Goal: Information Seeking & Learning: Learn about a topic

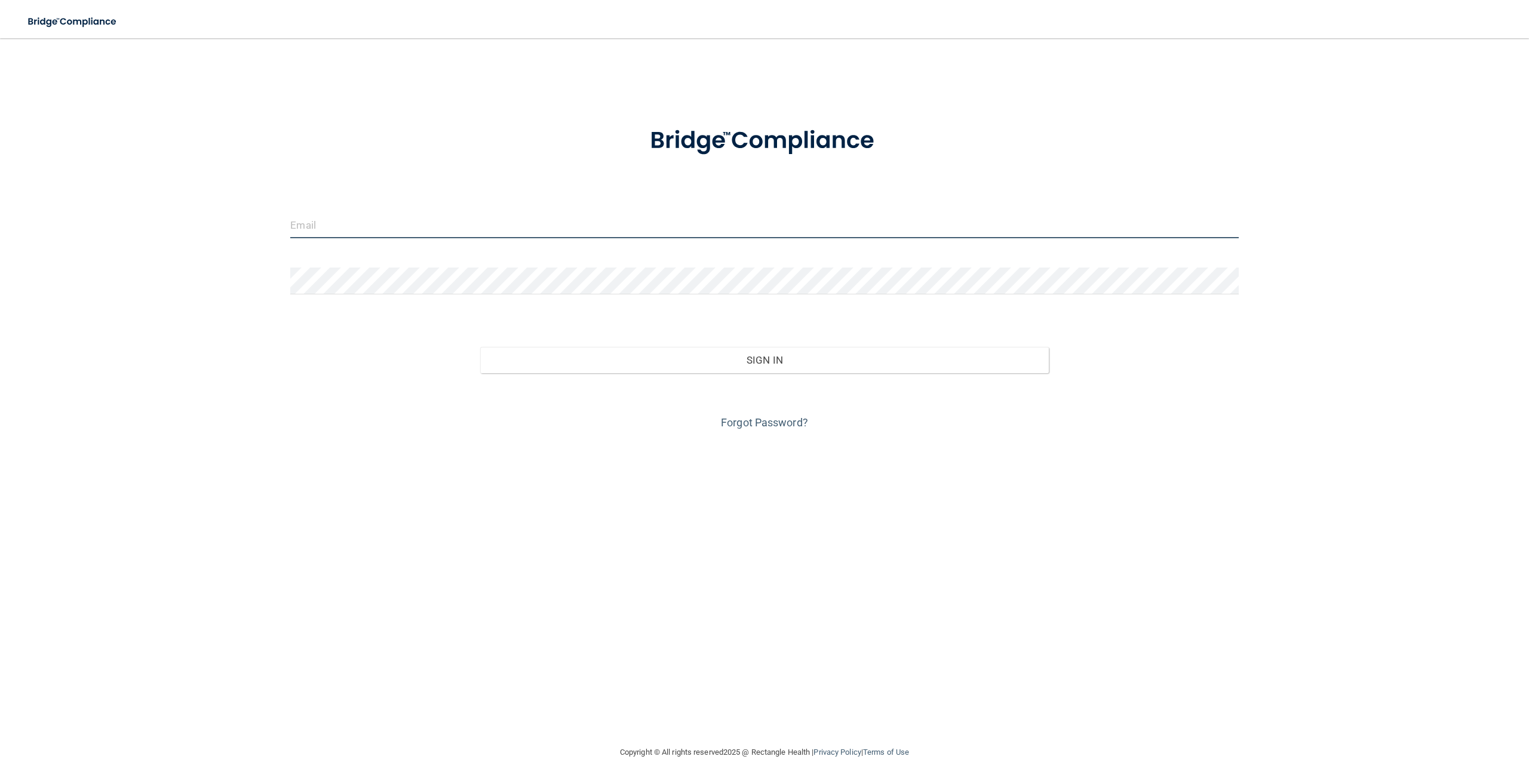
click at [333, 228] on input "email" at bounding box center [764, 225] width 948 height 27
click at [486, 220] on input "email" at bounding box center [764, 225] width 948 height 27
type input "[EMAIL_ADDRESS][DOMAIN_NAME]"
click at [586, 375] on div "Forgot Password?" at bounding box center [764, 403] width 966 height 60
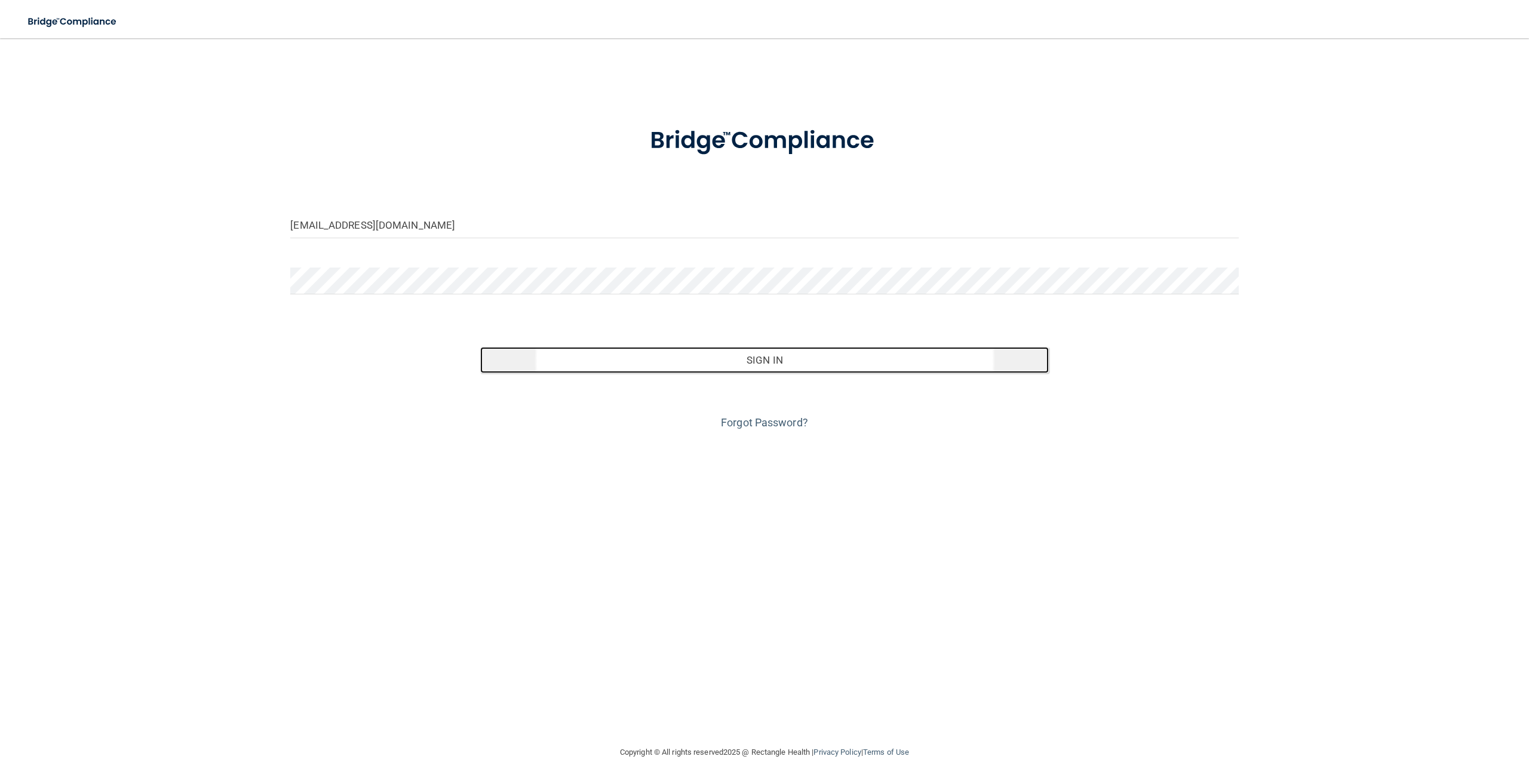
click at [588, 366] on button "Sign In" at bounding box center [764, 360] width 569 height 26
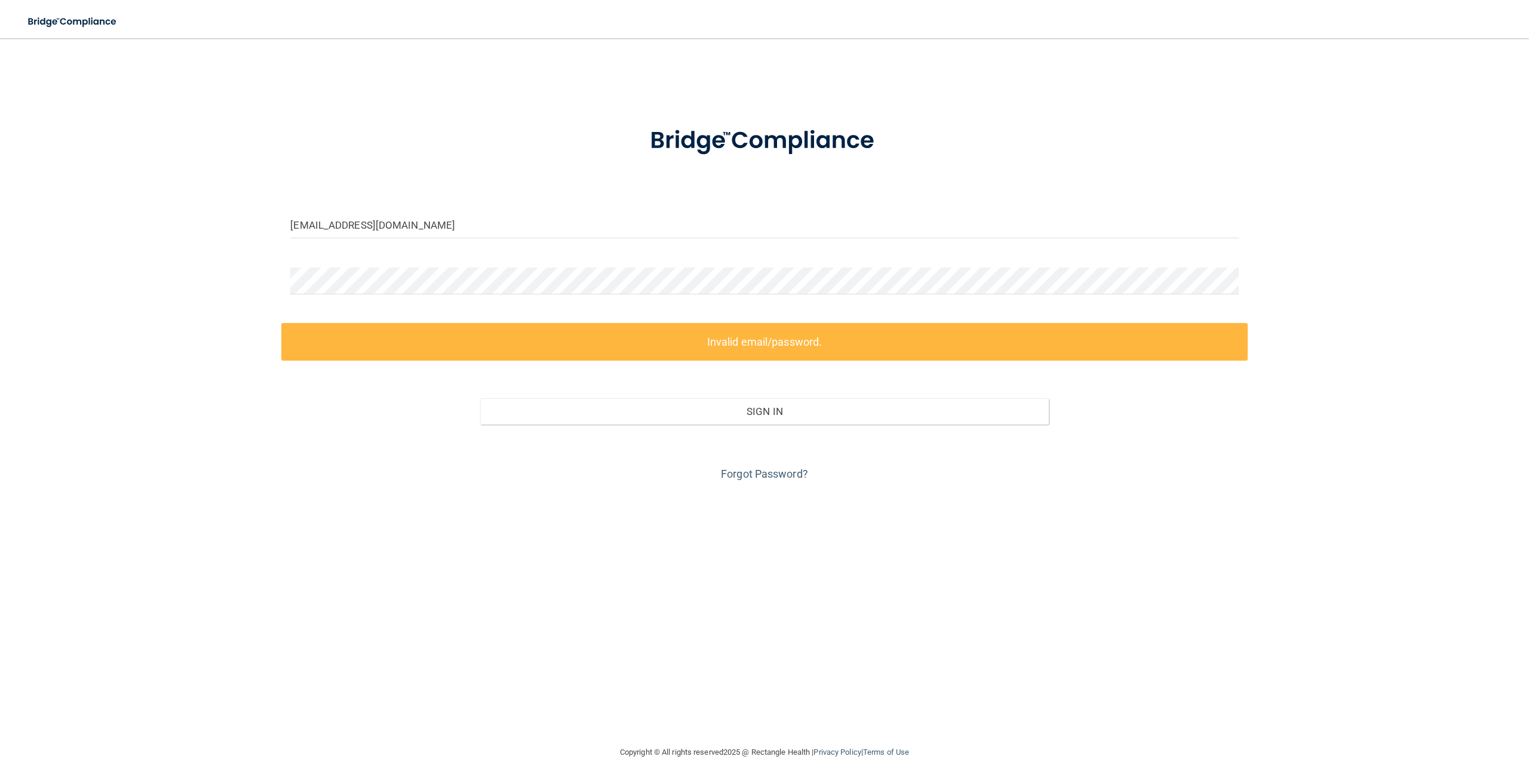
click at [406, 263] on form "sydneybruns@icloud.com Invalid email/password. You don't have permission to acc…" at bounding box center [764, 297] width 948 height 374
click at [173, 260] on div "sydneybruns@icloud.com Invalid email/password. You don't have permission to acc…" at bounding box center [764, 392] width 1482 height 683
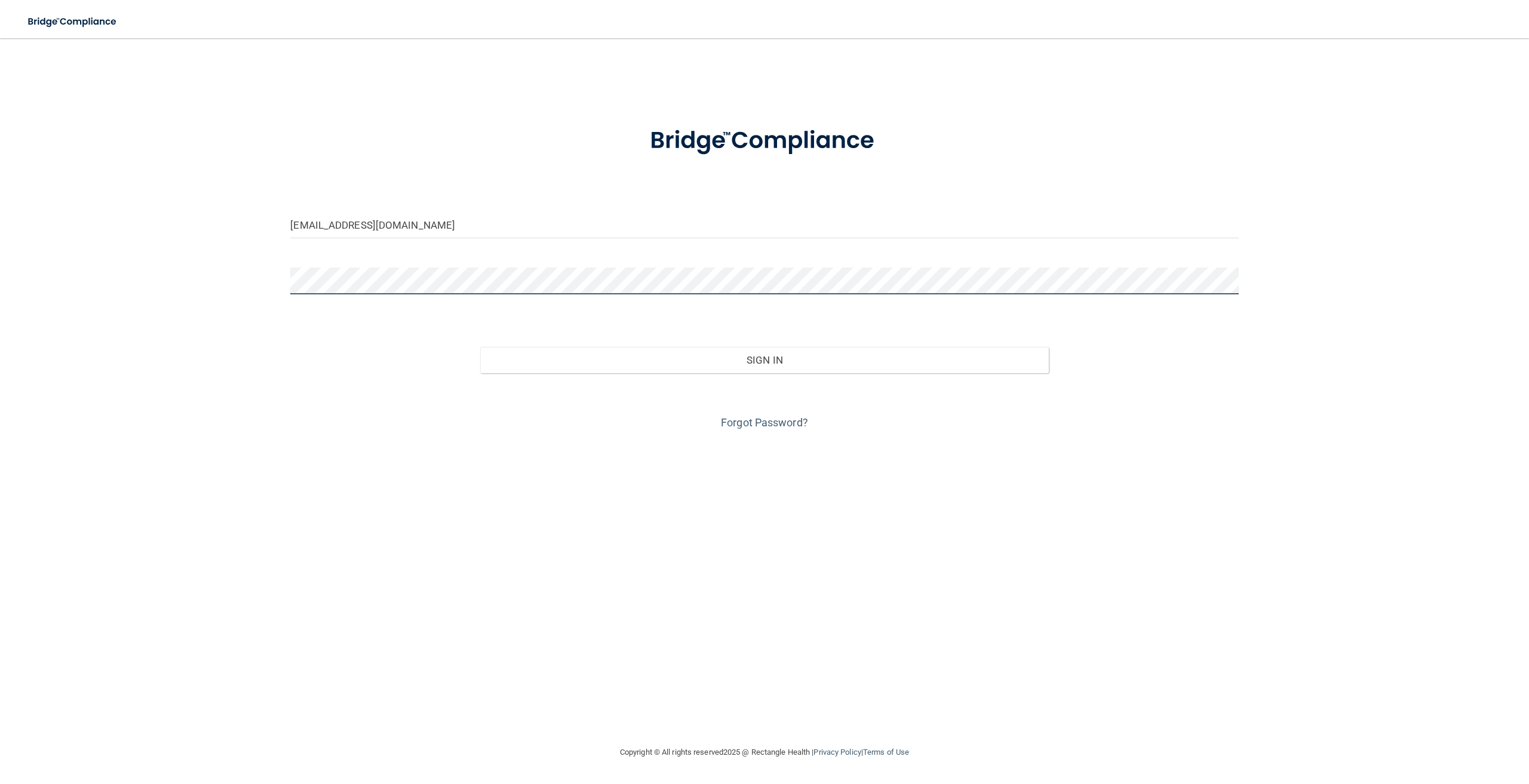
click at [481, 347] on button "Sign In" at bounding box center [764, 360] width 569 height 26
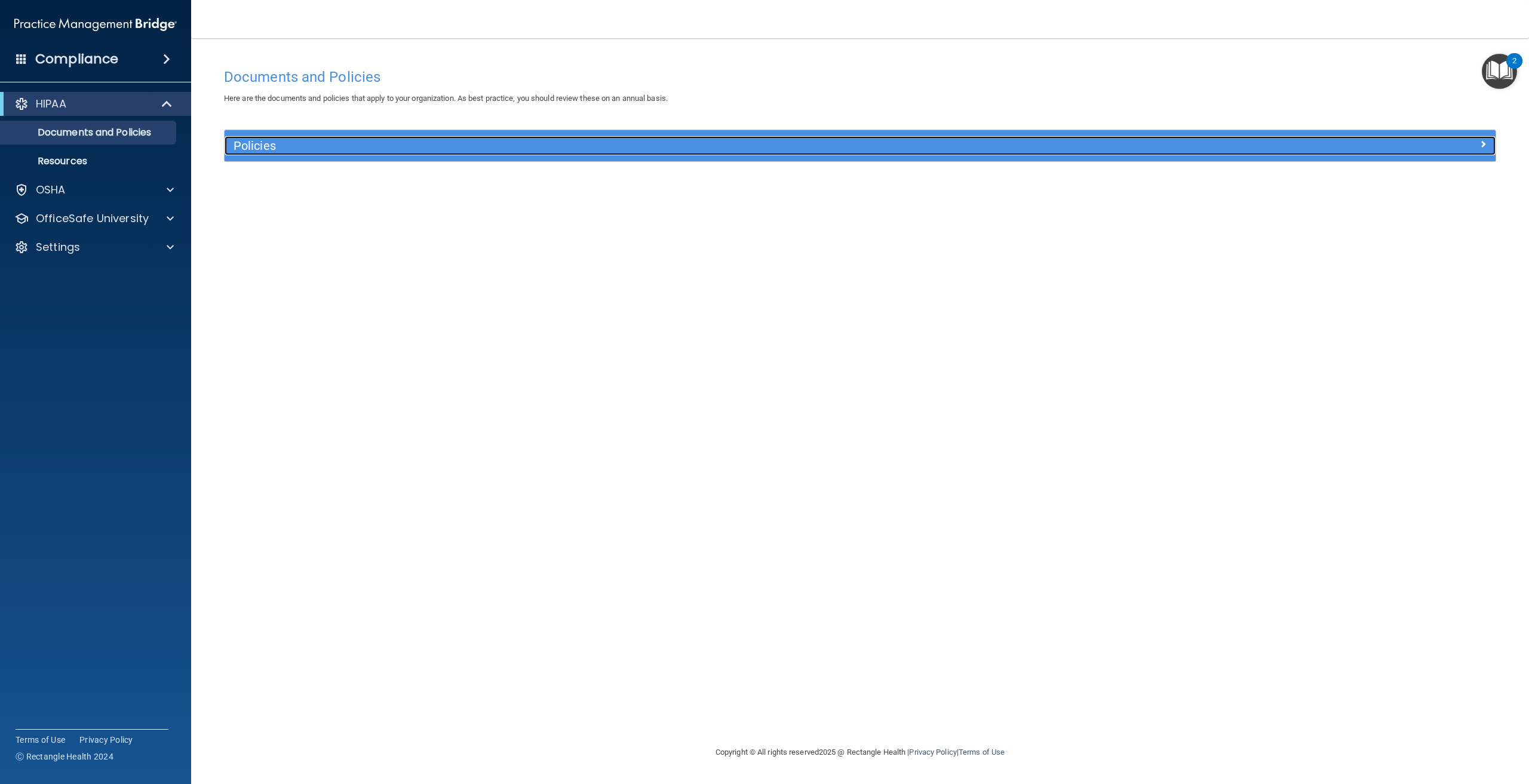
click at [1401, 139] on div at bounding box center [1337, 143] width 318 height 14
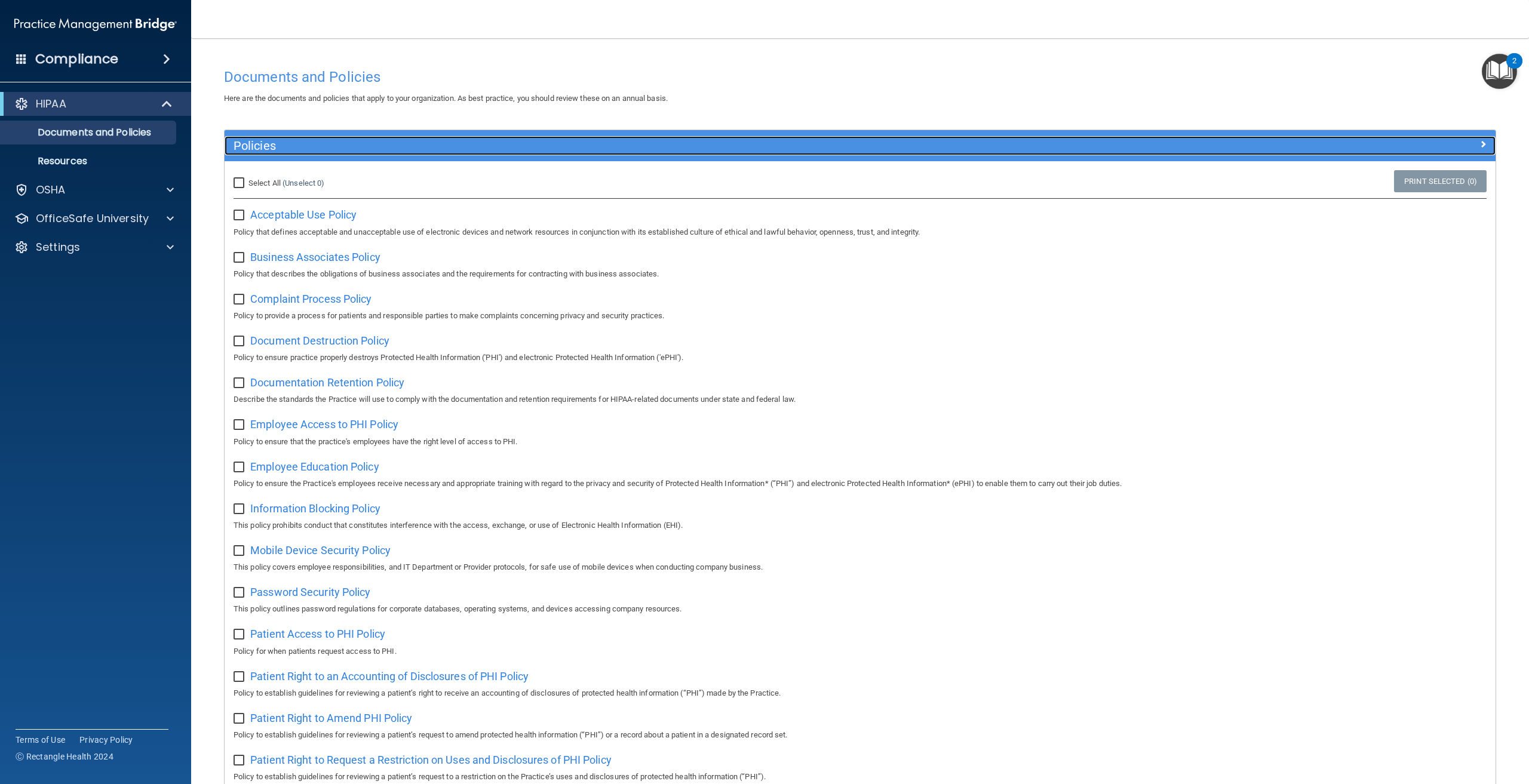
click at [463, 151] on h5 "Policies" at bounding box center [702, 146] width 936 height 13
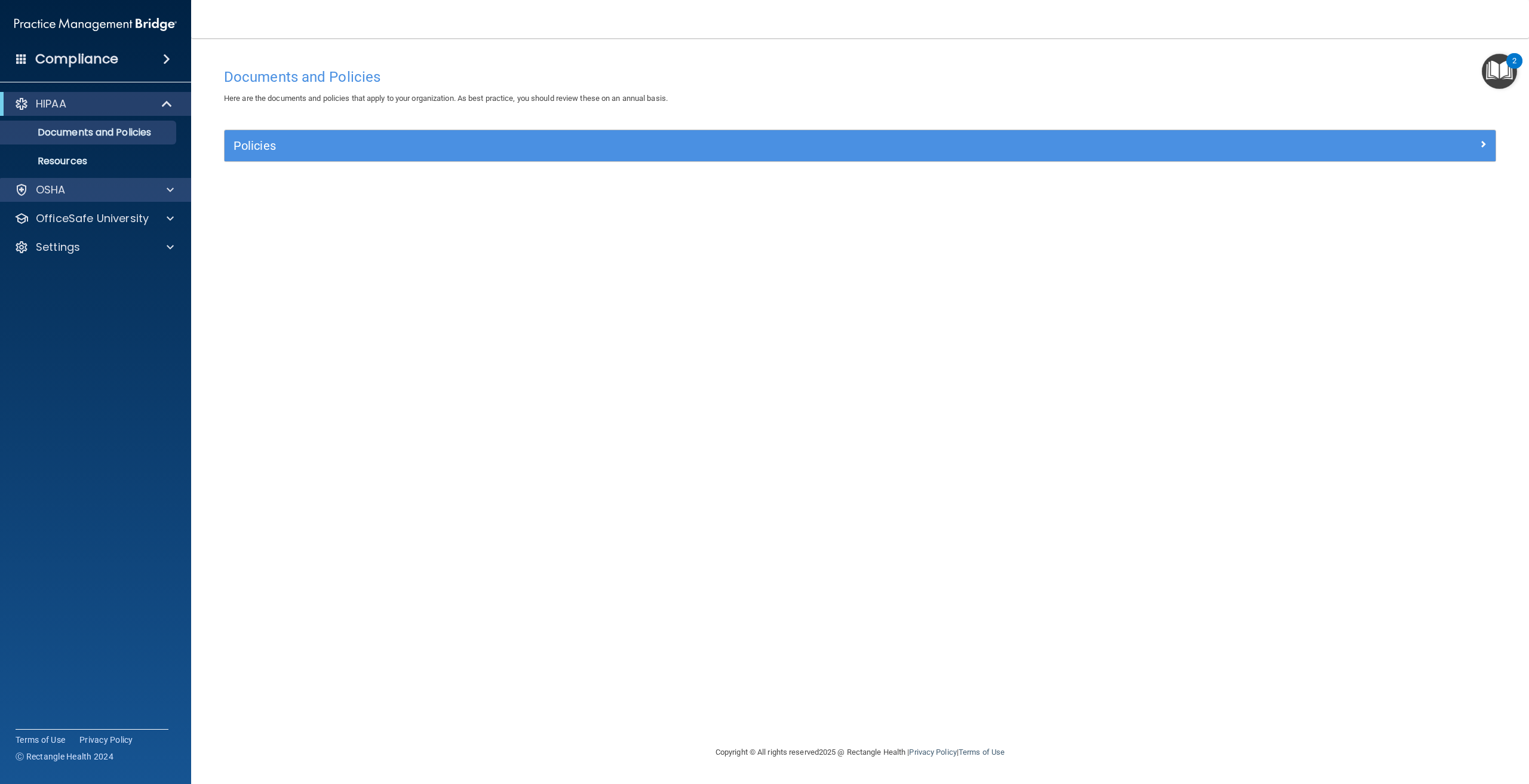
click at [88, 180] on div "OSHA" at bounding box center [96, 190] width 192 height 24
click at [171, 195] on span at bounding box center [171, 189] width 7 height 14
click at [168, 198] on div "OSHA" at bounding box center [96, 190] width 192 height 24
click at [92, 128] on p "Documents and Policies" at bounding box center [89, 132] width 163 height 12
click at [125, 155] on p "Resources" at bounding box center [89, 161] width 163 height 12
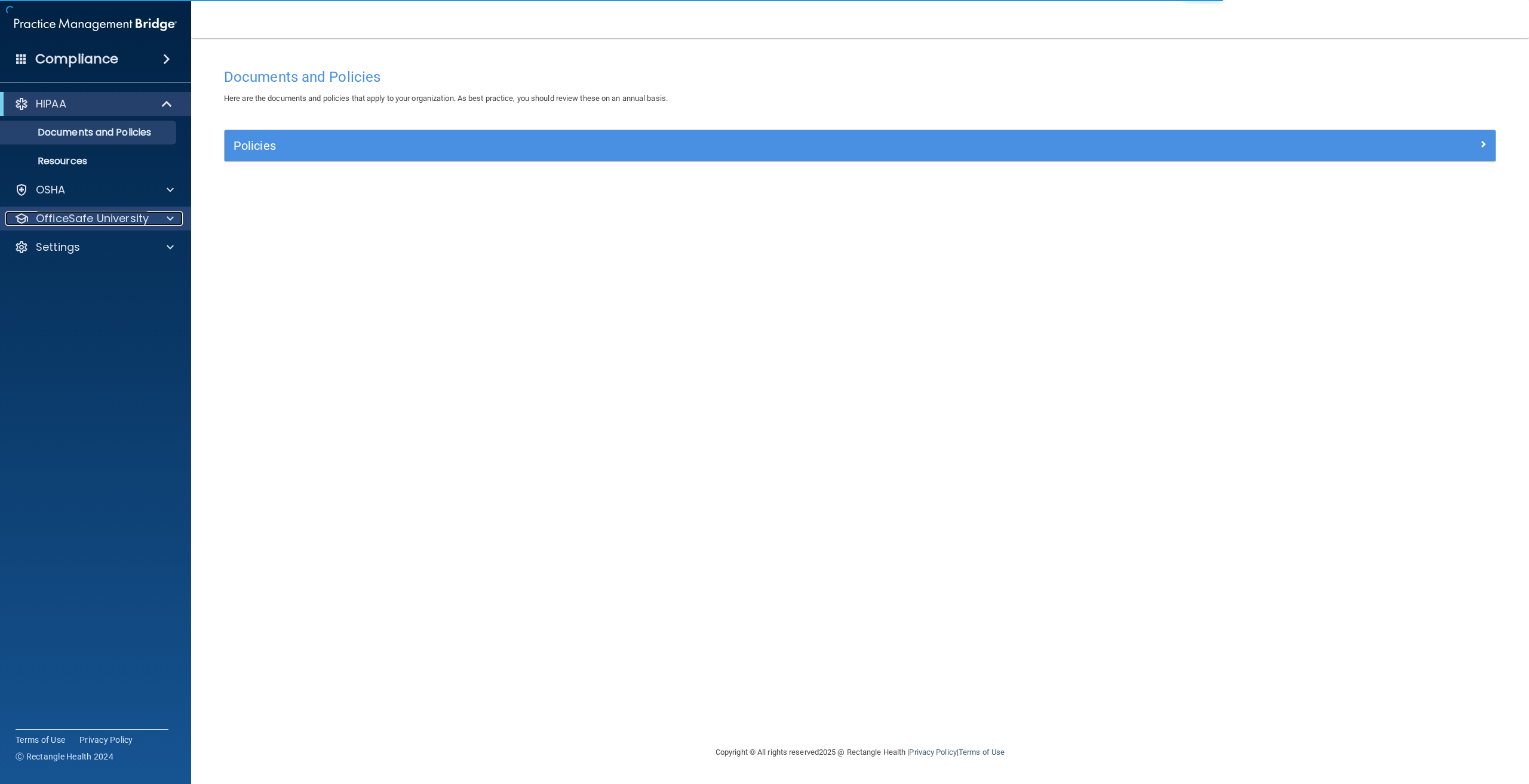
click at [159, 217] on div at bounding box center [168, 218] width 30 height 14
click at [147, 211] on p "OfficeSafe University" at bounding box center [92, 218] width 113 height 14
click at [155, 193] on div at bounding box center [168, 189] width 30 height 14
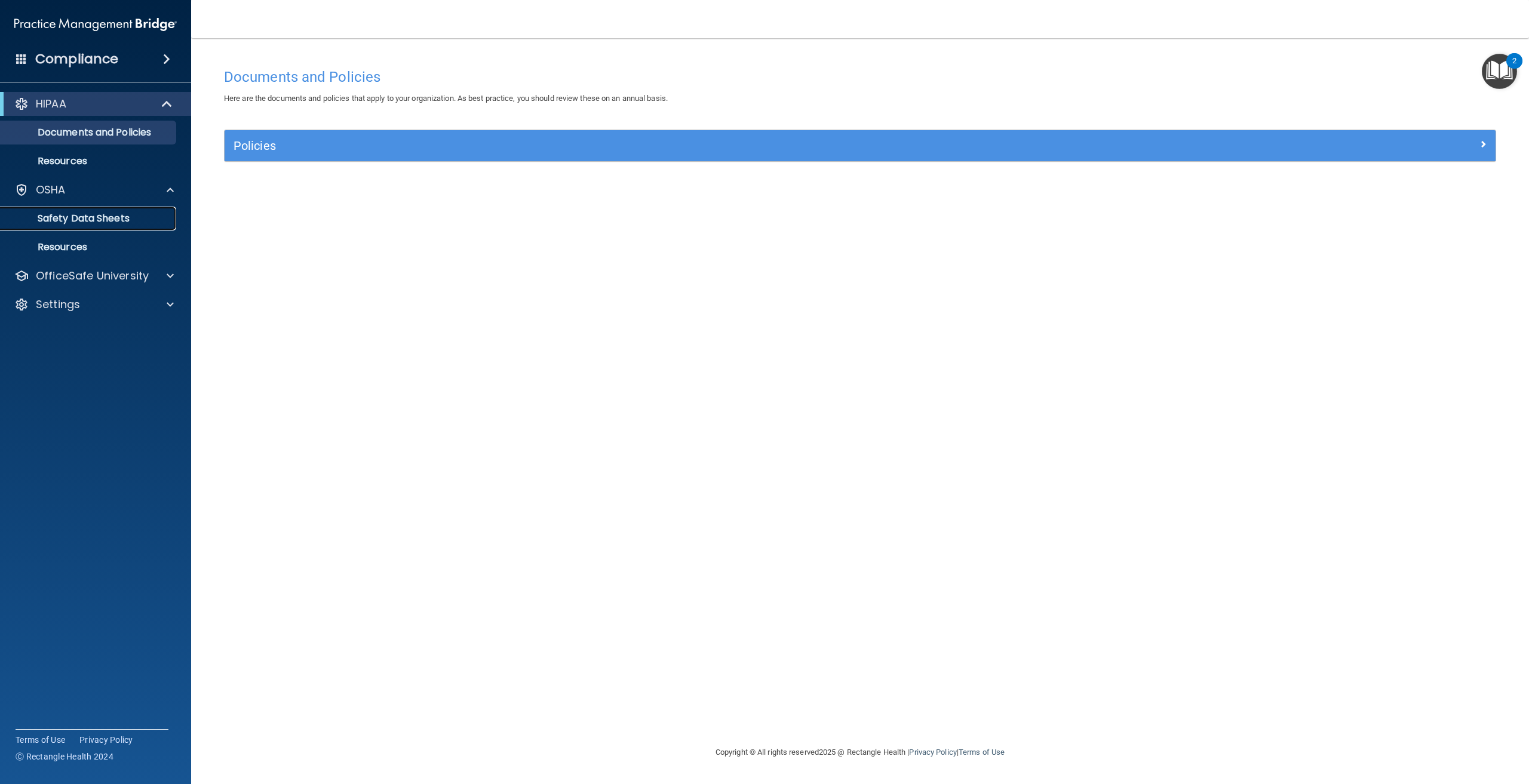
click at [88, 218] on p "Safety Data Sheets" at bounding box center [89, 218] width 163 height 12
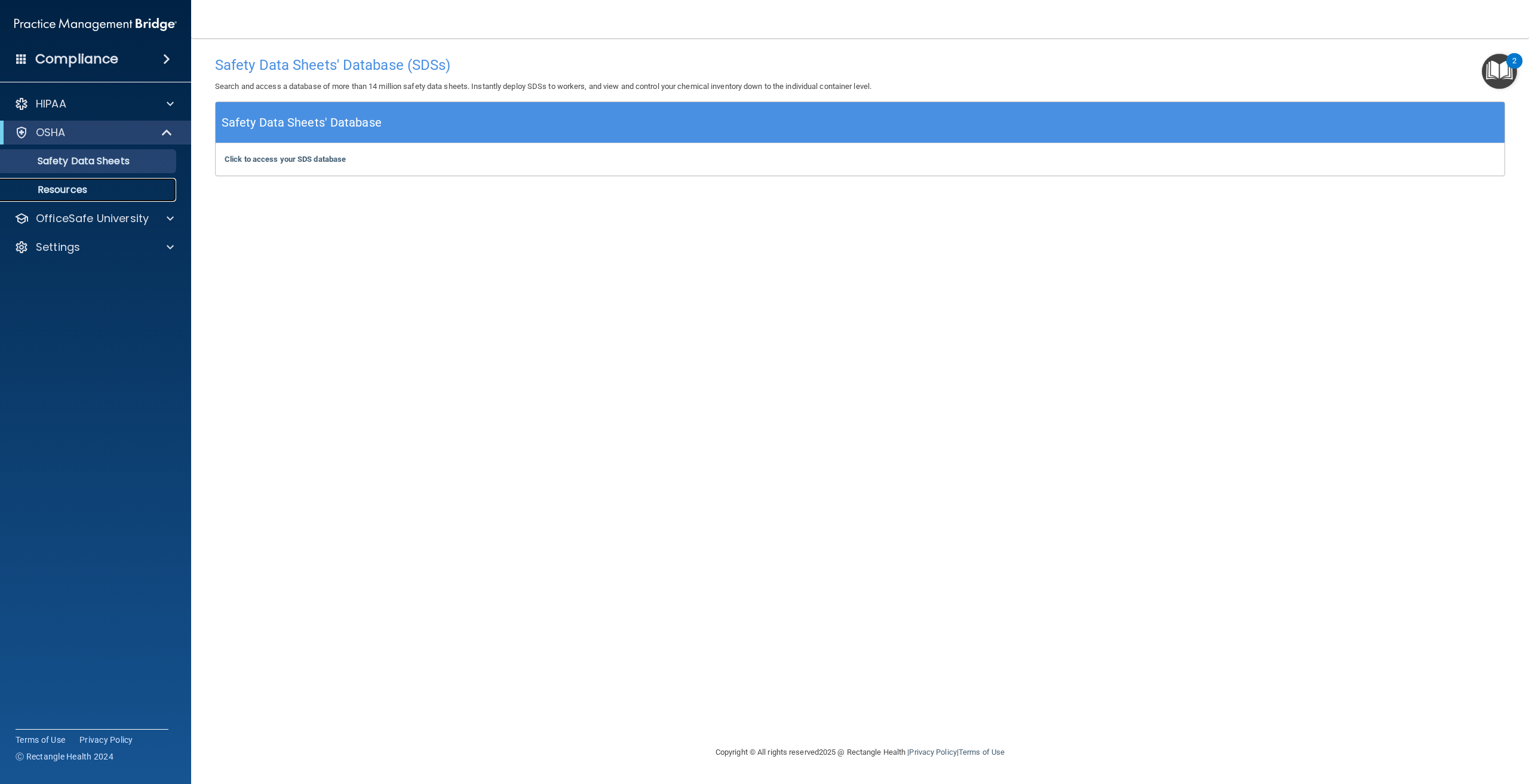
click at [99, 180] on link "Resources" at bounding box center [82, 190] width 188 height 24
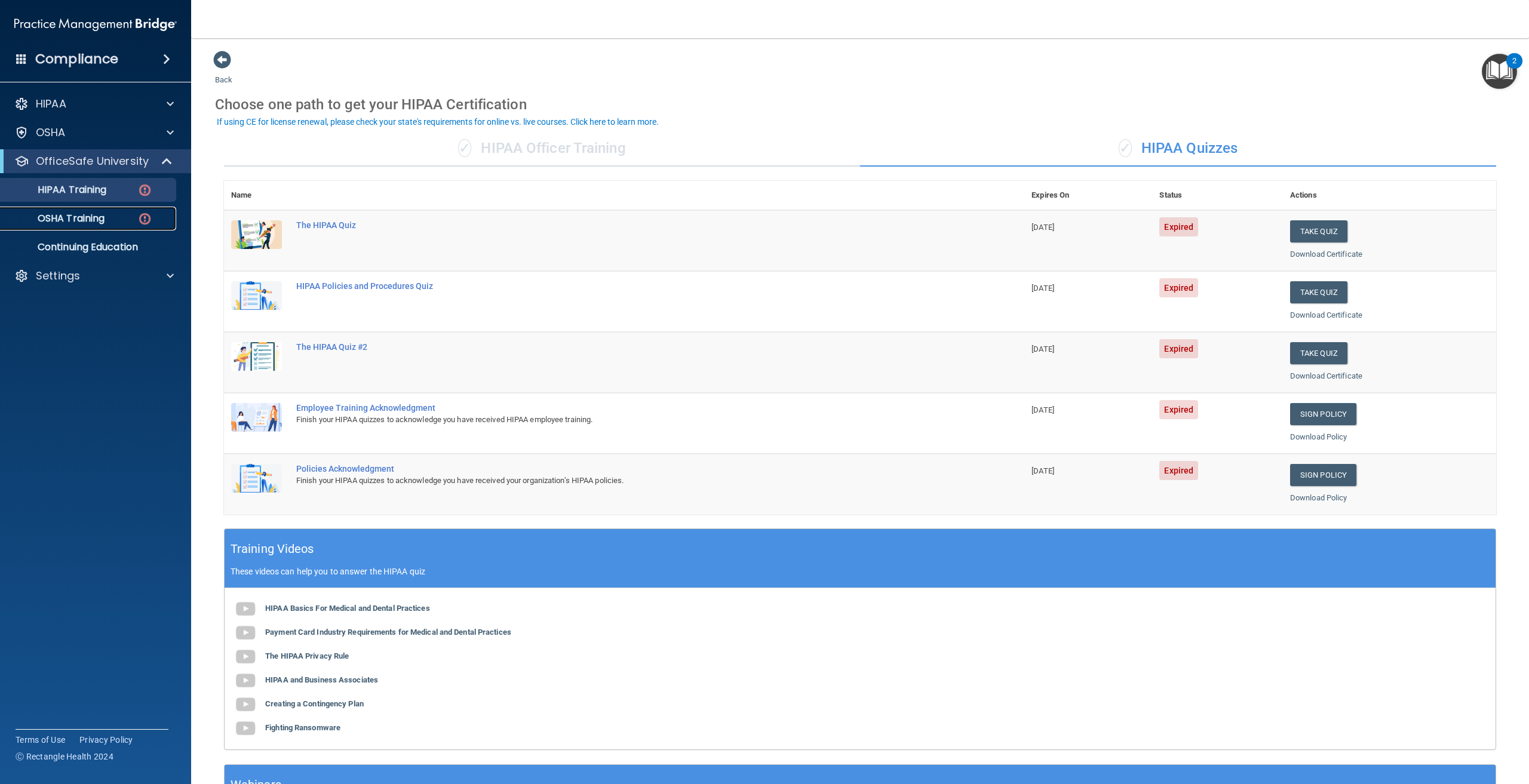
click at [83, 217] on p "OSHA Training" at bounding box center [56, 218] width 97 height 12
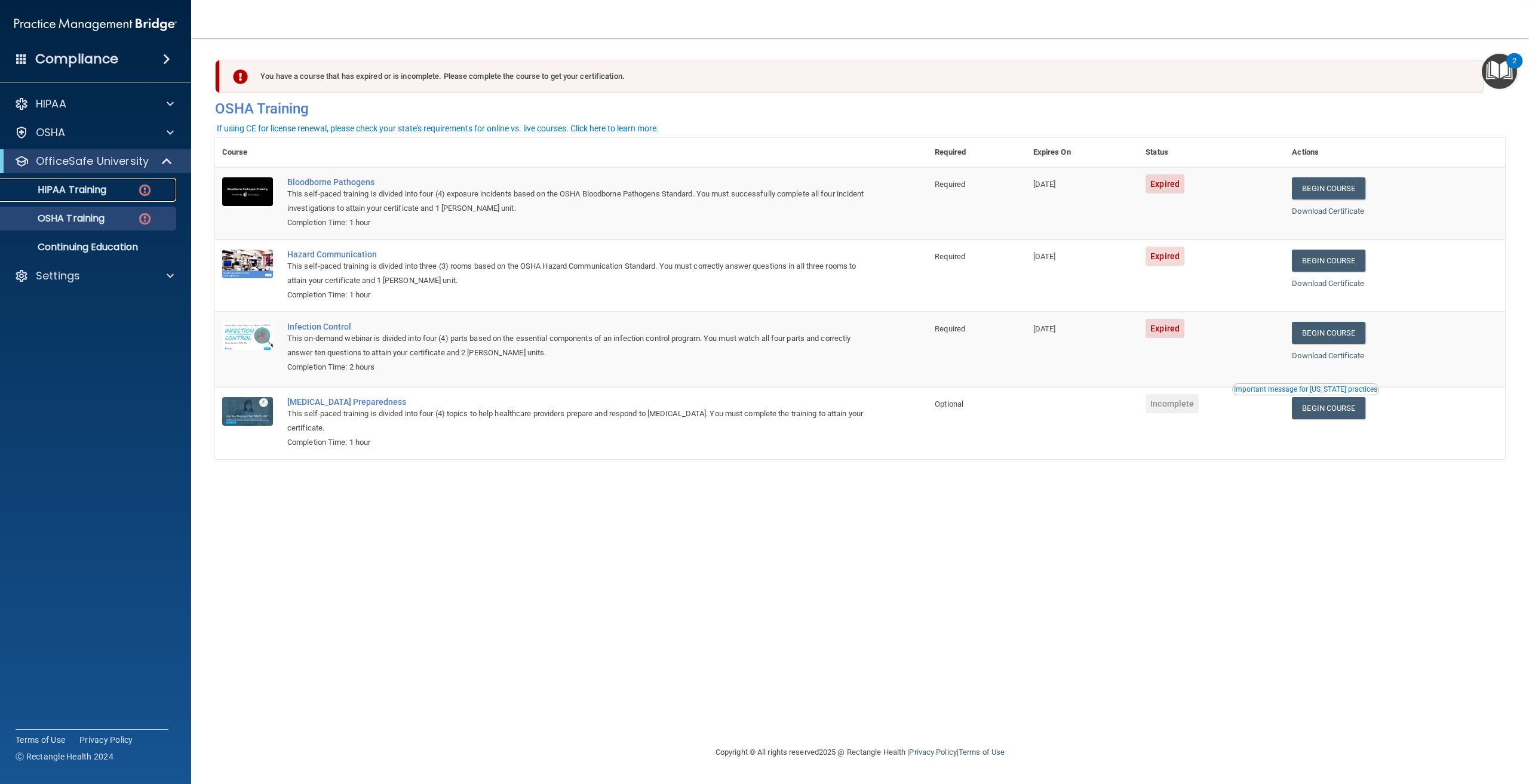
click at [109, 191] on div "HIPAA Training" at bounding box center [89, 189] width 163 height 12
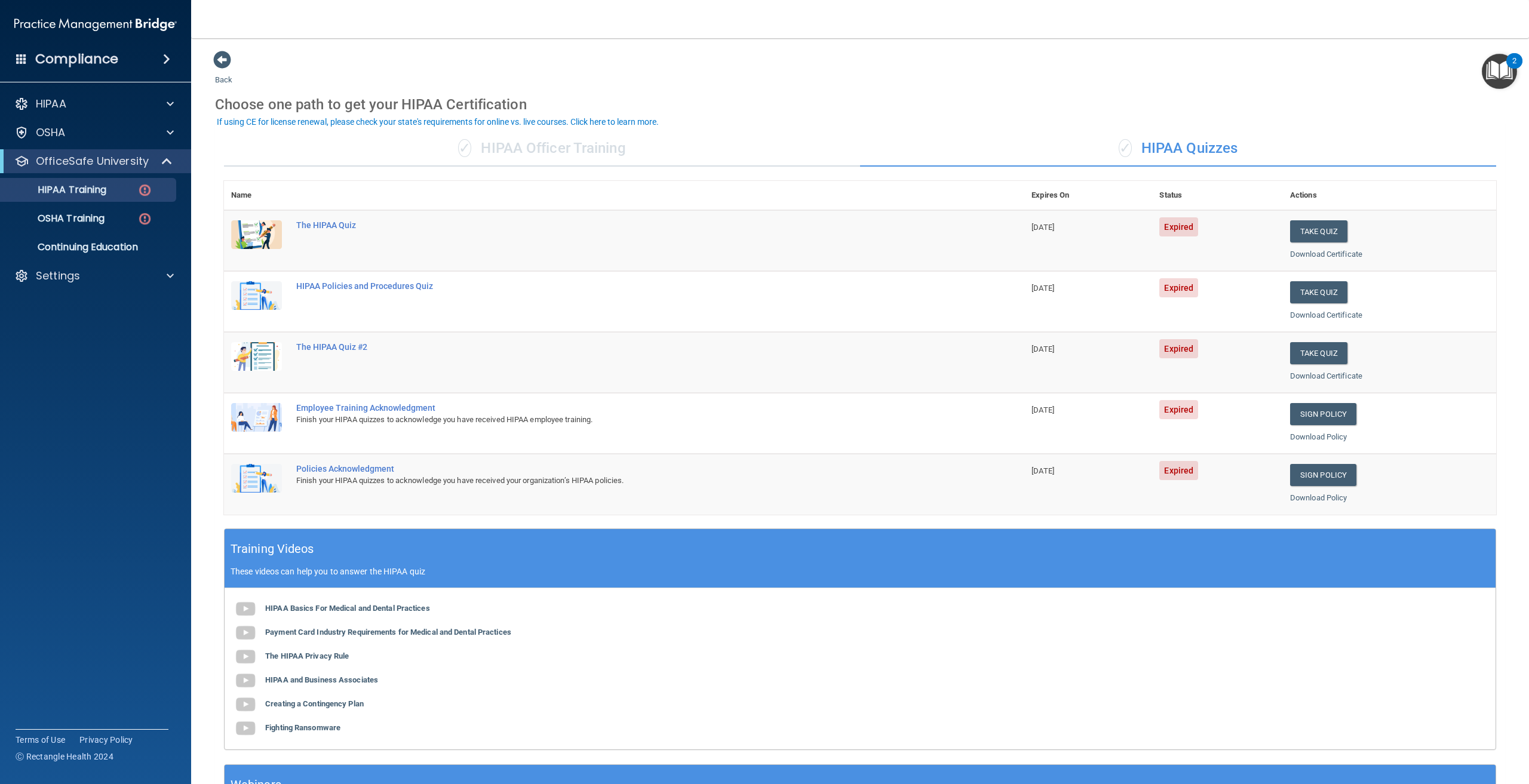
click at [563, 151] on div "✓ HIPAA Officer Training" at bounding box center [542, 149] width 636 height 36
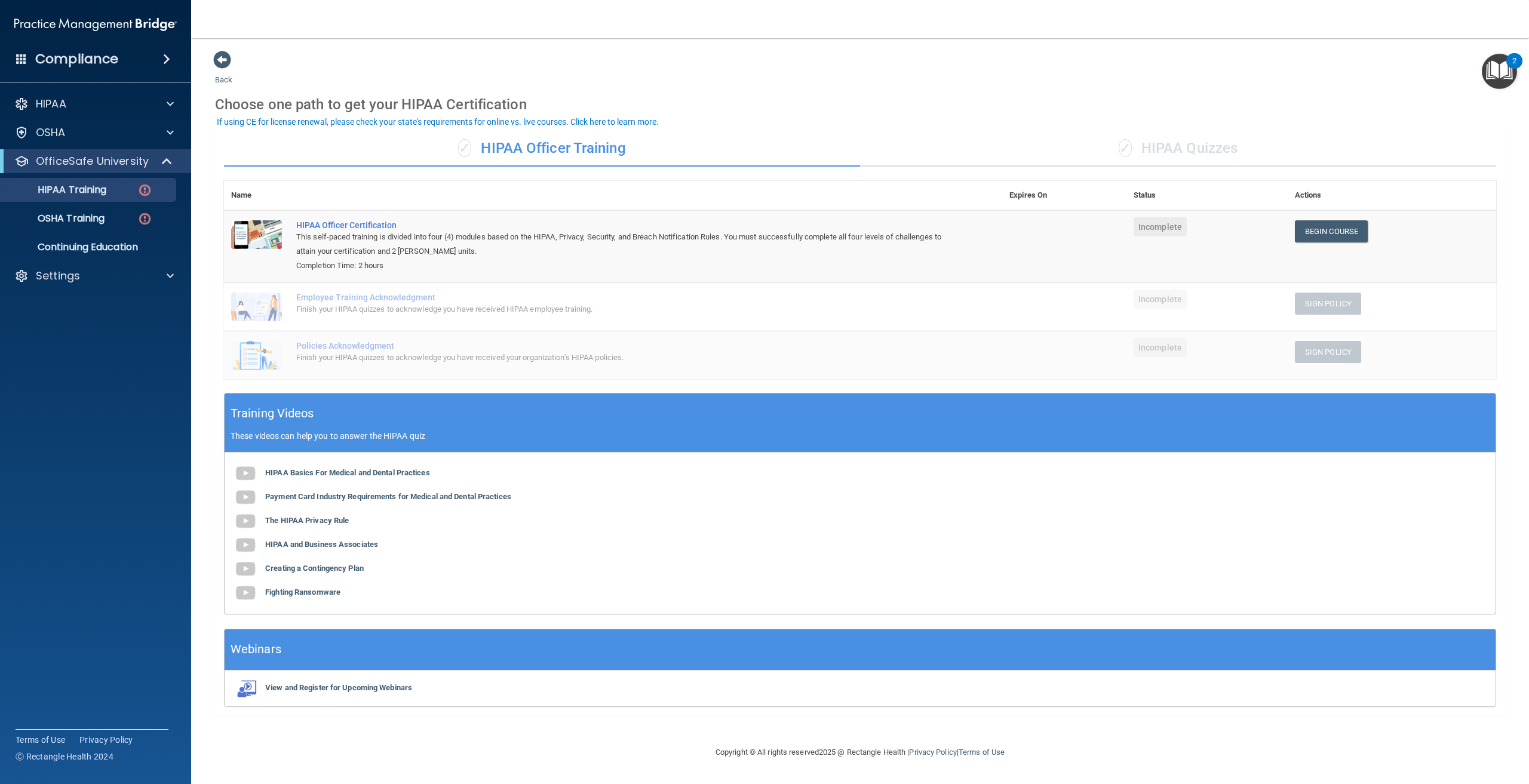
click at [1180, 148] on div "✓ HIPAA Quizzes" at bounding box center [1178, 149] width 636 height 36
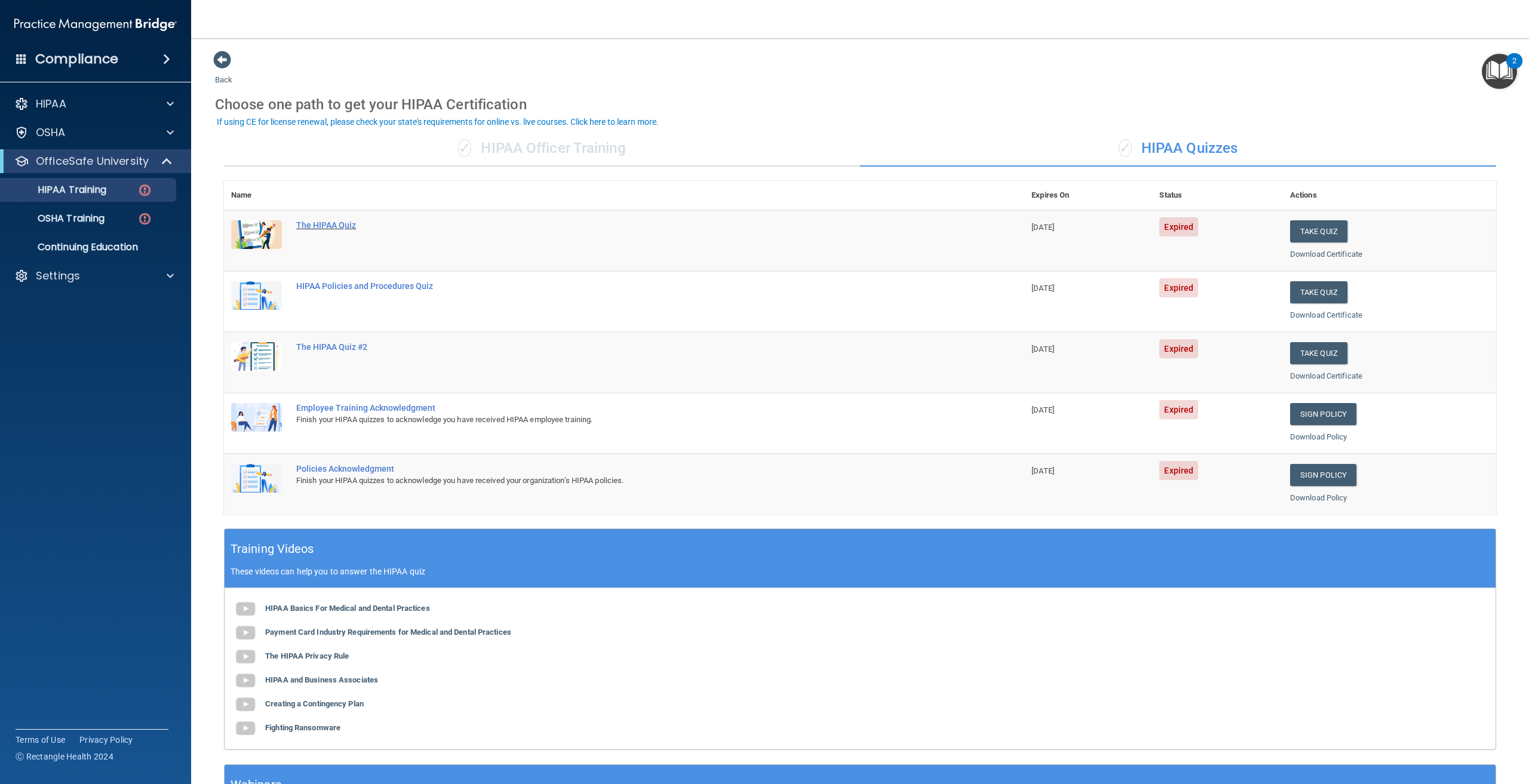
click at [348, 224] on div "The HIPAA Quiz" at bounding box center [631, 225] width 669 height 10
click at [1290, 238] on button "Take Quiz" at bounding box center [1318, 231] width 57 height 22
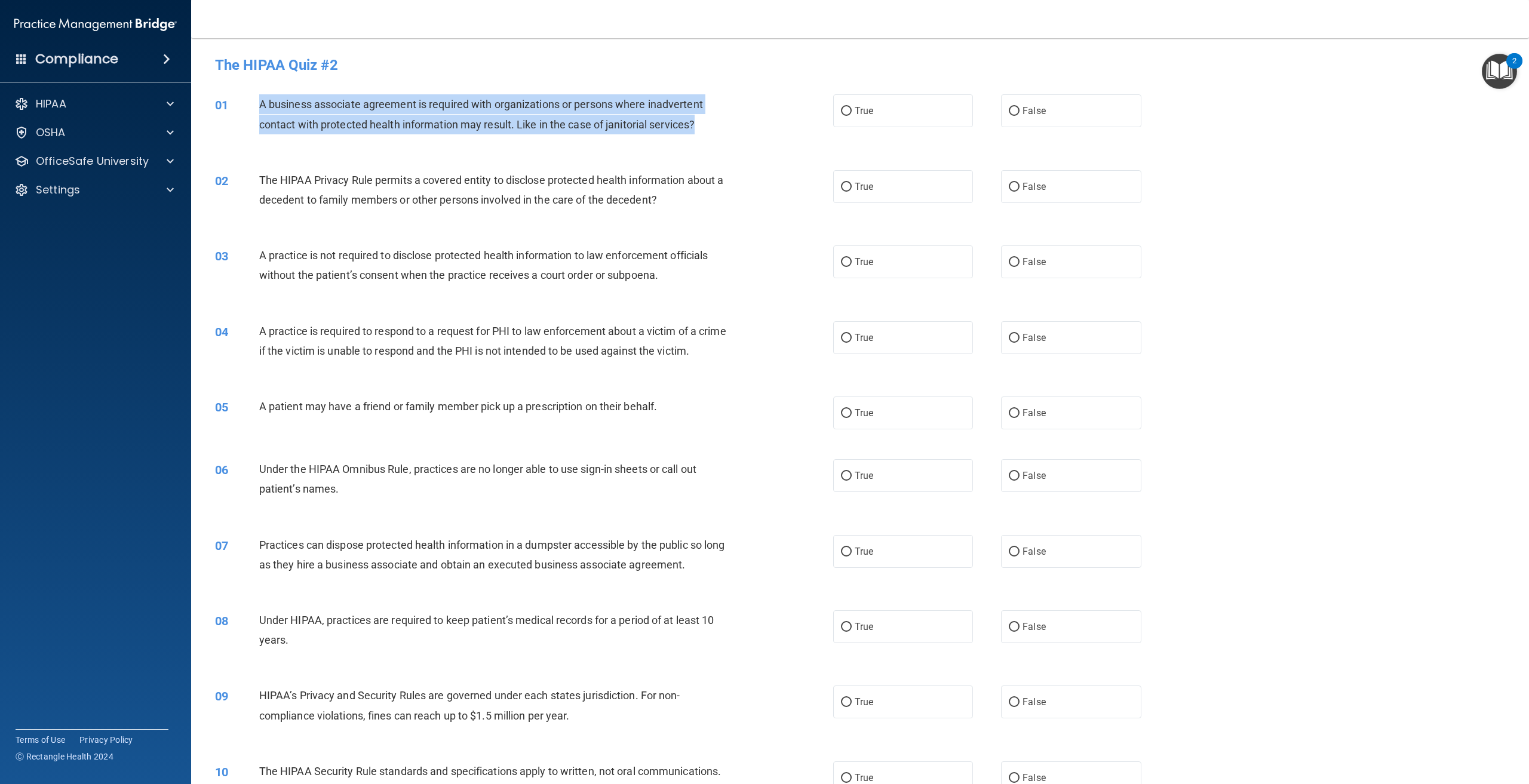
drag, startPoint x: 697, startPoint y: 124, endPoint x: 259, endPoint y: 111, distance: 438.2
click at [259, 111] on span "A business associate agreement is required with organizations or persons where …" at bounding box center [481, 114] width 444 height 32
copy span "A business associate agreement is required with organizations or persons where …"
click at [288, 135] on div "01 A business associate agreement is required with organizations or persons whe…" at bounding box center [524, 117] width 654 height 45
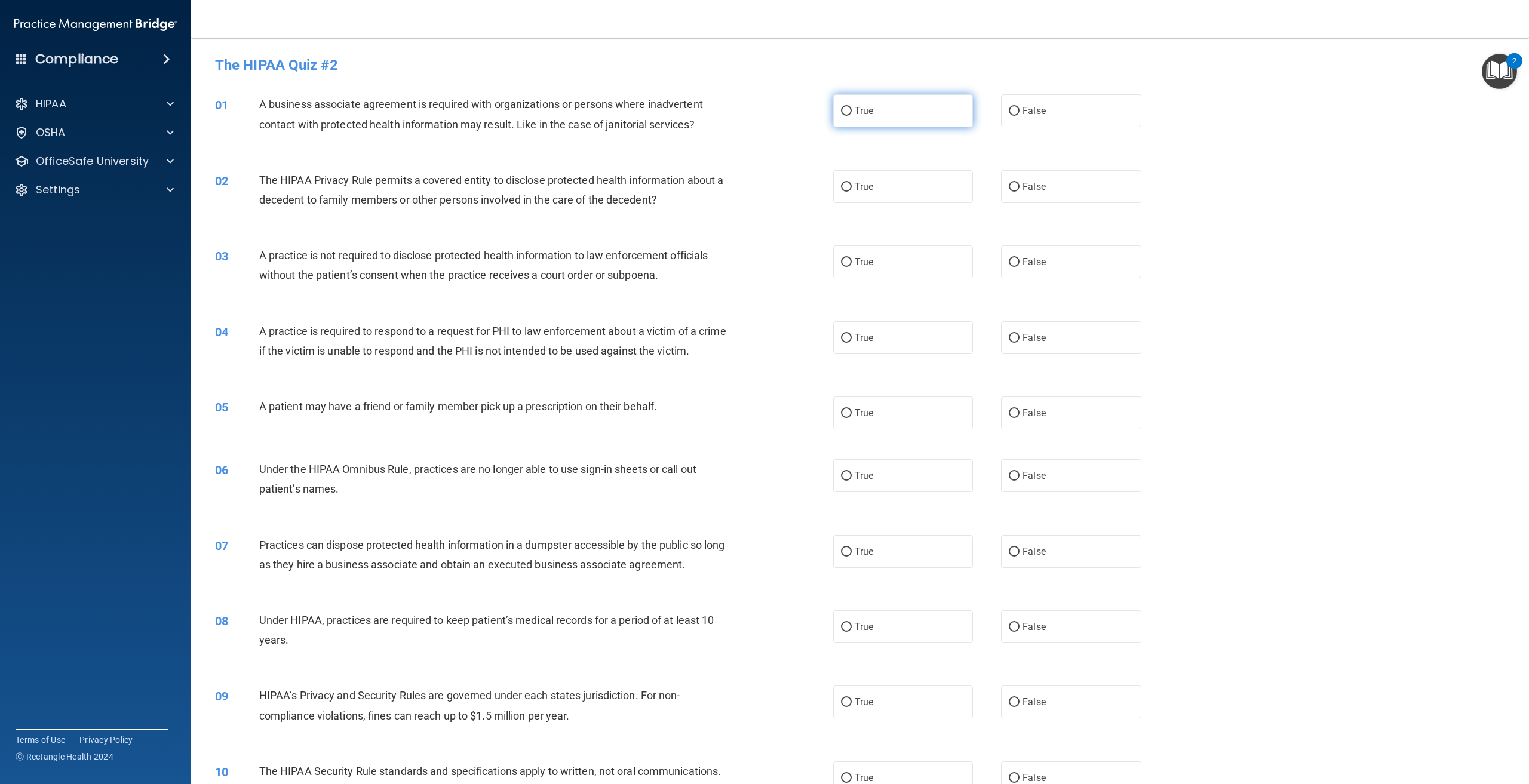
click at [867, 104] on label "True" at bounding box center [903, 111] width 140 height 33
click at [852, 107] on input "True" at bounding box center [846, 111] width 11 height 9
radio input "true"
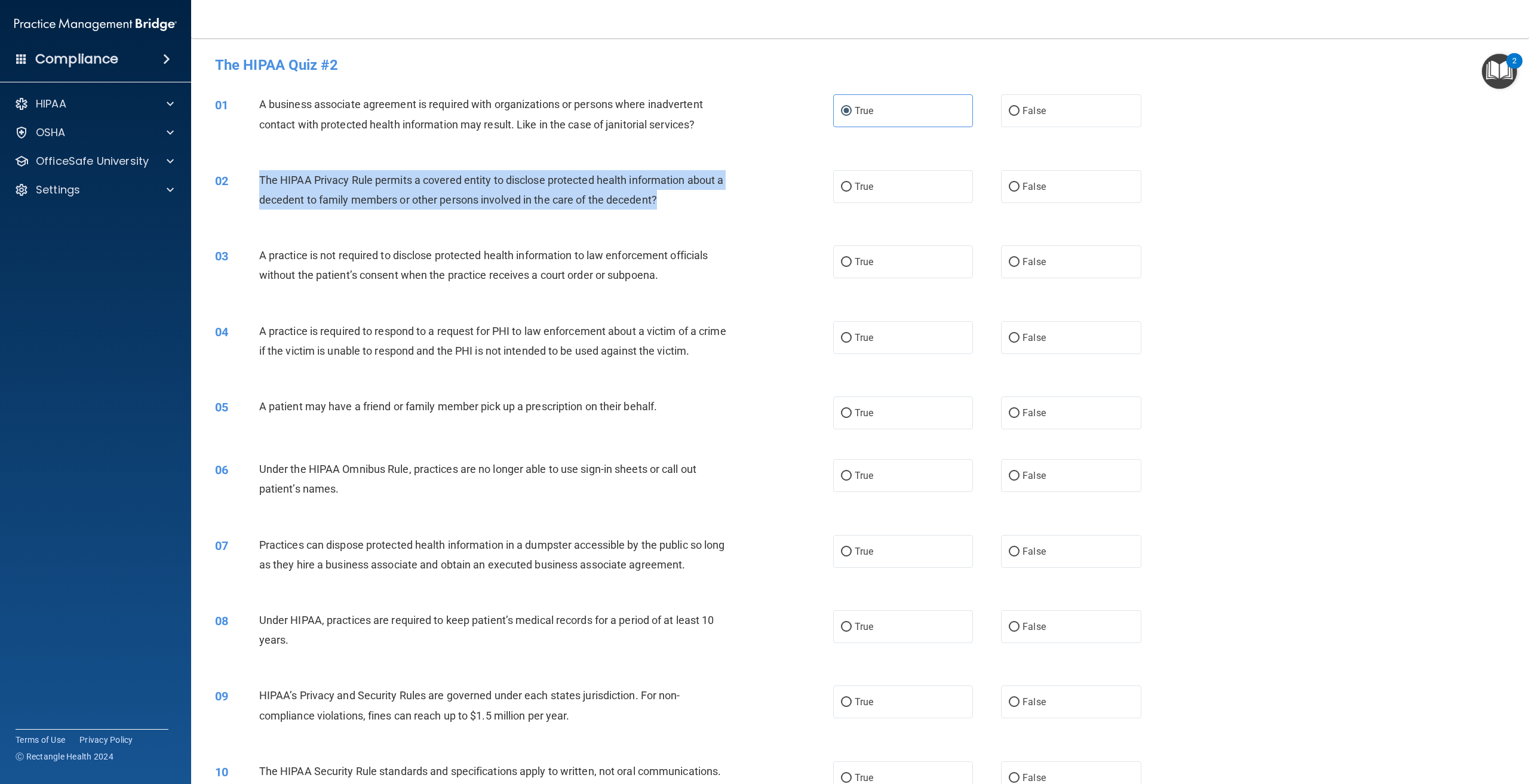
drag, startPoint x: 665, startPoint y: 200, endPoint x: 260, endPoint y: 173, distance: 405.9
click at [260, 174] on span "The HIPAA Privacy Rule permits a covered entity to disclose protected health in…" at bounding box center [492, 190] width 465 height 32
copy span "The HIPAA Privacy Rule permits a covered entity to disclose protected health in…"
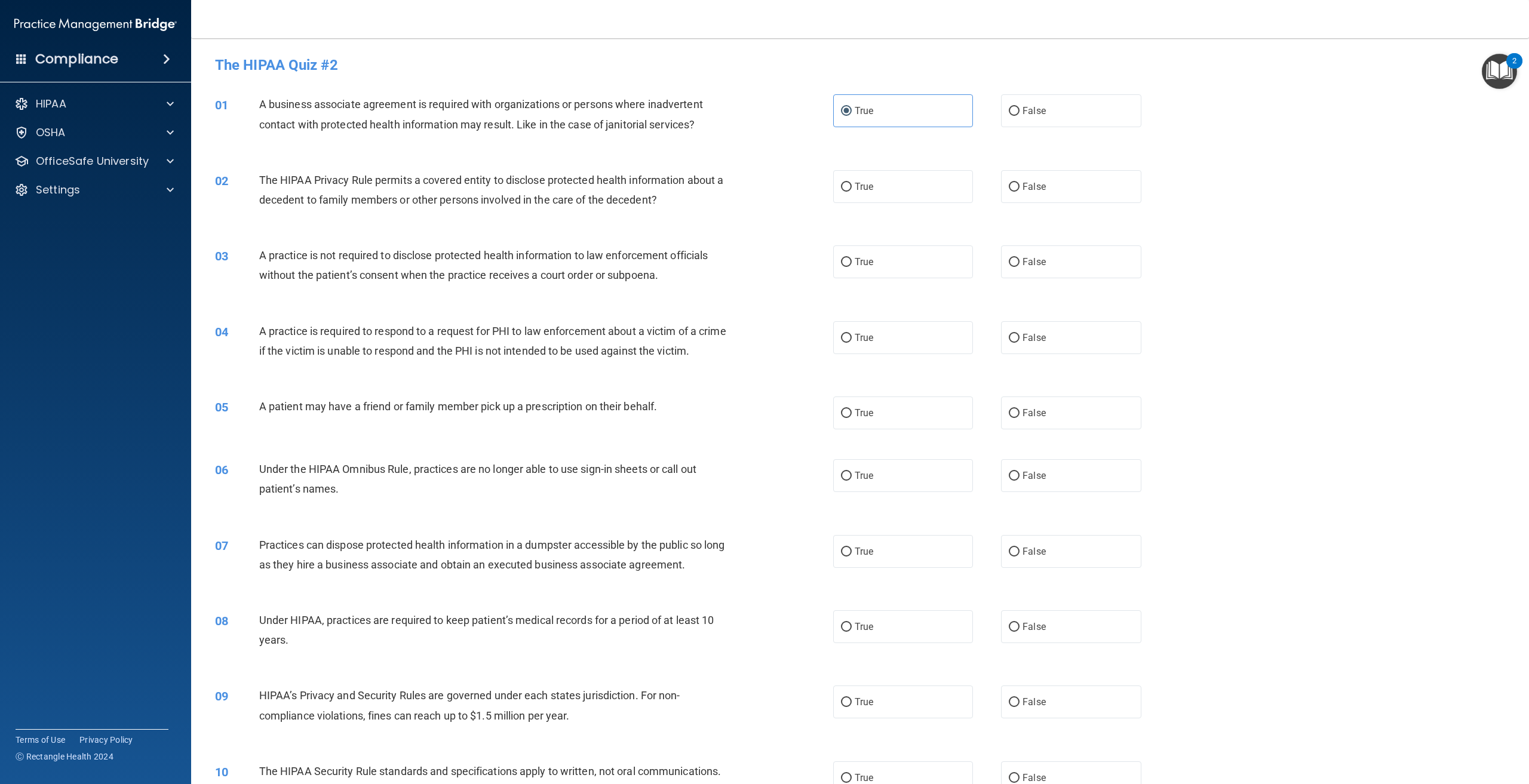
click at [352, 225] on div "02 The HIPAA Privacy Rule permits a covered entity to disclose protected health…" at bounding box center [860, 192] width 1308 height 75
click at [905, 190] on label "True" at bounding box center [903, 187] width 140 height 33
click at [852, 190] on input "True" at bounding box center [846, 187] width 11 height 9
radio input "true"
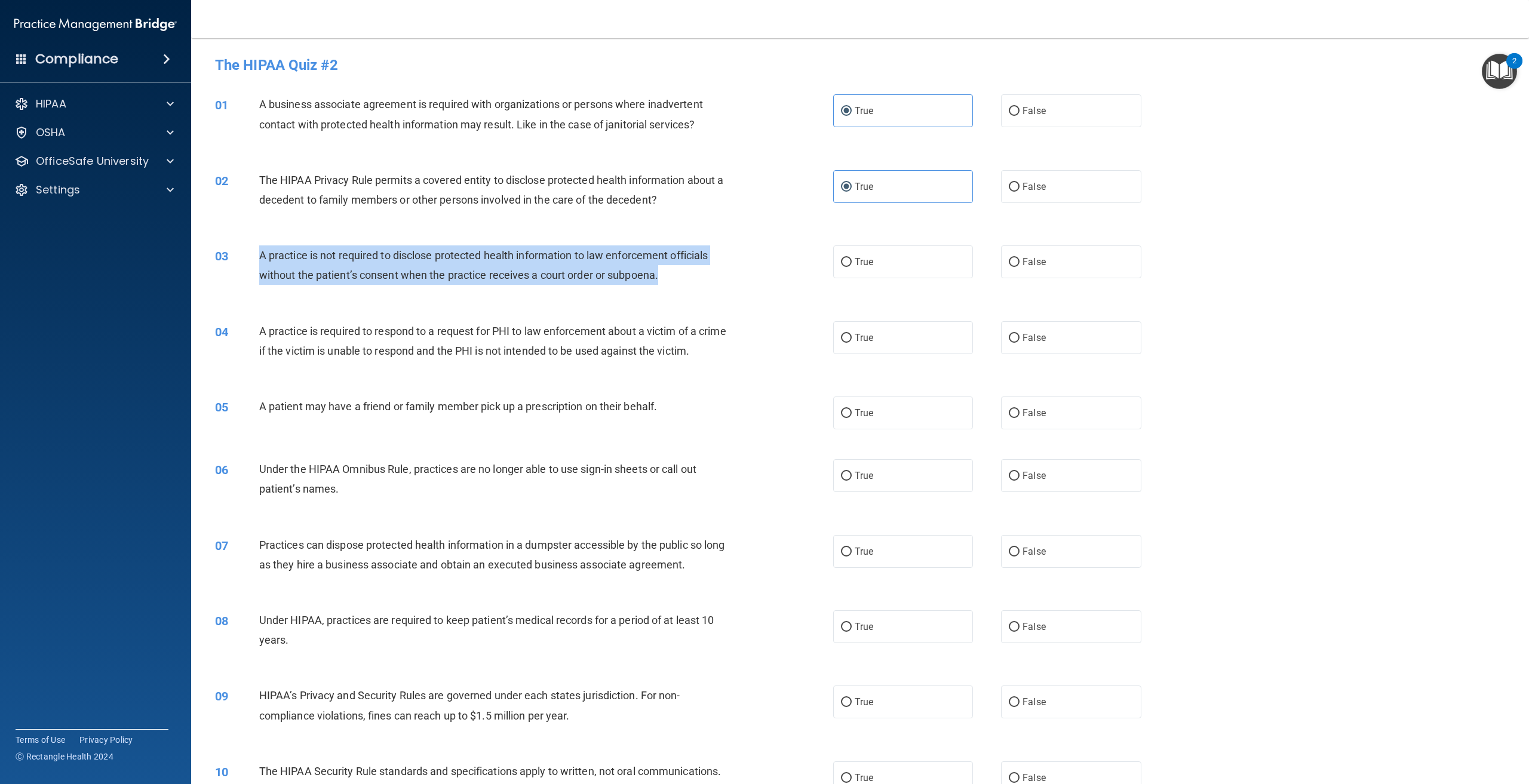
drag, startPoint x: 663, startPoint y: 273, endPoint x: 247, endPoint y: 267, distance: 416.0
click at [247, 267] on div "03 A practice is not required to disclose protected health information to law e…" at bounding box center [524, 268] width 654 height 45
copy div "A practice is not required to disclose protected health information to law enfo…"
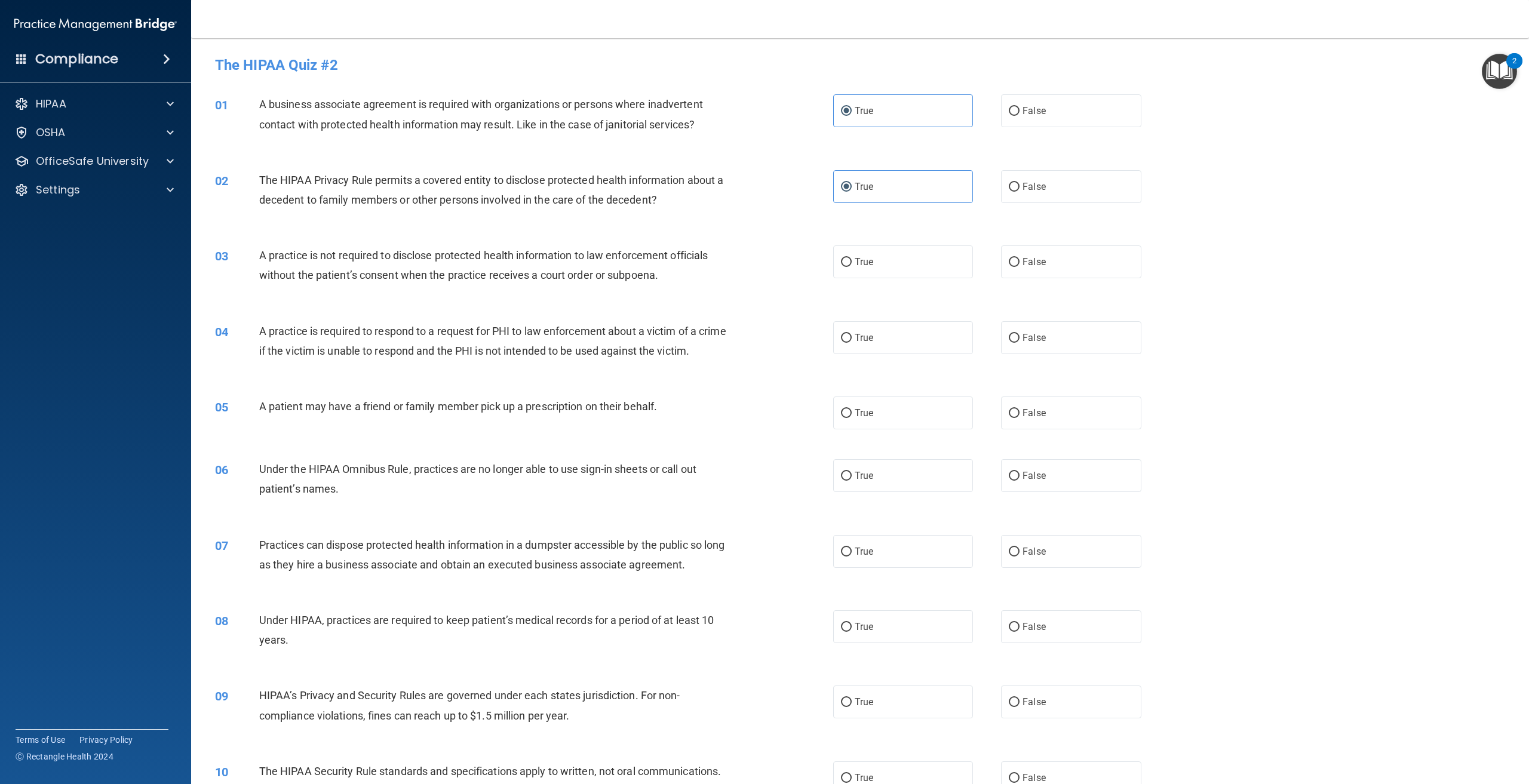
click at [402, 304] on div "03 A practice is not required to disclose protected health information to law e…" at bounding box center [860, 268] width 1308 height 75
click at [1070, 266] on label "False" at bounding box center [1071, 261] width 140 height 33
click at [1020, 266] on input "False" at bounding box center [1014, 262] width 11 height 9
radio input "true"
drag, startPoint x: 287, startPoint y: 372, endPoint x: 268, endPoint y: 371, distance: 19.0
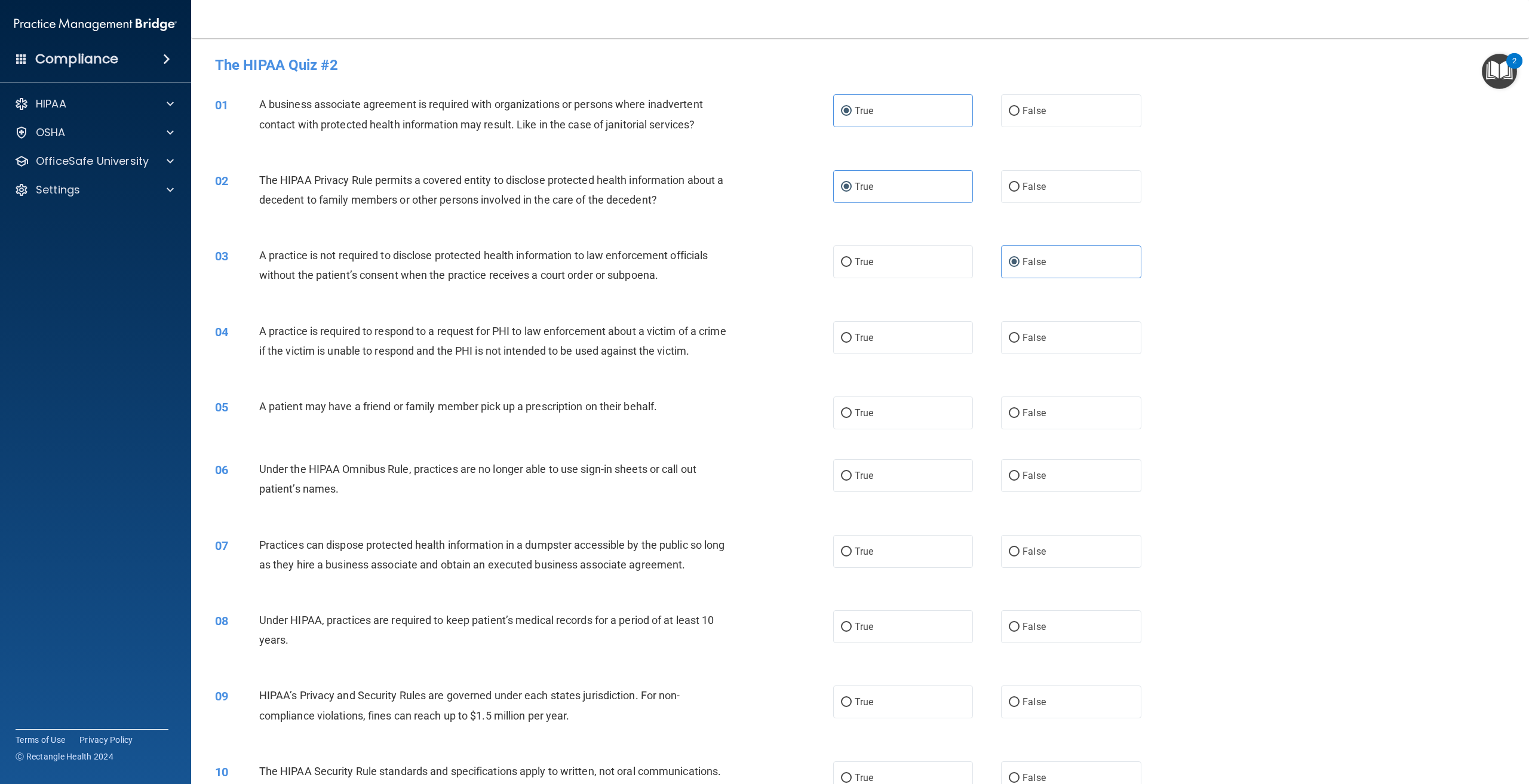
click at [272, 361] on div "A practice is required to respond to a request for PHI to law enforcement about…" at bounding box center [497, 341] width 477 height 39
click at [317, 361] on div "A practice is required to respond to a request for PHI to law enforcement about…" at bounding box center [497, 341] width 477 height 39
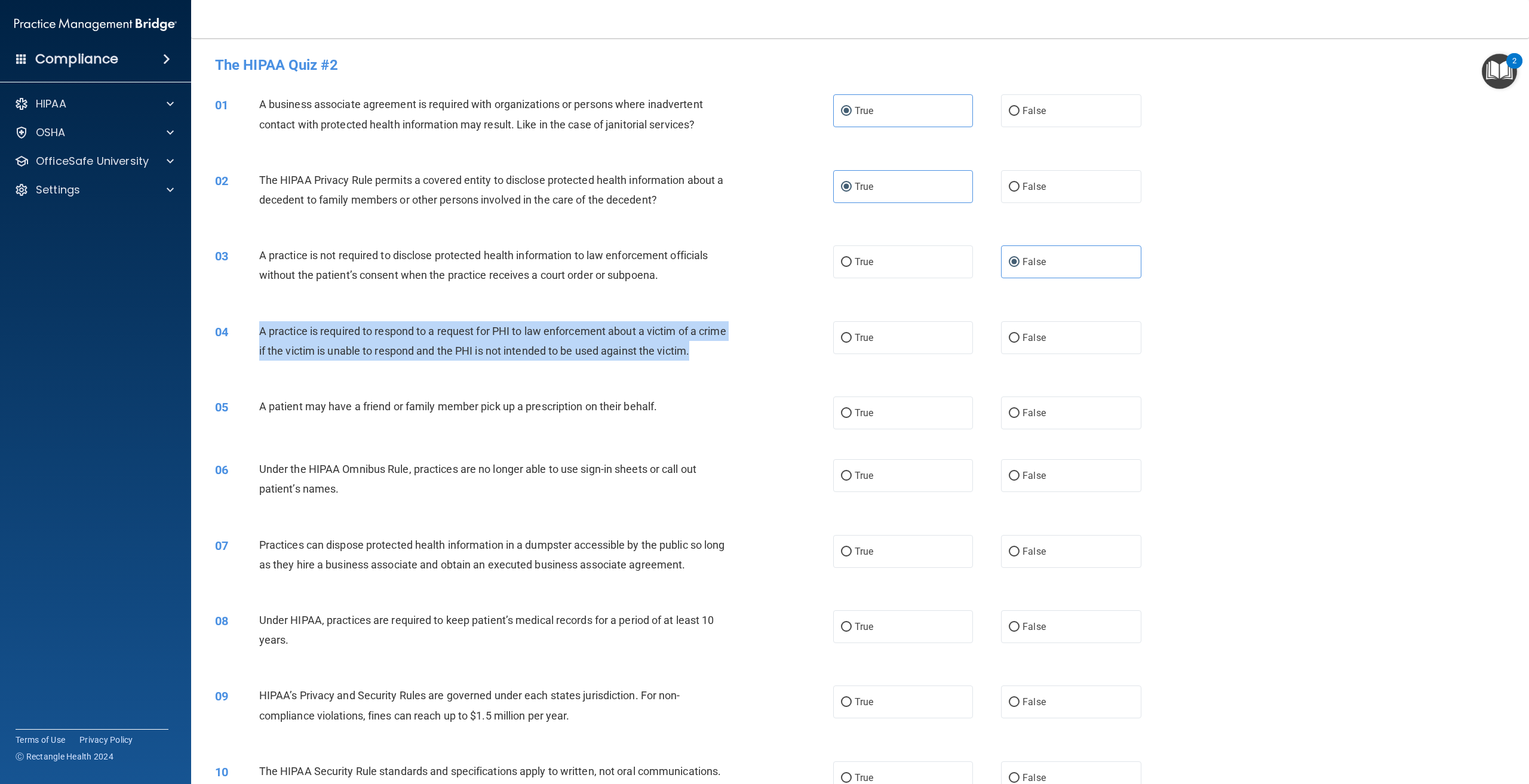
drag, startPoint x: 293, startPoint y: 371, endPoint x: 258, endPoint y: 330, distance: 53.9
click at [258, 330] on div "04 A practice is required to respond to a request for PHI to law enforcement ab…" at bounding box center [524, 344] width 654 height 45
copy div "A practice is required to respond to a request for PHI to law enforcement about…"
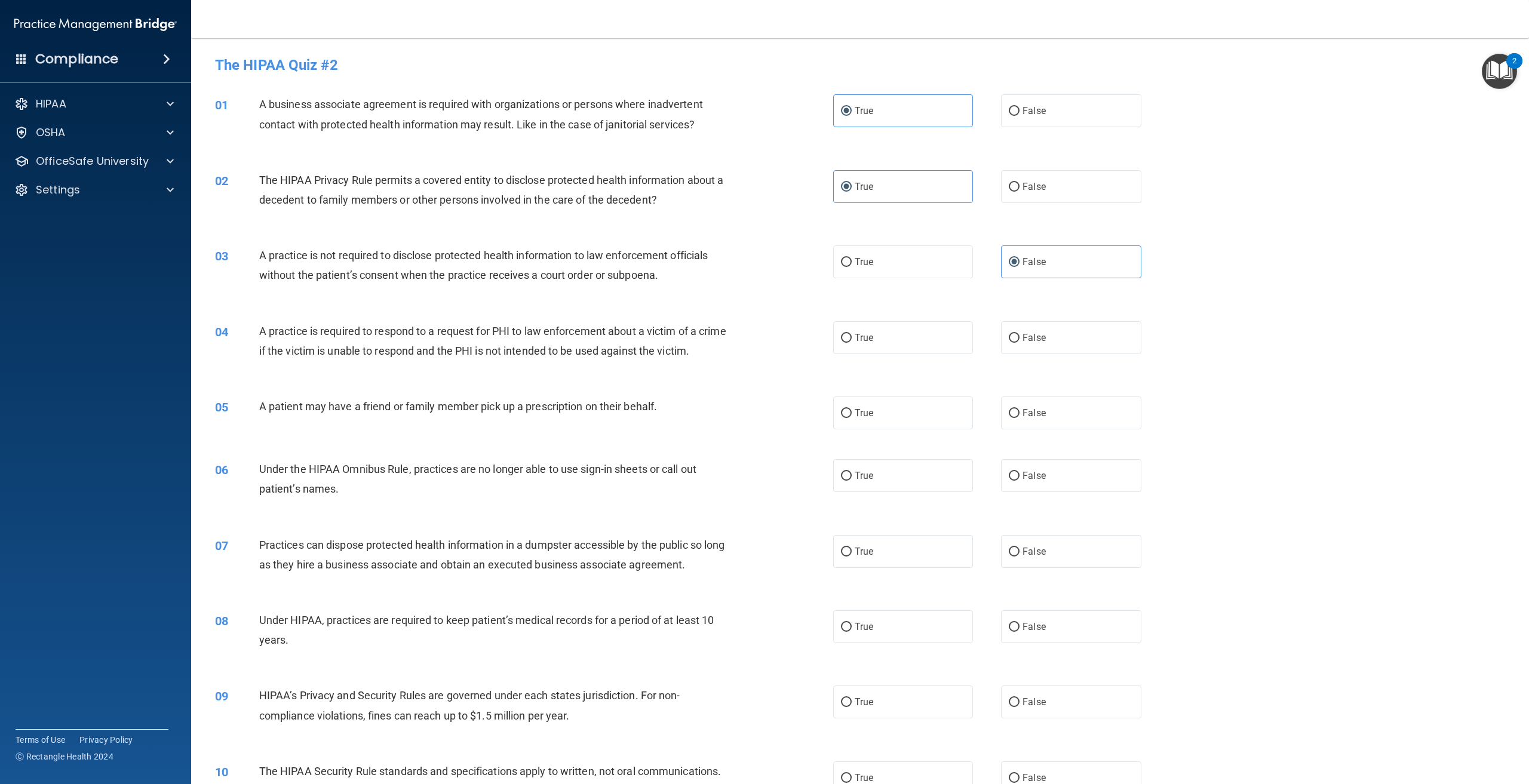
click at [335, 312] on div "04 A practice is required to respond to a request for PHI to law enforcement ab…" at bounding box center [860, 344] width 1308 height 75
click at [1058, 342] on label "False" at bounding box center [1071, 337] width 140 height 33
click at [1020, 342] on input "False" at bounding box center [1014, 338] width 11 height 9
radio input "true"
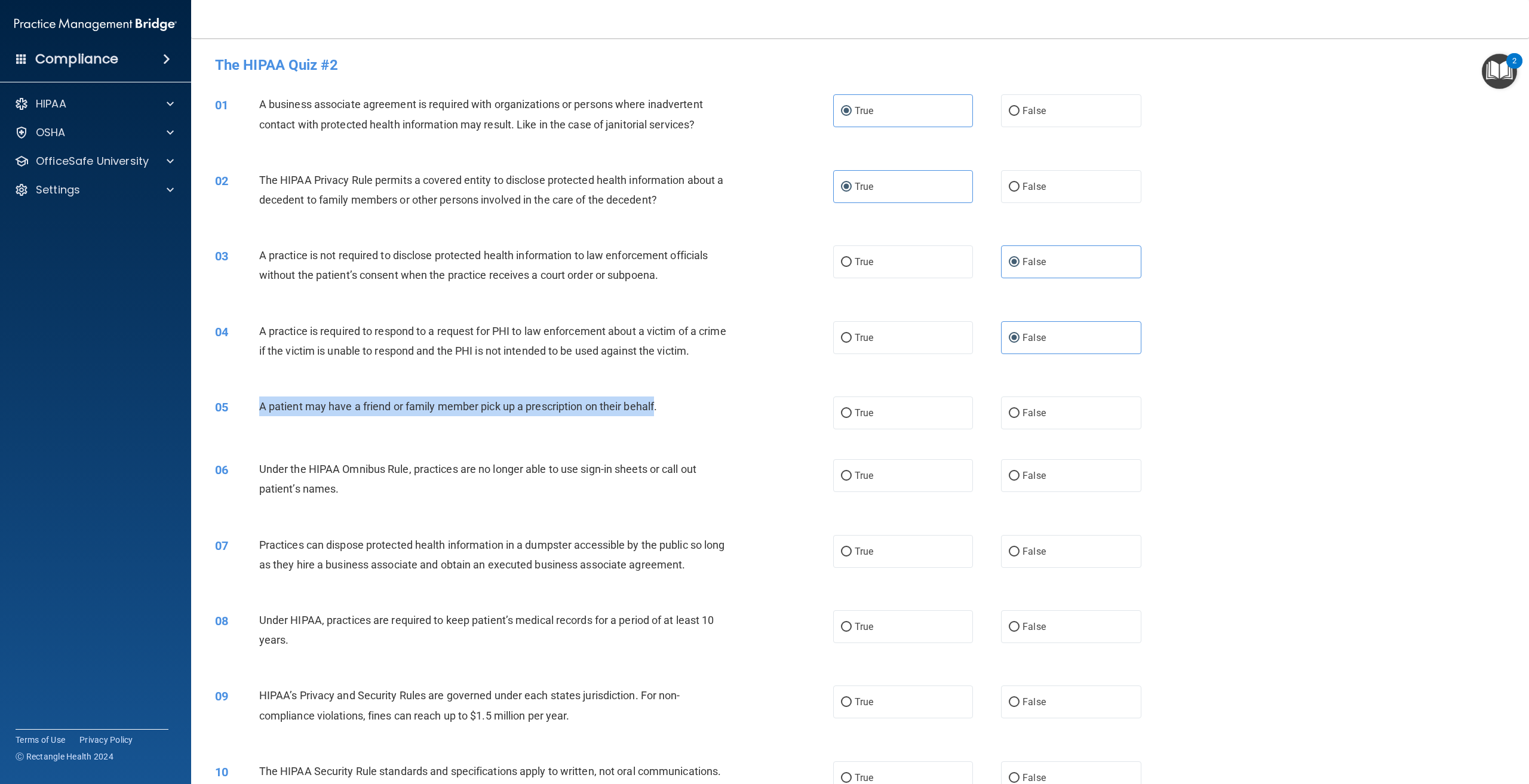
drag, startPoint x: 657, startPoint y: 425, endPoint x: 247, endPoint y: 425, distance: 410.0
click at [247, 422] on div "05 A patient may have a friend or family member pick up a prescription on their…" at bounding box center [524, 409] width 654 height 25
copy div "A patient may have a friend or family member pick up a prescription on their be…"
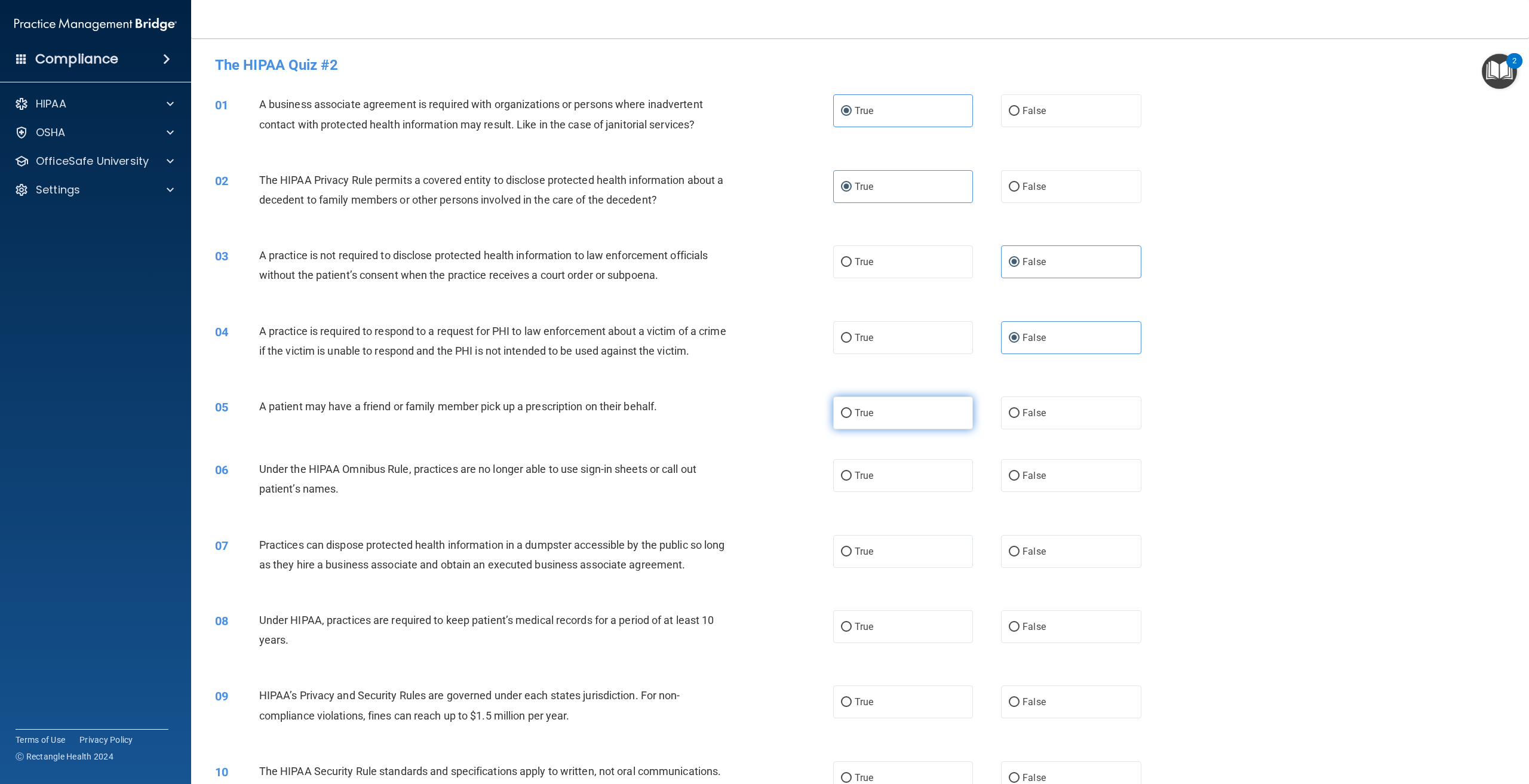
click at [867, 418] on span "True" at bounding box center [864, 413] width 18 height 11
click at [852, 418] on input "True" at bounding box center [846, 413] width 11 height 9
radio input "true"
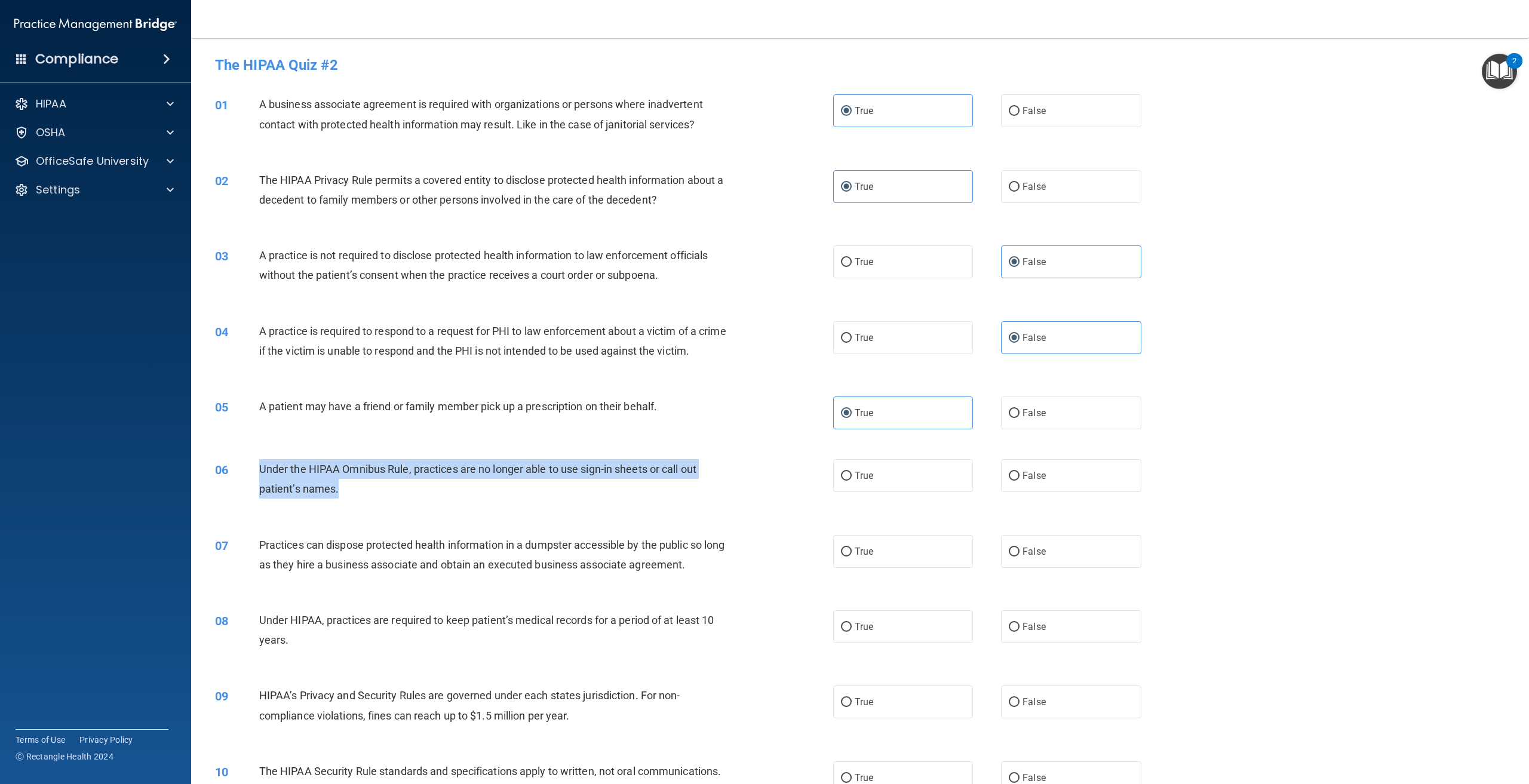
drag, startPoint x: 340, startPoint y: 509, endPoint x: 254, endPoint y: 495, distance: 87.1
click at [254, 495] on div "06 Under the HIPAA Omnibus Rule, practices are no longer able to use sign-in sh…" at bounding box center [524, 482] width 654 height 45
copy div "Under the HIPAA Omnibus Rule, practices are no longer able to use sign-in sheet…"
click at [471, 504] on div "06 Under the HIPAA Omnibus Rule, practices are no longer able to use sign-in sh…" at bounding box center [524, 482] width 654 height 45
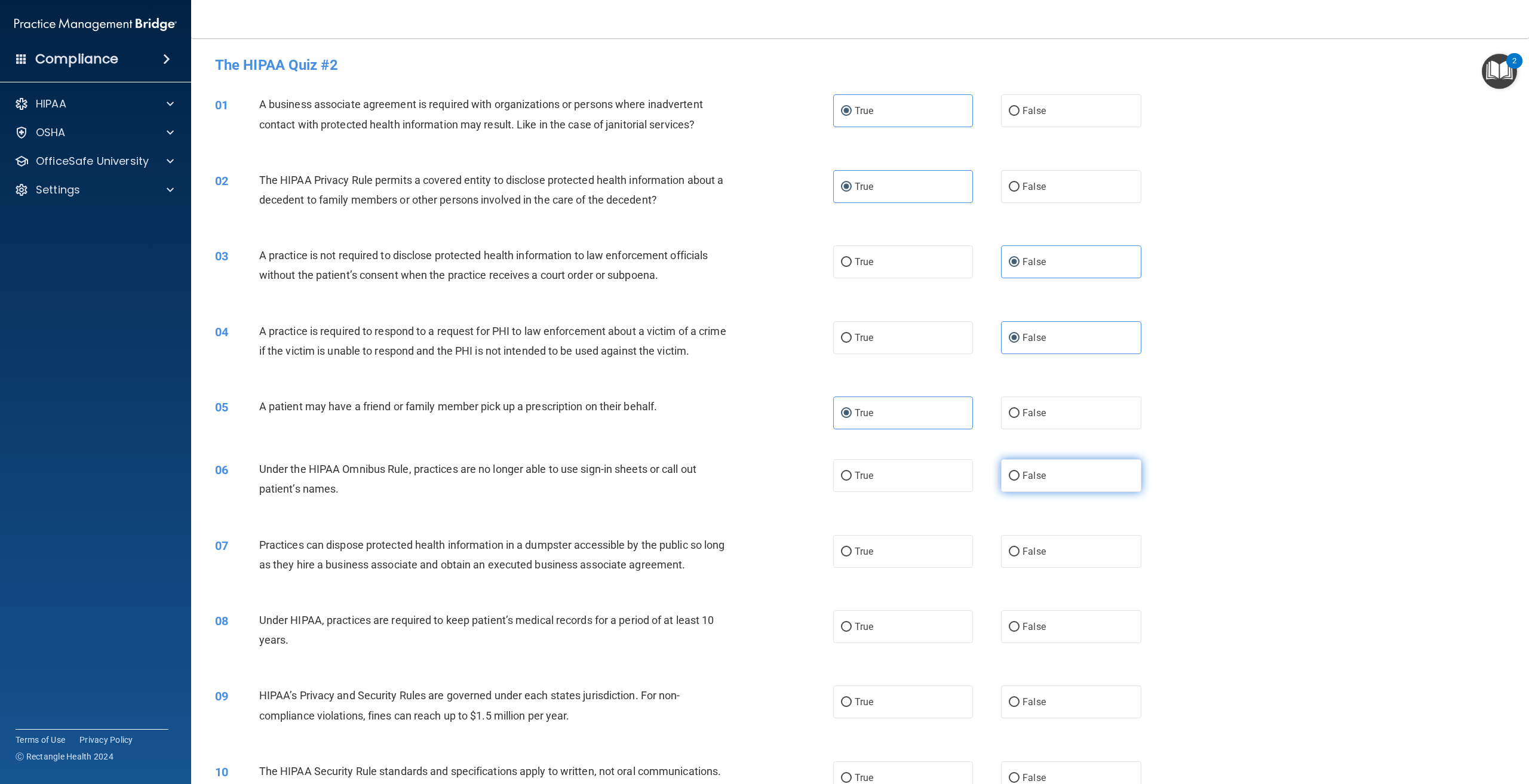
click at [1046, 492] on label "False" at bounding box center [1071, 475] width 140 height 33
click at [1020, 481] on input "False" at bounding box center [1014, 476] width 11 height 9
radio input "true"
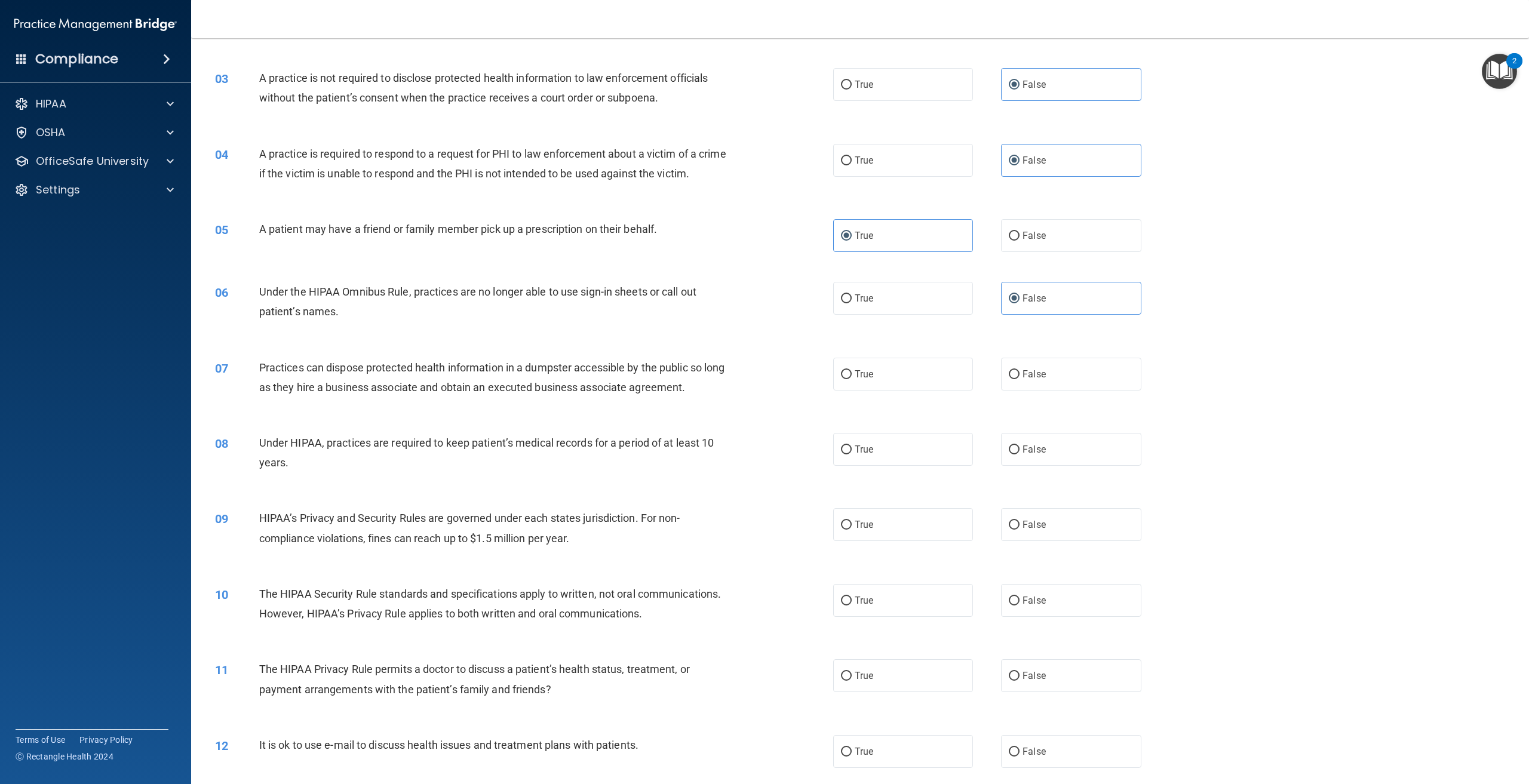
scroll to position [179, 0]
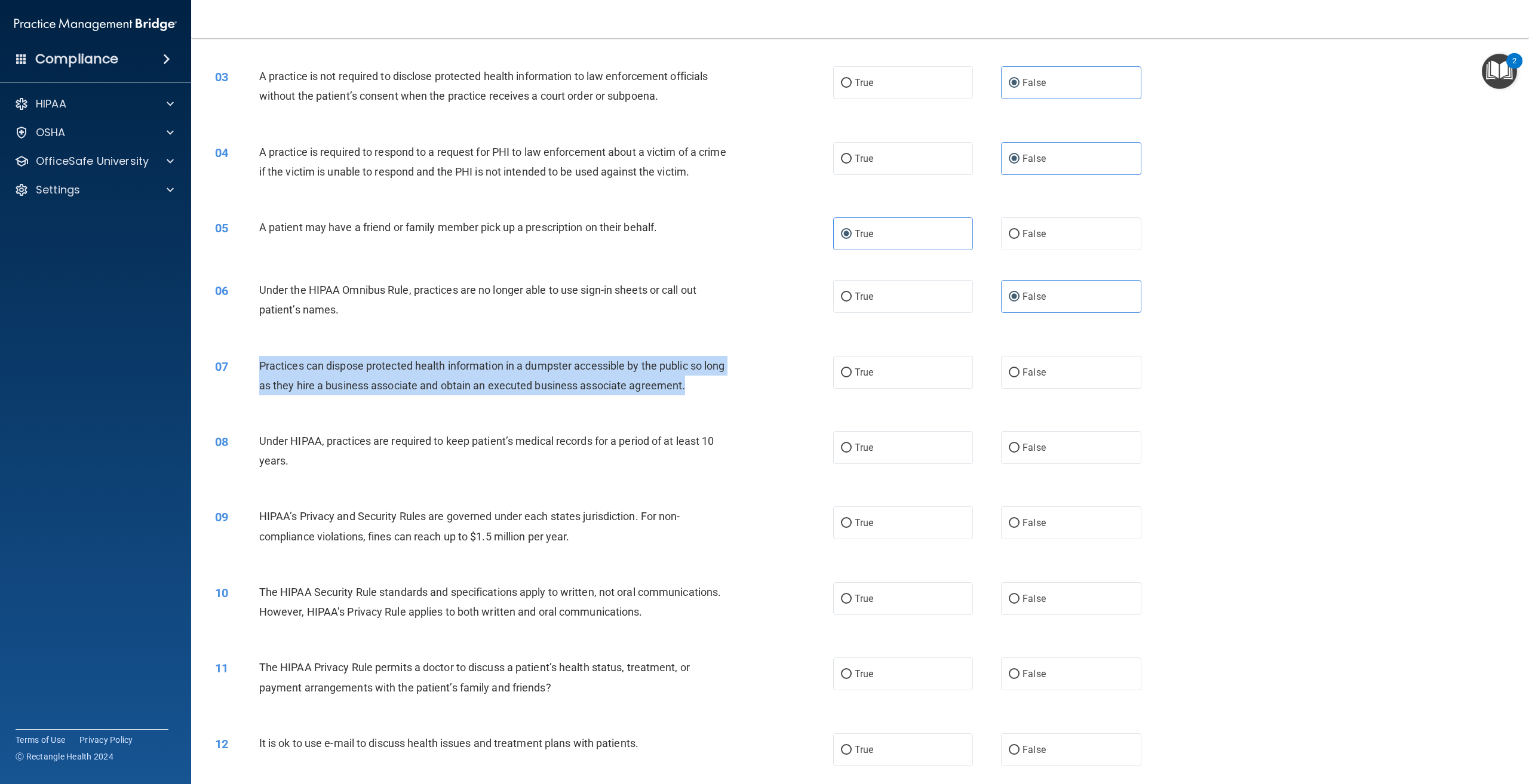
drag, startPoint x: 712, startPoint y: 402, endPoint x: 258, endPoint y: 395, distance: 454.1
click at [258, 395] on div "07 Practices can dispose protected health information in a dumpster accessible …" at bounding box center [524, 378] width 654 height 45
copy div "Practices can dispose protected health information in a dumpster accessible by …"
click at [773, 377] on div "07 Practices can dispose protected health information in a dumpster accessible …" at bounding box center [524, 378] width 654 height 45
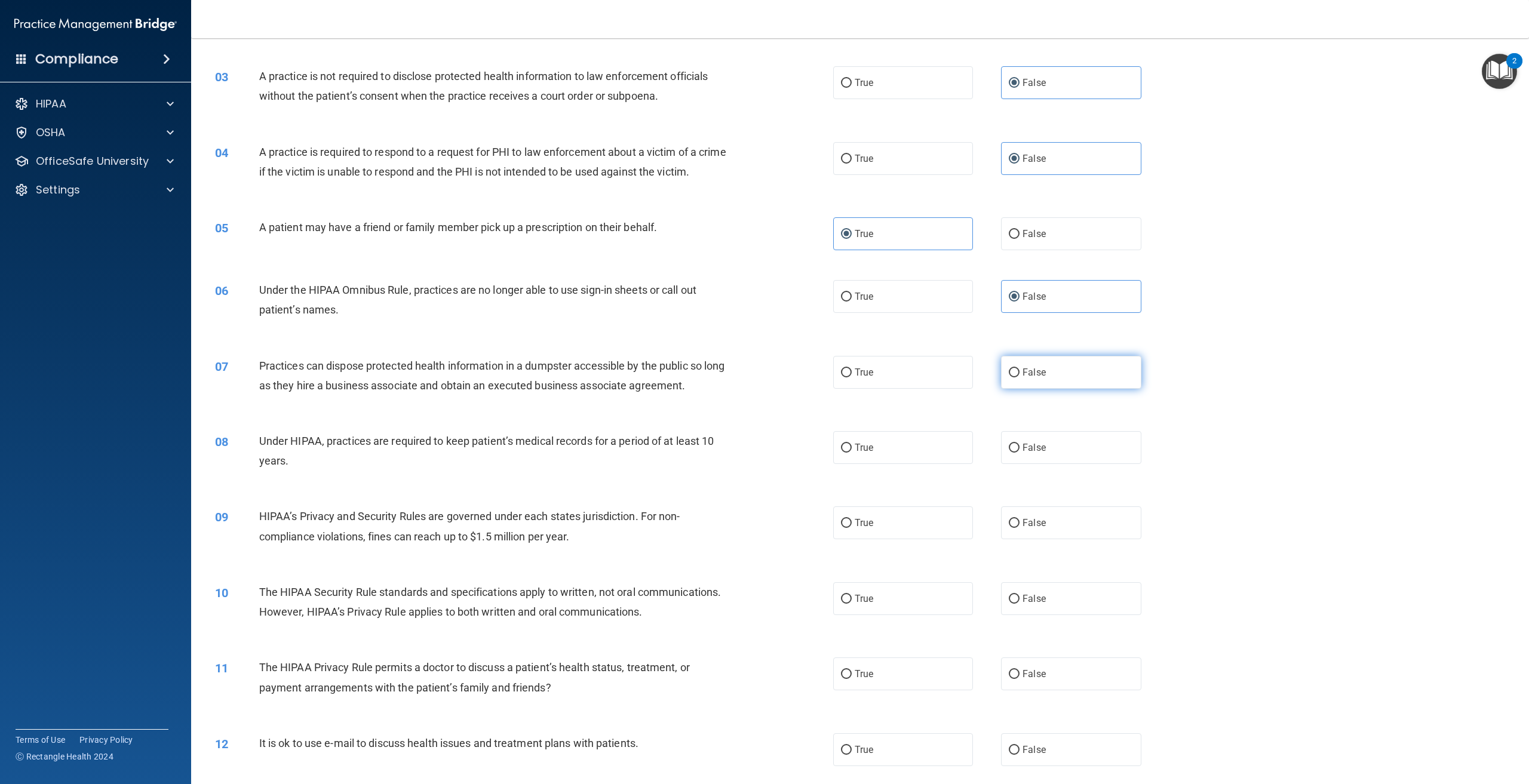
click at [1047, 389] on label "False" at bounding box center [1071, 372] width 140 height 33
click at [1020, 378] on input "False" at bounding box center [1014, 373] width 11 height 9
radio input "true"
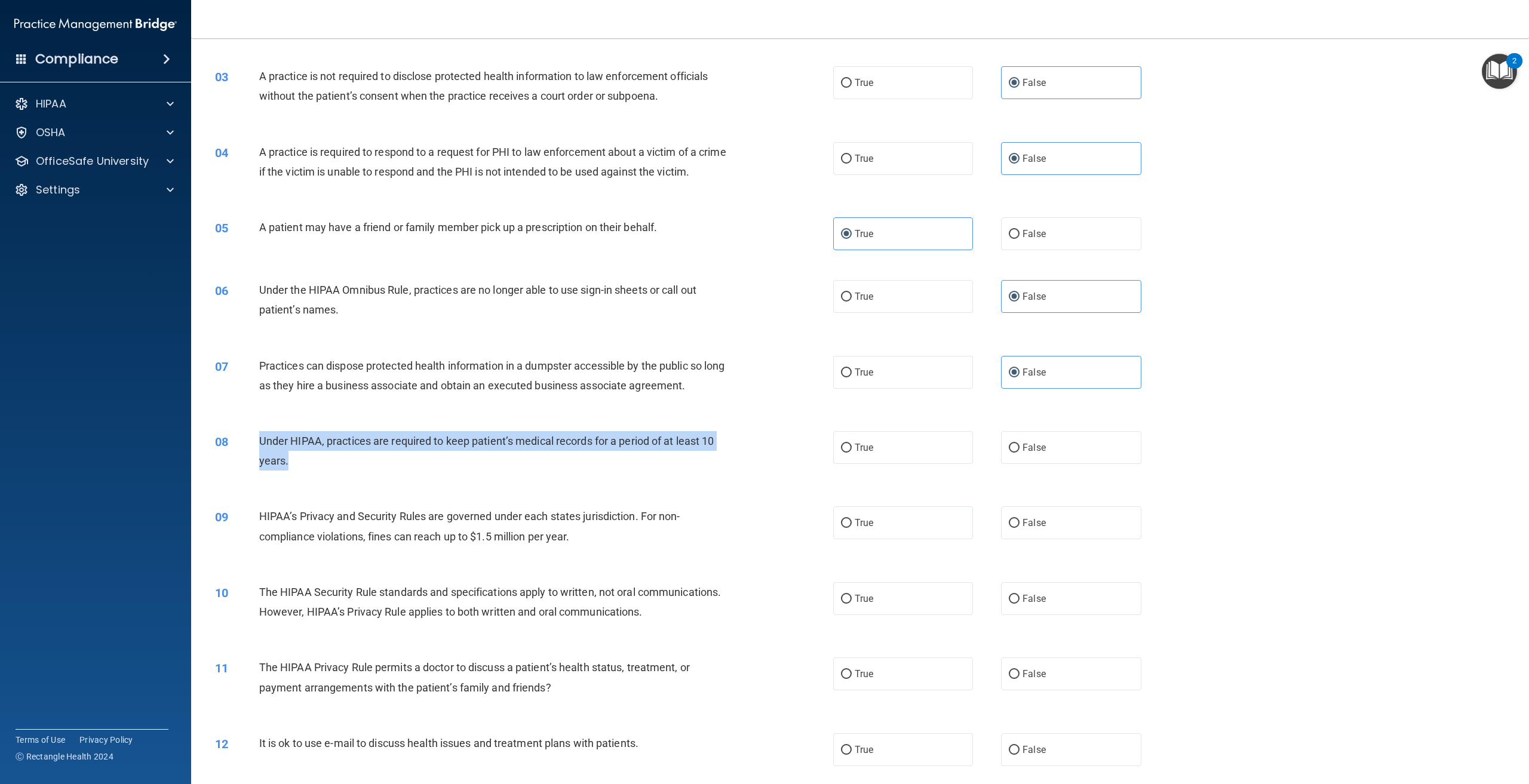
drag, startPoint x: 288, startPoint y: 482, endPoint x: 262, endPoint y: 465, distance: 31.1
click at [262, 465] on div "Under HIPAA, practices are required to keep patient’s medical records for a per…" at bounding box center [497, 451] width 477 height 39
copy span "Under HIPAA, practices are required to keep patient’s medical records for a per…"
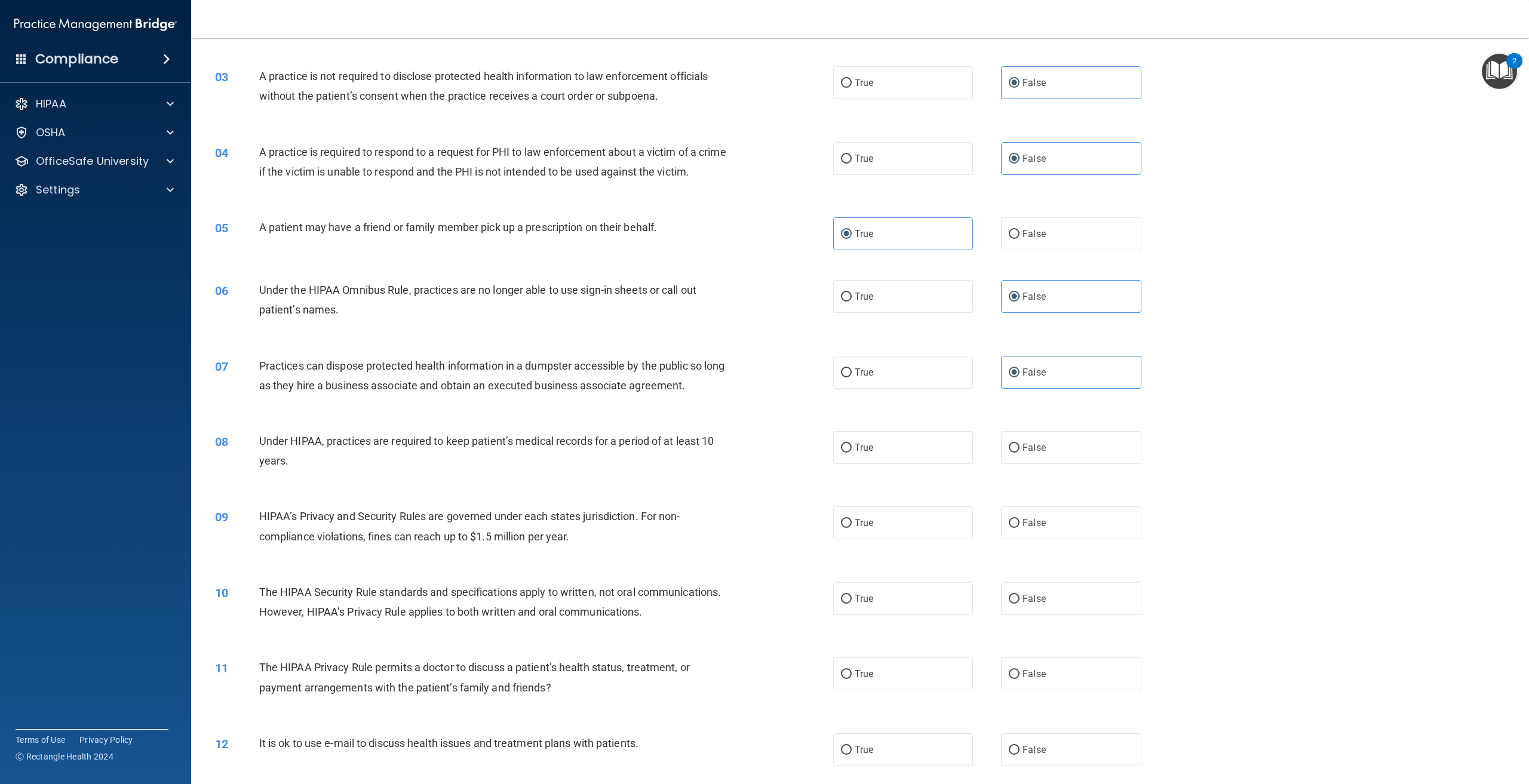
click at [379, 492] on div "08 Under HIPAA, practices are required to keep patient’s medical records for a …" at bounding box center [860, 454] width 1308 height 75
click at [1003, 464] on label "False" at bounding box center [1071, 447] width 140 height 33
click at [1009, 453] on input "False" at bounding box center [1014, 448] width 11 height 9
radio input "true"
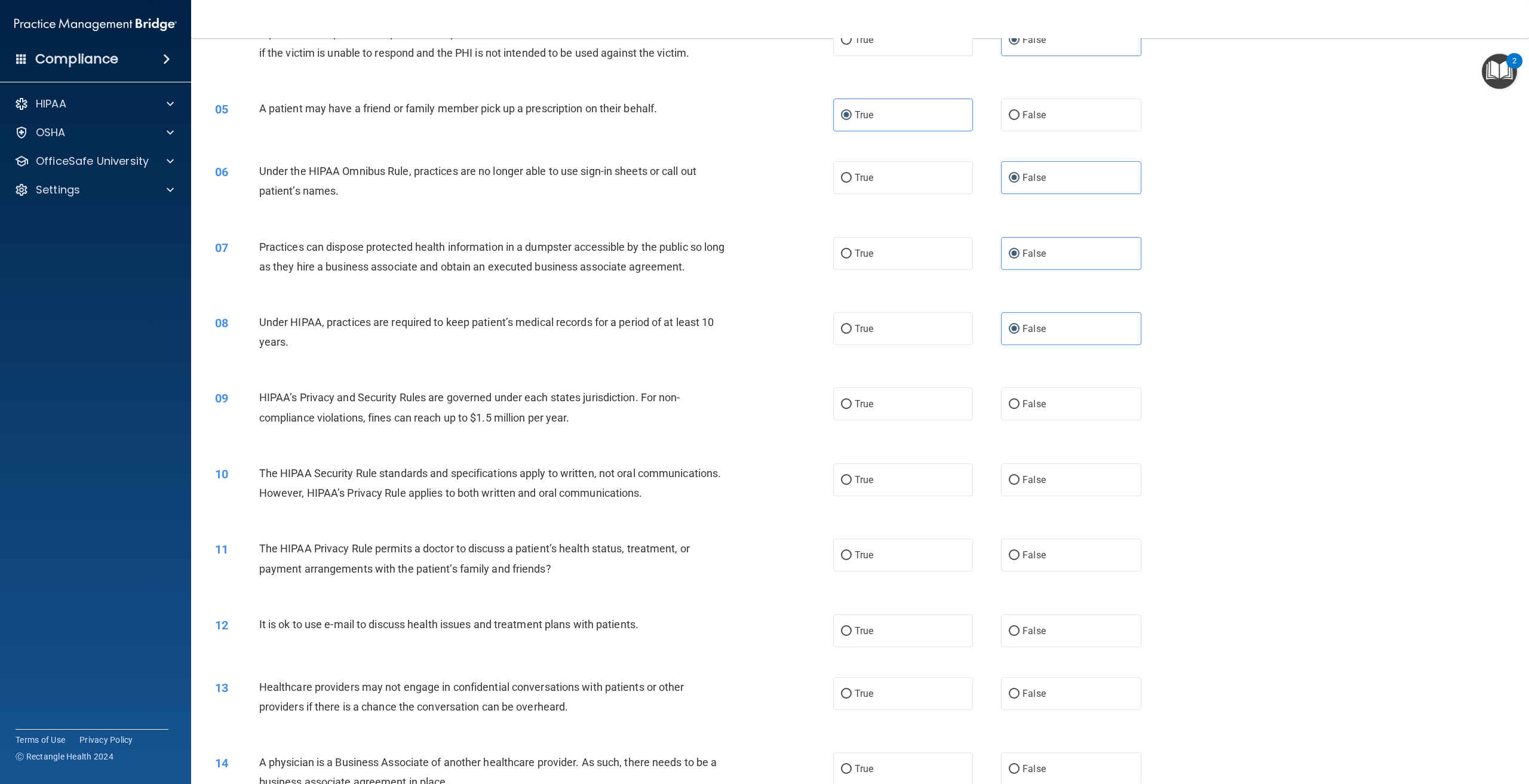
scroll to position [299, 0]
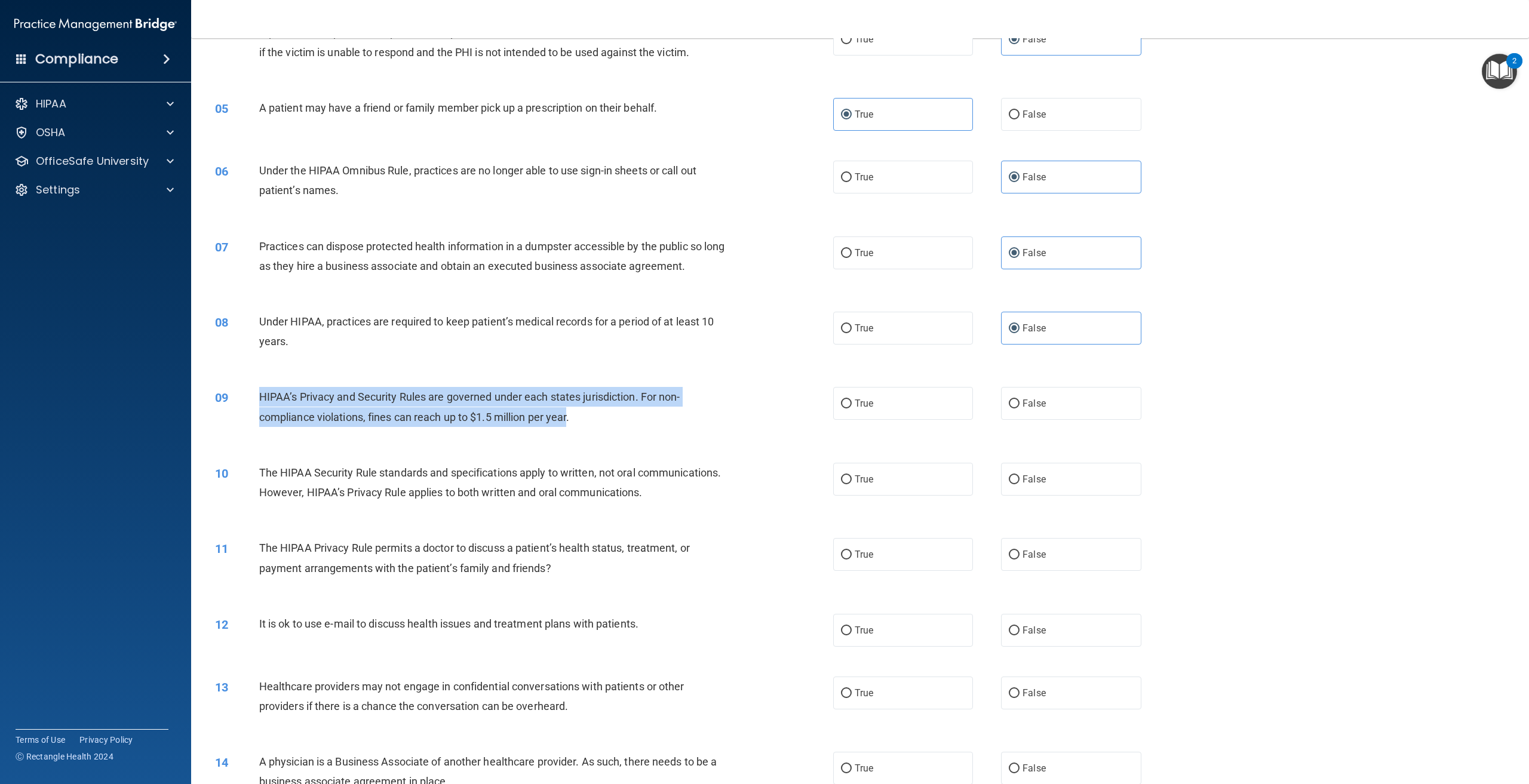
drag, startPoint x: 570, startPoint y: 437, endPoint x: 257, endPoint y: 421, distance: 313.4
click at [257, 421] on div "09 HIPAA’s Privacy and Security Rules are governed under each states jurisdicti…" at bounding box center [524, 409] width 654 height 45
copy div "HIPAA’s Privacy and Security Rules are governed under each states jurisdiction.…"
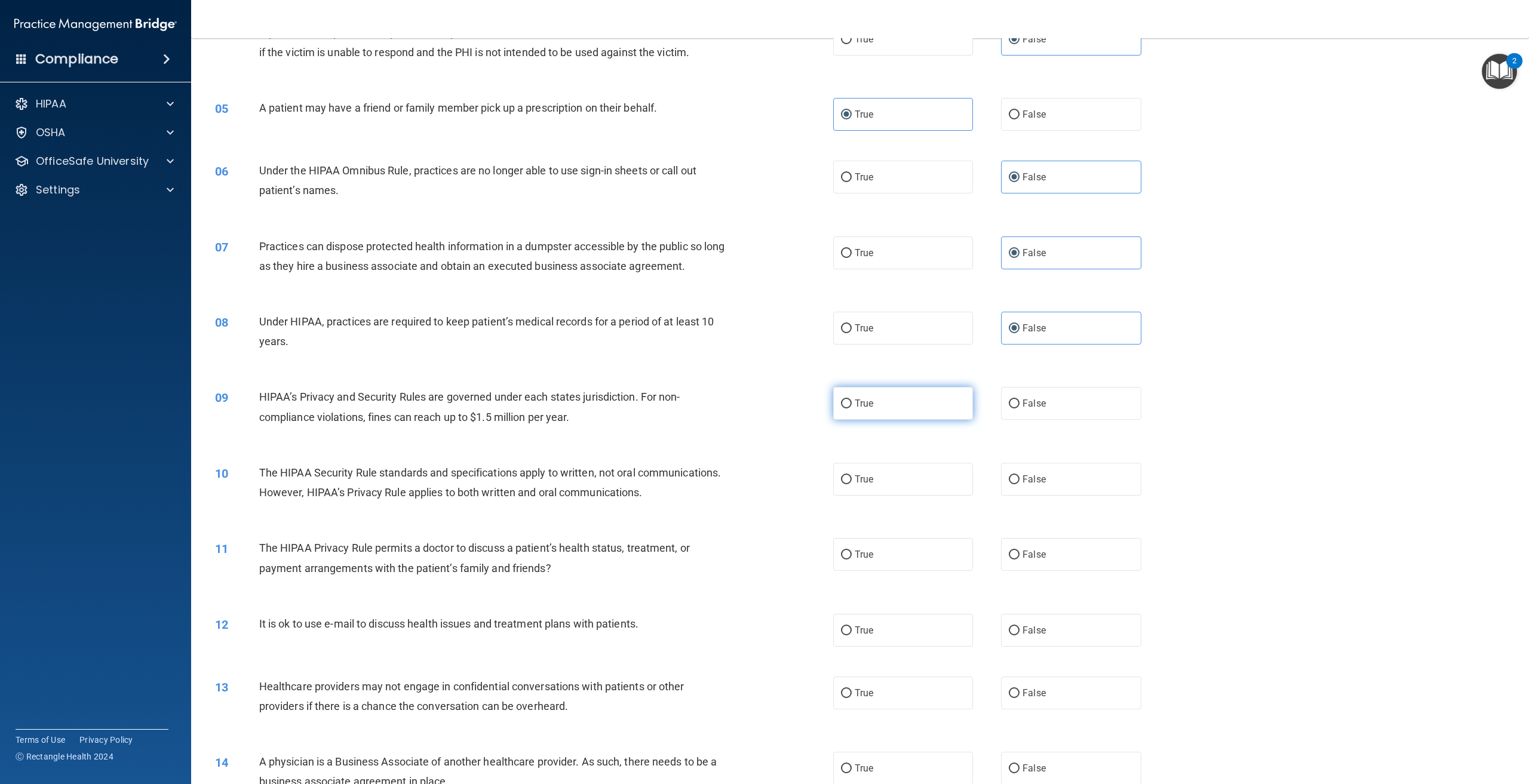
click at [885, 420] on label "True" at bounding box center [903, 403] width 140 height 33
click at [852, 409] on input "True" at bounding box center [846, 404] width 11 height 9
radio input "true"
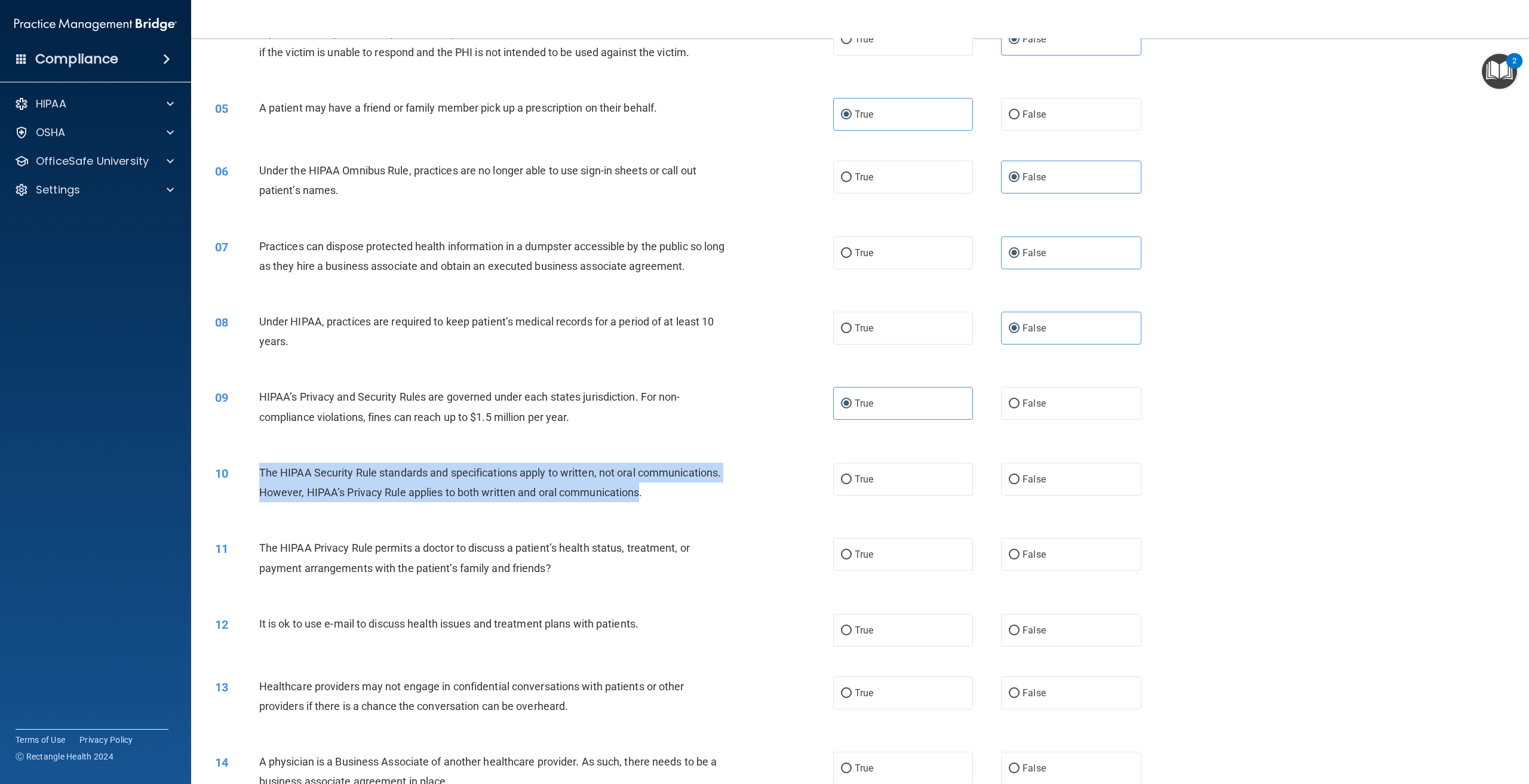
drag, startPoint x: 341, startPoint y: 536, endPoint x: 245, endPoint y: 484, distance: 109.2
click at [245, 484] on div "10 The HIPAA Security Rule standards and specifications apply to written, not o…" at bounding box center [524, 485] width 654 height 45
copy div "The HIPAA Security Rule standards and specifications apply to written, not oral…"
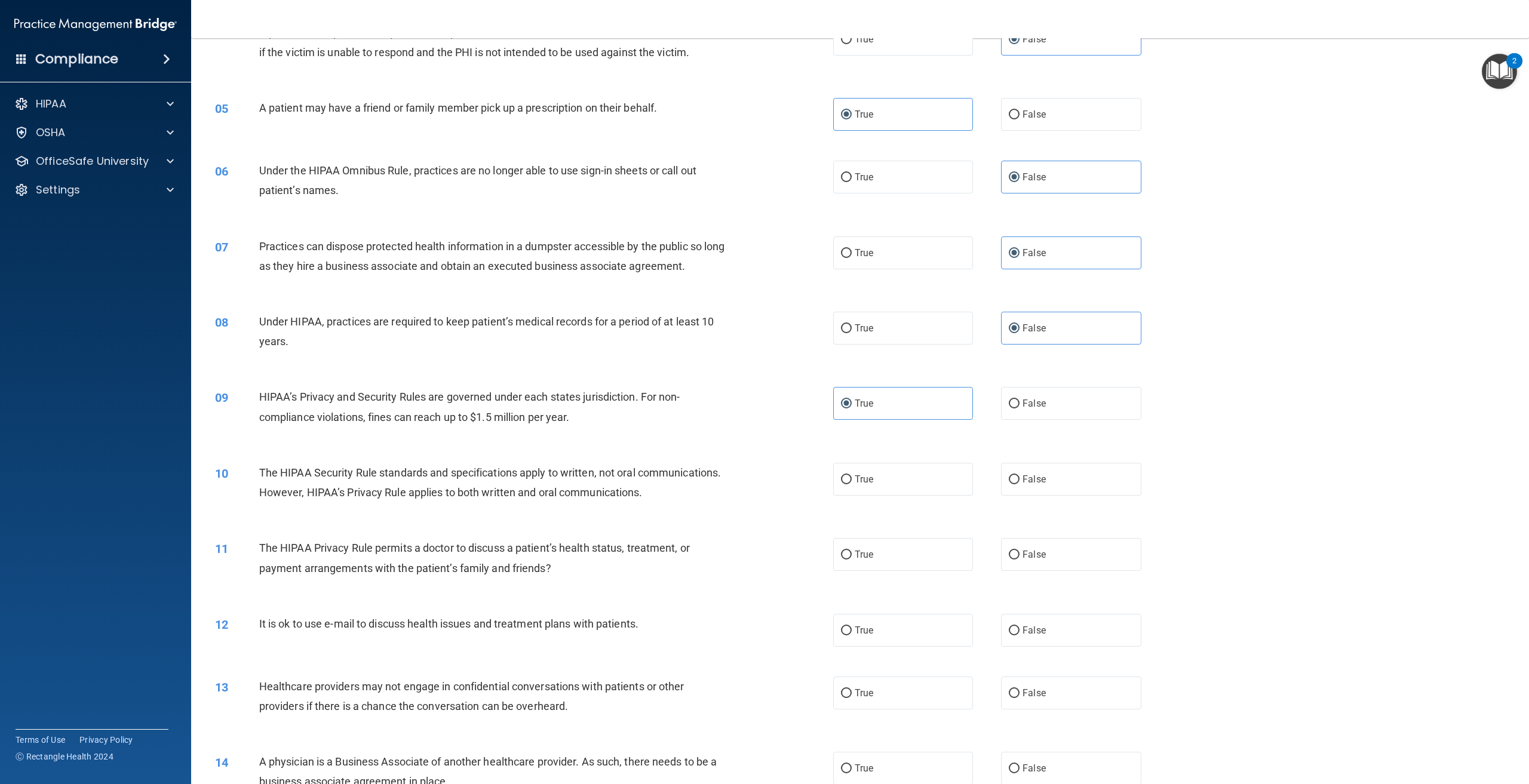
click at [404, 523] on div "10 The HIPAA Security Rule standards and specifications apply to written, not o…" at bounding box center [860, 485] width 1308 height 75
click at [866, 496] on label "True" at bounding box center [903, 479] width 140 height 33
click at [852, 485] on input "True" at bounding box center [846, 480] width 11 height 9
radio input "true"
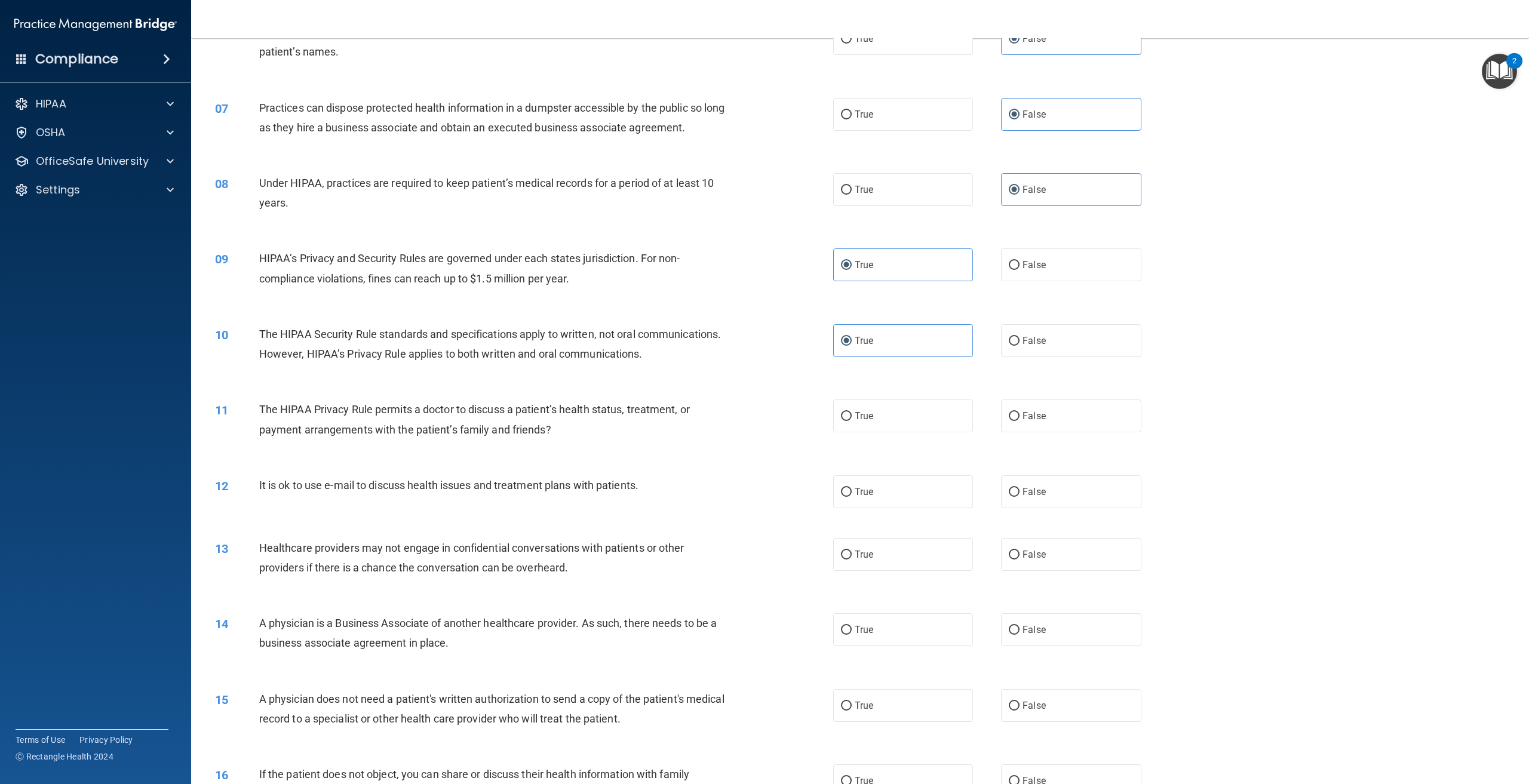
scroll to position [478, 0]
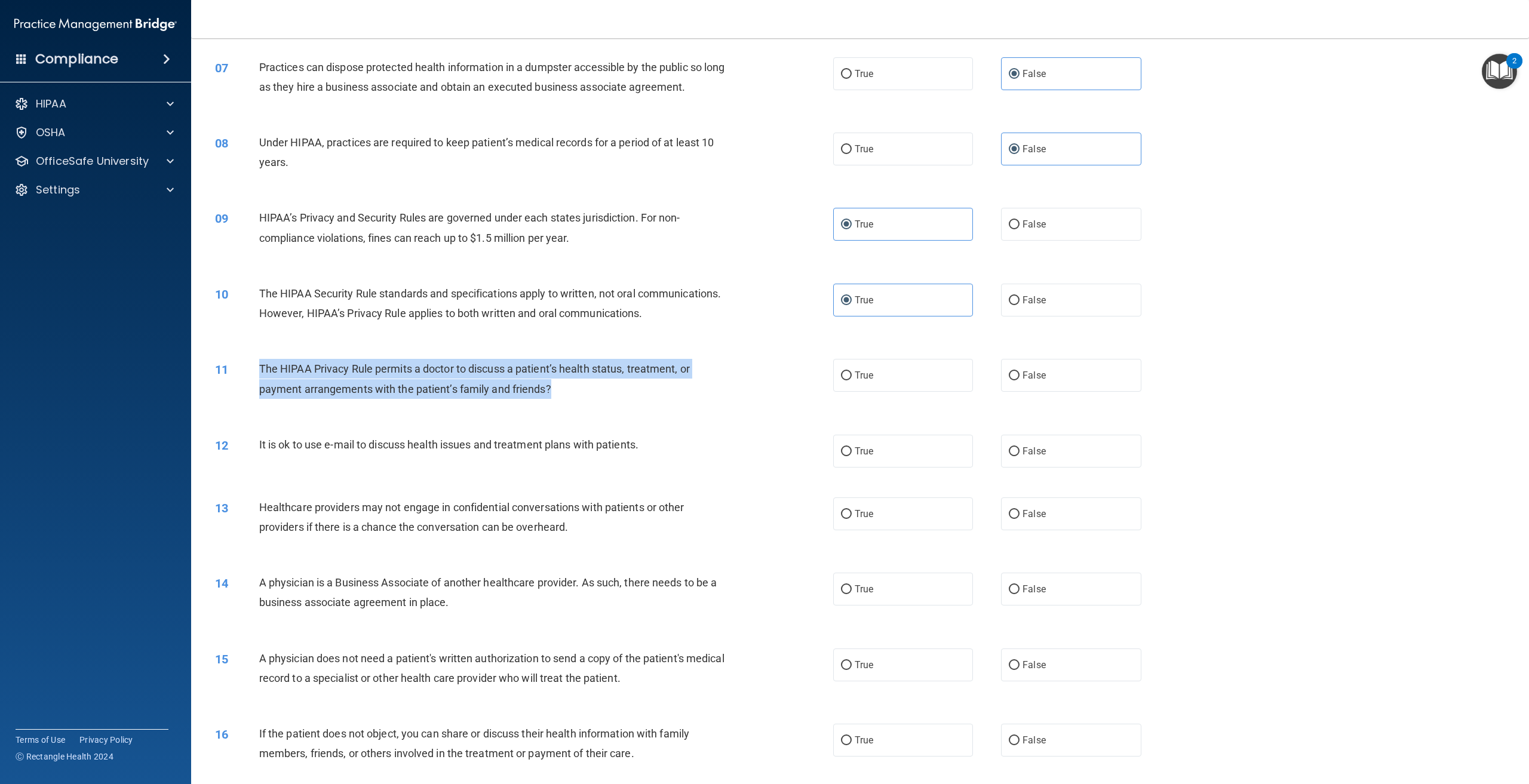
drag, startPoint x: 552, startPoint y: 431, endPoint x: 254, endPoint y: 422, distance: 298.1
click at [254, 404] on div "11 The HIPAA Privacy Rule permits a doctor to discuss a patient’s health status…" at bounding box center [524, 382] width 654 height 45
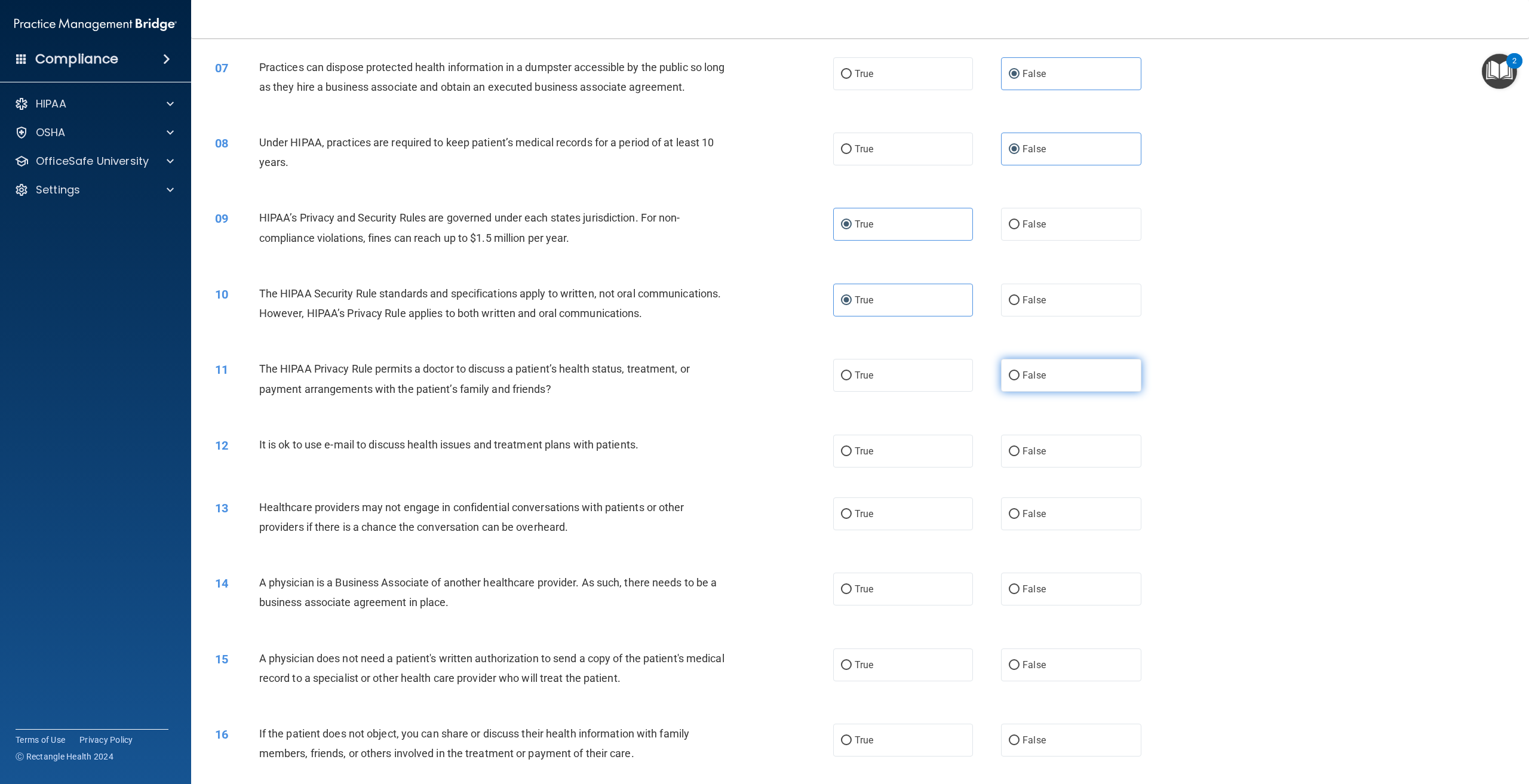
click at [1030, 392] on label "False" at bounding box center [1071, 375] width 140 height 33
click at [1020, 380] on input "False" at bounding box center [1014, 375] width 11 height 9
radio input "true"
drag, startPoint x: 646, startPoint y: 485, endPoint x: 259, endPoint y: 483, distance: 387.0
click at [259, 454] on div "It is ok to use e-mail to discuss health issues and treatment plans with patien…" at bounding box center [497, 444] width 477 height 20
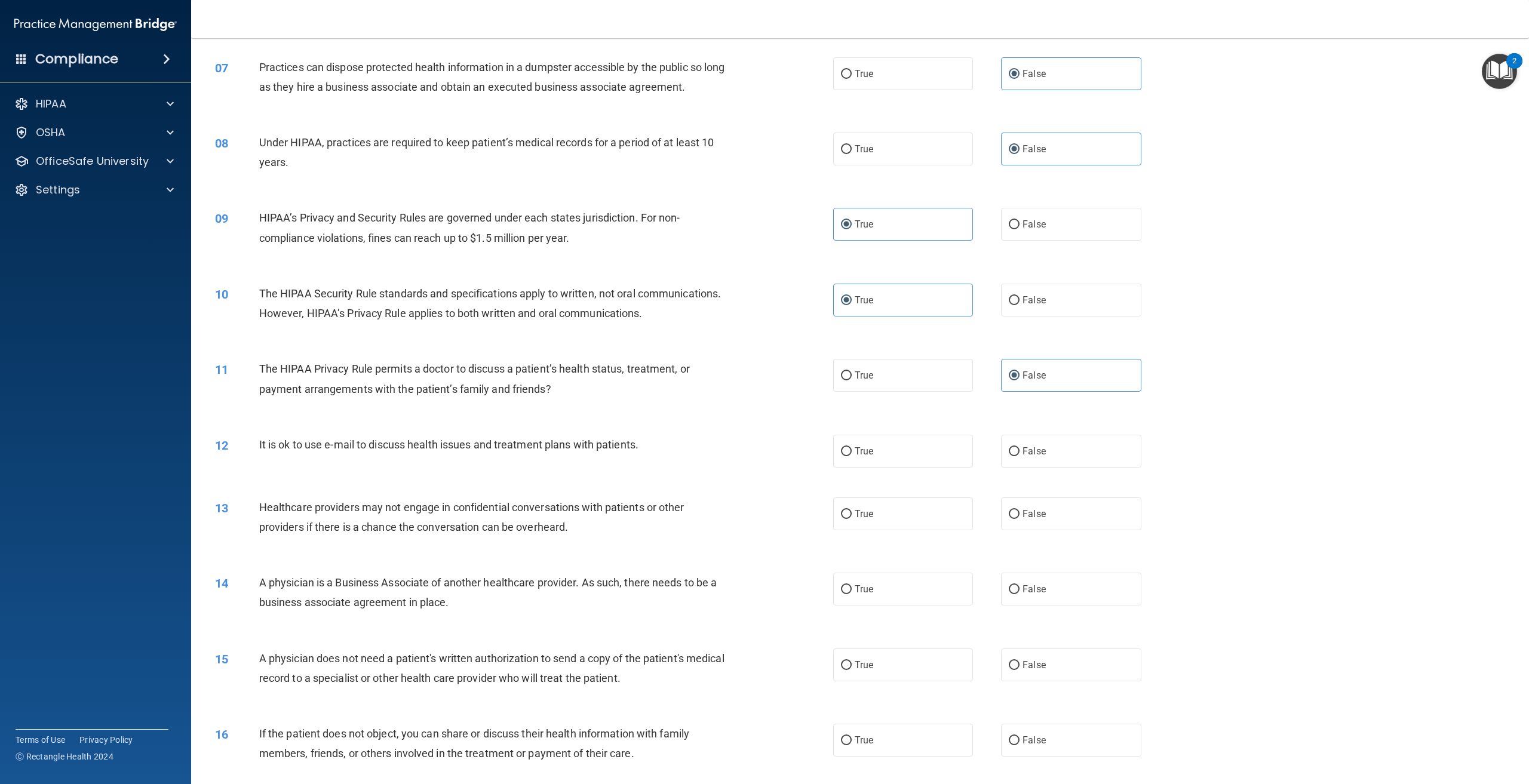
click at [339, 394] on span "The HIPAA Privacy Rule permits a doctor to discuss a patient’s health status, t…" at bounding box center [474, 379] width 431 height 32
click at [1078, 468] on label "False" at bounding box center [1071, 451] width 140 height 33
click at [1020, 456] on input "False" at bounding box center [1014, 452] width 11 height 9
radio input "true"
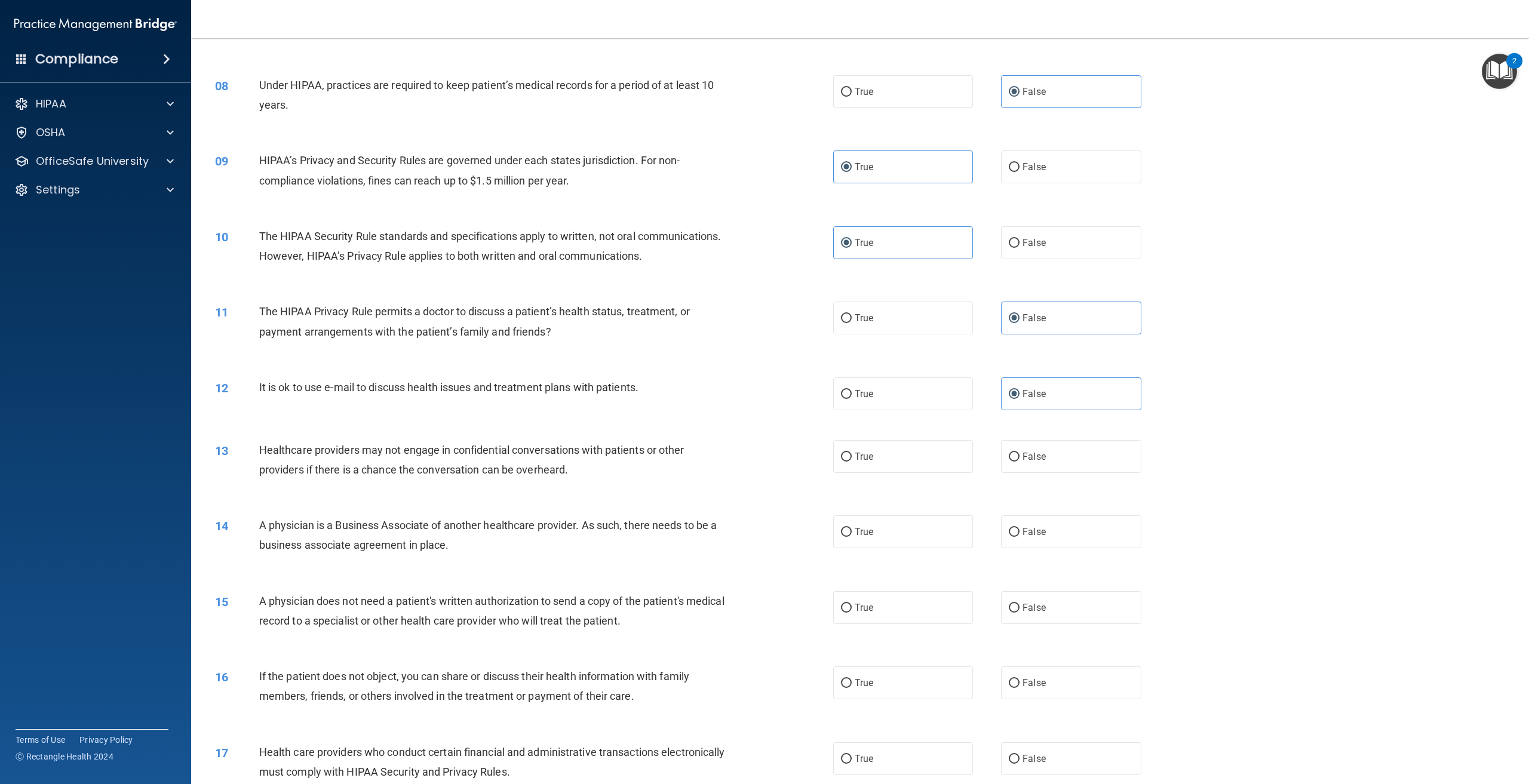
scroll to position [537, 0]
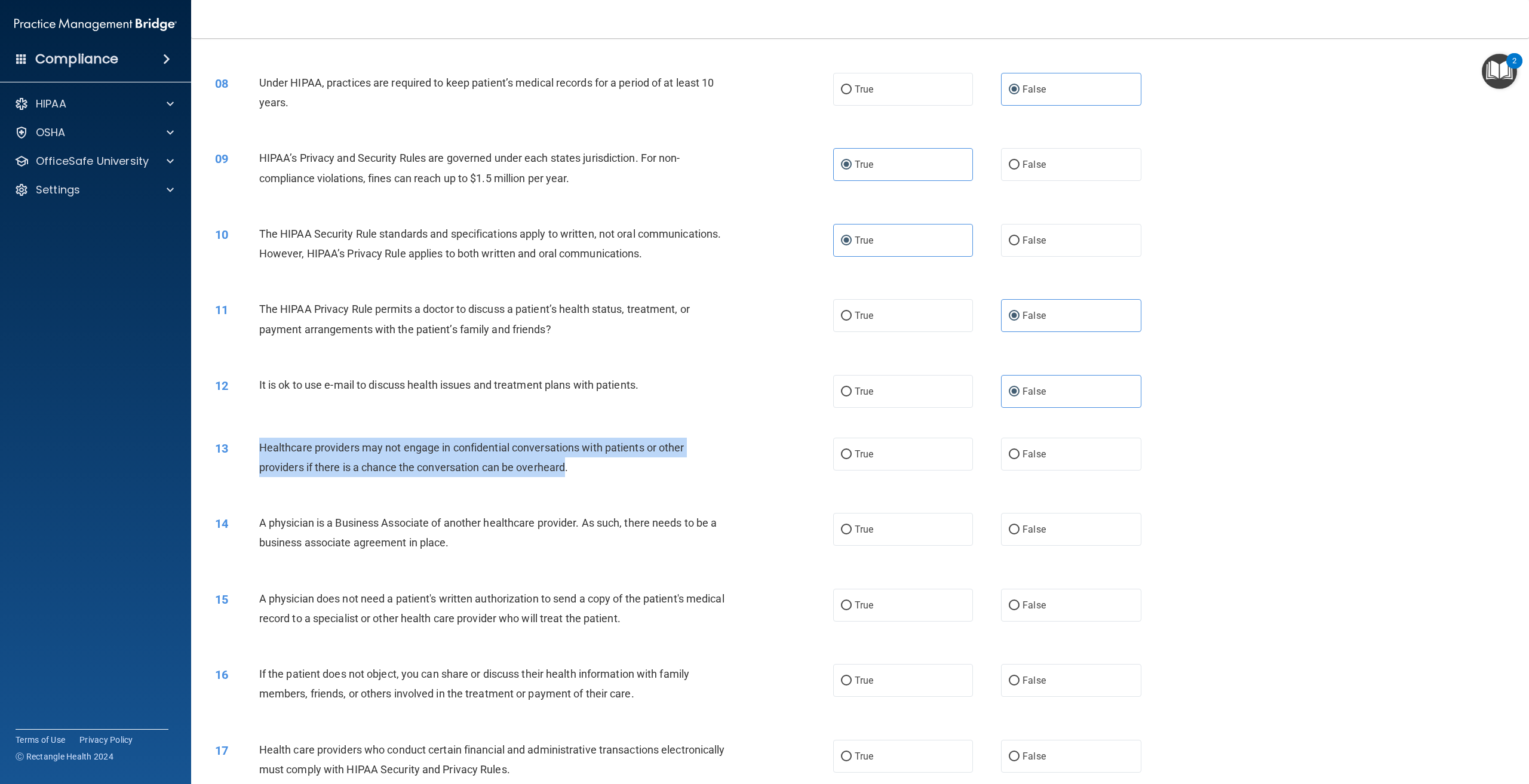
drag, startPoint x: 567, startPoint y: 512, endPoint x: 259, endPoint y: 481, distance: 309.6
click at [259, 473] on span "Healthcare providers may not engage in confidential conversations with patients…" at bounding box center [472, 458] width 426 height 32
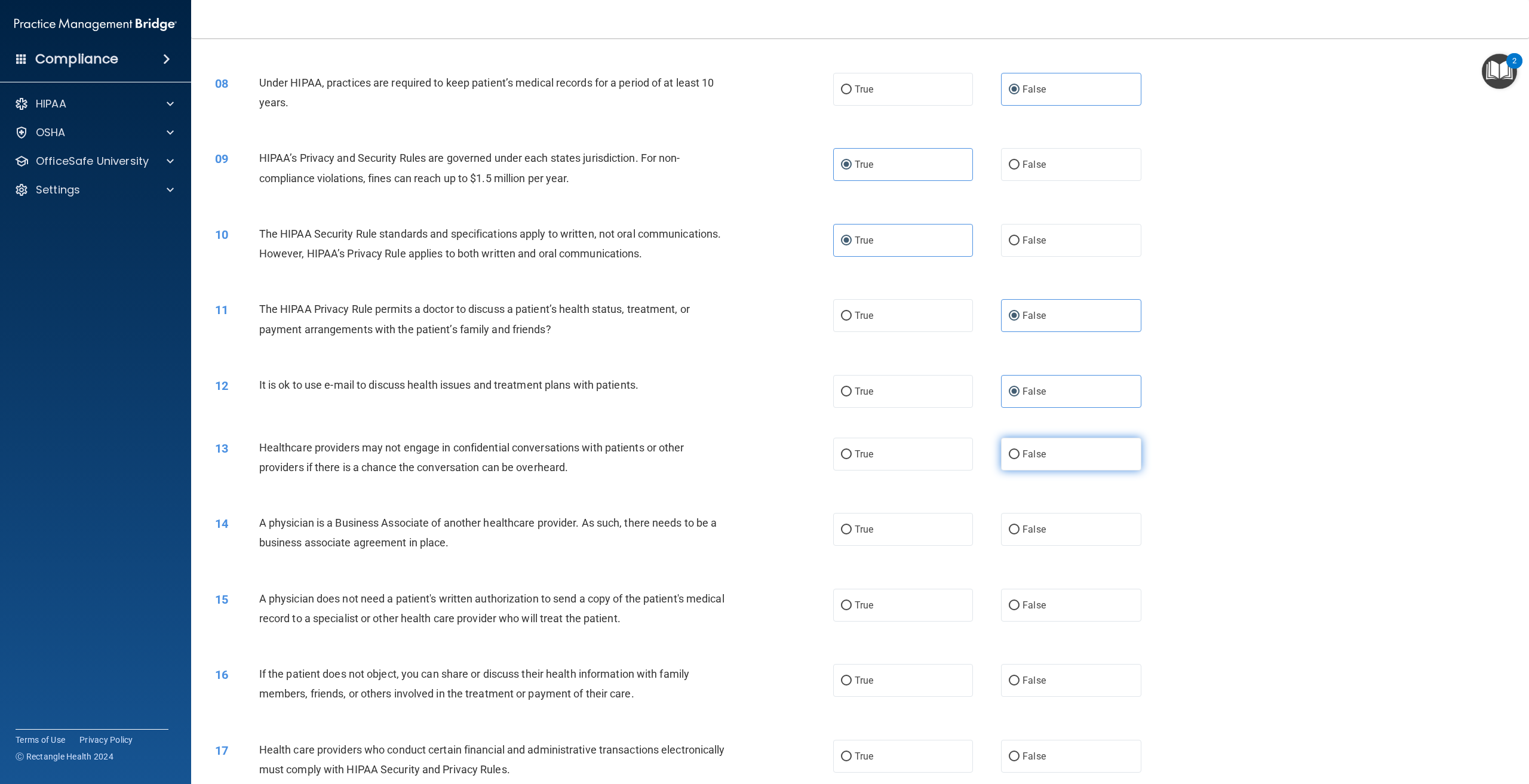
click at [1027, 460] on span "False" at bounding box center [1034, 454] width 23 height 11
click at [1020, 459] on input "False" at bounding box center [1014, 454] width 11 height 9
radio input "true"
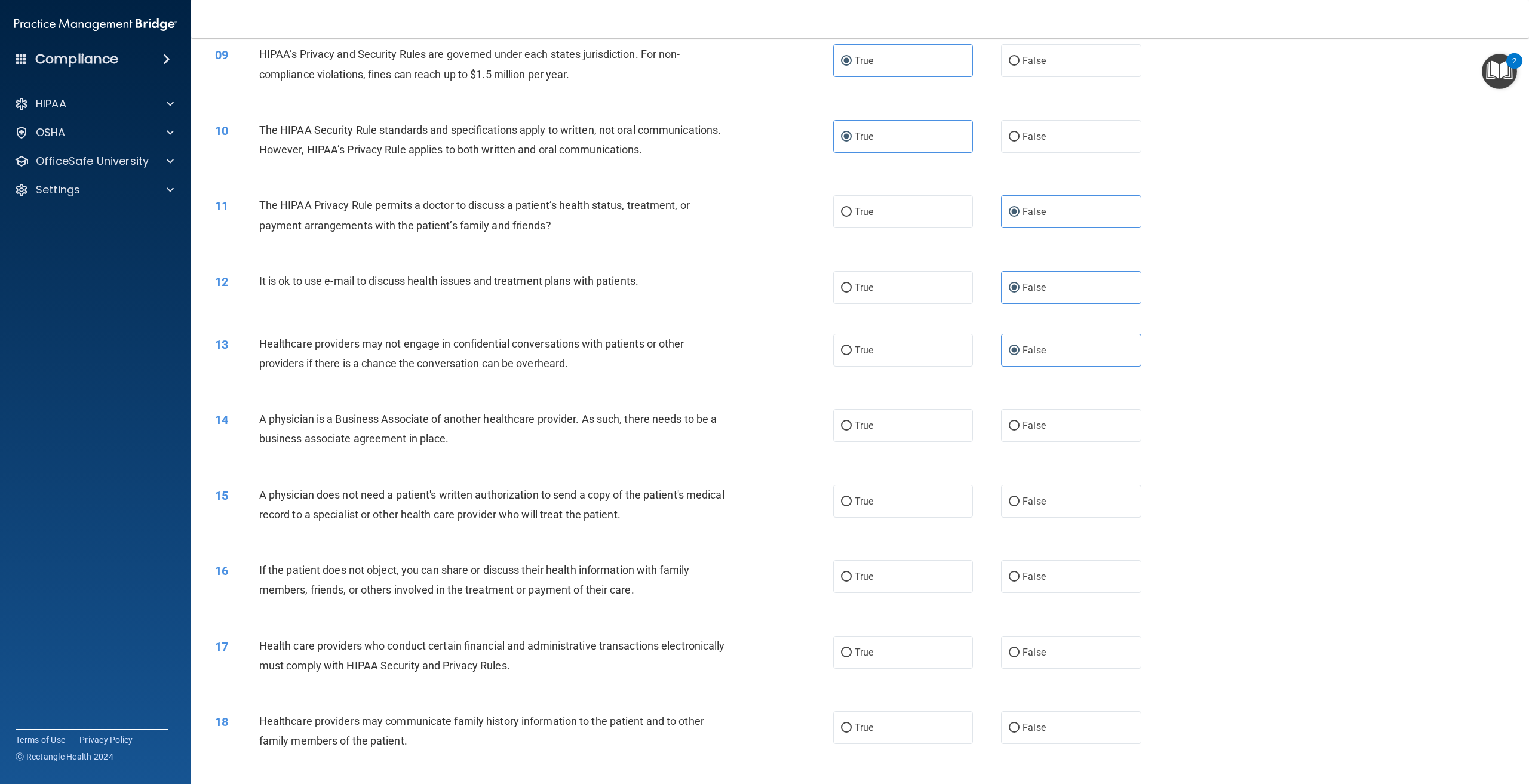
scroll to position [657, 0]
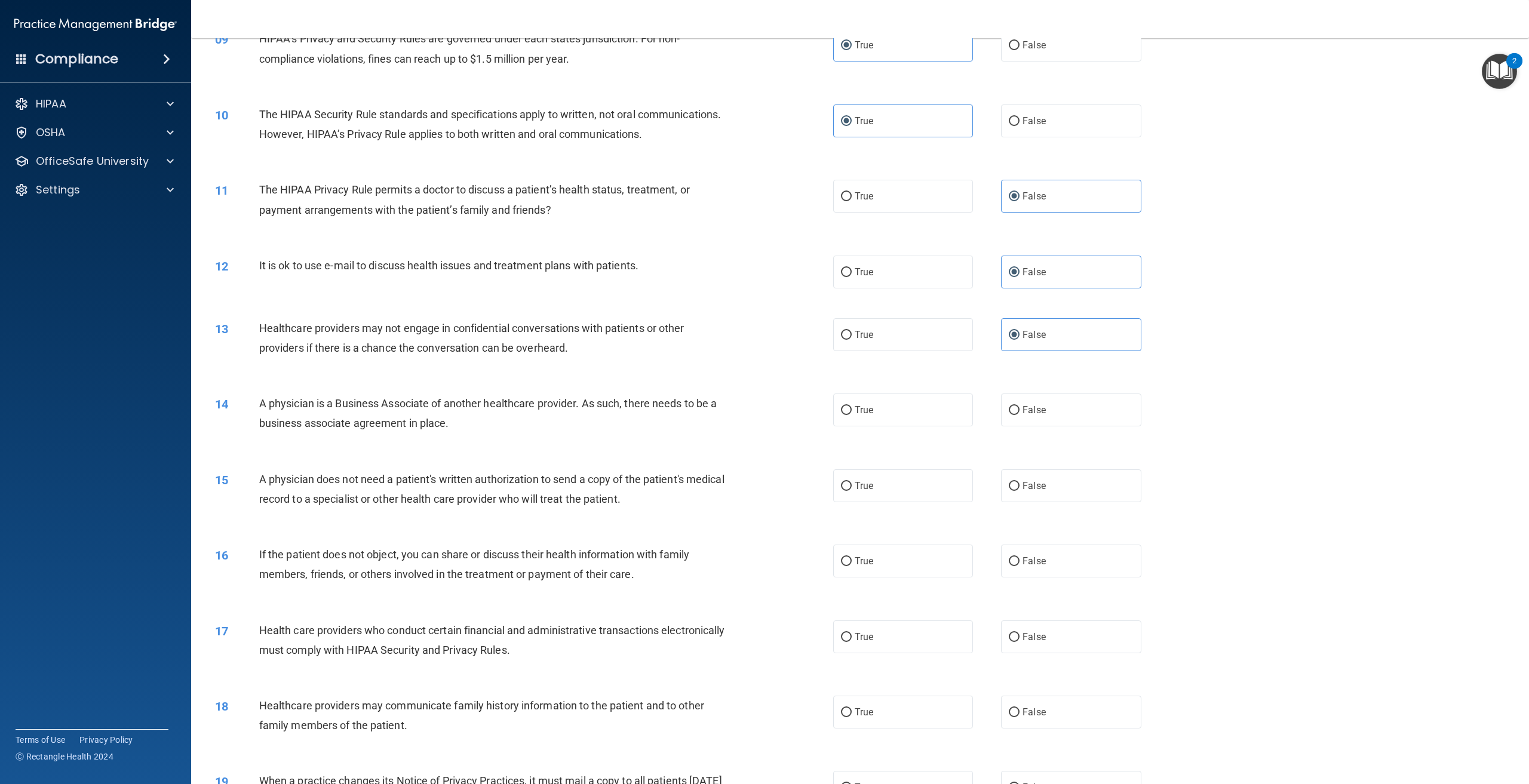
drag, startPoint x: 450, startPoint y: 458, endPoint x: 259, endPoint y: 449, distance: 191.2
click at [259, 430] on span "A physician is a Business Associate of another healthcare provider. As such, th…" at bounding box center [488, 413] width 458 height 32
click at [1109, 426] on label "False" at bounding box center [1071, 410] width 140 height 33
click at [1020, 415] on input "False" at bounding box center [1014, 411] width 11 height 9
radio input "true"
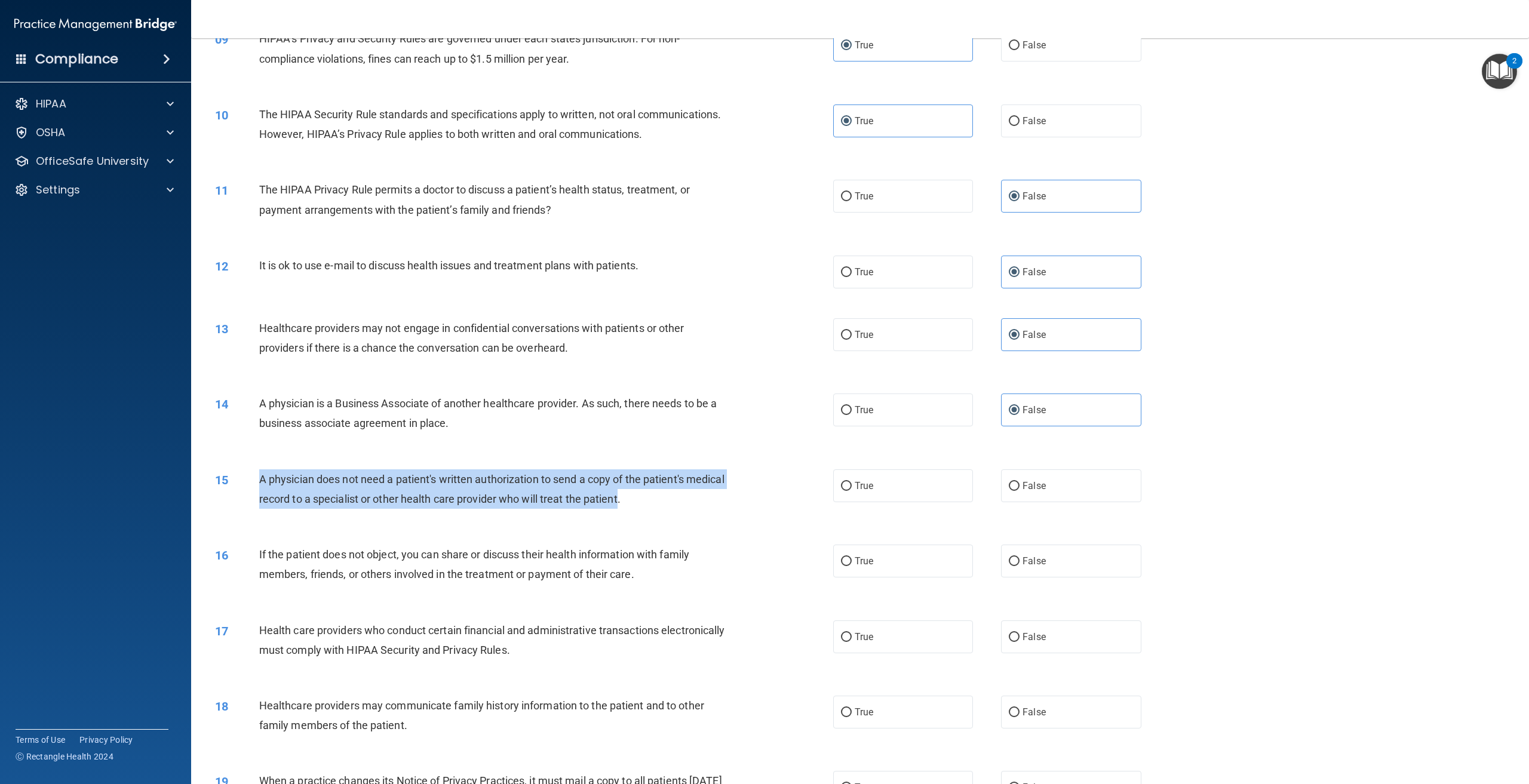
drag, startPoint x: 661, startPoint y: 536, endPoint x: 260, endPoint y: 514, distance: 401.6
click at [260, 505] on span "A physician does not need a patient's written authorization to send a copy of t…" at bounding box center [492, 489] width 465 height 32
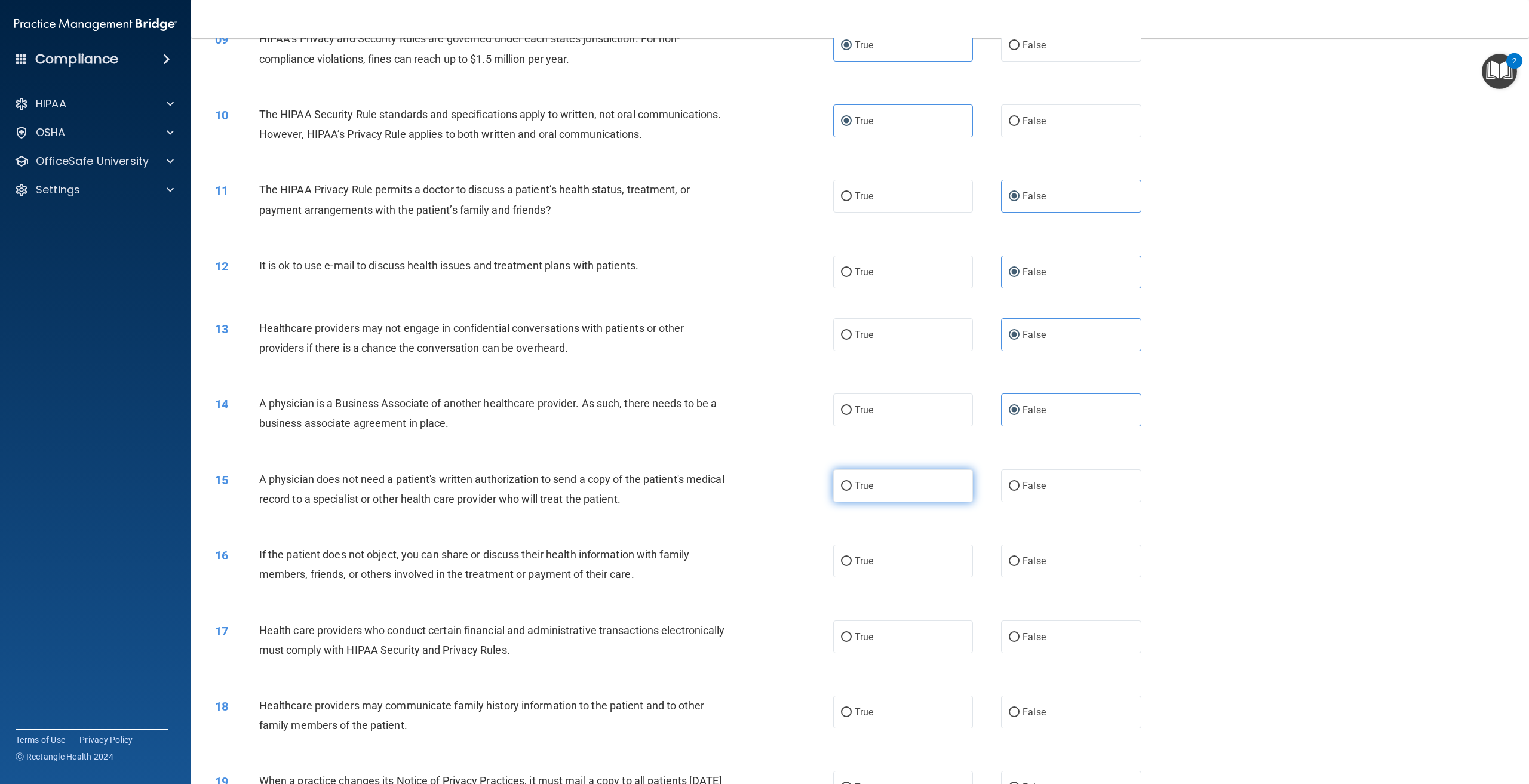
click at [893, 502] on label "True" at bounding box center [903, 485] width 140 height 33
click at [852, 491] on input "True" at bounding box center [846, 486] width 11 height 9
radio input "true"
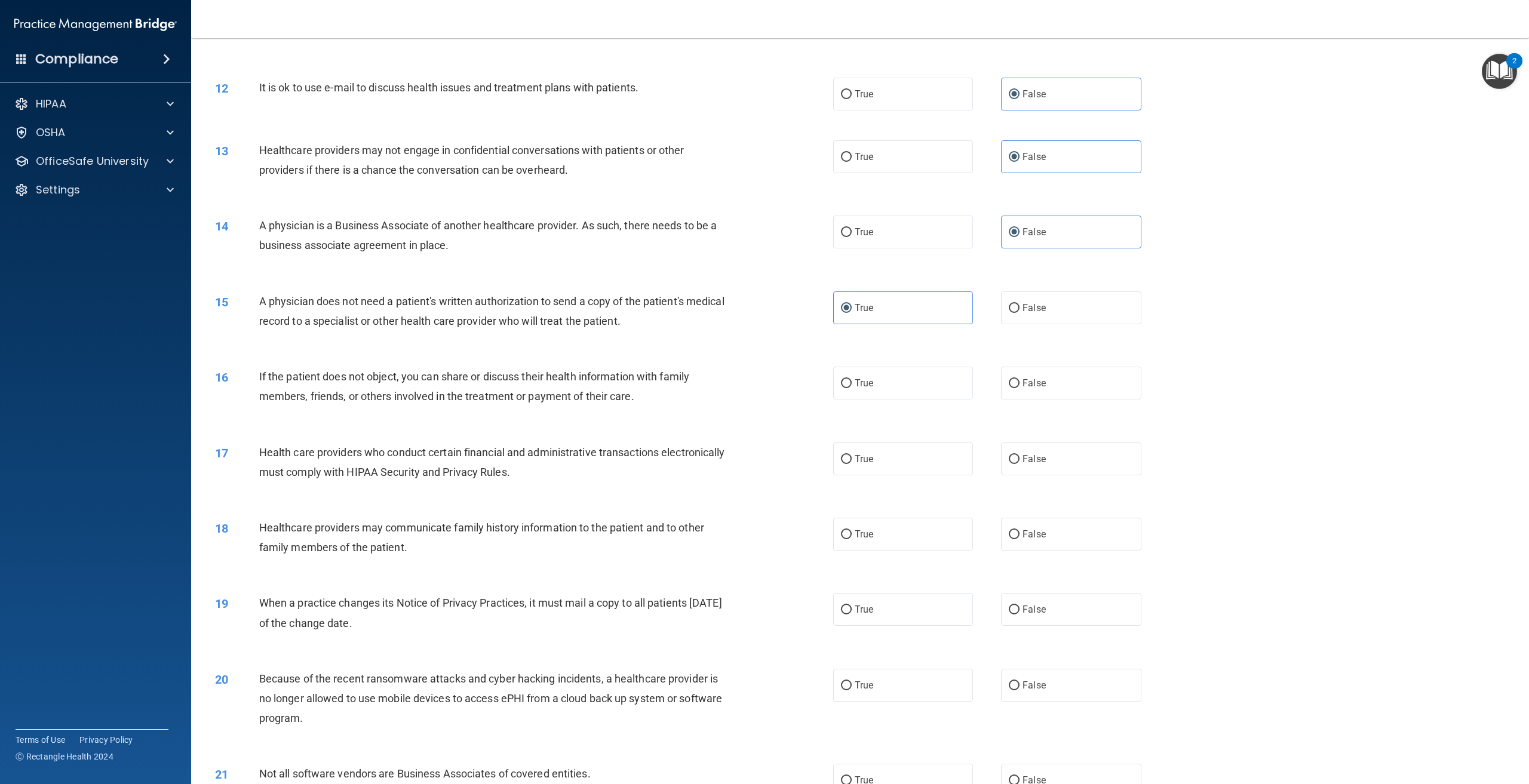
scroll to position [836, 0]
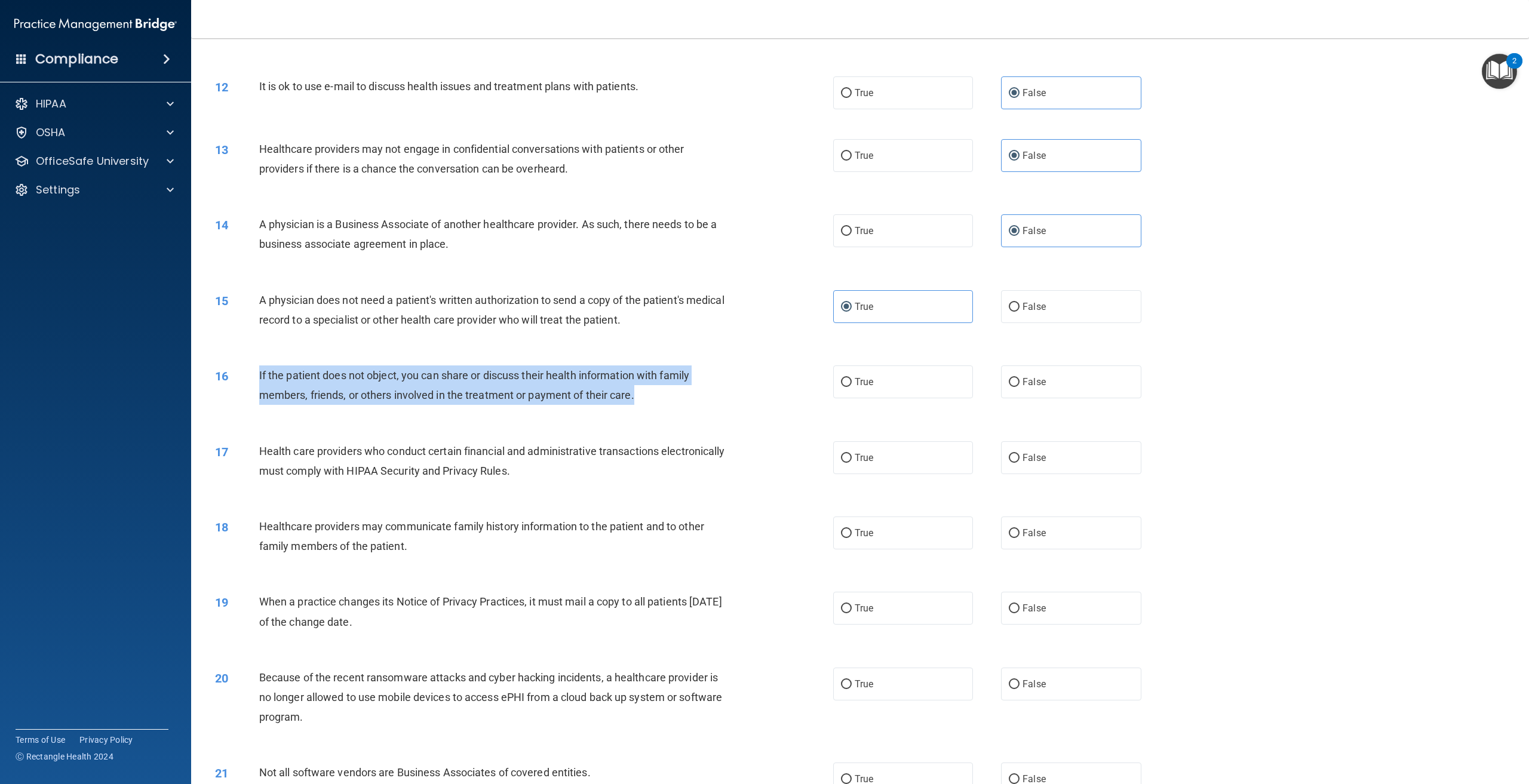
drag, startPoint x: 614, startPoint y: 440, endPoint x: 240, endPoint y: 418, distance: 374.6
click at [240, 411] on div "16 If the patient does not object, you can share or discuss their health inform…" at bounding box center [524, 388] width 654 height 45
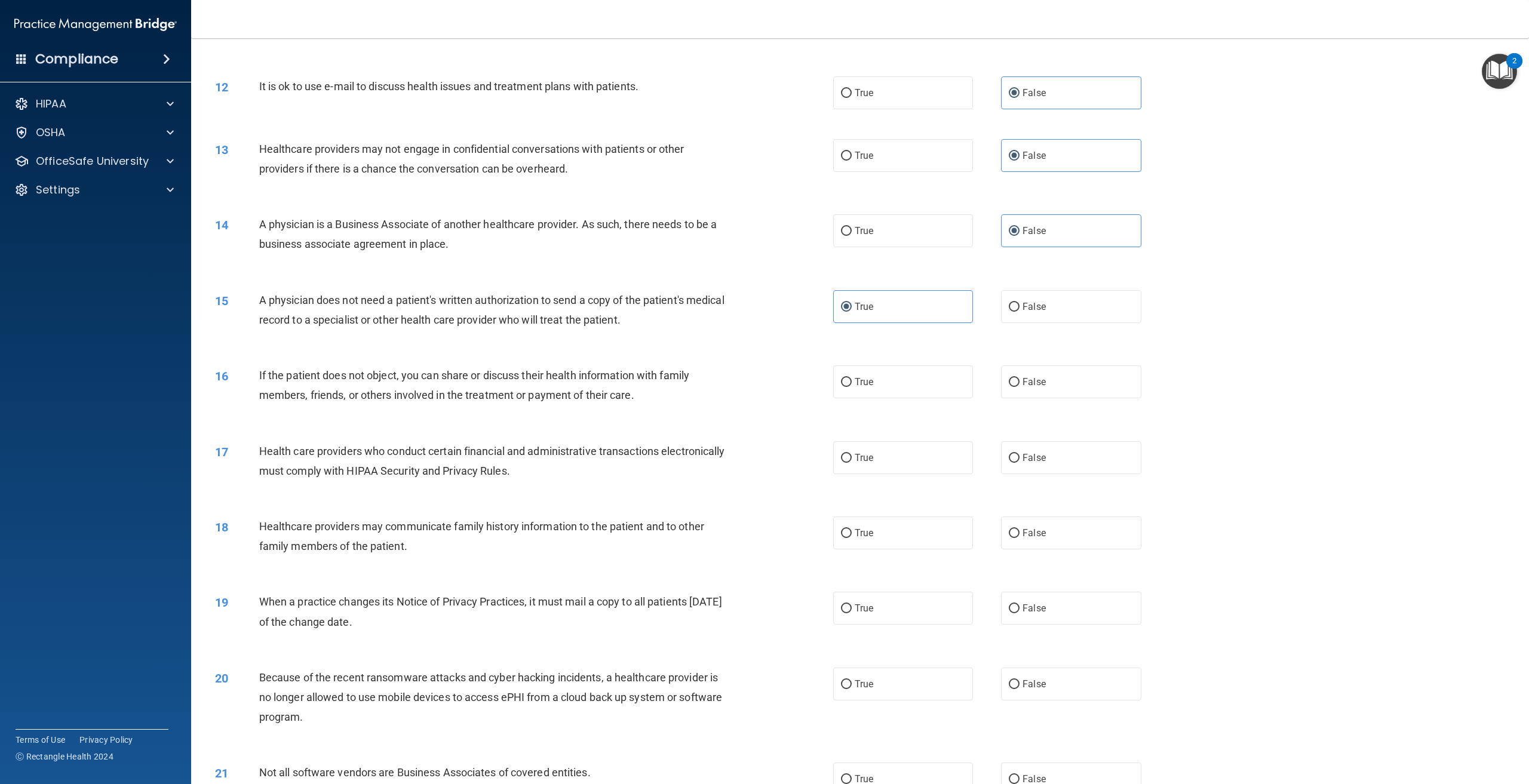
click at [385, 426] on div "16 If the patient does not object, you can share or discuss their health inform…" at bounding box center [860, 388] width 1308 height 75
click at [880, 399] on label "True" at bounding box center [903, 382] width 140 height 33
click at [852, 387] on input "True" at bounding box center [846, 382] width 11 height 9
radio input "true"
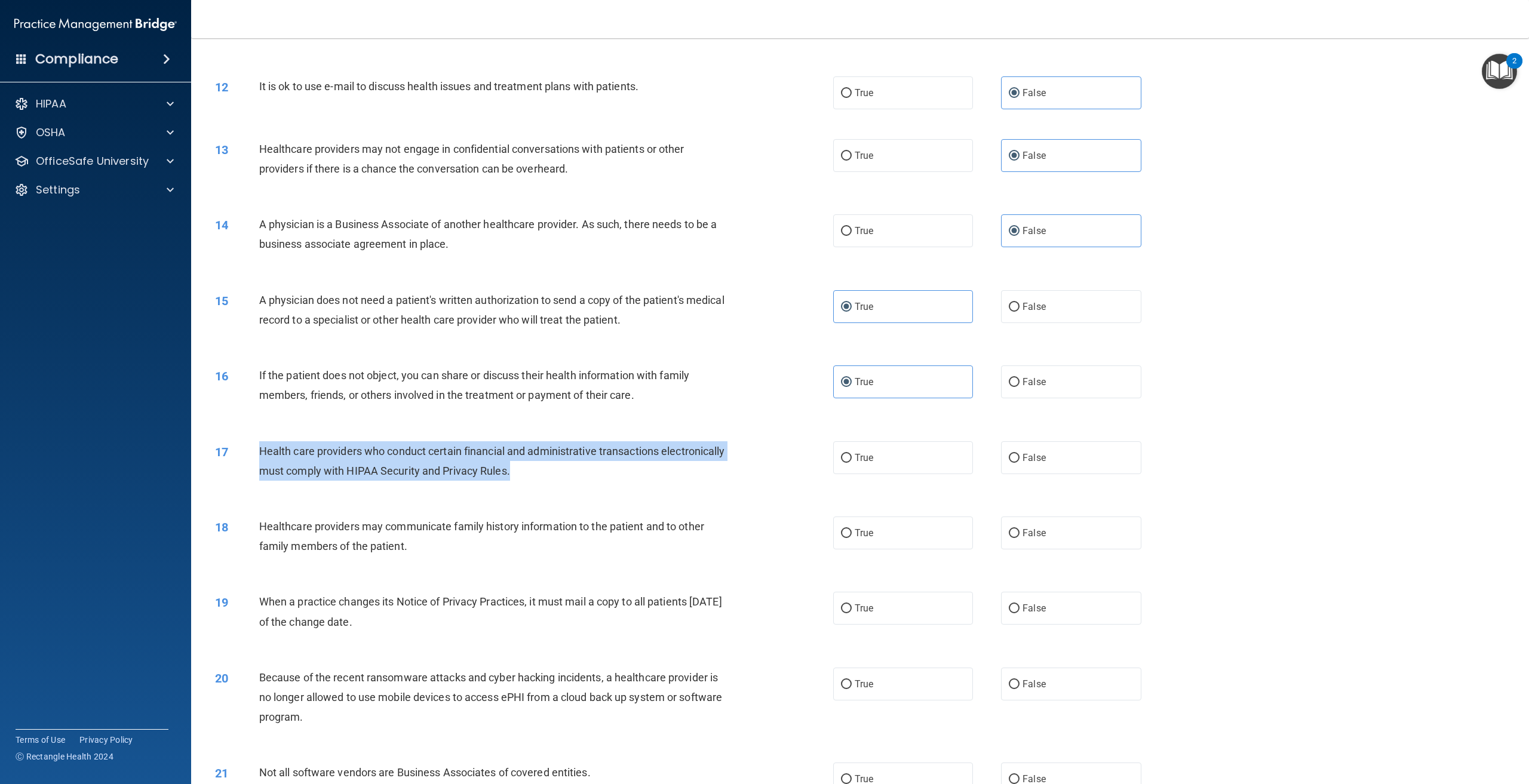
drag, startPoint x: 579, startPoint y: 510, endPoint x: 248, endPoint y: 490, distance: 331.6
click at [248, 487] on div "17 Health care providers who conduct certain financial and administrative trans…" at bounding box center [524, 464] width 654 height 45
click at [788, 487] on div "17 Health care providers who conduct certain financial and administrative trans…" at bounding box center [524, 464] width 654 height 45
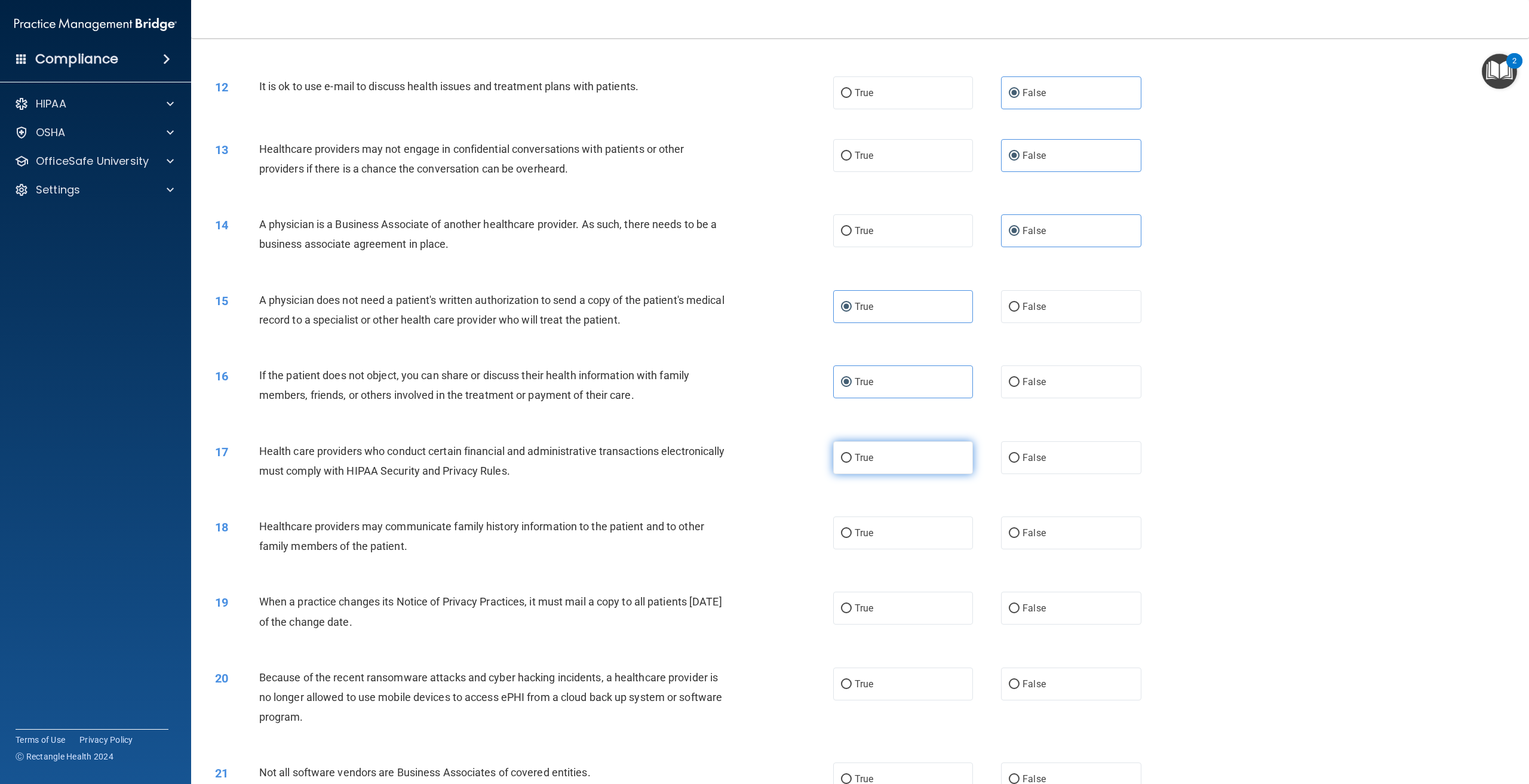
click at [859, 474] on label "True" at bounding box center [903, 458] width 140 height 33
click at [852, 463] on input "True" at bounding box center [846, 458] width 11 height 9
radio input "true"
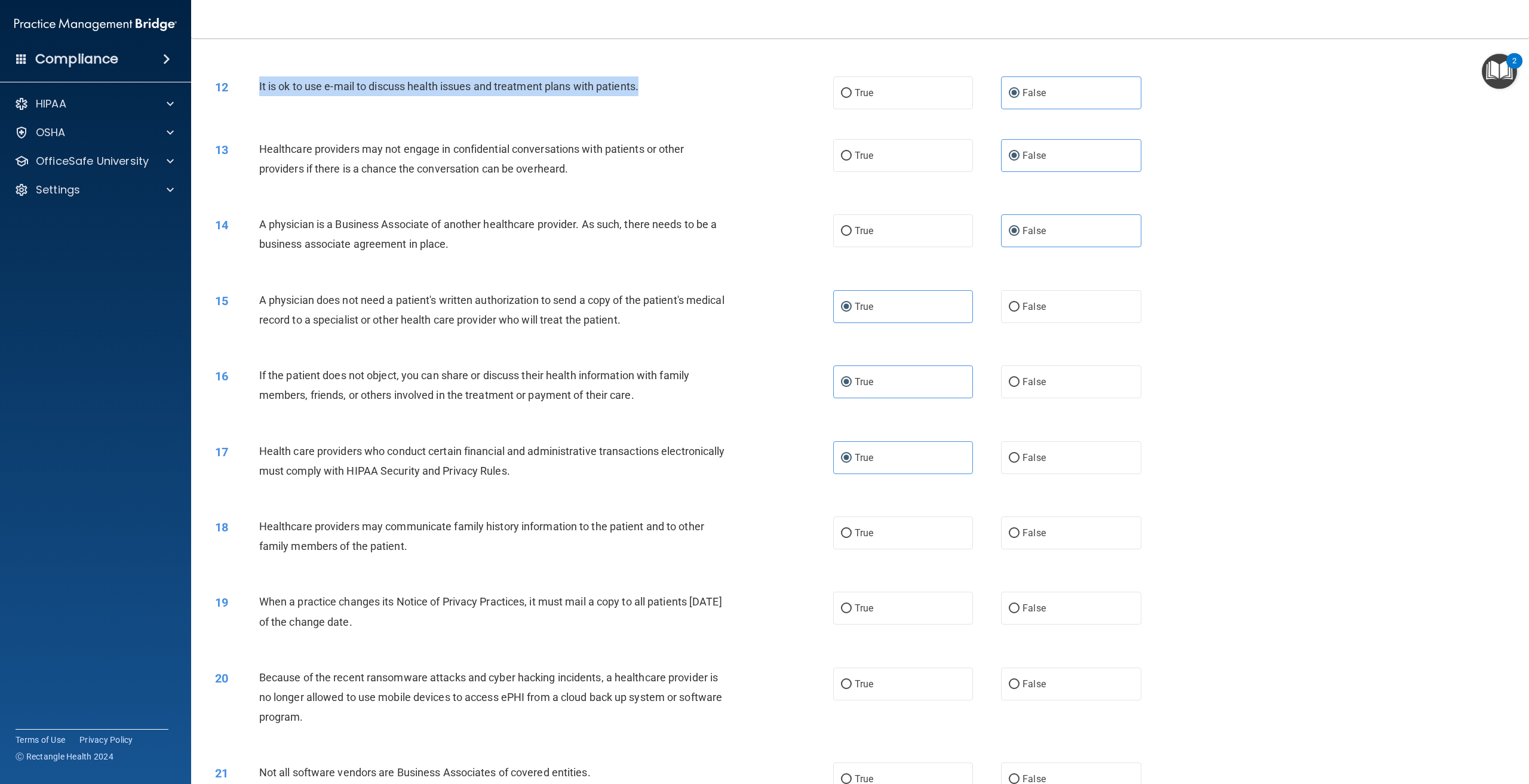
drag, startPoint x: 642, startPoint y: 125, endPoint x: 256, endPoint y: 141, distance: 386.3
click at [256, 102] on div "12 It is ok to use e-mail to discuss health issues and treatment plans with pat…" at bounding box center [524, 89] width 654 height 25
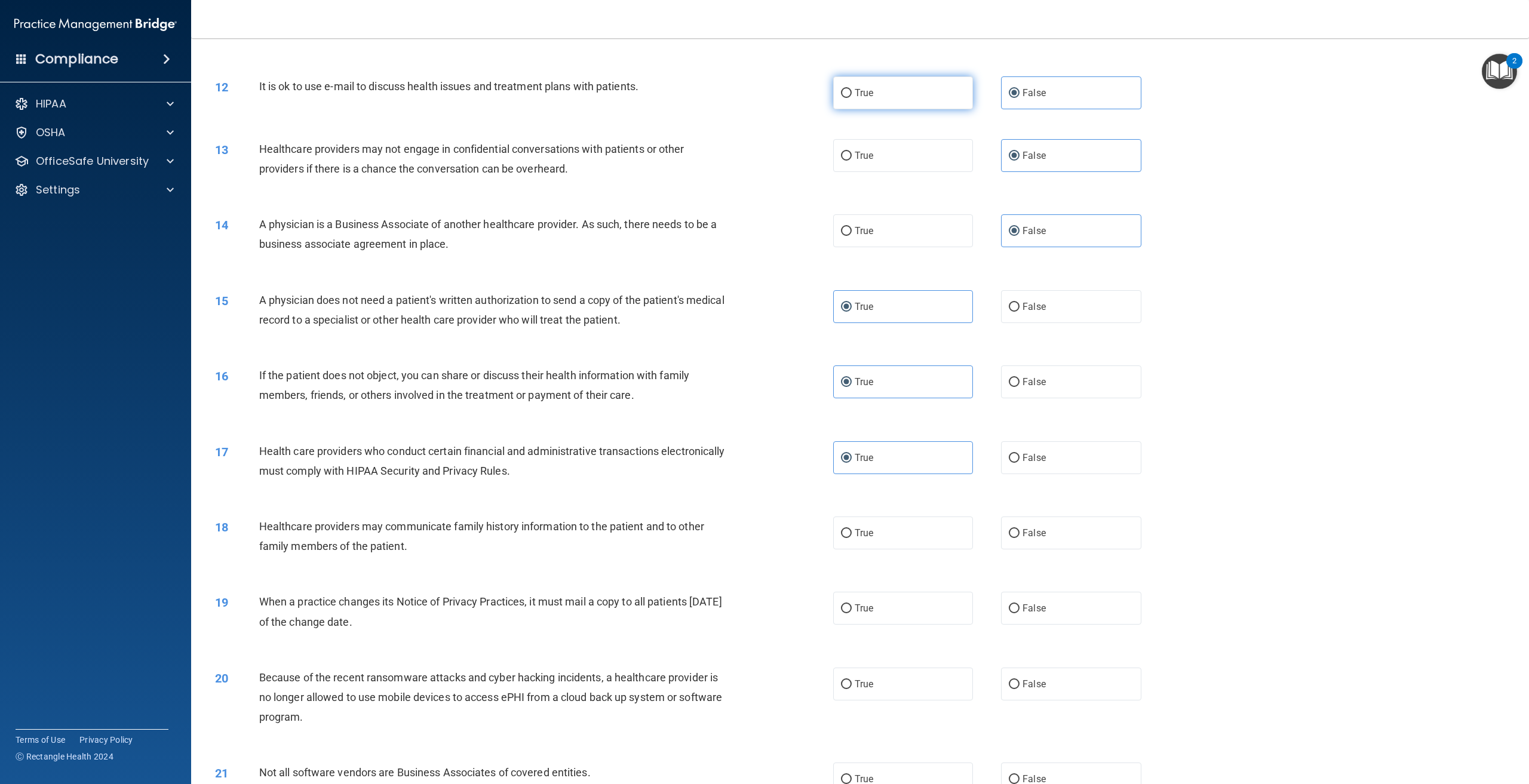
click at [897, 109] on label "True" at bounding box center [903, 93] width 140 height 33
click at [852, 98] on input "True" at bounding box center [846, 93] width 11 height 9
radio input "true"
radio input "false"
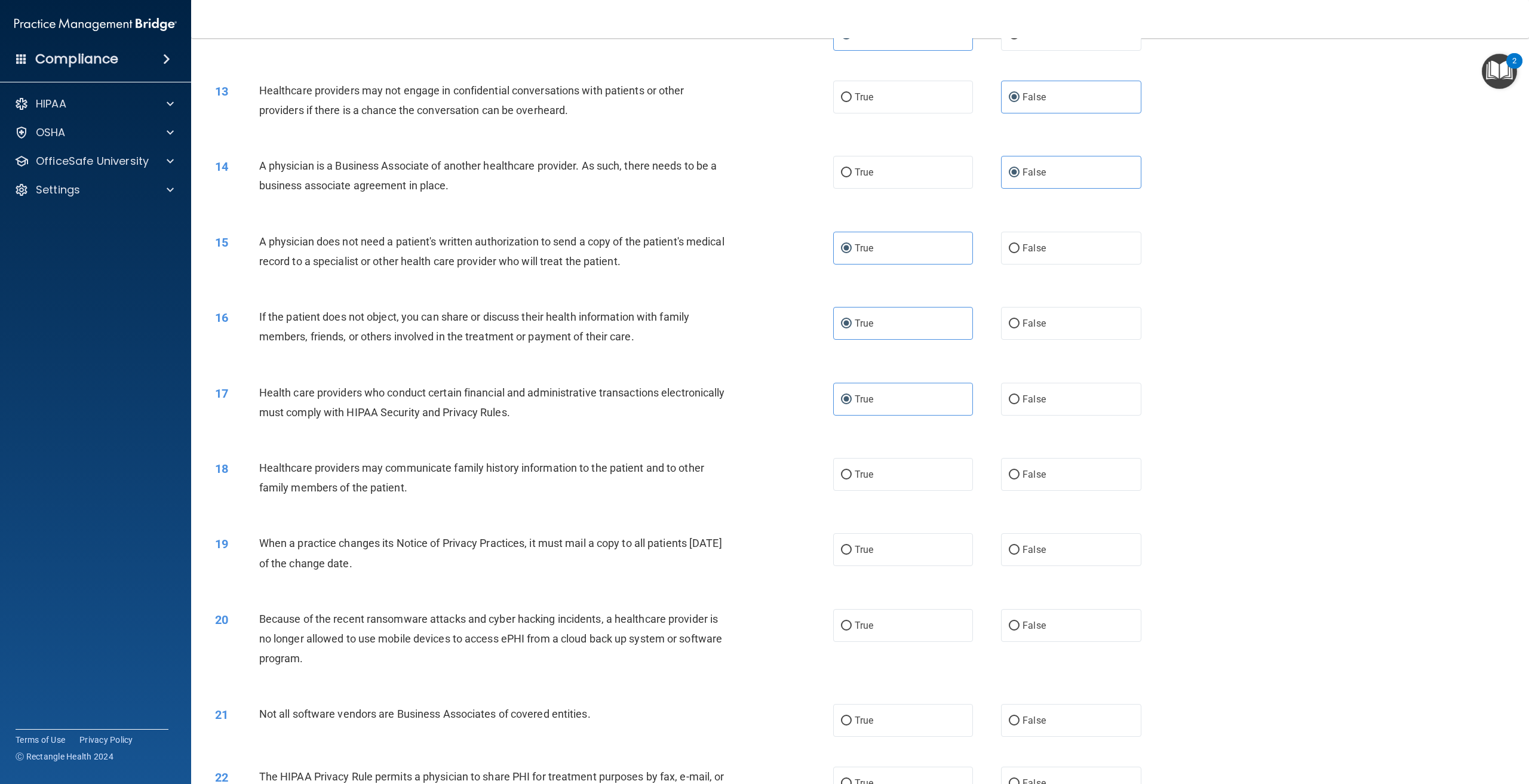
scroll to position [896, 0]
drag, startPoint x: 411, startPoint y: 515, endPoint x: 405, endPoint y: 520, distance: 7.8
click at [405, 497] on div "Healthcare providers may communicate family history information to the patient …" at bounding box center [497, 477] width 477 height 39
click at [411, 497] on div "Healthcare providers may communicate family history information to the patient …" at bounding box center [497, 477] width 477 height 39
drag, startPoint x: 408, startPoint y: 532, endPoint x: 262, endPoint y: 511, distance: 147.5
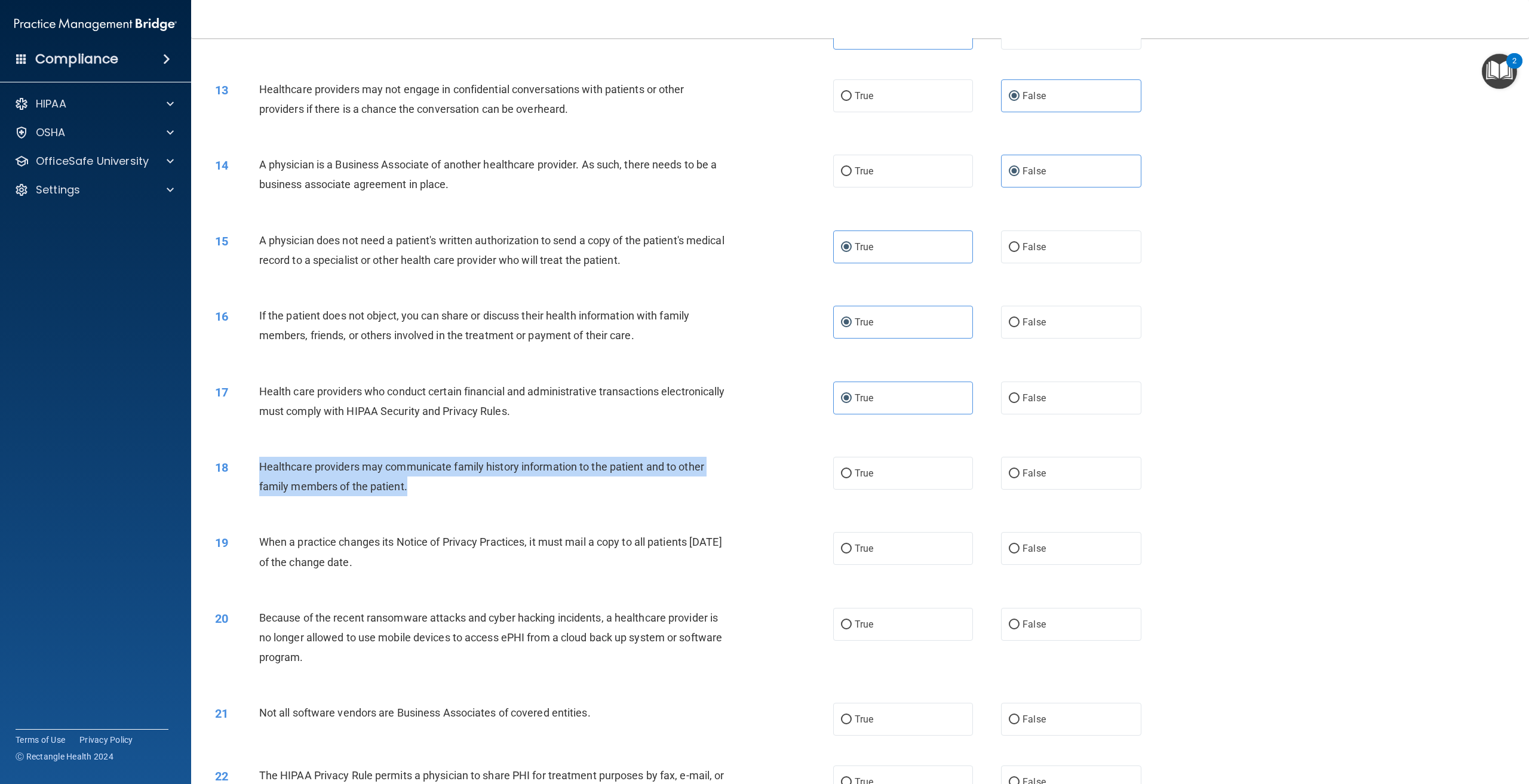
click at [262, 497] on div "Healthcare providers may communicate family history information to the patient …" at bounding box center [497, 477] width 477 height 39
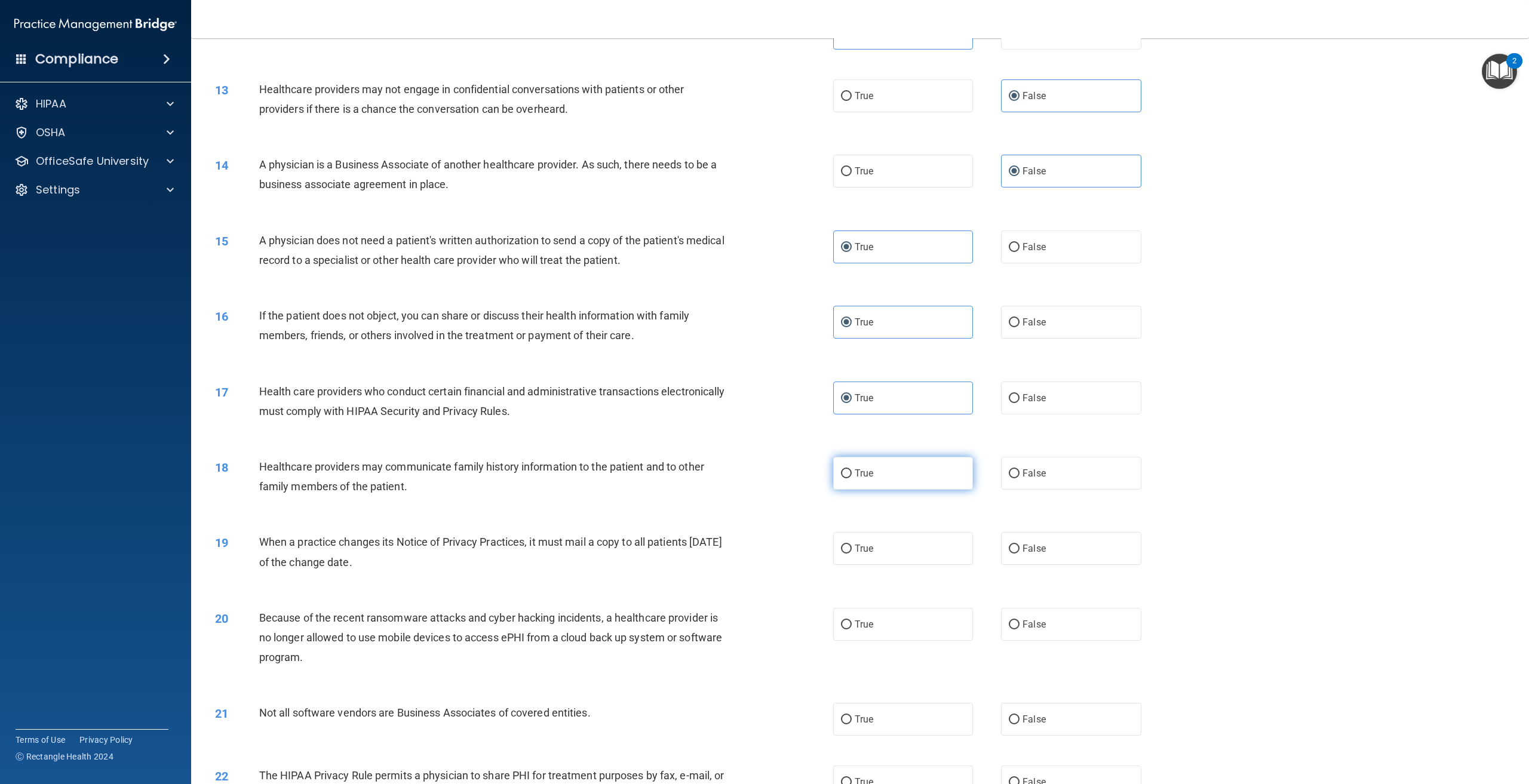
click at [874, 490] on label "True" at bounding box center [903, 473] width 140 height 33
click at [852, 478] on input "True" at bounding box center [846, 473] width 11 height 9
radio input "true"
drag, startPoint x: 426, startPoint y: 605, endPoint x: 258, endPoint y: 587, distance: 169.0
click at [258, 578] on div "19 When a practice changes its Notice of Privacy Practices, it must mail a copy…" at bounding box center [524, 554] width 654 height 45
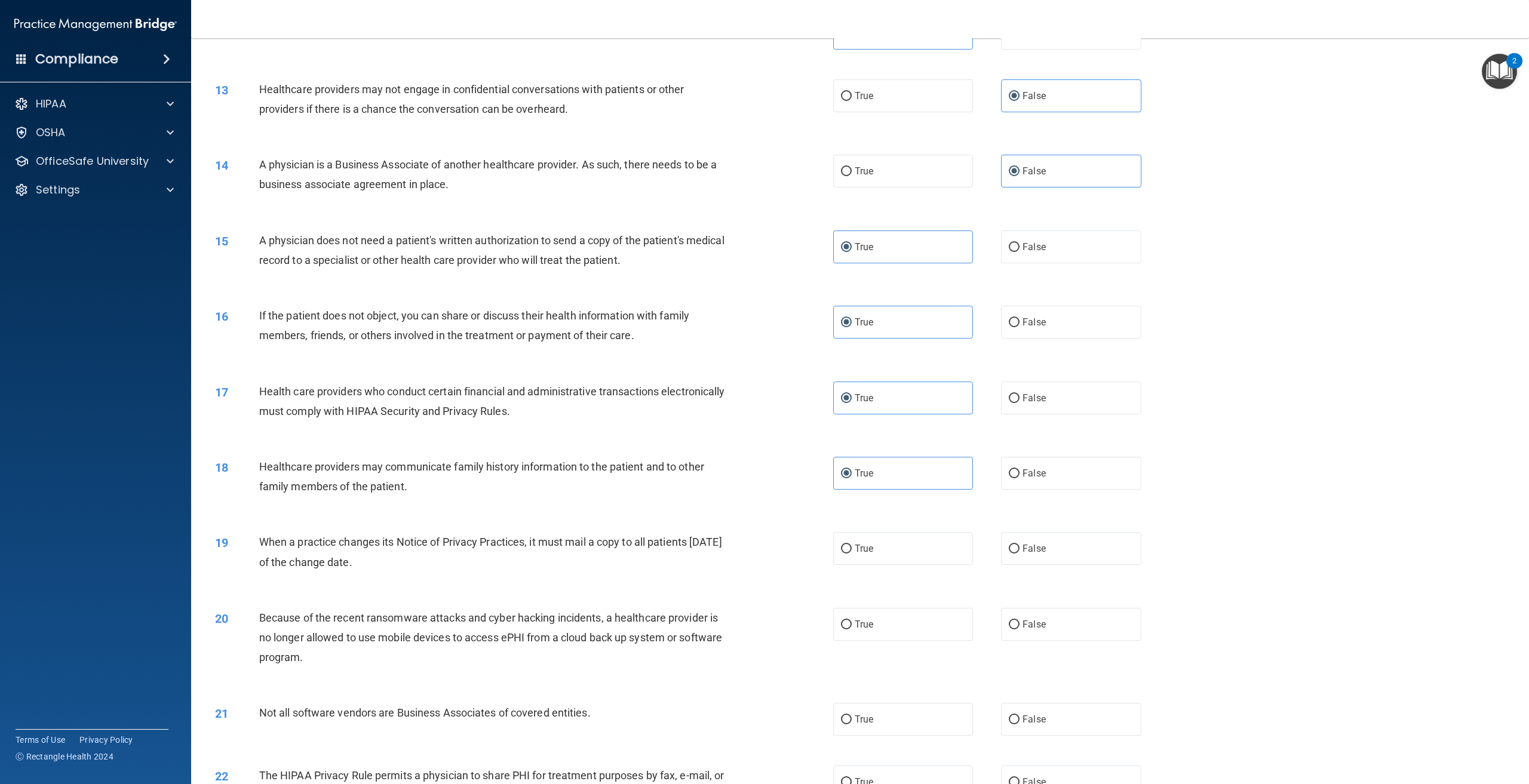
click at [514, 571] on div "When a practice changes its Notice of Privacy Practices, it must mail a copy to…" at bounding box center [497, 552] width 477 height 39
click at [911, 565] on label "True" at bounding box center [903, 548] width 140 height 33
click at [852, 554] on input "True" at bounding box center [846, 549] width 11 height 9
radio input "true"
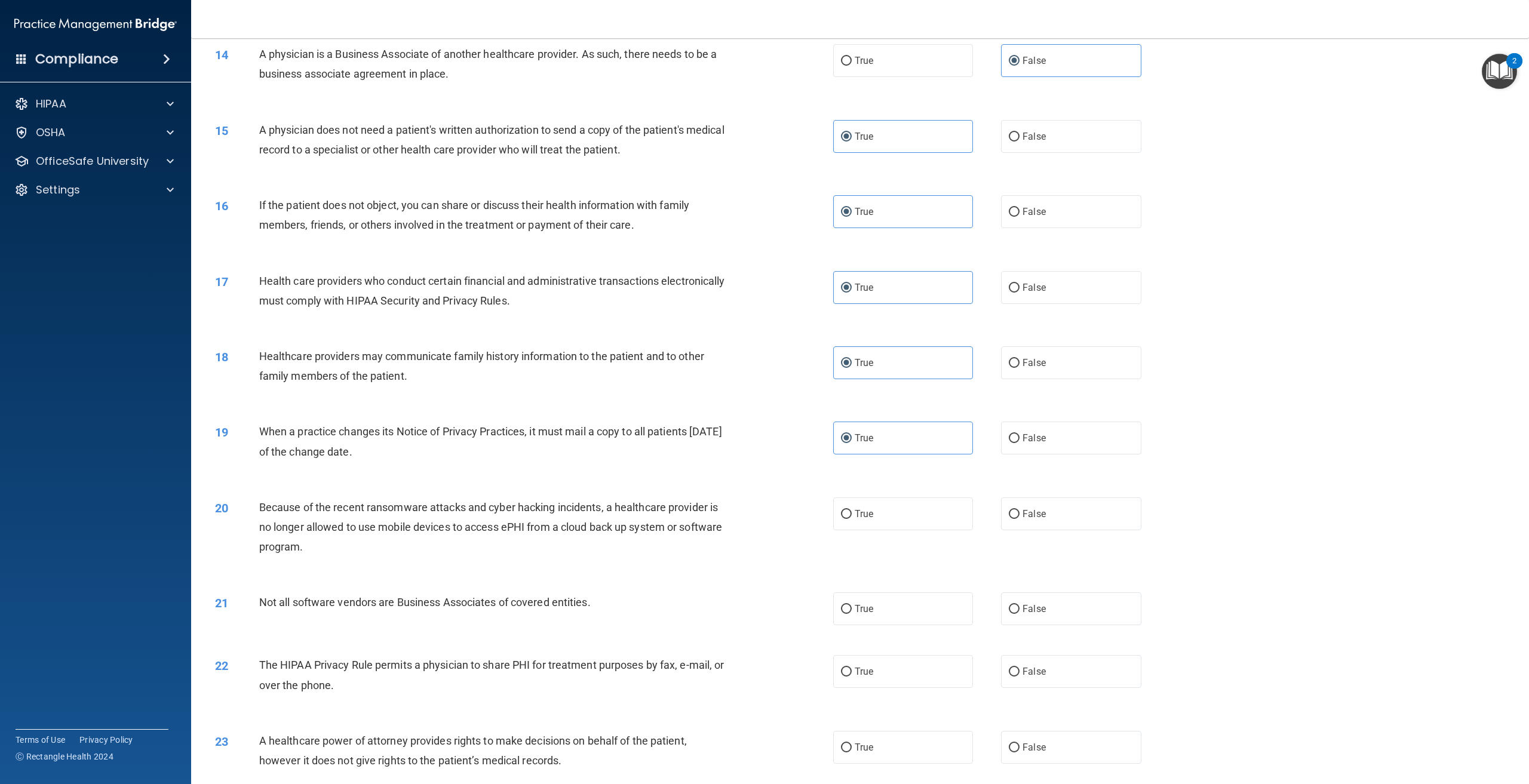
scroll to position [1015, 0]
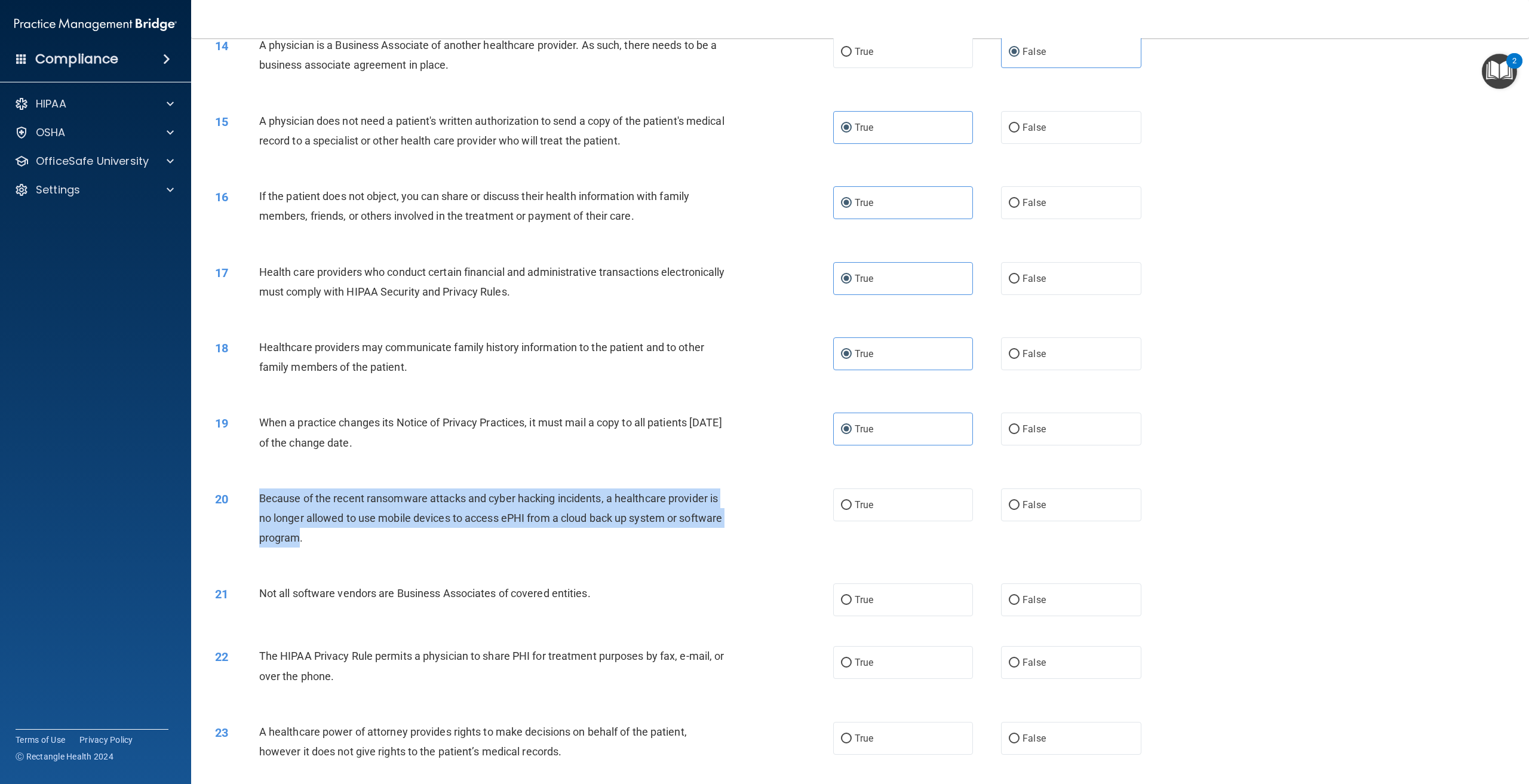
drag, startPoint x: 346, startPoint y: 575, endPoint x: 261, endPoint y: 530, distance: 96.2
click at [261, 530] on div "Because of the recent ransomware attacks and cyber hacking incidents, a healthc…" at bounding box center [497, 518] width 477 height 60
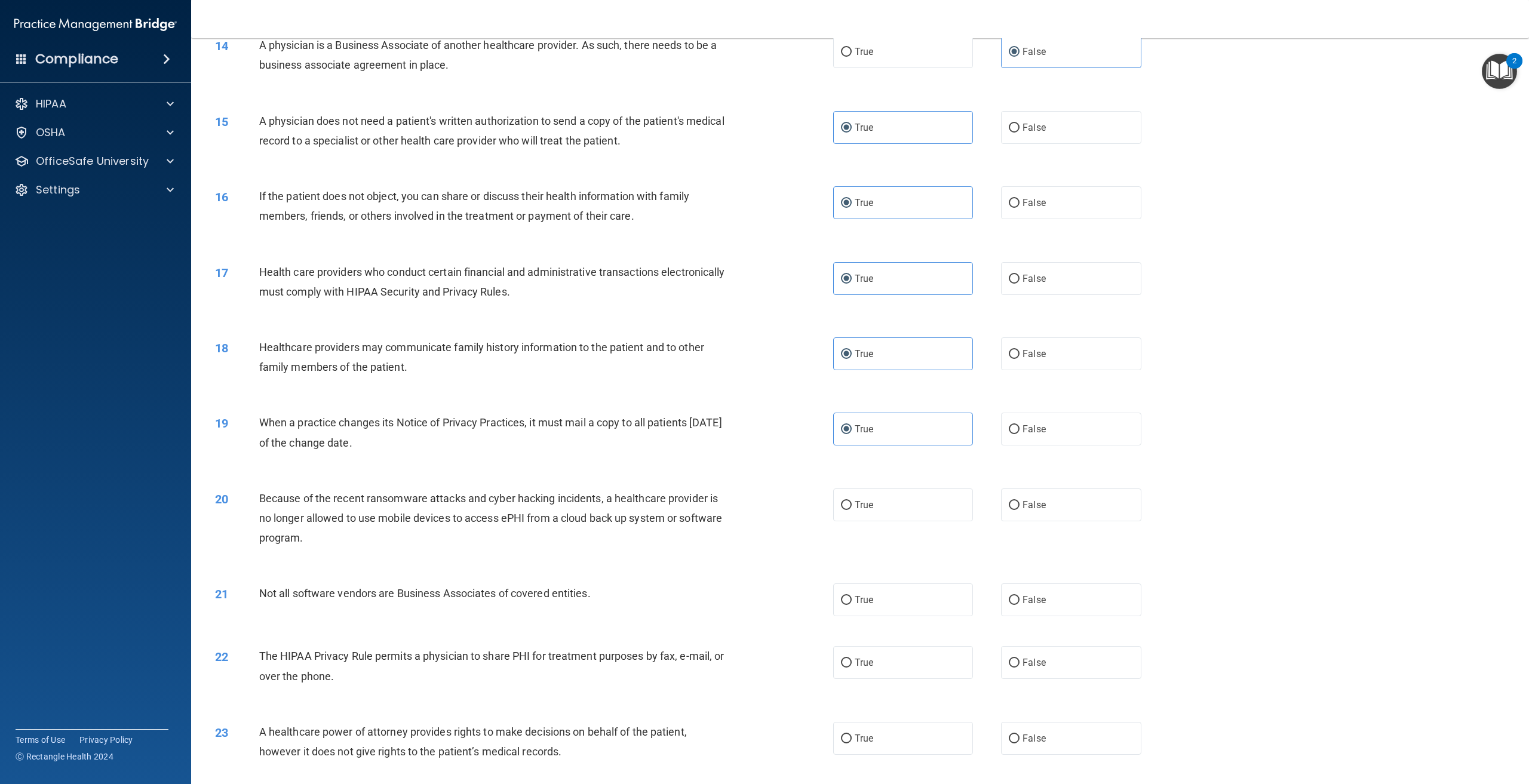
click at [404, 554] on div "20 Because of the recent ransomware attacks and cyber hacking incidents, a heal…" at bounding box center [524, 521] width 654 height 66
click at [1046, 521] on label "False" at bounding box center [1071, 505] width 140 height 33
click at [1020, 510] on input "False" at bounding box center [1014, 505] width 11 height 9
radio input "true"
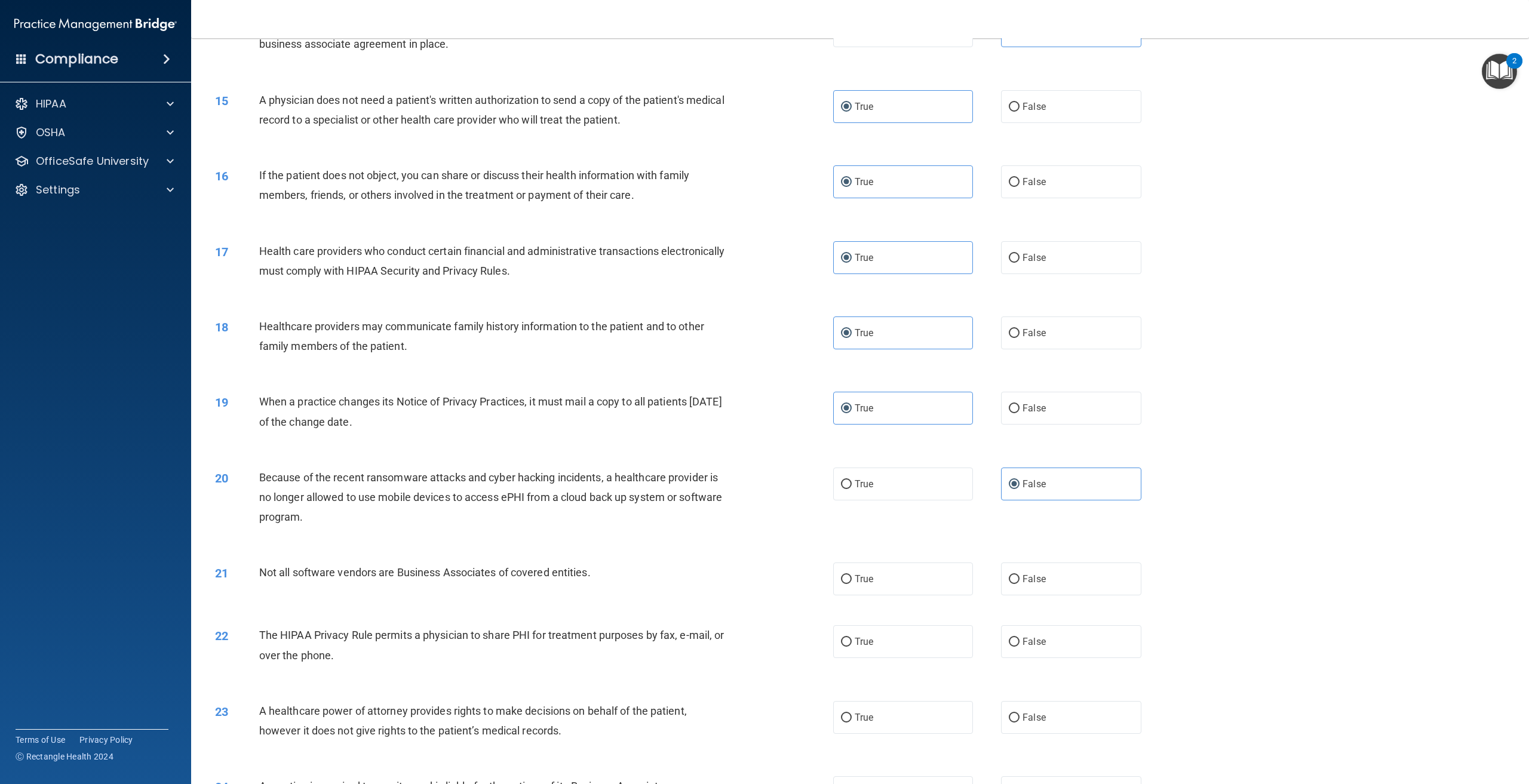
scroll to position [1135, 0]
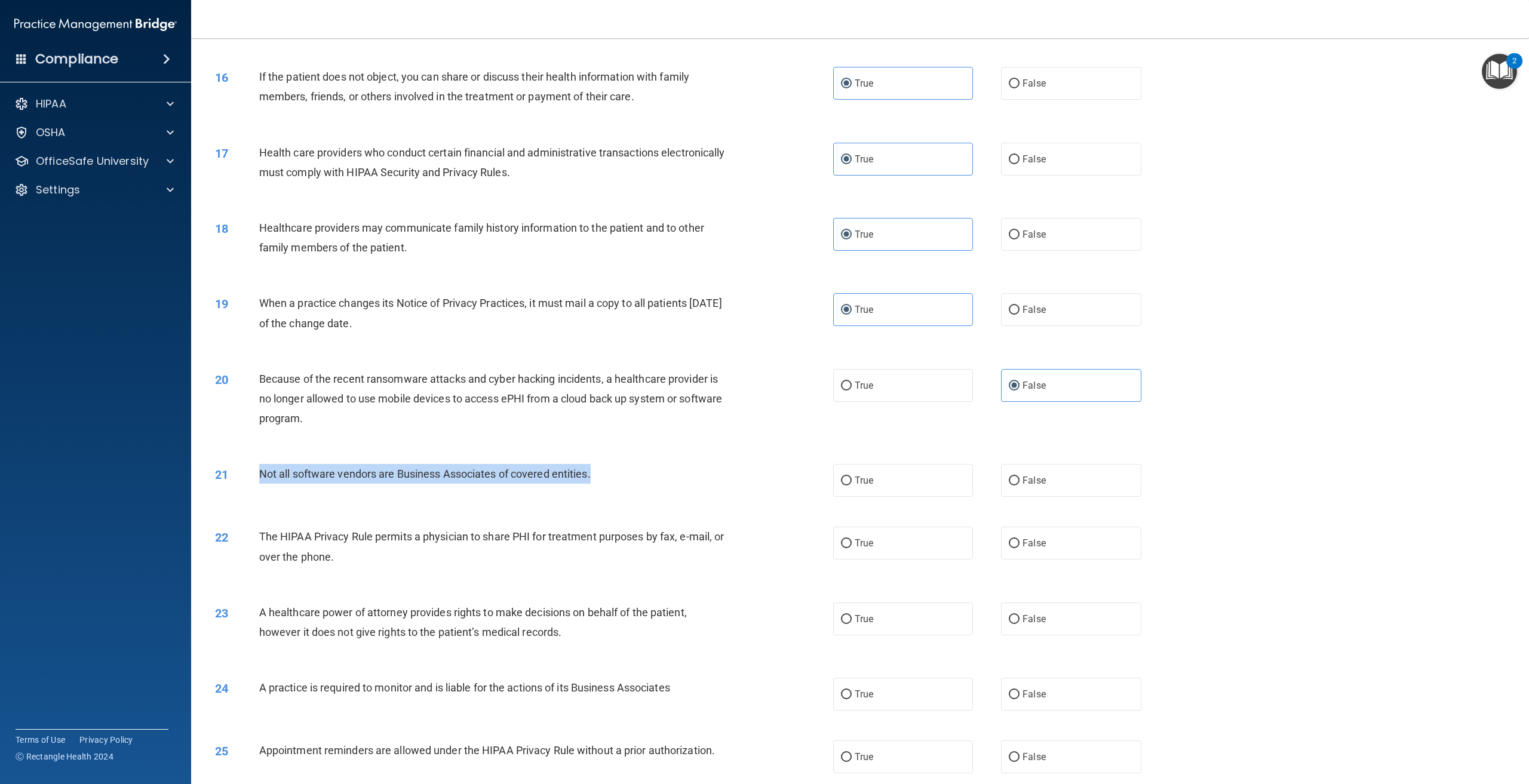
drag, startPoint x: 593, startPoint y: 512, endPoint x: 262, endPoint y: 516, distance: 331.0
click at [262, 484] on div "Not all software vendors are Business Associates of covered entities." at bounding box center [497, 474] width 477 height 20
click at [602, 425] on span "Because of the recent ransomware attacks and cyber hacking incidents, a healthc…" at bounding box center [490, 399] width 463 height 52
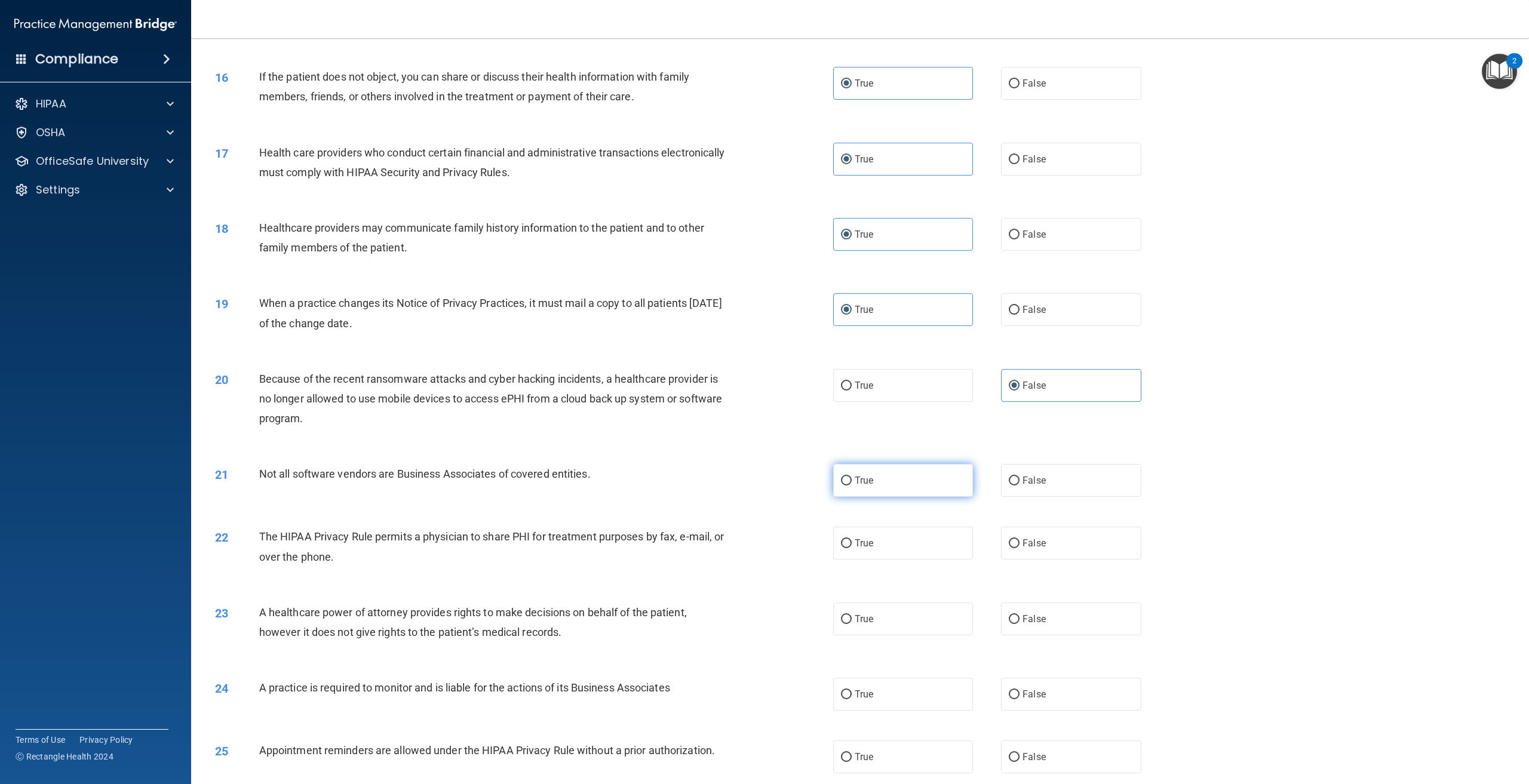
click at [869, 497] on label "True" at bounding box center [903, 480] width 140 height 33
click at [852, 485] on input "True" at bounding box center [846, 481] width 11 height 9
radio input "true"
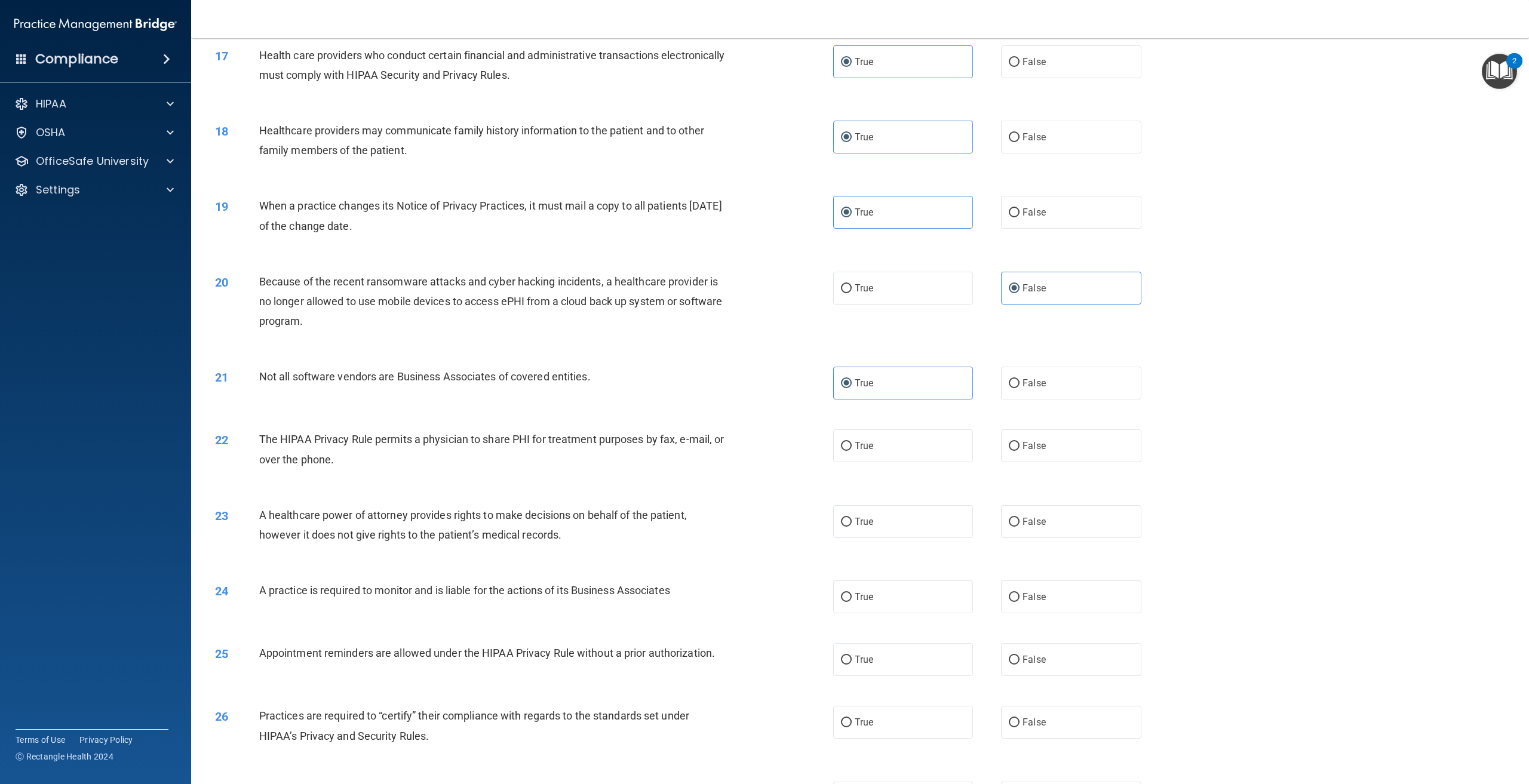
scroll to position [1254, 0]
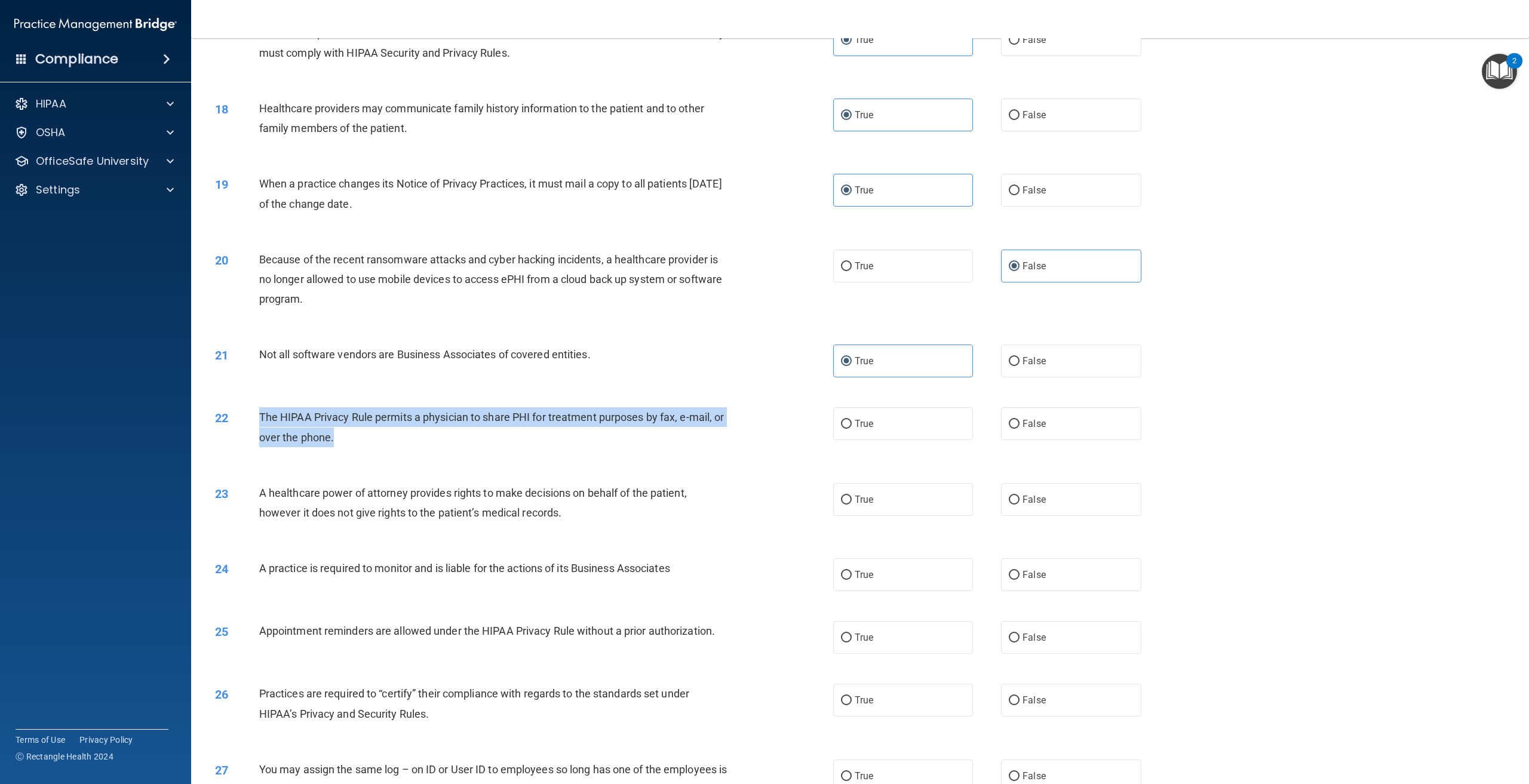
drag, startPoint x: 350, startPoint y: 479, endPoint x: 257, endPoint y: 449, distance: 97.7
click at [257, 449] on div "22 The HIPAA Privacy Rule permits a physician to share PHI for treatment purpos…" at bounding box center [524, 430] width 654 height 45
click at [423, 447] on div "The HIPAA Privacy Rule permits a physician to share PHI for treatment purposes …" at bounding box center [497, 427] width 477 height 39
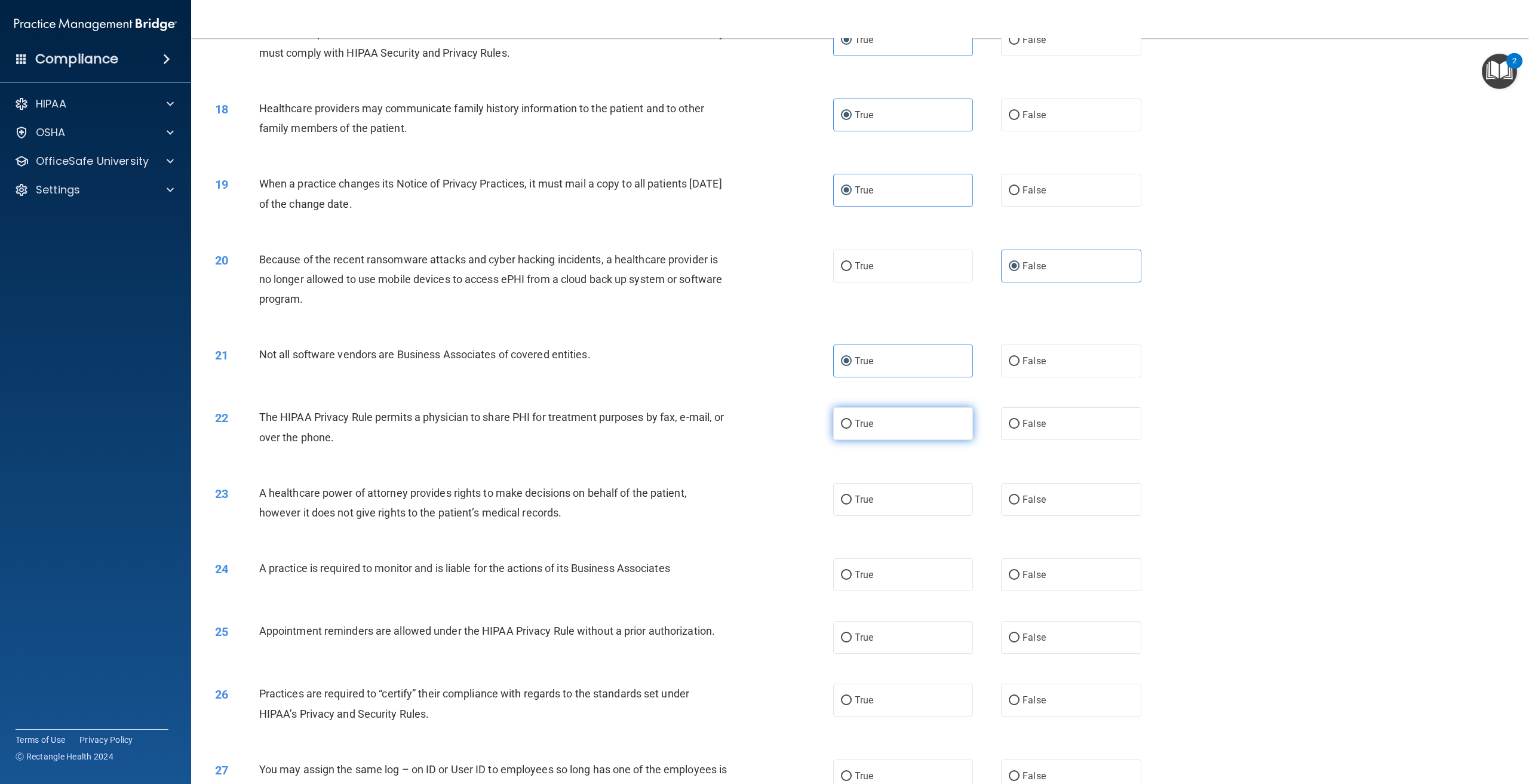
click at [924, 440] on label "True" at bounding box center [903, 423] width 140 height 33
click at [852, 429] on input "True" at bounding box center [846, 424] width 11 height 9
radio input "true"
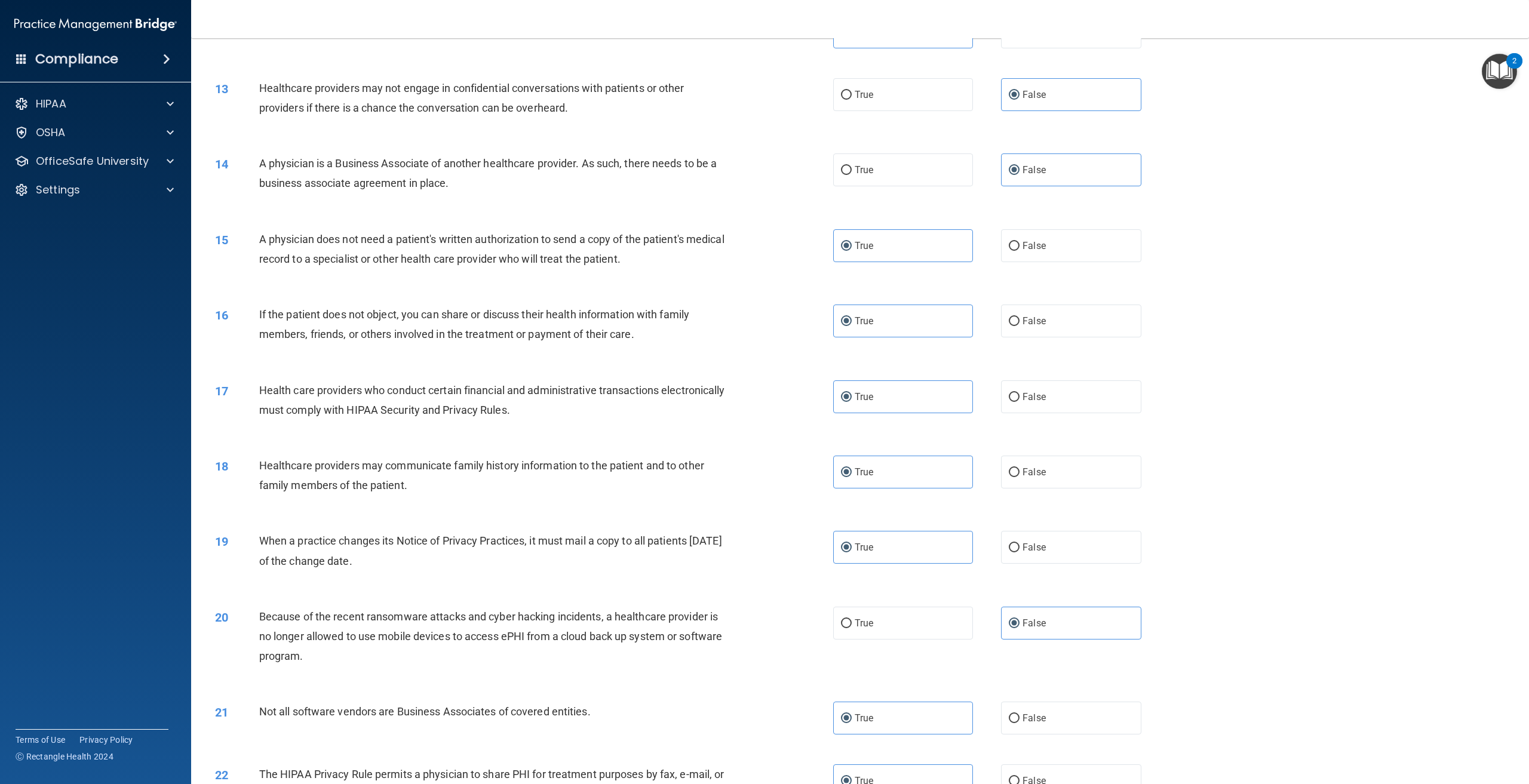
scroll to position [896, 0]
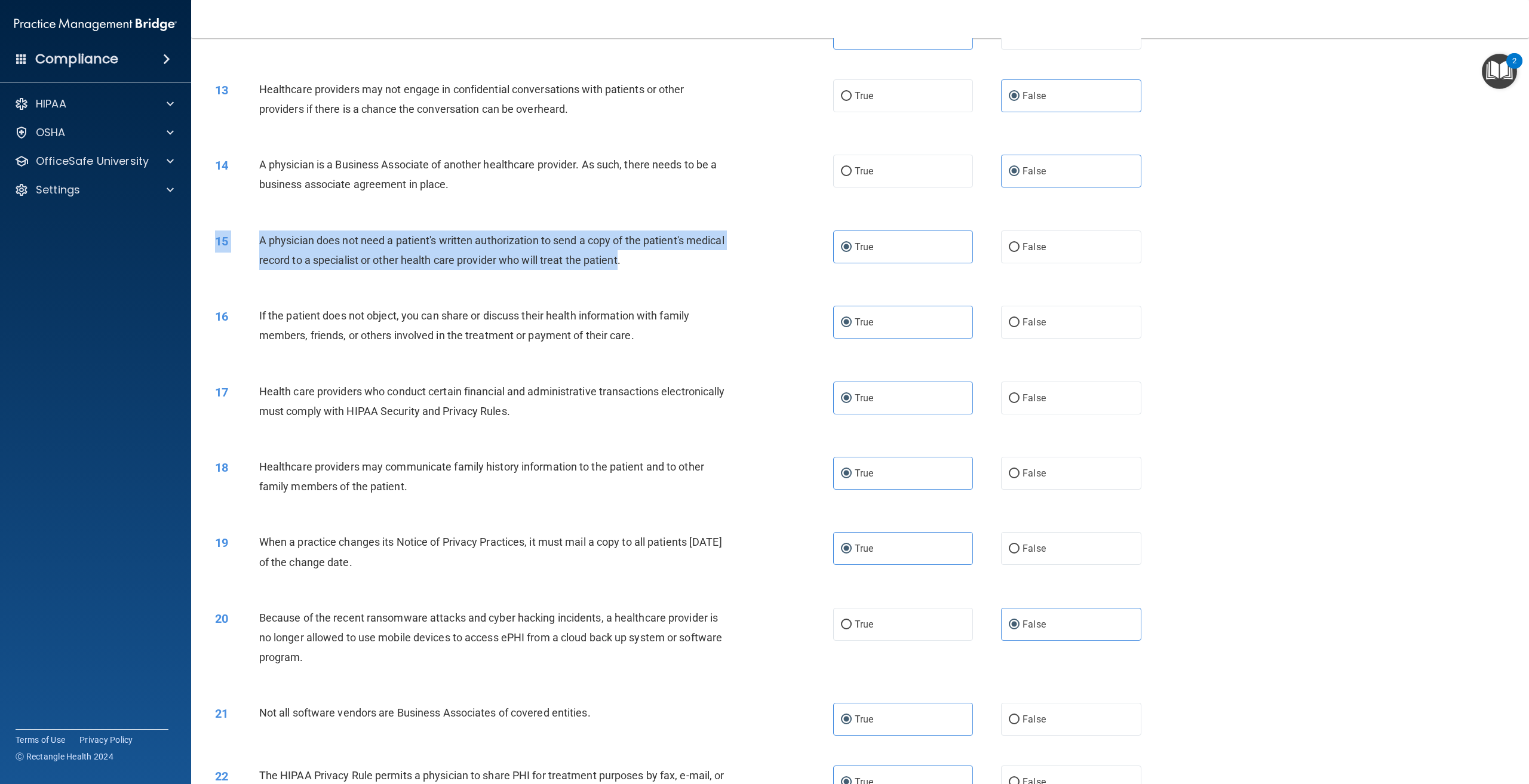
drag, startPoint x: 662, startPoint y: 304, endPoint x: 299, endPoint y: 269, distance: 364.7
click at [299, 269] on div "15 A physician does not need a patient's written authorization to send a copy o…" at bounding box center [860, 253] width 1308 height 75
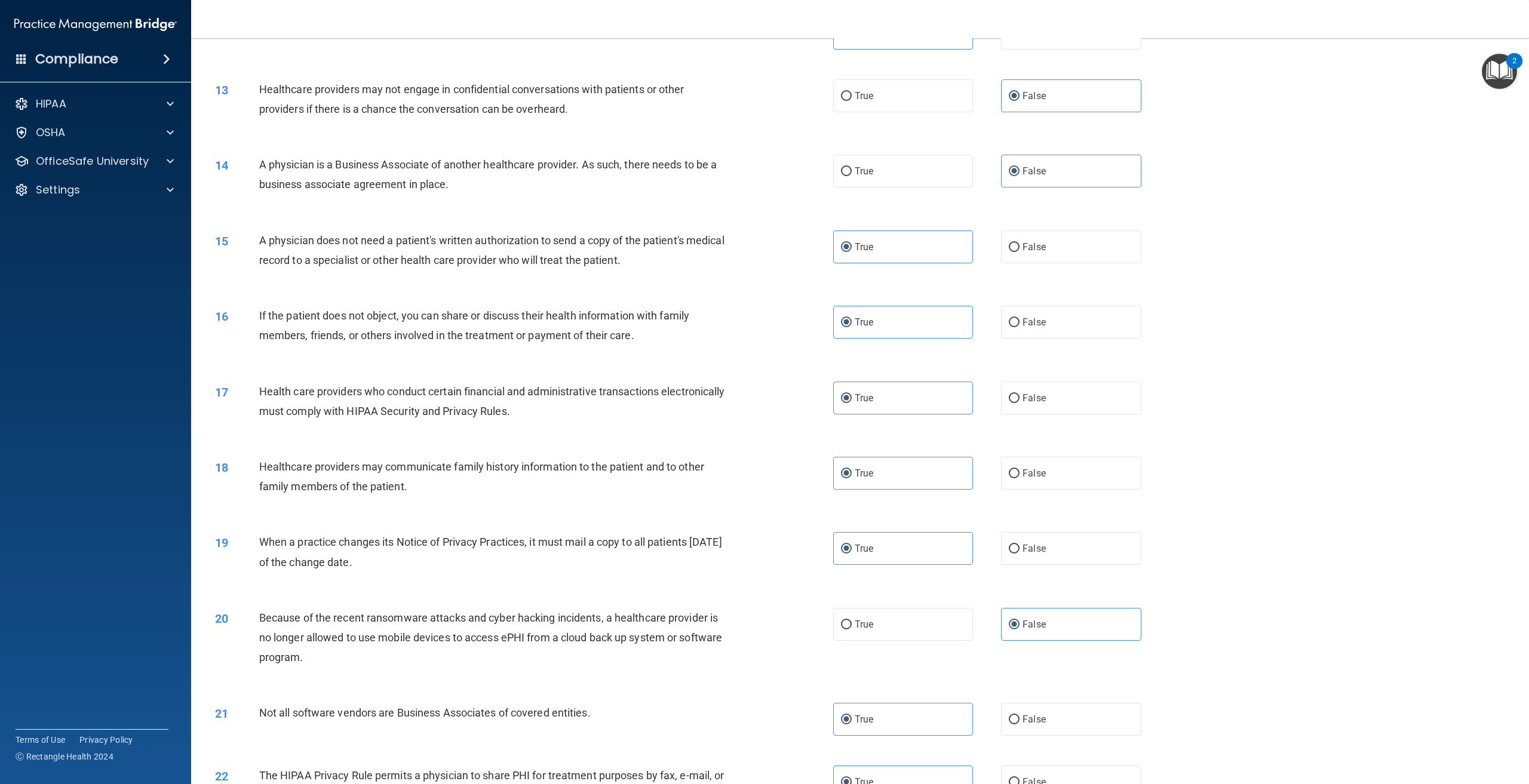
click at [731, 270] on div "A physician does not need a patient's written authorization to send a copy of t…" at bounding box center [497, 250] width 477 height 39
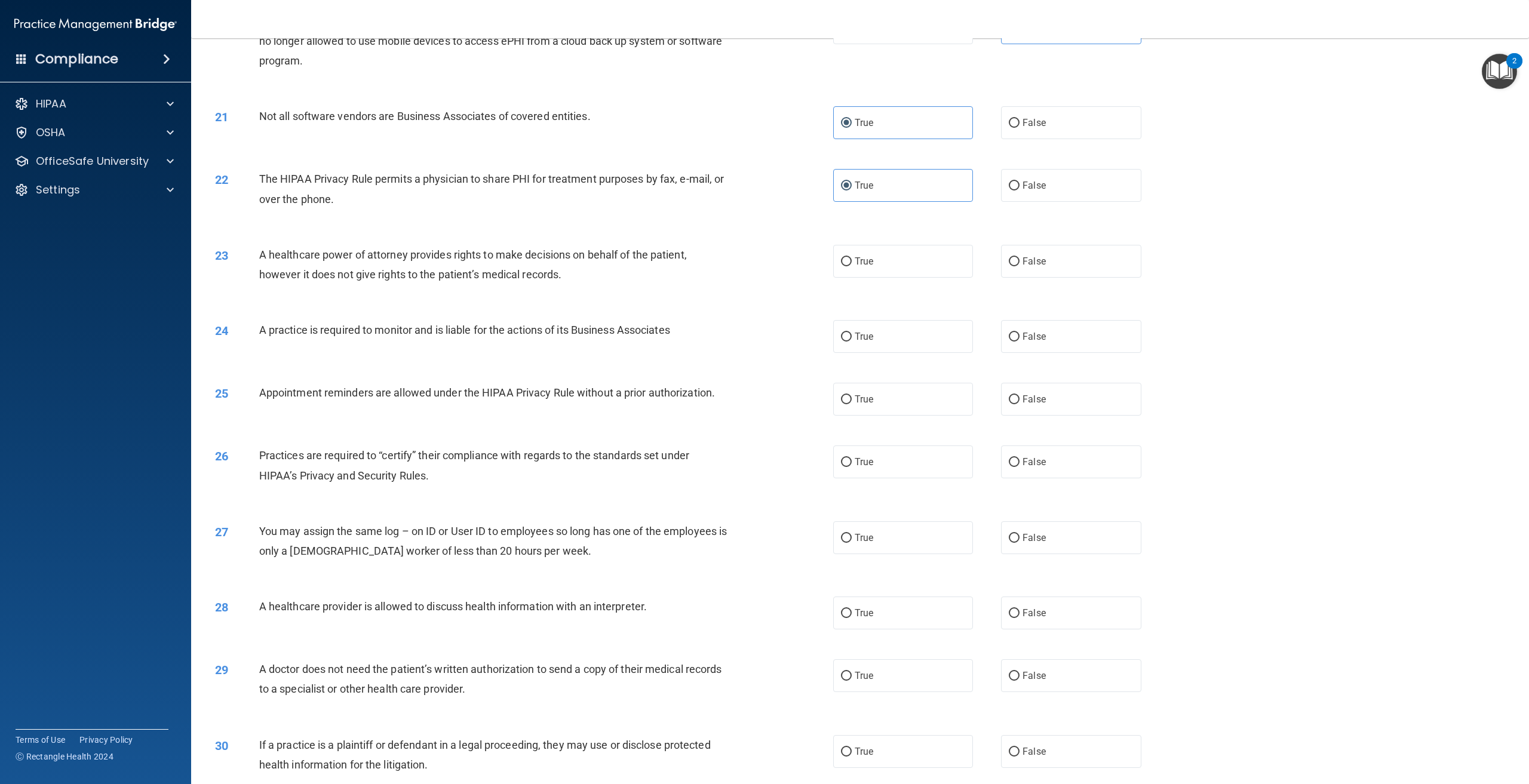
scroll to position [1493, 0]
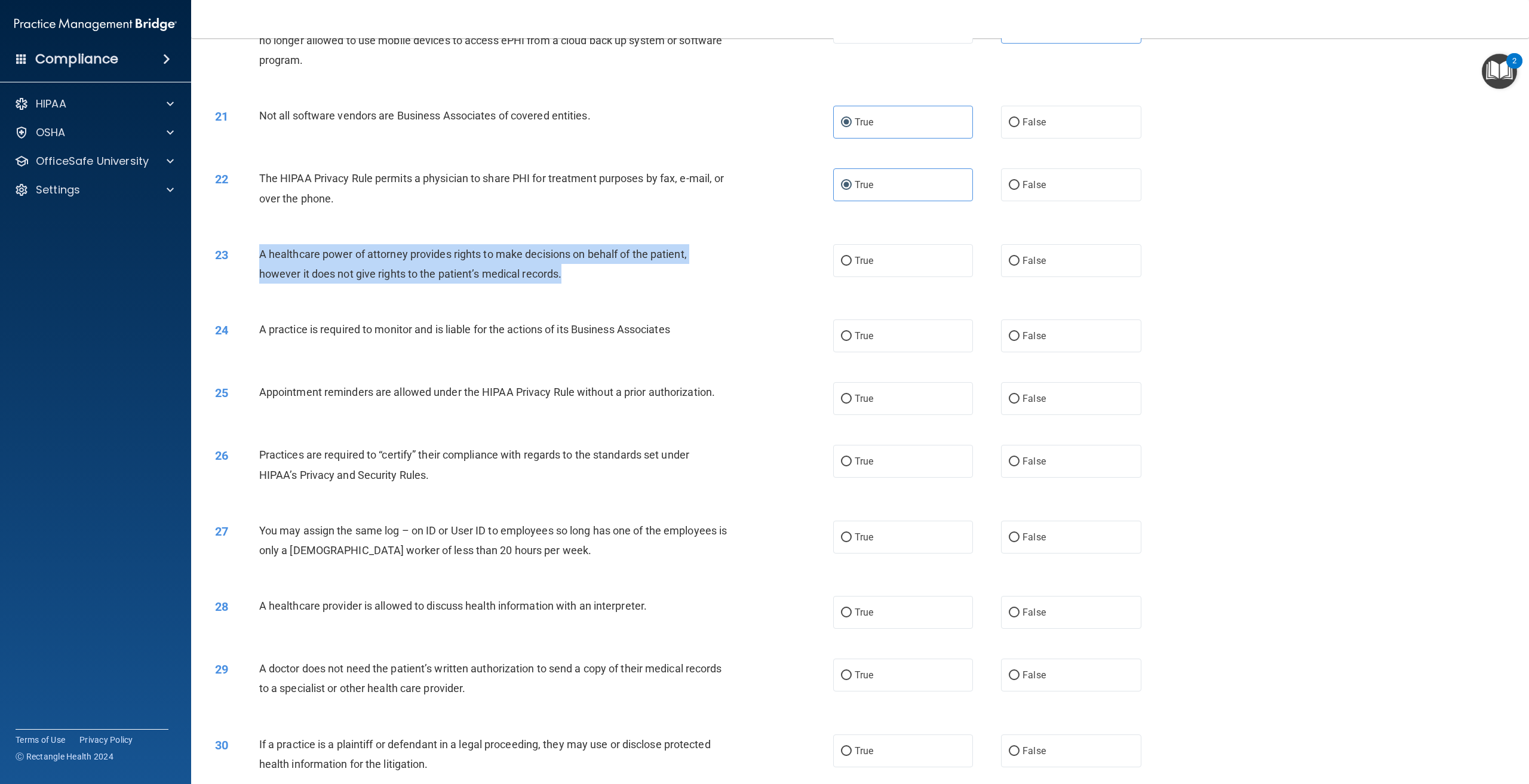
drag, startPoint x: 564, startPoint y: 315, endPoint x: 253, endPoint y: 293, distance: 311.8
click at [253, 290] on div "23 A healthcare power of attorney provides rights to make decisions on behalf o…" at bounding box center [524, 267] width 654 height 45
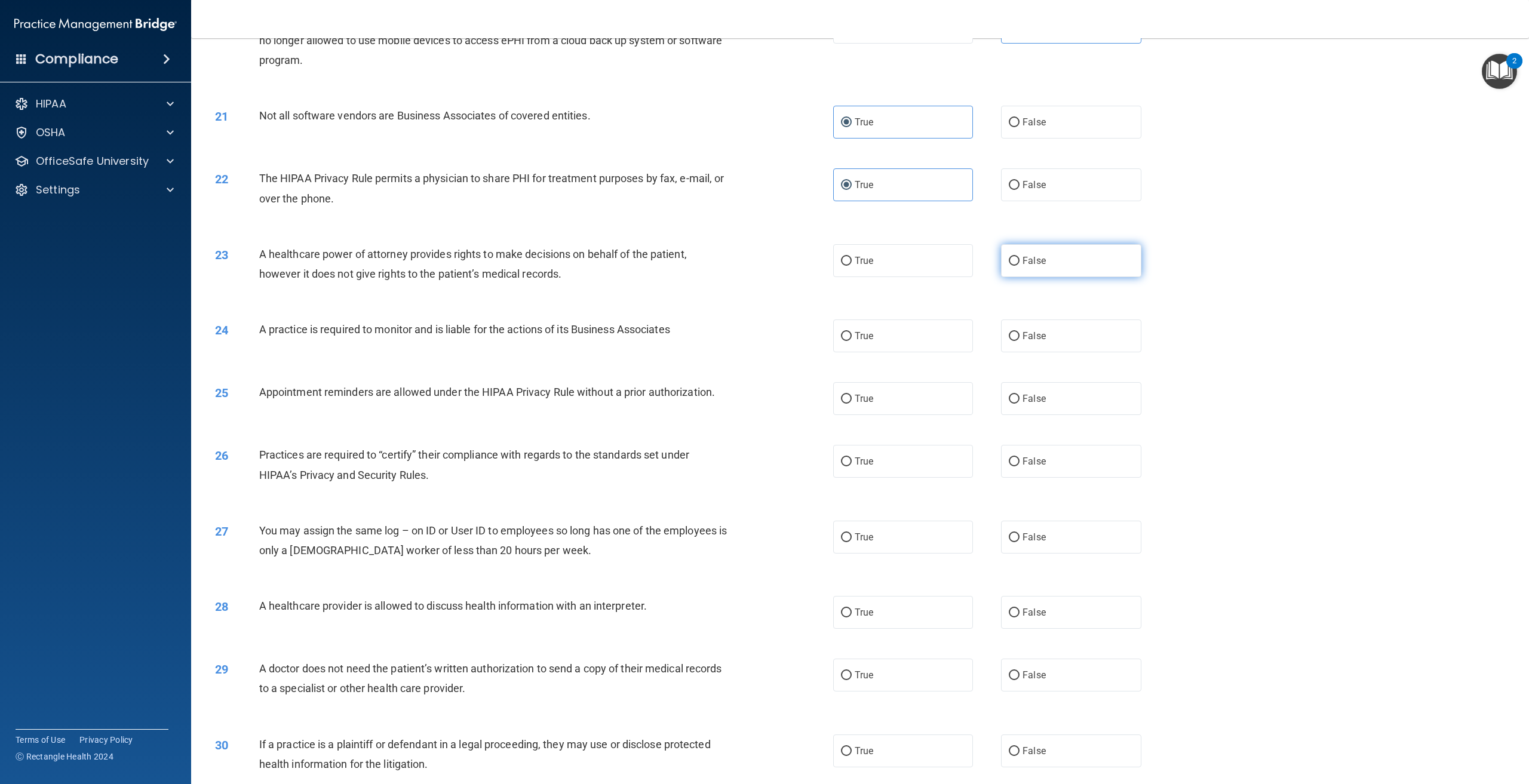
click at [1075, 277] on label "False" at bounding box center [1071, 261] width 140 height 33
click at [1020, 266] on input "False" at bounding box center [1014, 261] width 11 height 9
radio input "true"
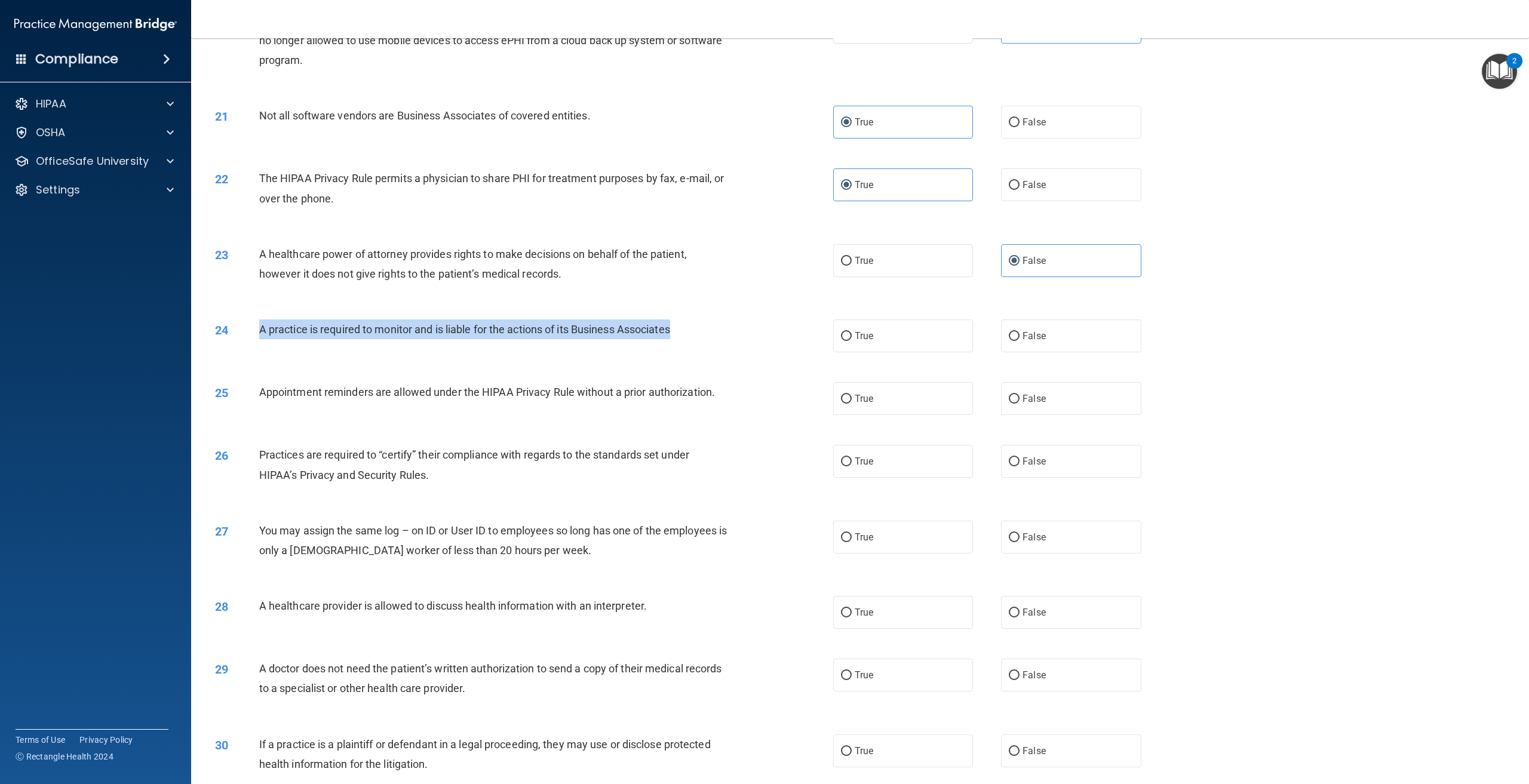
drag, startPoint x: 681, startPoint y: 371, endPoint x: 261, endPoint y: 373, distance: 420.0
click at [261, 340] on div "A practice is required to monitor and is liable for the actions of its Business…" at bounding box center [497, 330] width 477 height 20
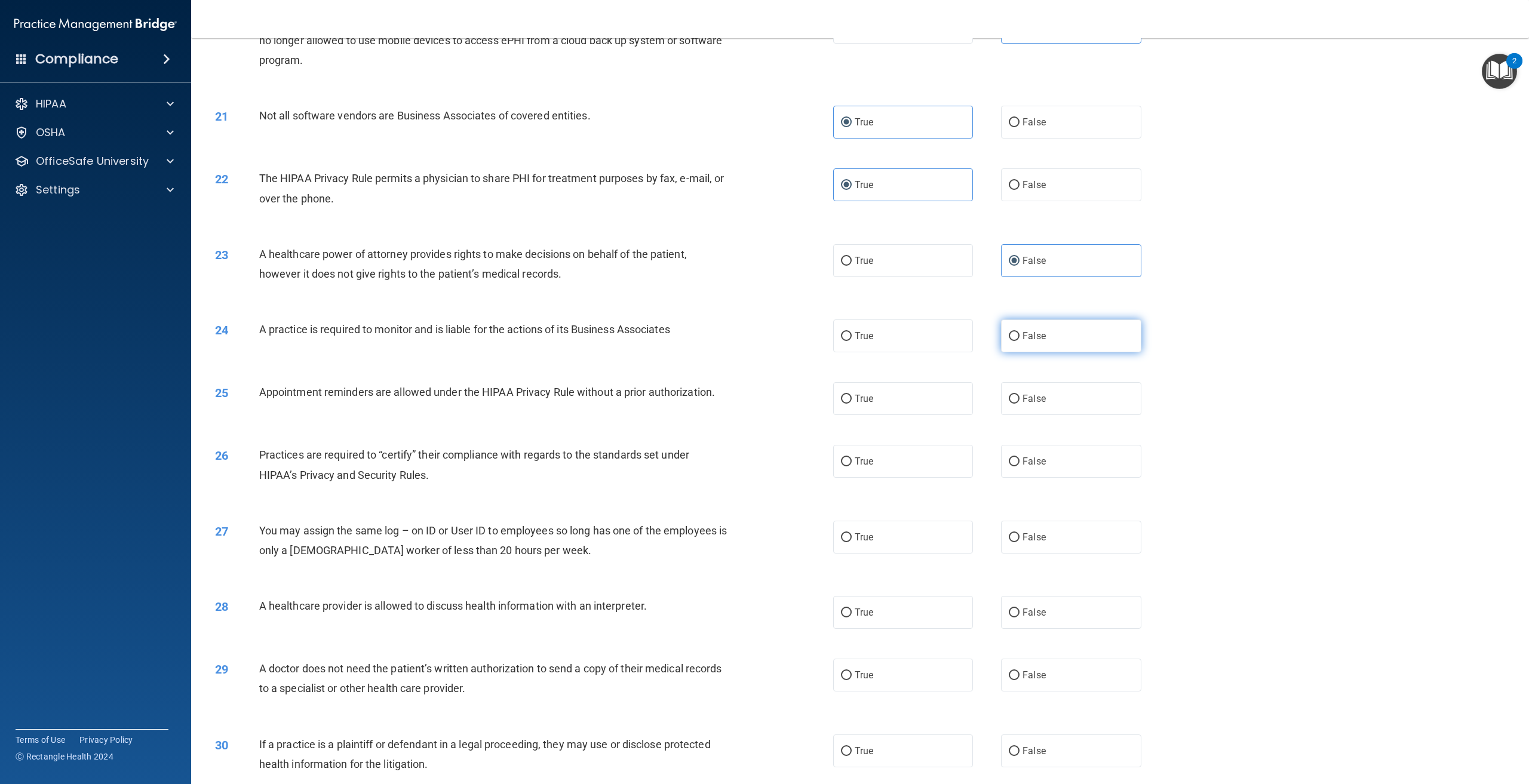
click at [1047, 352] on label "False" at bounding box center [1071, 336] width 140 height 33
click at [1020, 341] on input "False" at bounding box center [1014, 336] width 11 height 9
radio input "true"
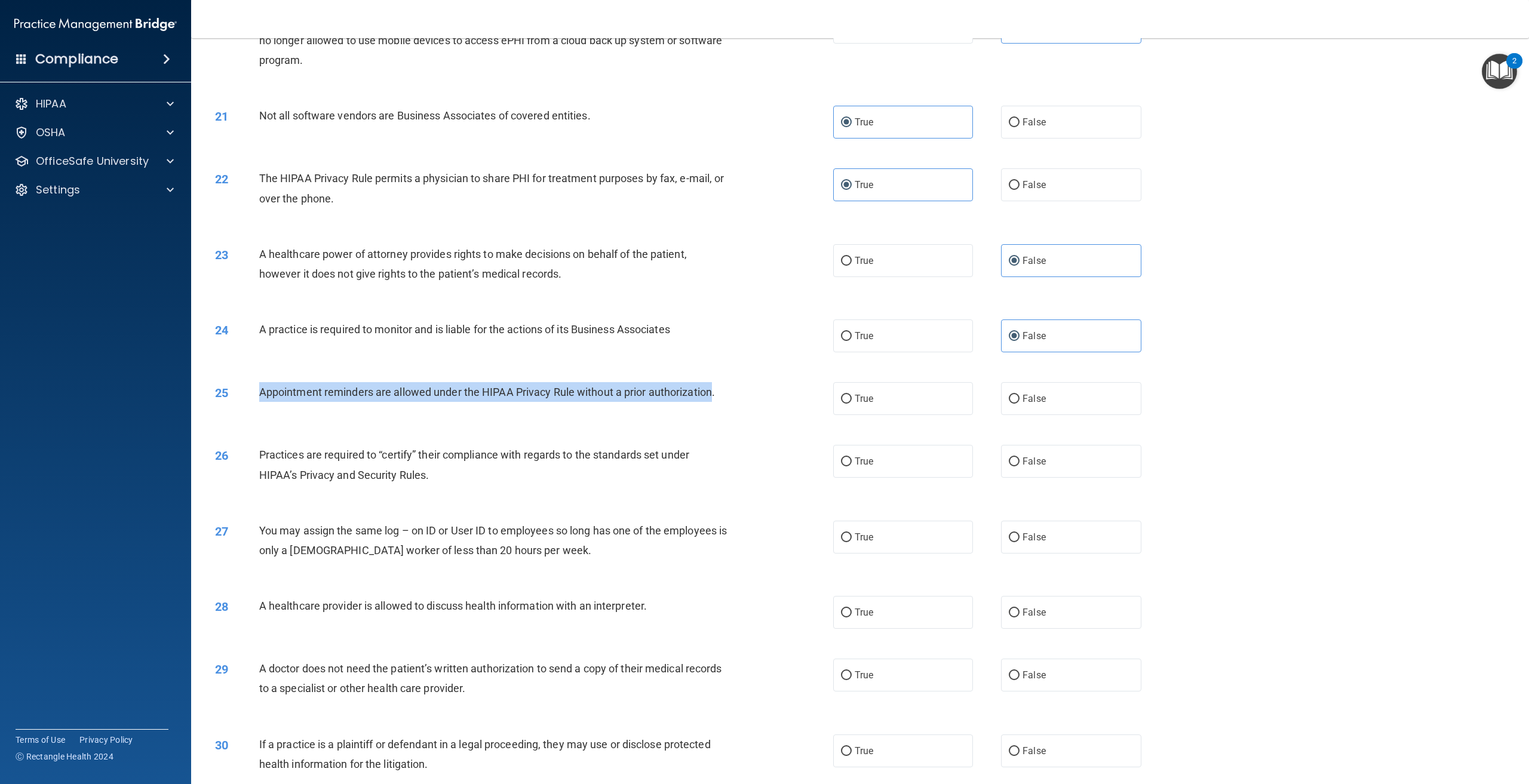
drag, startPoint x: 712, startPoint y: 437, endPoint x: 260, endPoint y: 439, distance: 452.0
click at [260, 402] on div "Appointment reminders are allowed under the HIPAA Privacy Rule without a prior …" at bounding box center [497, 392] width 477 height 20
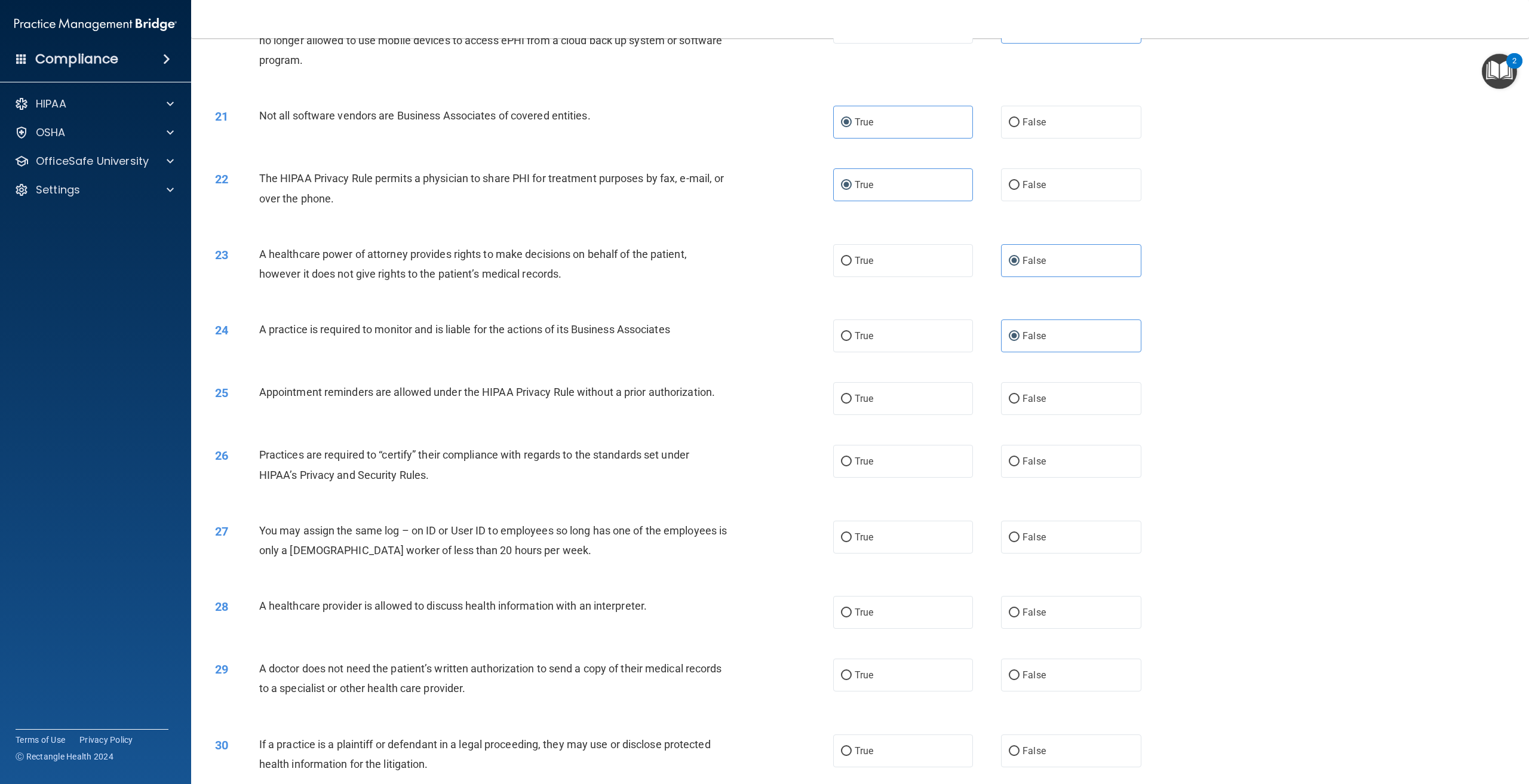
click at [642, 430] on div "25 Appointment reminders are allowed under the HIPAA Privacy Rule without a pri…" at bounding box center [860, 398] width 1308 height 63
click at [857, 404] on span "True" at bounding box center [864, 399] width 18 height 11
click at [852, 404] on input "True" at bounding box center [846, 399] width 11 height 9
radio input "true"
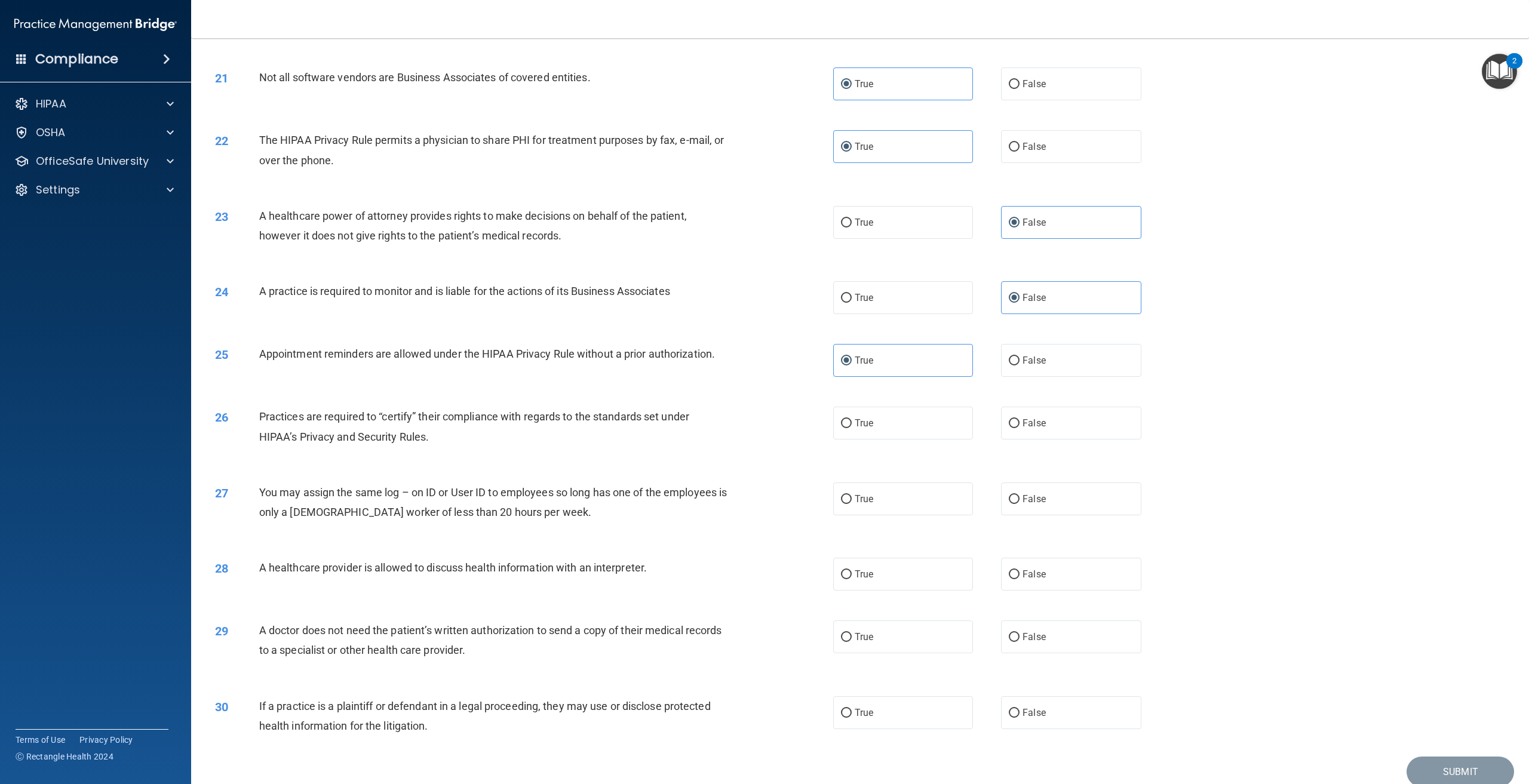
scroll to position [1612, 0]
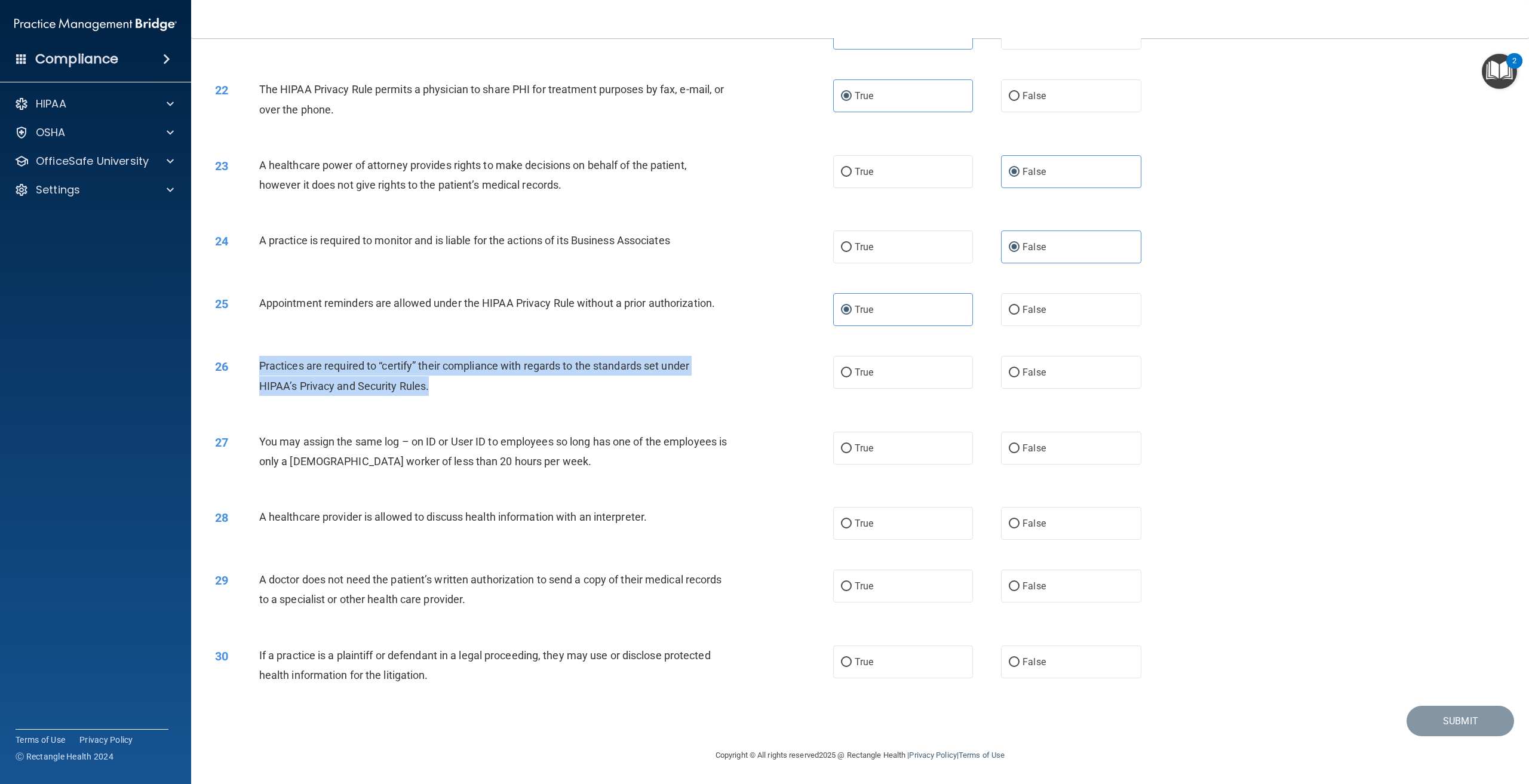
drag, startPoint x: 428, startPoint y: 392, endPoint x: 249, endPoint y: 369, distance: 180.5
click at [249, 369] on div "26 Practices are required to “certify” their compliance with regards to the sta…" at bounding box center [524, 378] width 654 height 45
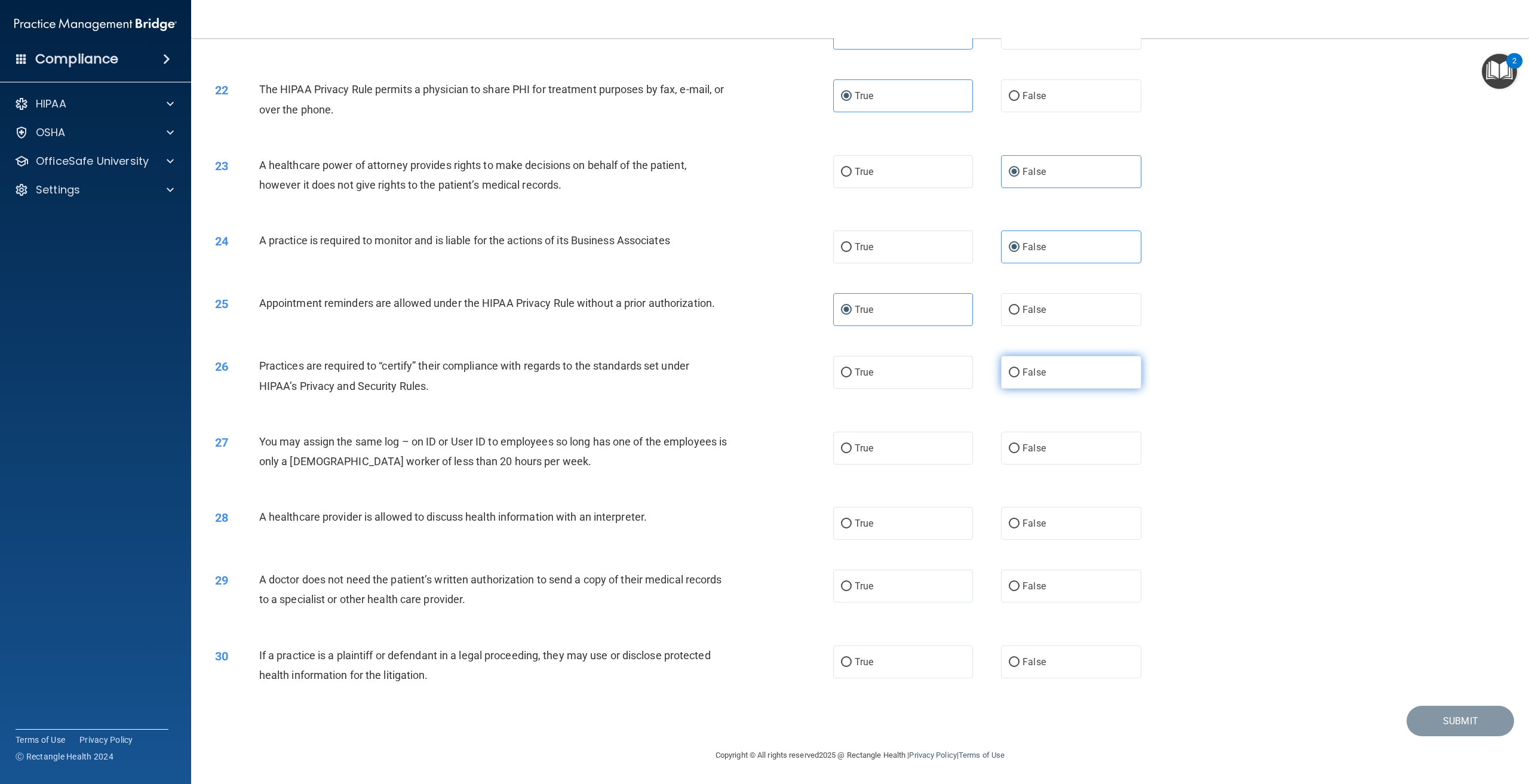
click at [1070, 375] on label "False" at bounding box center [1071, 372] width 140 height 33
click at [1020, 375] on input "False" at bounding box center [1014, 373] width 11 height 9
radio input "true"
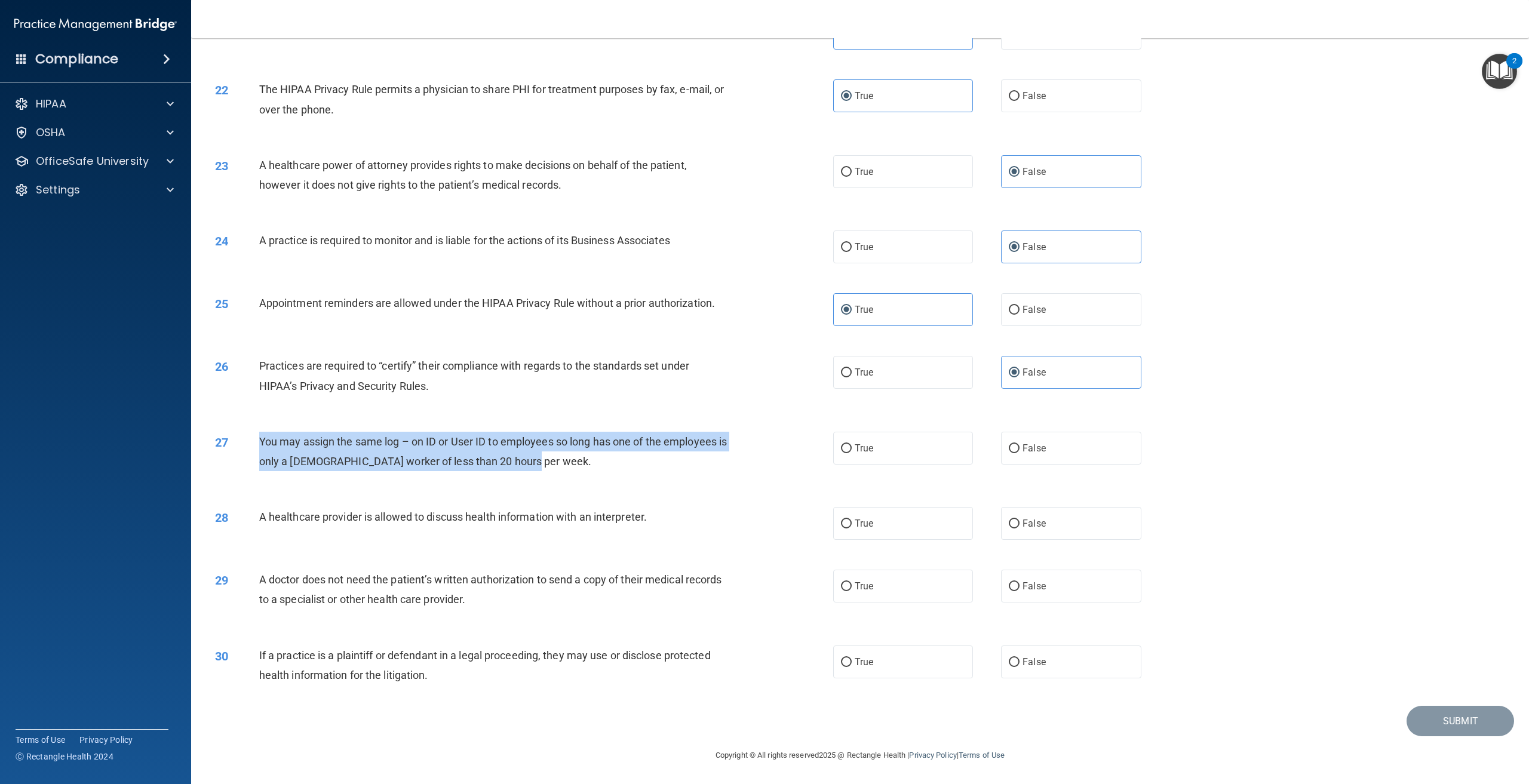
drag, startPoint x: 532, startPoint y: 466, endPoint x: 247, endPoint y: 457, distance: 285.1
click at [247, 457] on div "27 You may assign the same log – on ID or User ID to employees so long has one …" at bounding box center [524, 454] width 654 height 45
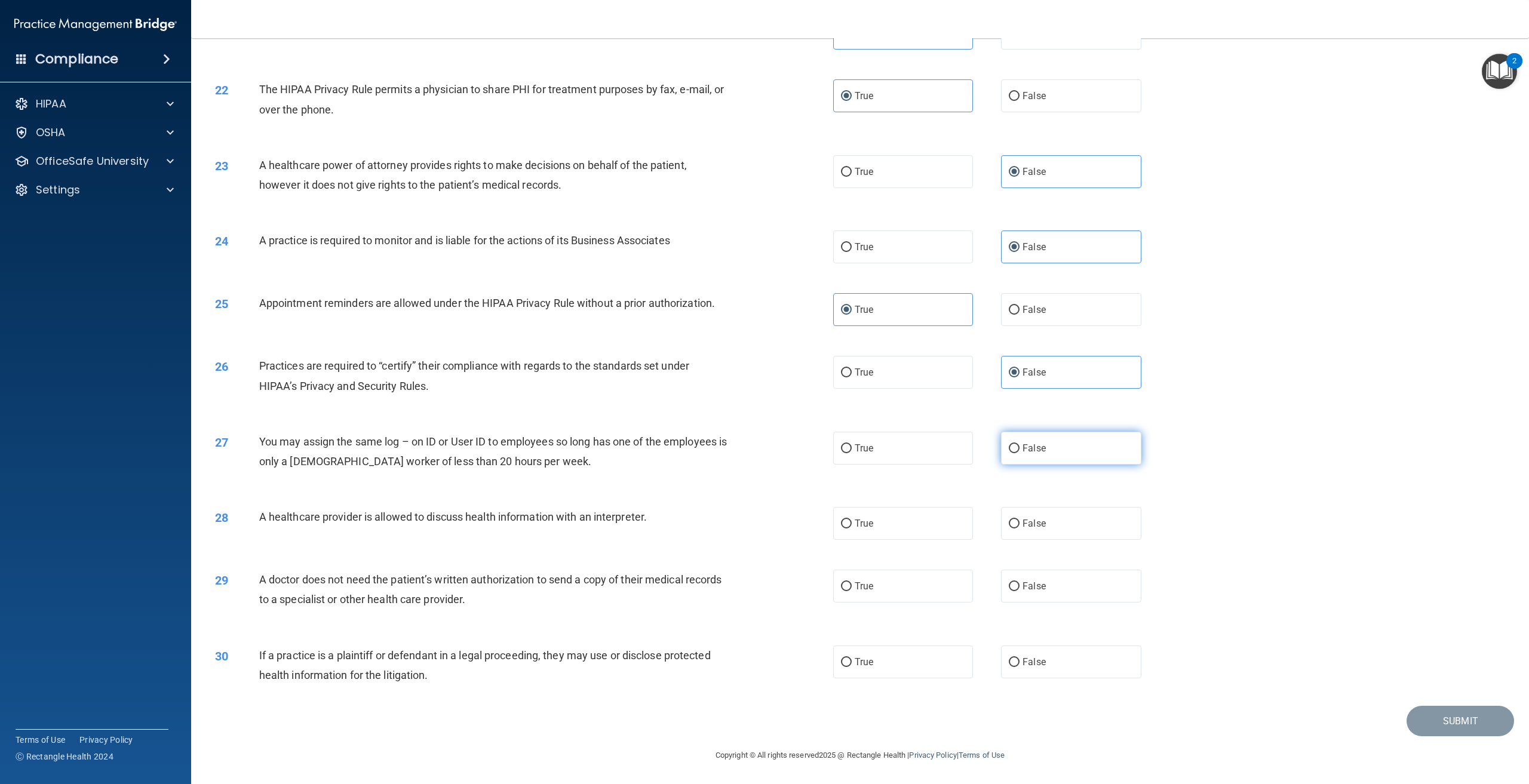
click at [1029, 449] on label "False" at bounding box center [1071, 448] width 140 height 33
click at [1020, 449] on input "False" at bounding box center [1014, 449] width 11 height 9
radio input "true"
drag, startPoint x: 652, startPoint y: 528, endPoint x: 248, endPoint y: 532, distance: 404.0
click at [248, 532] on div "28 A healthcare provider is allowed to discuss health information with an inter…" at bounding box center [524, 520] width 654 height 25
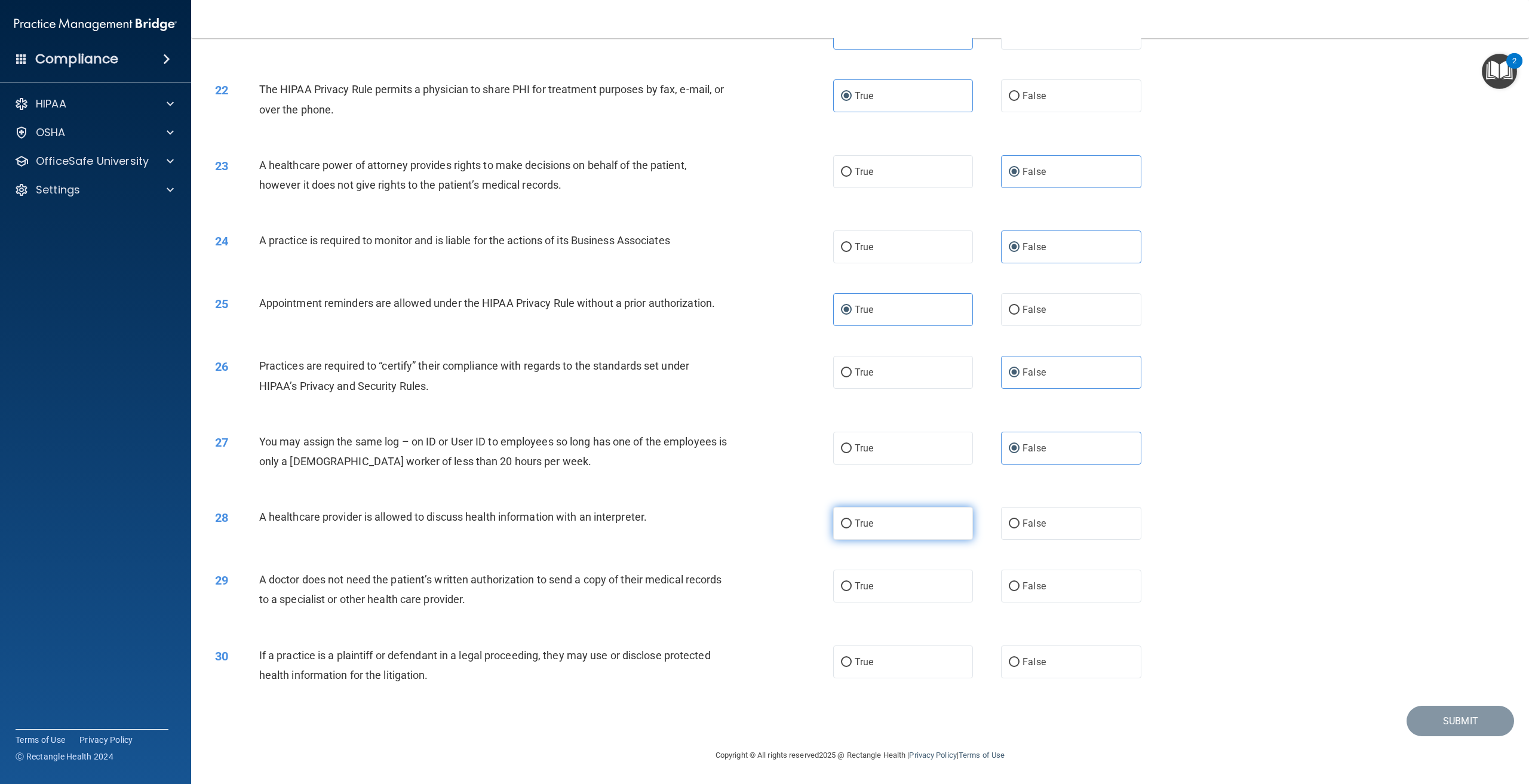
click at [909, 540] on label "True" at bounding box center [903, 523] width 140 height 33
click at [852, 528] on input "True" at bounding box center [846, 524] width 11 height 9
radio input "true"
drag, startPoint x: 507, startPoint y: 607, endPoint x: 257, endPoint y: 590, distance: 250.6
click at [257, 590] on div "29 A doctor does not need the patient’s written authorization to send a copy of…" at bounding box center [524, 592] width 654 height 45
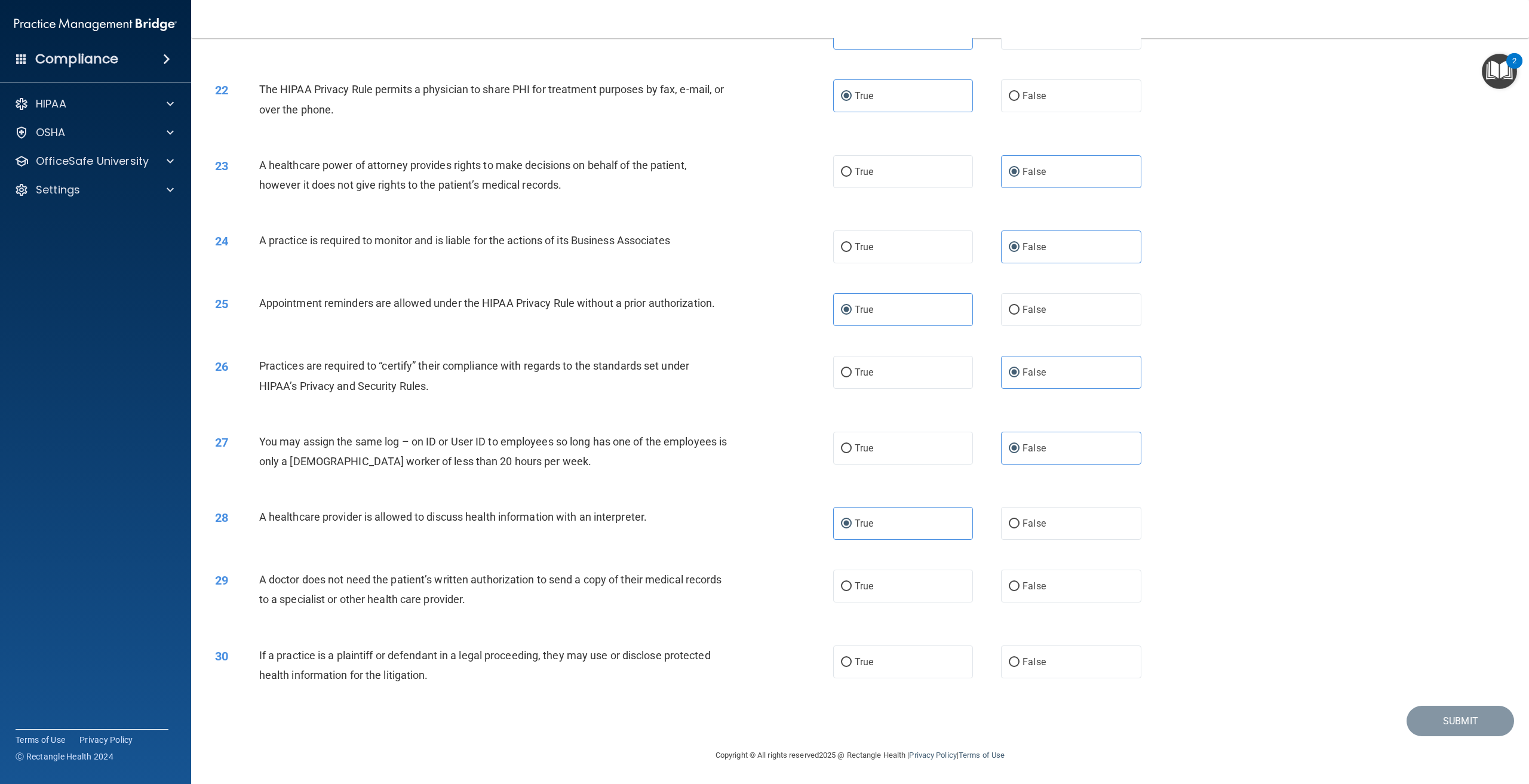
click at [567, 615] on div "29 A doctor does not need the patient’s written authorization to send a copy of…" at bounding box center [524, 592] width 654 height 45
click at [848, 585] on label "True" at bounding box center [903, 586] width 140 height 33
click at [848, 585] on input "True" at bounding box center [846, 587] width 11 height 9
radio input "true"
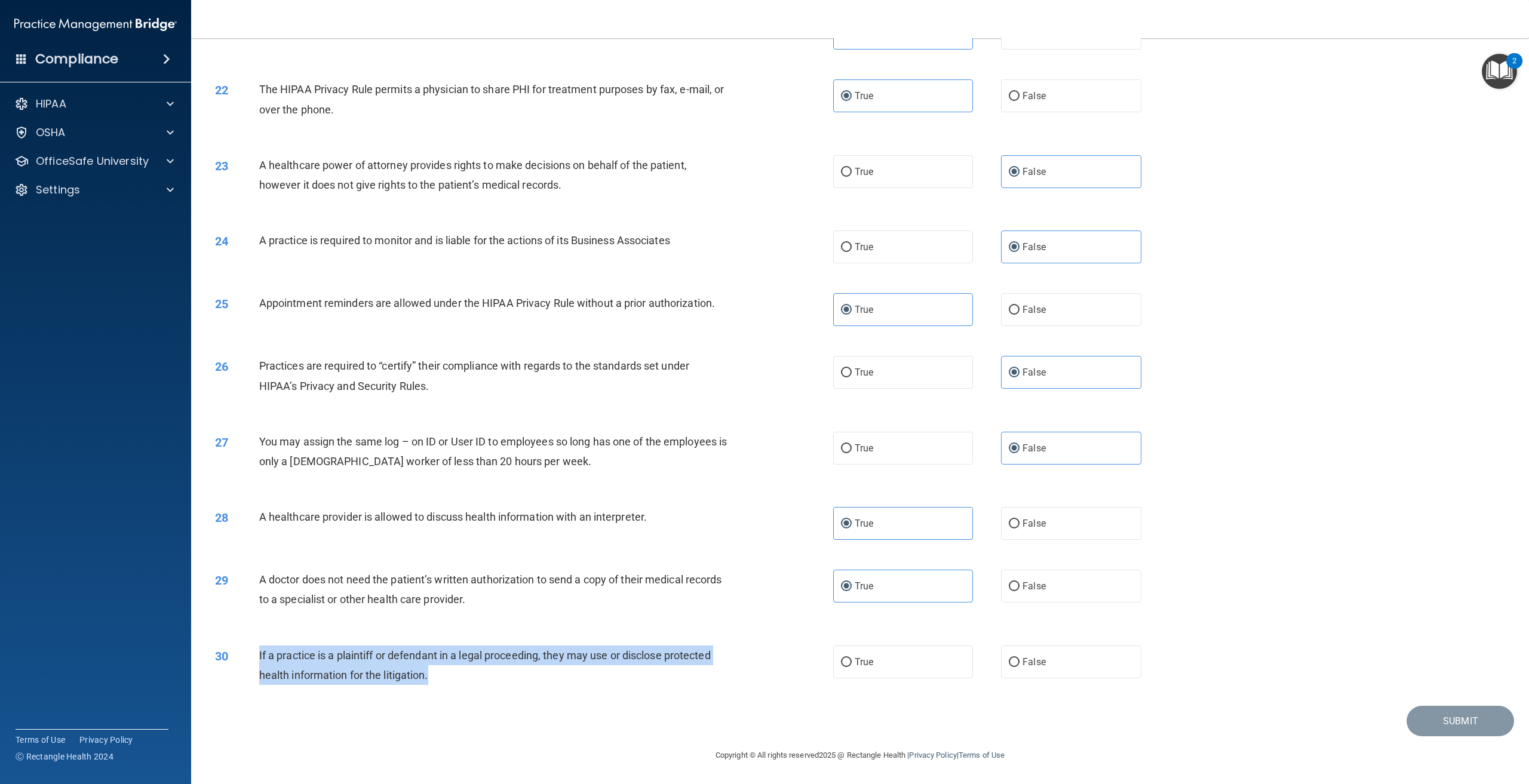
drag, startPoint x: 428, startPoint y: 685, endPoint x: 257, endPoint y: 657, distance: 173.3
click at [257, 657] on div "30 If a practice is a plaintiff or defendant in a legal proceeding, they may us…" at bounding box center [524, 668] width 654 height 45
click at [559, 724] on div "Submit" at bounding box center [860, 721] width 1308 height 30
drag, startPoint x: 912, startPoint y: 662, endPoint x: 815, endPoint y: 610, distance: 110.1
click at [912, 661] on label "True" at bounding box center [903, 662] width 140 height 33
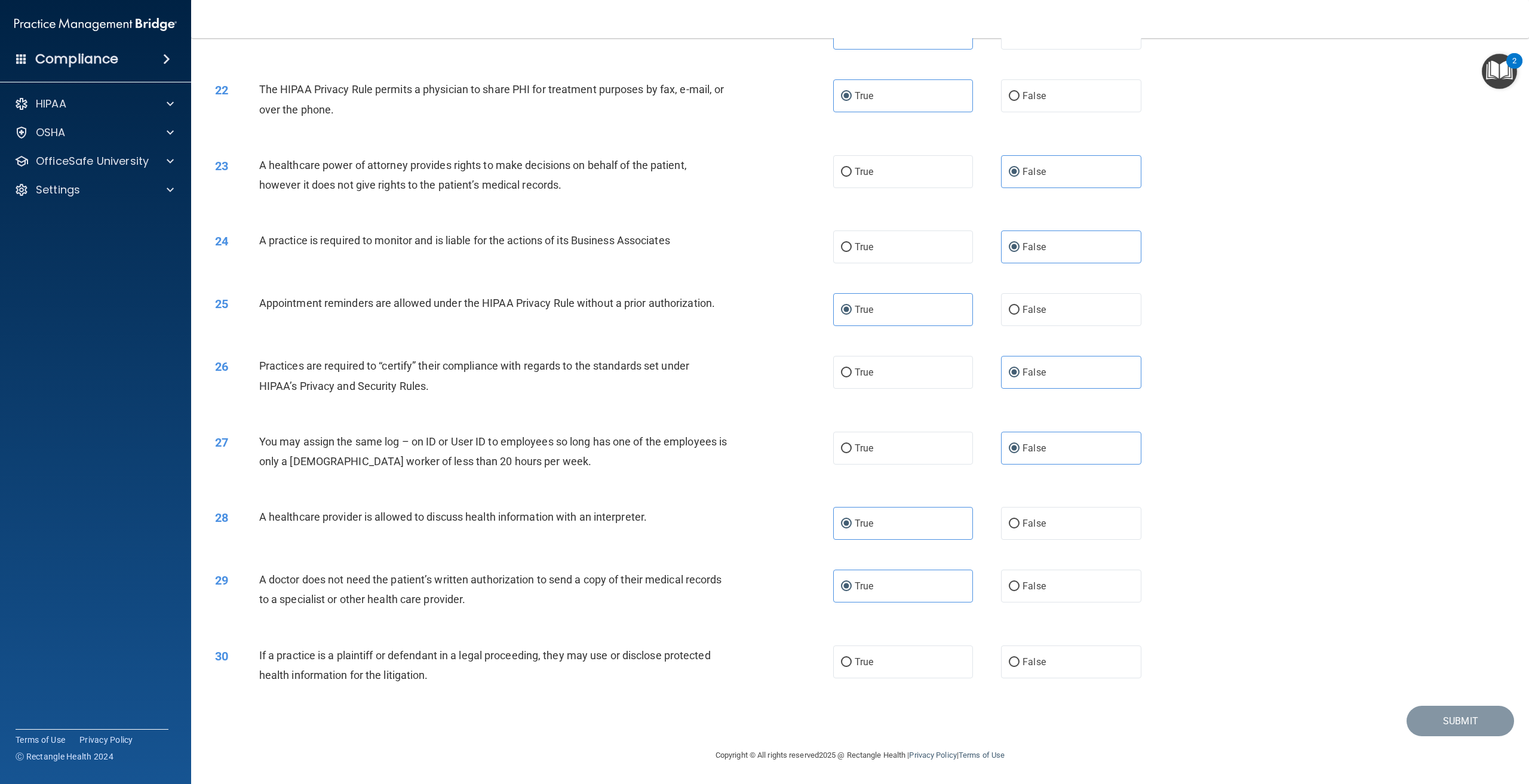
click at [852, 661] on input "True" at bounding box center [846, 662] width 11 height 9
radio input "true"
drag, startPoint x: 1459, startPoint y: 739, endPoint x: 1431, endPoint y: 724, distance: 31.8
click at [1458, 739] on footer "Copyright © All rights reserved 2025 @ Rectangle Health | Privacy Policy | Term…" at bounding box center [860, 754] width 1290 height 36
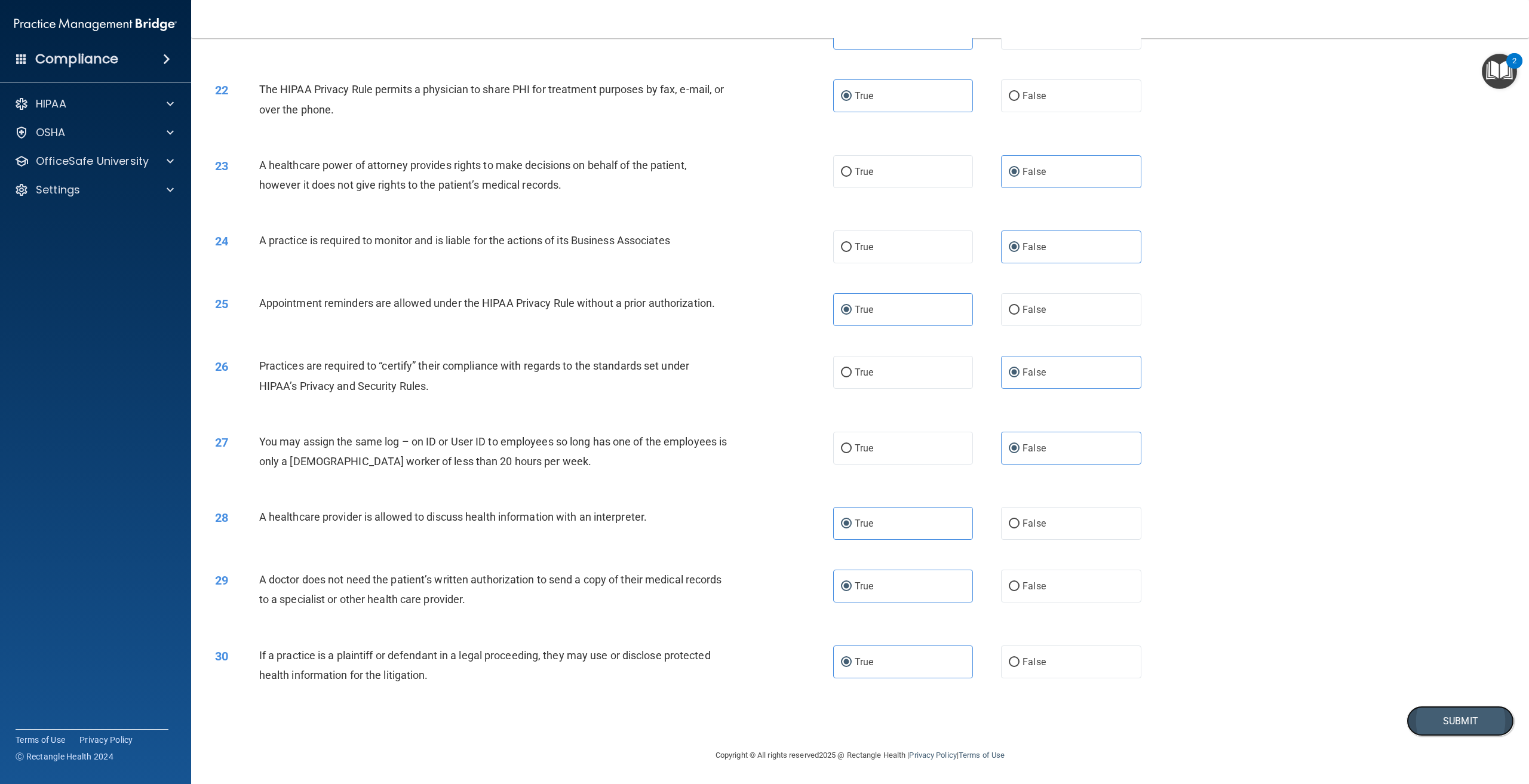
click at [1415, 708] on button "Submit" at bounding box center [1461, 721] width 108 height 30
click at [1449, 721] on button "Submit" at bounding box center [1461, 721] width 108 height 30
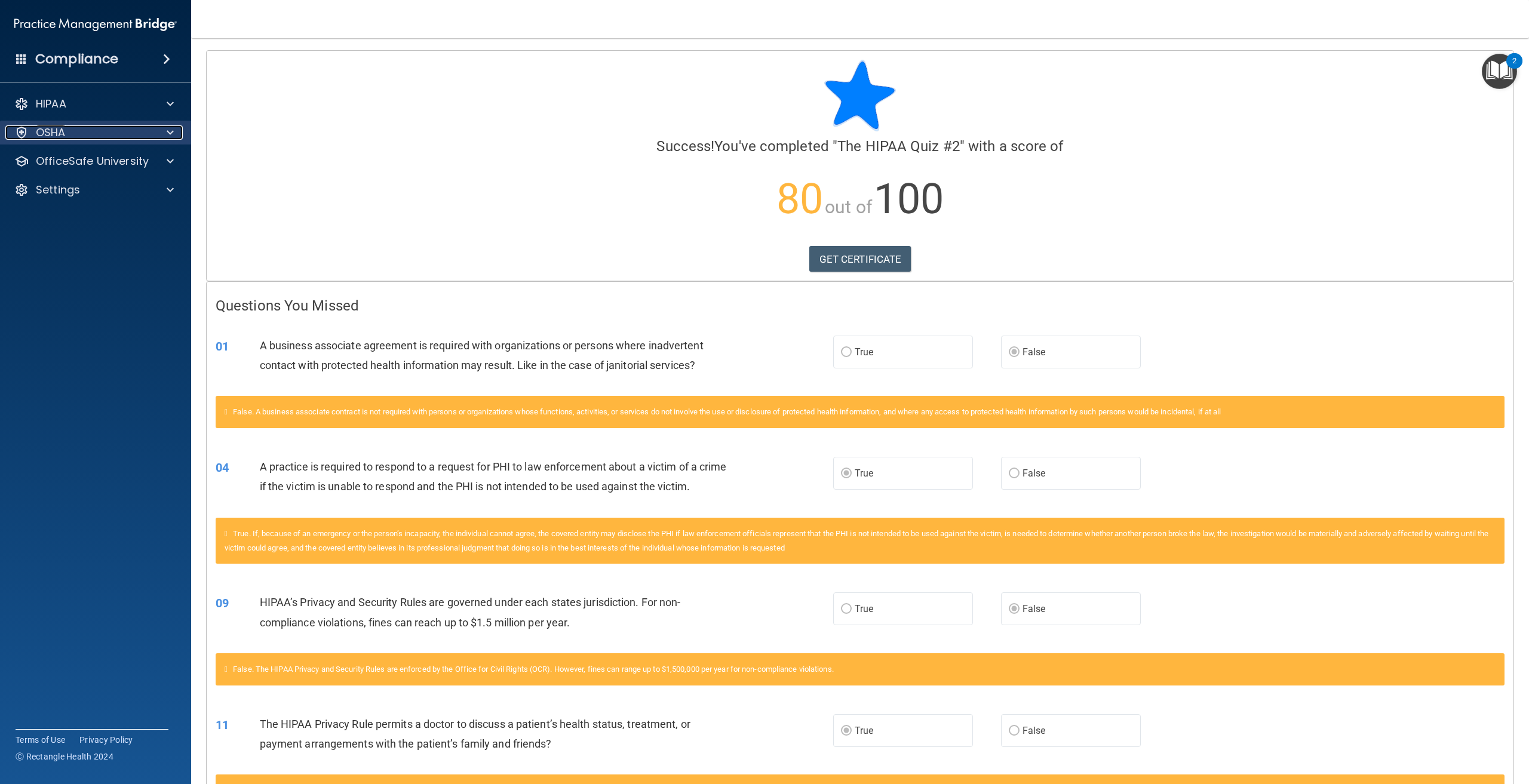
click at [133, 135] on div "OSHA" at bounding box center [80, 132] width 148 height 14
click at [127, 203] on div "HIPAA Documents and Policies Report an Incident Business Associates Emergency P…" at bounding box center [96, 178] width 192 height 182
click at [124, 222] on p "OfficeSafe University" at bounding box center [92, 218] width 113 height 14
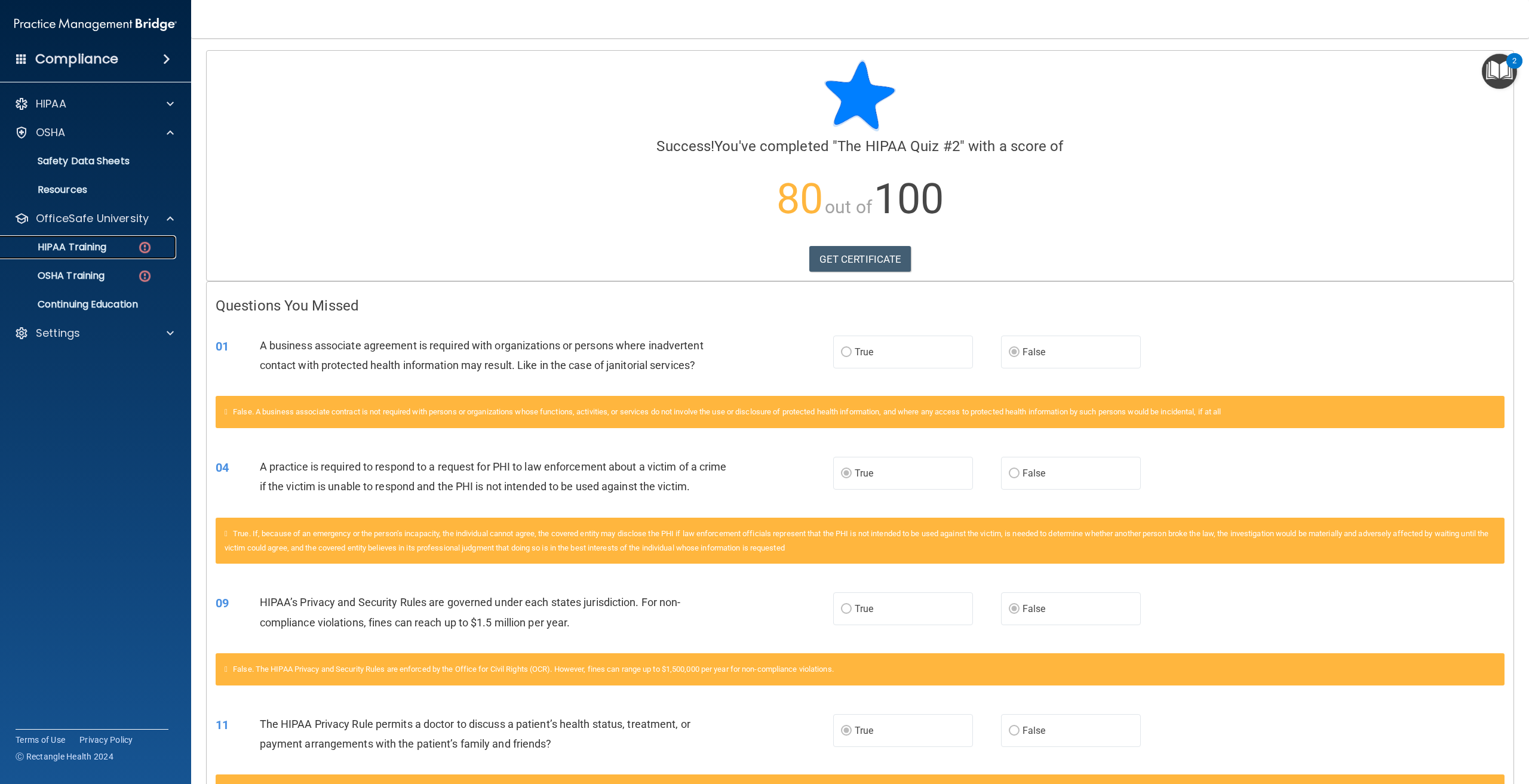
click at [122, 242] on div "HIPAA Training" at bounding box center [89, 247] width 163 height 12
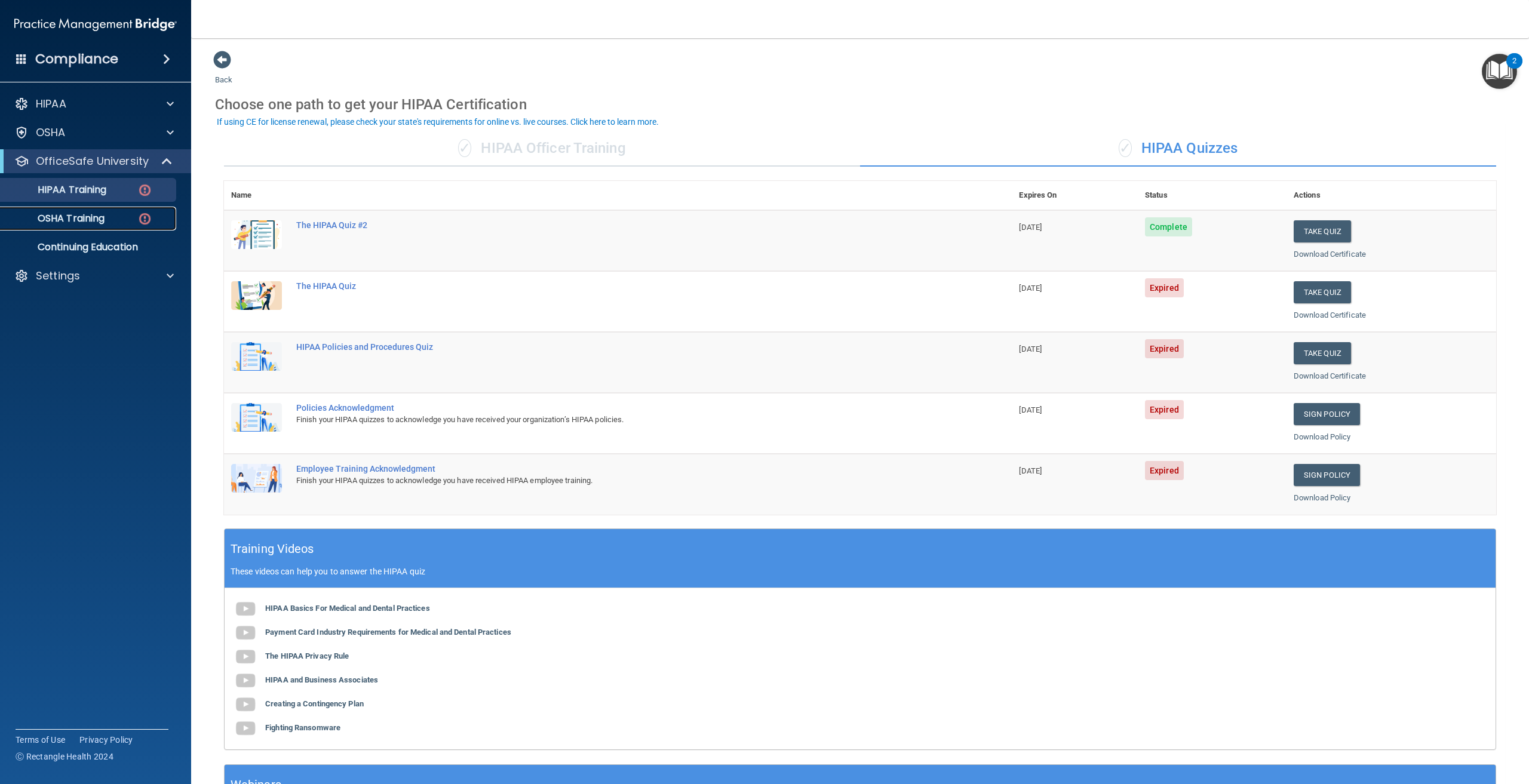
click at [70, 221] on p "OSHA Training" at bounding box center [56, 218] width 97 height 12
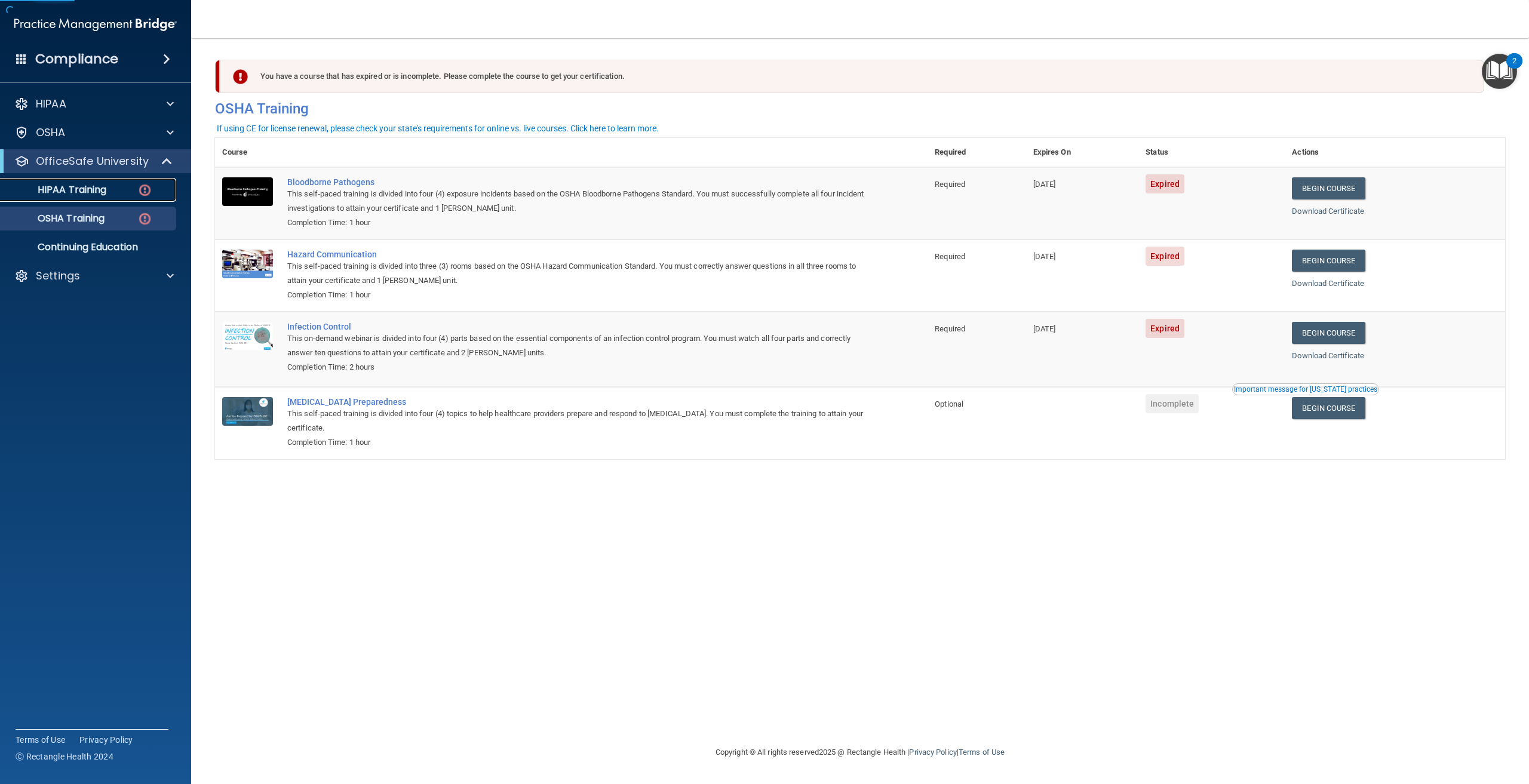
click at [112, 187] on div "HIPAA Training" at bounding box center [89, 189] width 163 height 12
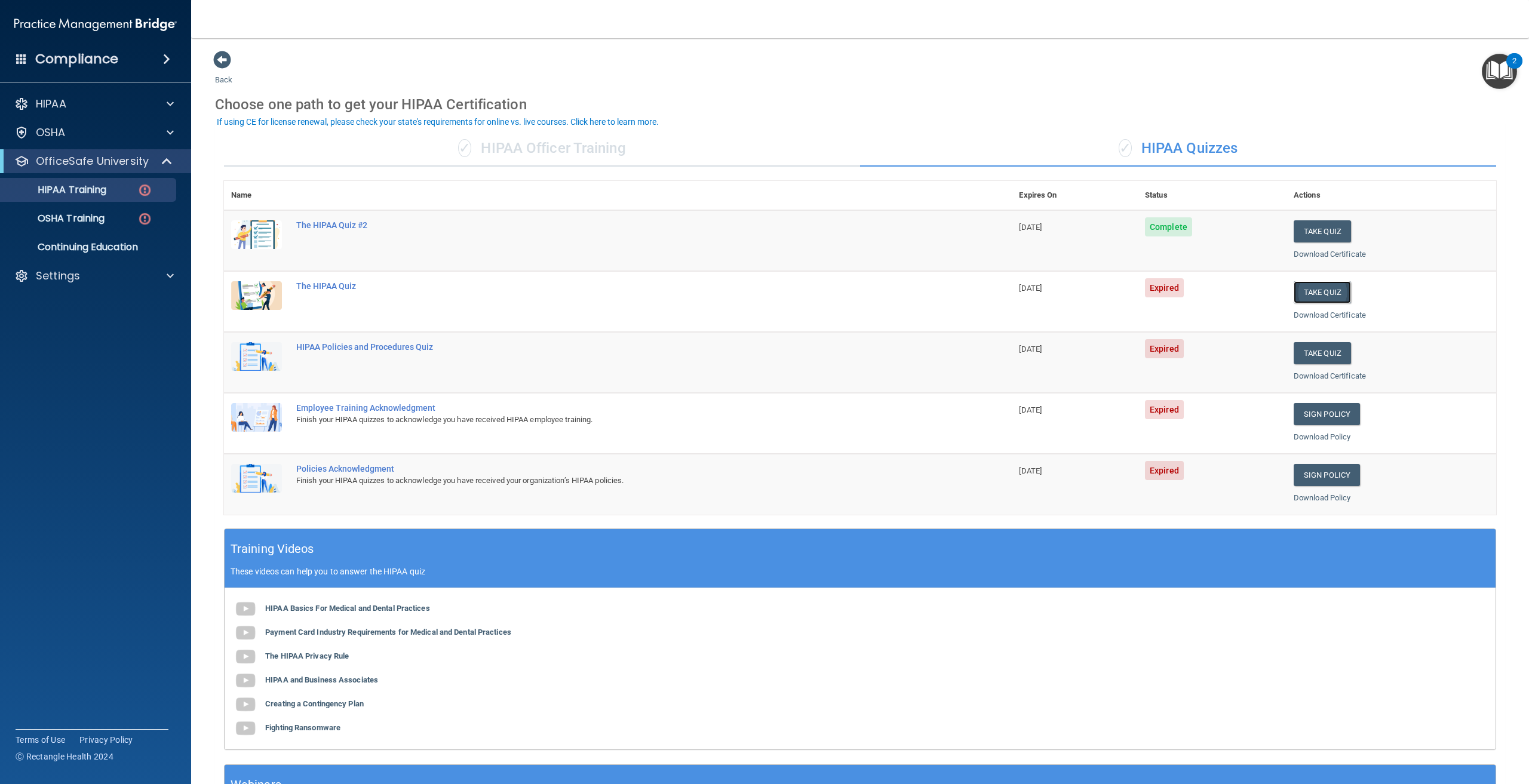
click at [1304, 293] on button "Take Quiz" at bounding box center [1322, 292] width 57 height 22
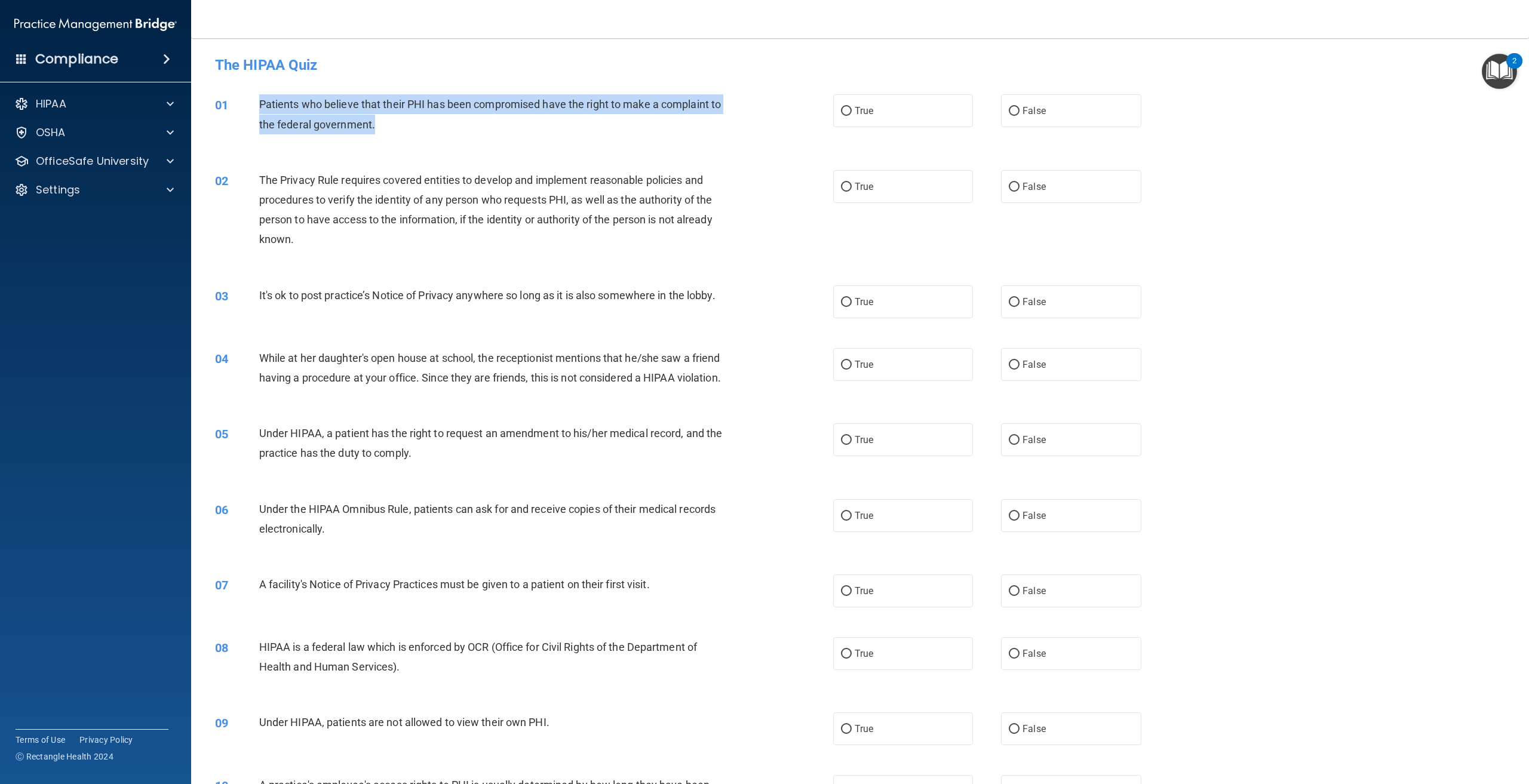
drag, startPoint x: 373, startPoint y: 125, endPoint x: 257, endPoint y: 107, distance: 117.4
click at [257, 107] on div "01 Patients who believe that their PHI has been compromised have the right to m…" at bounding box center [524, 117] width 654 height 45
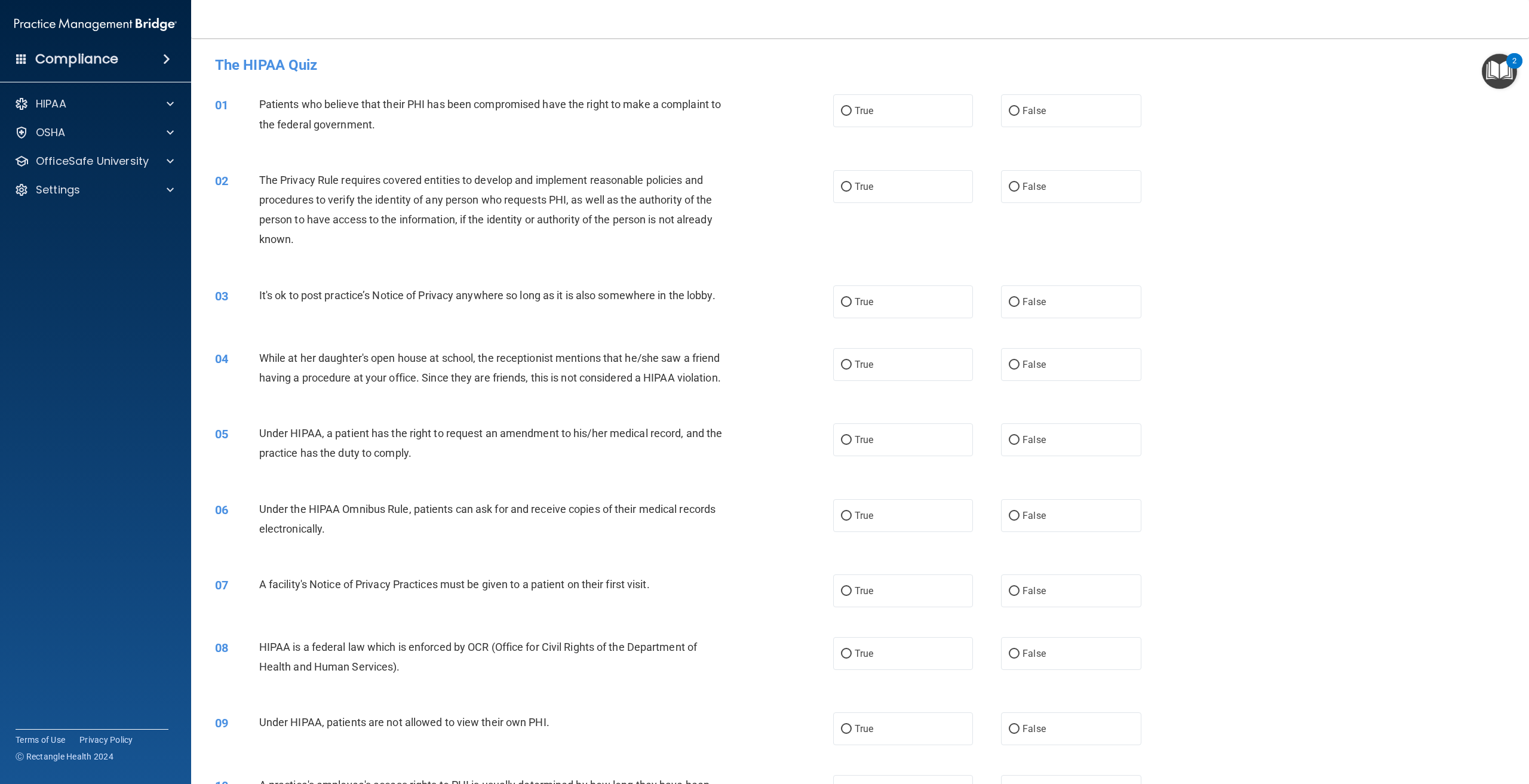
click at [454, 153] on div "01 Patients who believe that their PHI has been compromised have the right to m…" at bounding box center [860, 117] width 1308 height 75
click at [894, 116] on label "True" at bounding box center [903, 111] width 140 height 33
click at [852, 116] on input "True" at bounding box center [846, 111] width 11 height 9
radio input "true"
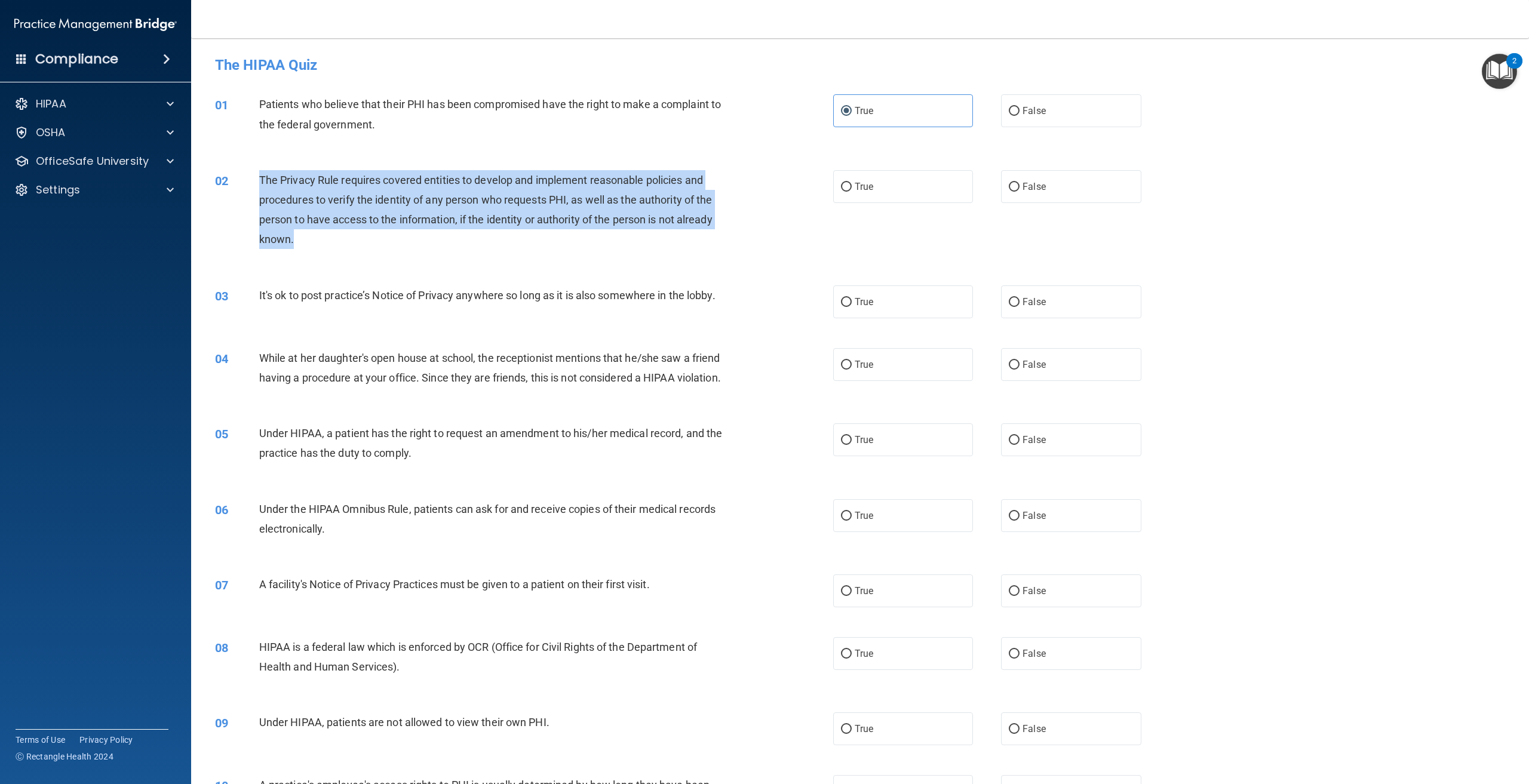
drag, startPoint x: 295, startPoint y: 242, endPoint x: 260, endPoint y: 179, distance: 72.1
click at [260, 179] on div "The Privacy Rule requires covered entities to develop and implement reasonable …" at bounding box center [497, 210] width 477 height 80
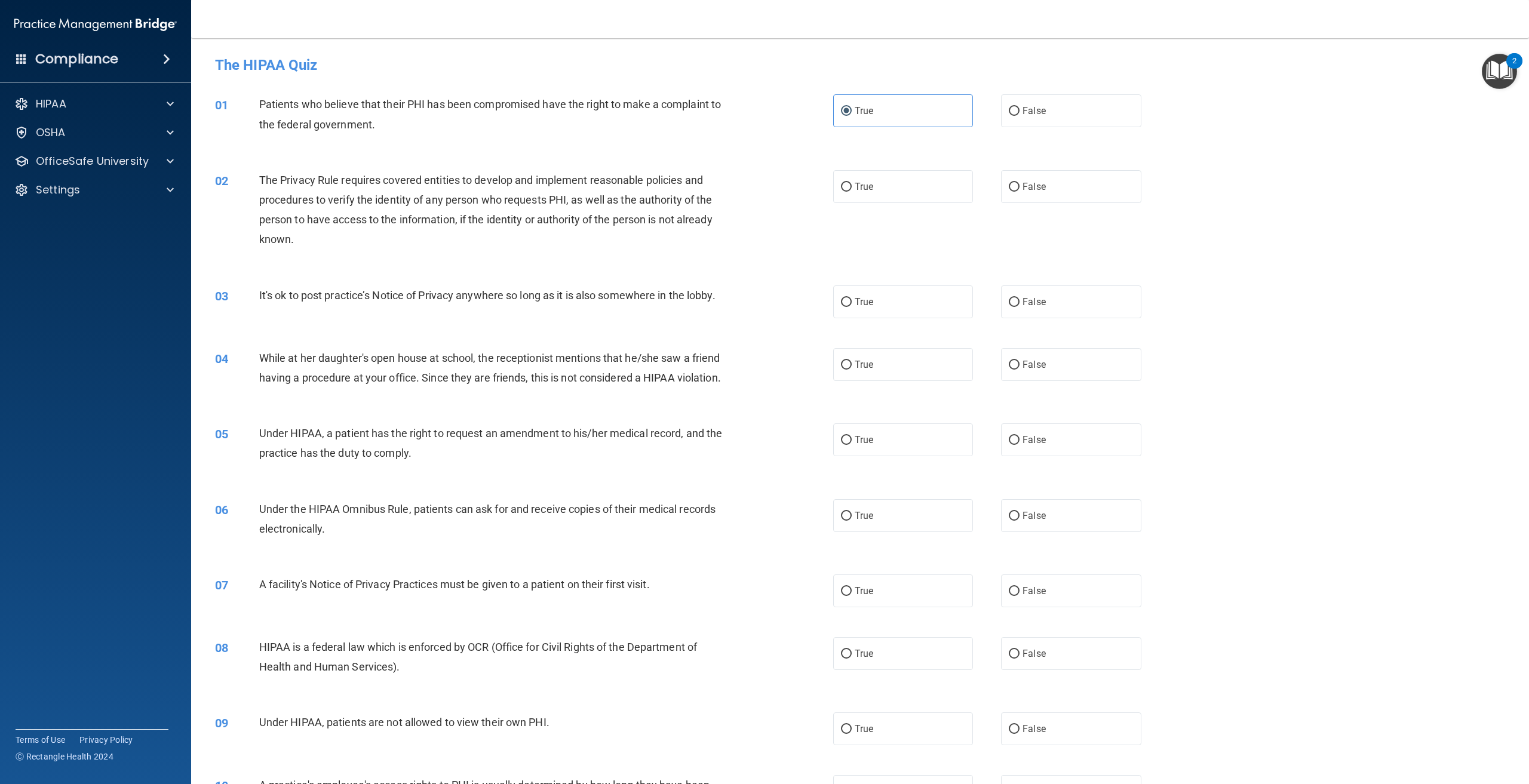
click at [340, 257] on div "02 The Privacy Rule requires covered entities to develop and implement reasonab…" at bounding box center [860, 213] width 1308 height 116
click at [867, 187] on span "True" at bounding box center [864, 187] width 18 height 11
click at [852, 187] on input "True" at bounding box center [846, 187] width 11 height 9
radio input "true"
click at [1026, 302] on span "False" at bounding box center [1034, 302] width 23 height 11
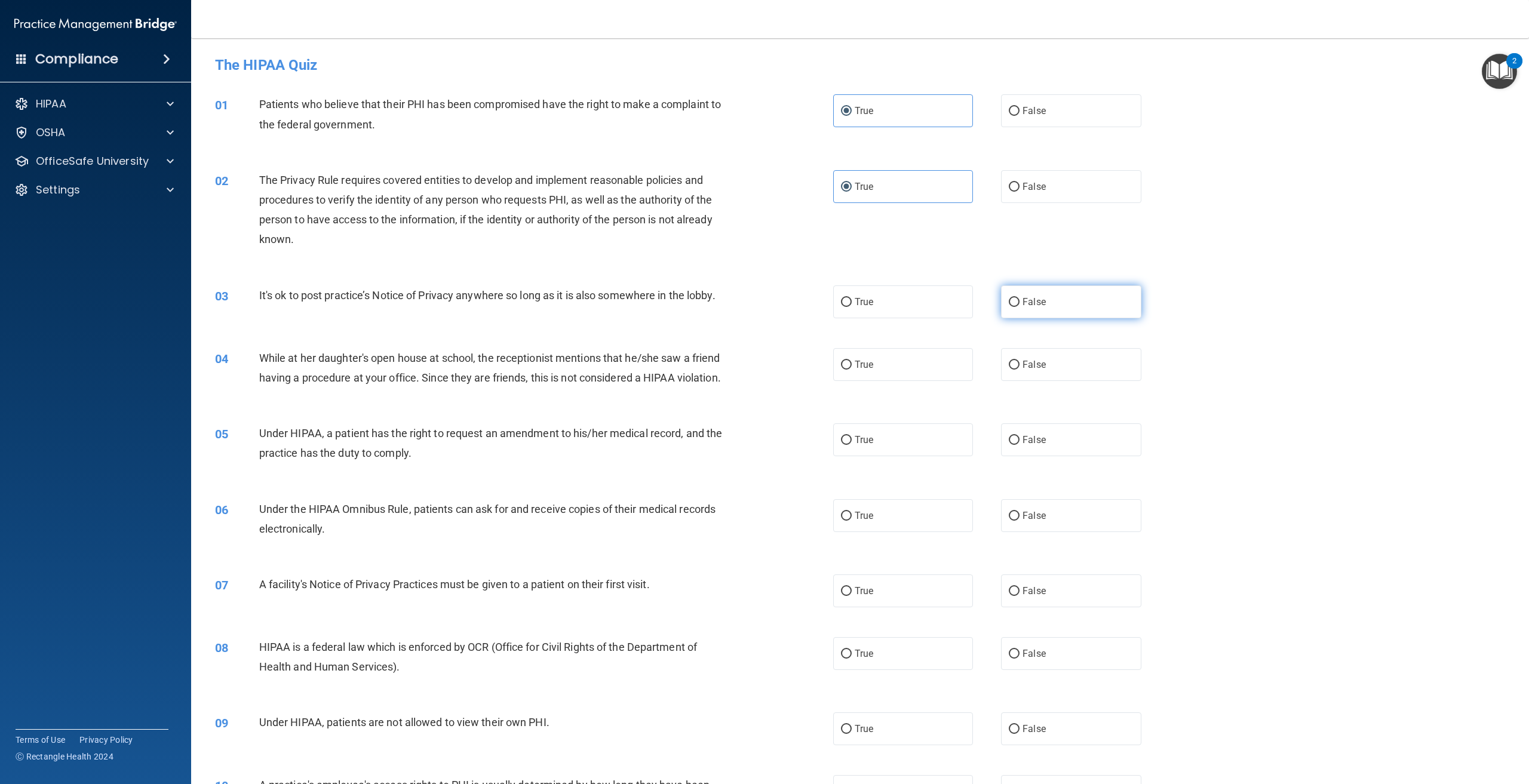
click at [1020, 302] on input "False" at bounding box center [1014, 302] width 11 height 9
radio input "true"
click at [912, 347] on div "04 While at her daughter's open house at school, the receptionist mentions that…" at bounding box center [860, 371] width 1308 height 75
click at [912, 355] on label "True" at bounding box center [903, 364] width 140 height 33
click at [852, 361] on input "True" at bounding box center [846, 365] width 11 height 9
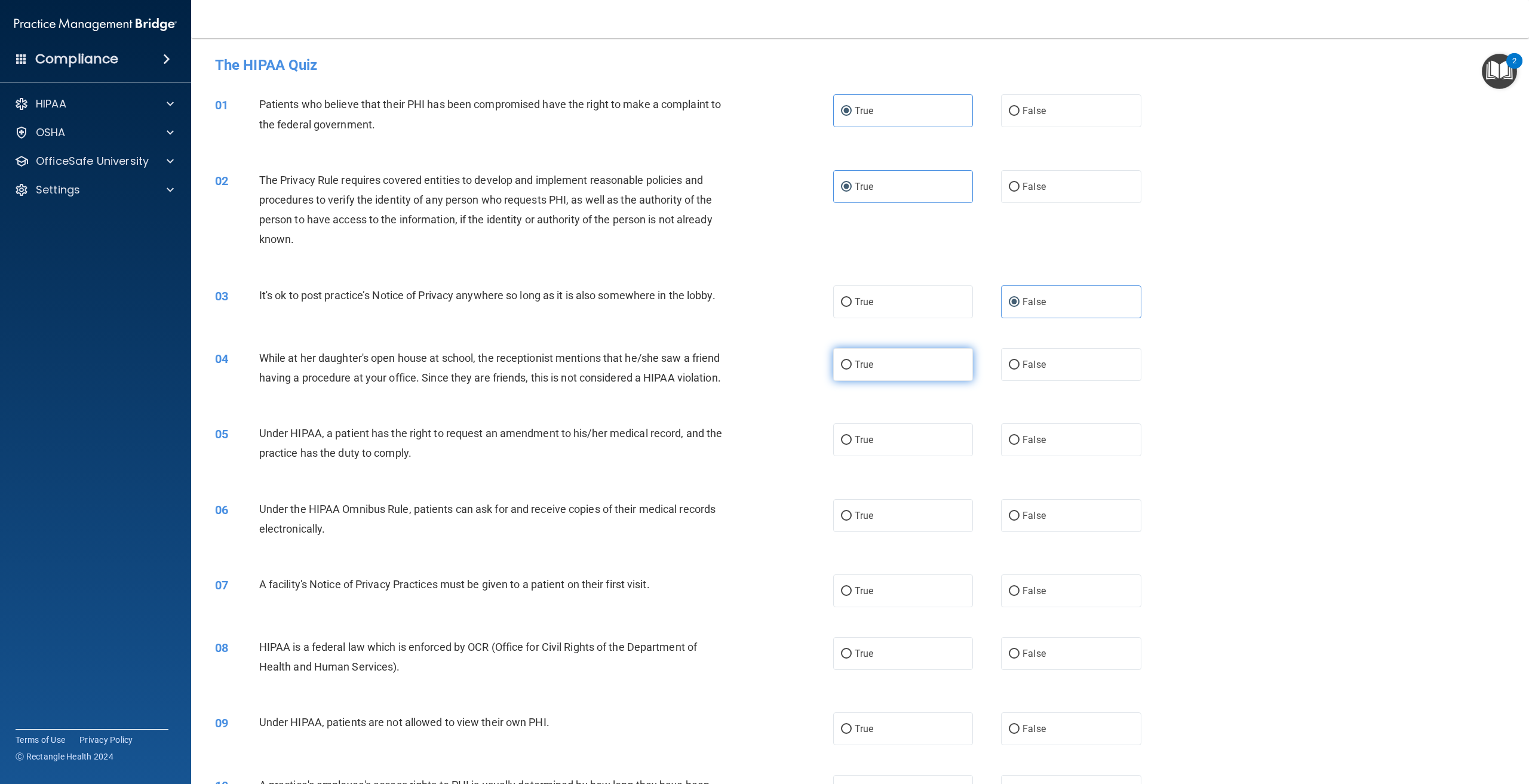
radio input "true"
click at [1082, 456] on label "False" at bounding box center [1071, 440] width 140 height 33
click at [1020, 445] on input "False" at bounding box center [1014, 440] width 11 height 9
radio input "true"
click at [942, 532] on label "True" at bounding box center [903, 516] width 140 height 33
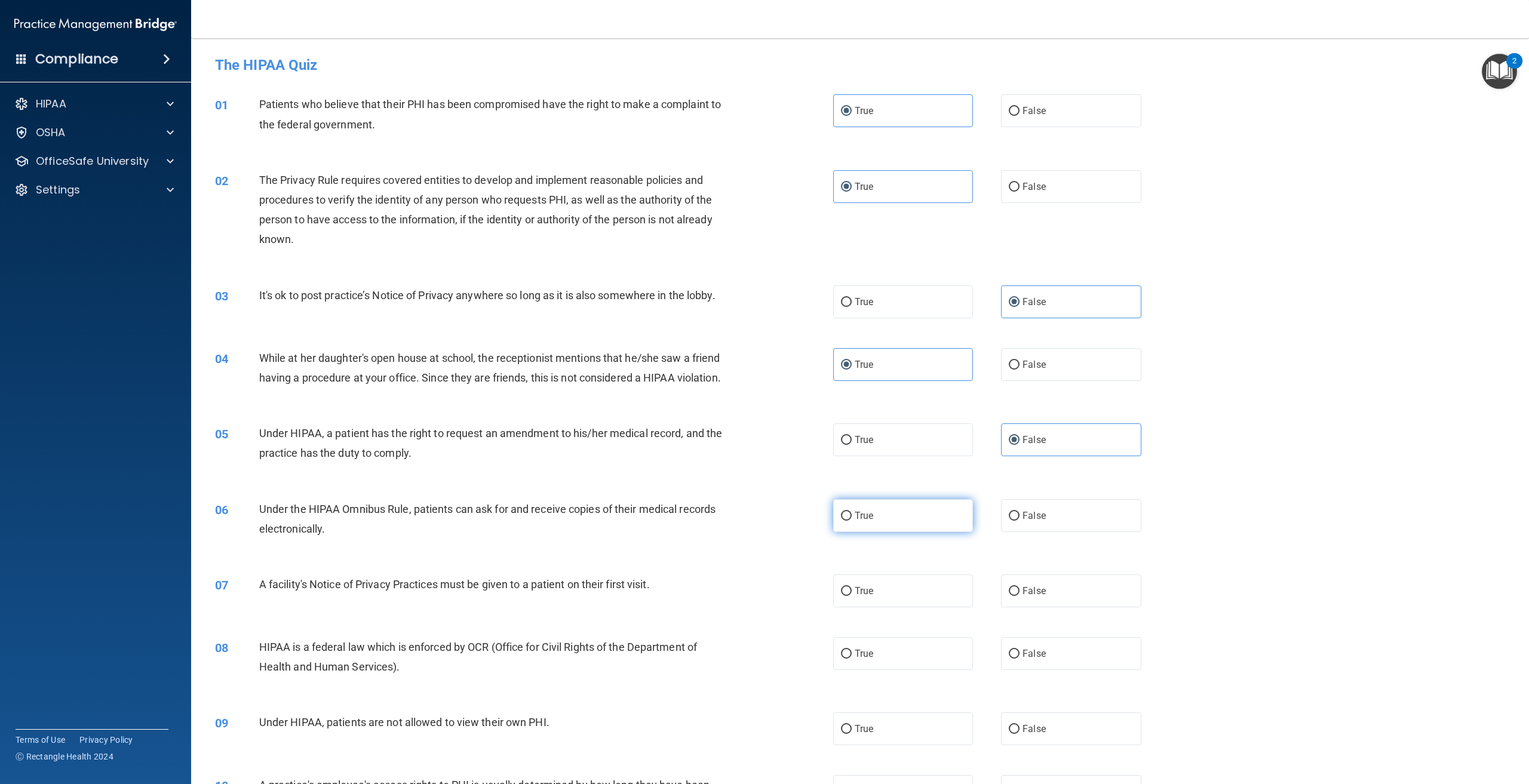
click at [852, 521] on input "True" at bounding box center [846, 516] width 11 height 9
radio input "true"
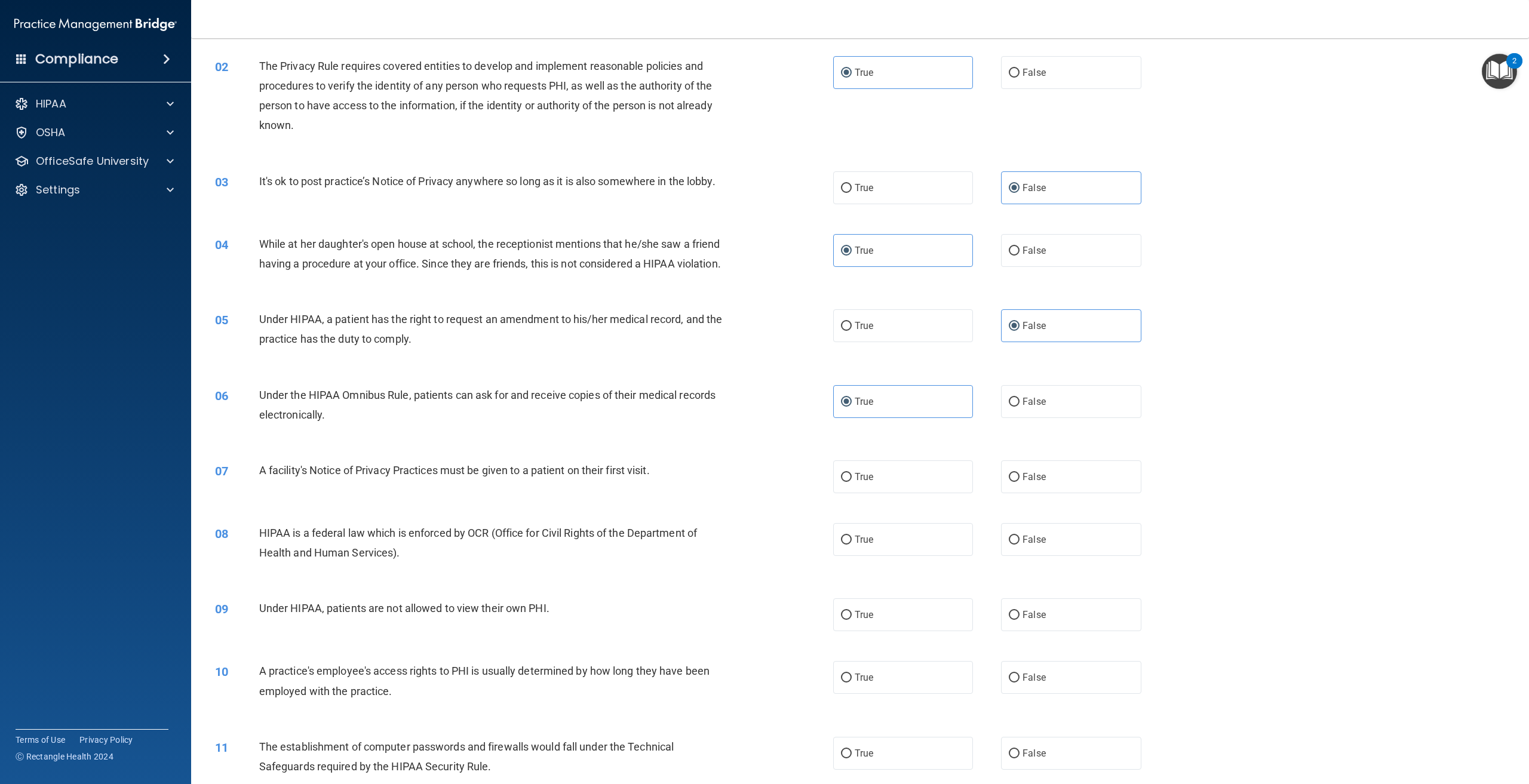
scroll to position [120, 0]
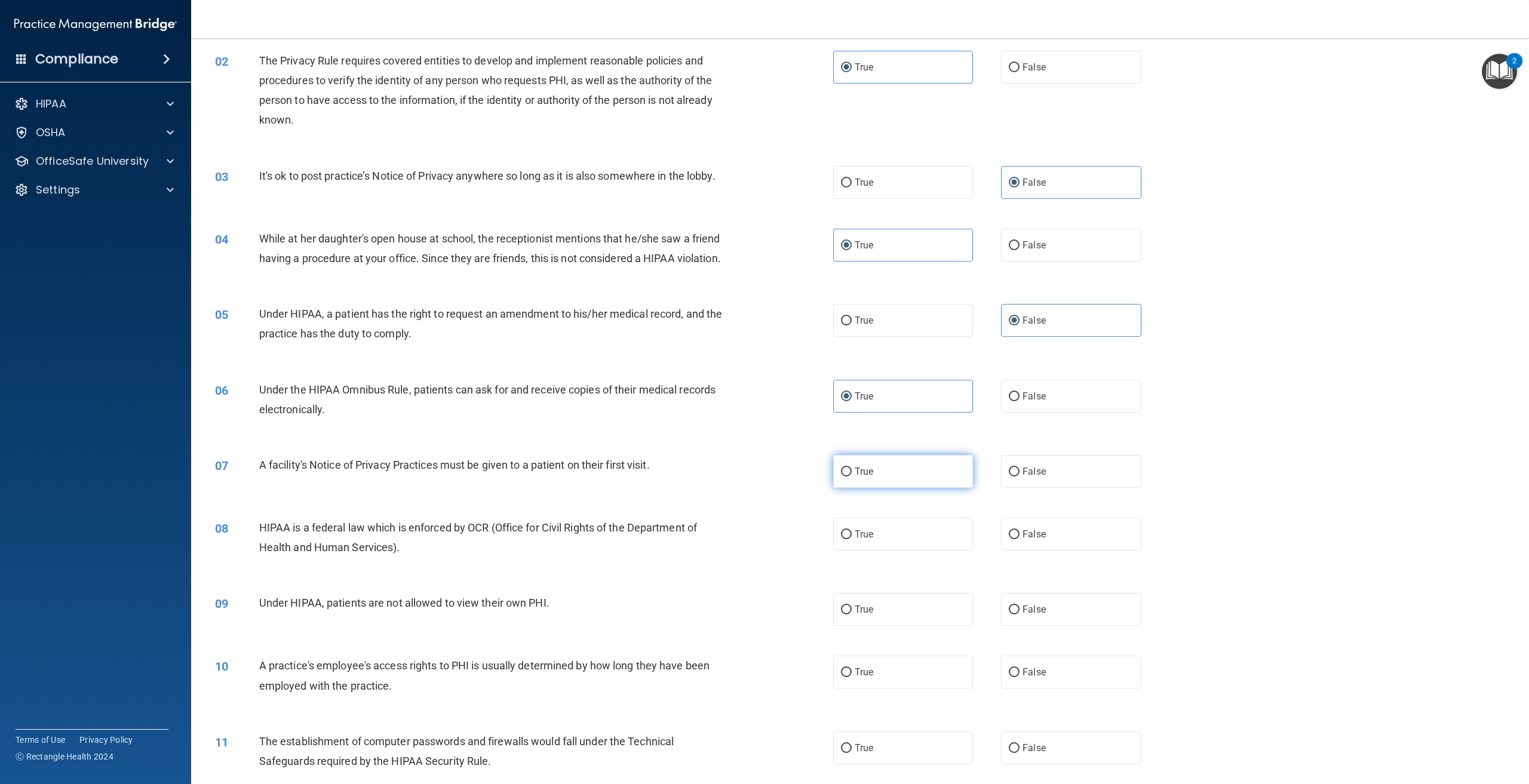
click at [943, 488] on label "True" at bounding box center [903, 471] width 140 height 33
click at [852, 477] on input "True" at bounding box center [846, 472] width 11 height 9
radio input "true"
click at [881, 540] on label "True" at bounding box center [903, 534] width 140 height 33
click at [852, 540] on input "True" at bounding box center [846, 535] width 11 height 9
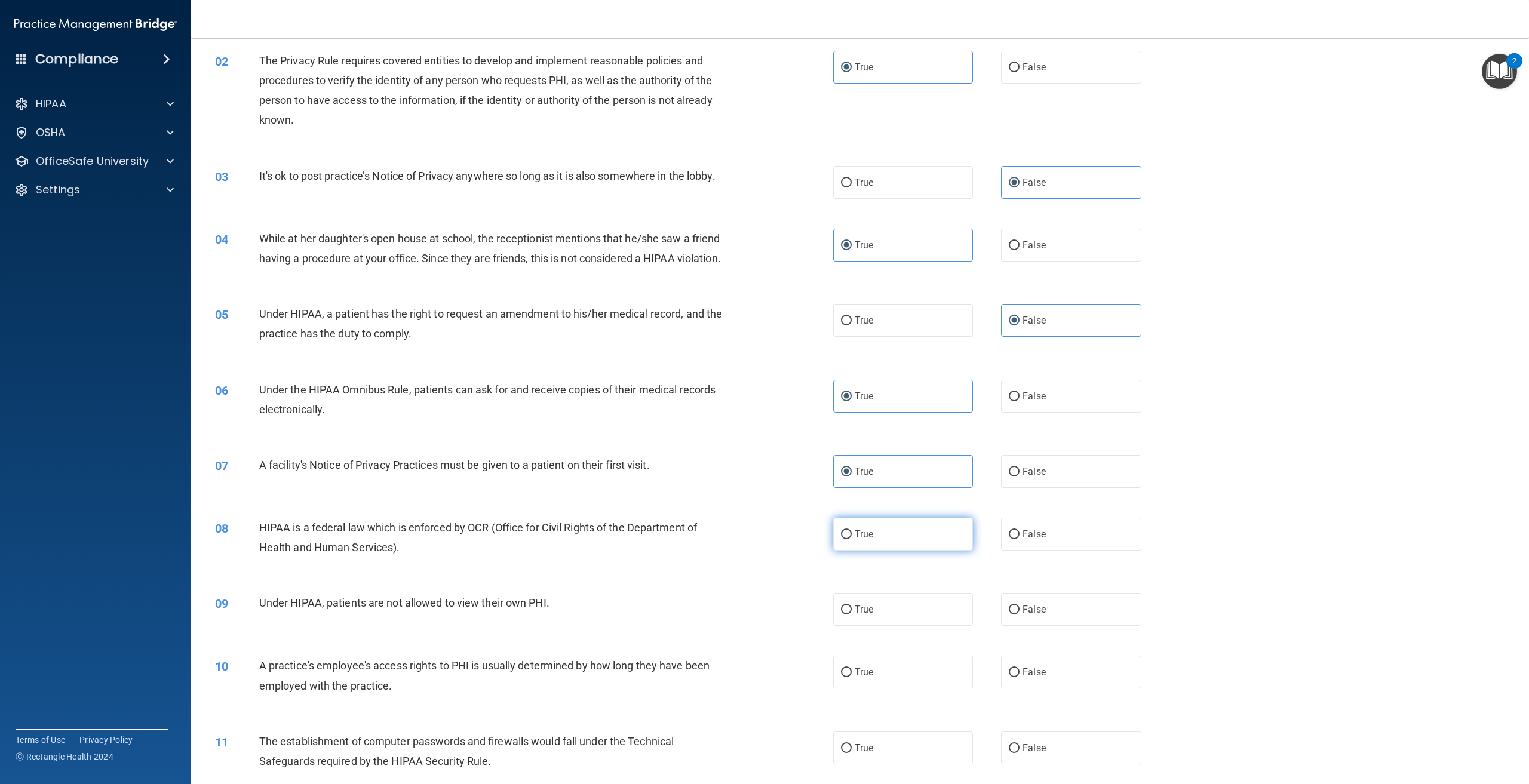
radio input "true"
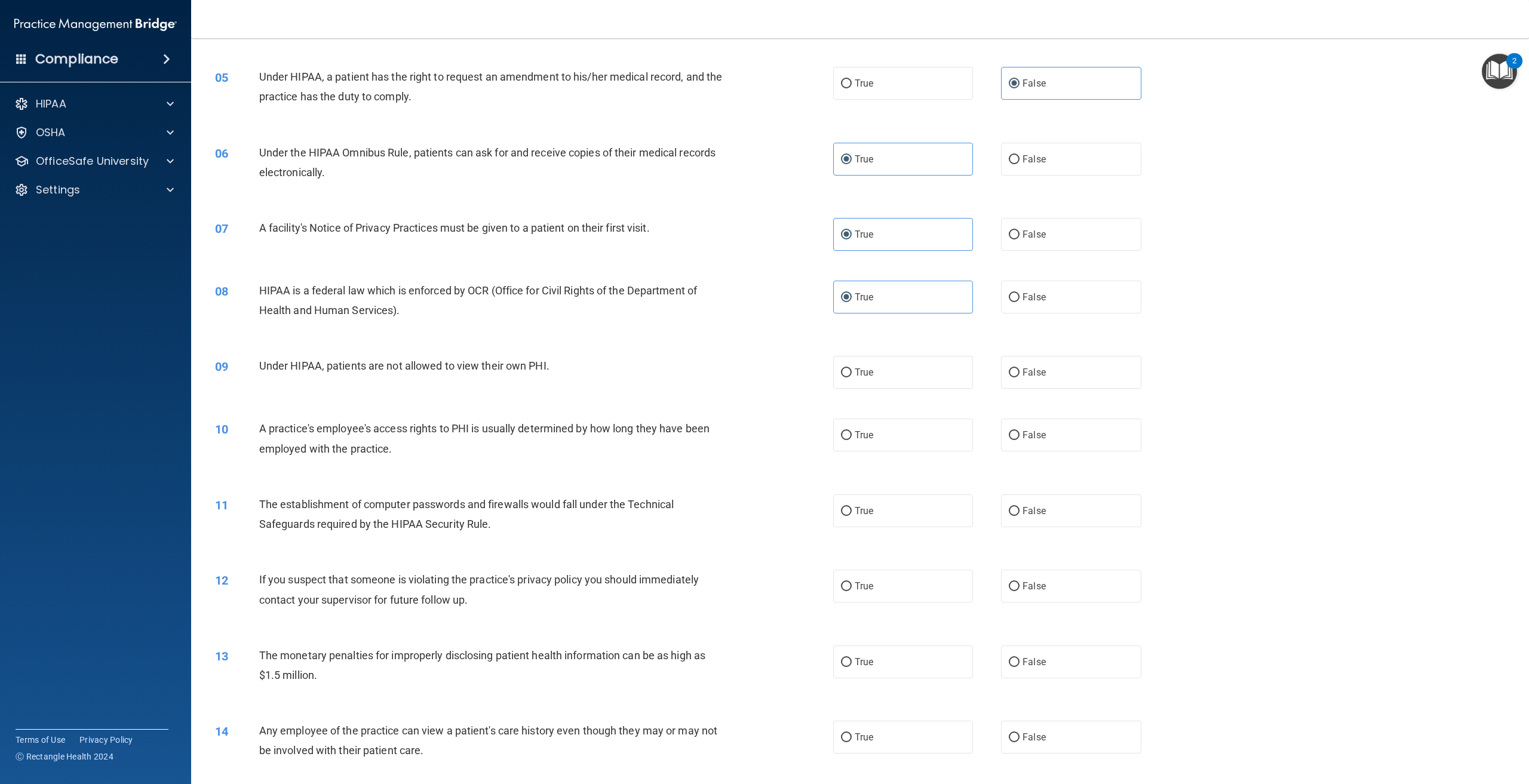
scroll to position [359, 0]
click at [1071, 387] on label "False" at bounding box center [1071, 371] width 140 height 33
click at [1020, 375] on input "False" at bounding box center [1014, 371] width 11 height 9
radio input "true"
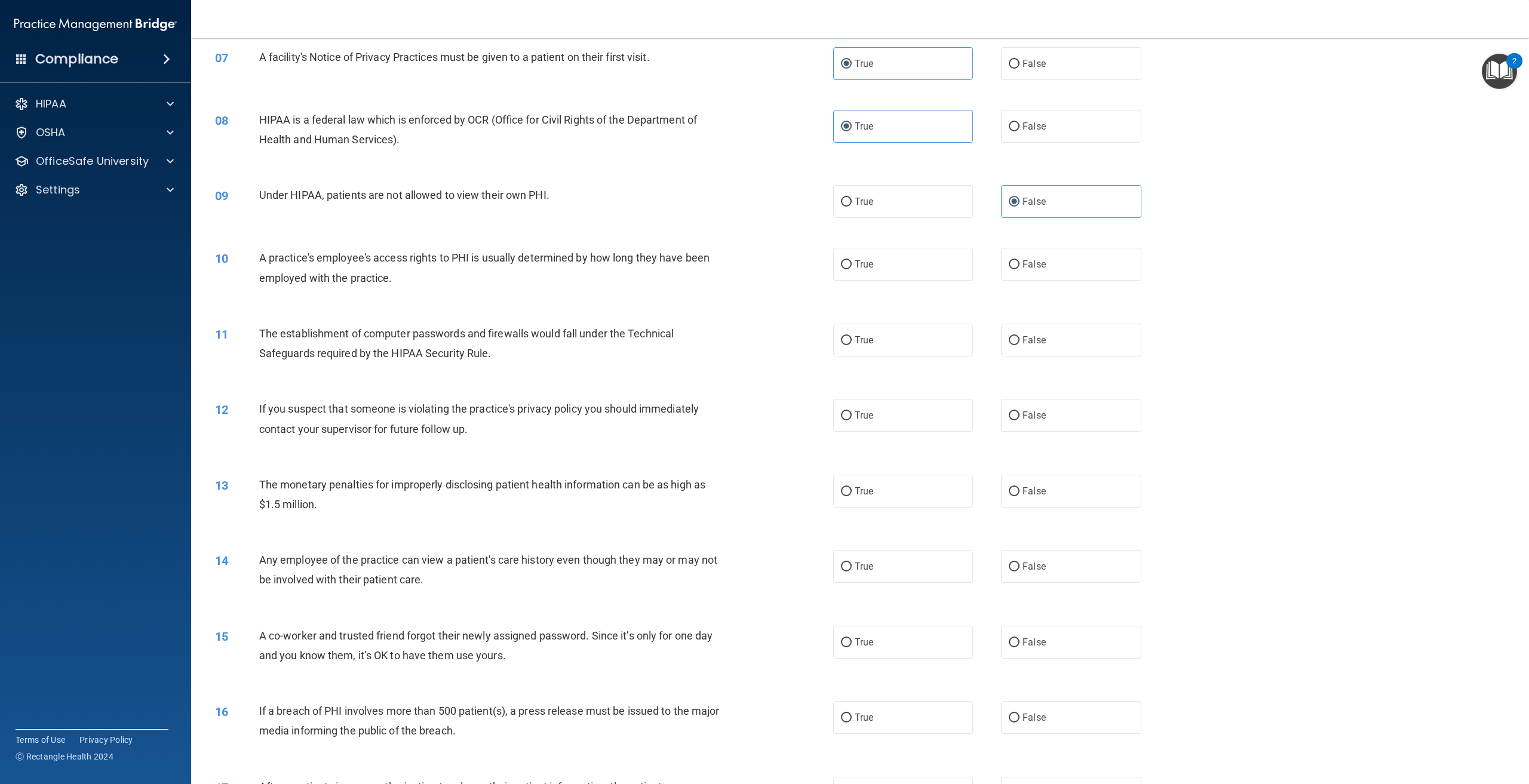
scroll to position [537, 0]
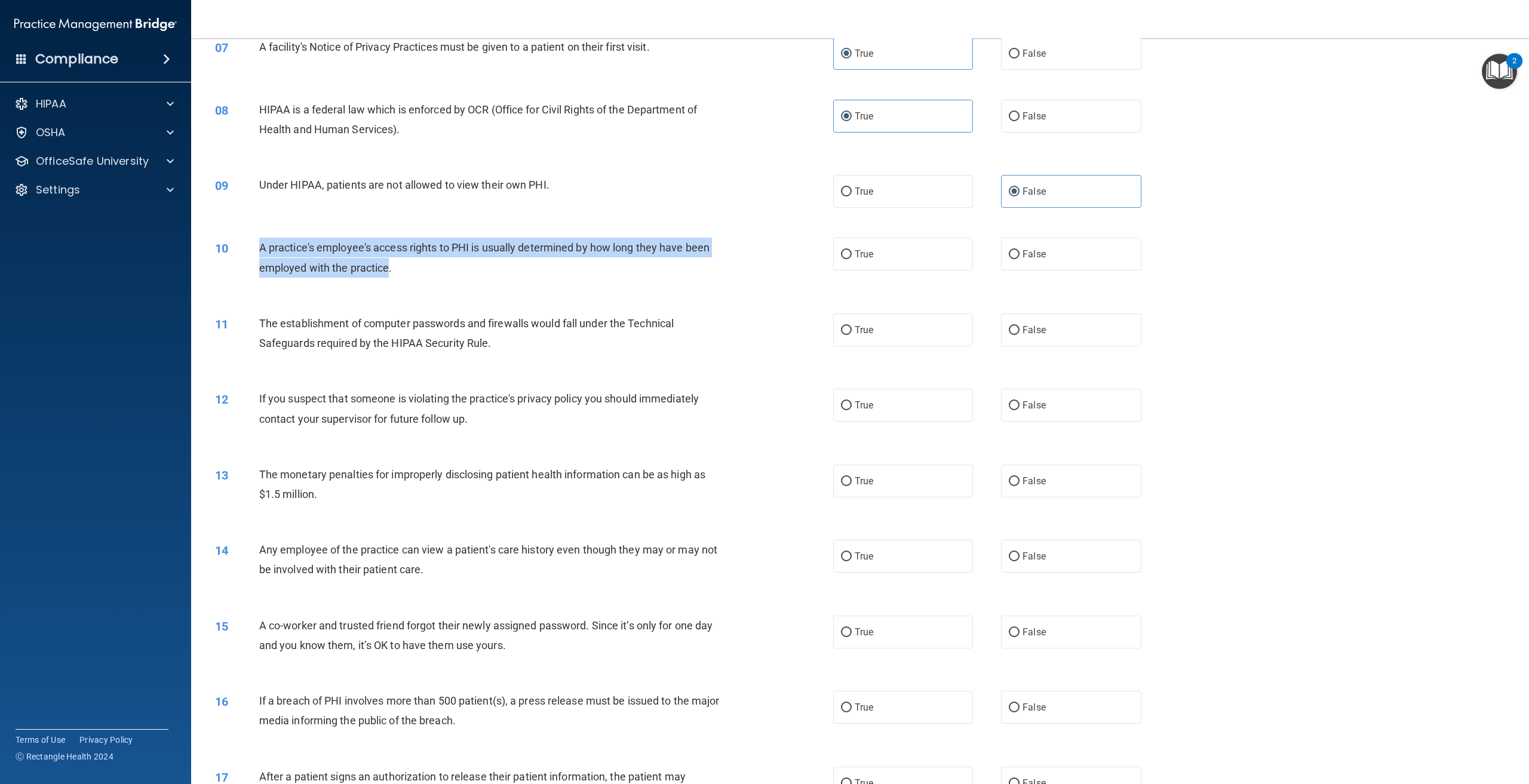
drag, startPoint x: 388, startPoint y: 290, endPoint x: 257, endPoint y: 265, distance: 133.4
click at [257, 265] on div "10 A practice's employee's access rights to PHI is usually determined by how lo…" at bounding box center [524, 260] width 654 height 45
click at [640, 265] on span "A practice's employee's access rights to PHI is usually determined by how long …" at bounding box center [484, 258] width 450 height 32
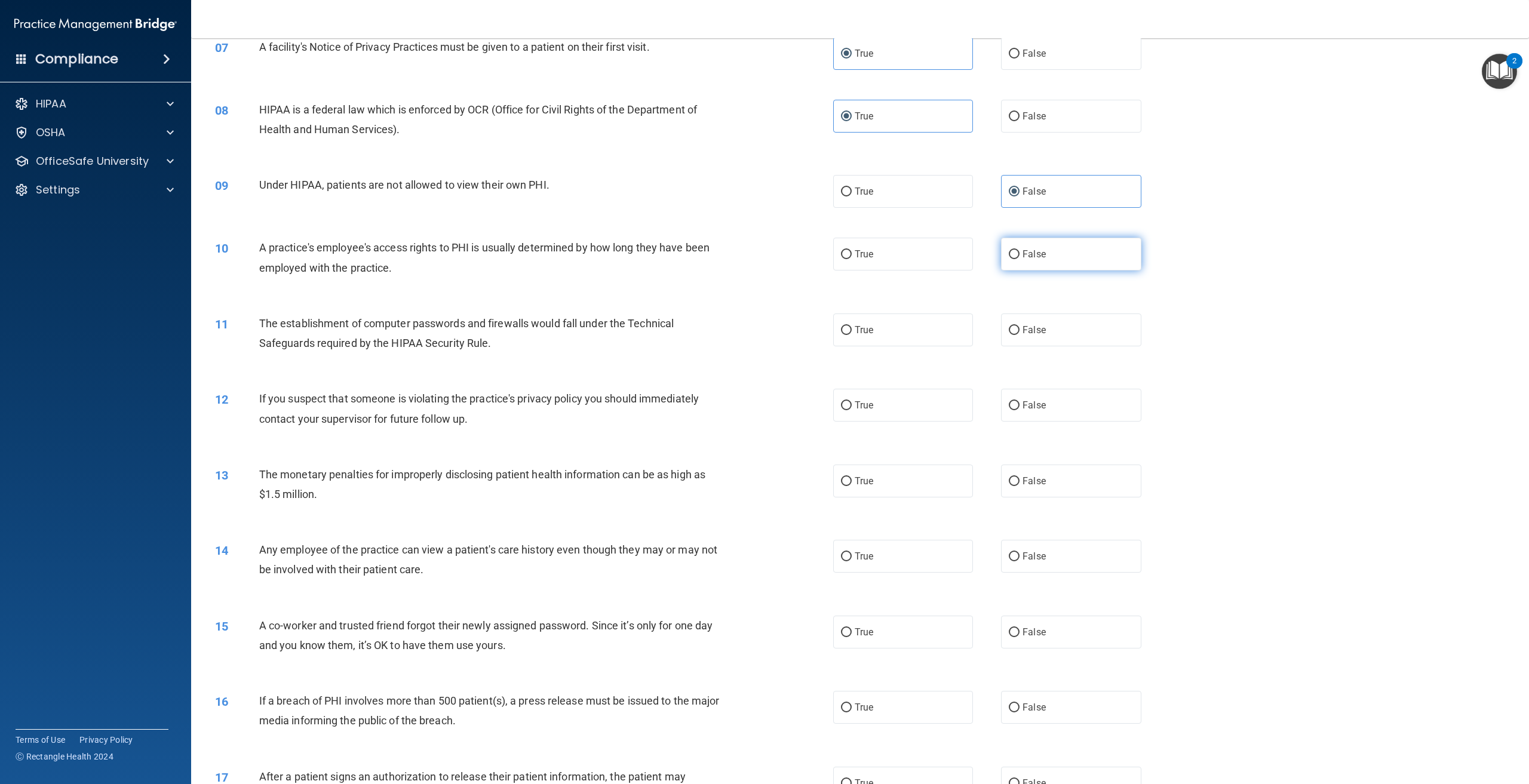
drag, startPoint x: 1084, startPoint y: 262, endPoint x: 1076, endPoint y: 269, distance: 10.6
click at [1083, 261] on label "False" at bounding box center [1071, 254] width 140 height 33
click at [1020, 259] on input "False" at bounding box center [1014, 254] width 11 height 9
radio input "true"
click at [915, 347] on label "True" at bounding box center [903, 330] width 140 height 33
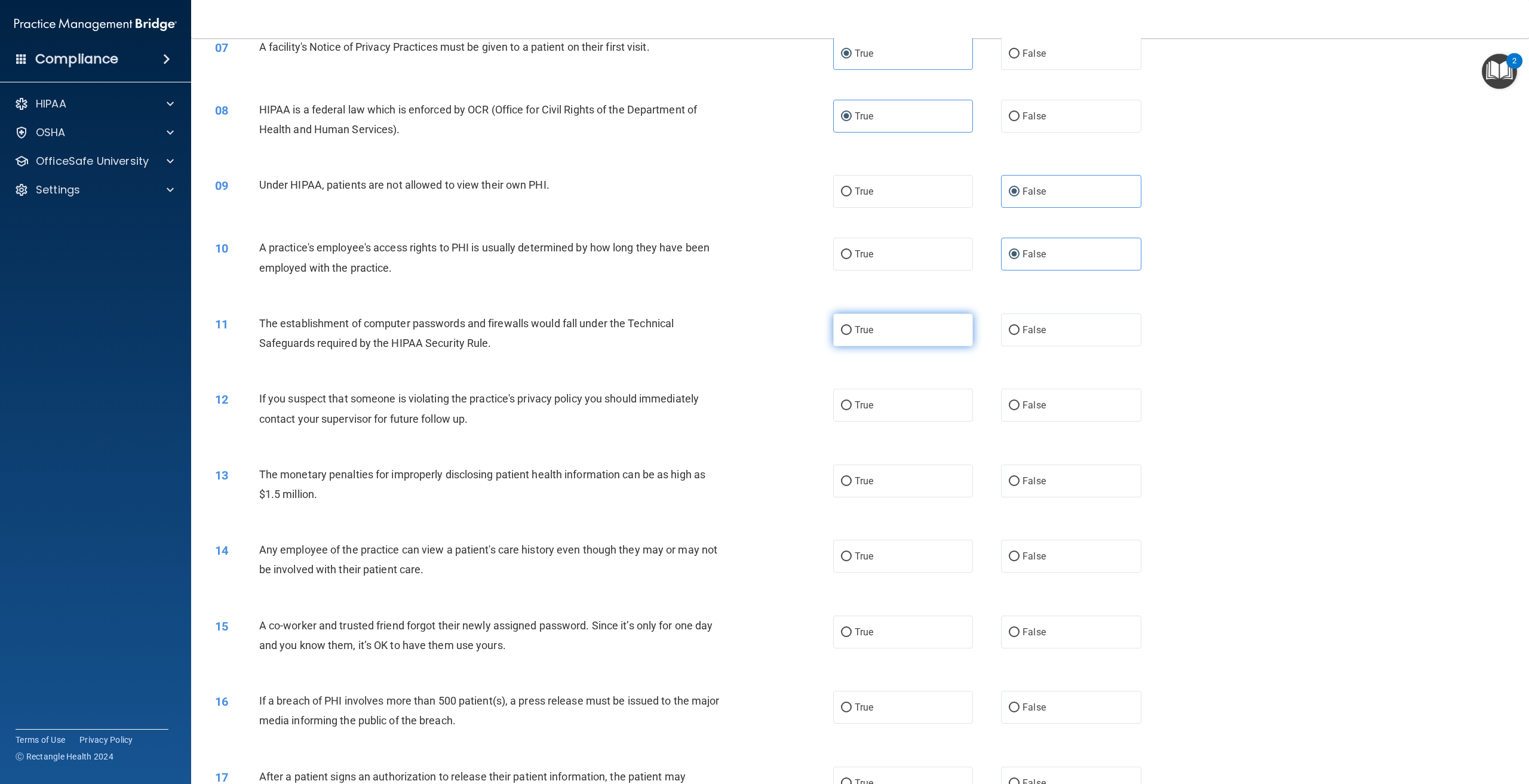
click at [852, 335] on input "True" at bounding box center [846, 330] width 11 height 9
radio input "true"
click at [866, 418] on label "True" at bounding box center [903, 405] width 140 height 33
click at [852, 410] on input "True" at bounding box center [846, 406] width 11 height 9
radio input "true"
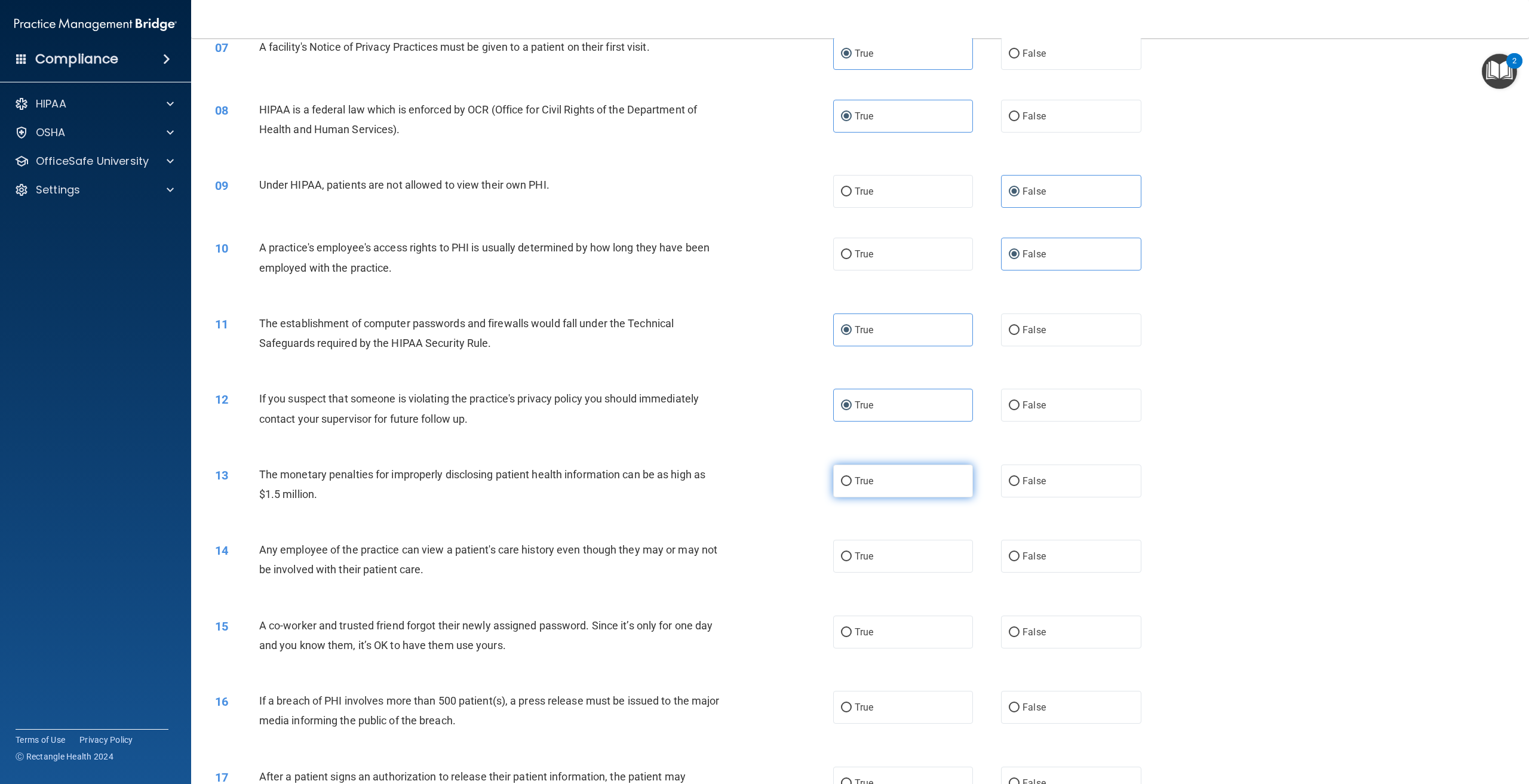
click at [862, 493] on label "True" at bounding box center [903, 481] width 140 height 33
click at [852, 486] on input "True" at bounding box center [846, 481] width 11 height 9
radio input "true"
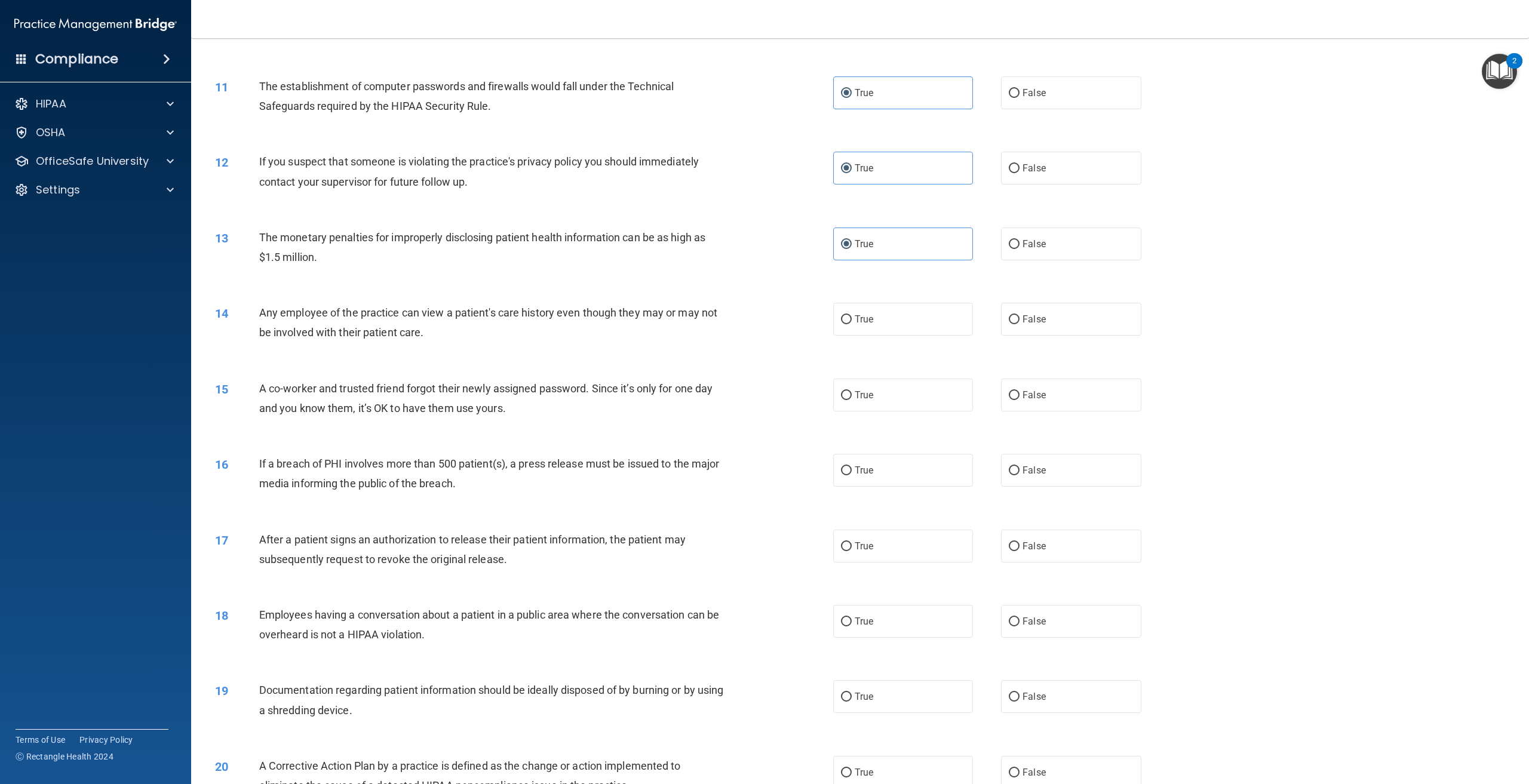
scroll to position [776, 0]
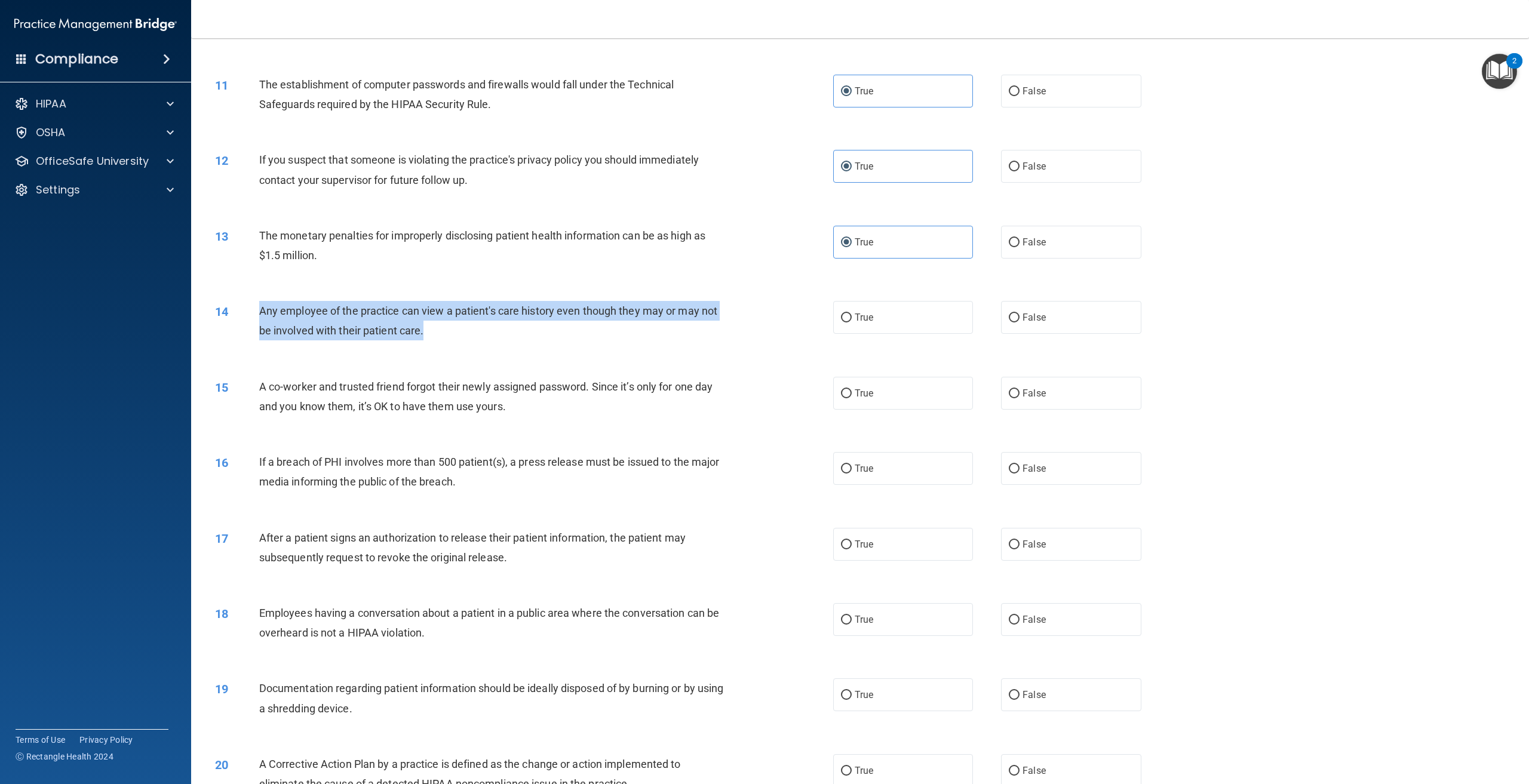
drag, startPoint x: 423, startPoint y: 349, endPoint x: 256, endPoint y: 328, distance: 168.3
click at [256, 328] on div "14 Any employee of the practice can view a patient's care history even though t…" at bounding box center [524, 323] width 654 height 45
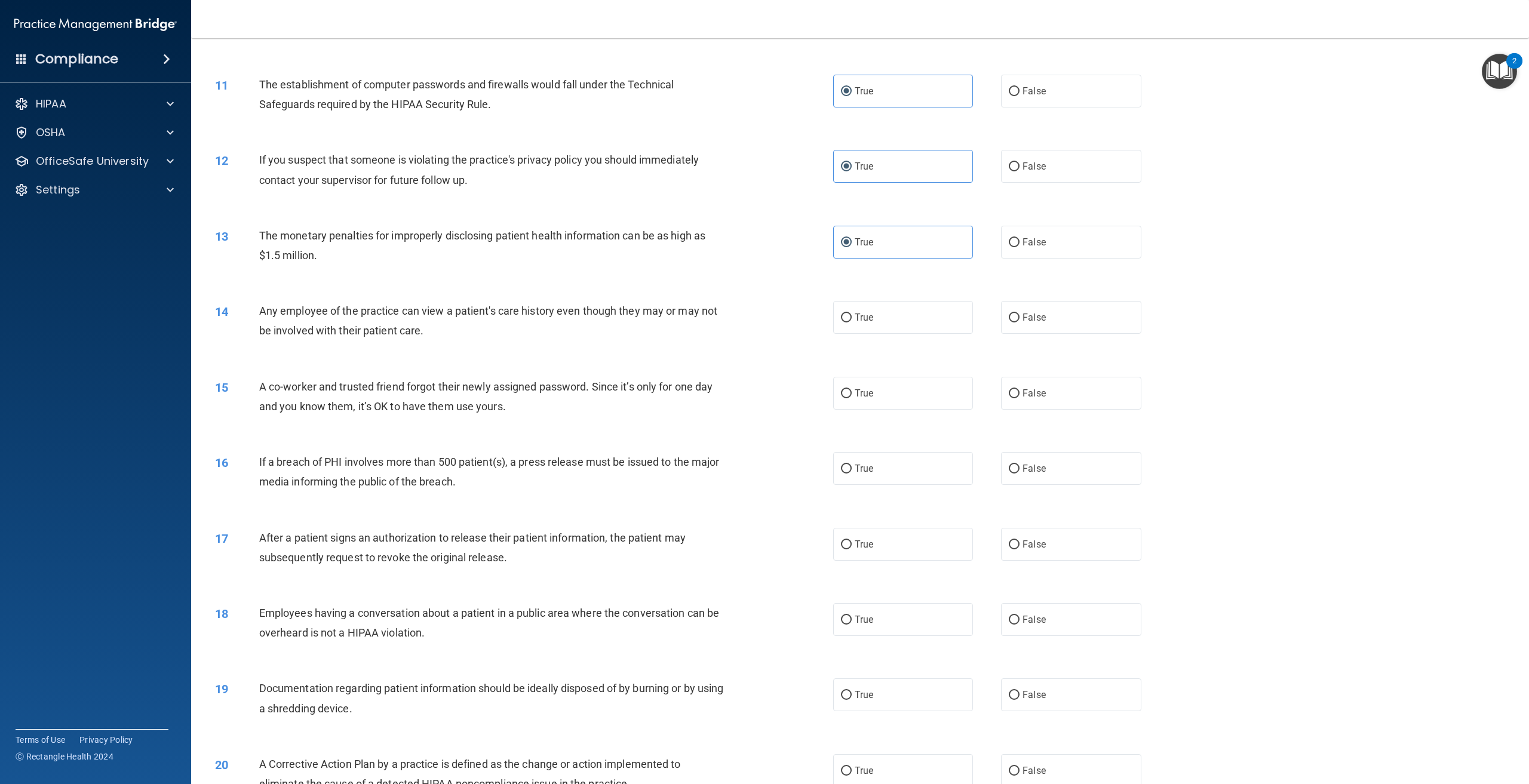
click at [573, 382] on div "15 A co-worker and trusted friend forgot their newly assigned password. Since i…" at bounding box center [860, 399] width 1308 height 75
click at [1063, 334] on label "False" at bounding box center [1071, 317] width 140 height 33
click at [1020, 323] on input "False" at bounding box center [1014, 318] width 11 height 9
radio input "true"
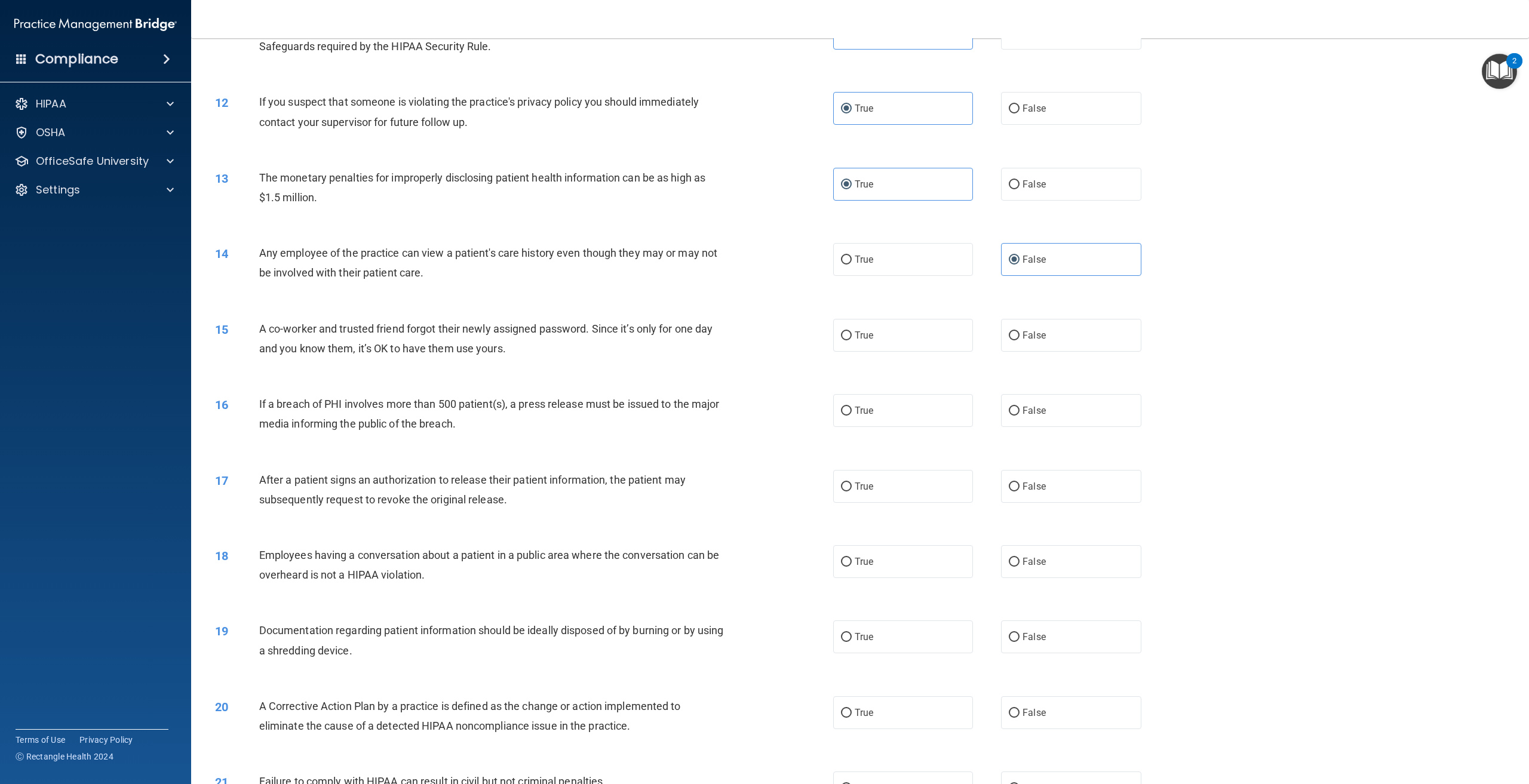
scroll to position [836, 0]
click at [1041, 350] on label "False" at bounding box center [1071, 333] width 140 height 33
click at [1020, 339] on input "False" at bounding box center [1014, 334] width 11 height 9
radio input "true"
click at [930, 418] on label "True" at bounding box center [903, 409] width 140 height 33
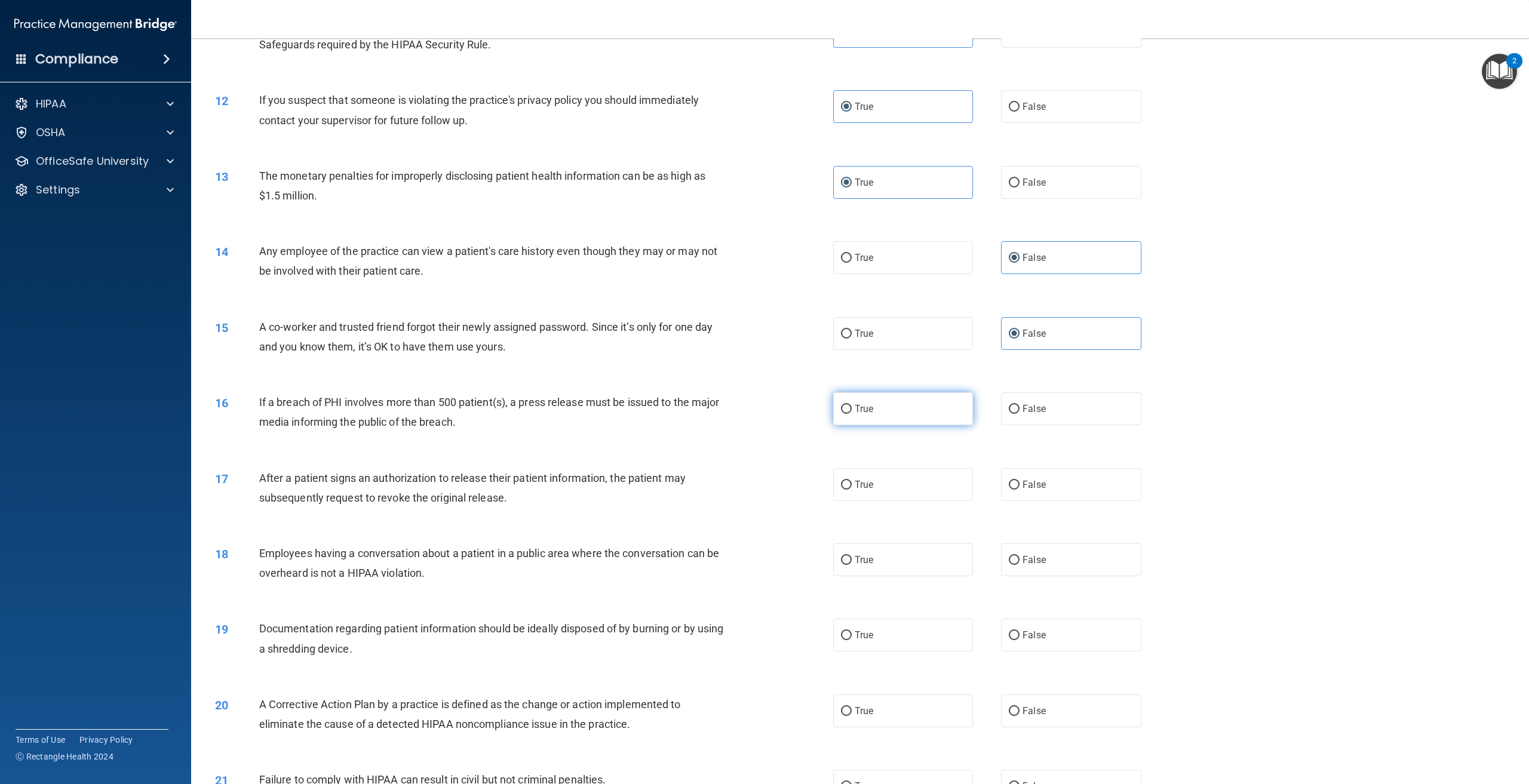
click at [852, 414] on input "True" at bounding box center [846, 409] width 11 height 9
radio input "true"
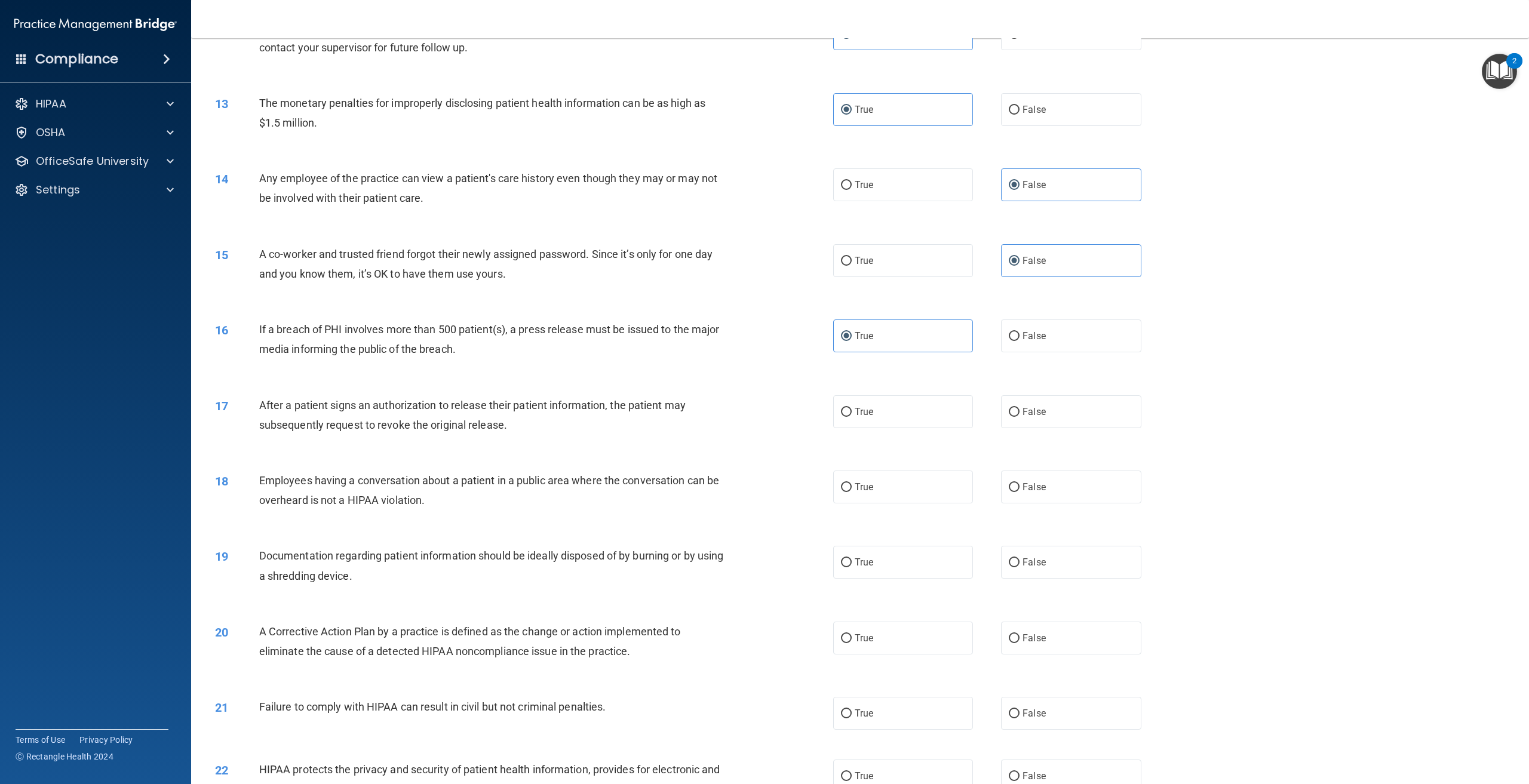
scroll to position [956, 0]
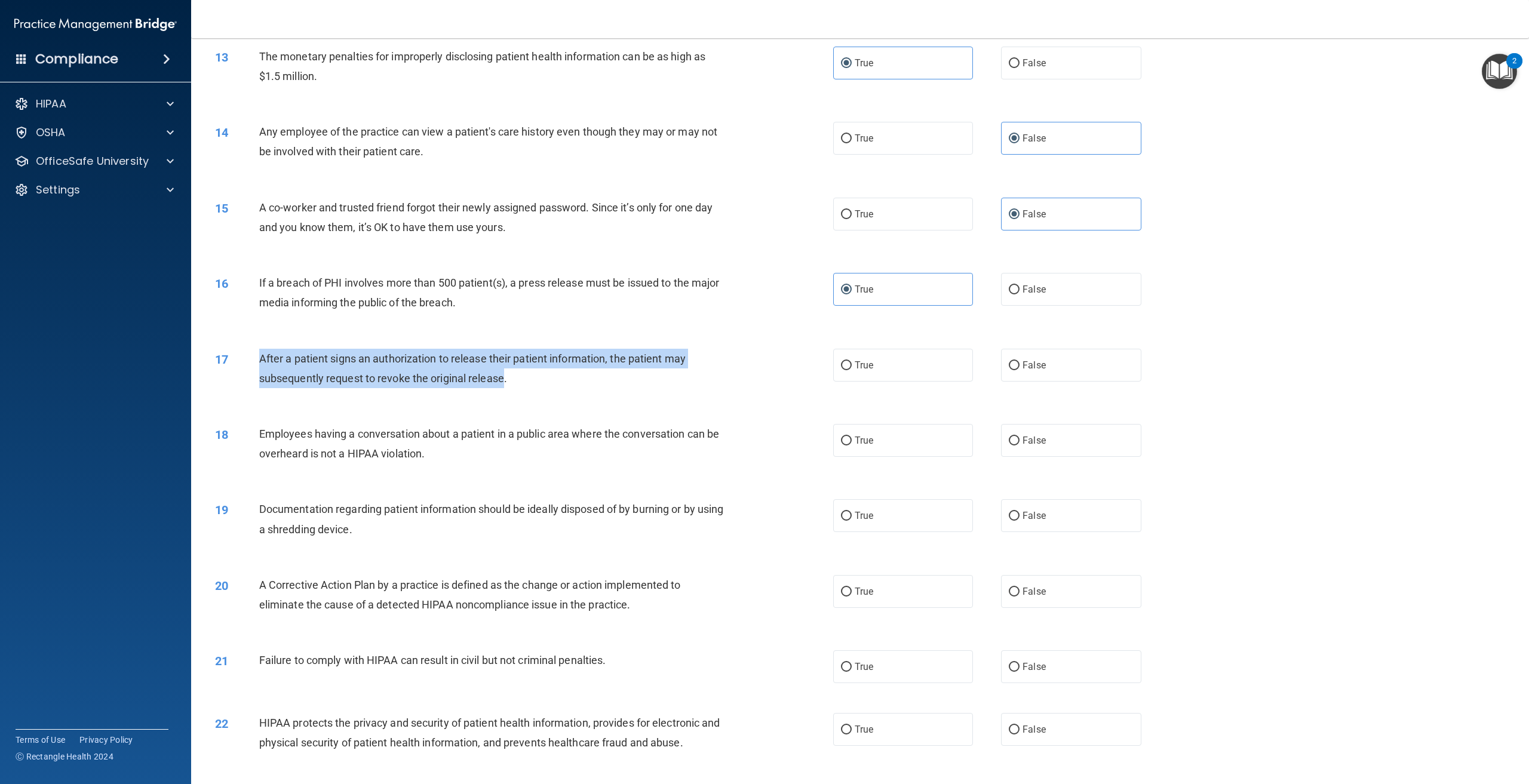
drag, startPoint x: 504, startPoint y: 395, endPoint x: 254, endPoint y: 372, distance: 251.1
click at [254, 372] on div "17 After a patient signs an authorization to release their patient information,…" at bounding box center [524, 371] width 654 height 45
drag, startPoint x: 382, startPoint y: 406, endPoint x: 379, endPoint y: 400, distance: 6.7
click at [382, 388] on div "After a patient signs an authorization to release their patient information, th…" at bounding box center [497, 368] width 477 height 39
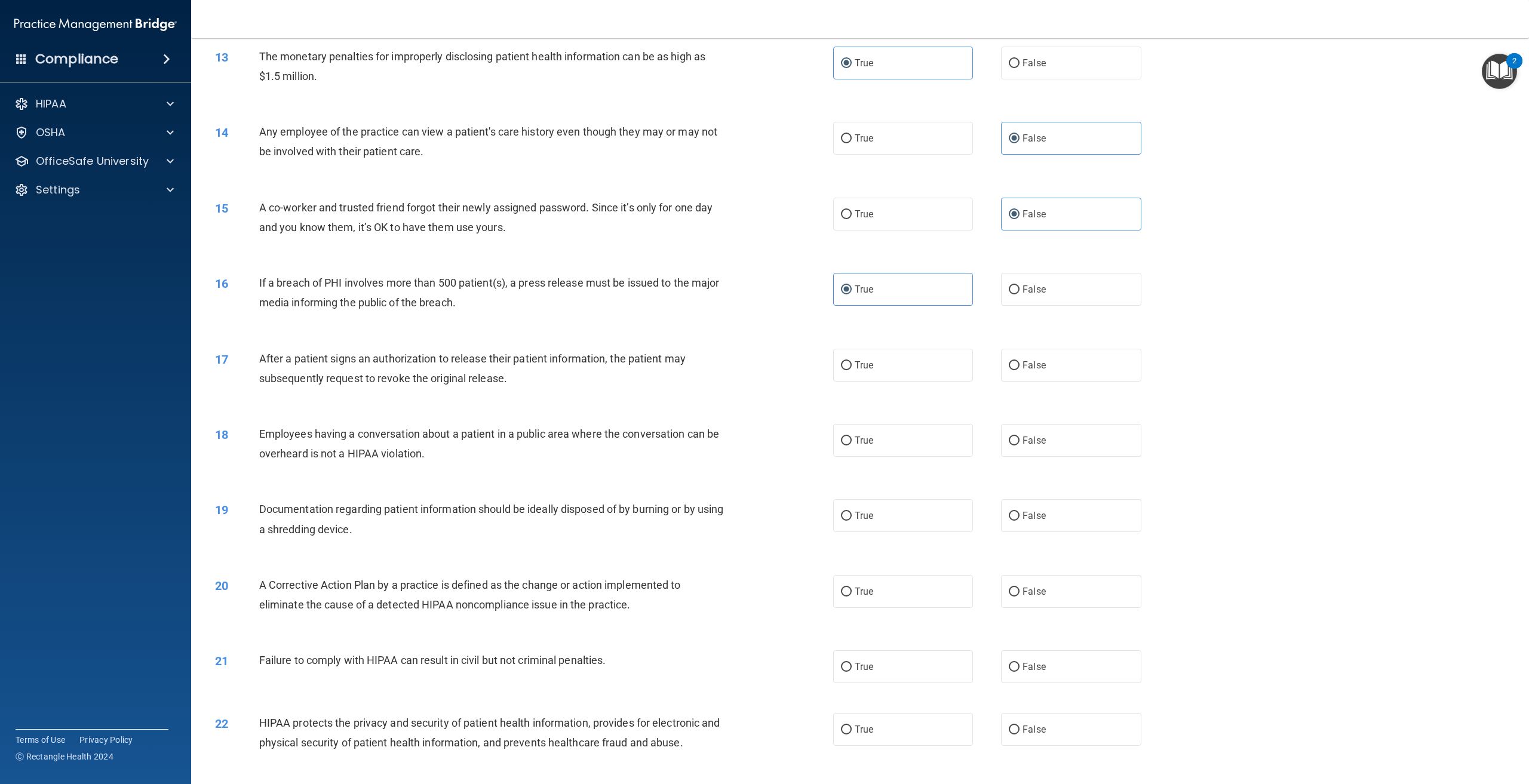
click at [670, 439] on div "18 Employees having a conversation about a patient in a public area where the c…" at bounding box center [860, 447] width 1308 height 75
click at [856, 382] on label "True" at bounding box center [903, 365] width 140 height 33
click at [852, 371] on input "True" at bounding box center [846, 366] width 11 height 9
radio input "true"
click at [590, 463] on div "Employees having a conversation about a patient in a public area where the conv…" at bounding box center [497, 444] width 477 height 39
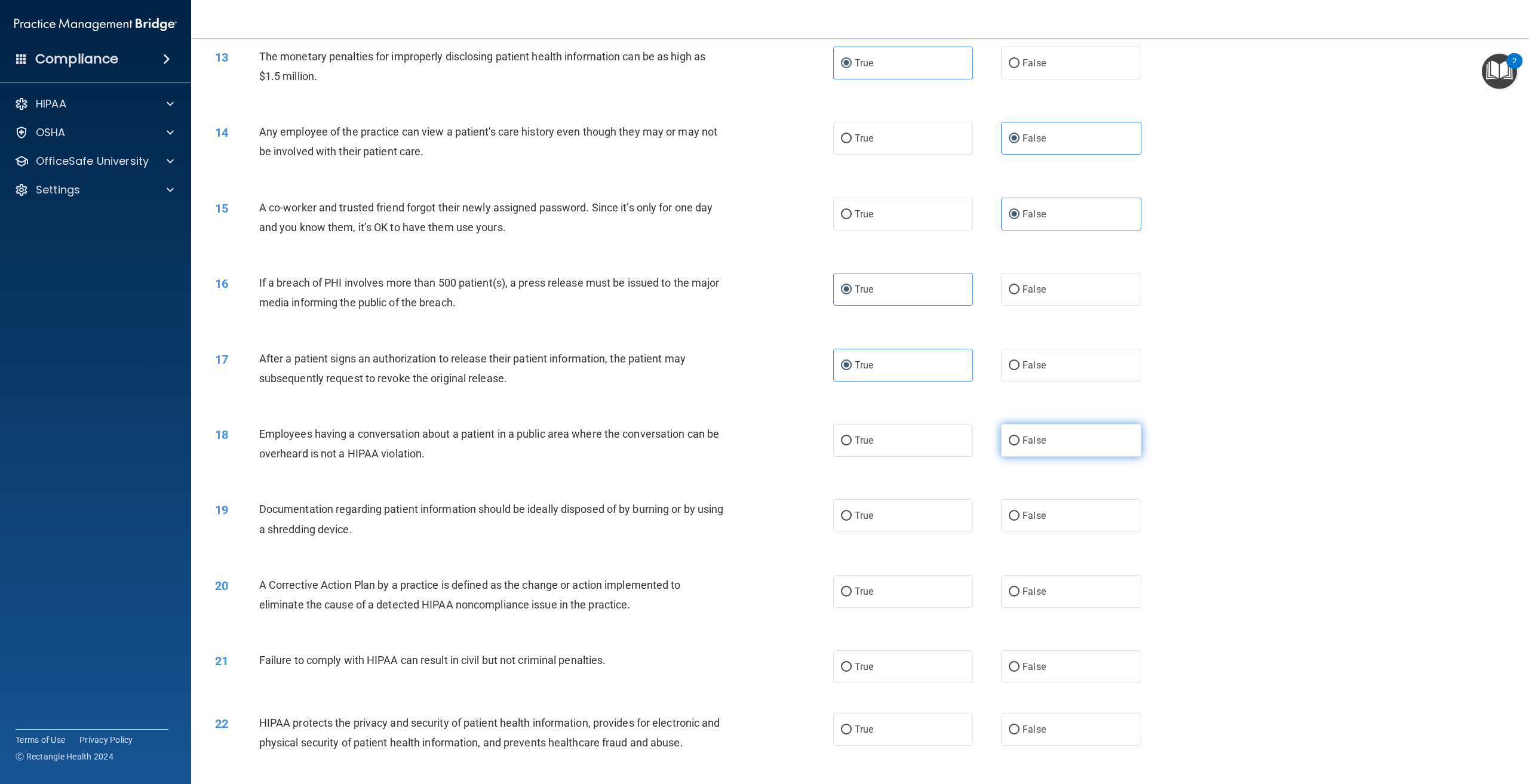
click at [1094, 452] on label "False" at bounding box center [1071, 440] width 140 height 33
click at [1020, 445] on input "False" at bounding box center [1014, 441] width 11 height 9
radio input "true"
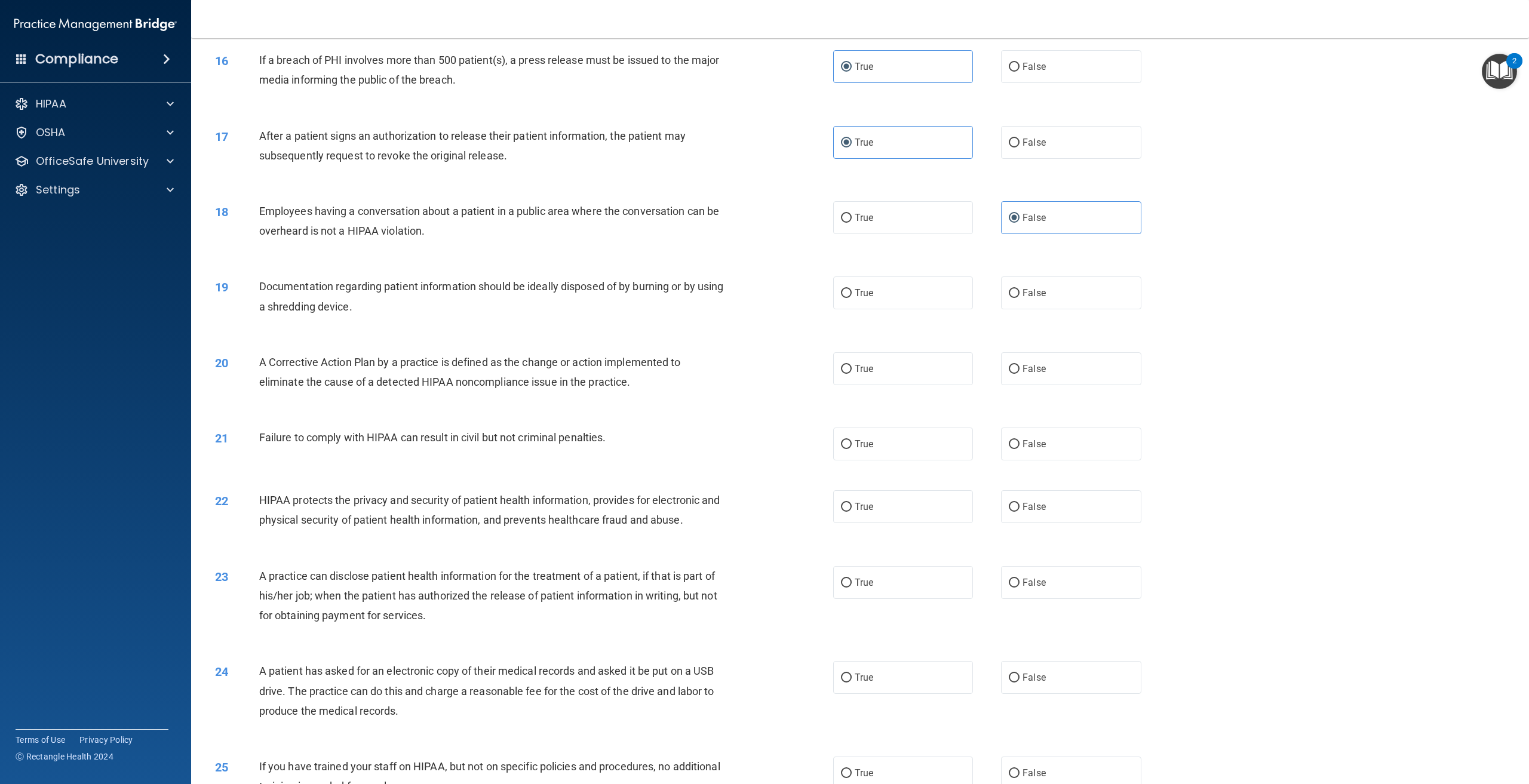
scroll to position [1195, 0]
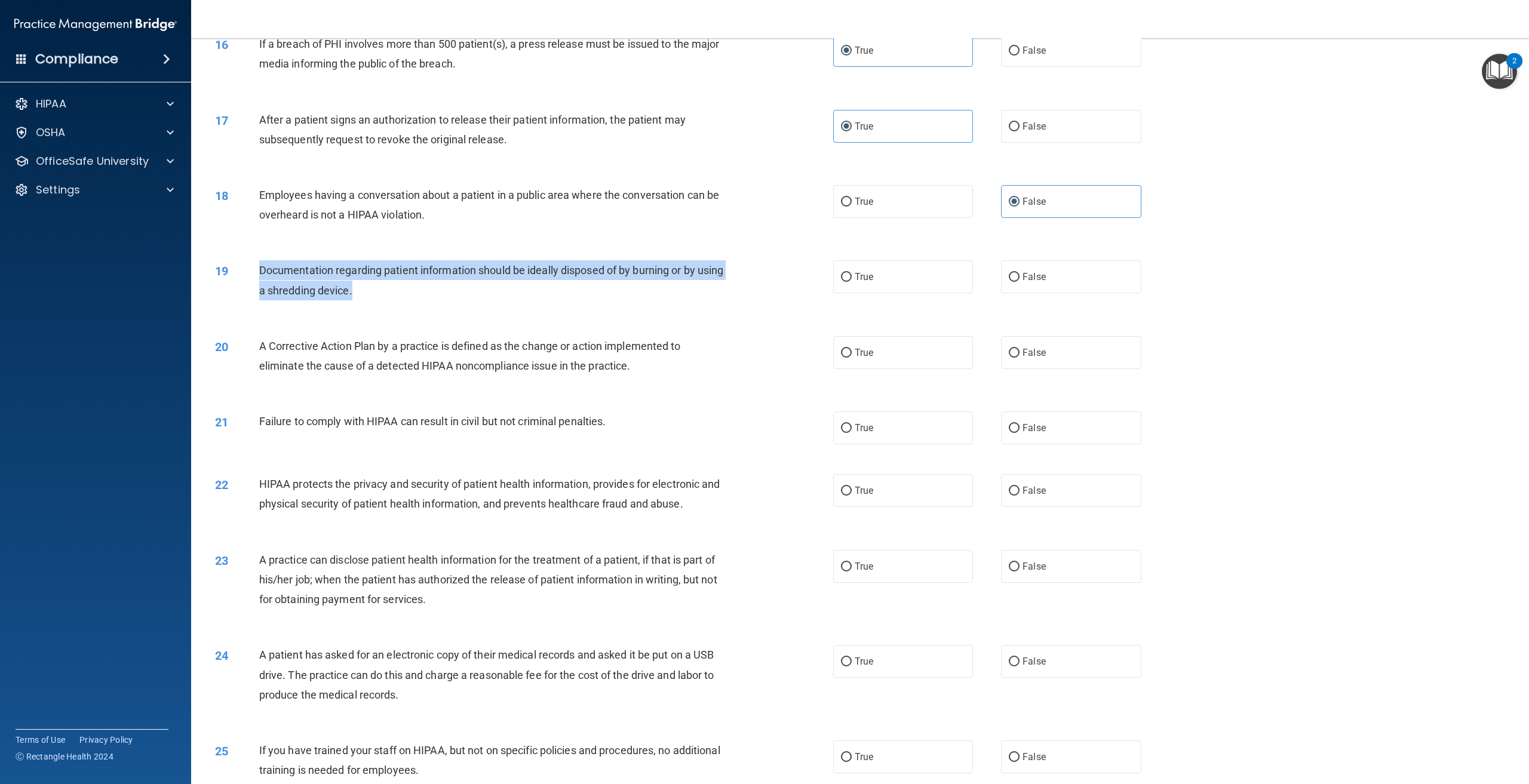
drag, startPoint x: 381, startPoint y: 313, endPoint x: 250, endPoint y: 294, distance: 132.4
click at [250, 294] on div "19 Documentation regarding patient information should be ideally disposed of by…" at bounding box center [524, 283] width 654 height 45
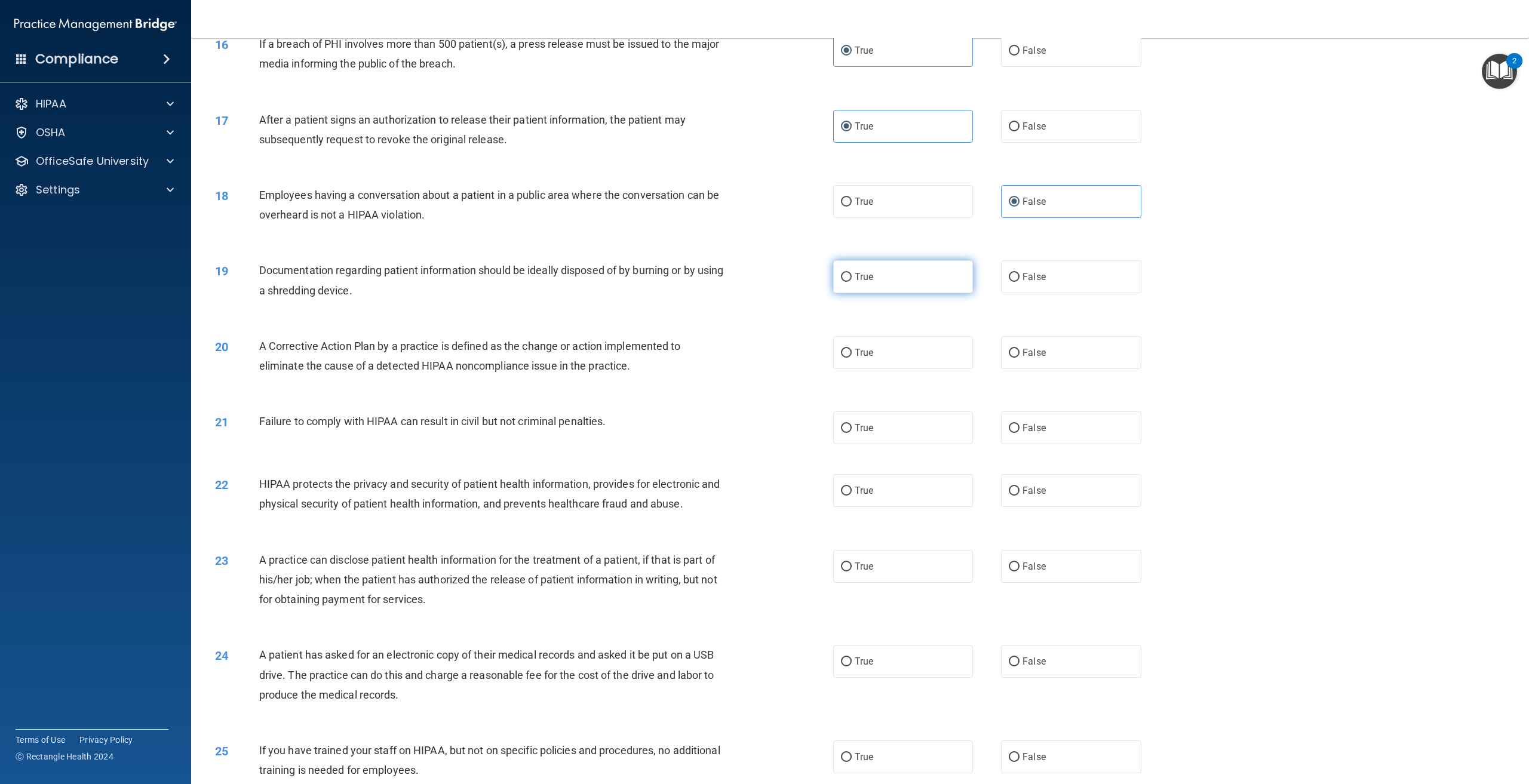
click at [848, 292] on label "True" at bounding box center [903, 277] width 140 height 33
click at [848, 282] on input "True" at bounding box center [846, 277] width 11 height 9
radio input "true"
click at [616, 372] on span "A Corrective Action Plan by a practice is defined as the change or action imple…" at bounding box center [470, 356] width 422 height 32
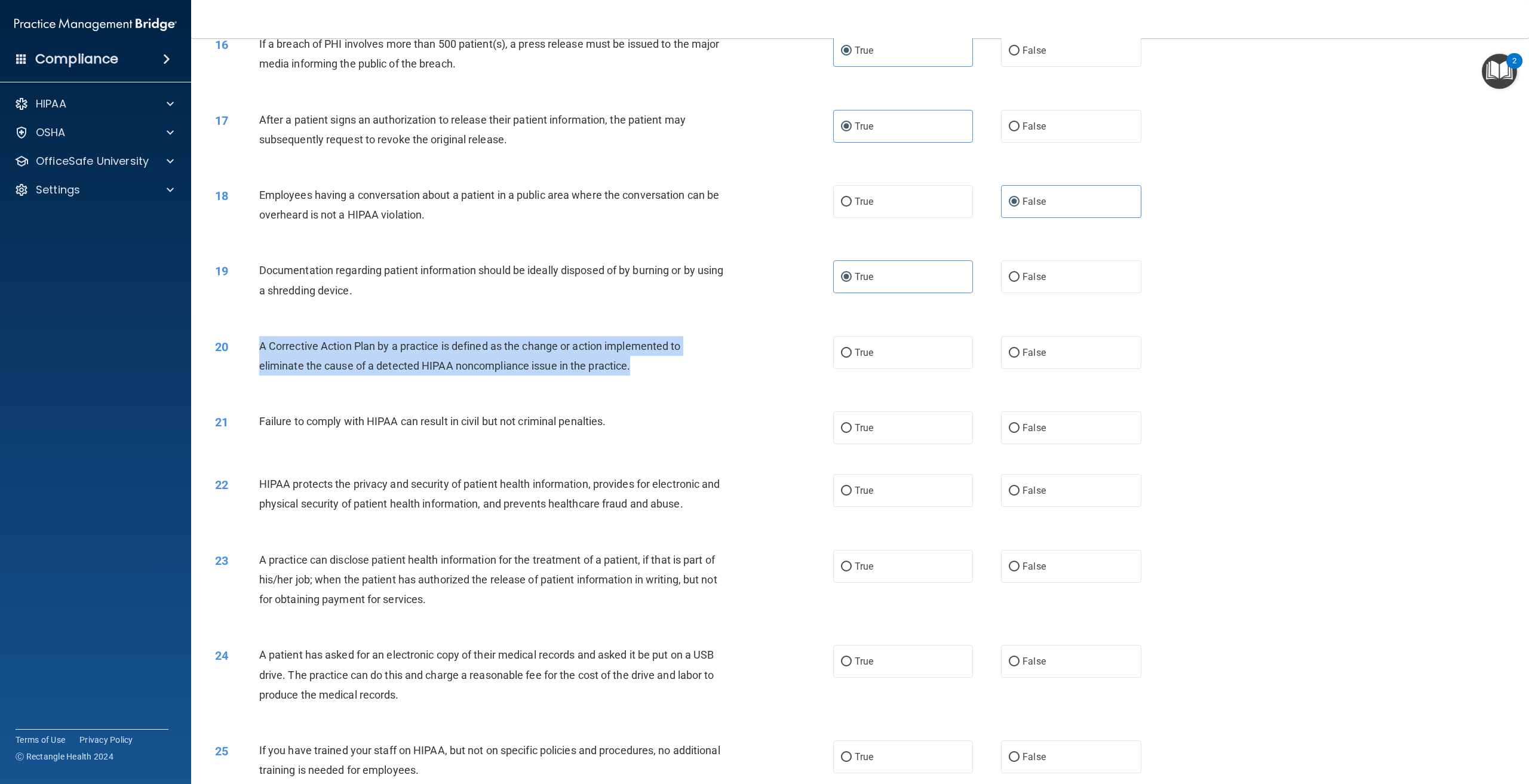
drag, startPoint x: 632, startPoint y: 382, endPoint x: 258, endPoint y: 363, distance: 374.5
click at [258, 363] on div "20 A Corrective Action Plan by a practice is defined as the change or action im…" at bounding box center [524, 359] width 654 height 45
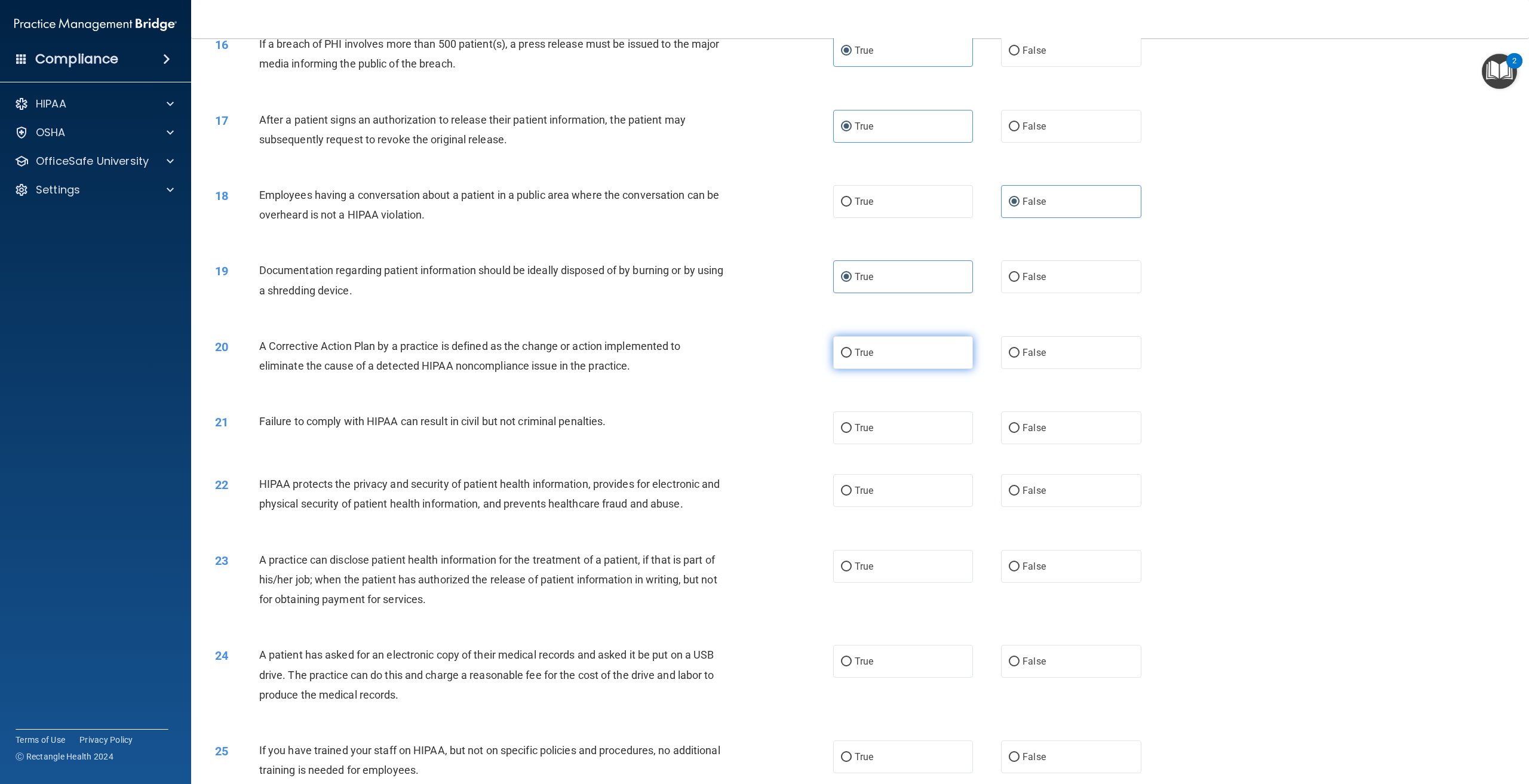
click at [858, 359] on span "True" at bounding box center [864, 353] width 18 height 11
click at [852, 358] on input "True" at bounding box center [846, 353] width 11 height 9
radio input "true"
drag, startPoint x: 607, startPoint y: 441, endPoint x: 259, endPoint y: 454, distance: 348.2
click at [259, 437] on div "21 Failure to comply with HIPAA can result in civil but not criminal penalties." at bounding box center [524, 424] width 654 height 25
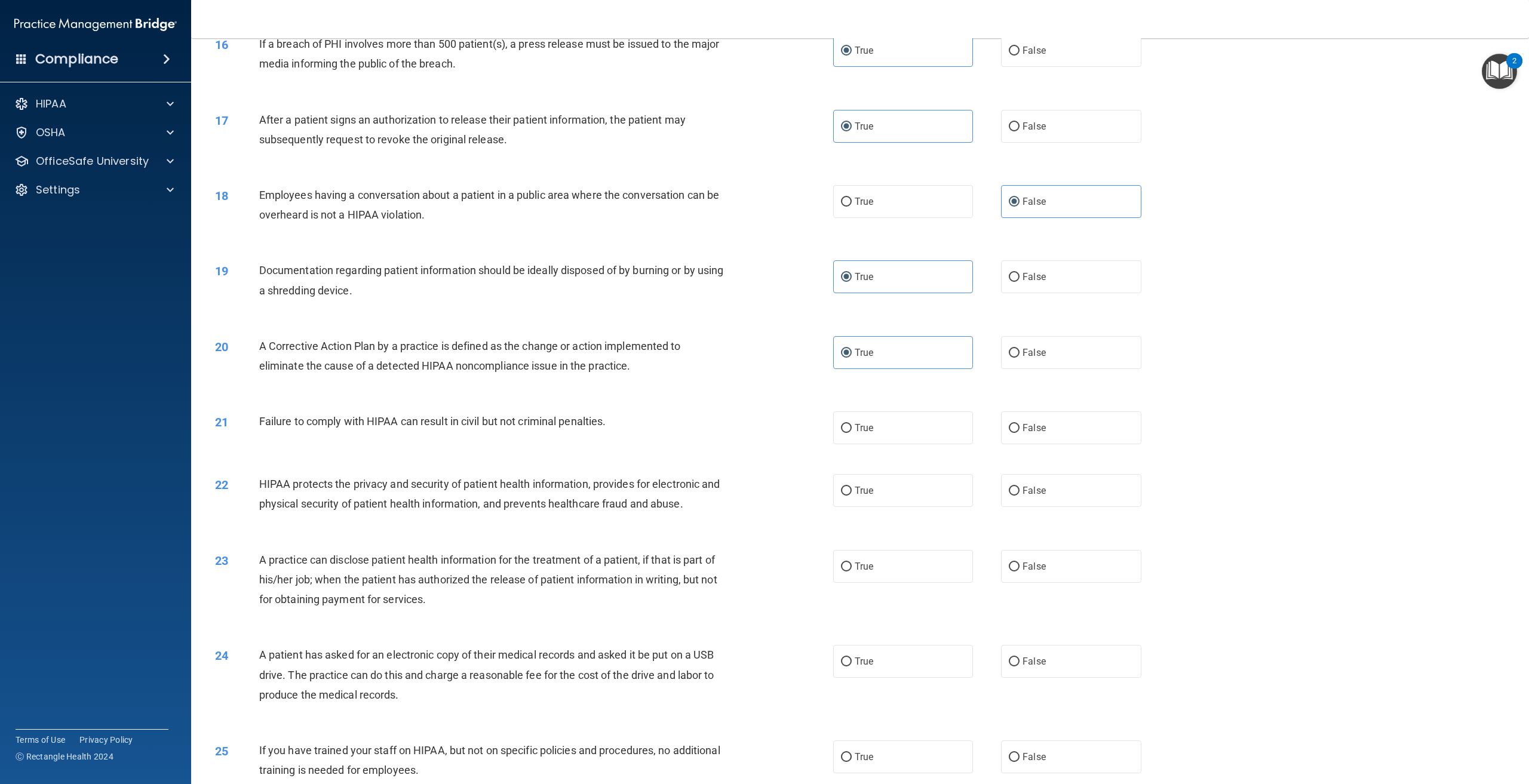
click at [622, 481] on div "22 HIPAA protects the privacy and security of patient health information, provi…" at bounding box center [860, 497] width 1308 height 75
click at [1075, 444] on label "False" at bounding box center [1071, 428] width 140 height 33
click at [1020, 433] on input "False" at bounding box center [1014, 428] width 11 height 9
radio input "true"
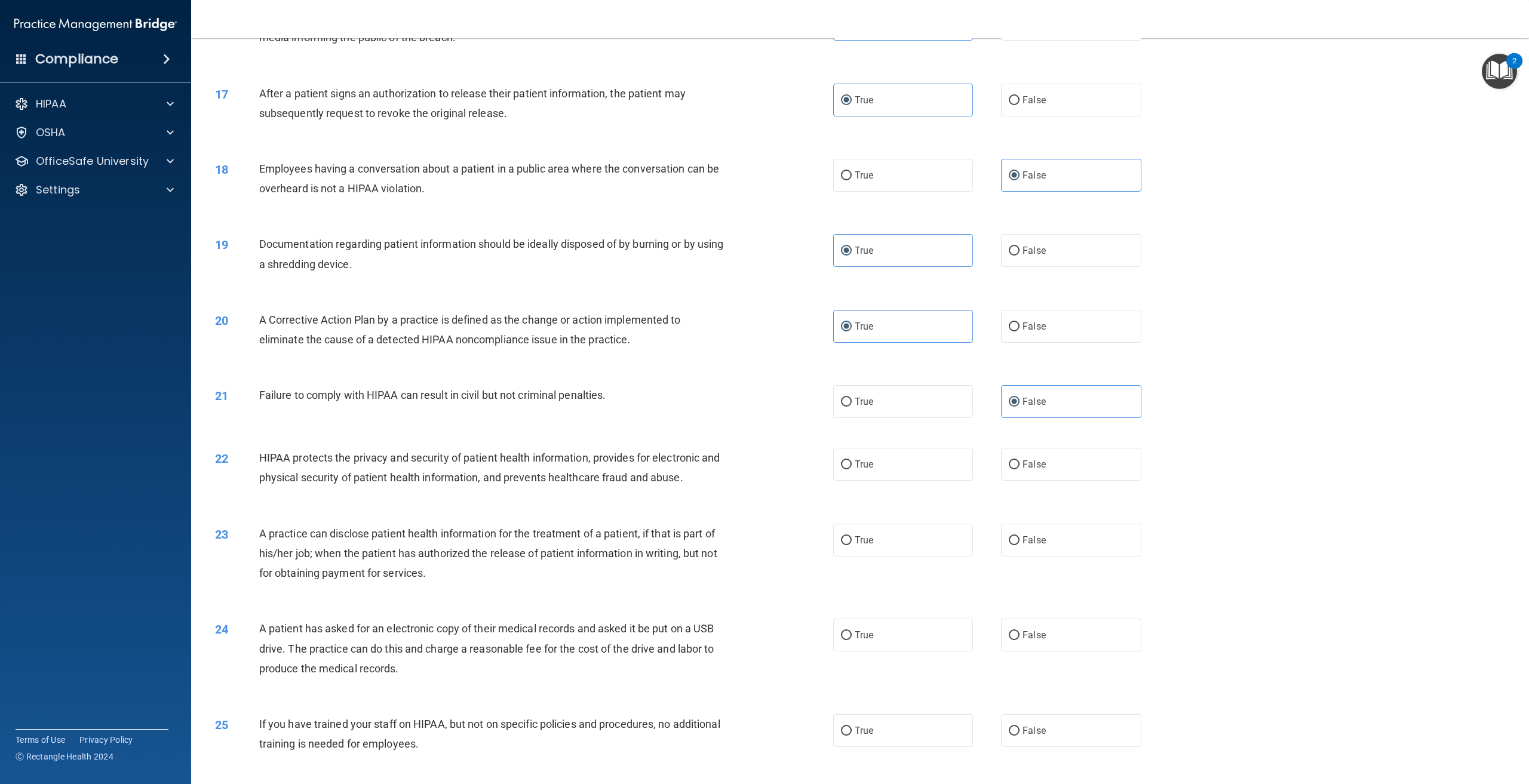
scroll to position [1314, 0]
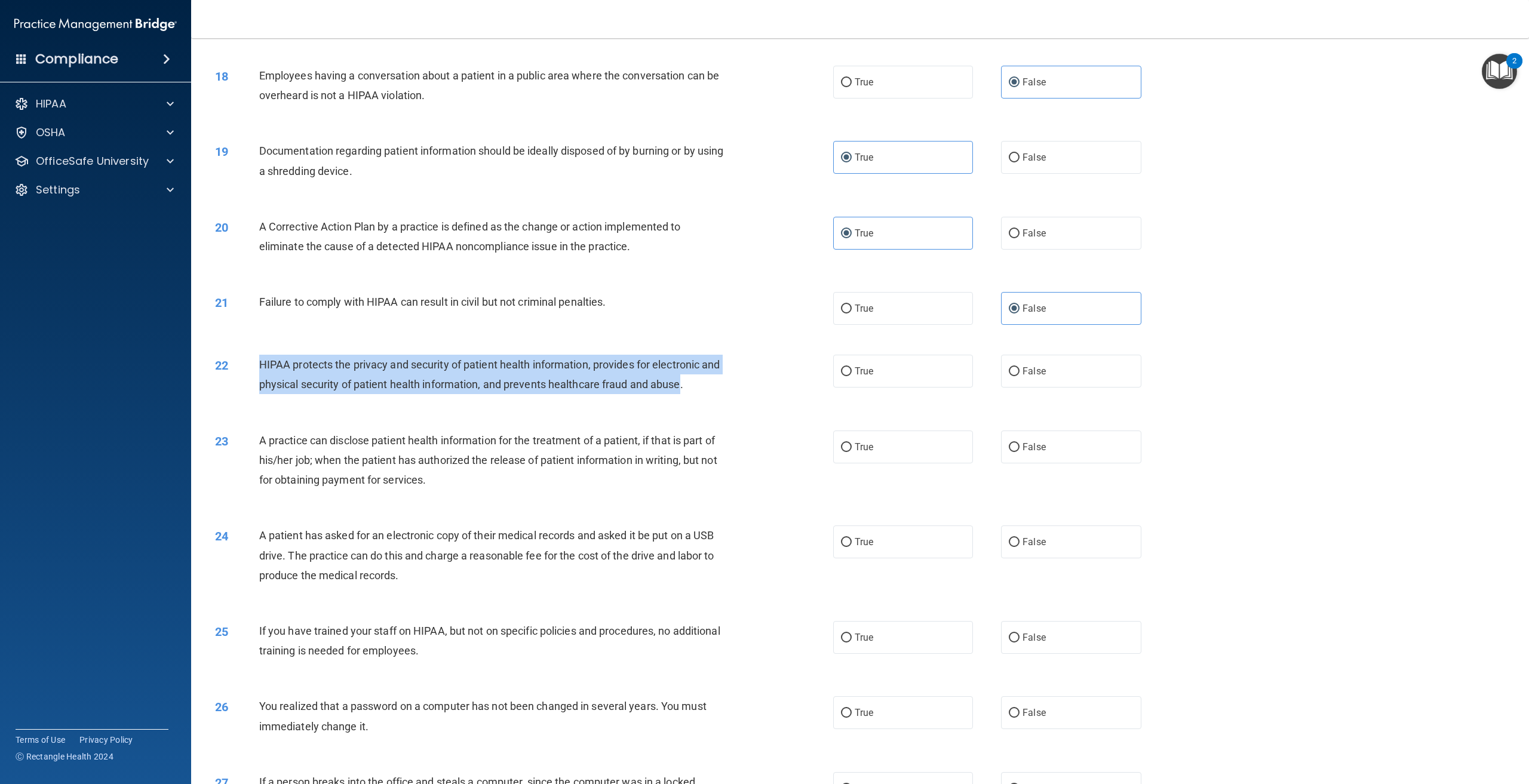
drag, startPoint x: 704, startPoint y: 402, endPoint x: 261, endPoint y: 392, distance: 443.1
click at [261, 392] on div "HIPAA protects the privacy and security of patient health information, provides…" at bounding box center [497, 375] width 477 height 39
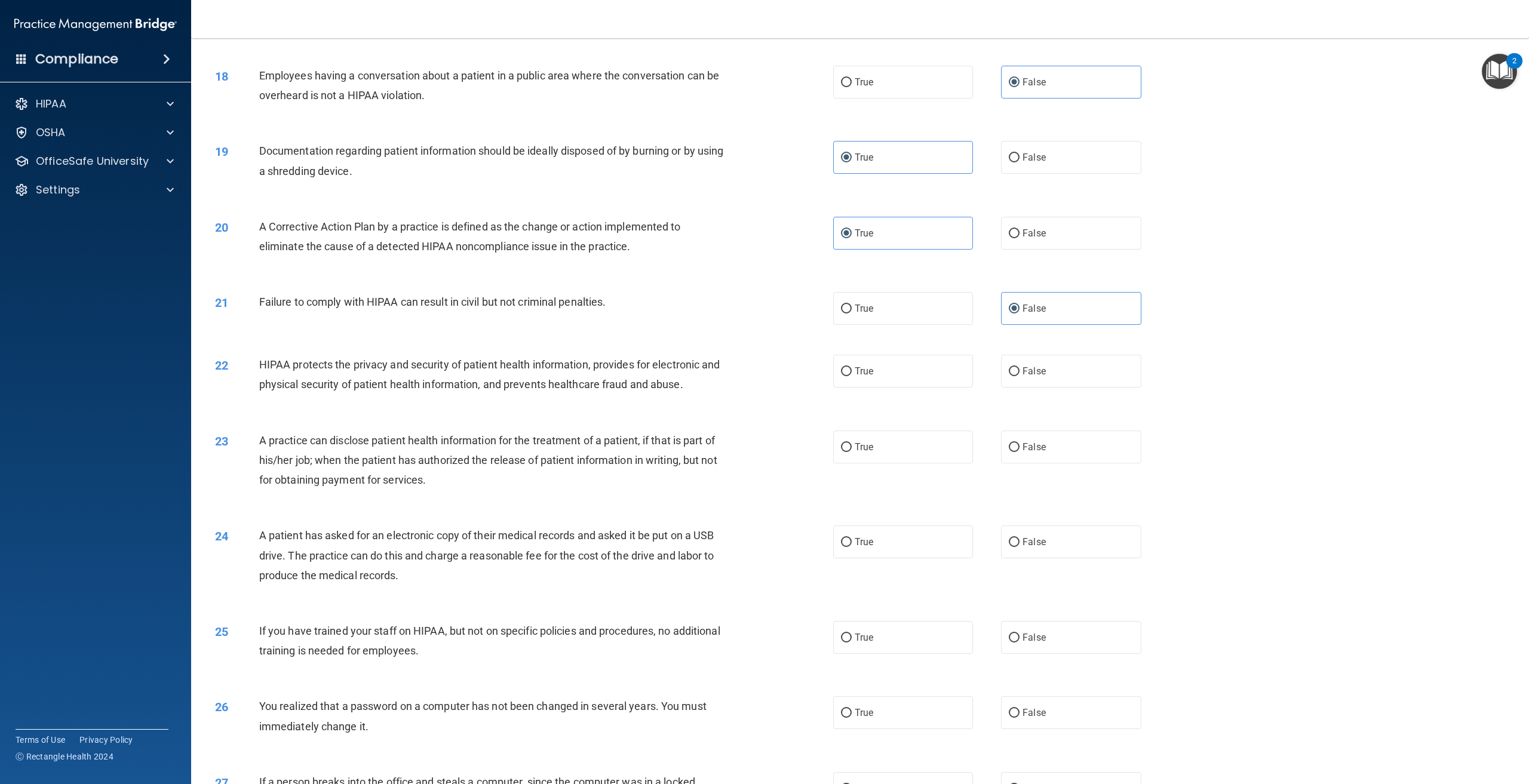
click at [564, 340] on div "21 Failure to comply with HIPAA can result in civil but not criminal penalties.…" at bounding box center [860, 308] width 1308 height 63
drag, startPoint x: 917, startPoint y: 387, endPoint x: 837, endPoint y: 426, distance: 89.0
click at [917, 387] on label "True" at bounding box center [903, 371] width 140 height 33
click at [852, 376] on input "True" at bounding box center [846, 371] width 11 height 9
radio input "true"
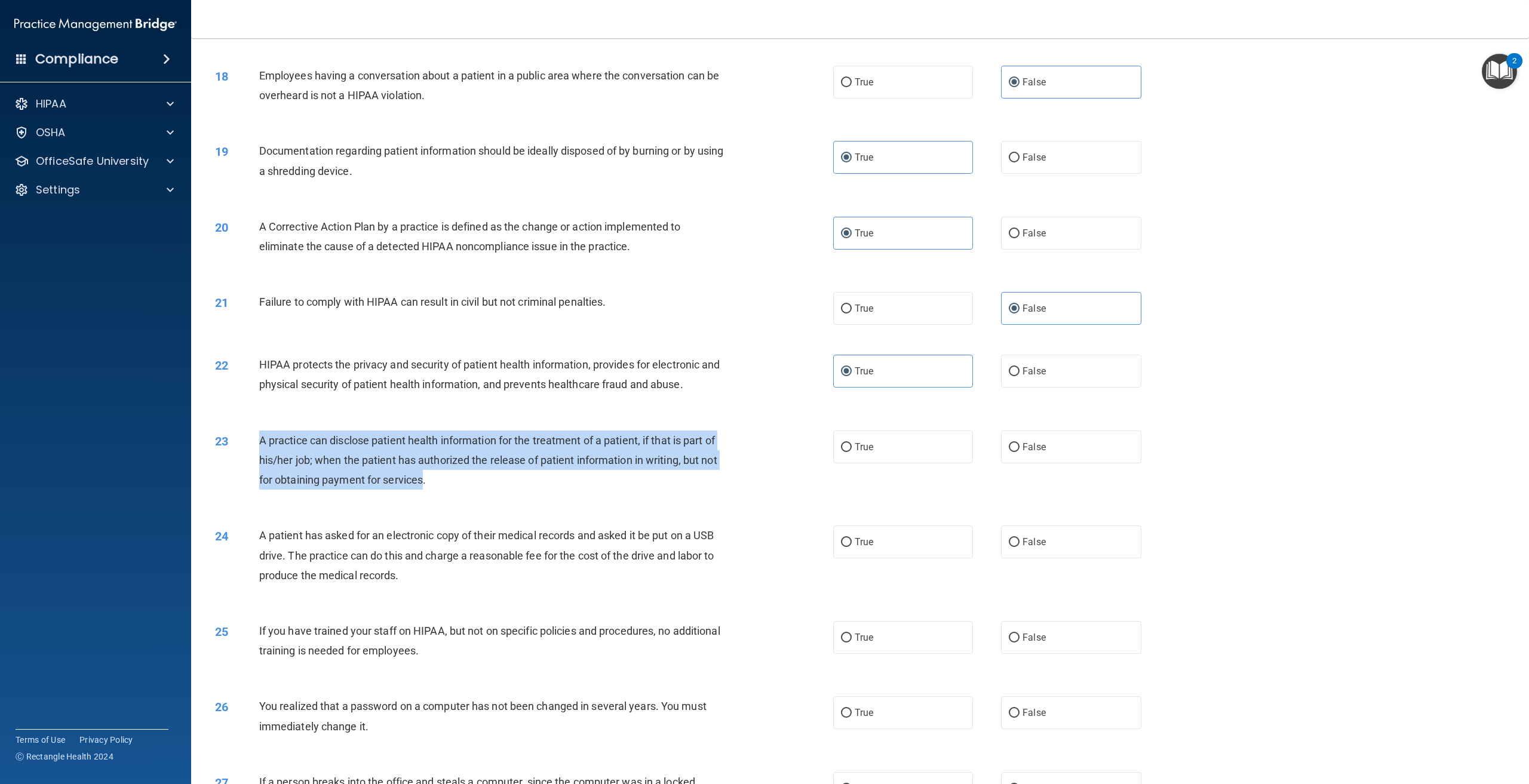
drag, startPoint x: 423, startPoint y: 500, endPoint x: 248, endPoint y: 465, distance: 178.5
click at [248, 465] on div "23 A practice can disclose patient health information for the treatment of a pa…" at bounding box center [524, 463] width 654 height 66
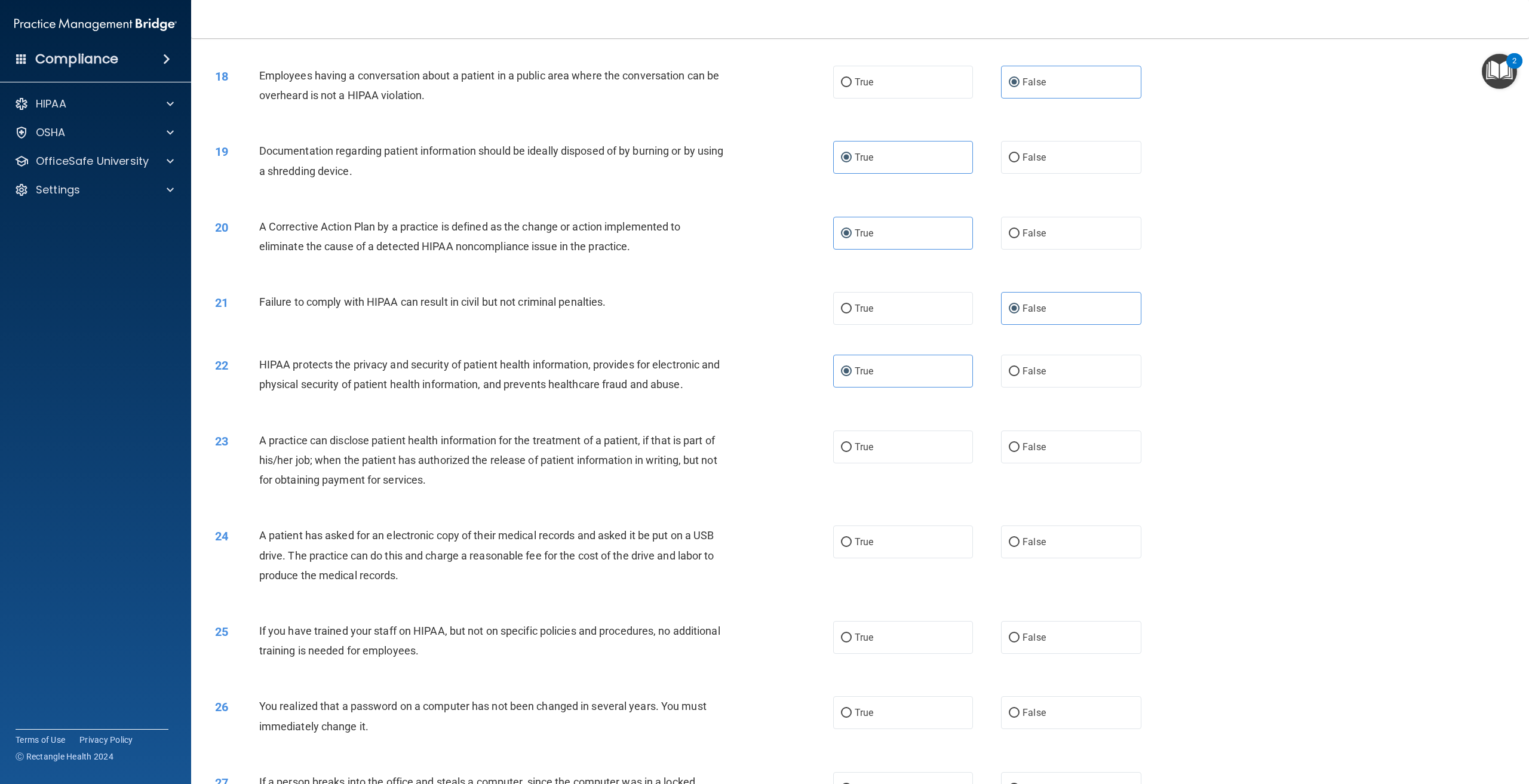
drag, startPoint x: 333, startPoint y: 425, endPoint x: 481, endPoint y: 94, distance: 362.6
click at [335, 415] on div "22 HIPAA protects the privacy and security of patient health information, provi…" at bounding box center [860, 377] width 1308 height 75
drag, startPoint x: 349, startPoint y: 223, endPoint x: 337, endPoint y: 173, distance: 51.4
click at [349, 223] on div "20 A Corrective Action Plan by a practice is defined as the change or action im…" at bounding box center [860, 239] width 1308 height 75
click at [1067, 463] on label "False" at bounding box center [1071, 447] width 140 height 33
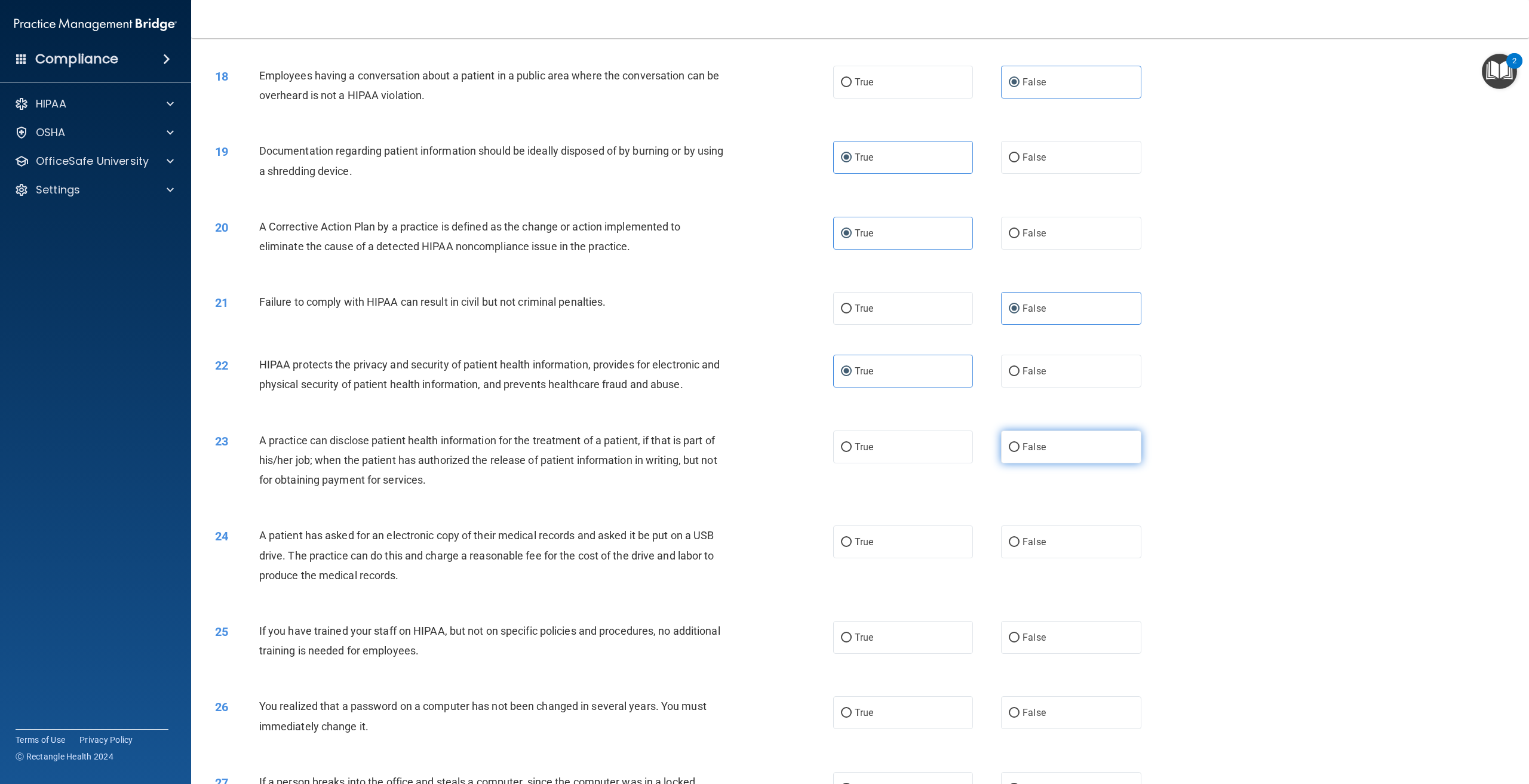
click at [1020, 452] on input "False" at bounding box center [1014, 447] width 11 height 9
radio input "true"
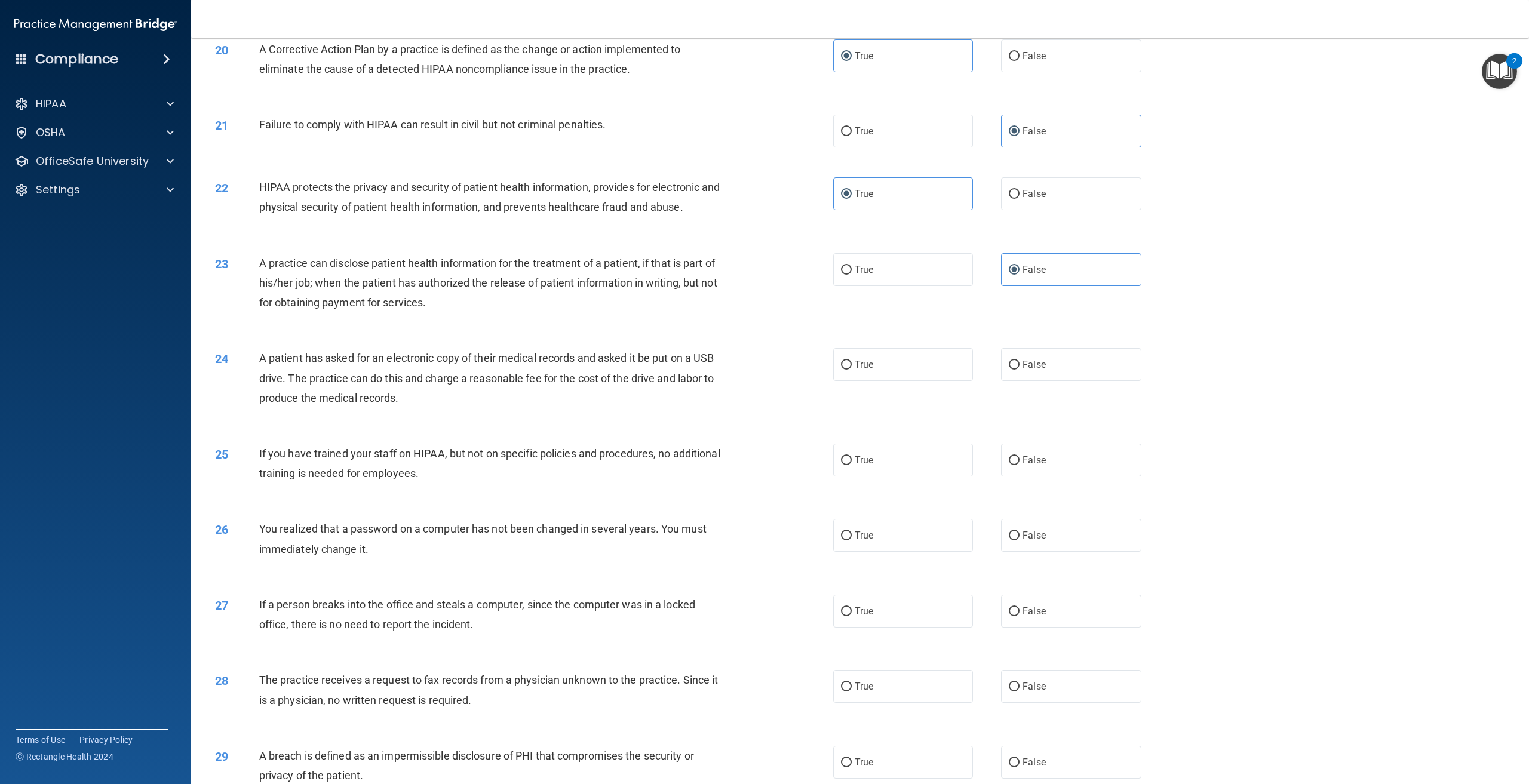
scroll to position [1493, 0]
click at [397, 402] on span "A patient has asked for an electronic copy of their medical records and asked i…" at bounding box center [487, 376] width 455 height 52
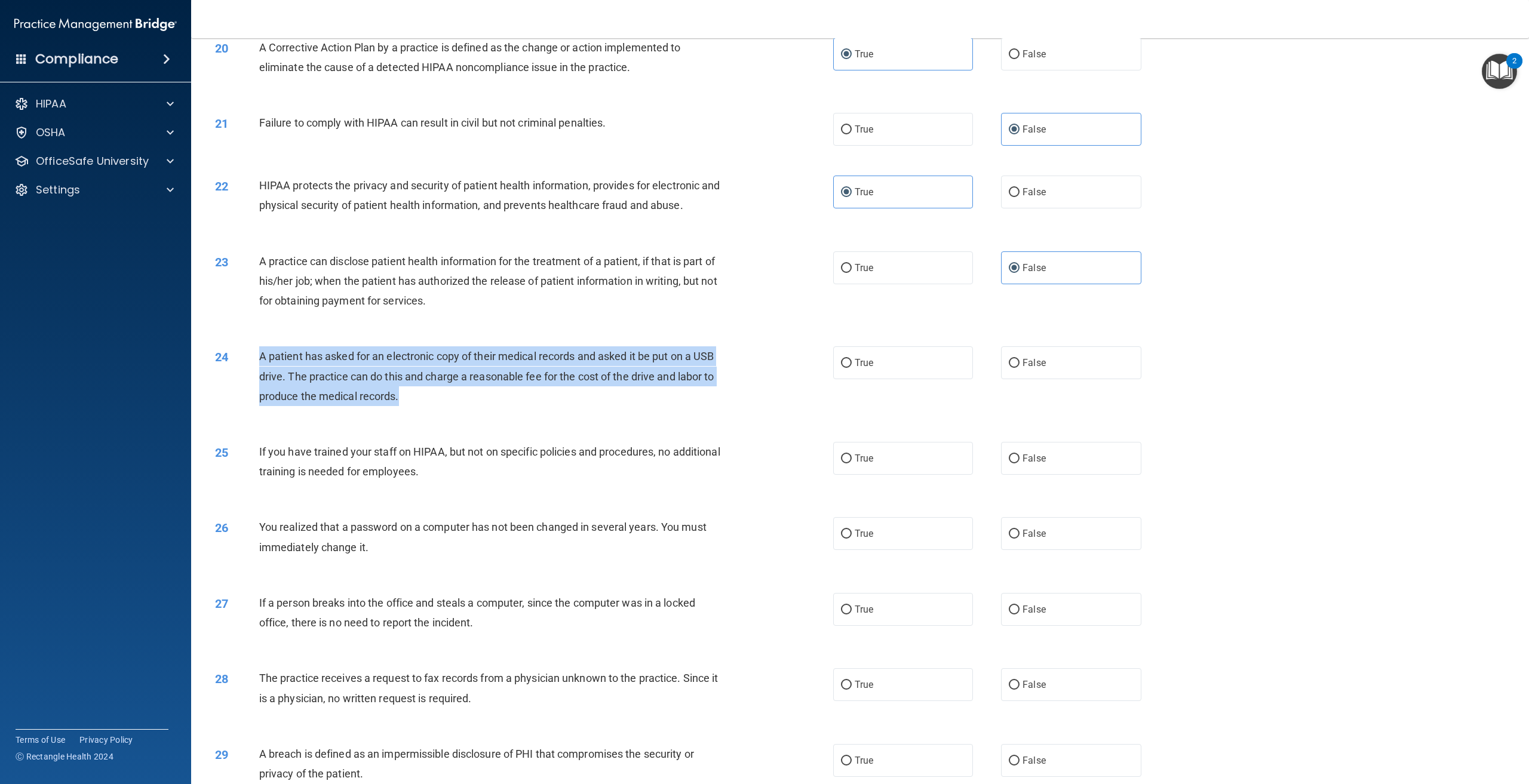
drag, startPoint x: 354, startPoint y: 404, endPoint x: 256, endPoint y: 371, distance: 103.4
click at [256, 371] on div "24 A patient has asked for an electronic copy of their medical records and aske…" at bounding box center [524, 379] width 654 height 66
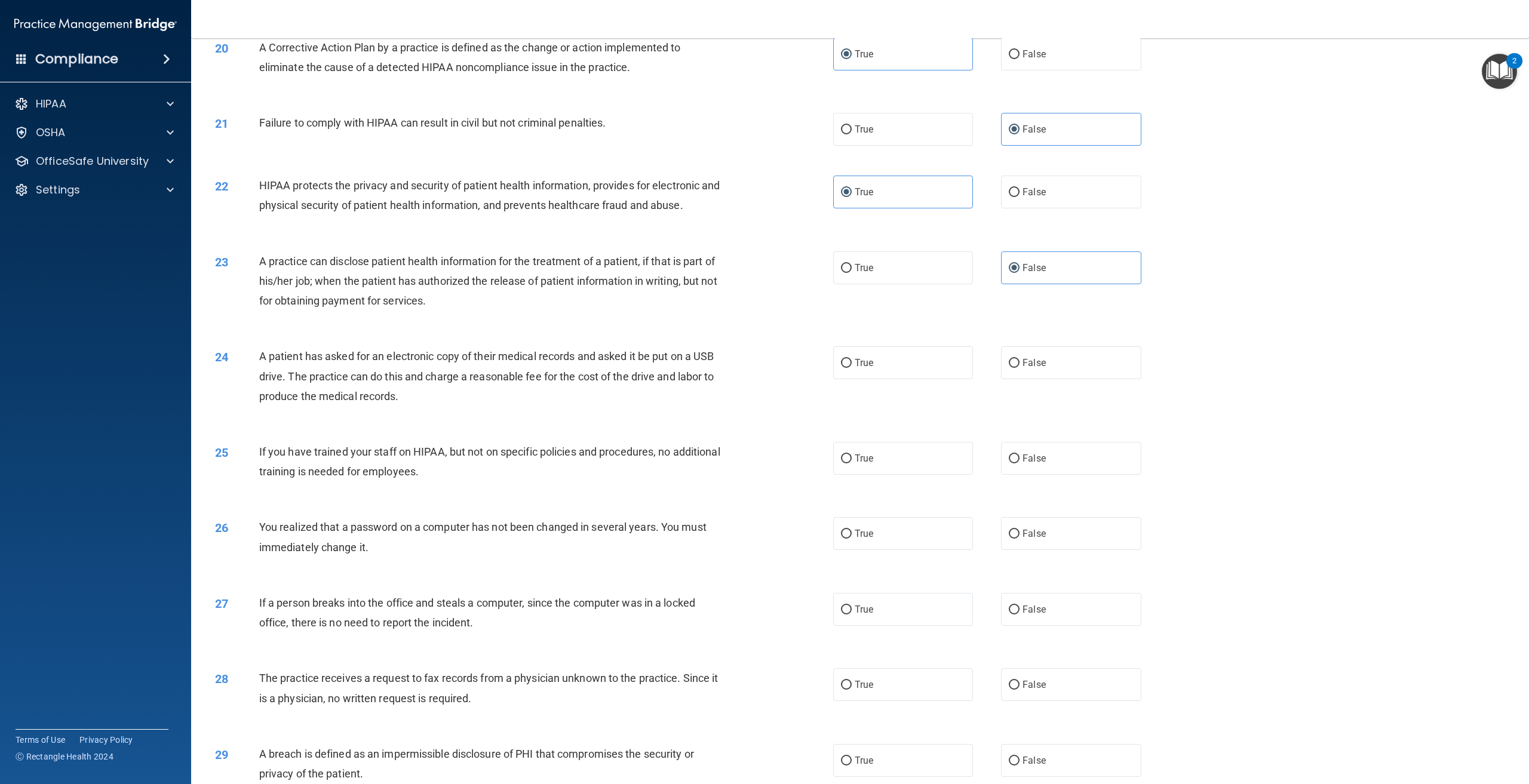
click at [426, 427] on div "24 A patient has asked for an electronic copy of their medical records and aske…" at bounding box center [860, 380] width 1308 height 96
click at [846, 379] on label "True" at bounding box center [903, 363] width 140 height 33
click at [846, 368] on input "True" at bounding box center [846, 363] width 11 height 9
radio input "true"
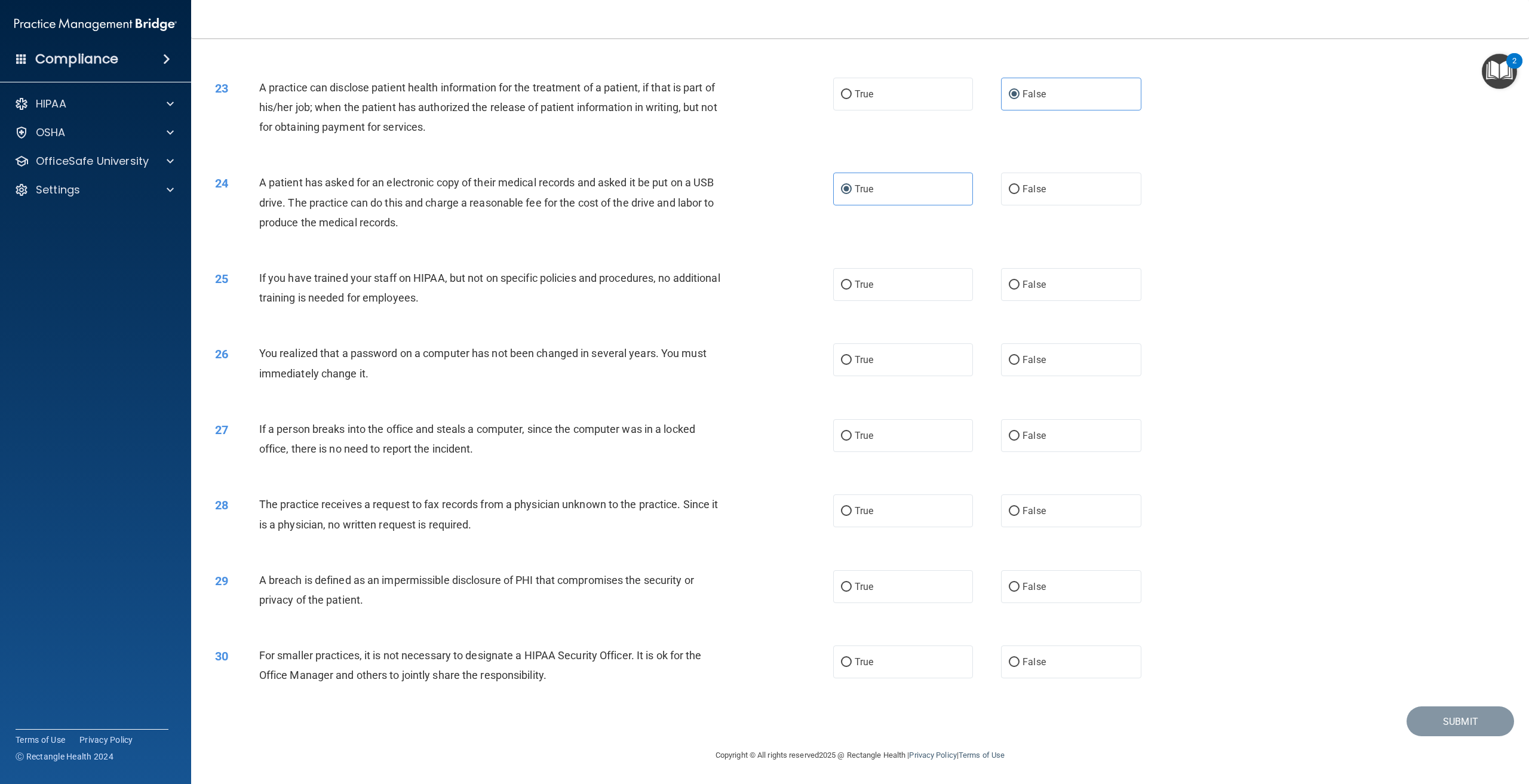
scroll to position [1686, 0]
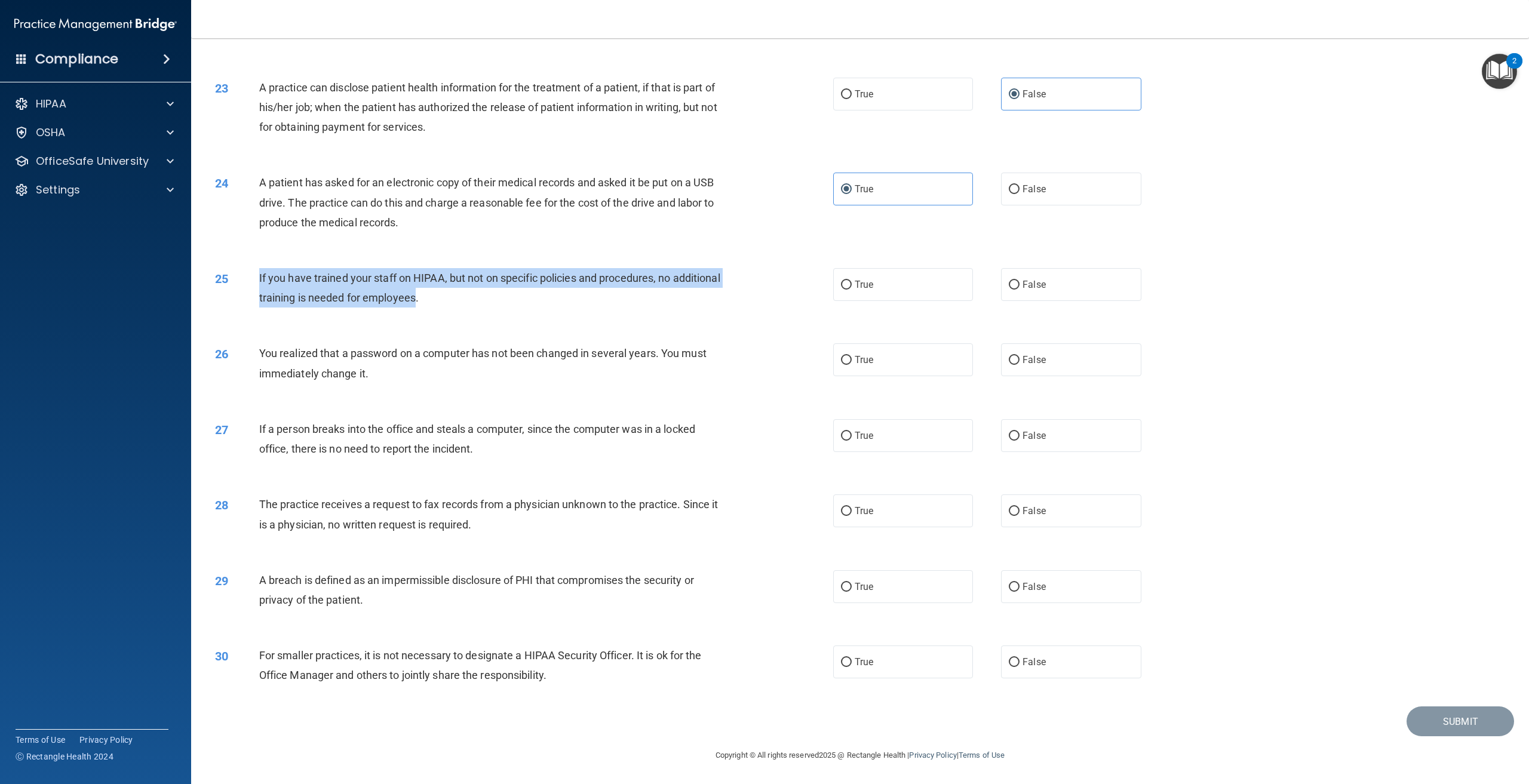
drag, startPoint x: 466, startPoint y: 297, endPoint x: 253, endPoint y: 271, distance: 214.6
click at [253, 271] on div "25 If you have trained your staff on HIPAA, but not on specific policies and pr…" at bounding box center [524, 291] width 654 height 45
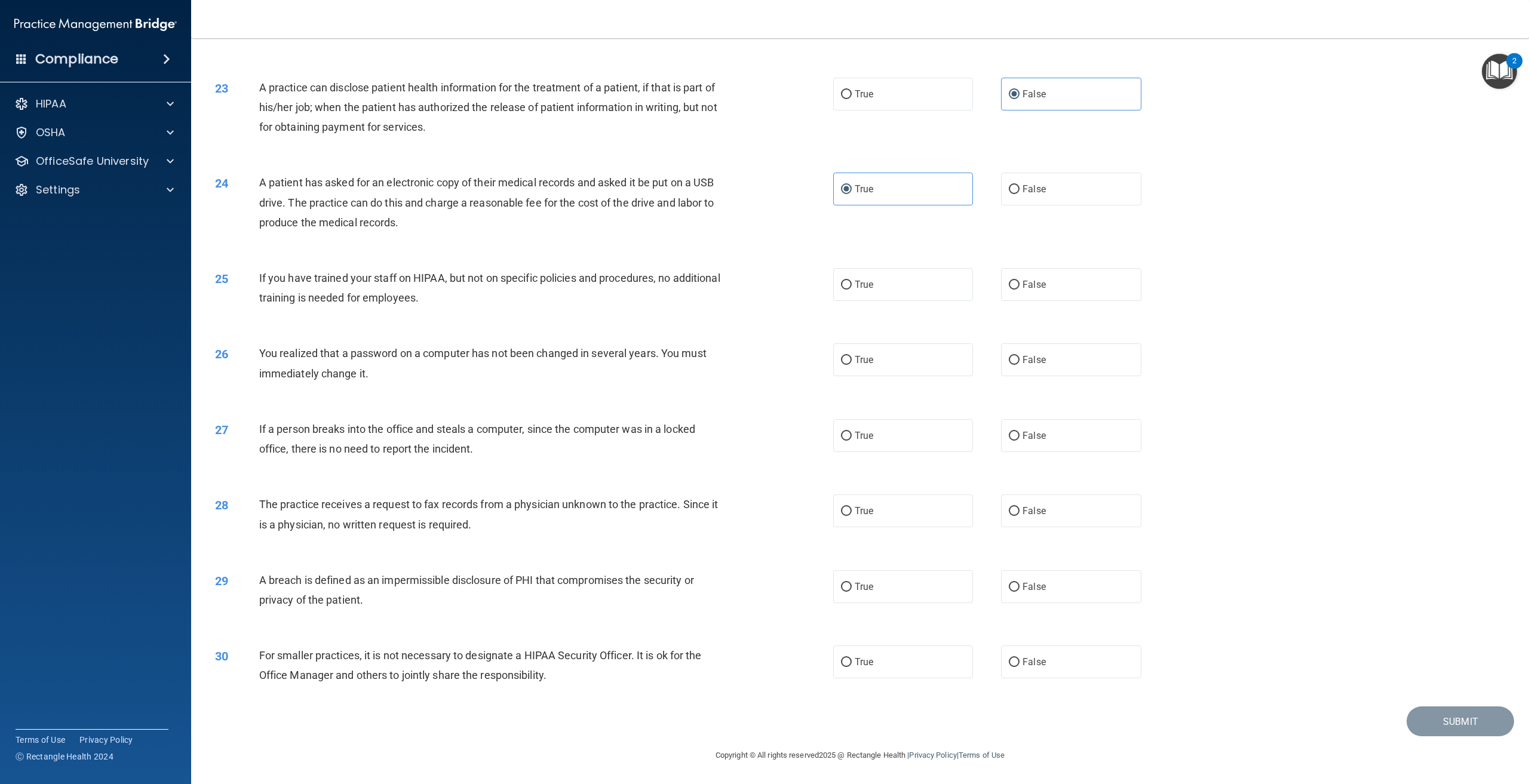
click at [524, 318] on div "25 If you have trained your staff on HIPAA, but not on specific policies and pr…" at bounding box center [860, 290] width 1308 height 75
click at [1034, 282] on span "False" at bounding box center [1034, 285] width 23 height 11
click at [1020, 282] on input "False" at bounding box center [1014, 285] width 11 height 9
radio input "true"
click at [843, 363] on input "True" at bounding box center [846, 360] width 11 height 9
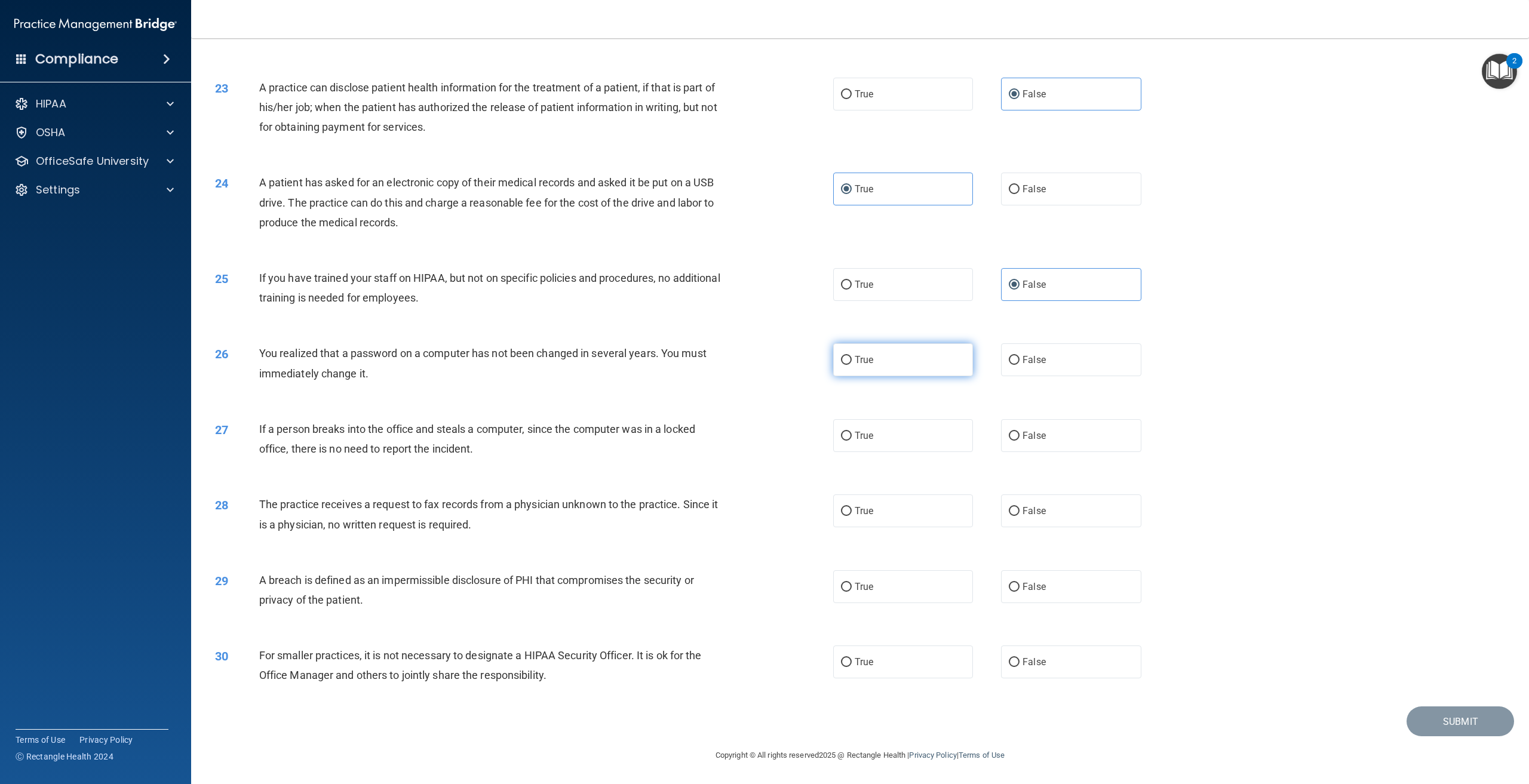
radio input "true"
click at [1013, 447] on label "False" at bounding box center [1071, 435] width 140 height 33
click at [1013, 441] on input "False" at bounding box center [1014, 436] width 11 height 9
radio input "true"
click at [467, 529] on span "The practice receives a request to fax records from a physician unknown to the …" at bounding box center [489, 514] width 459 height 32
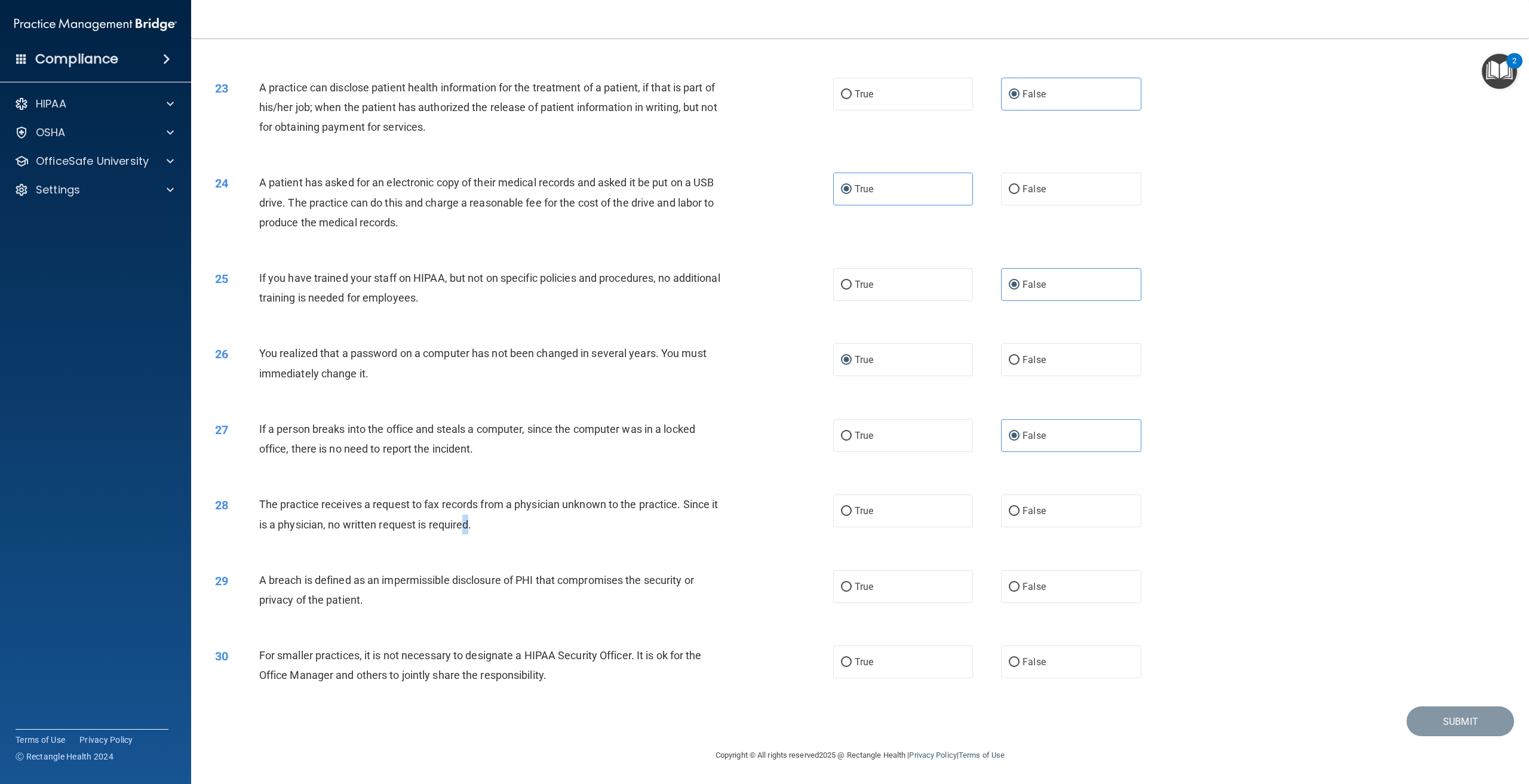
click at [469, 528] on span "The practice receives a request to fax records from a physician unknown to the …" at bounding box center [489, 514] width 459 height 32
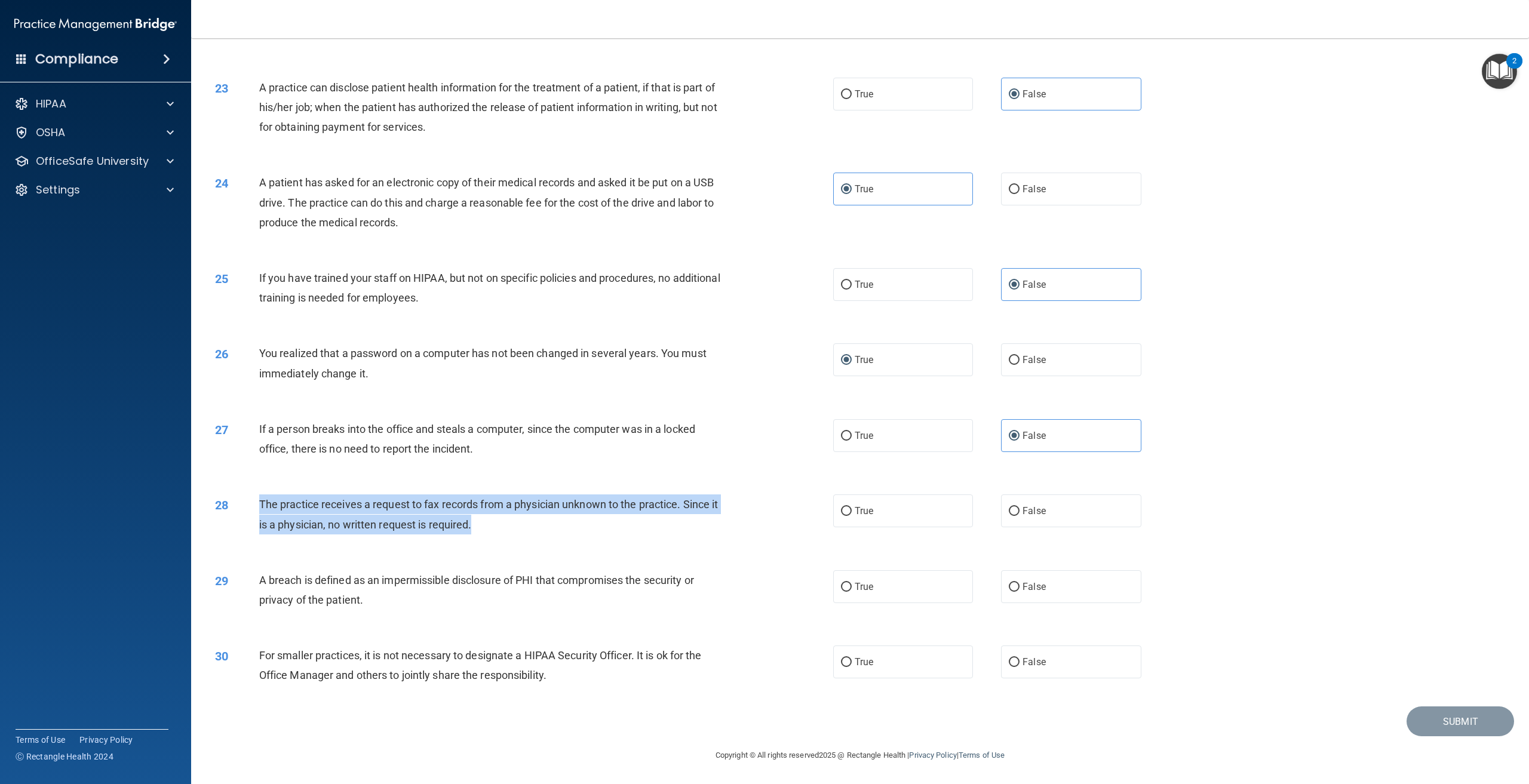
drag, startPoint x: 459, startPoint y: 528, endPoint x: 238, endPoint y: 499, distance: 222.9
click at [238, 499] on div "28 The practice receives a request to fax records from a physician unknown to t…" at bounding box center [524, 517] width 654 height 45
click at [529, 530] on div "The practice receives a request to fax records from a physician unknown to the …" at bounding box center [497, 514] width 477 height 39
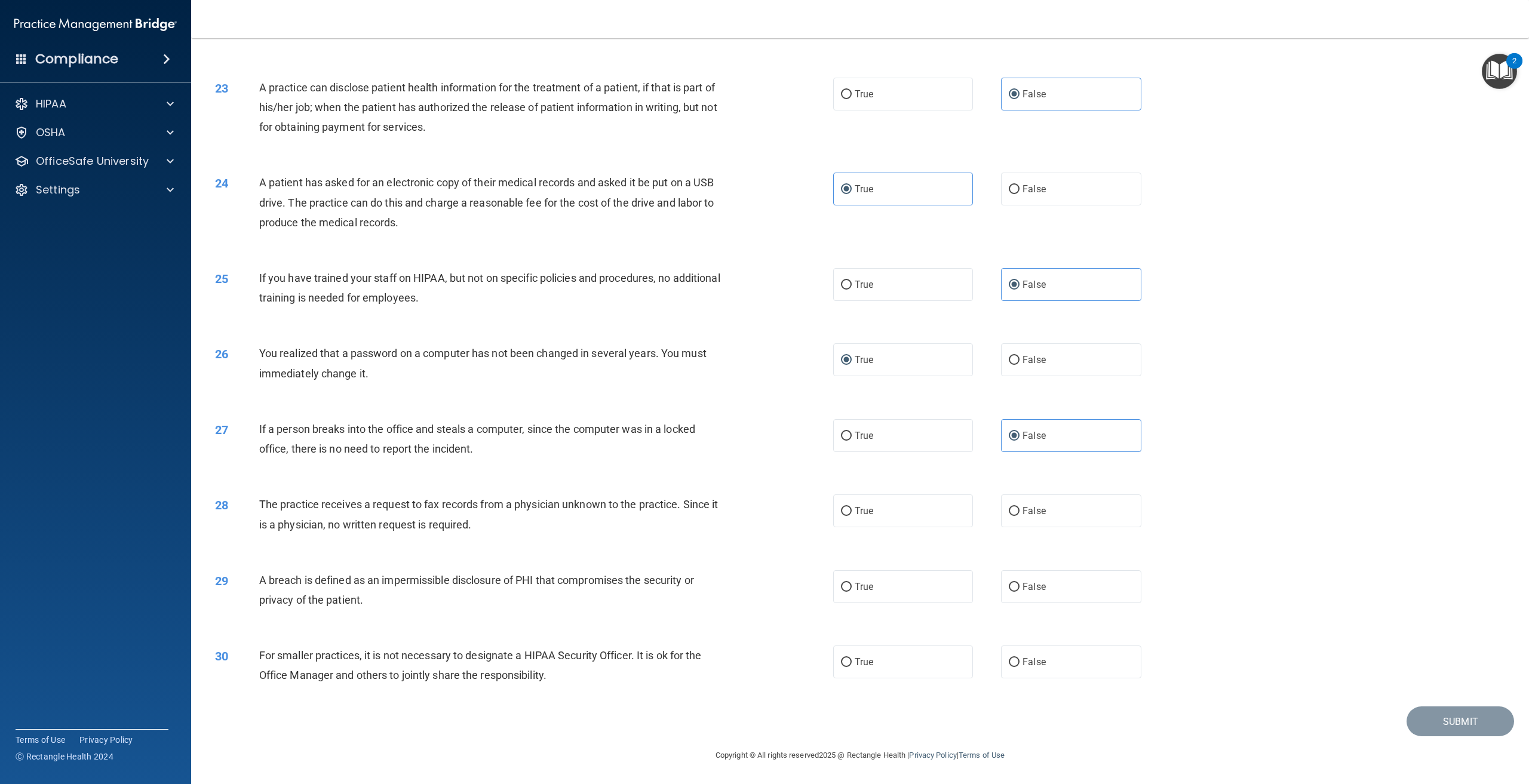
click at [677, 544] on div "28 The practice receives a request to fax records from a physician unknown to t…" at bounding box center [860, 517] width 1308 height 75
drag, startPoint x: 1096, startPoint y: 515, endPoint x: 1087, endPoint y: 516, distance: 9.1
click at [1096, 514] on label "False" at bounding box center [1071, 511] width 140 height 33
click at [1020, 514] on input "False" at bounding box center [1014, 511] width 11 height 9
radio input "true"
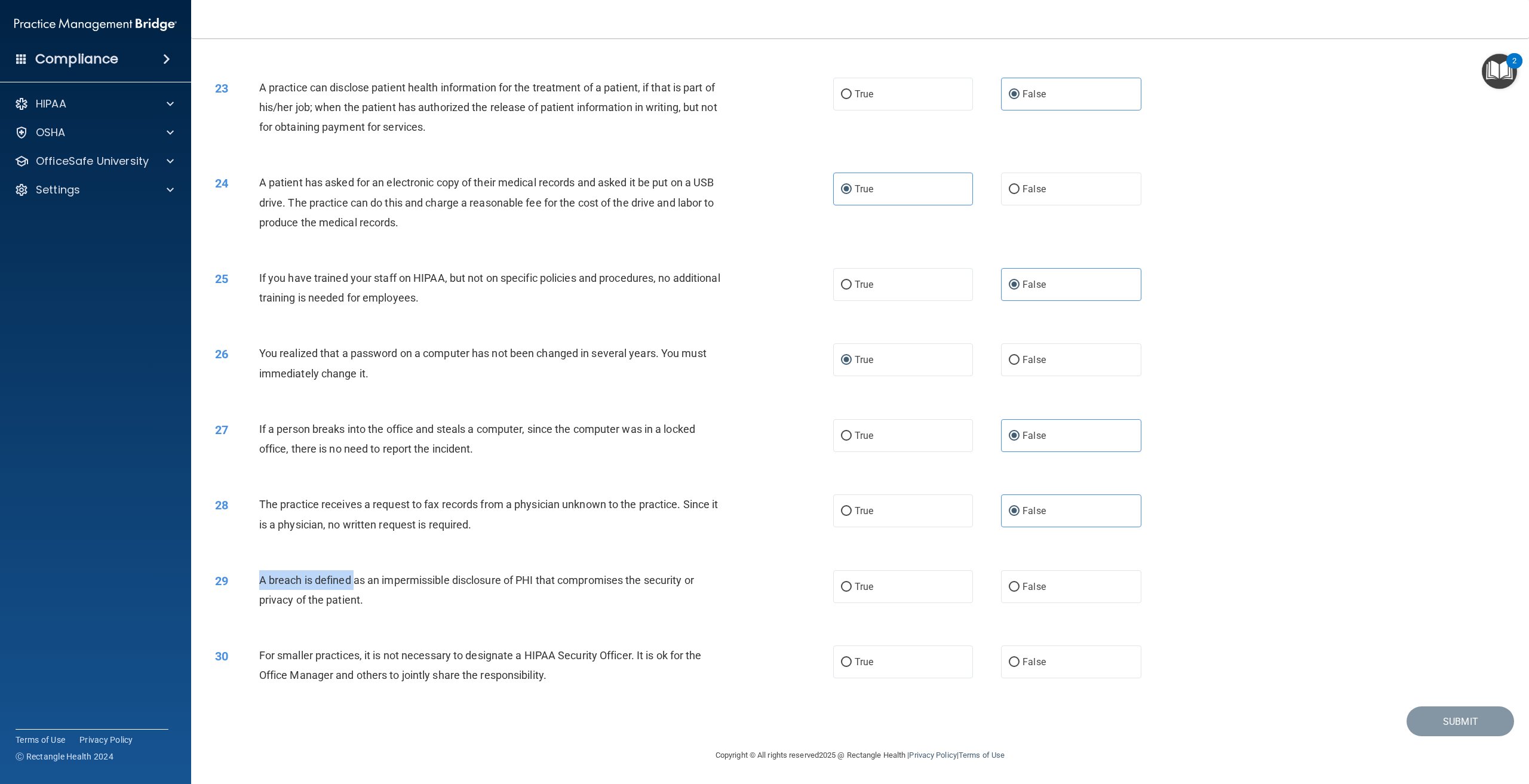
drag, startPoint x: 357, startPoint y: 585, endPoint x: 258, endPoint y: 574, distance: 99.6
click at [259, 574] on span "A breach is defined as an impermissible disclosure of PHI that compromises the …" at bounding box center [476, 590] width 435 height 32
drag, startPoint x: 378, startPoint y: 606, endPoint x: 359, endPoint y: 603, distance: 19.2
click at [378, 606] on div "A breach is defined as an impermissible disclosure of PHI that compromises the …" at bounding box center [497, 590] width 477 height 39
drag, startPoint x: 360, startPoint y: 599, endPoint x: 254, endPoint y: 576, distance: 108.5
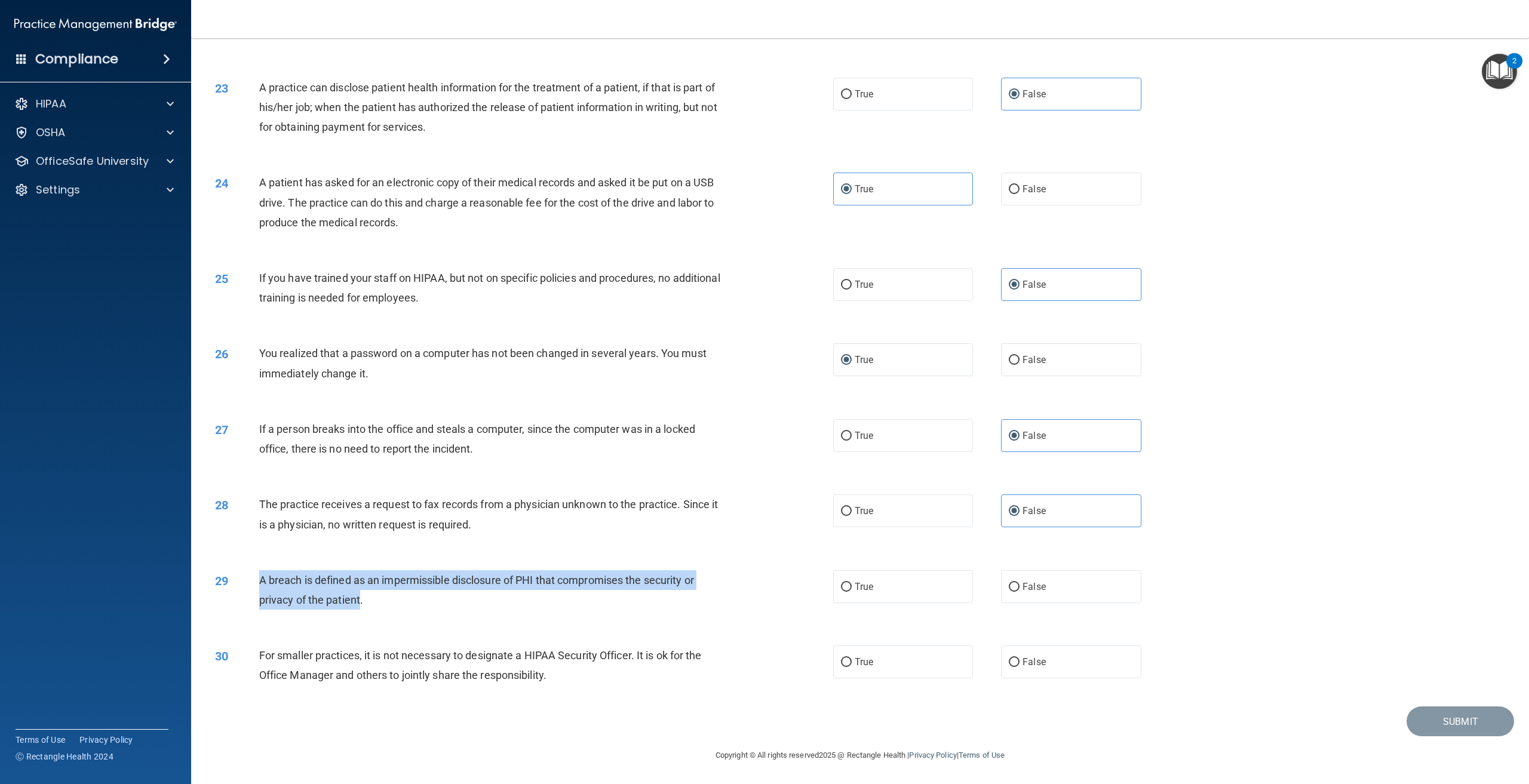
click at [254, 576] on div "29 A breach is defined as an impermissible disclosure of PHI that compromises t…" at bounding box center [524, 593] width 654 height 45
drag, startPoint x: 941, startPoint y: 587, endPoint x: 827, endPoint y: 620, distance: 118.7
click at [941, 587] on label "True" at bounding box center [903, 587] width 140 height 33
click at [852, 587] on input "True" at bounding box center [846, 587] width 11 height 9
radio input "true"
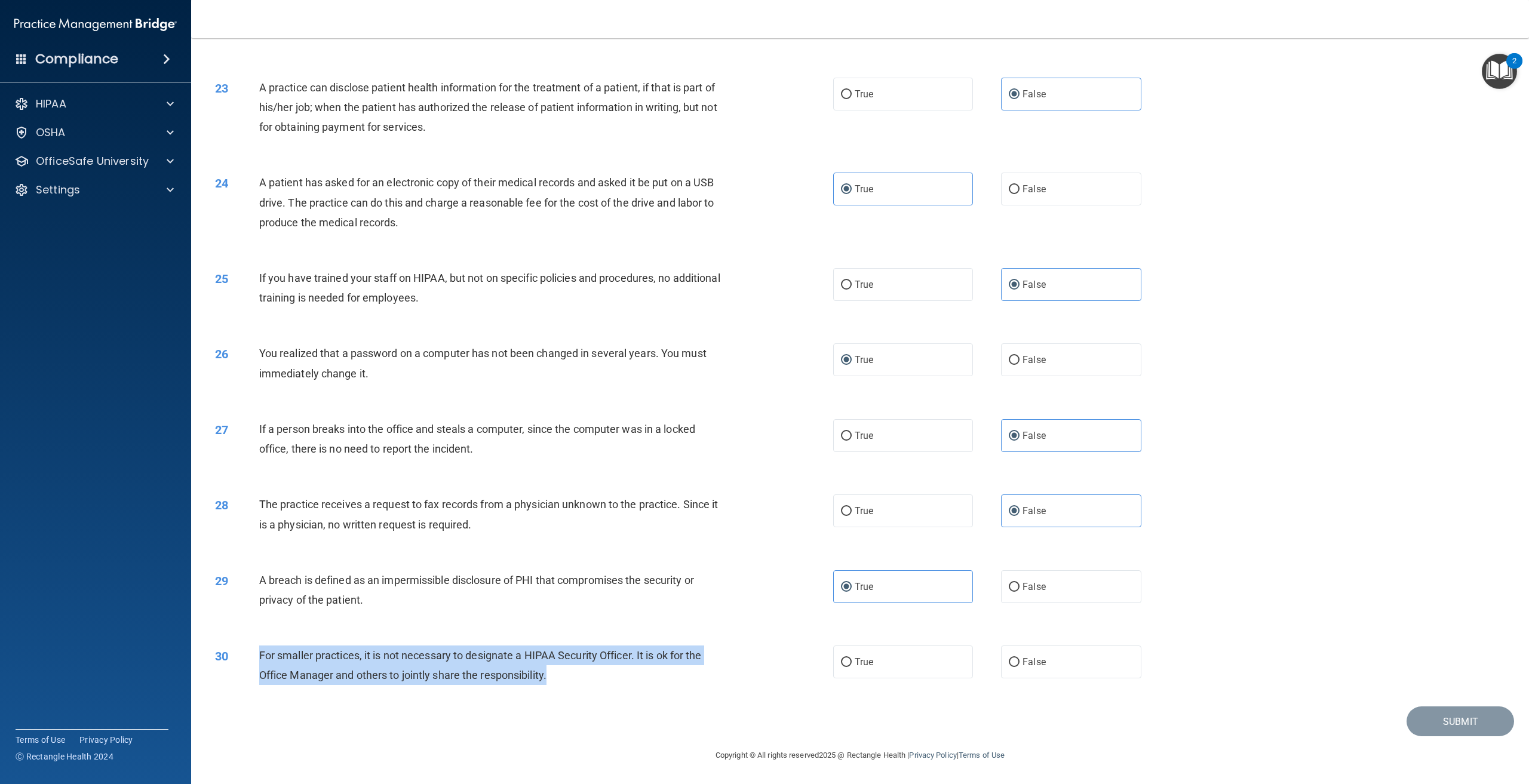
drag, startPoint x: 552, startPoint y: 680, endPoint x: 258, endPoint y: 660, distance: 294.7
click at [258, 660] on div "30 For smaller practices, it is not necessary to designate a HIPAA Security Off…" at bounding box center [524, 668] width 654 height 45
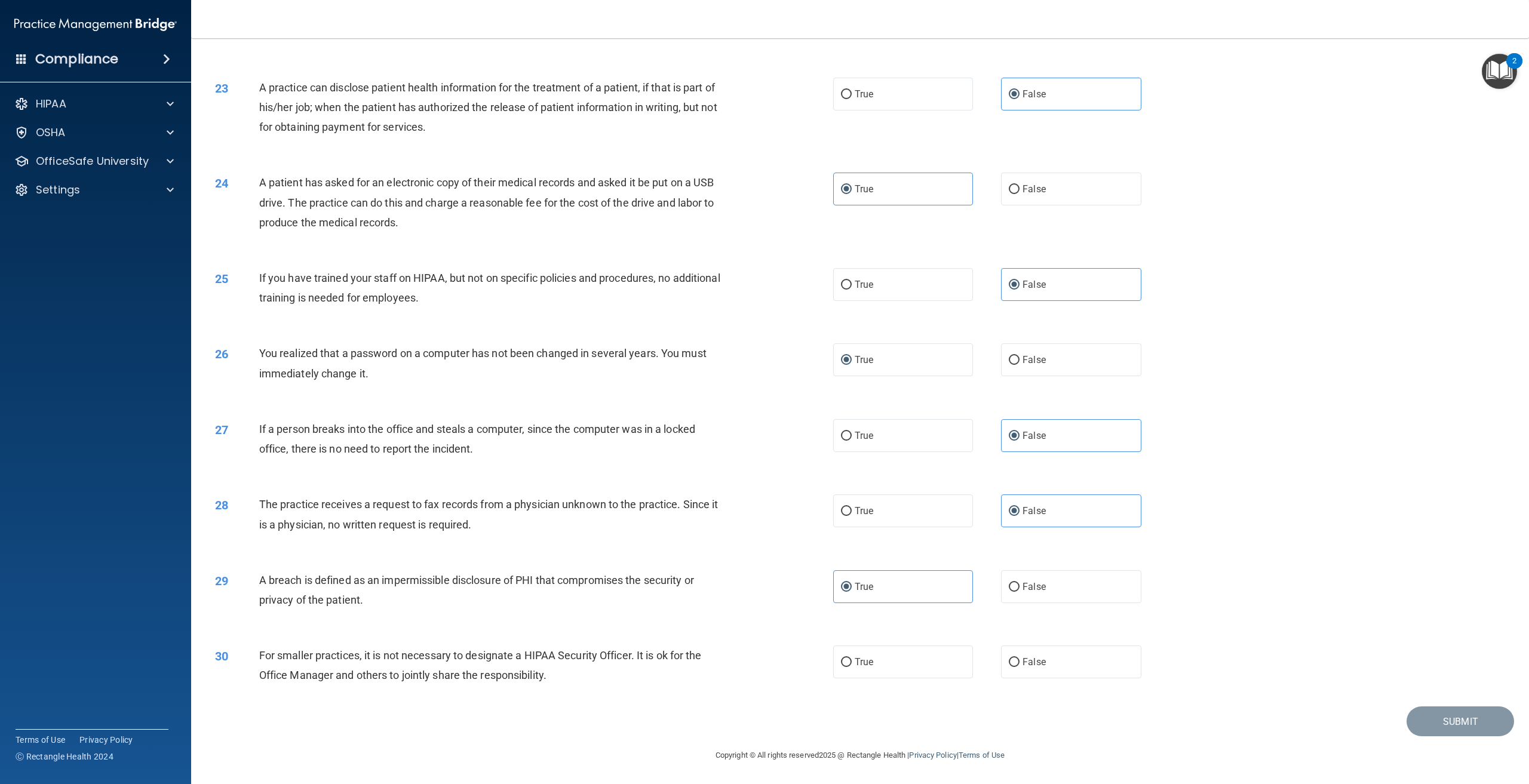
click at [364, 734] on div "Submit" at bounding box center [860, 721] width 1308 height 30
click at [908, 665] on label "True" at bounding box center [903, 662] width 140 height 33
click at [852, 665] on input "True" at bounding box center [846, 662] width 11 height 9
radio input "true"
click at [1456, 720] on button "Submit" at bounding box center [1461, 721] width 108 height 30
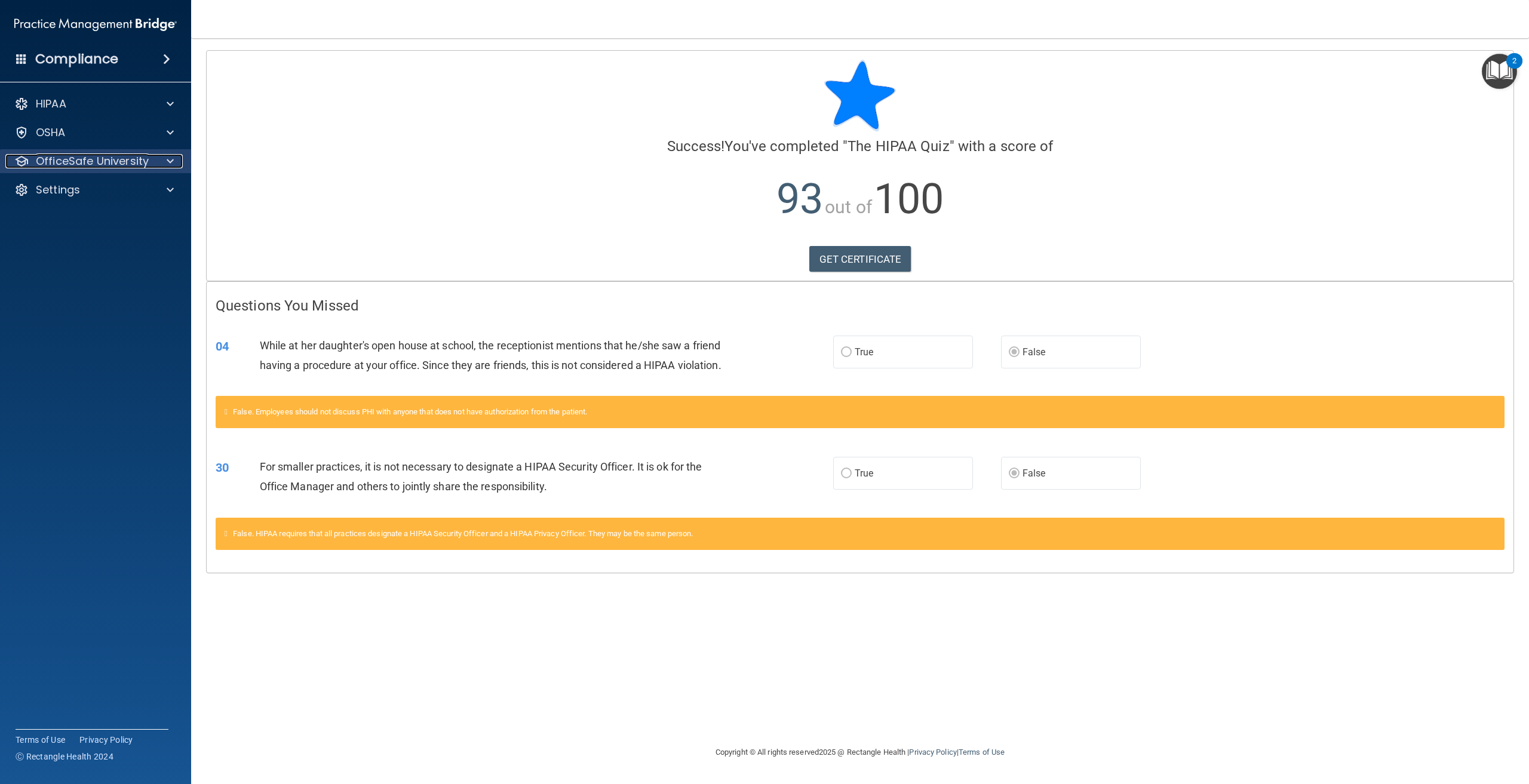
click at [66, 159] on p "OfficeSafe University" at bounding box center [92, 161] width 113 height 14
click at [87, 193] on p "HIPAA Training" at bounding box center [57, 189] width 99 height 12
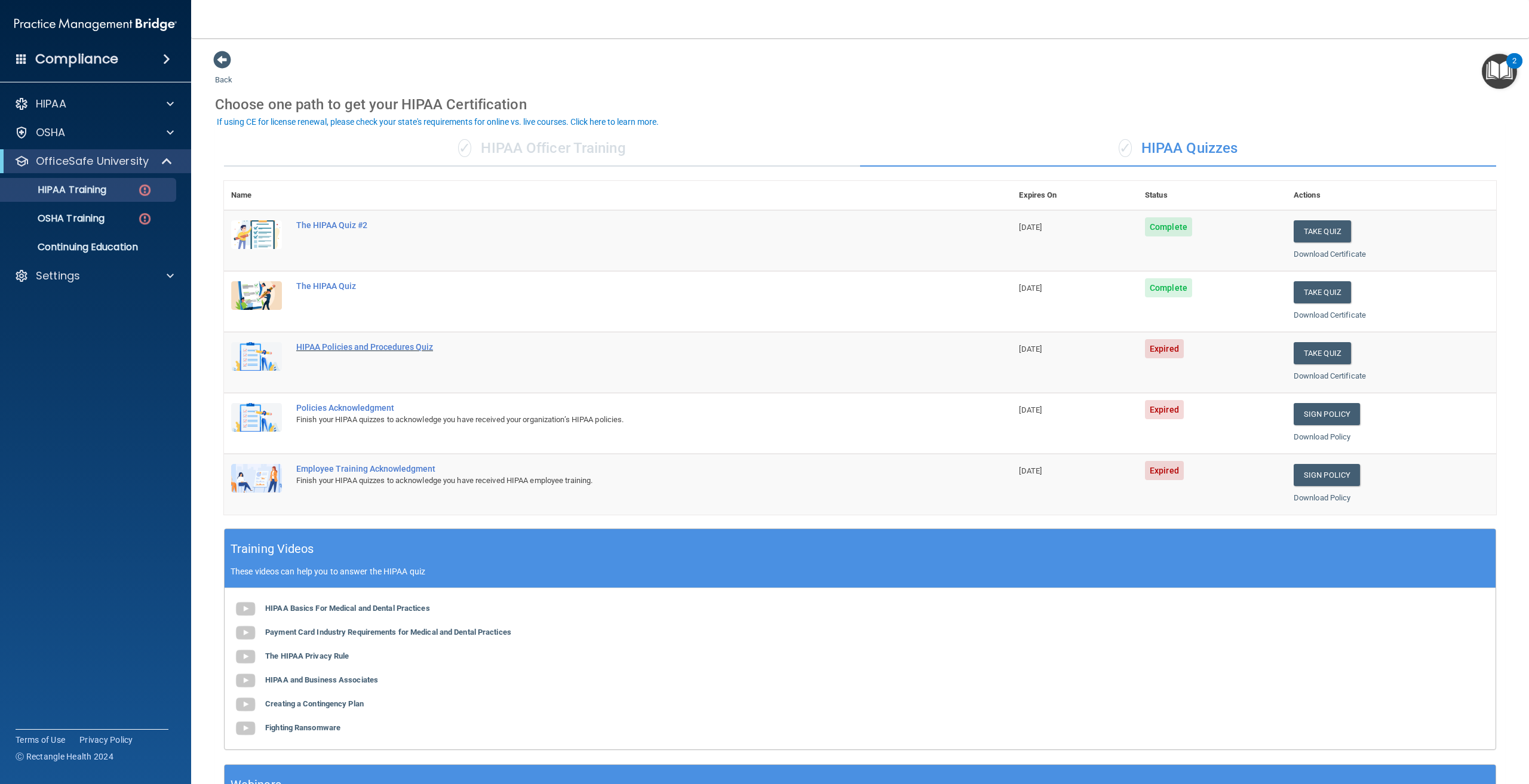
click at [390, 342] on div "HIPAA Policies and Procedures Quiz" at bounding box center [624, 347] width 656 height 10
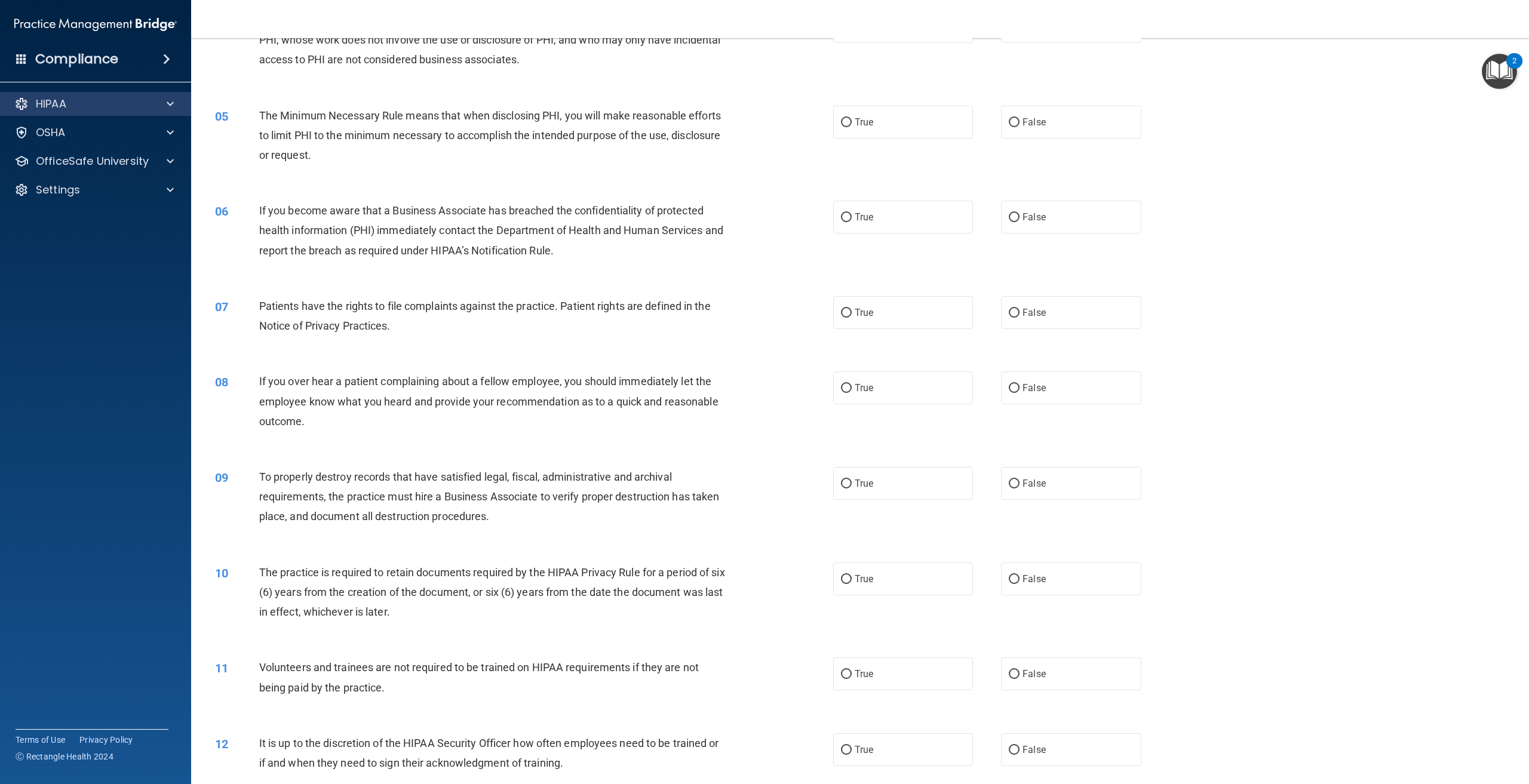
scroll to position [299, 0]
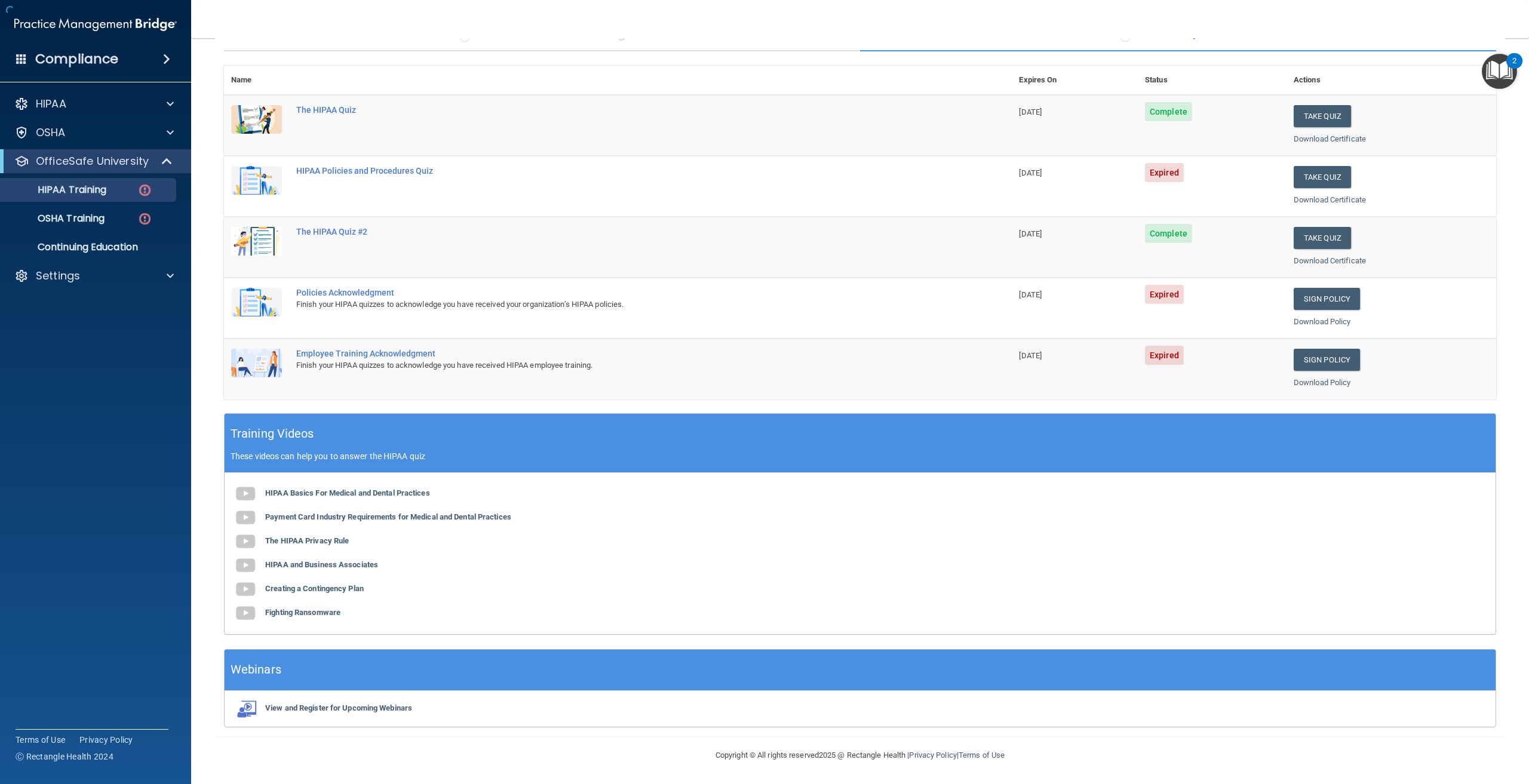
scroll to position [116, 0]
click at [375, 292] on div "Policies Acknowledgment" at bounding box center [624, 293] width 656 height 10
click at [385, 292] on div "Policies Acknowledgment" at bounding box center [624, 293] width 656 height 10
click at [347, 166] on div "HIPAA Policies and Procedures Quiz" at bounding box center [624, 171] width 656 height 10
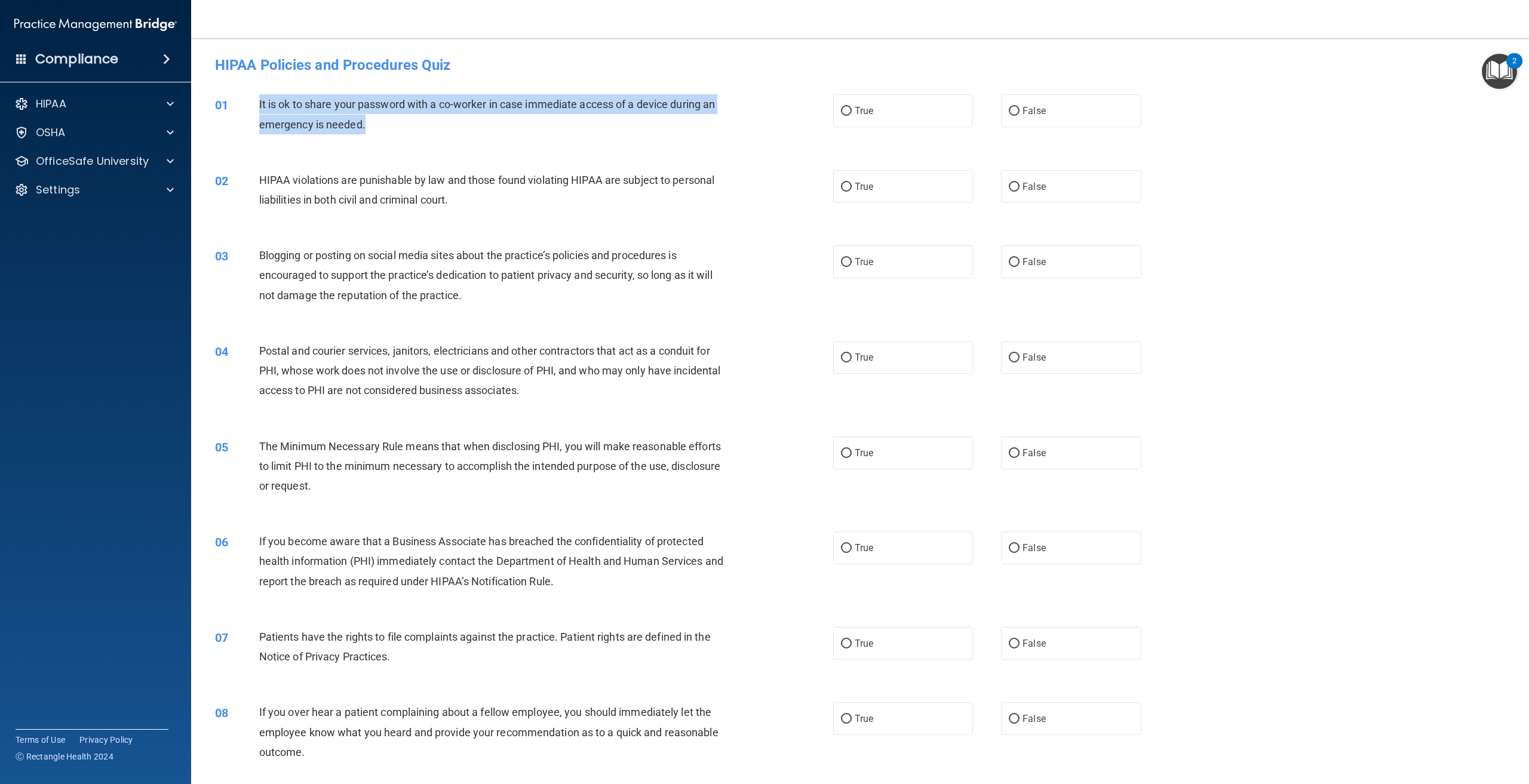
drag, startPoint x: 367, startPoint y: 126, endPoint x: 248, endPoint y: 97, distance: 122.5
click at [248, 97] on div "01 It is ok to share your password with a co-worker in case immediate access of…" at bounding box center [524, 117] width 654 height 45
click at [717, 136] on div "01 It is ok to share your password with a co-worker in case immediate access of…" at bounding box center [524, 117] width 654 height 45
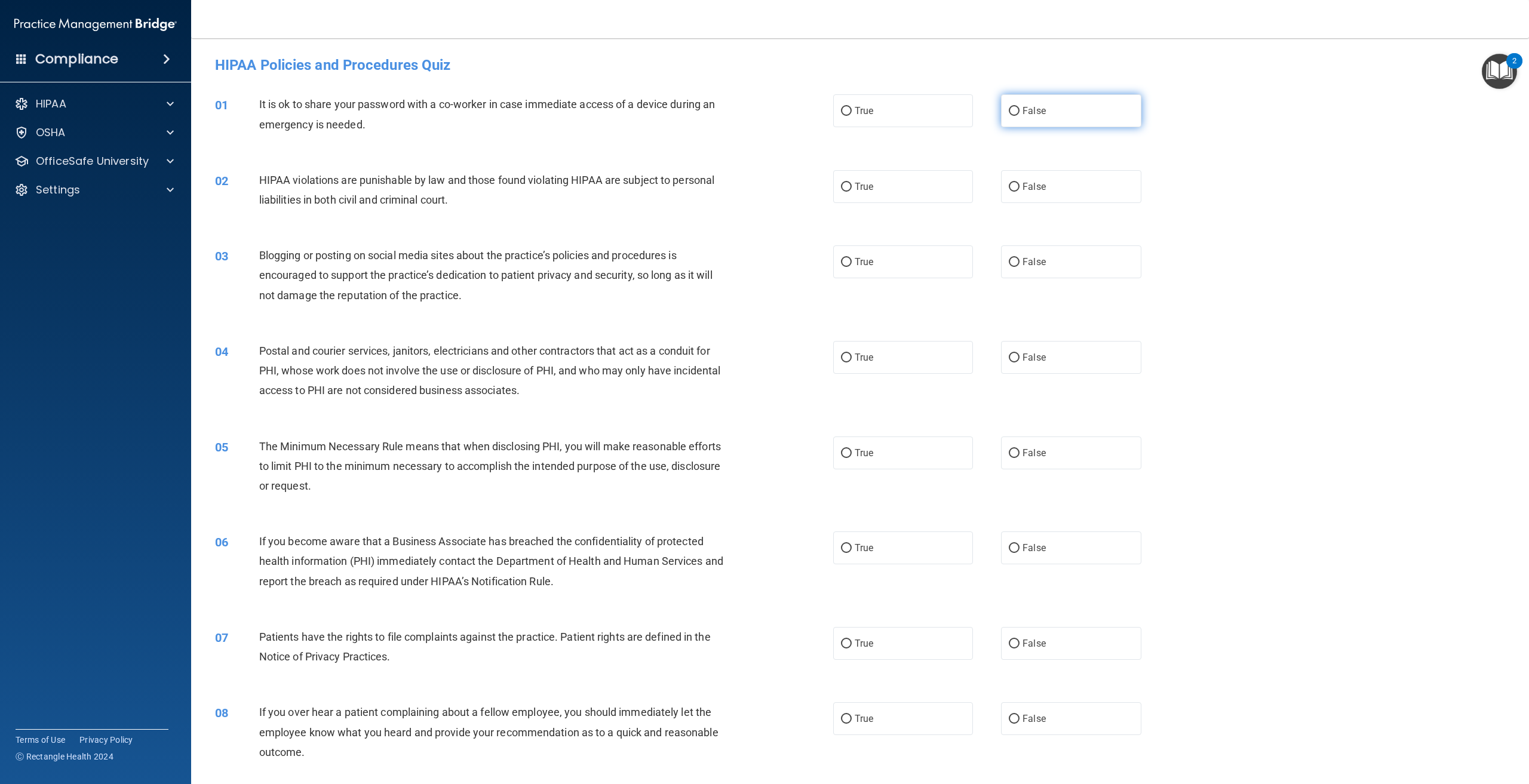
click at [1009, 107] on input "False" at bounding box center [1014, 111] width 11 height 9
radio input "true"
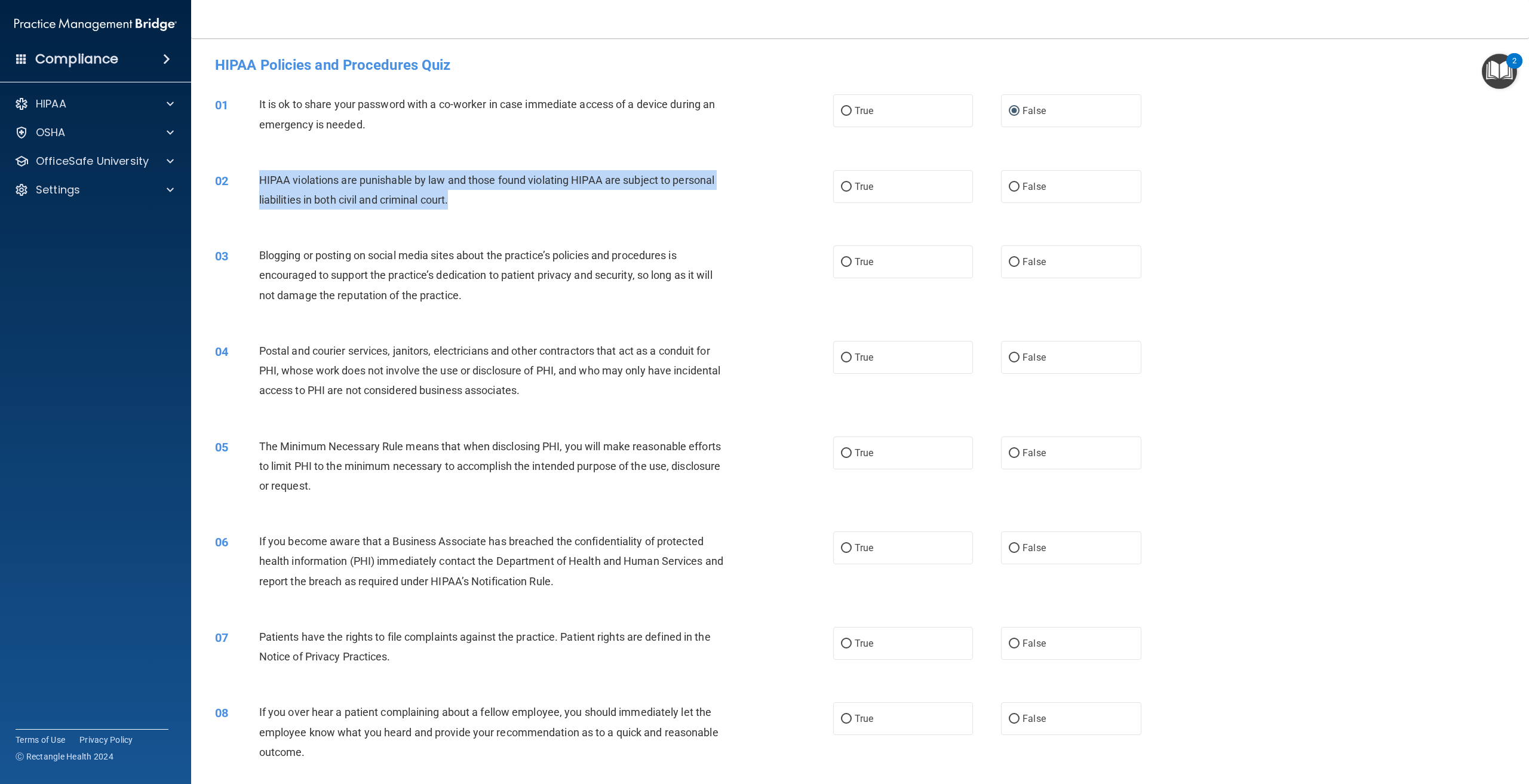
drag, startPoint x: 452, startPoint y: 199, endPoint x: 261, endPoint y: 175, distance: 192.5
click at [261, 175] on span "HIPAA violations are punishable by law and those found violating HIPAA are subj…" at bounding box center [487, 190] width 455 height 32
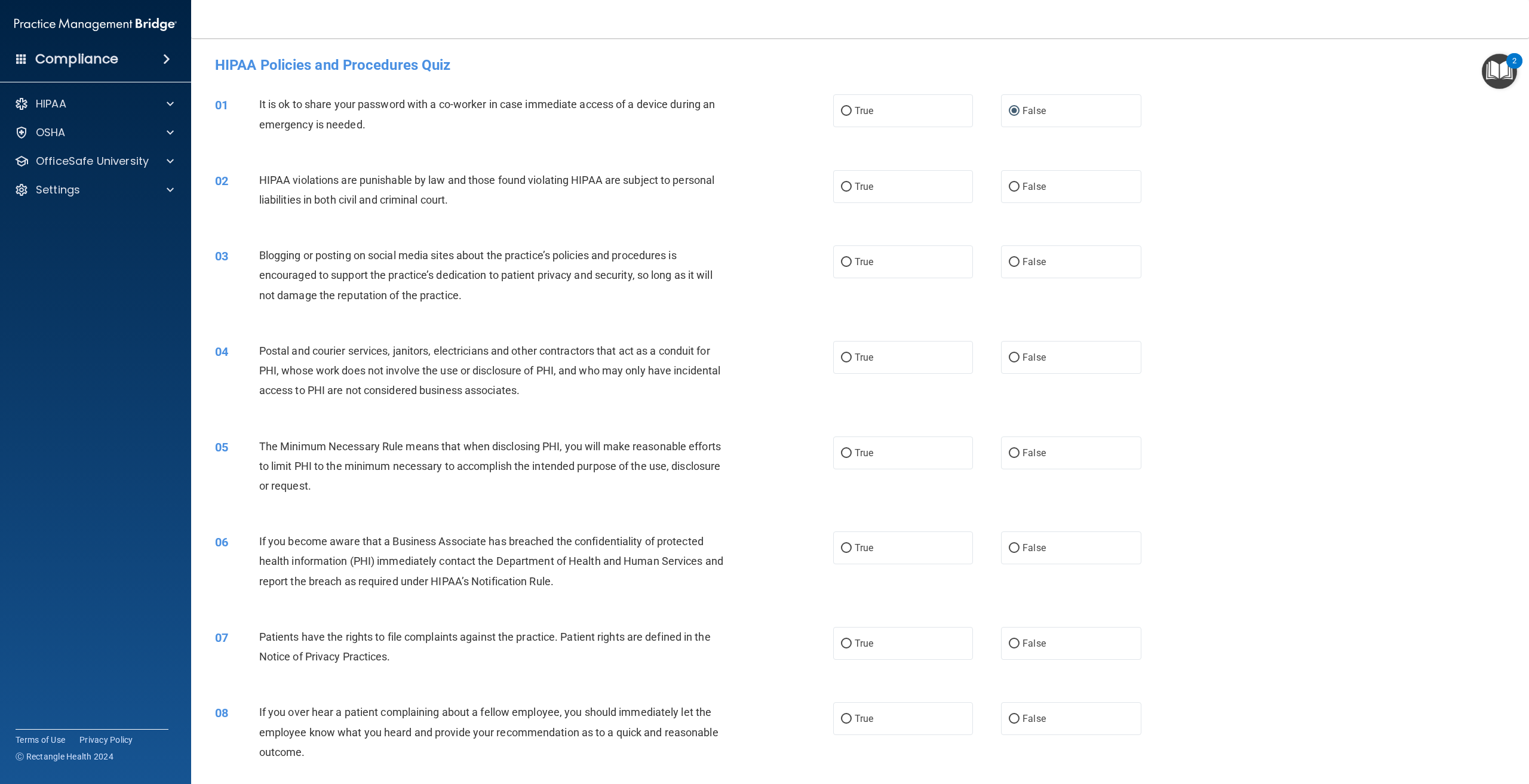
click at [366, 84] on div "01 It is ok to share your password with a co-worker in case immediate access of…" at bounding box center [860, 117] width 1308 height 75
click at [900, 188] on label "True" at bounding box center [903, 187] width 140 height 33
click at [852, 188] on input "True" at bounding box center [846, 187] width 11 height 9
radio input "true"
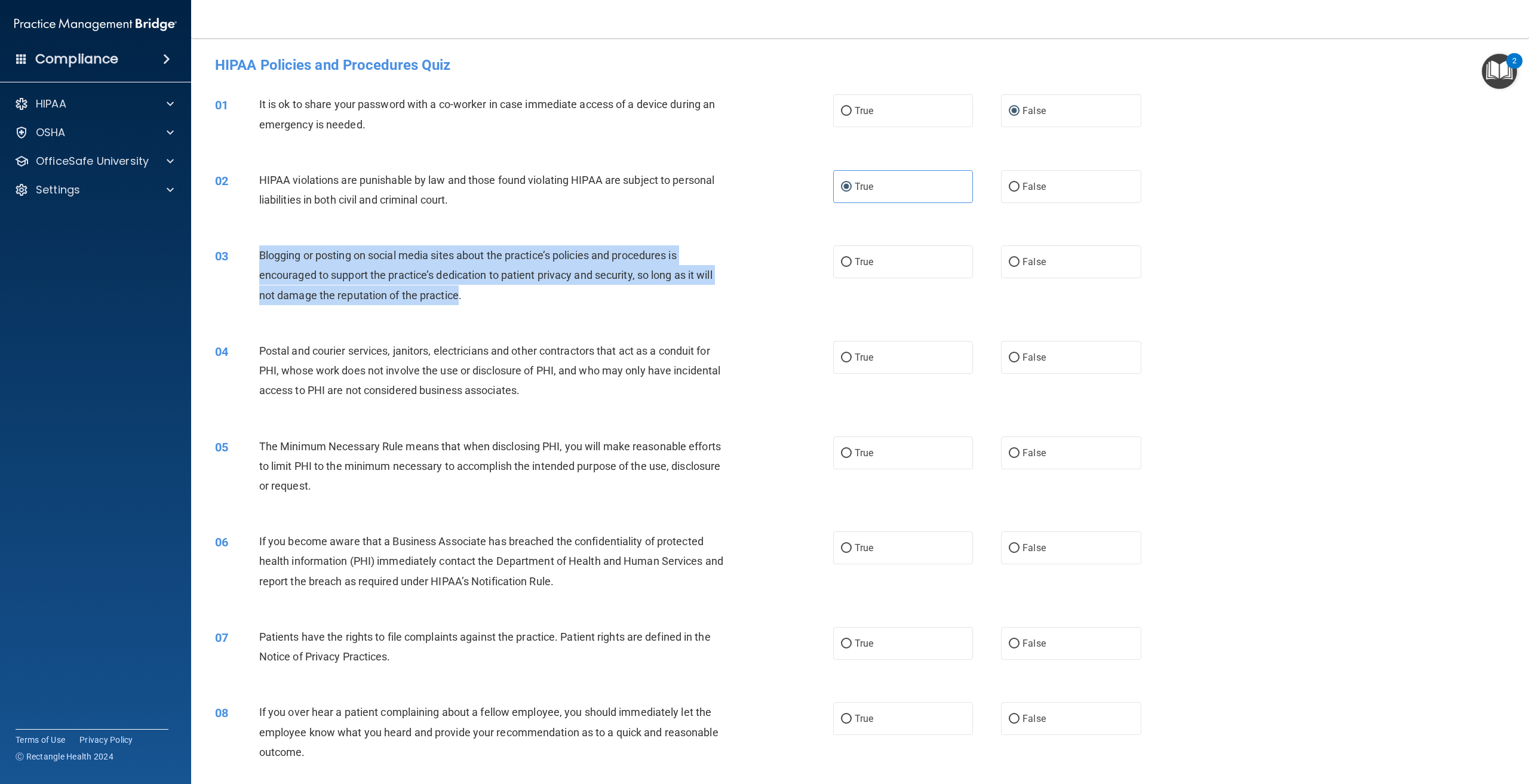
drag, startPoint x: 454, startPoint y: 294, endPoint x: 260, endPoint y: 245, distance: 200.1
click at [260, 245] on div "Blogging or posting on social media sites about the practice’s policies and pro…" at bounding box center [497, 275] width 477 height 60
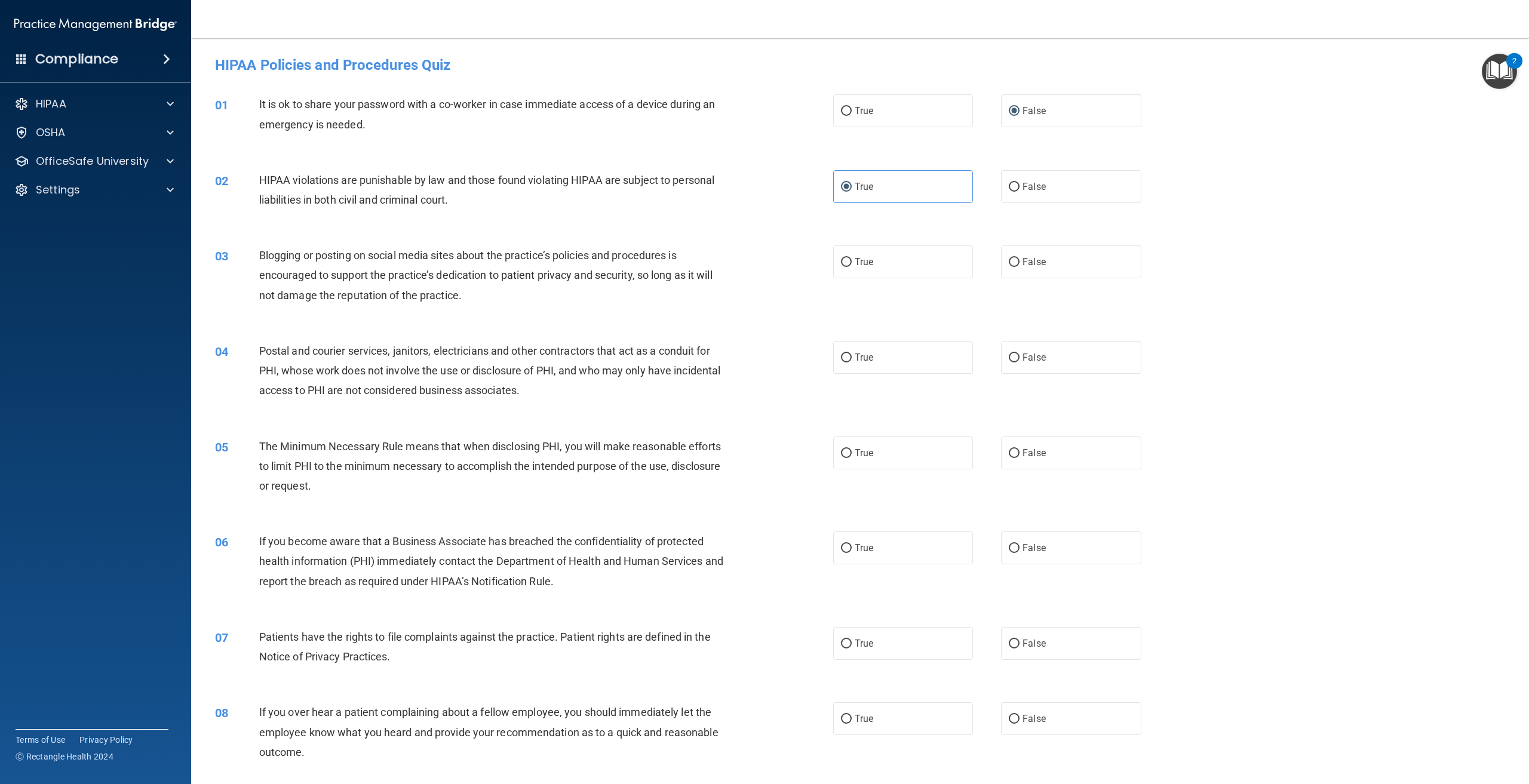
click at [500, 297] on div "Blogging or posting on social media sites about the practice’s policies and pro…" at bounding box center [497, 275] width 477 height 60
click at [889, 247] on label "True" at bounding box center [903, 261] width 140 height 33
click at [852, 258] on input "True" at bounding box center [846, 262] width 11 height 9
radio input "true"
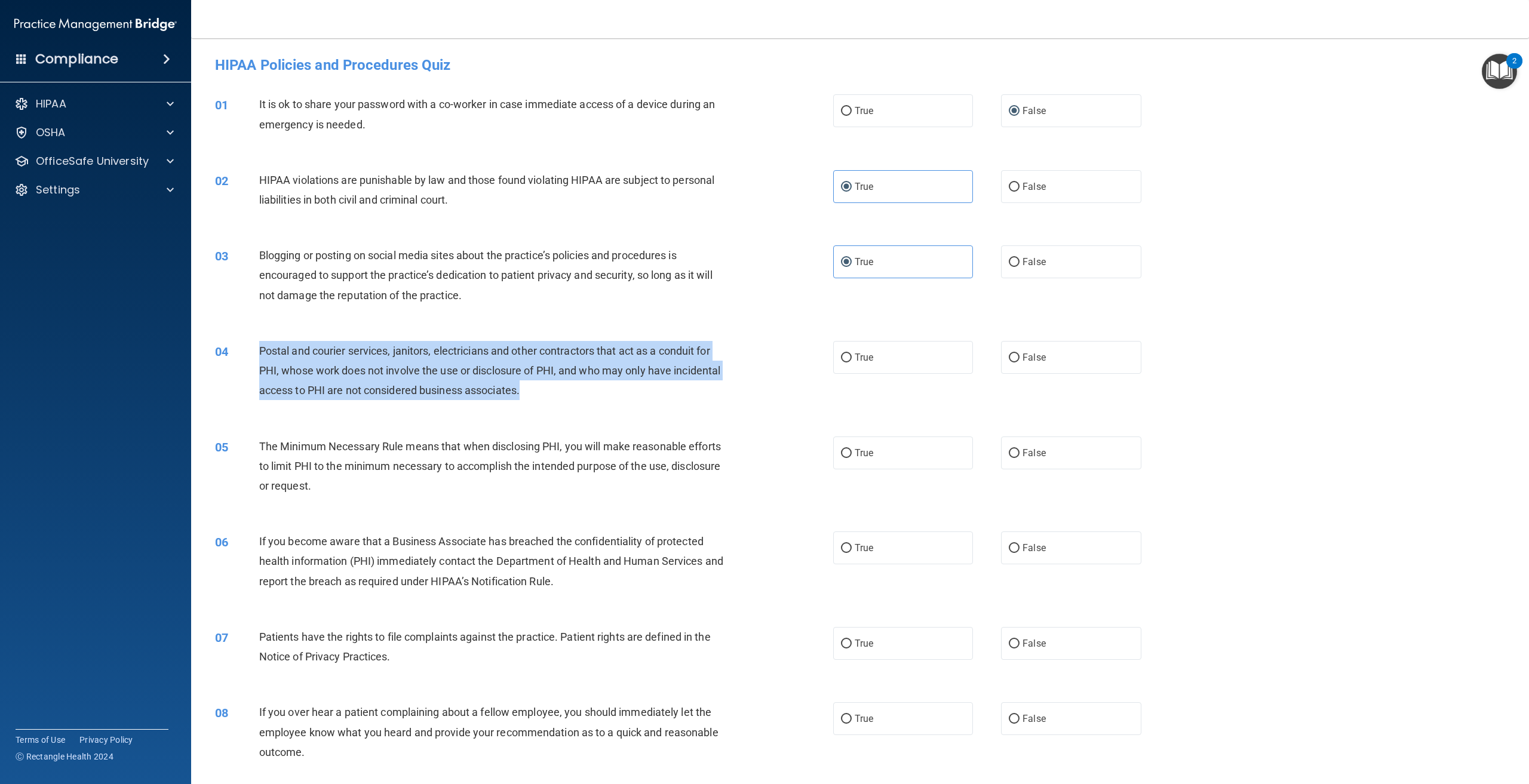
drag, startPoint x: 579, startPoint y: 389, endPoint x: 261, endPoint y: 351, distance: 320.3
click at [261, 351] on div "Postal and courier services, janitors, electricians and other contractors that …" at bounding box center [497, 371] width 477 height 60
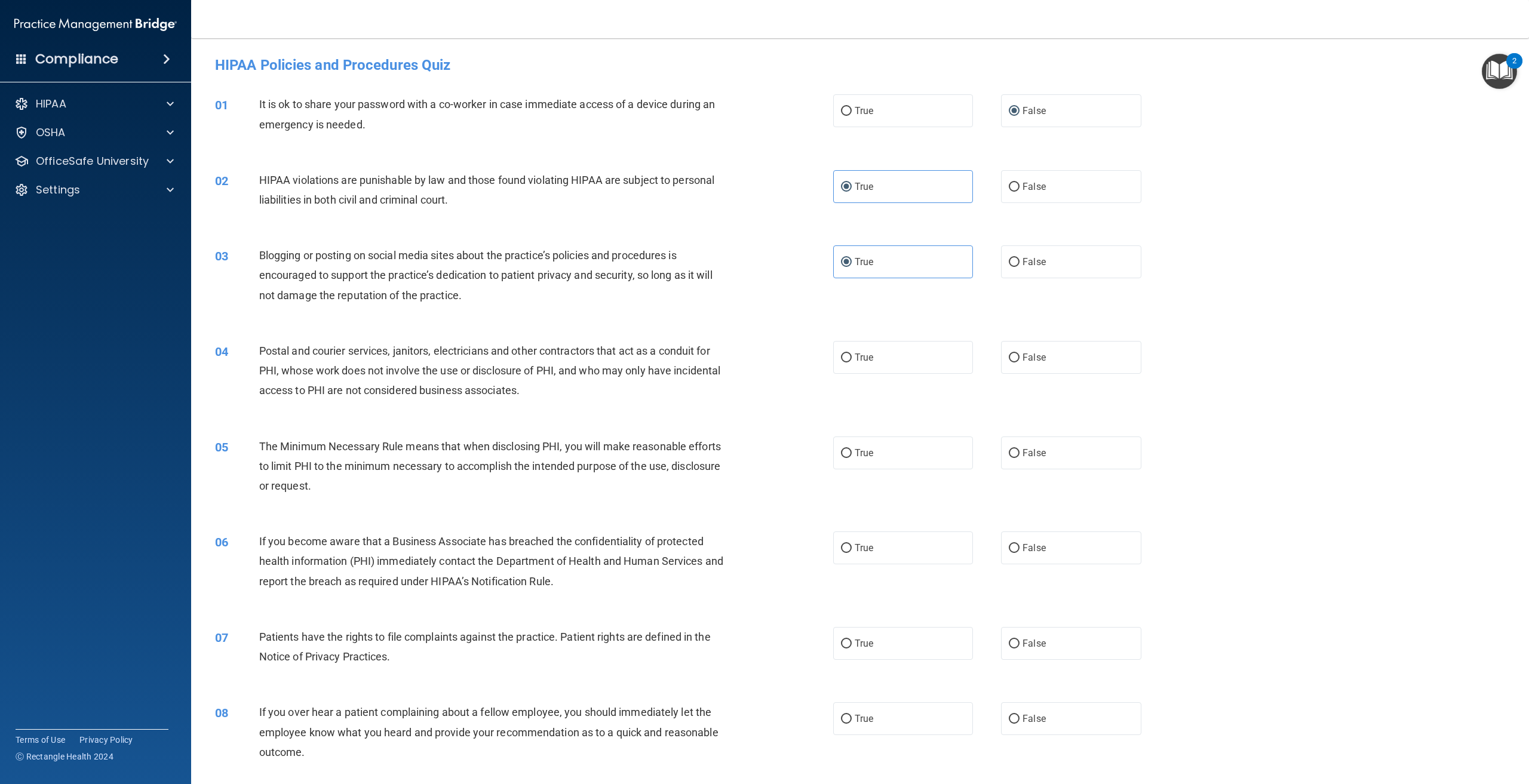
drag, startPoint x: 619, startPoint y: 409, endPoint x: 827, endPoint y: 363, distance: 213.0
click at [619, 409] on div "04 Postal and courier services, janitors, electricians and other contractors th…" at bounding box center [860, 374] width 1308 height 96
click at [927, 355] on label "True" at bounding box center [903, 357] width 140 height 33
click at [852, 355] on input "True" at bounding box center [846, 358] width 11 height 9
radio input "true"
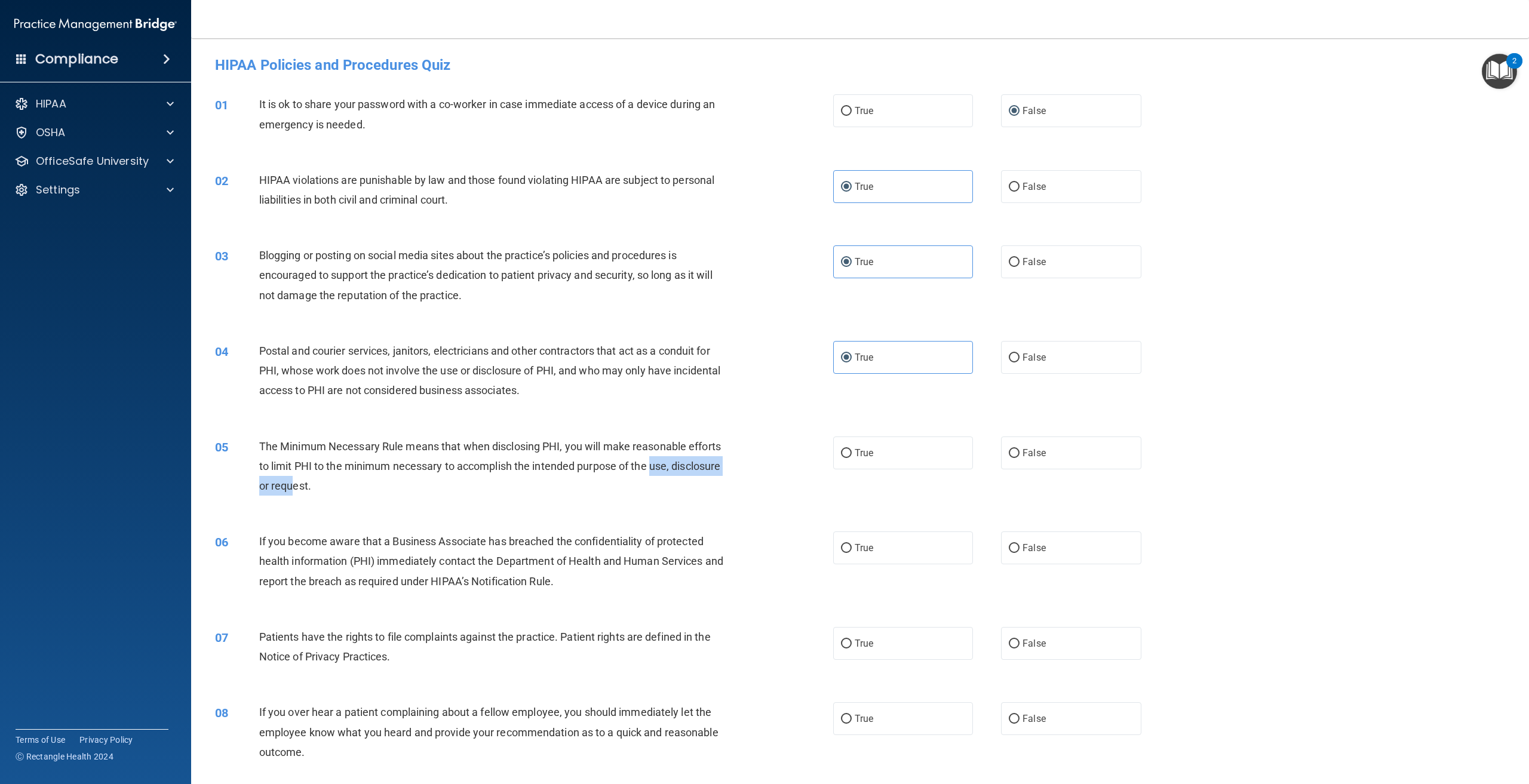
drag, startPoint x: 651, startPoint y: 471, endPoint x: 345, endPoint y: 490, distance: 306.6
click at [345, 490] on span "The Minimum Necessary Rule means that when disclosing PHI, you will make reason…" at bounding box center [490, 466] width 462 height 52
click at [366, 482] on div "The Minimum Necessary Rule means that when disclosing PHI, you will make reason…" at bounding box center [497, 466] width 477 height 60
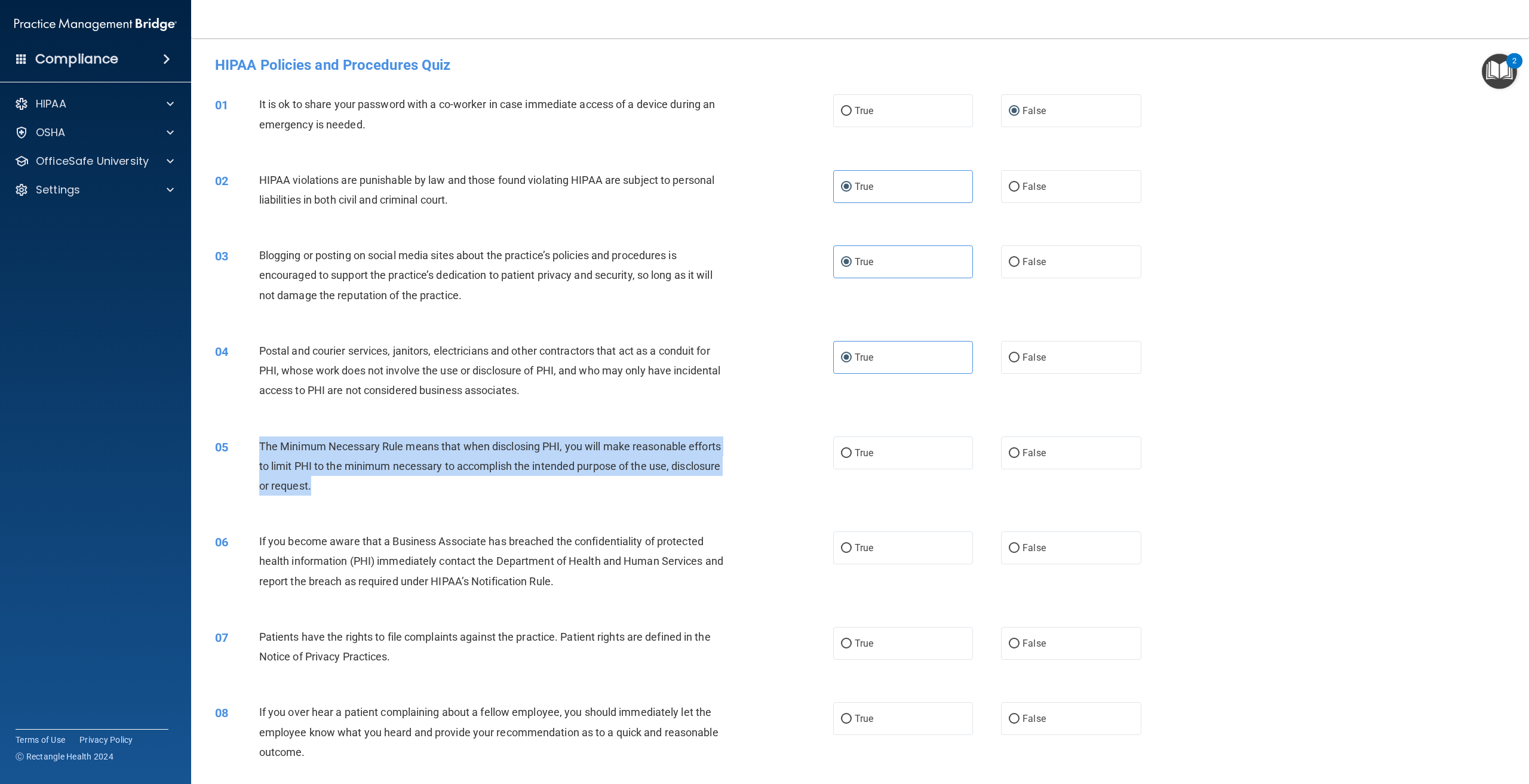
drag, startPoint x: 365, startPoint y: 483, endPoint x: 260, endPoint y: 442, distance: 112.7
click at [260, 442] on div "The Minimum Necessary Rule means that when disclosing PHI, you will make reason…" at bounding box center [497, 466] width 477 height 60
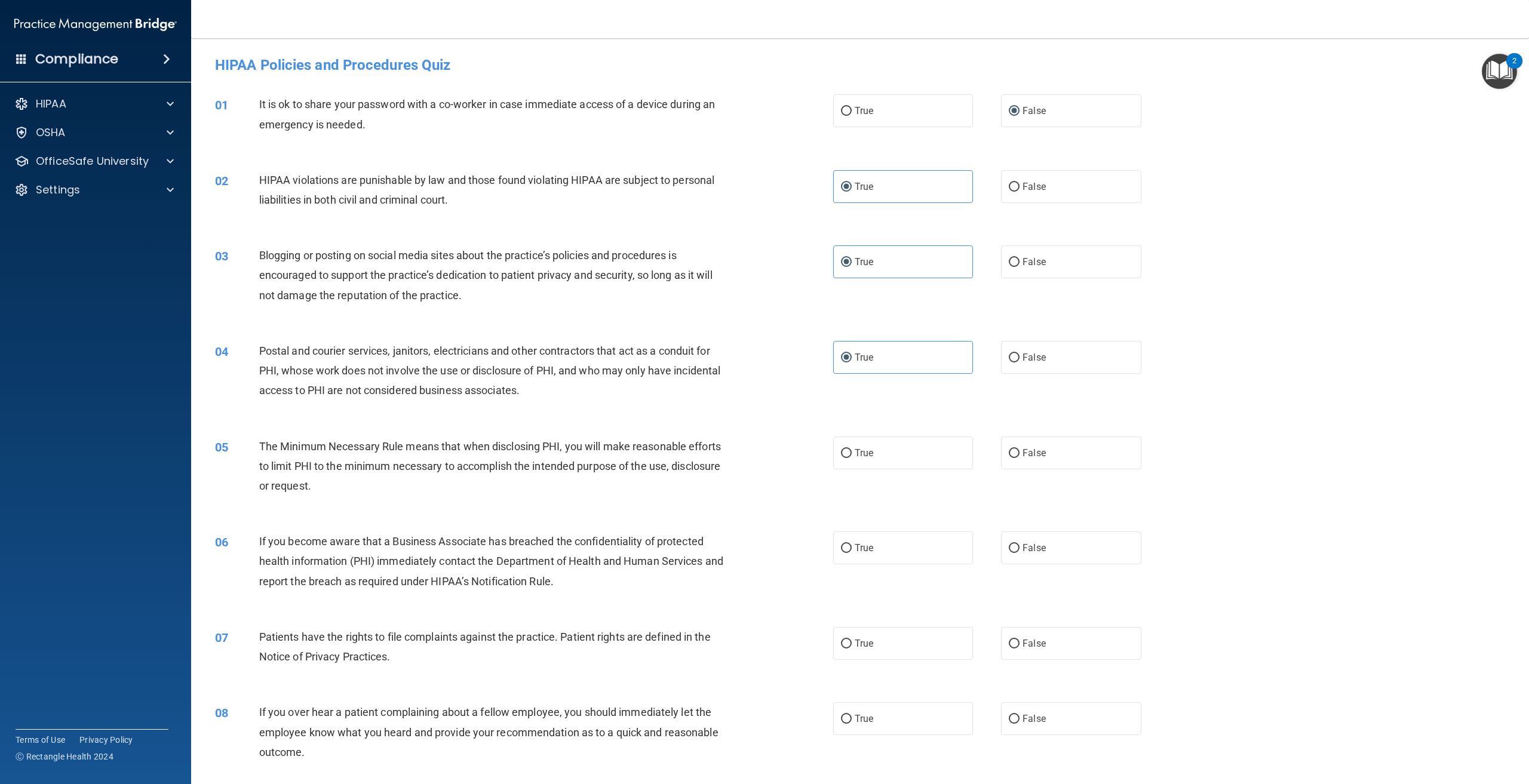
click at [297, 382] on div "Postal and courier services, janitors, electricians and other contractors that …" at bounding box center [497, 371] width 477 height 60
drag, startPoint x: 872, startPoint y: 465, endPoint x: 748, endPoint y: 527, distance: 138.6
click at [872, 465] on label "True" at bounding box center [903, 453] width 140 height 33
click at [852, 458] on input "True" at bounding box center [846, 454] width 11 height 9
radio input "true"
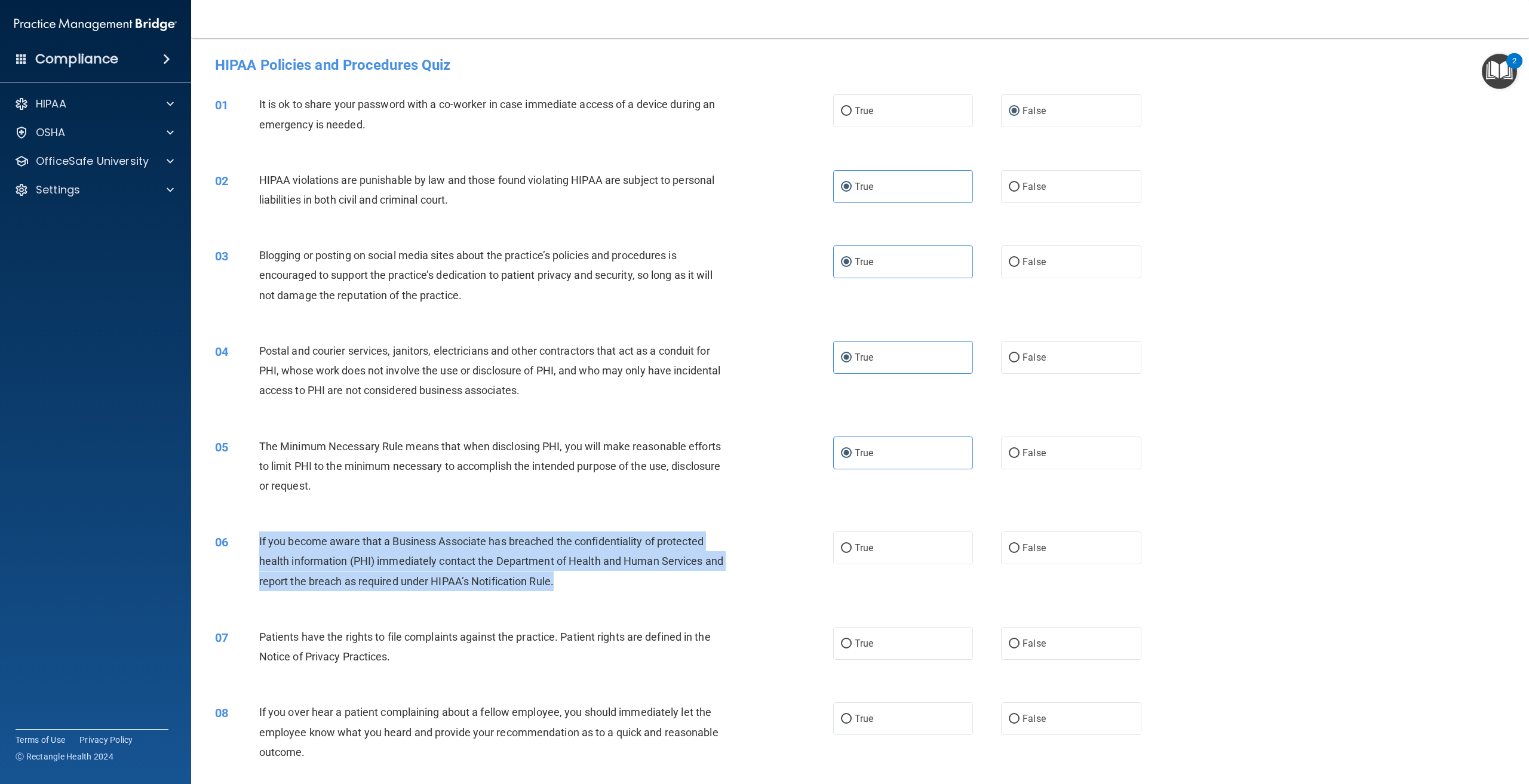
drag, startPoint x: 575, startPoint y: 585, endPoint x: 256, endPoint y: 550, distance: 320.9
click at [256, 550] on div "06 If you become aware that a Business Associate has breached the confidentiali…" at bounding box center [524, 564] width 654 height 66
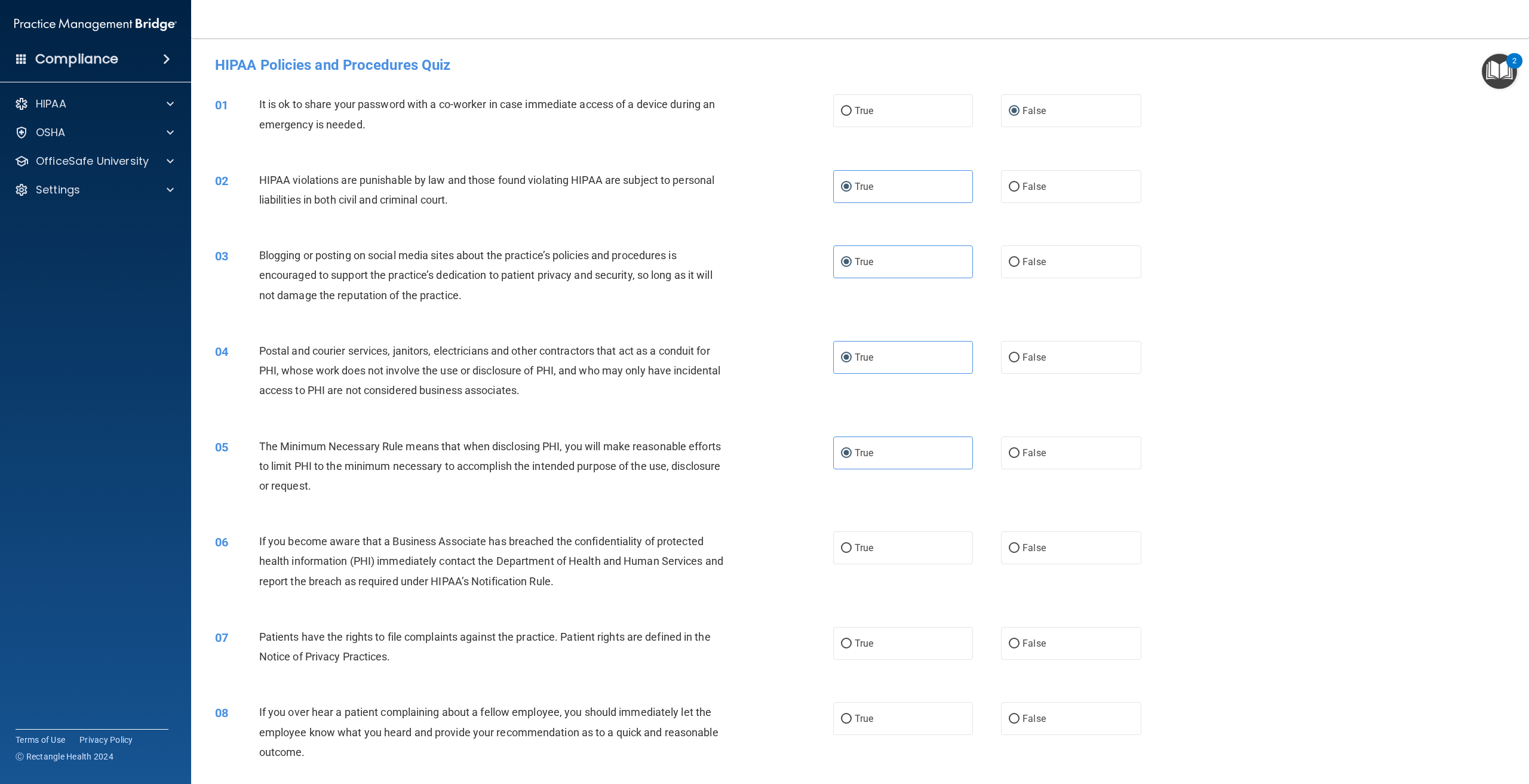
click at [325, 487] on span "The Minimum Necessary Rule means that when disclosing PHI, you will make reason…" at bounding box center [490, 466] width 462 height 52
click at [1067, 564] on label "False" at bounding box center [1071, 548] width 140 height 33
click at [1020, 553] on input "False" at bounding box center [1014, 548] width 11 height 9
radio input "true"
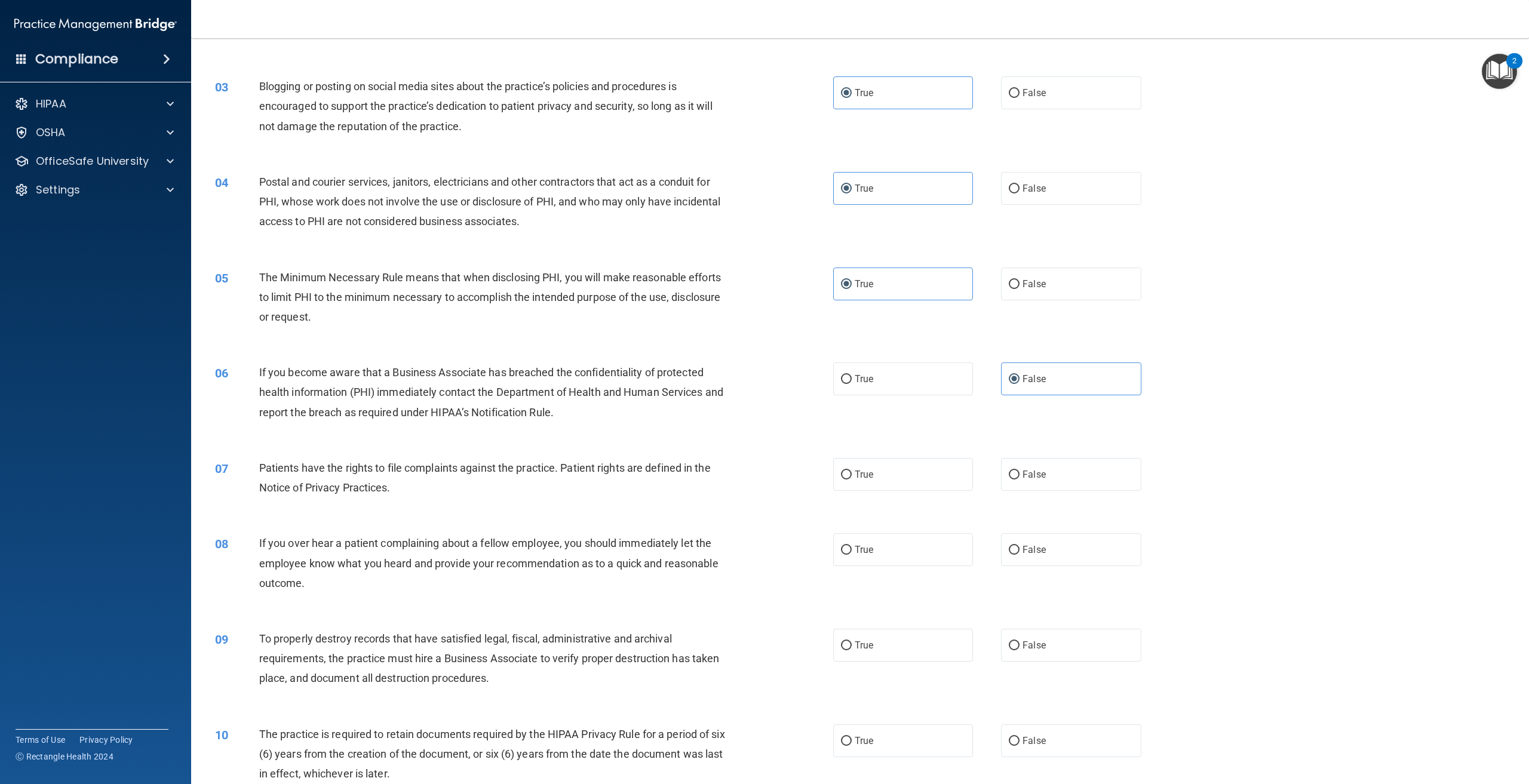
scroll to position [179, 0]
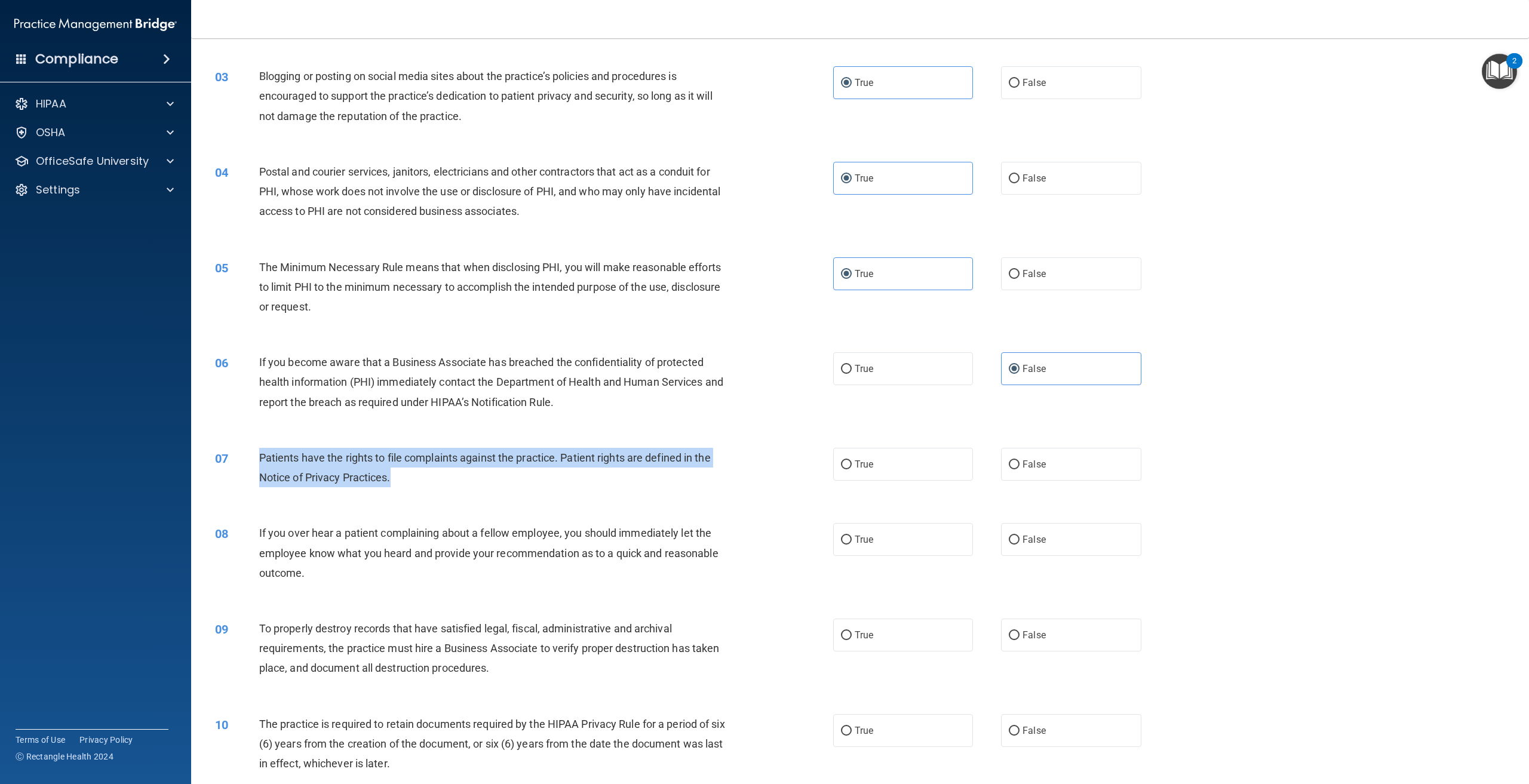
drag, startPoint x: 401, startPoint y: 470, endPoint x: 245, endPoint y: 461, distance: 156.3
click at [245, 461] on div "07 Patients have the rights to file complaints against the practice. Patient ri…" at bounding box center [524, 471] width 654 height 45
click at [574, 483] on div "Patients have the rights to file complaints against the practice. Patient right…" at bounding box center [497, 468] width 477 height 39
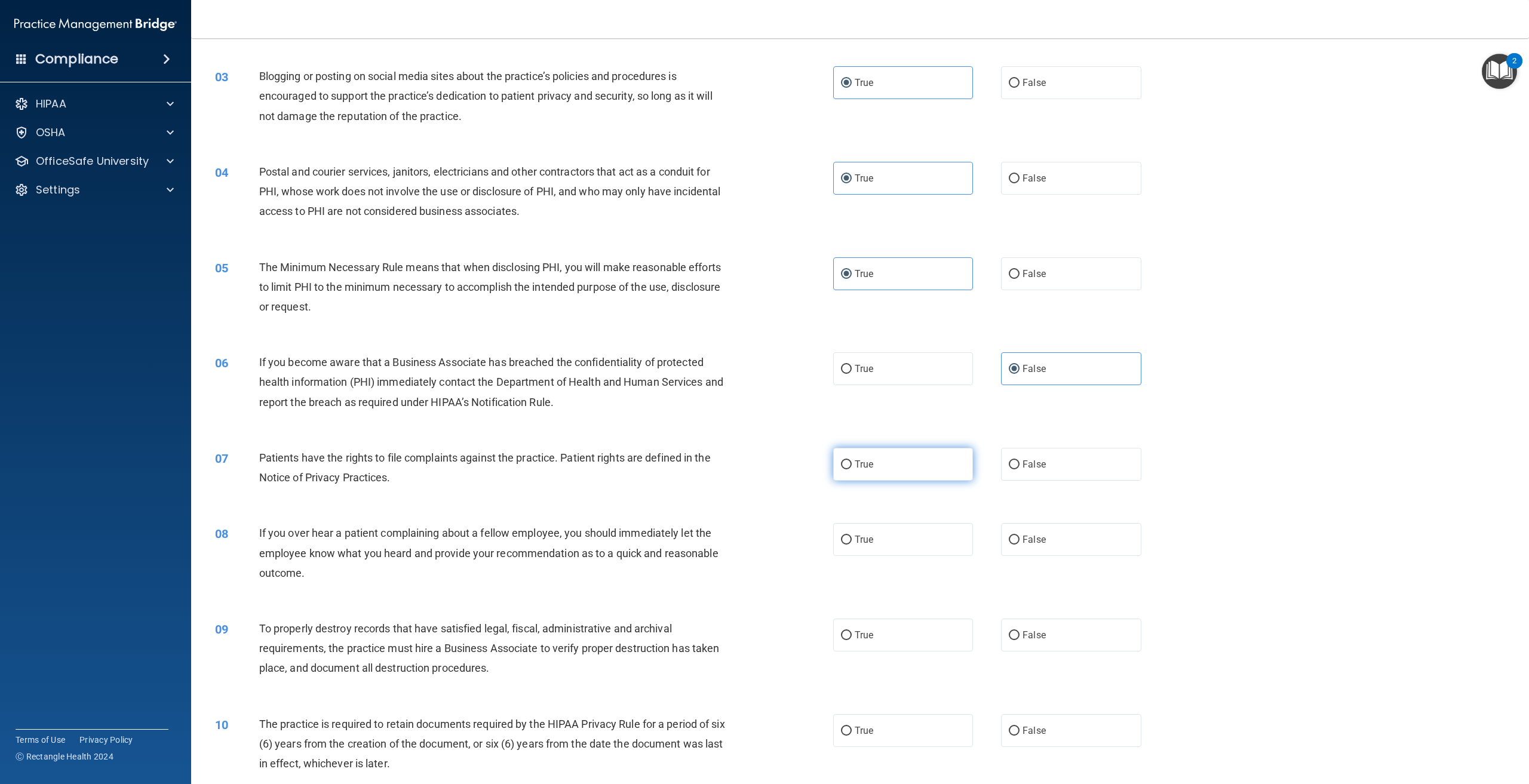
click at [855, 468] on span "True" at bounding box center [864, 464] width 18 height 11
click at [852, 468] on input "True" at bounding box center [846, 465] width 11 height 9
radio input "true"
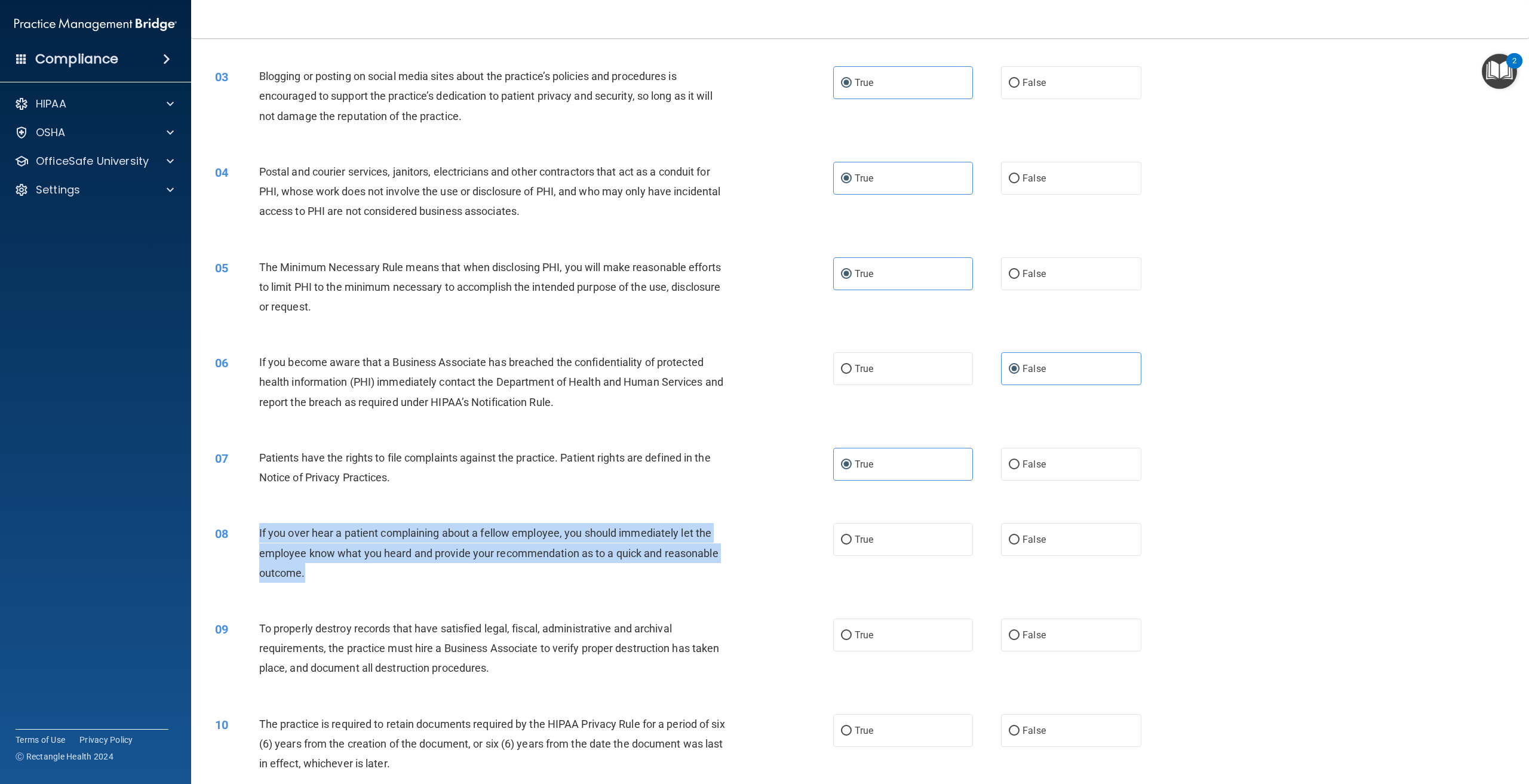
drag, startPoint x: 309, startPoint y: 571, endPoint x: 257, endPoint y: 537, distance: 62.1
click at [257, 537] on div "08 If you over hear a patient complaining about a fellow employee, you should i…" at bounding box center [524, 556] width 654 height 66
click at [540, 585] on div "08 If you over hear a patient complaining about a fellow employee, you should i…" at bounding box center [524, 556] width 654 height 66
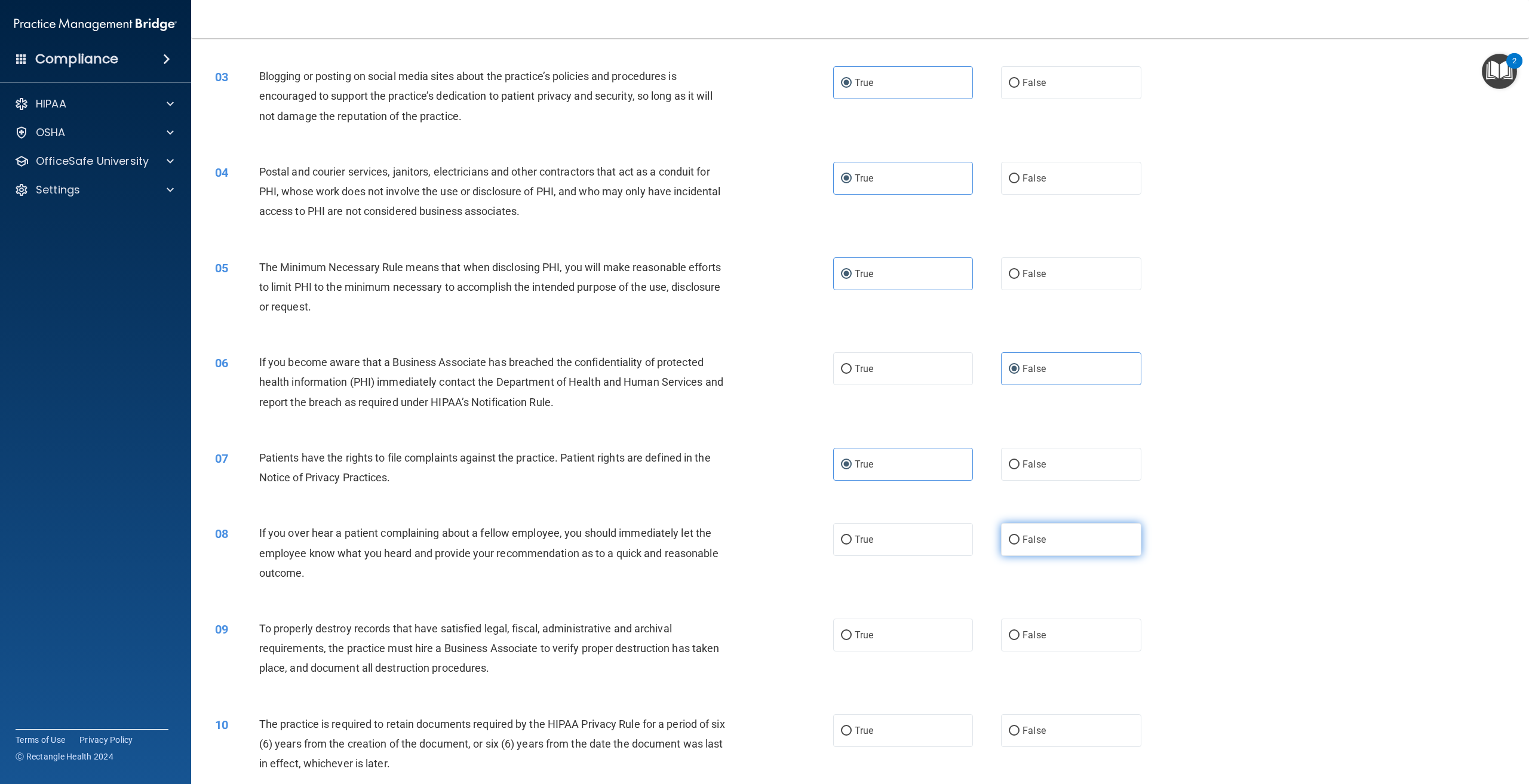
click at [1001, 547] on label "False" at bounding box center [1071, 540] width 140 height 33
click at [1009, 545] on input "False" at bounding box center [1014, 540] width 11 height 9
radio input "true"
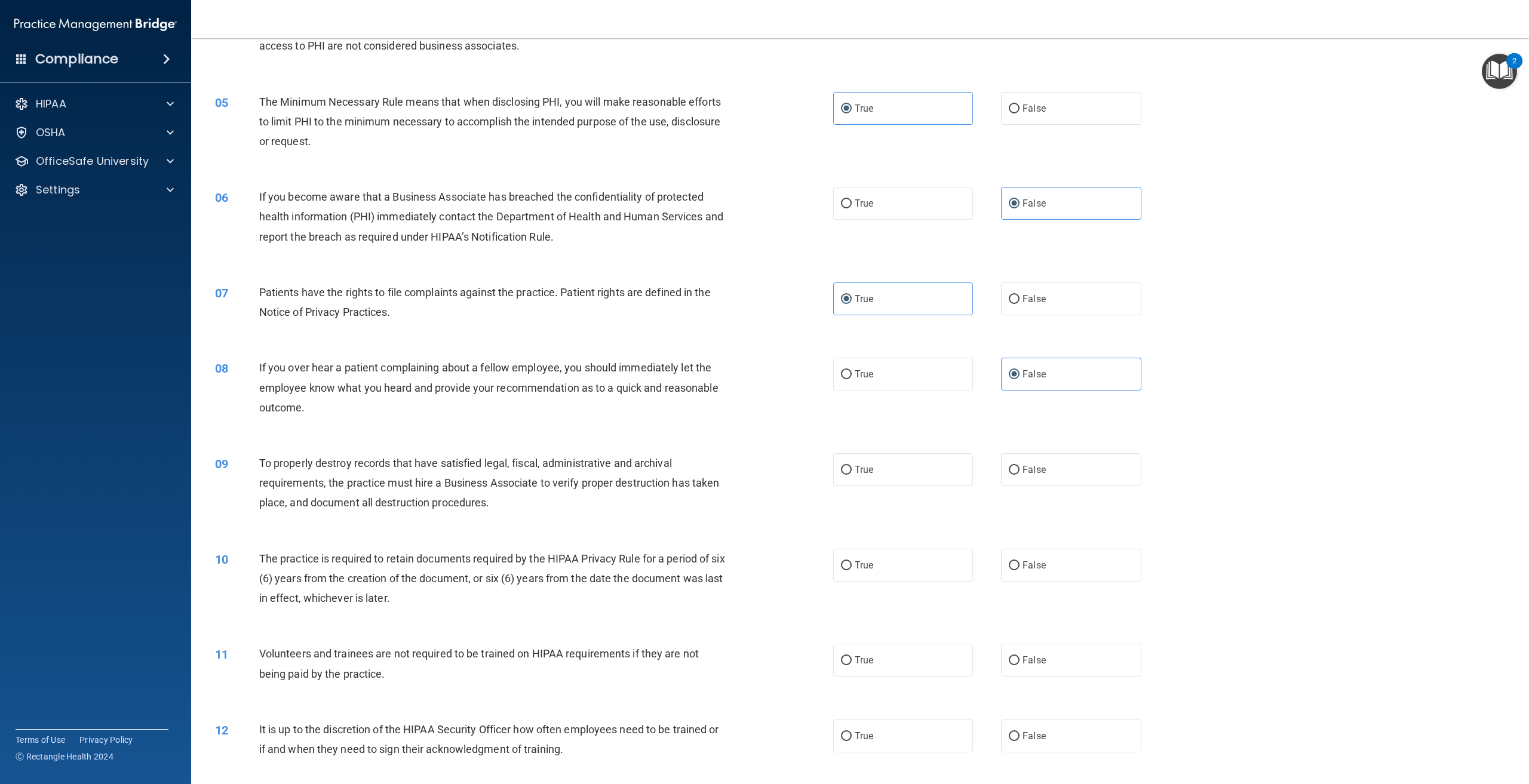
scroll to position [359, 0]
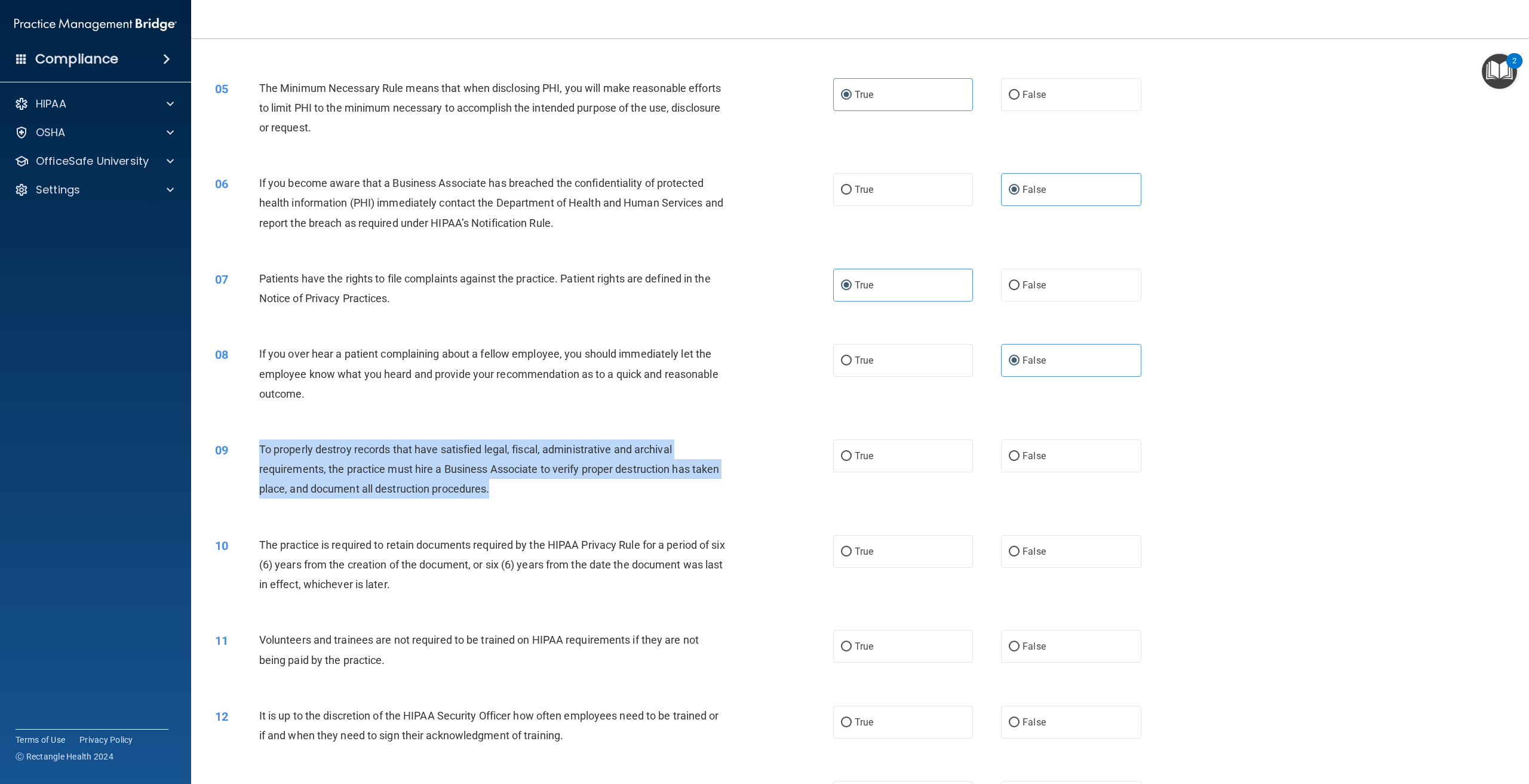
drag, startPoint x: 497, startPoint y: 494, endPoint x: 256, endPoint y: 449, distance: 245.2
click at [256, 449] on div "09 To properly destroy records that have satisfied legal, fiscal, administrativ…" at bounding box center [524, 472] width 654 height 66
click at [555, 504] on div "09 To properly destroy records that have satisfied legal, fiscal, administrativ…" at bounding box center [524, 472] width 654 height 66
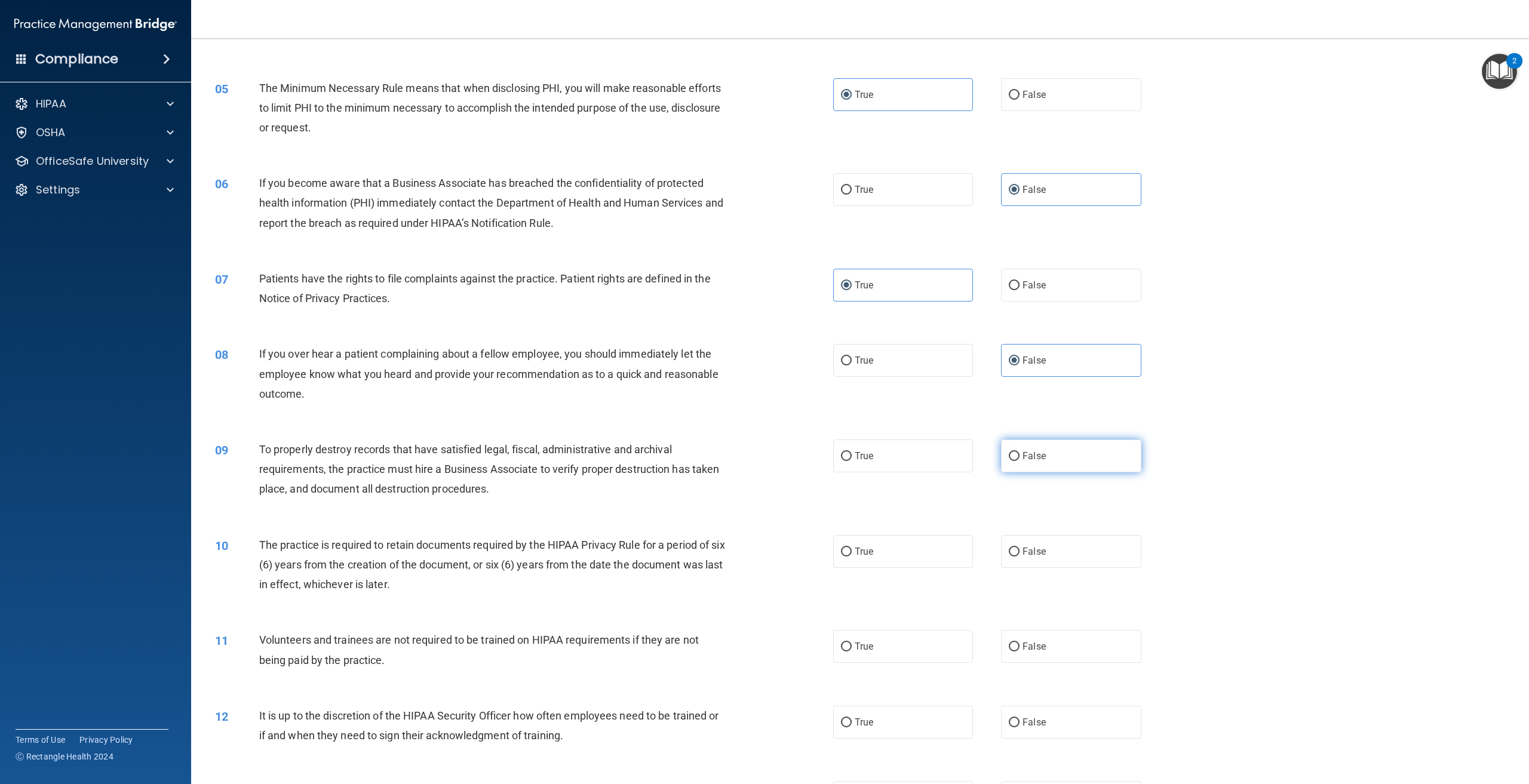
click at [1057, 461] on label "False" at bounding box center [1071, 456] width 140 height 33
click at [1020, 461] on input "False" at bounding box center [1014, 456] width 11 height 9
radio input "true"
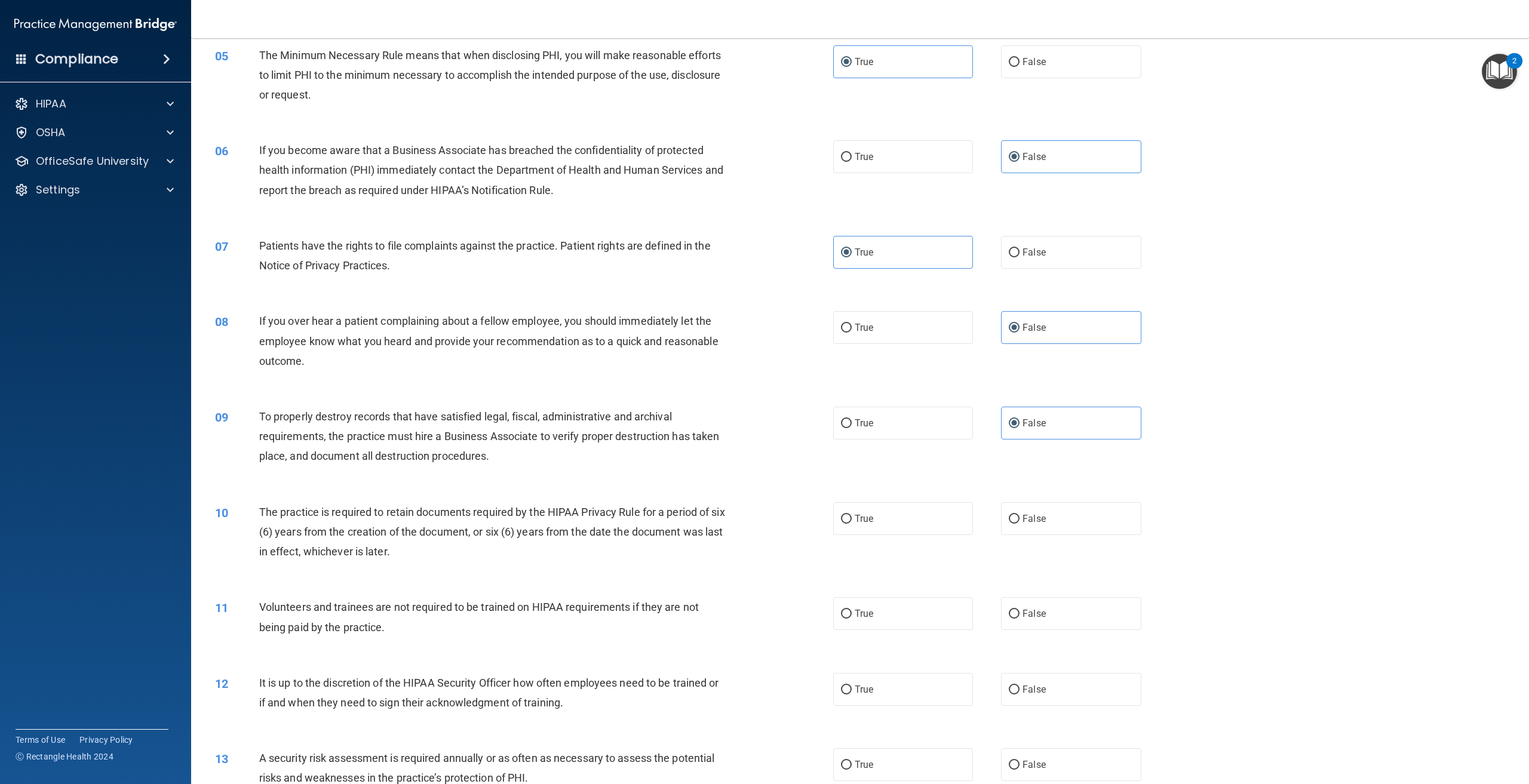
scroll to position [478, 0]
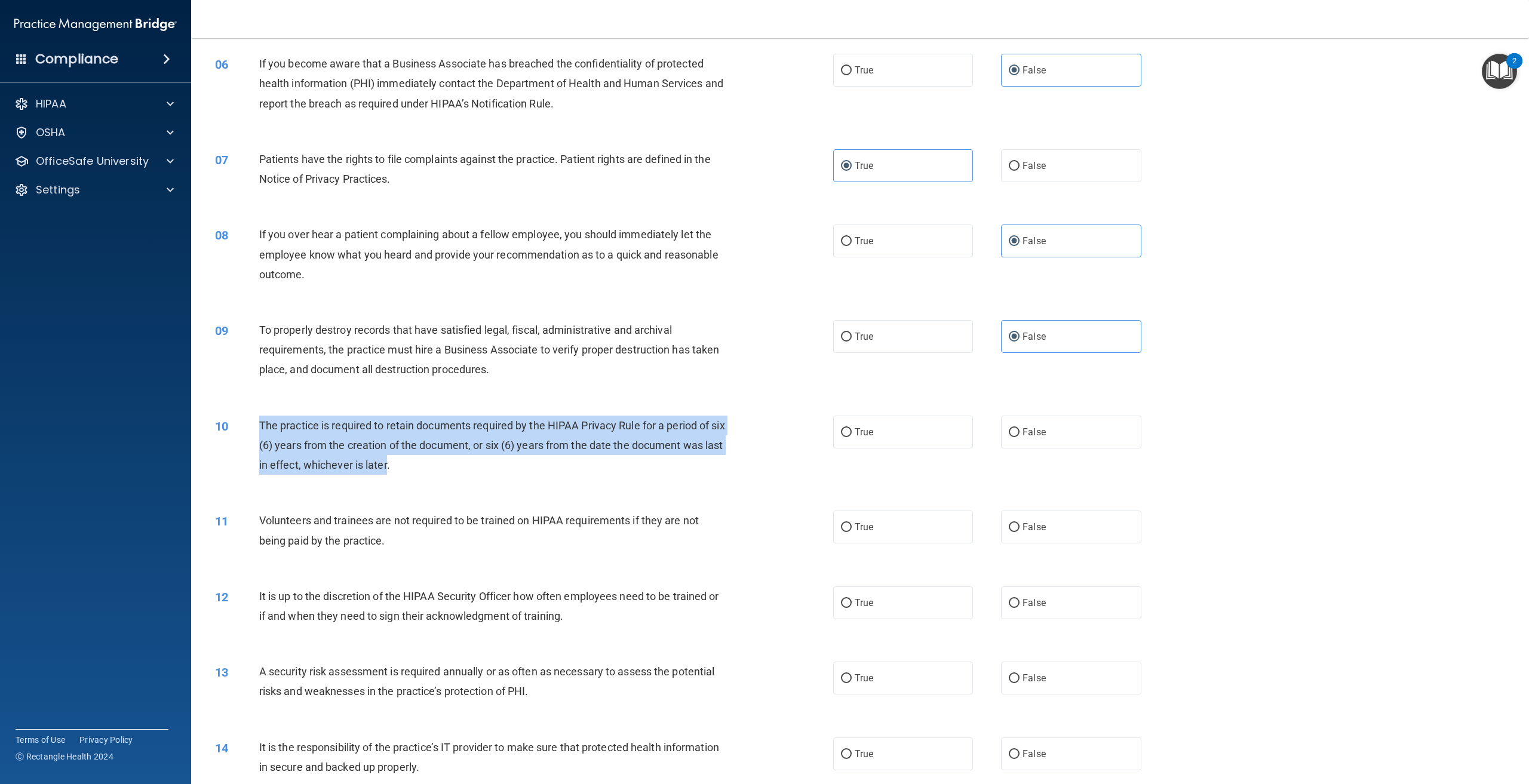
drag, startPoint x: 407, startPoint y: 460, endPoint x: 256, endPoint y: 422, distance: 155.7
click at [256, 422] on div "10 The practice is required to retain documents required by the HIPAA Privacy R…" at bounding box center [524, 448] width 654 height 66
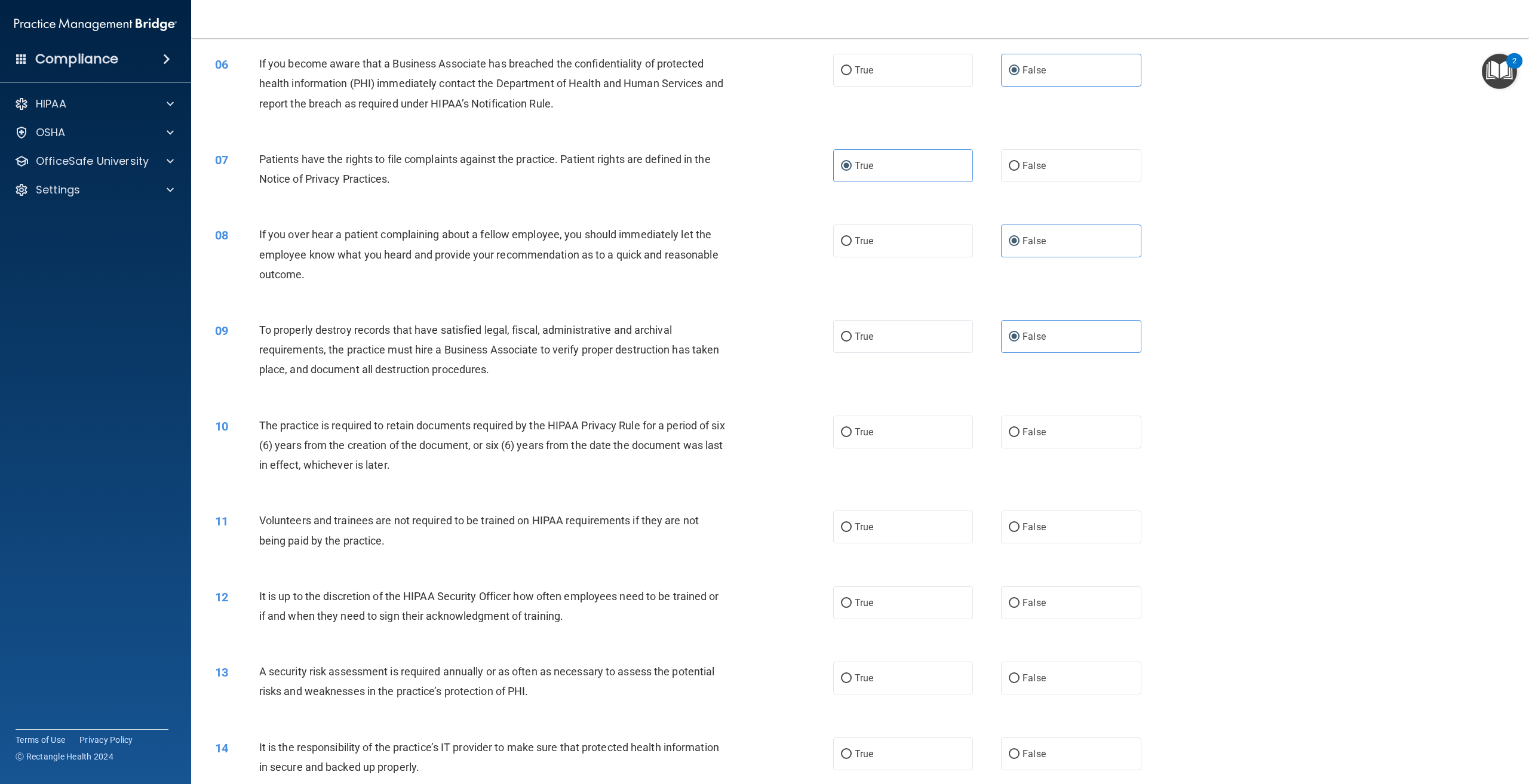
click at [521, 485] on div "10 The practice is required to retain documents required by the HIPAA Privacy R…" at bounding box center [860, 449] width 1308 height 96
click at [850, 437] on label "True" at bounding box center [903, 432] width 140 height 33
click at [850, 437] on input "True" at bounding box center [846, 433] width 11 height 9
radio input "true"
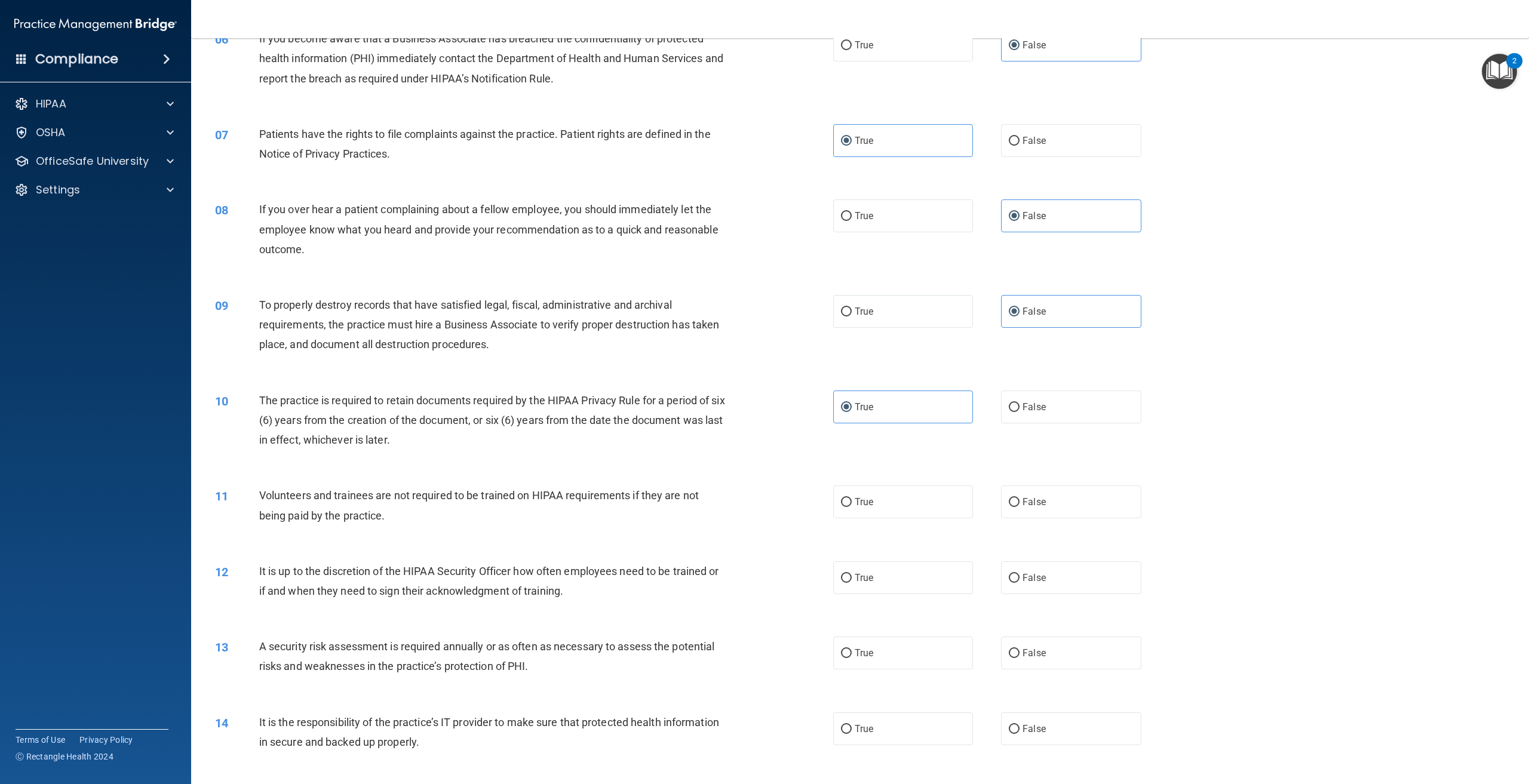
scroll to position [597, 0]
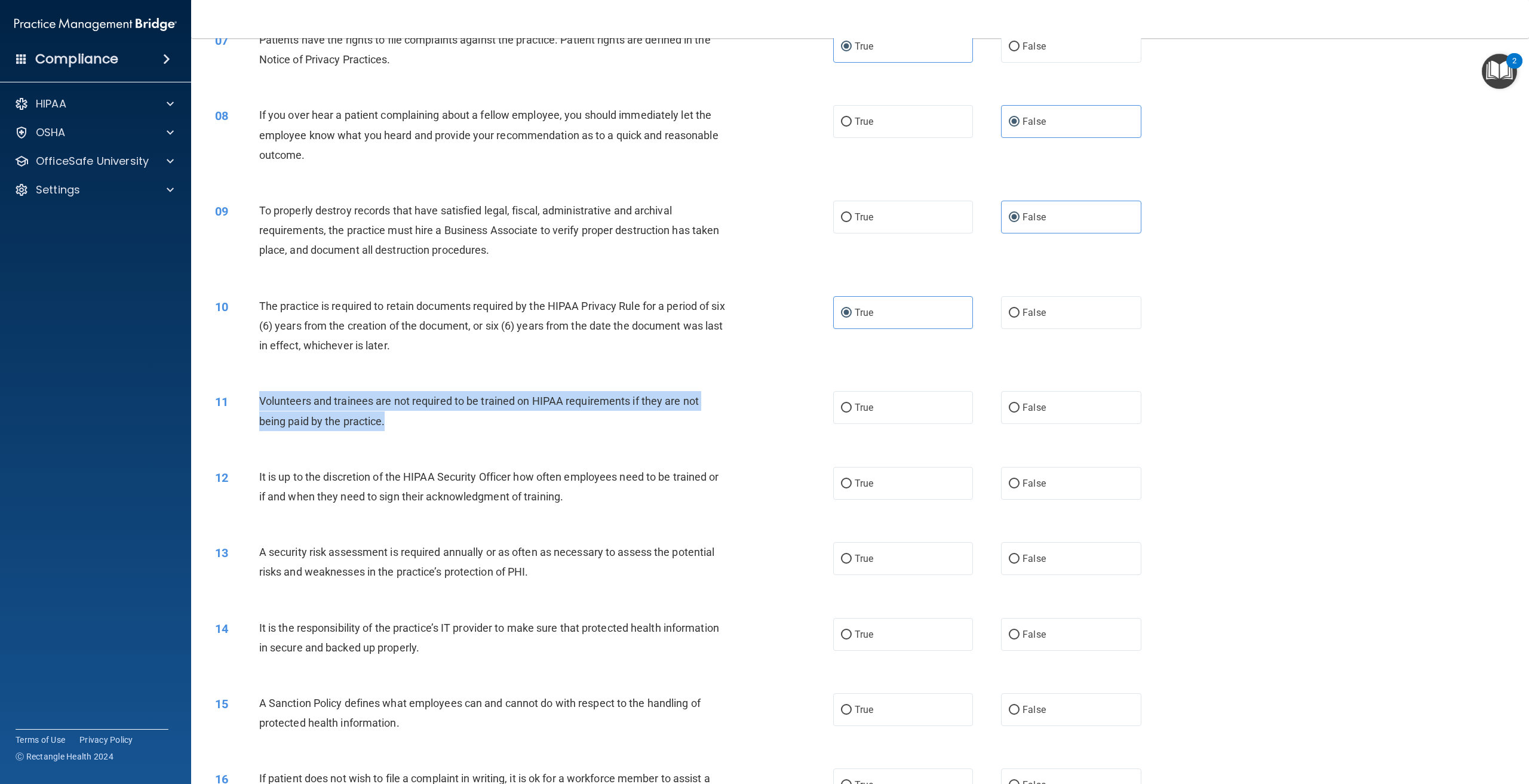
drag, startPoint x: 390, startPoint y: 418, endPoint x: 261, endPoint y: 397, distance: 130.7
click at [261, 397] on div "Volunteers and trainees are not required to be trained on HIPAA requirements if…" at bounding box center [497, 411] width 477 height 39
click at [439, 429] on div "Volunteers and trainees are not required to be trained on HIPAA requirements if…" at bounding box center [497, 411] width 477 height 39
click at [573, 435] on div "11 Volunteers and trainees are not required to be trained on HIPAA requirements…" at bounding box center [524, 413] width 654 height 45
drag, startPoint x: 429, startPoint y: 457, endPoint x: 398, endPoint y: 445, distance: 33.2
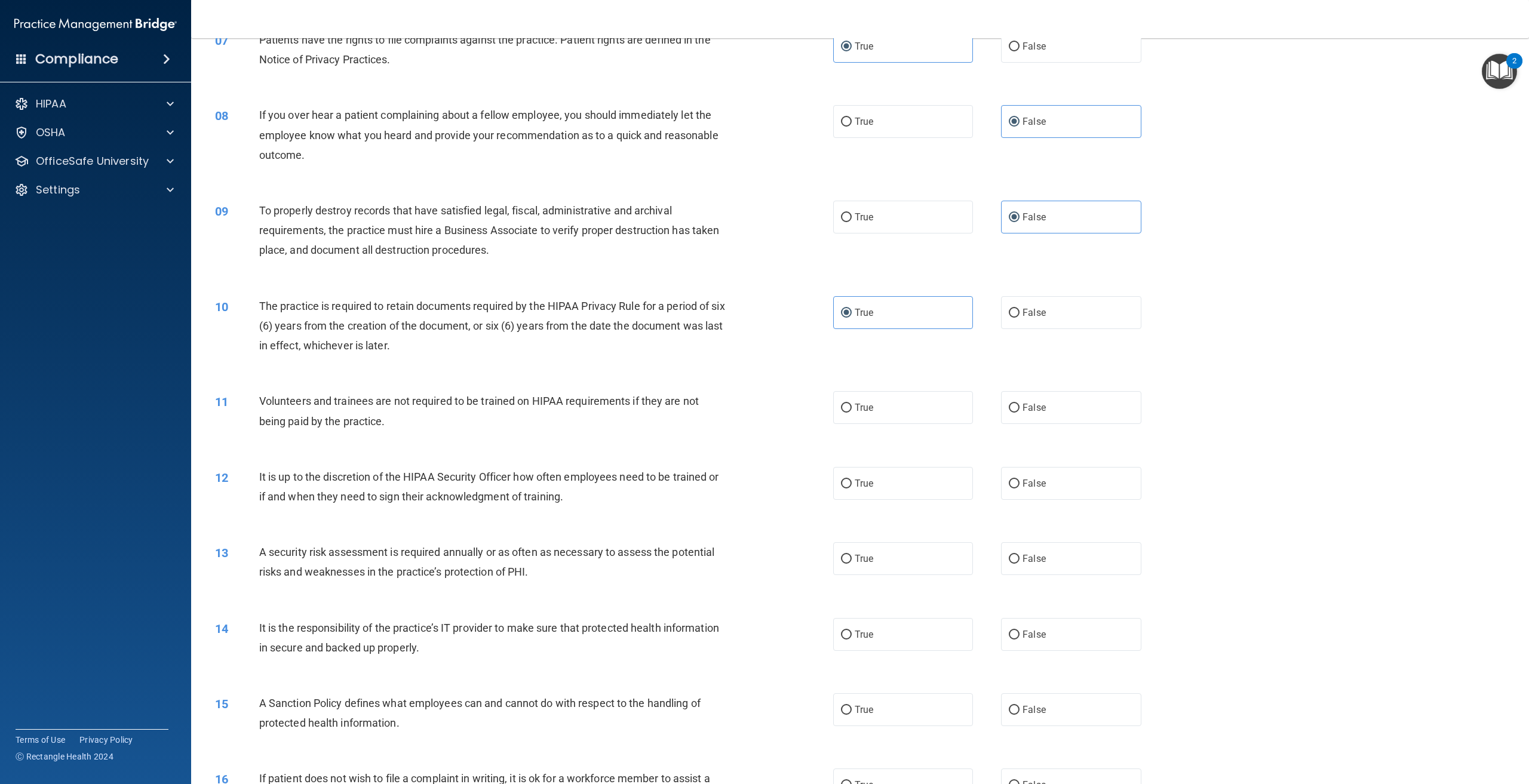
click at [429, 456] on div "12 It is up to the discretion of the HIPAA Security Officer how often employees…" at bounding box center [860, 490] width 1308 height 75
drag, startPoint x: 1043, startPoint y: 418, endPoint x: 1032, endPoint y: 426, distance: 13.6
click at [1043, 418] on label "False" at bounding box center [1071, 407] width 140 height 33
click at [1020, 413] on input "False" at bounding box center [1014, 408] width 11 height 9
radio input "true"
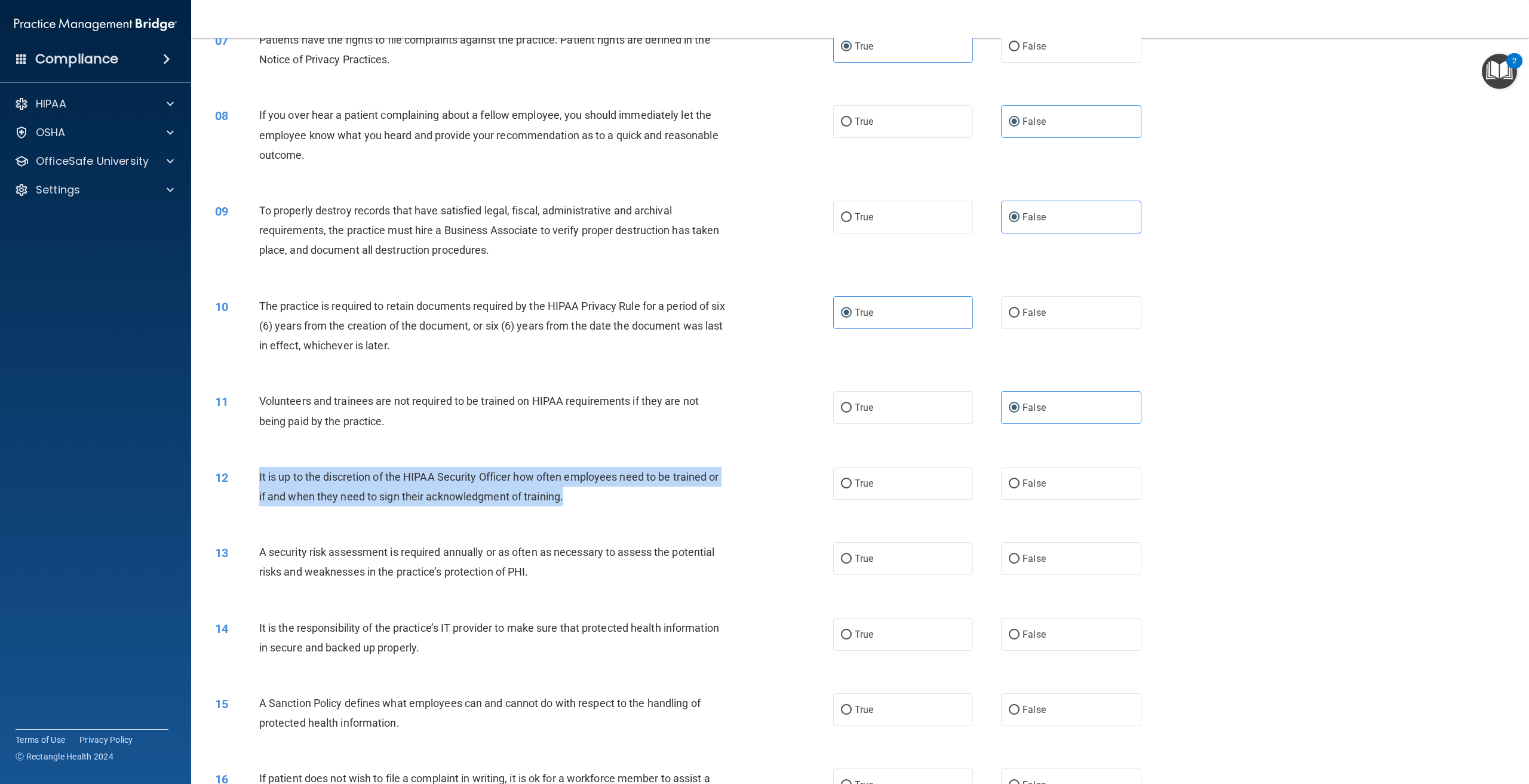
drag, startPoint x: 567, startPoint y: 504, endPoint x: 256, endPoint y: 480, distance: 311.9
click at [256, 480] on div "12 It is up to the discretion of the HIPAA Security Officer how often employees…" at bounding box center [524, 490] width 654 height 45
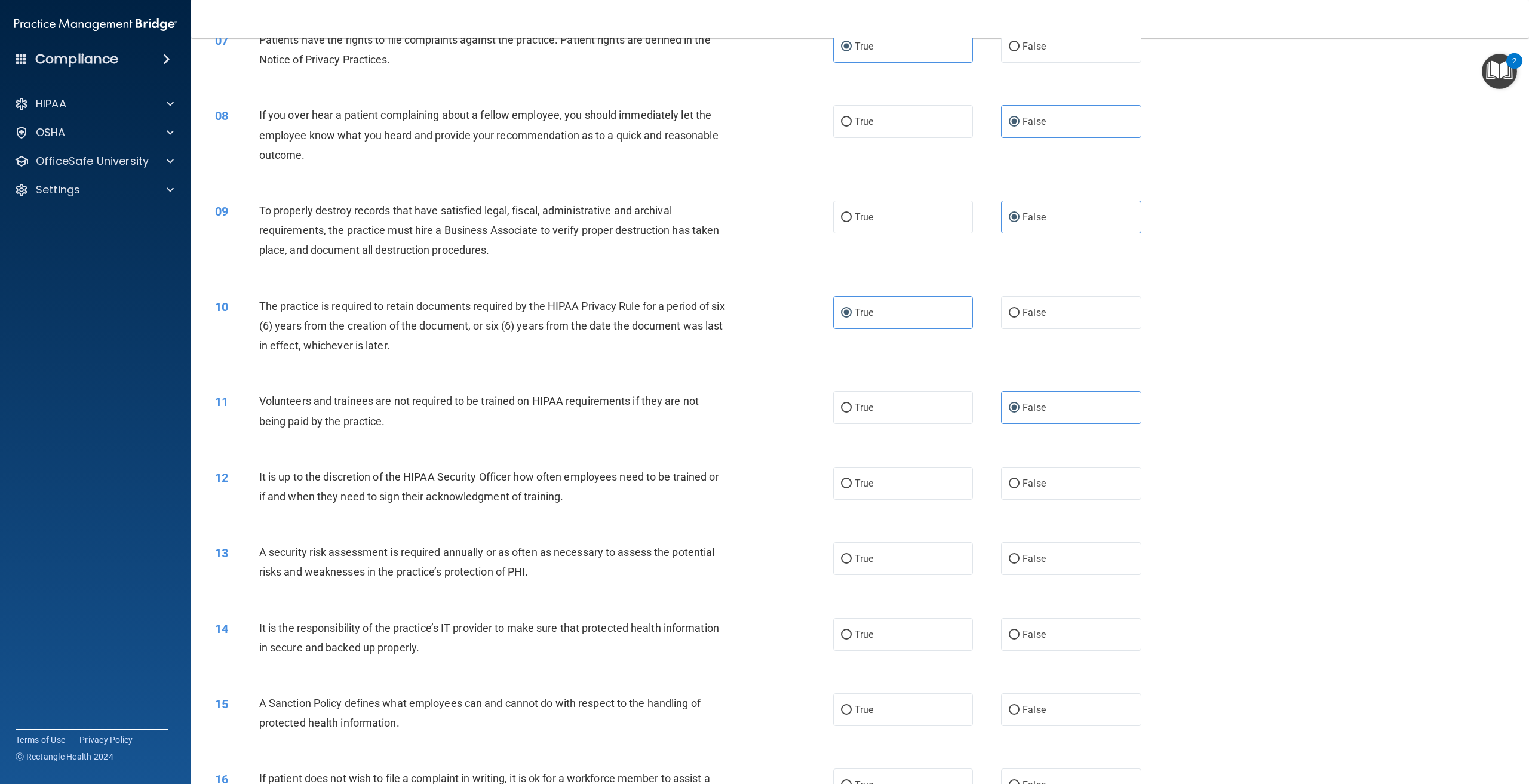
click at [543, 528] on div "13 A security risk assessment is required annually or as often as necessary to …" at bounding box center [860, 565] width 1308 height 75
click at [1086, 486] on label "False" at bounding box center [1071, 483] width 140 height 33
click at [1020, 486] on input "False" at bounding box center [1014, 484] width 11 height 9
radio input "true"
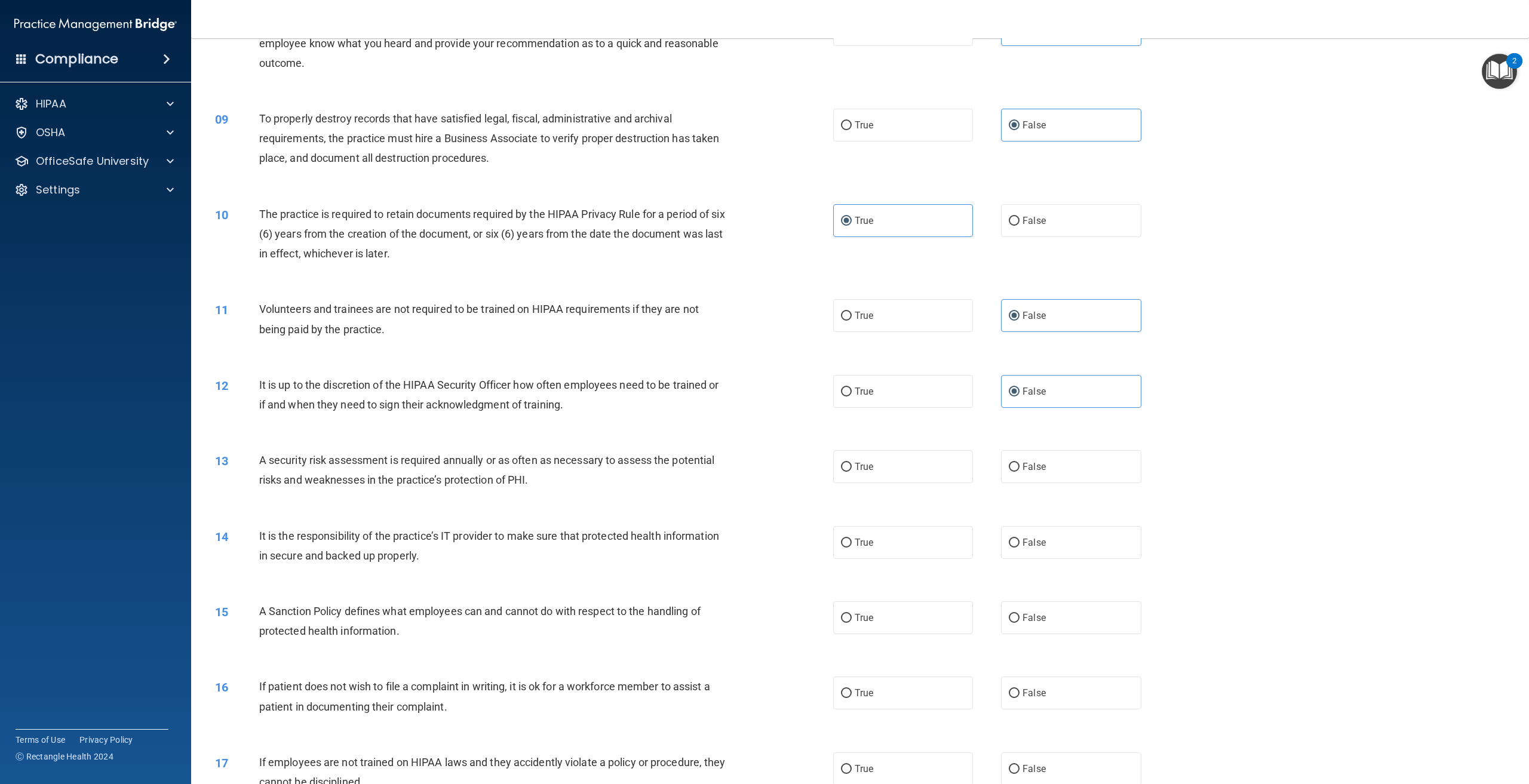
scroll to position [716, 0]
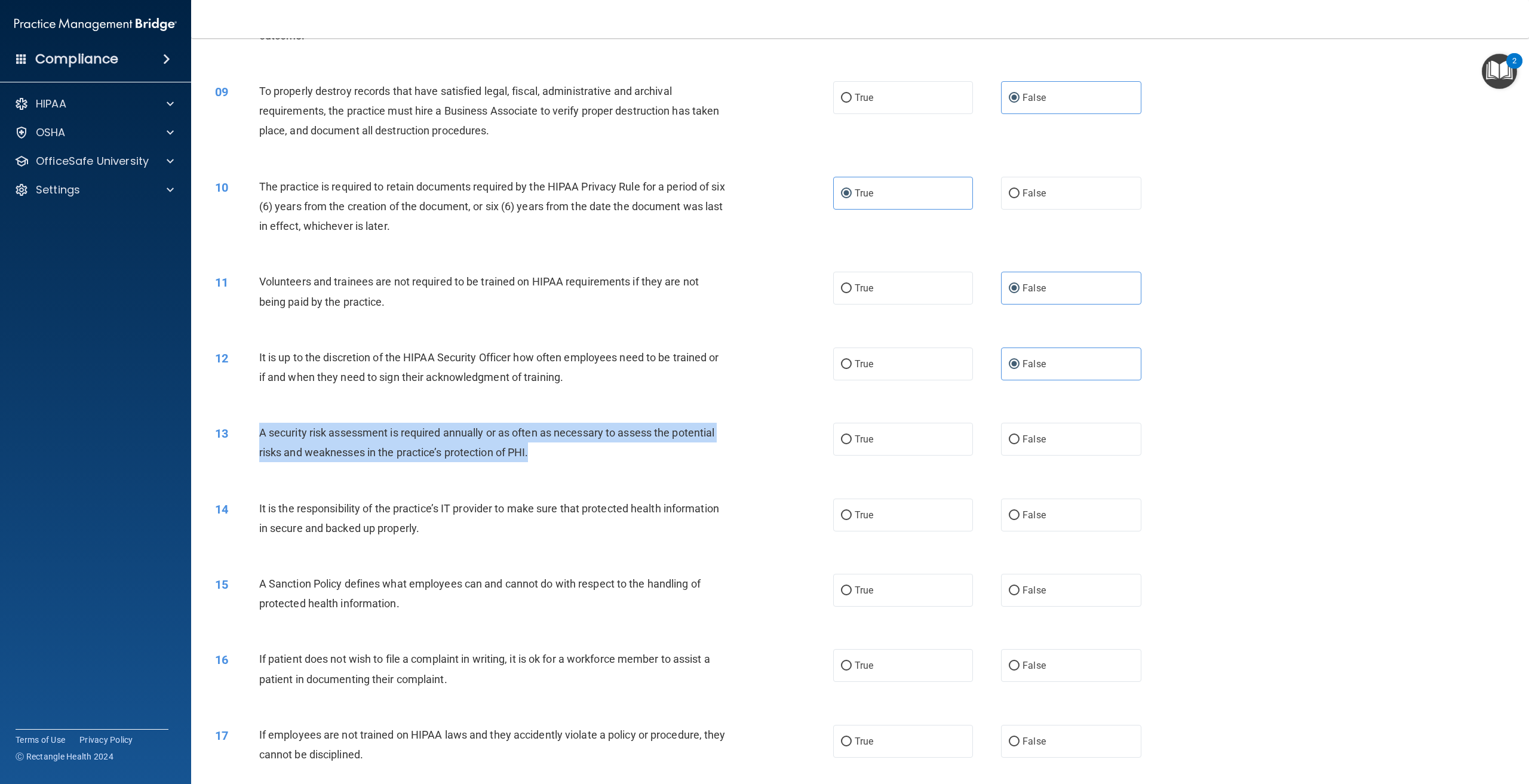
drag, startPoint x: 531, startPoint y: 451, endPoint x: 258, endPoint y: 426, distance: 274.1
click at [258, 426] on div "13 A security risk assessment is required annually or as often as necessary to …" at bounding box center [524, 445] width 654 height 45
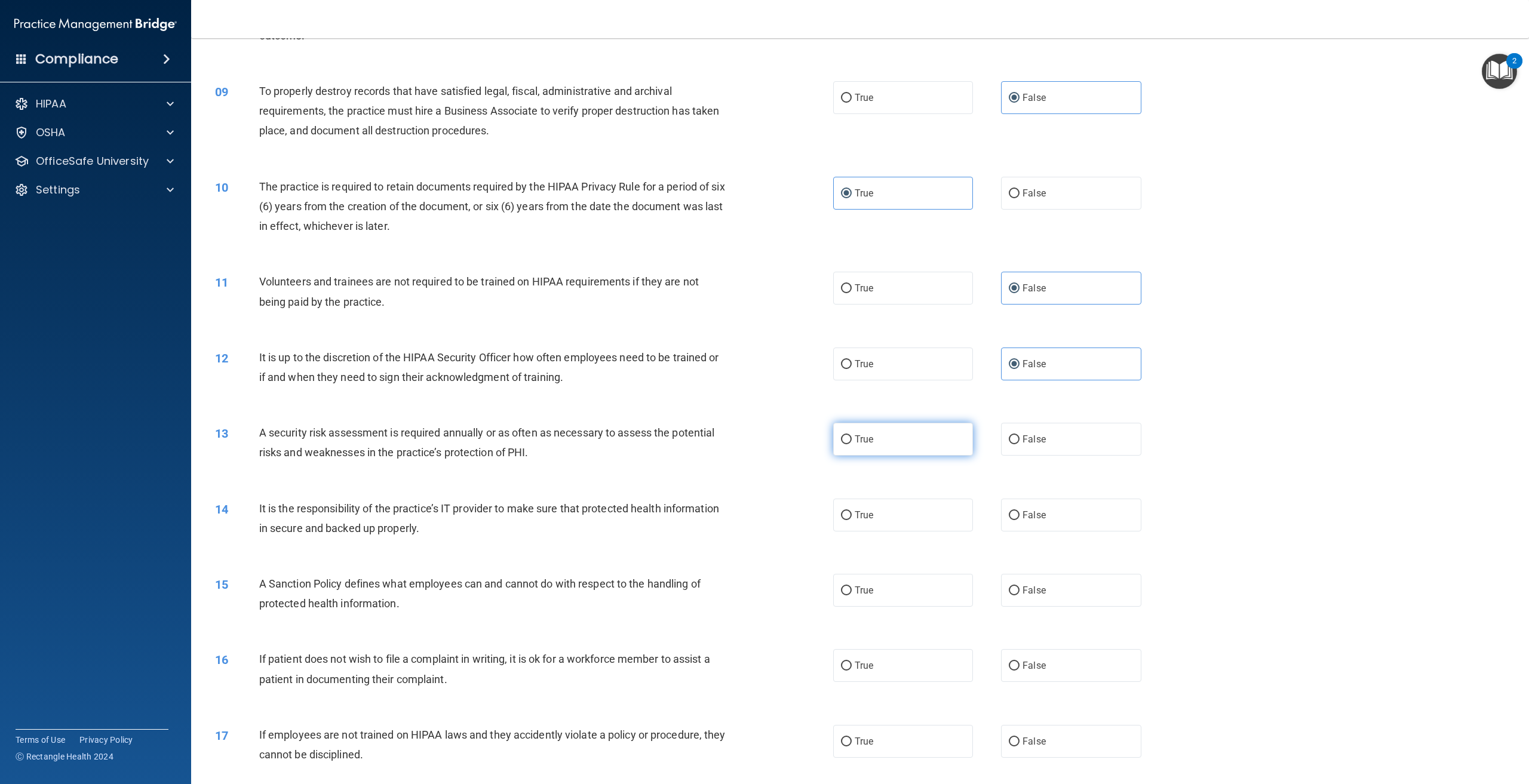
click at [944, 437] on label "True" at bounding box center [903, 439] width 140 height 33
click at [852, 437] on input "True" at bounding box center [846, 440] width 11 height 9
radio input "true"
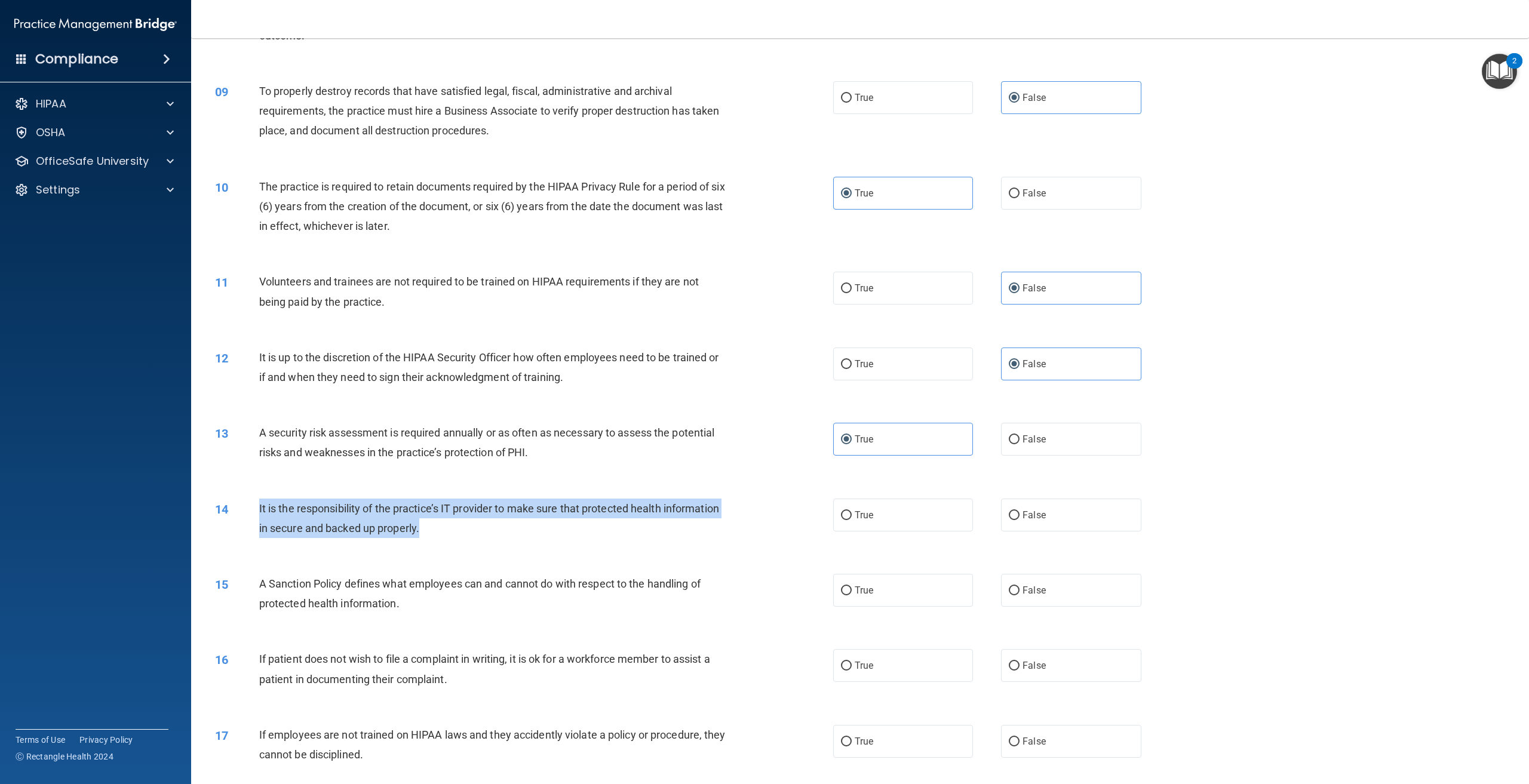
drag, startPoint x: 540, startPoint y: 529, endPoint x: 260, endPoint y: 514, distance: 280.4
click at [260, 514] on div "It is the responsibility of the practice’s IT provider to make sure that protec…" at bounding box center [497, 518] width 477 height 39
click at [555, 545] on div "14 It is the responsibility of the practice’s IT provider to make sure that pro…" at bounding box center [860, 521] width 1308 height 75
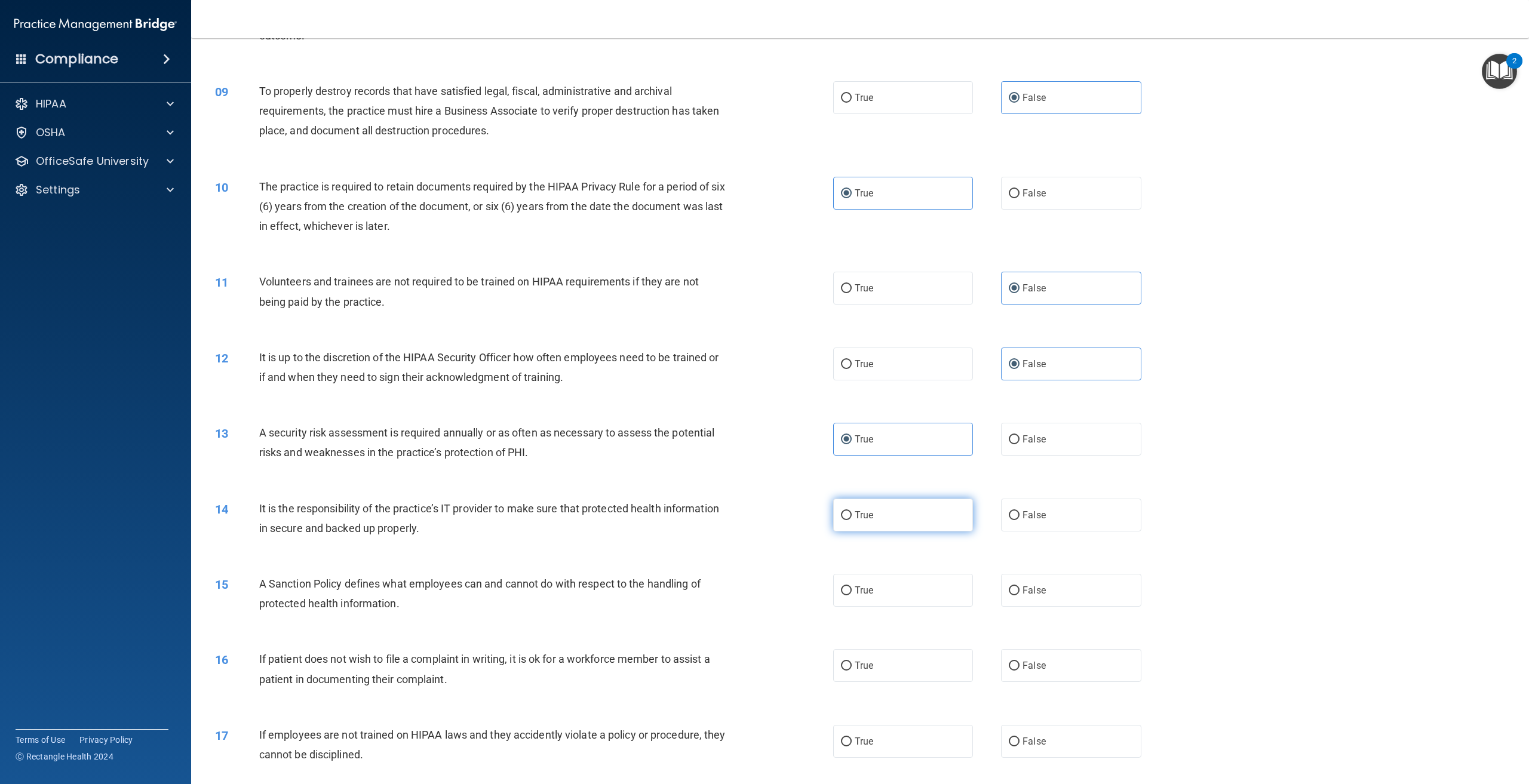
click at [915, 517] on label "True" at bounding box center [903, 515] width 140 height 33
click at [852, 517] on input "True" at bounding box center [846, 516] width 11 height 9
radio input "true"
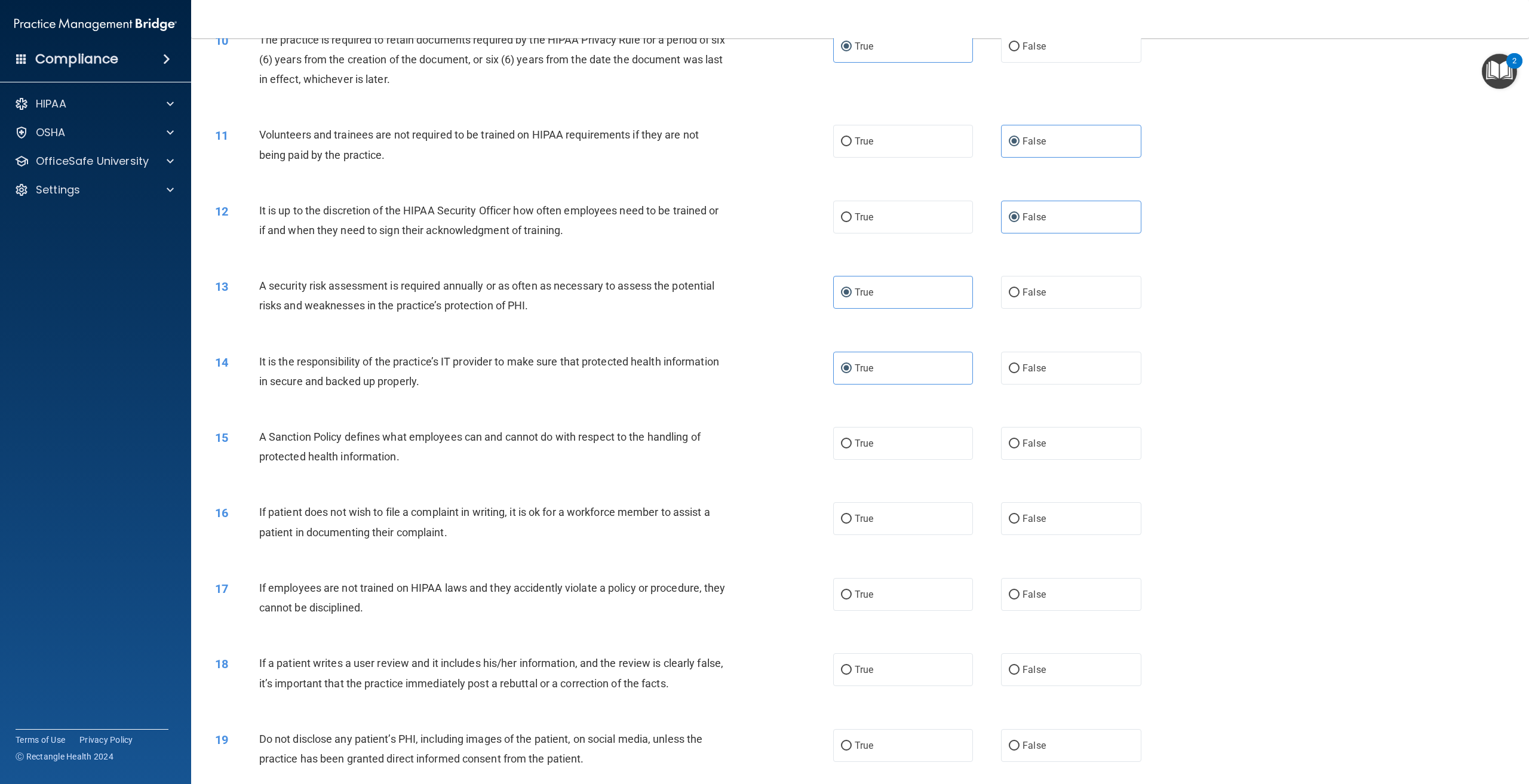
scroll to position [896, 0]
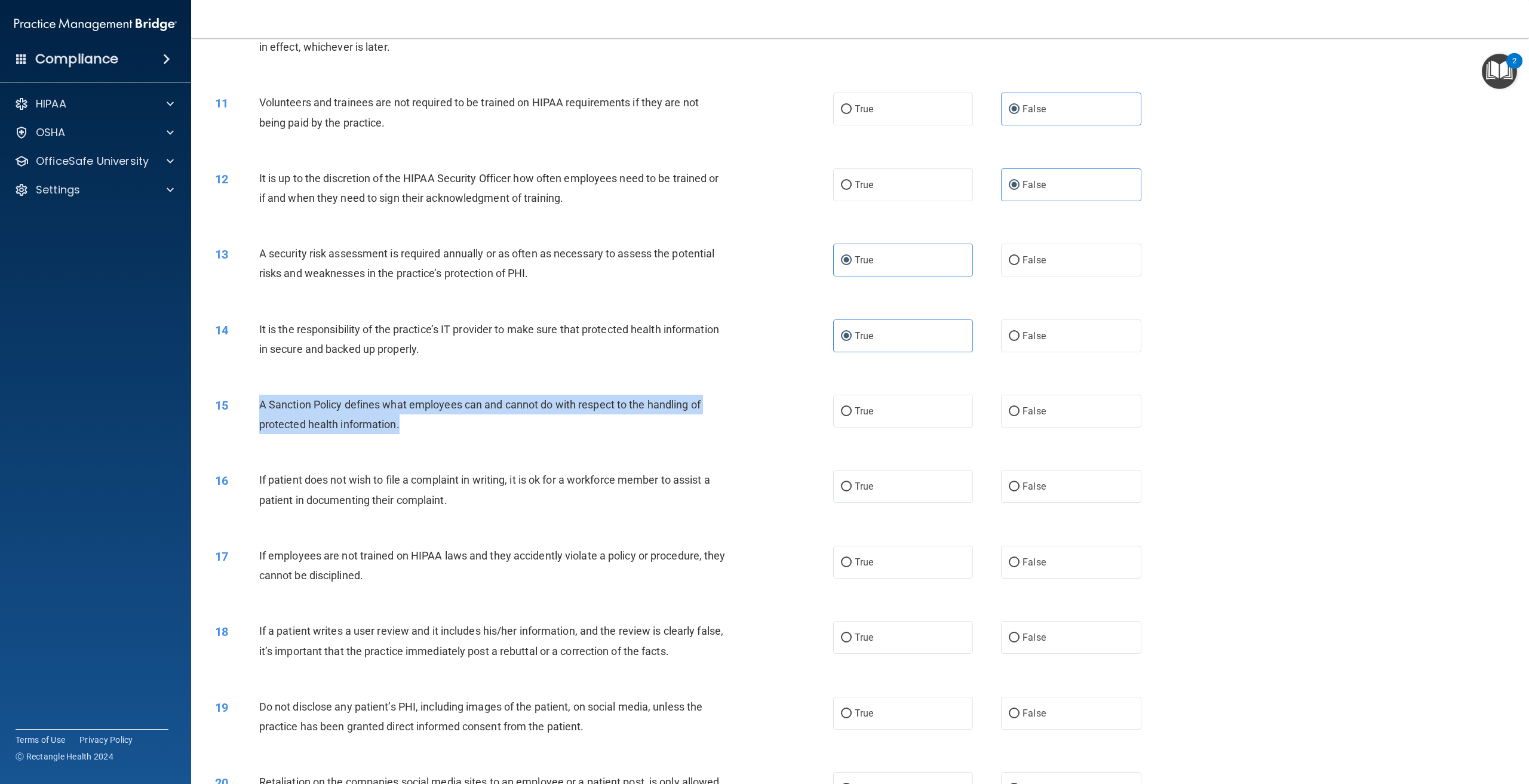
drag, startPoint x: 400, startPoint y: 425, endPoint x: 262, endPoint y: 407, distance: 139.2
click at [262, 407] on div "A Sanction Policy defines what employees can and cannot do with respect to the …" at bounding box center [497, 414] width 477 height 39
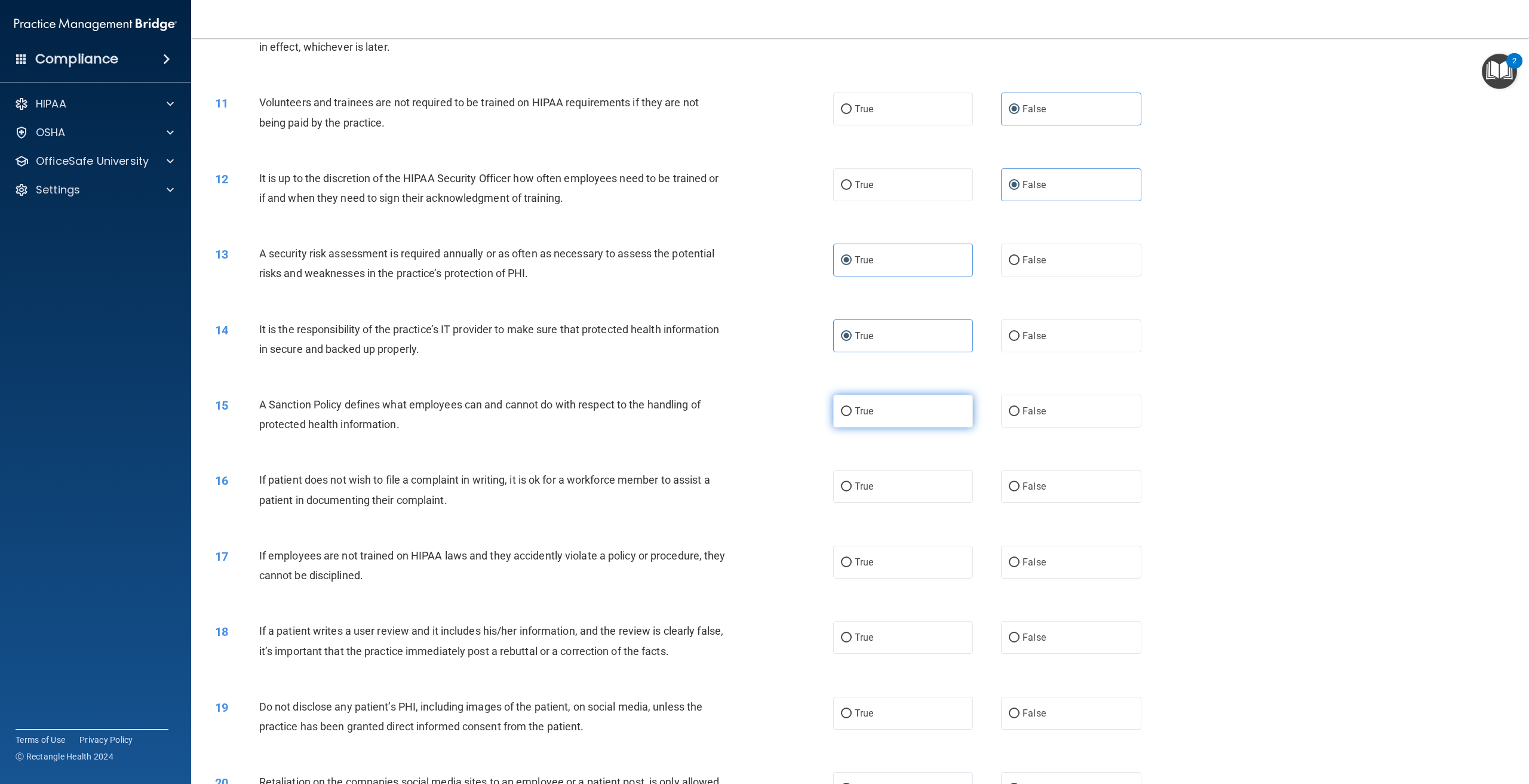
click at [917, 424] on label "True" at bounding box center [903, 411] width 140 height 33
click at [852, 416] on input "True" at bounding box center [846, 411] width 11 height 9
radio input "true"
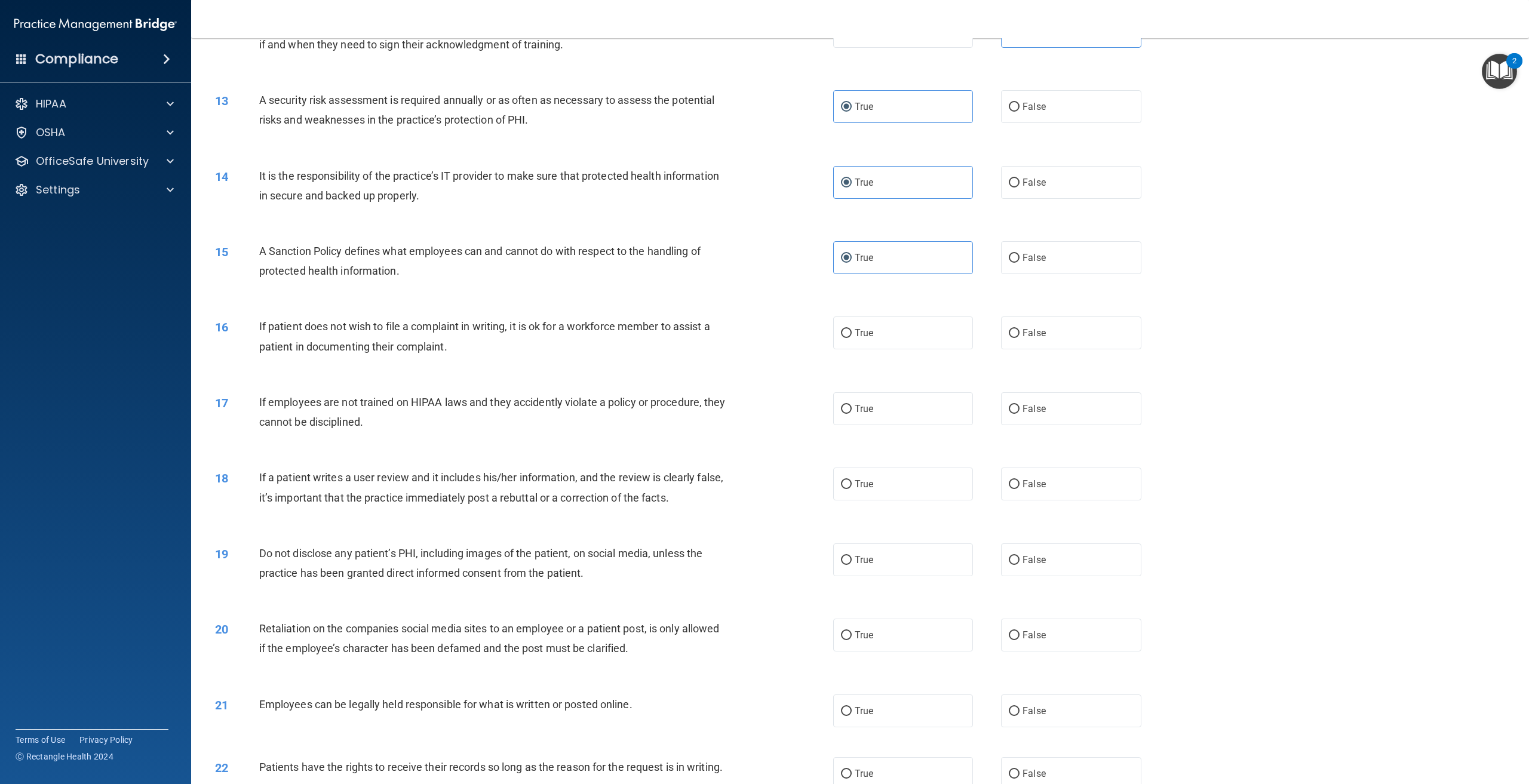
scroll to position [1075, 0]
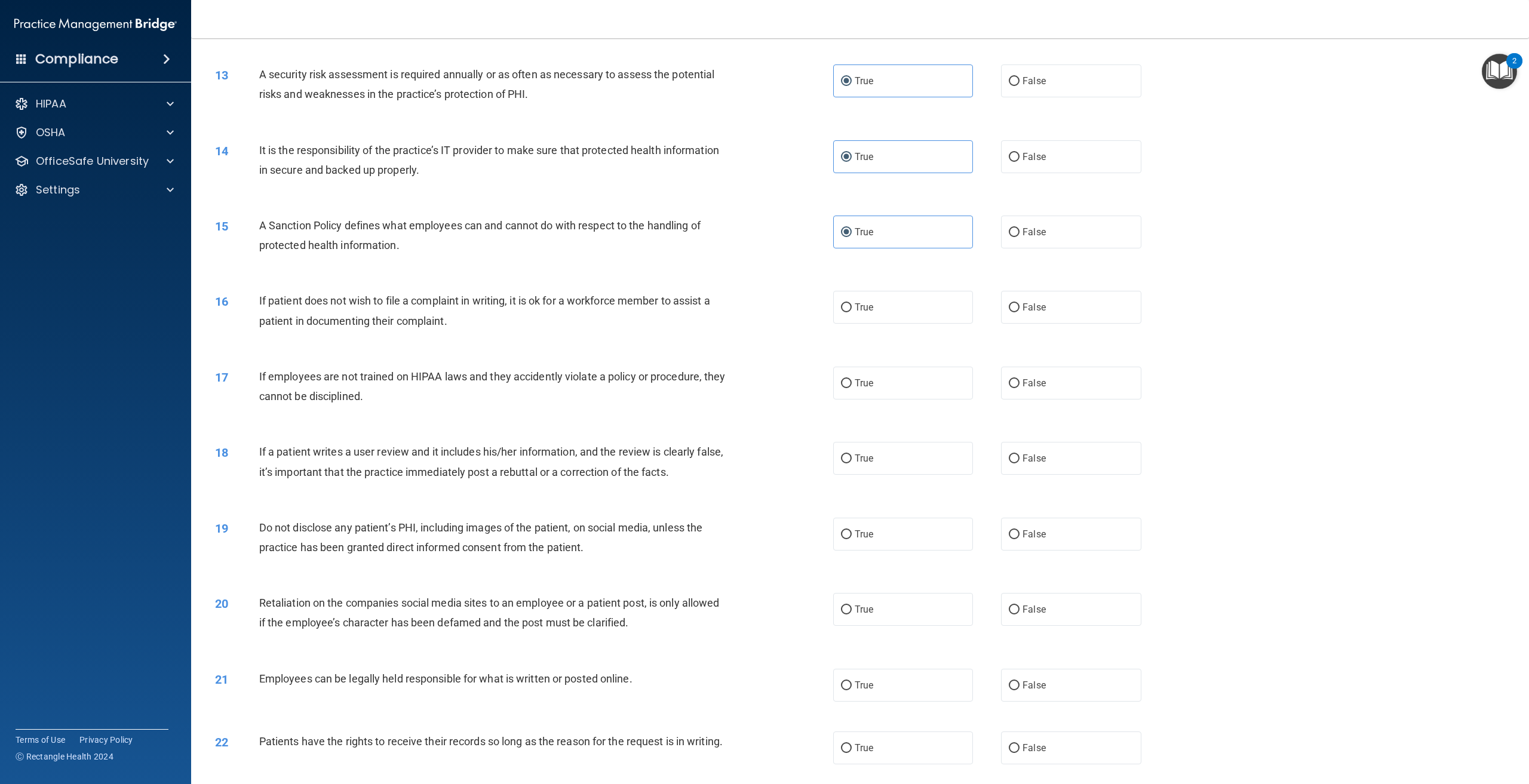
click at [445, 316] on div "If patient does not wish to file a complaint in writing, it is ok for a workfor…" at bounding box center [497, 311] width 477 height 39
drag, startPoint x: 450, startPoint y: 323, endPoint x: 257, endPoint y: 306, distance: 193.7
click at [257, 306] on div "16 If patient does not wish to file a complaint in writing, it is ok for a work…" at bounding box center [524, 313] width 654 height 45
drag, startPoint x: 878, startPoint y: 302, endPoint x: 814, endPoint y: 382, distance: 102.4
click at [877, 301] on label "True" at bounding box center [903, 307] width 140 height 33
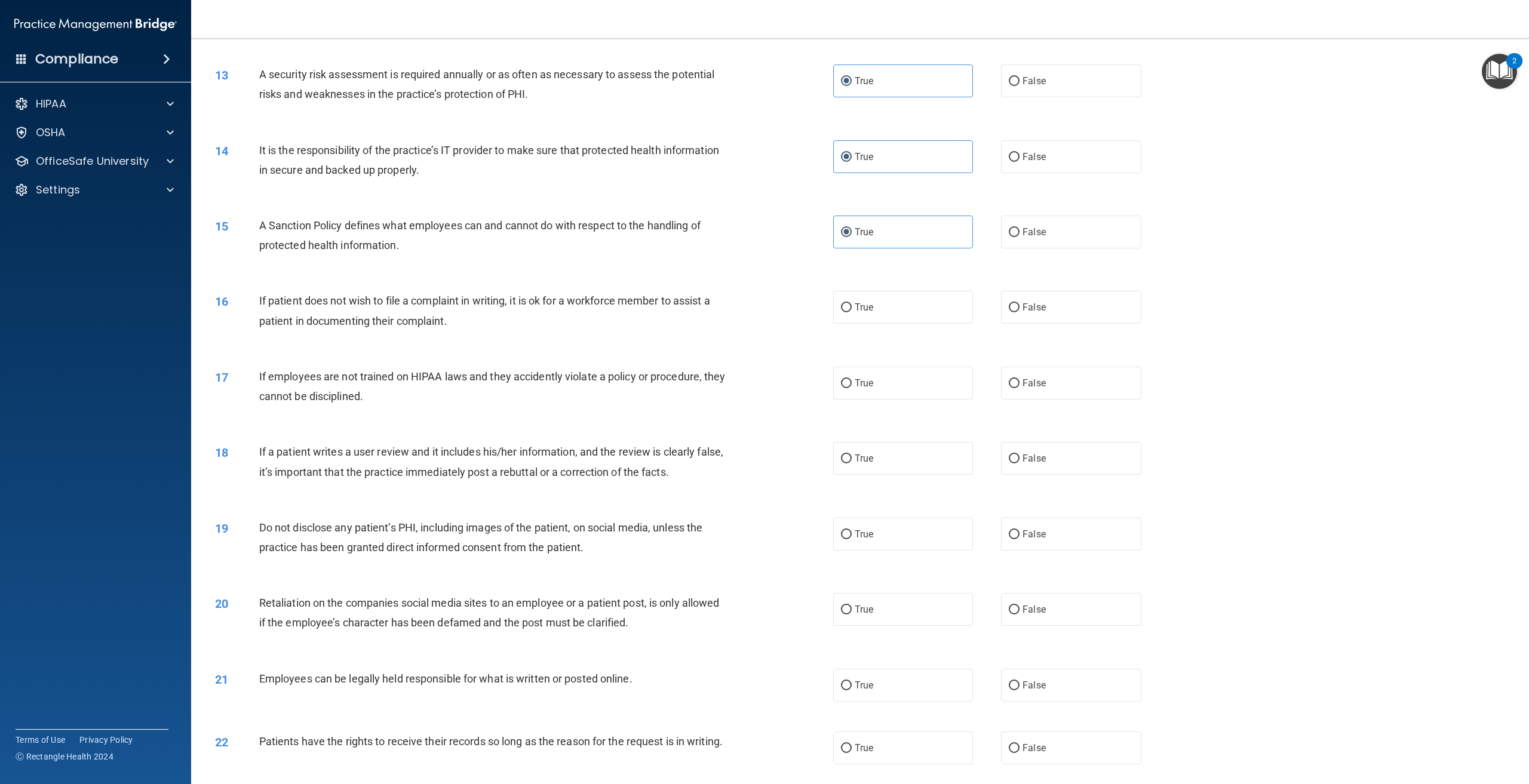
click at [852, 304] on input "True" at bounding box center [846, 308] width 11 height 9
radio input "true"
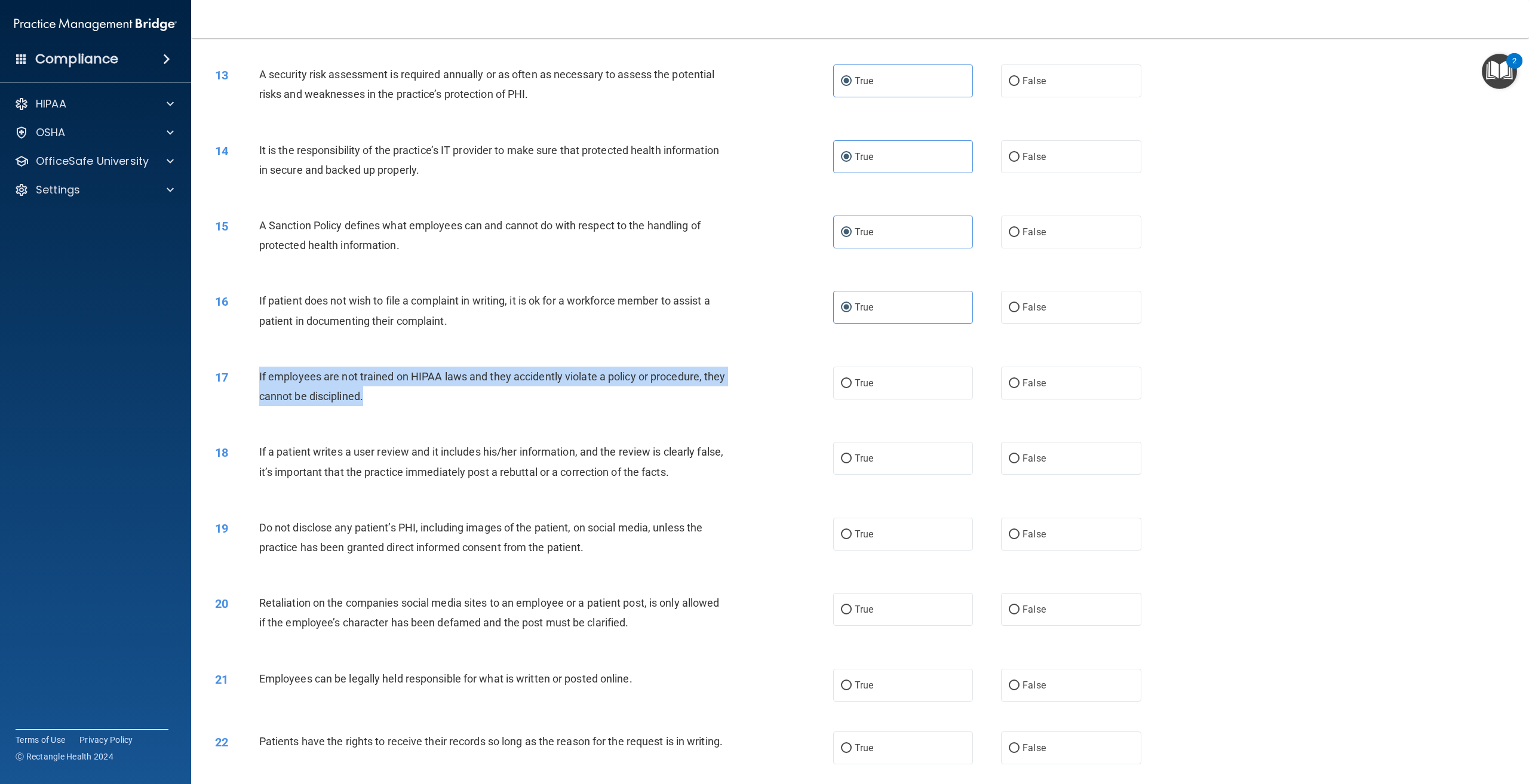
drag, startPoint x: 442, startPoint y: 409, endPoint x: 260, endPoint y: 377, distance: 184.8
click at [260, 377] on div "17 If employees are not trained on HIPAA laws and they accidently violate a pol…" at bounding box center [524, 390] width 654 height 45
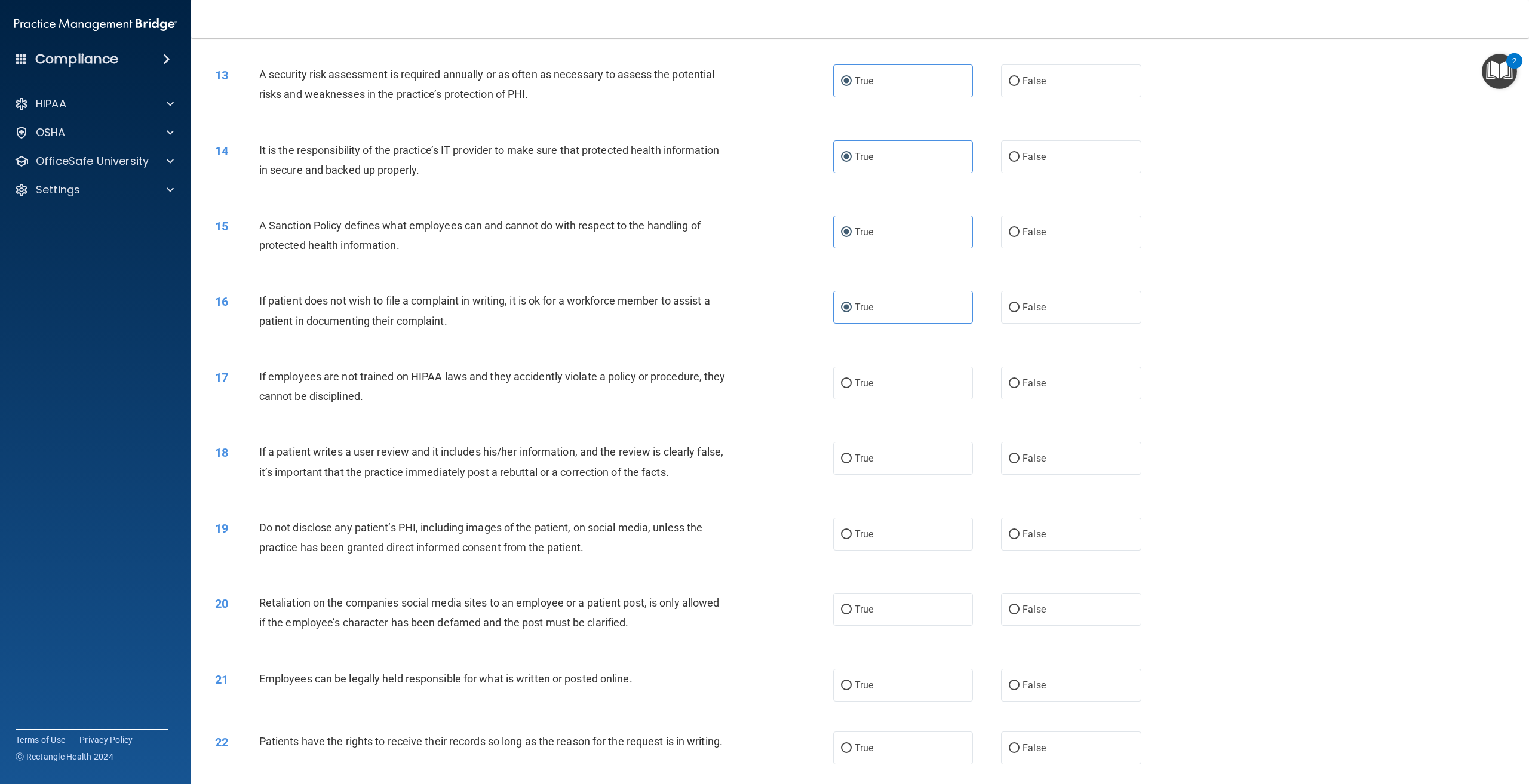
click at [375, 429] on div "18 If a patient writes a user review and it includes his/her information, and t…" at bounding box center [860, 464] width 1308 height 75
click at [1001, 393] on label "False" at bounding box center [1071, 383] width 140 height 33
click at [1009, 388] on input "False" at bounding box center [1014, 383] width 11 height 9
radio input "true"
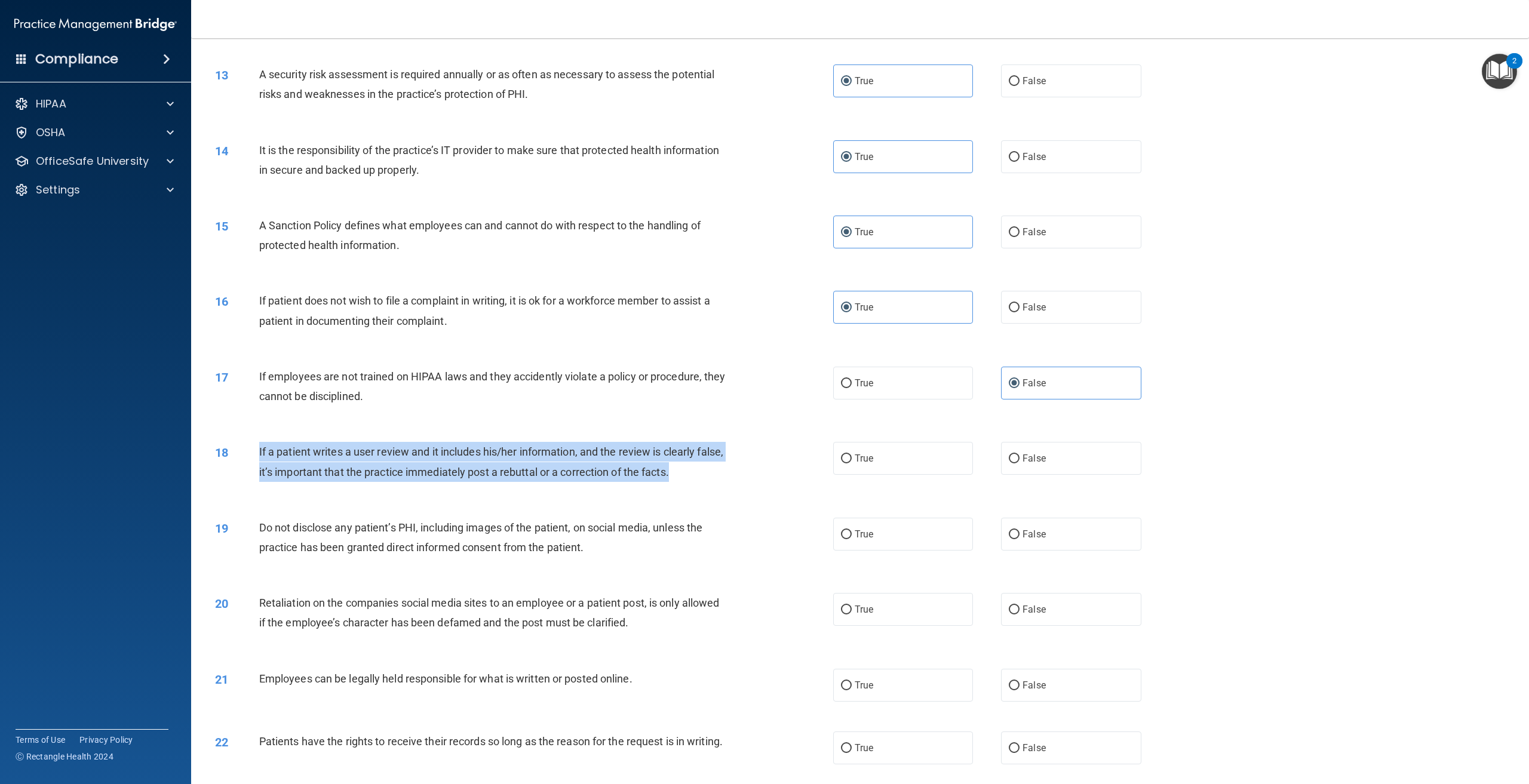
drag, startPoint x: 595, startPoint y: 456, endPoint x: 259, endPoint y: 458, distance: 336.0
click at [259, 458] on div "If a patient writes a user review and it includes his/her information, and the …" at bounding box center [497, 461] width 477 height 39
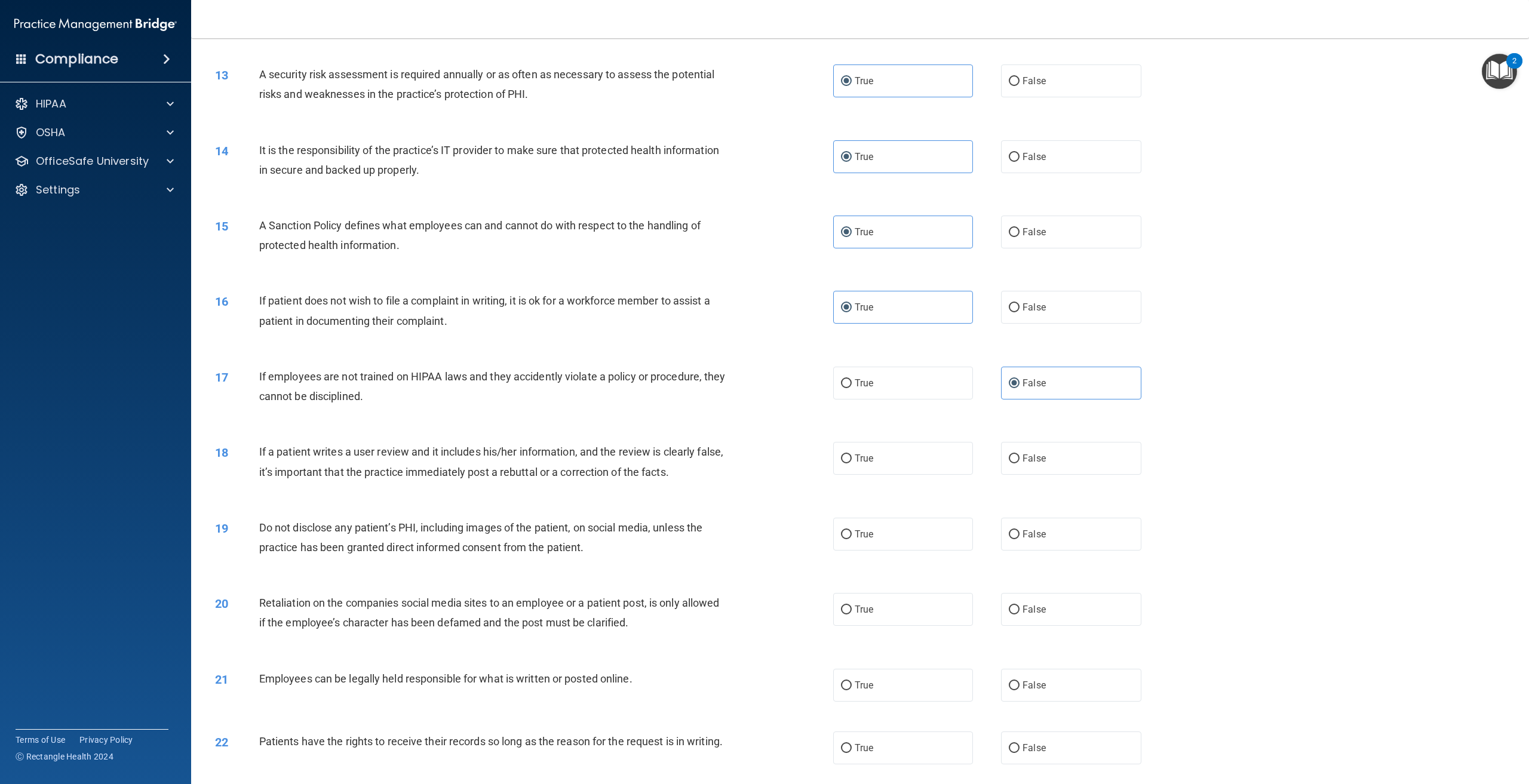
click at [504, 501] on div "18 If a patient writes a user review and it includes his/her information, and t…" at bounding box center [860, 464] width 1308 height 75
click at [1017, 451] on label "False" at bounding box center [1071, 458] width 140 height 33
click at [1017, 454] on input "False" at bounding box center [1014, 459] width 11 height 9
radio input "true"
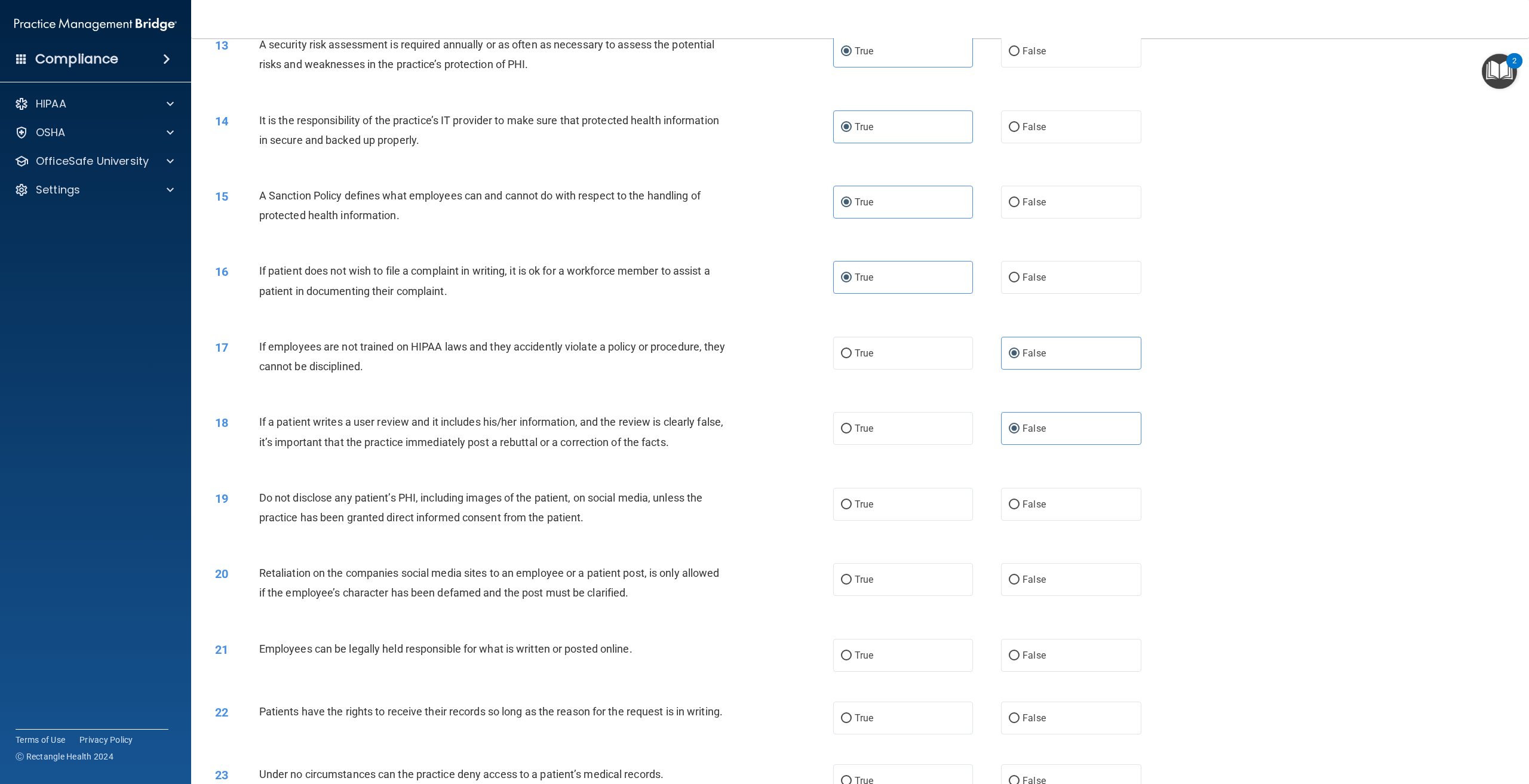
scroll to position [1195, 0]
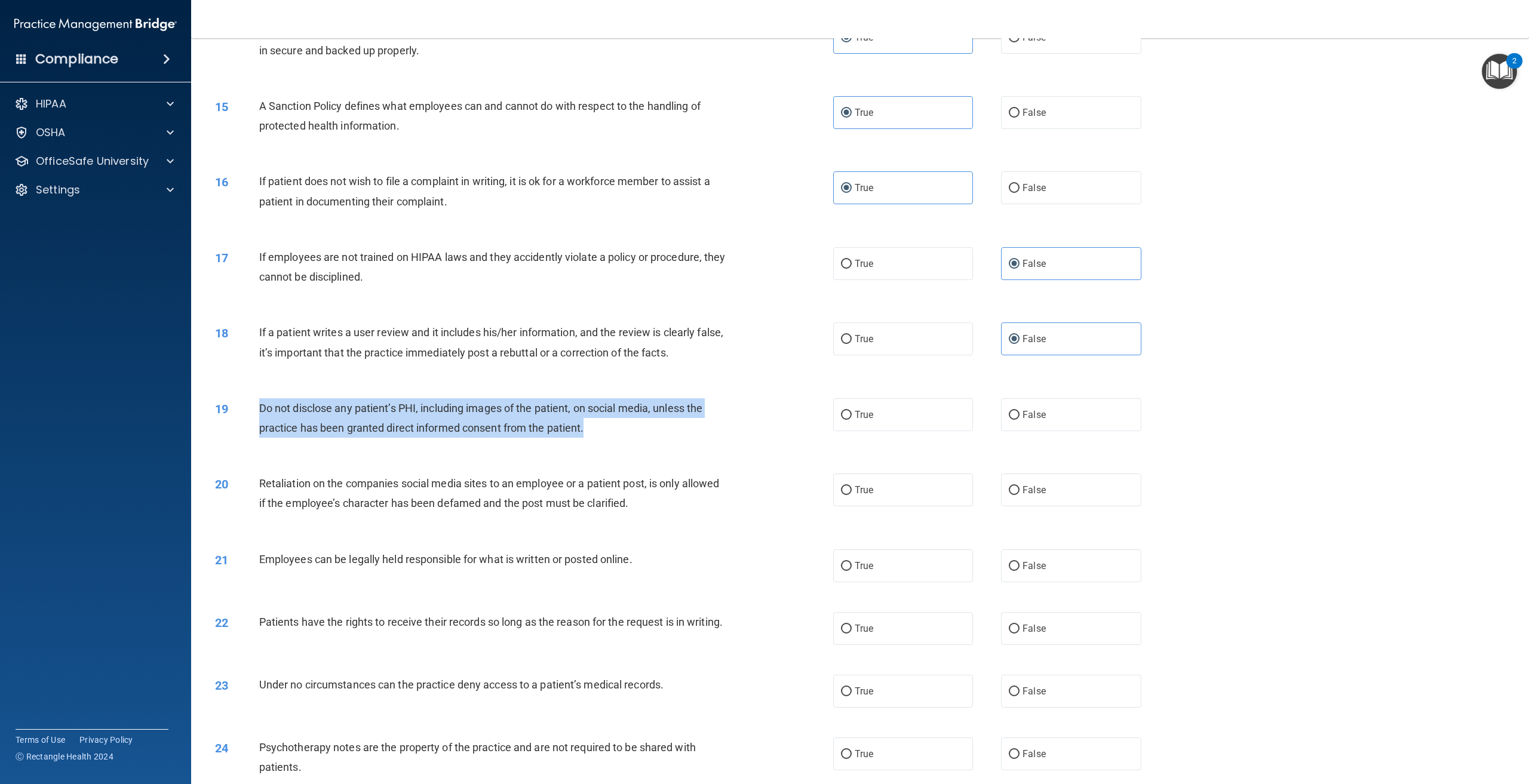
drag, startPoint x: 588, startPoint y: 430, endPoint x: 253, endPoint y: 406, distance: 335.9
click at [253, 406] on div "19 Do not disclose any patient’s PHI, including images of the patient, on socia…" at bounding box center [524, 421] width 654 height 45
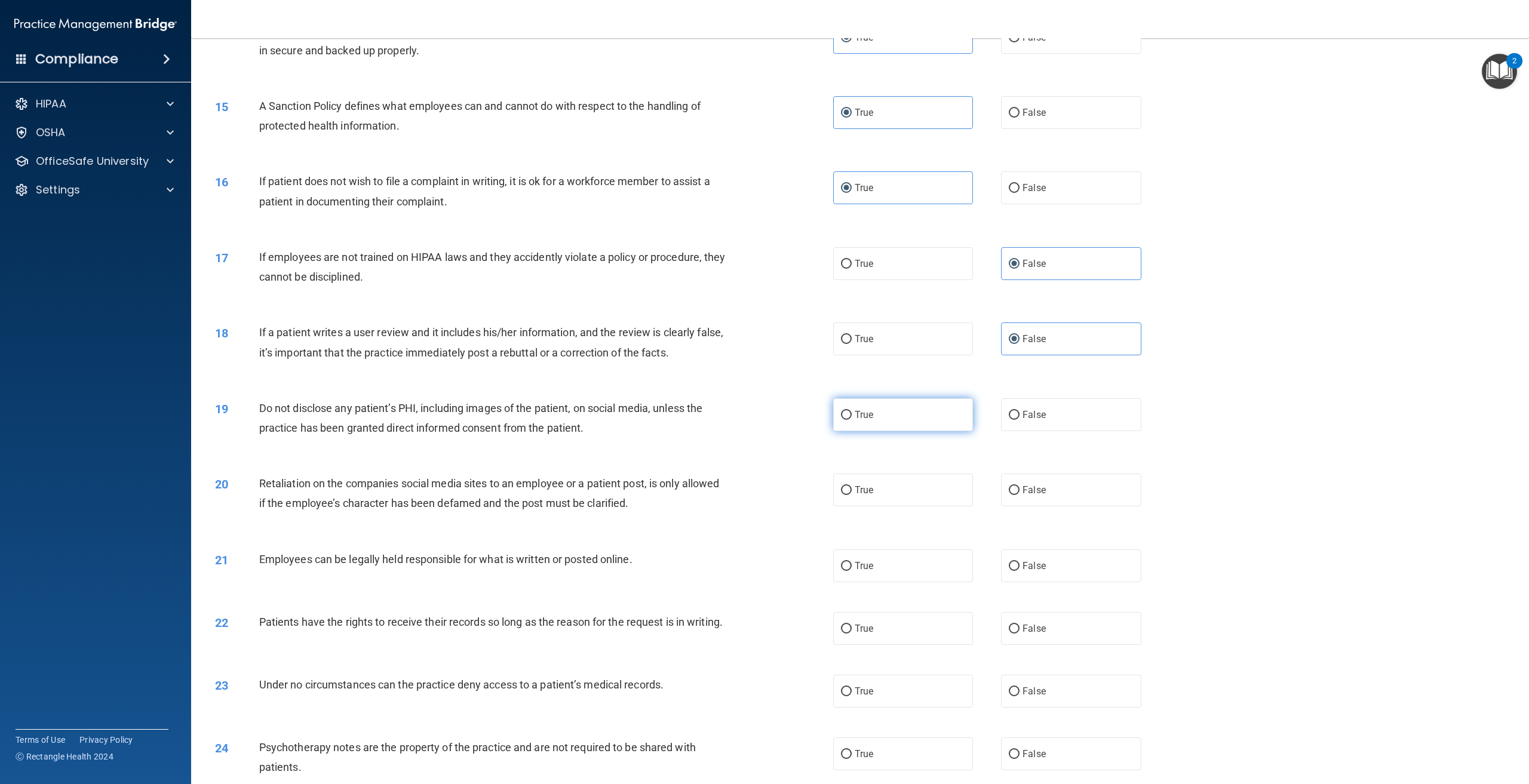
click at [865, 410] on span "True" at bounding box center [864, 415] width 18 height 11
click at [852, 411] on input "True" at bounding box center [846, 415] width 11 height 9
radio input "true"
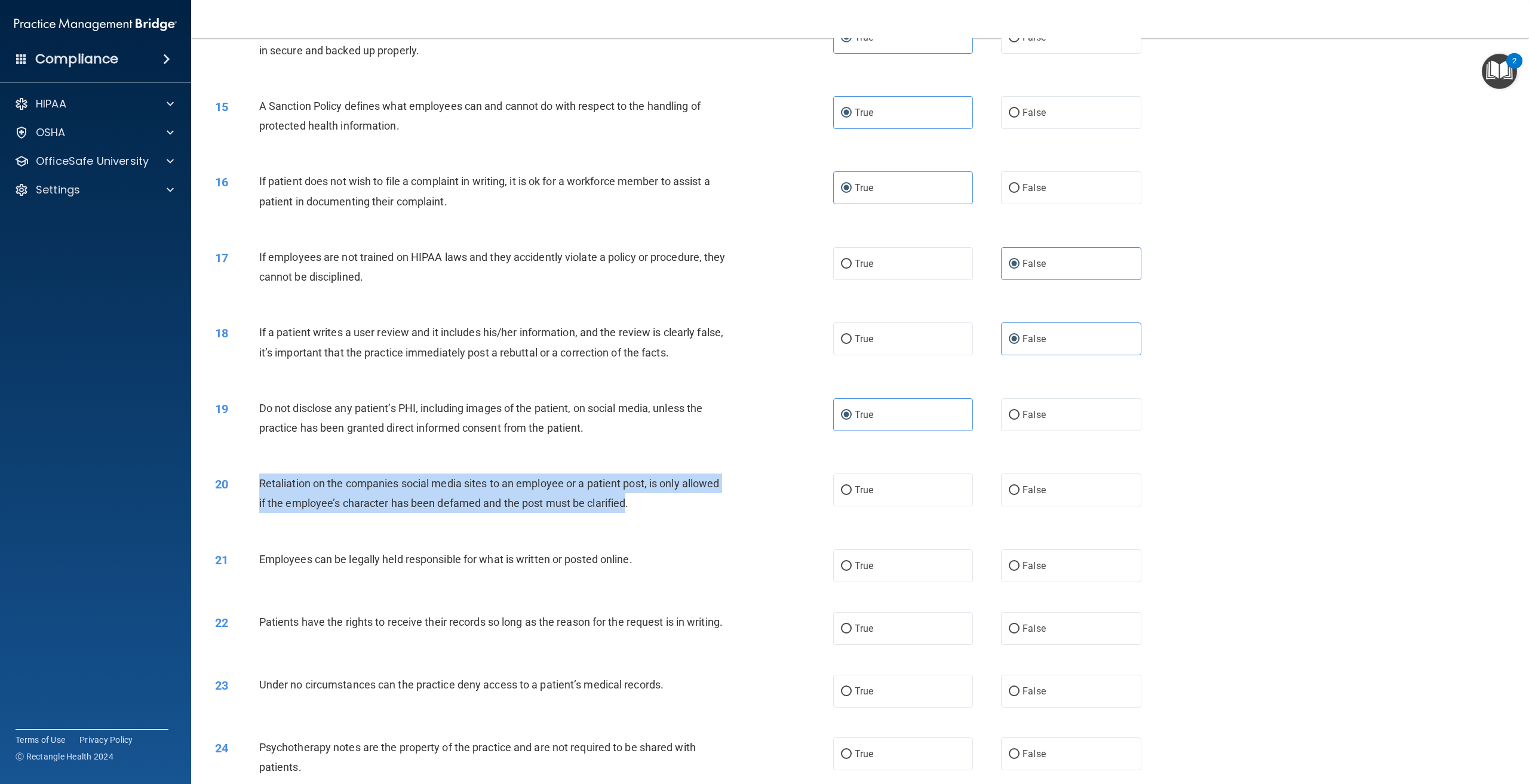
drag, startPoint x: 583, startPoint y: 484, endPoint x: 254, endPoint y: 496, distance: 329.2
click at [254, 496] on div "20 Retaliation on the companies social media sites to an employee or a patient …" at bounding box center [524, 496] width 654 height 45
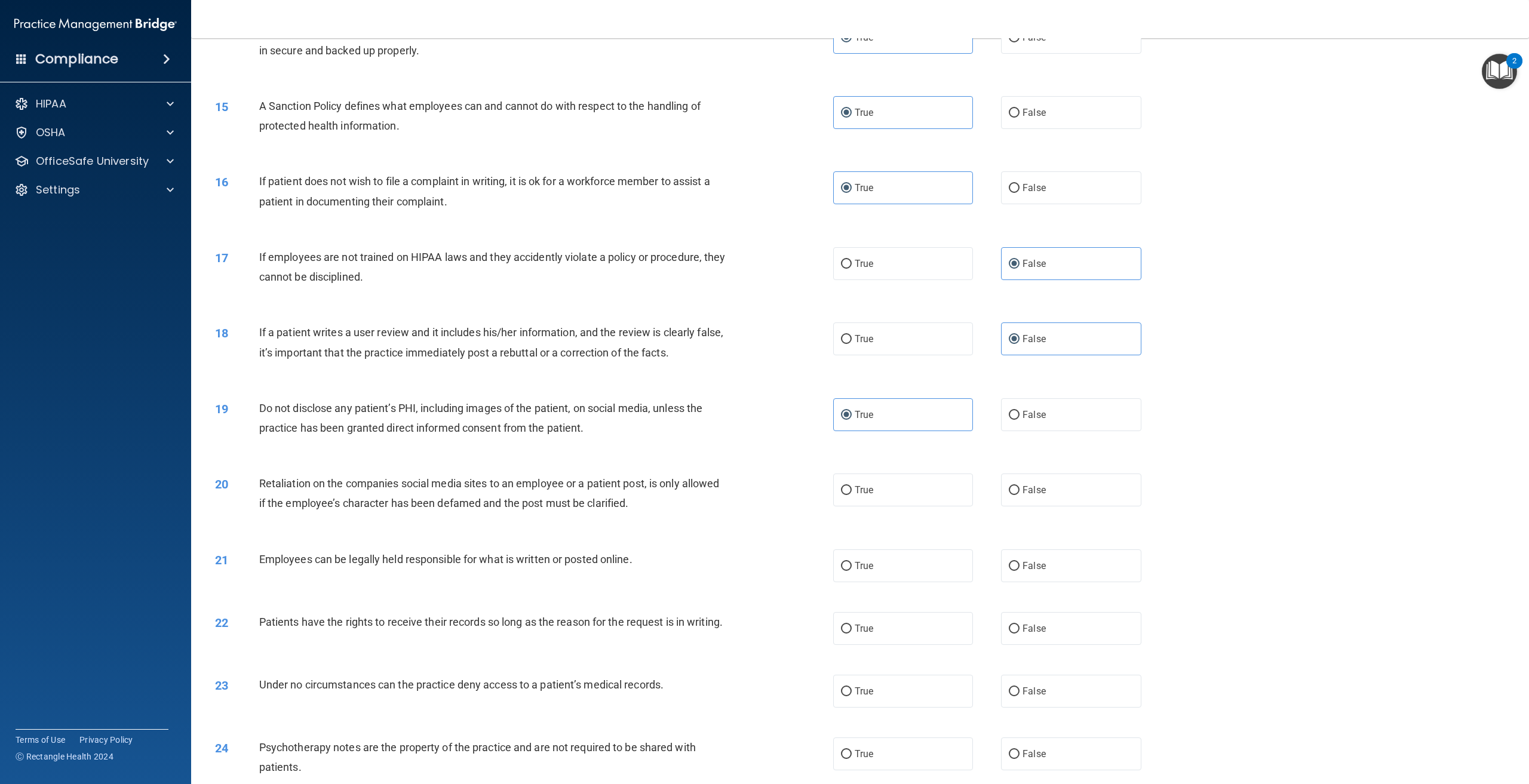
click at [319, 542] on div "21 Employees can be legally held responsible for what is written or posted onli…" at bounding box center [860, 566] width 1308 height 63
click at [1001, 495] on label "False" at bounding box center [1071, 490] width 140 height 33
click at [1009, 495] on input "False" at bounding box center [1014, 490] width 11 height 9
radio input "true"
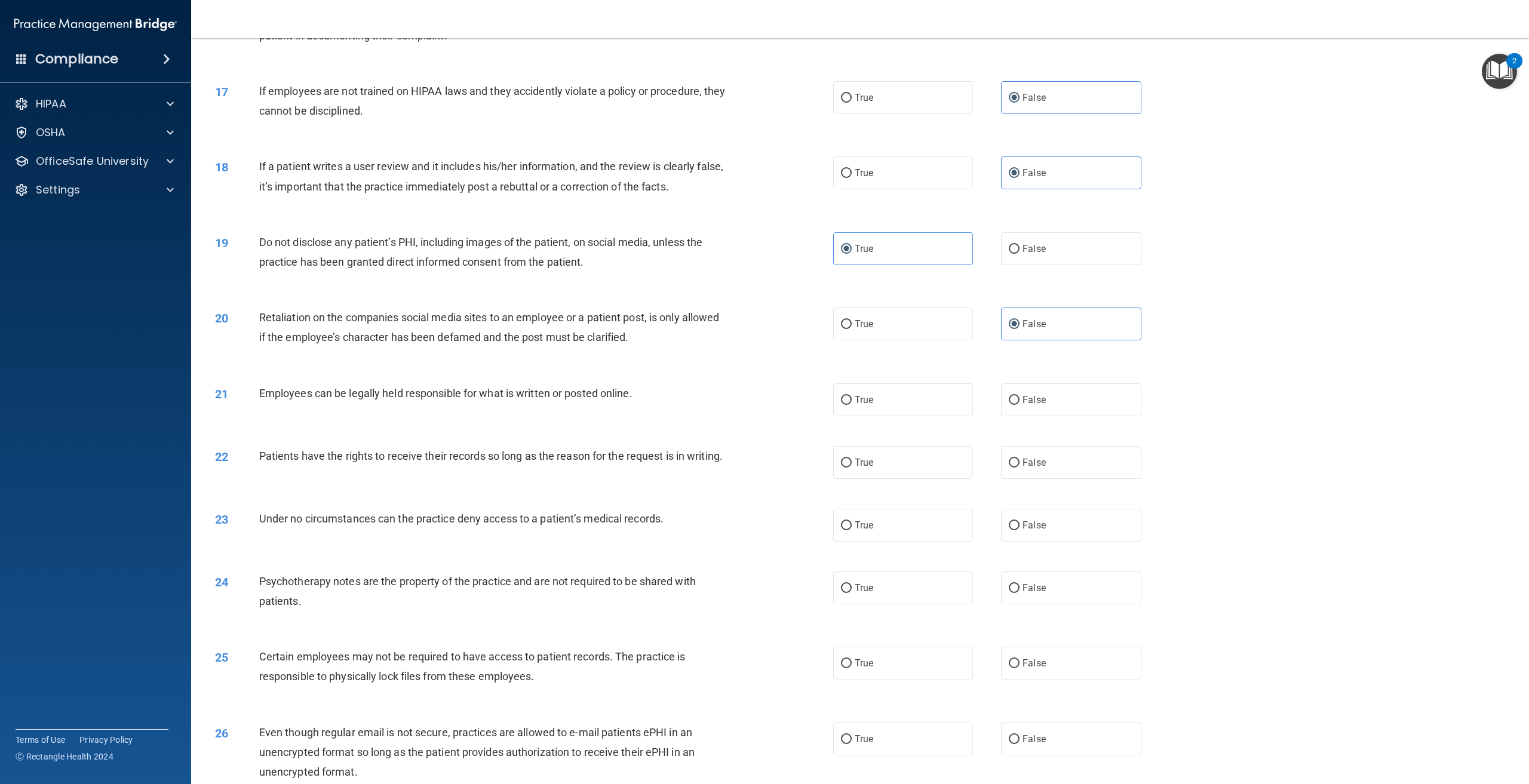
scroll to position [1374, 0]
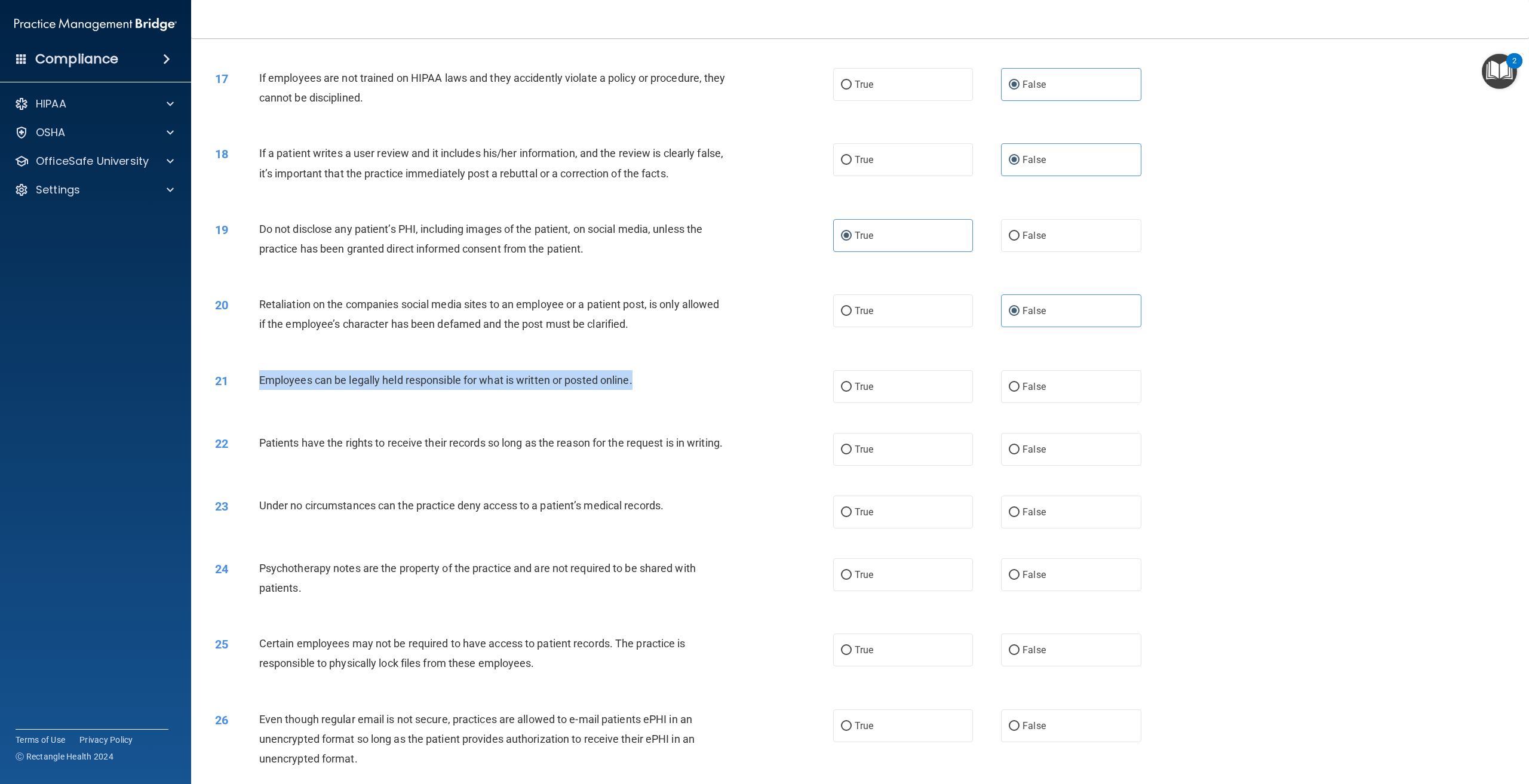
drag, startPoint x: 632, startPoint y: 382, endPoint x: 261, endPoint y: 388, distance: 371.0
click at [261, 388] on div "Employees can be legally held responsible for what is written or posted online." at bounding box center [497, 380] width 477 height 20
click at [445, 423] on div "22 Patients have the rights to receive their records so long as the reason for …" at bounding box center [860, 449] width 1308 height 63
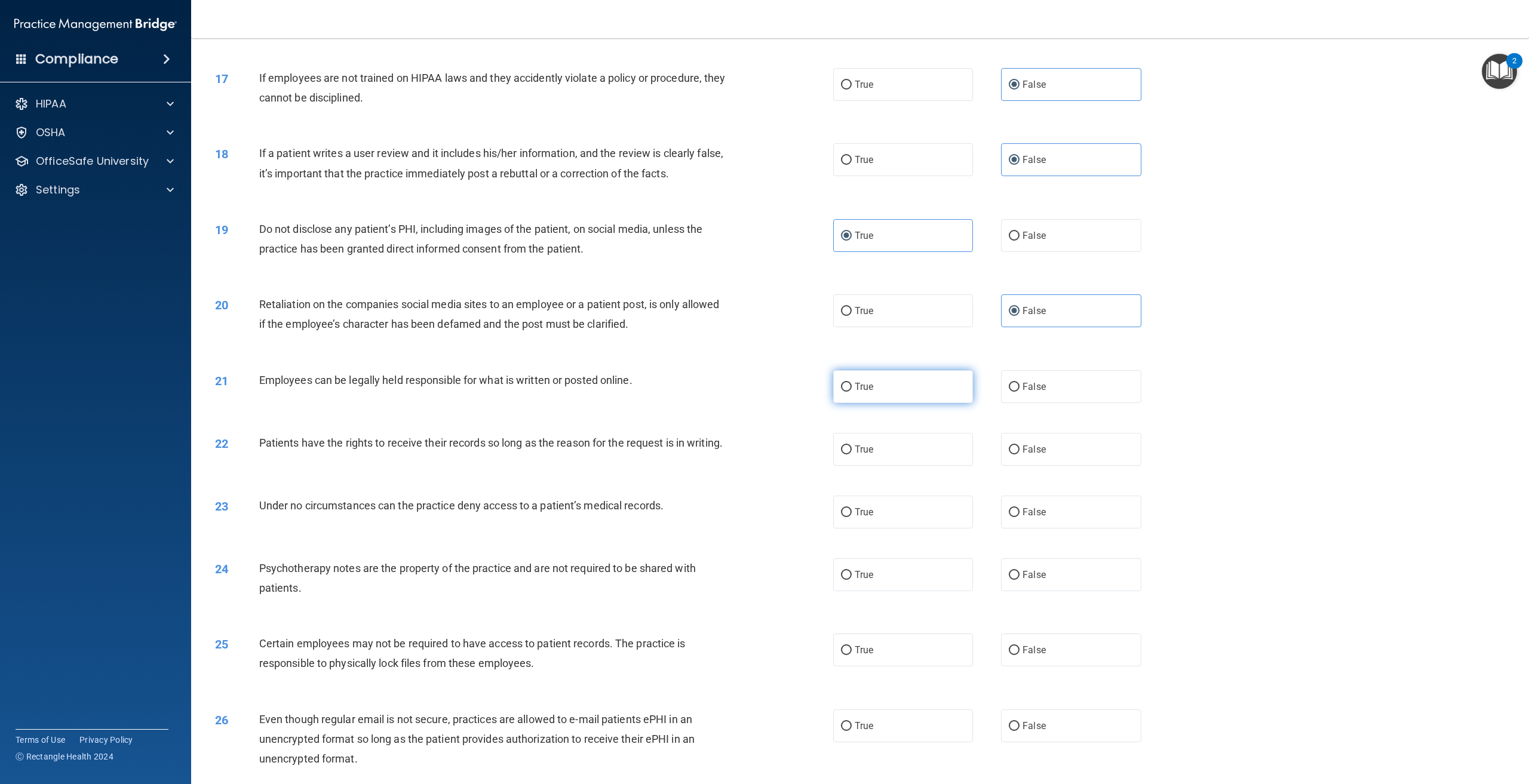
click at [894, 387] on label "True" at bounding box center [903, 387] width 140 height 33
click at [852, 387] on input "True" at bounding box center [846, 387] width 11 height 9
radio input "true"
drag, startPoint x: 295, startPoint y: 465, endPoint x: 261, endPoint y: 451, distance: 36.8
click at [261, 451] on div "Patients have the rights to receive their records so long as the reason for the…" at bounding box center [497, 443] width 477 height 20
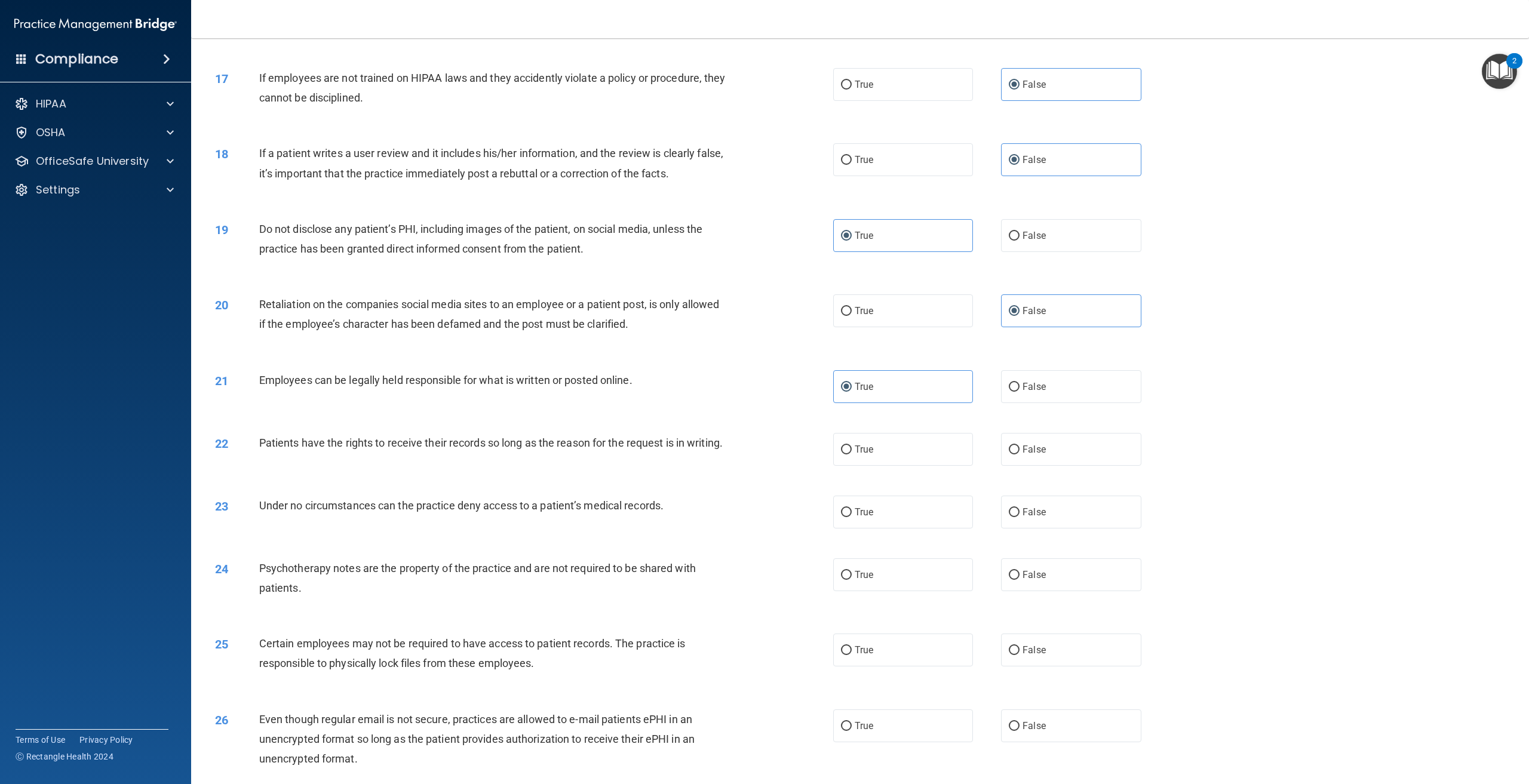
click at [491, 481] on div "22 Patients have the rights to receive their records so long as the reason for …" at bounding box center [860, 449] width 1308 height 63
click at [1105, 429] on div "22 Patients have the rights to receive their records so long as the reason for …" at bounding box center [860, 449] width 1308 height 63
click at [1055, 471] on div "22 Patients have the rights to receive their records so long as the reason for …" at bounding box center [860, 449] width 1308 height 63
click at [1045, 458] on label "False" at bounding box center [1071, 449] width 140 height 33
click at [1020, 454] on input "False" at bounding box center [1014, 449] width 11 height 9
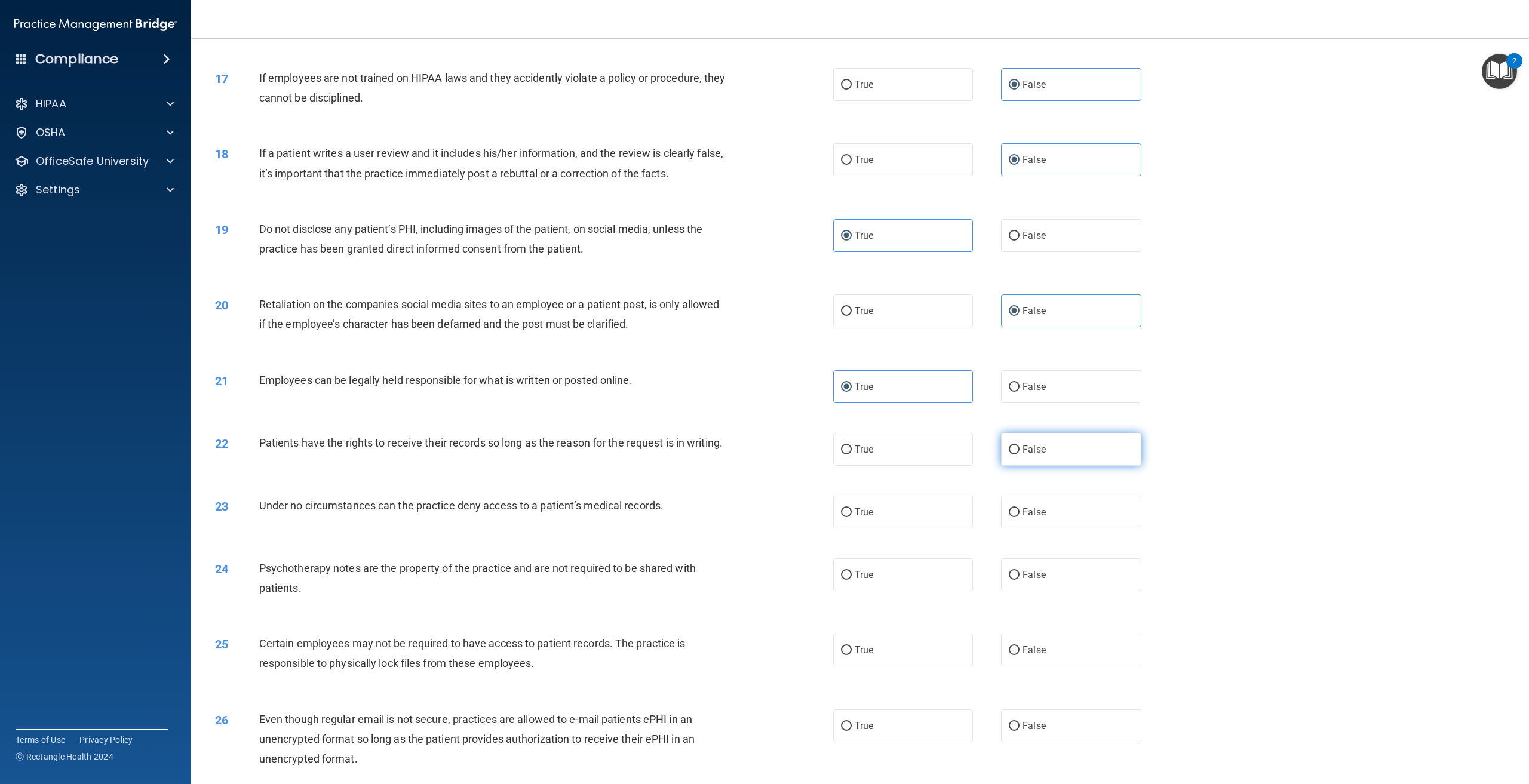
radio input "true"
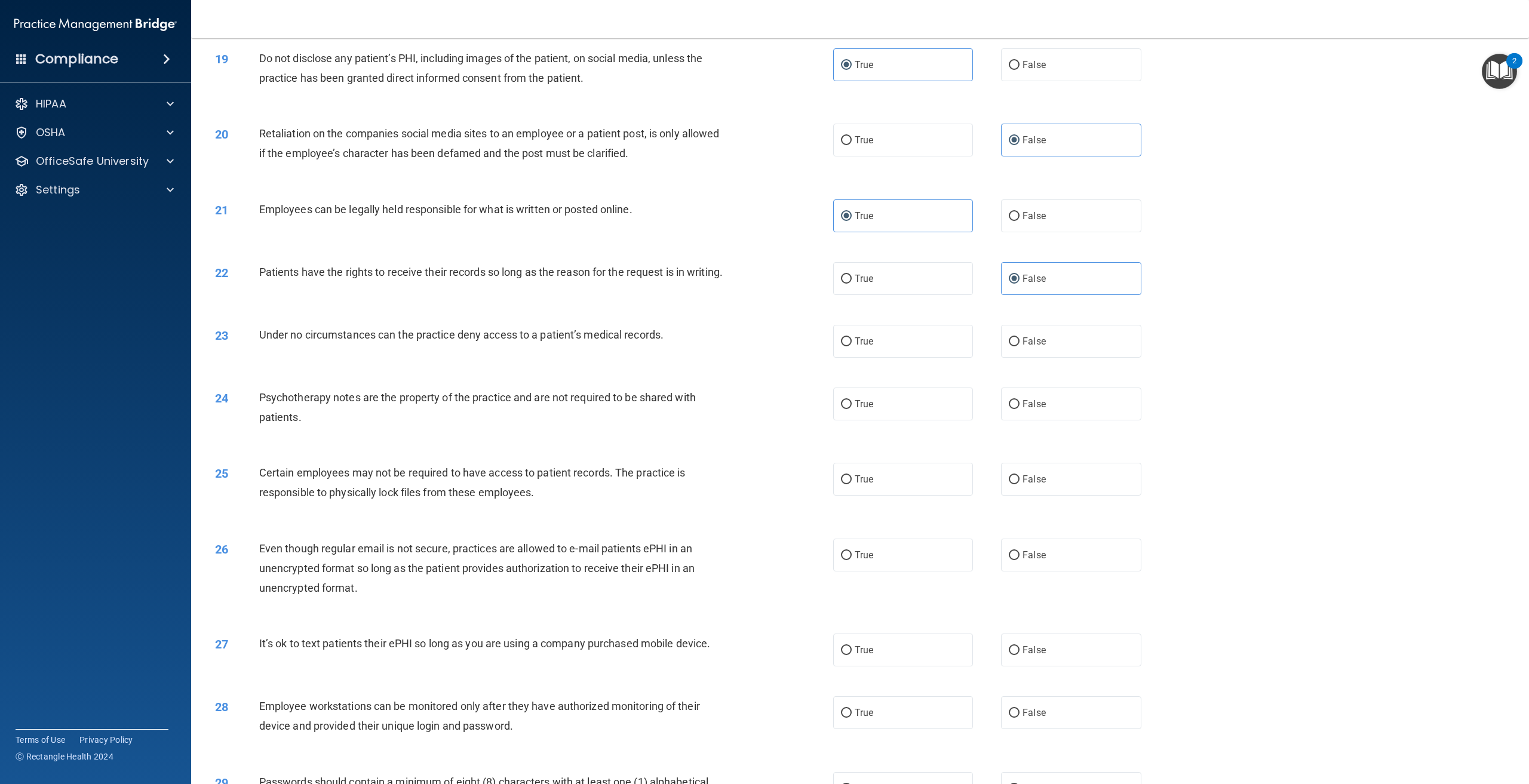
scroll to position [1553, 0]
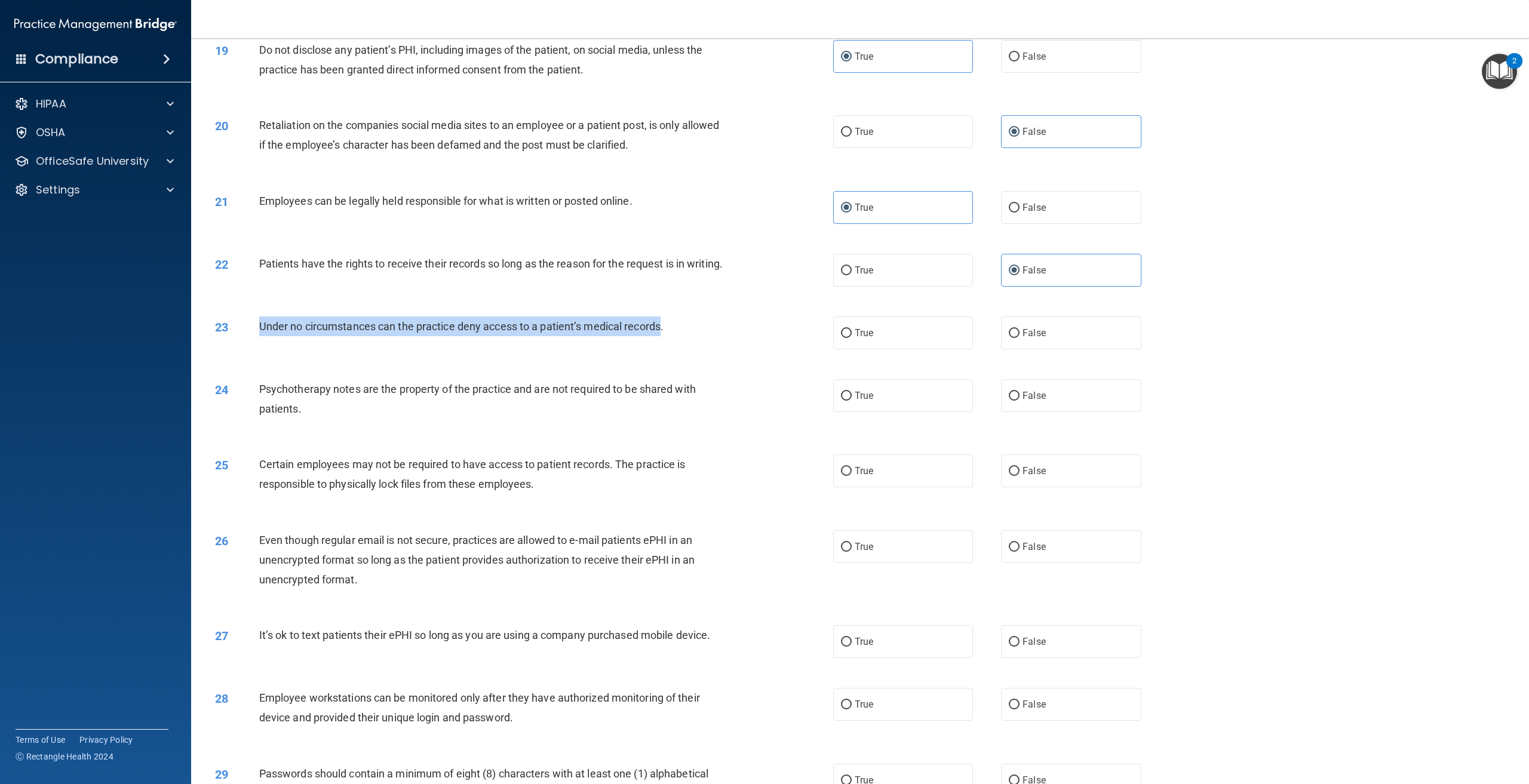
drag, startPoint x: 638, startPoint y: 340, endPoint x: 261, endPoint y: 347, distance: 377.1
click at [261, 336] on div "Under no circumstances can the practice deny access to a patient’s medical reco…" at bounding box center [497, 326] width 477 height 20
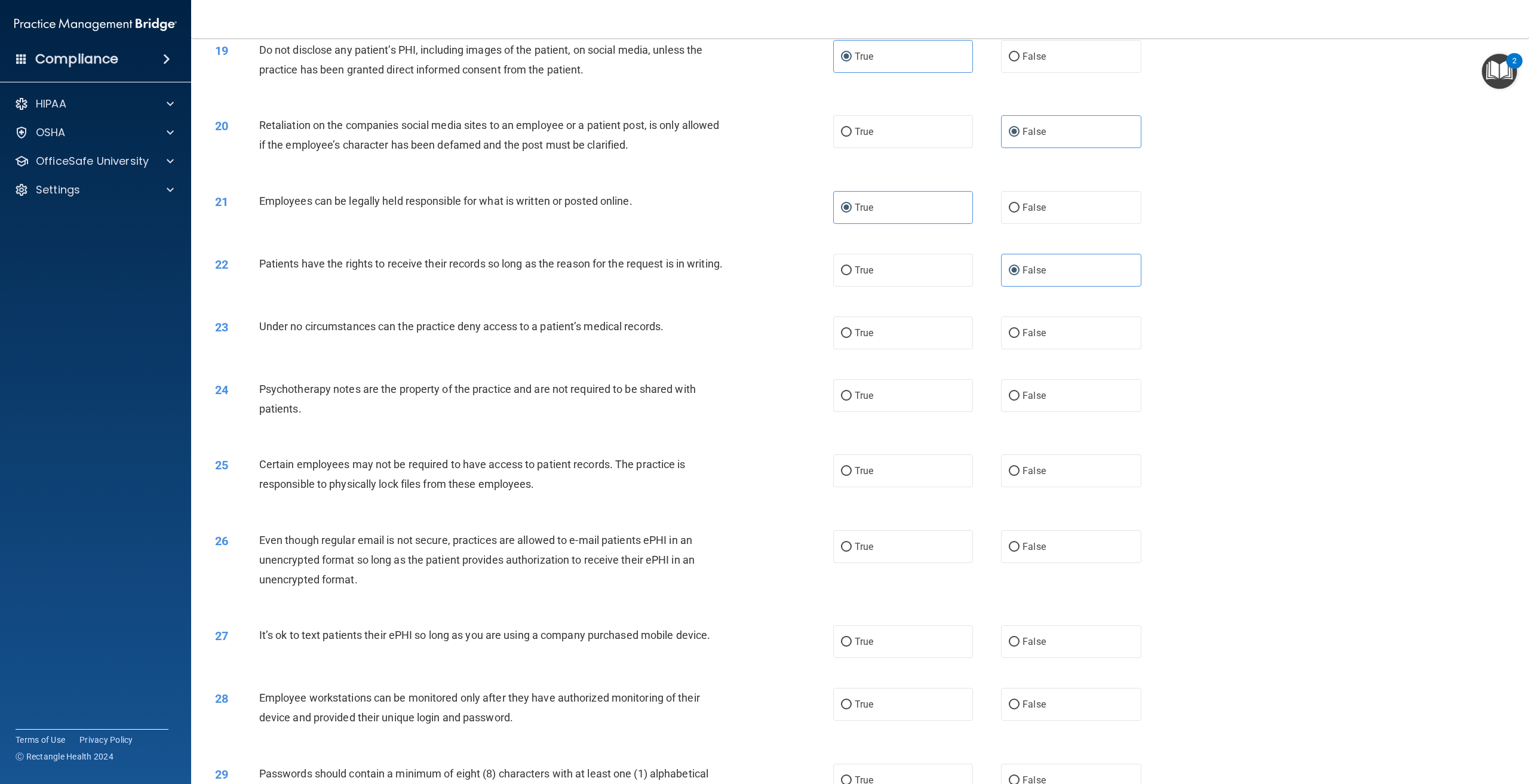
click at [485, 363] on div "23 Under no circumstances can the practice deny access to a patient’s medical r…" at bounding box center [860, 332] width 1308 height 63
drag, startPoint x: 1034, startPoint y: 359, endPoint x: 904, endPoint y: 371, distance: 130.6
click at [1034, 349] on label "False" at bounding box center [1071, 332] width 140 height 33
click at [1020, 338] on input "False" at bounding box center [1014, 333] width 11 height 9
radio input "true"
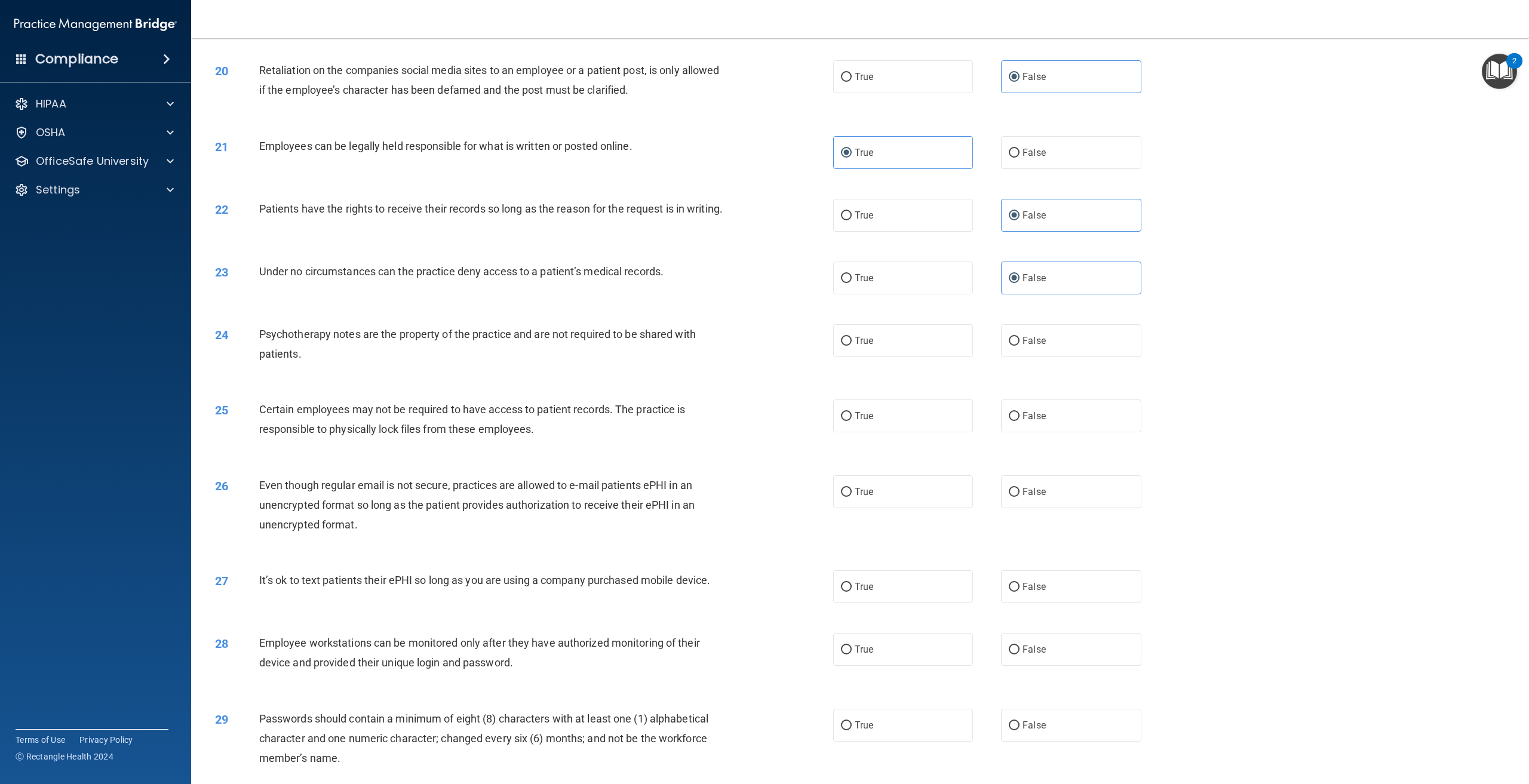
scroll to position [1612, 0]
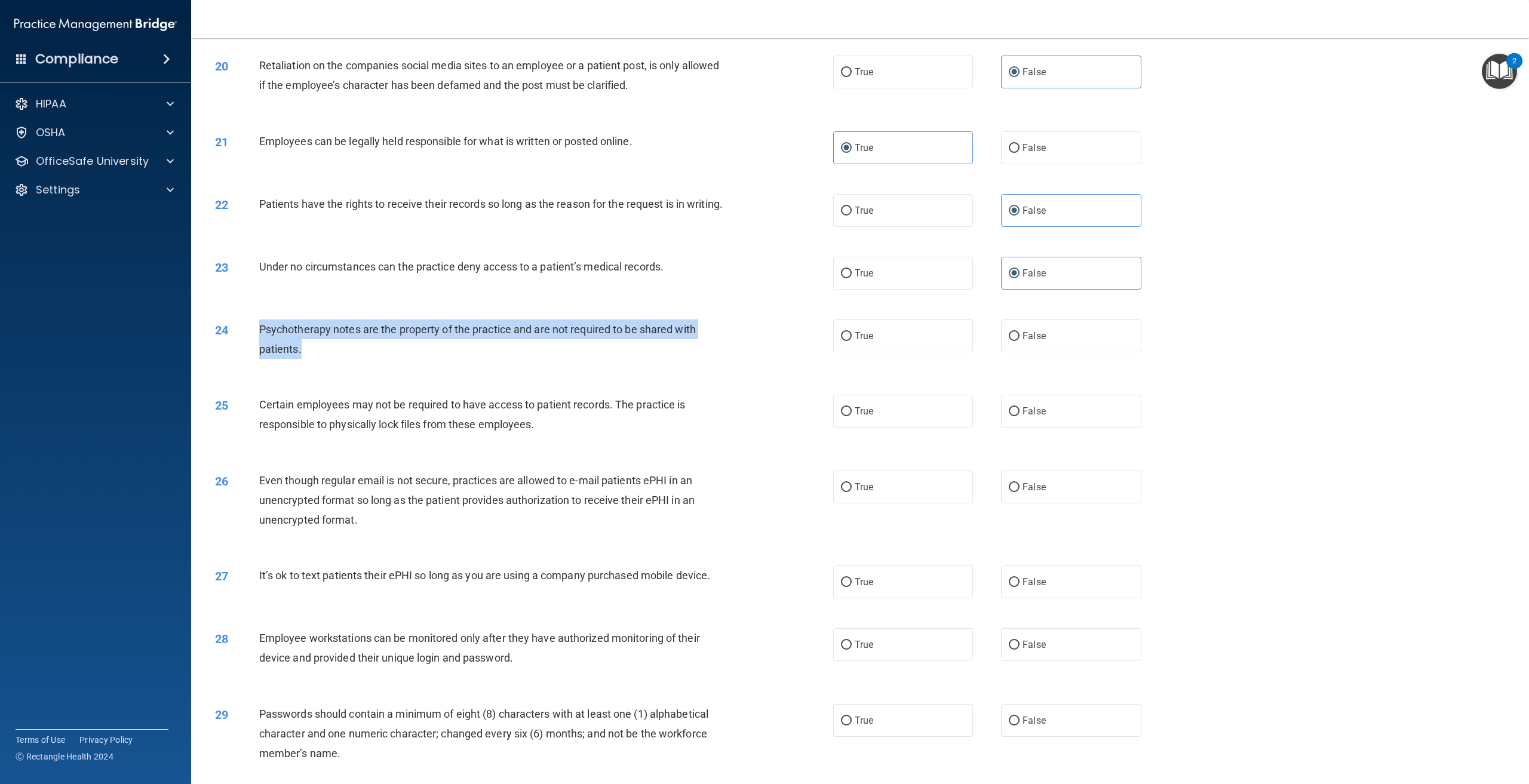
drag, startPoint x: 301, startPoint y: 361, endPoint x: 256, endPoint y: 344, distance: 48.1
click at [256, 344] on div "24 Psychotherapy notes are the property of the practice and are not required to…" at bounding box center [524, 342] width 654 height 45
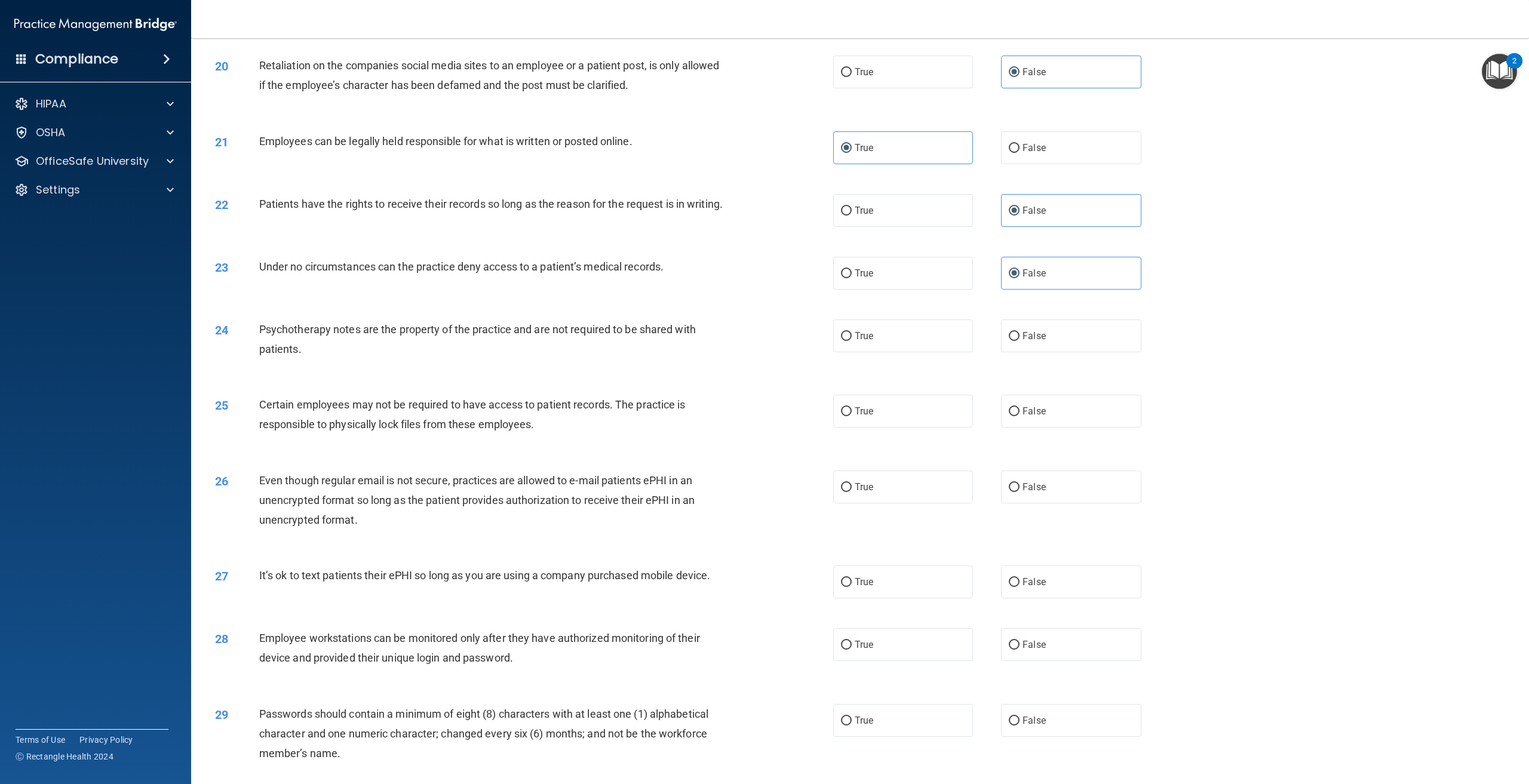
click at [359, 380] on div "24 Psychotherapy notes are the property of the practice and are not required to…" at bounding box center [860, 342] width 1308 height 75
click at [916, 352] on label "True" at bounding box center [903, 336] width 140 height 33
click at [852, 341] on input "True" at bounding box center [846, 336] width 11 height 9
radio input "true"
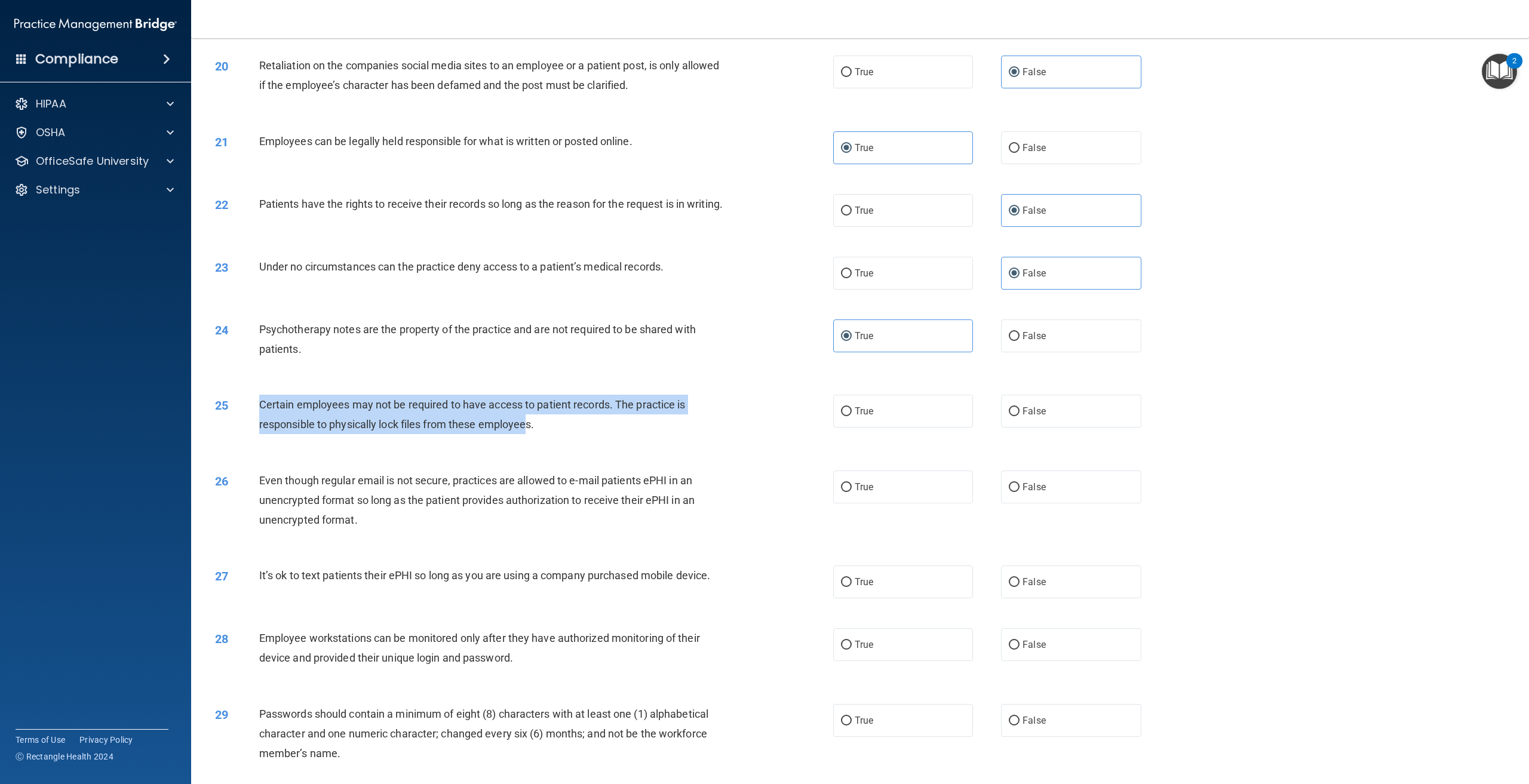
drag, startPoint x: 530, startPoint y: 437, endPoint x: 243, endPoint y: 423, distance: 287.3
click at [243, 424] on div "25 Certain employees may not be required to have access to patient records. The…" at bounding box center [524, 417] width 654 height 45
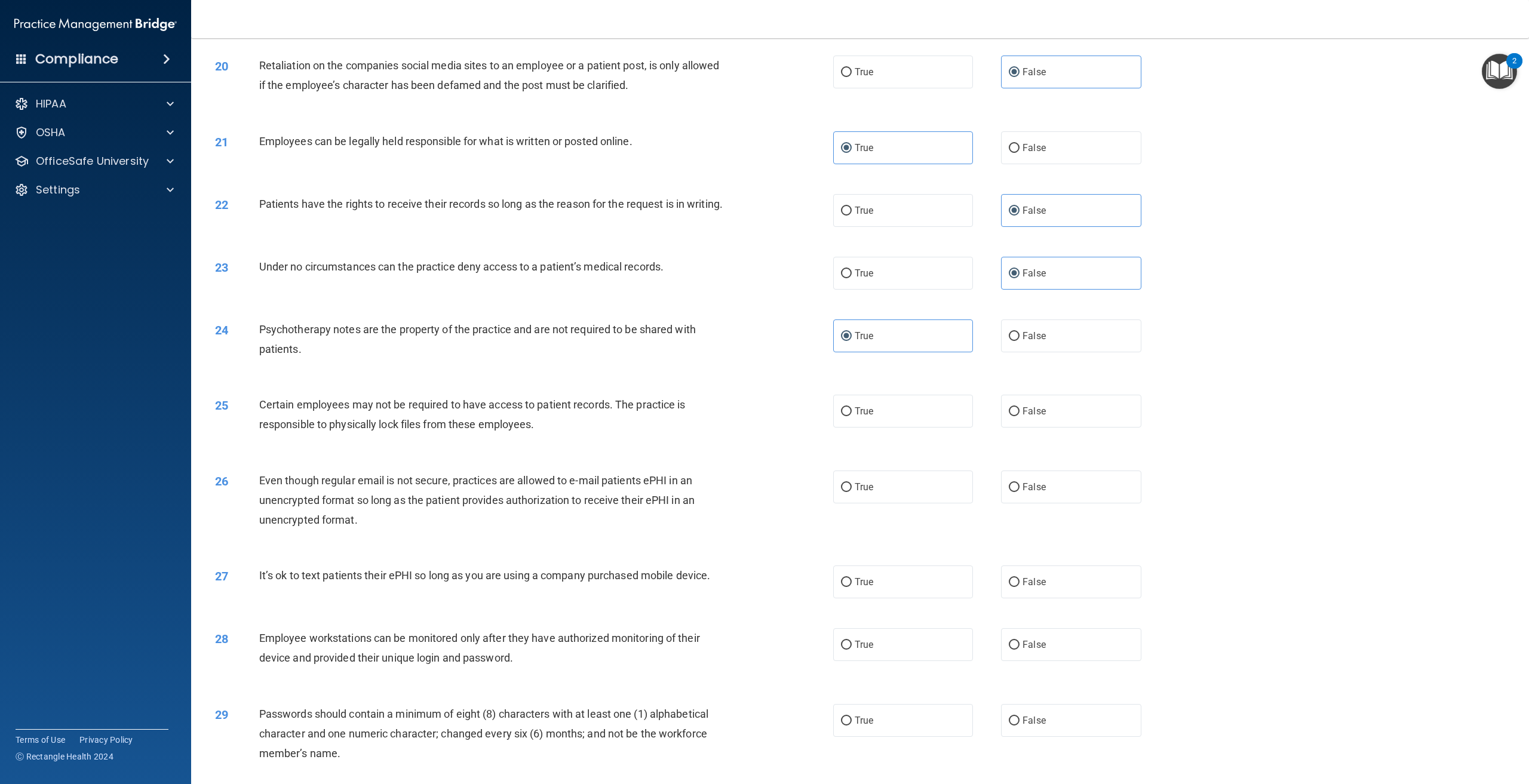
click at [555, 434] on div "Certain employees may not be required to have access to patient records. The pr…" at bounding box center [497, 414] width 477 height 39
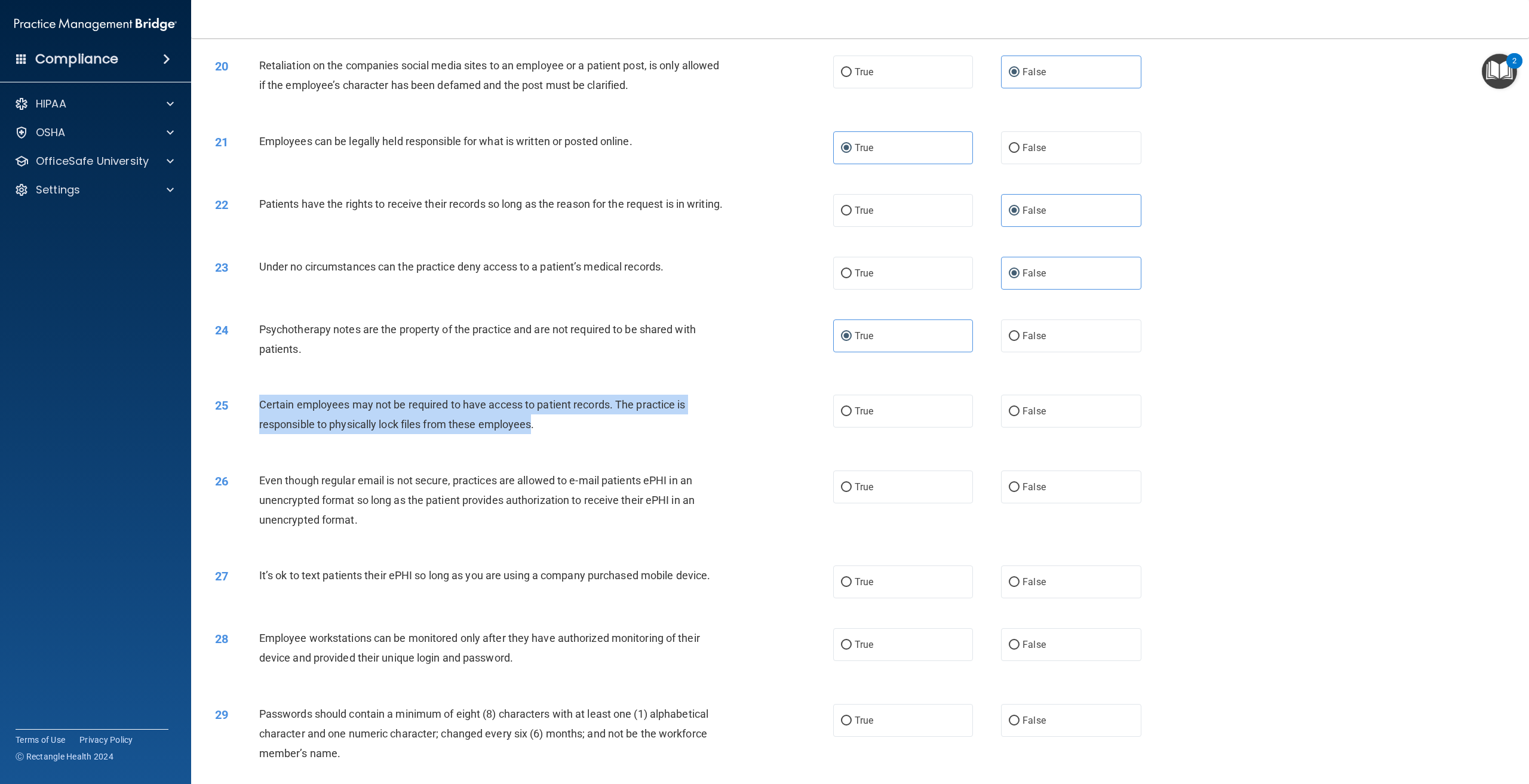
drag, startPoint x: 535, startPoint y: 441, endPoint x: 249, endPoint y: 413, distance: 287.4
click at [249, 413] on div "25 Certain employees may not be required to have access to patient records. The…" at bounding box center [524, 417] width 654 height 45
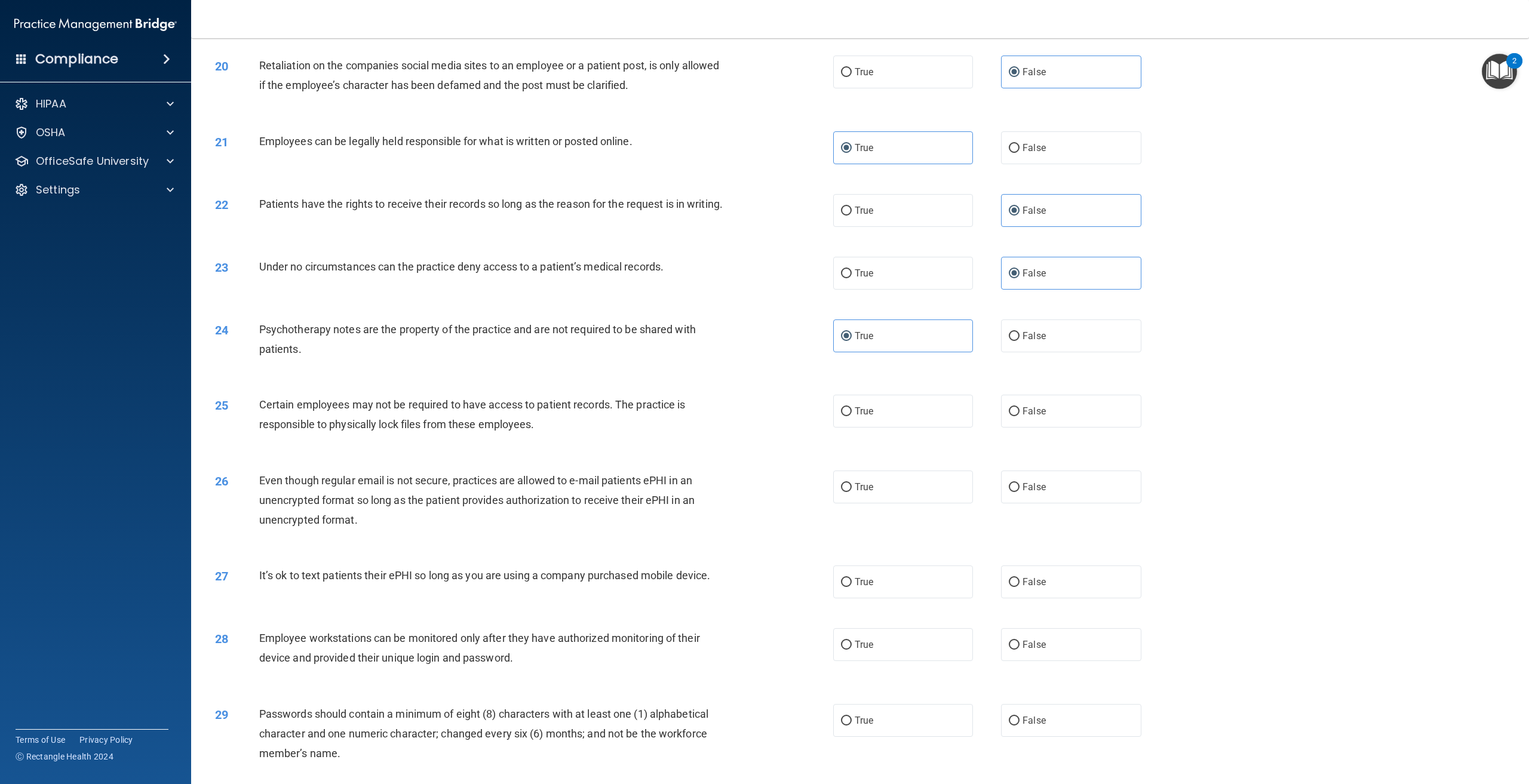
click at [581, 454] on div "25 Certain employees may not be required to have access to patient records. The…" at bounding box center [860, 417] width 1308 height 75
click at [838, 428] on label "True" at bounding box center [903, 411] width 140 height 33
click at [841, 416] on input "True" at bounding box center [846, 411] width 11 height 9
radio input "true"
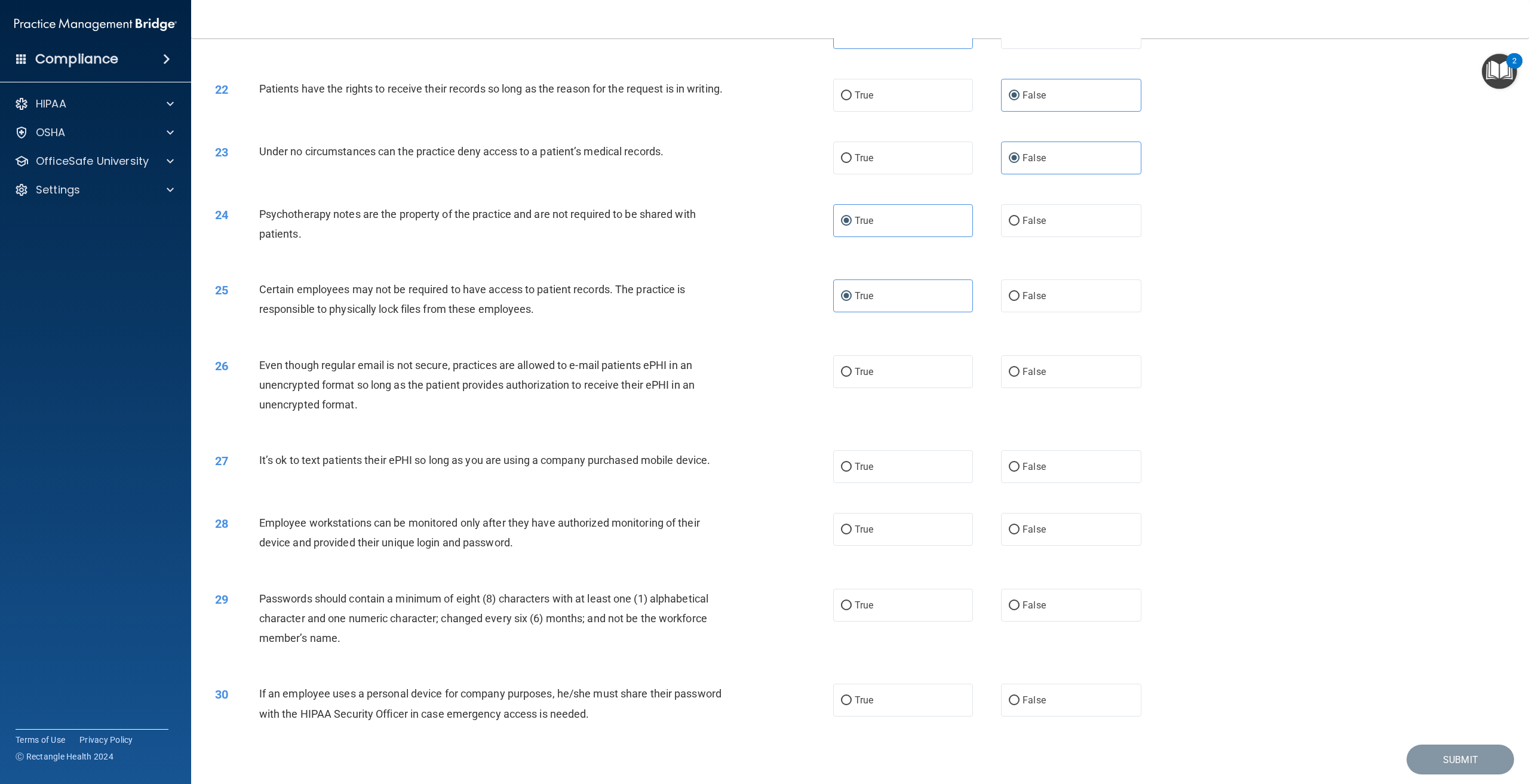
scroll to position [1779, 0]
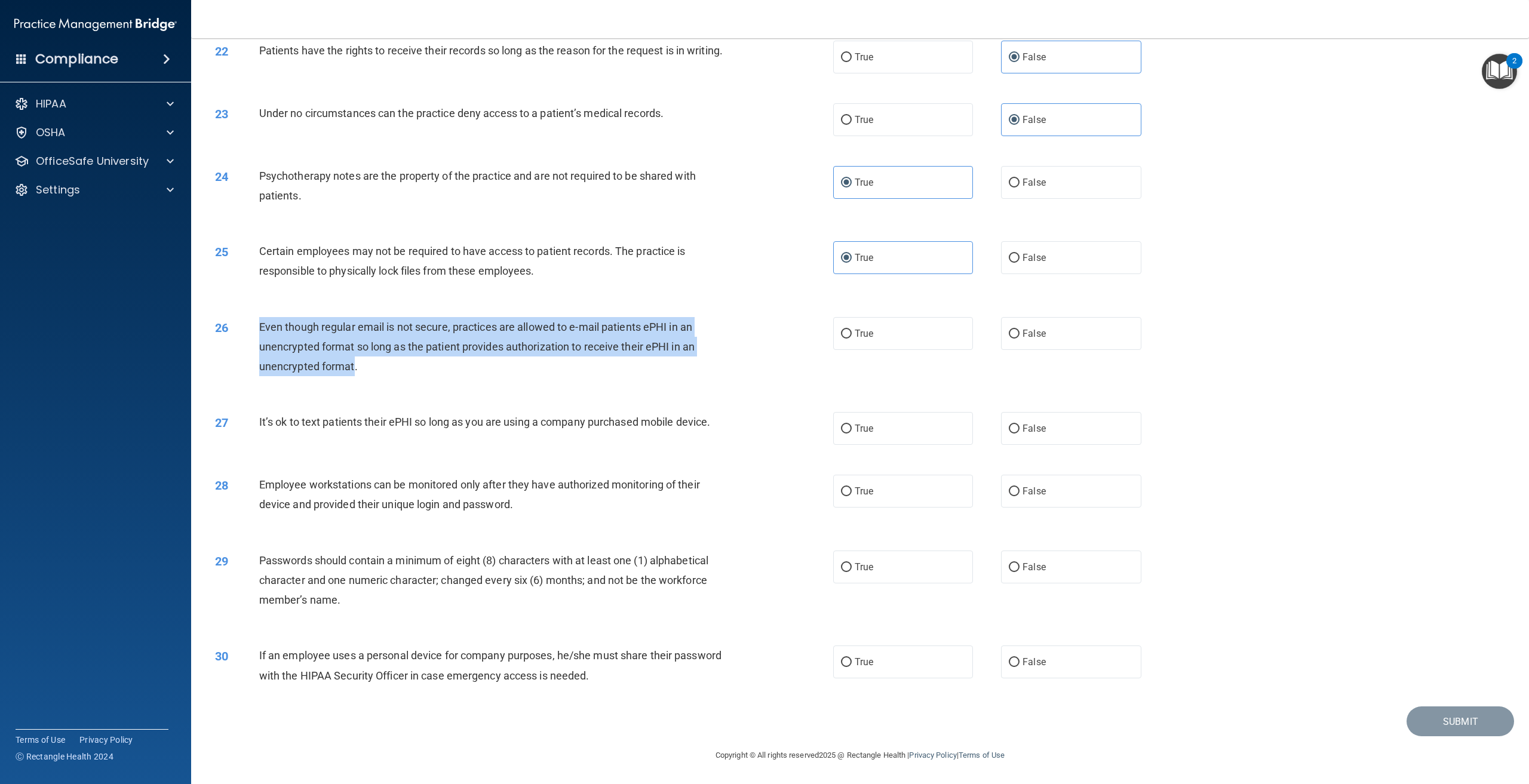
drag, startPoint x: 355, startPoint y: 361, endPoint x: 249, endPoint y: 317, distance: 114.8
click at [249, 317] on div "26 Even though regular email is not secure, practices are allowed to e-mail pat…" at bounding box center [524, 349] width 654 height 66
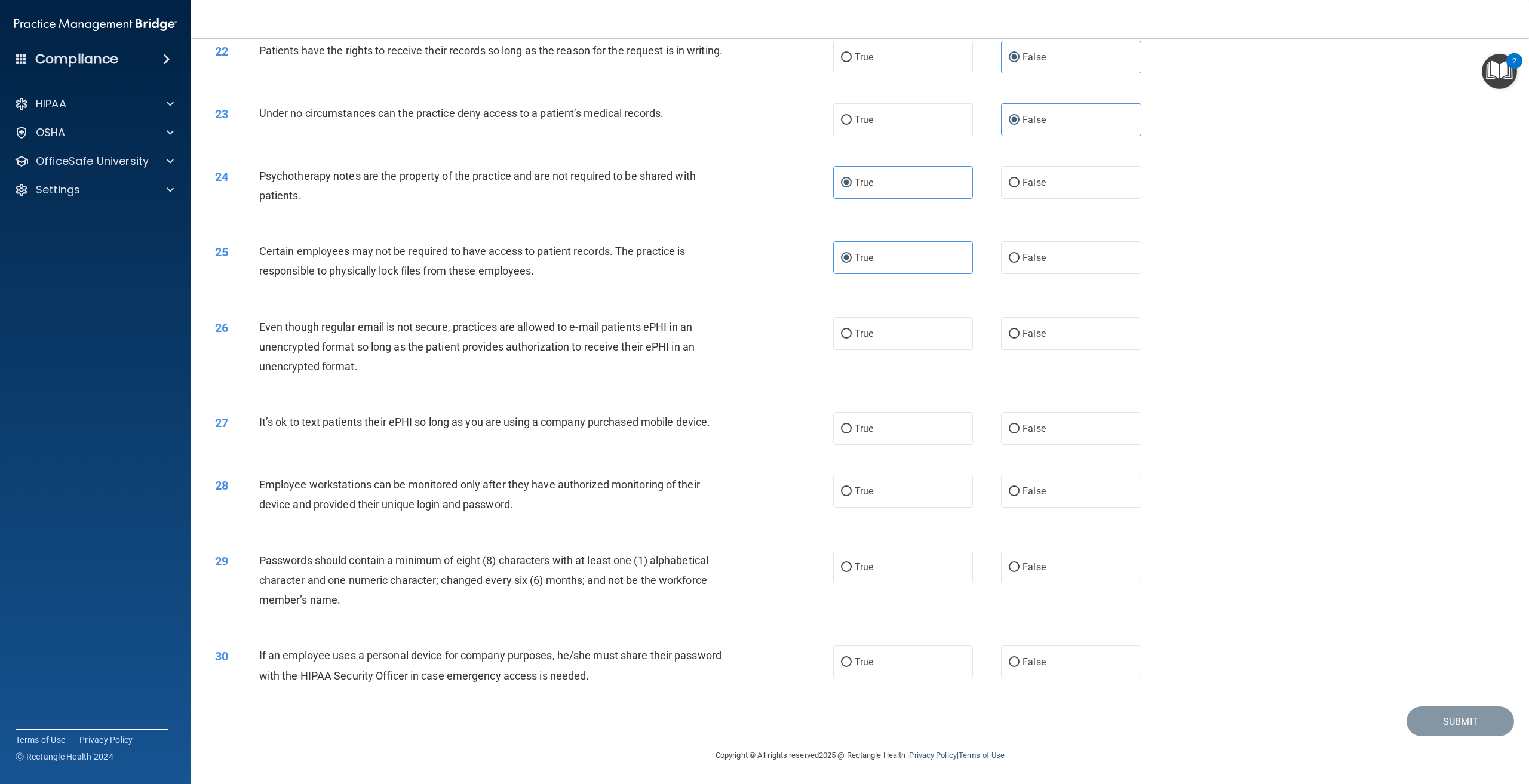
click at [428, 377] on div "26 Even though regular email is not secure, practices are allowed to e-mail pat…" at bounding box center [524, 349] width 654 height 66
click at [1026, 342] on label "False" at bounding box center [1071, 333] width 140 height 33
click at [1020, 339] on input "False" at bounding box center [1014, 334] width 11 height 9
radio input "true"
drag, startPoint x: 715, startPoint y: 419, endPoint x: 256, endPoint y: 425, distance: 459.0
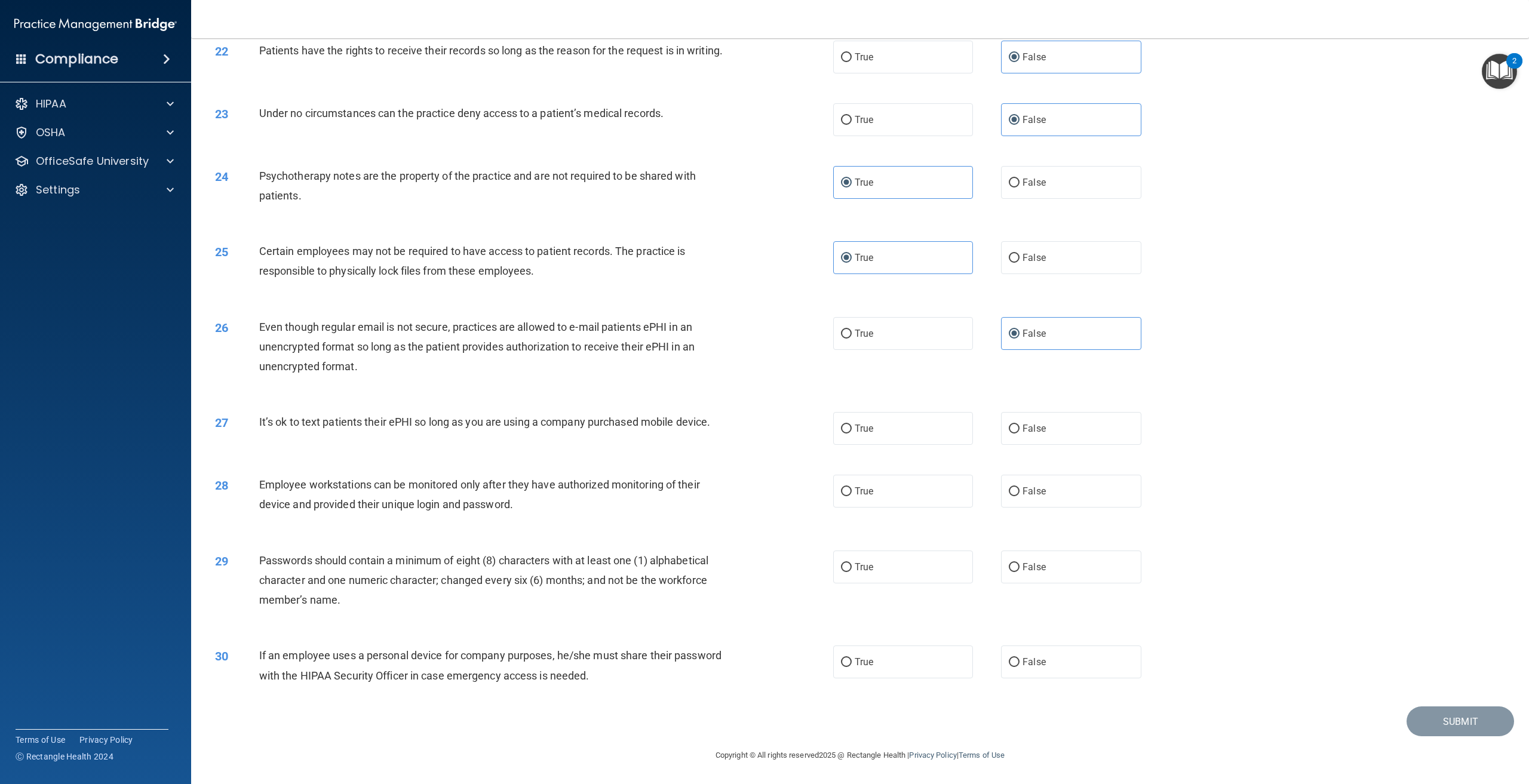
click at [256, 425] on div "27 It’s ok to text patients their ePHI so long as you are using a company purch…" at bounding box center [524, 425] width 654 height 25
click at [1101, 438] on label "False" at bounding box center [1071, 428] width 140 height 33
click at [1020, 434] on input "False" at bounding box center [1014, 429] width 11 height 9
radio input "true"
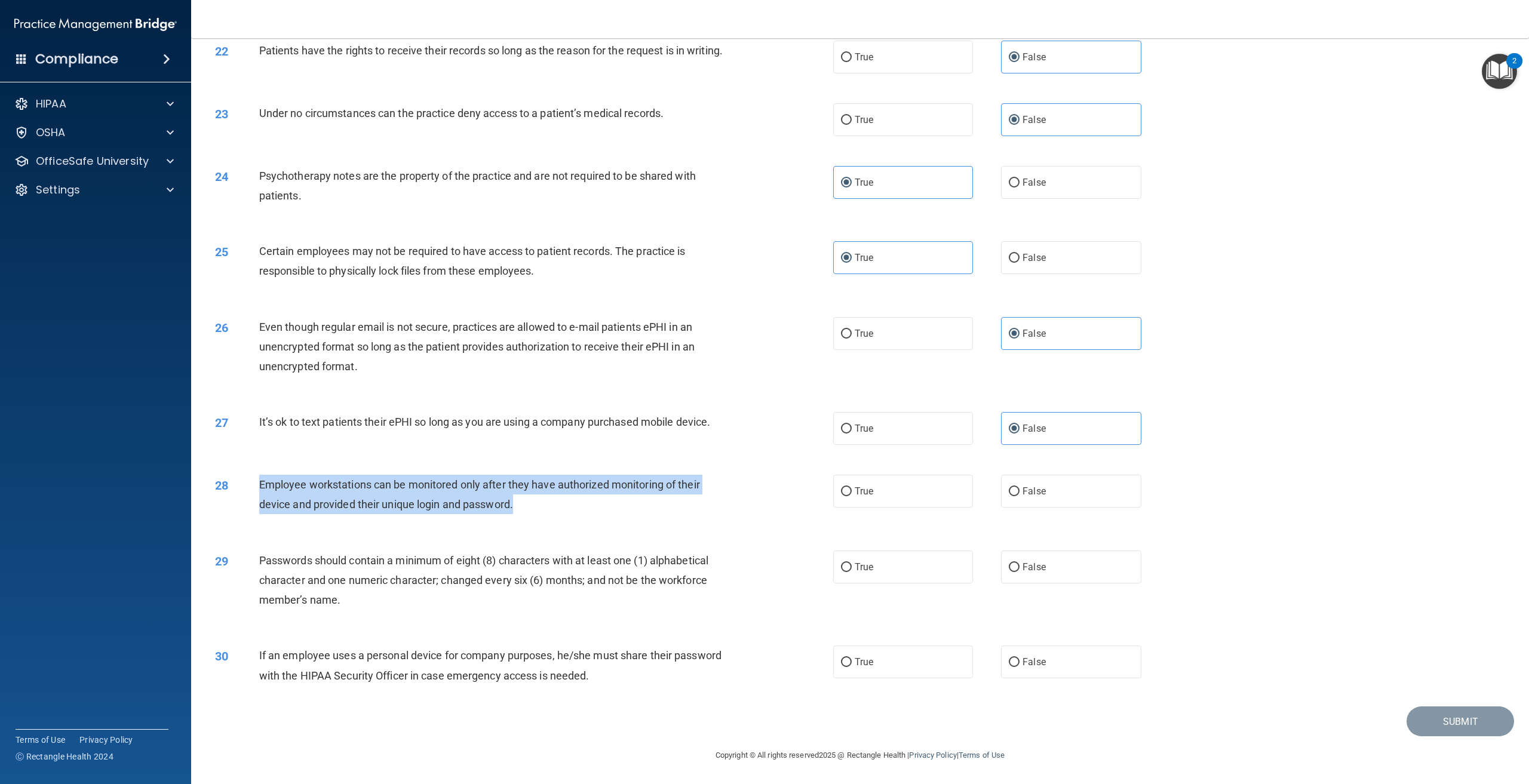
drag, startPoint x: 537, startPoint y: 503, endPoint x: 259, endPoint y: 492, distance: 278.2
click at [259, 492] on div "Employee workstations can be monitored only after they have authorized monitori…" at bounding box center [497, 494] width 477 height 39
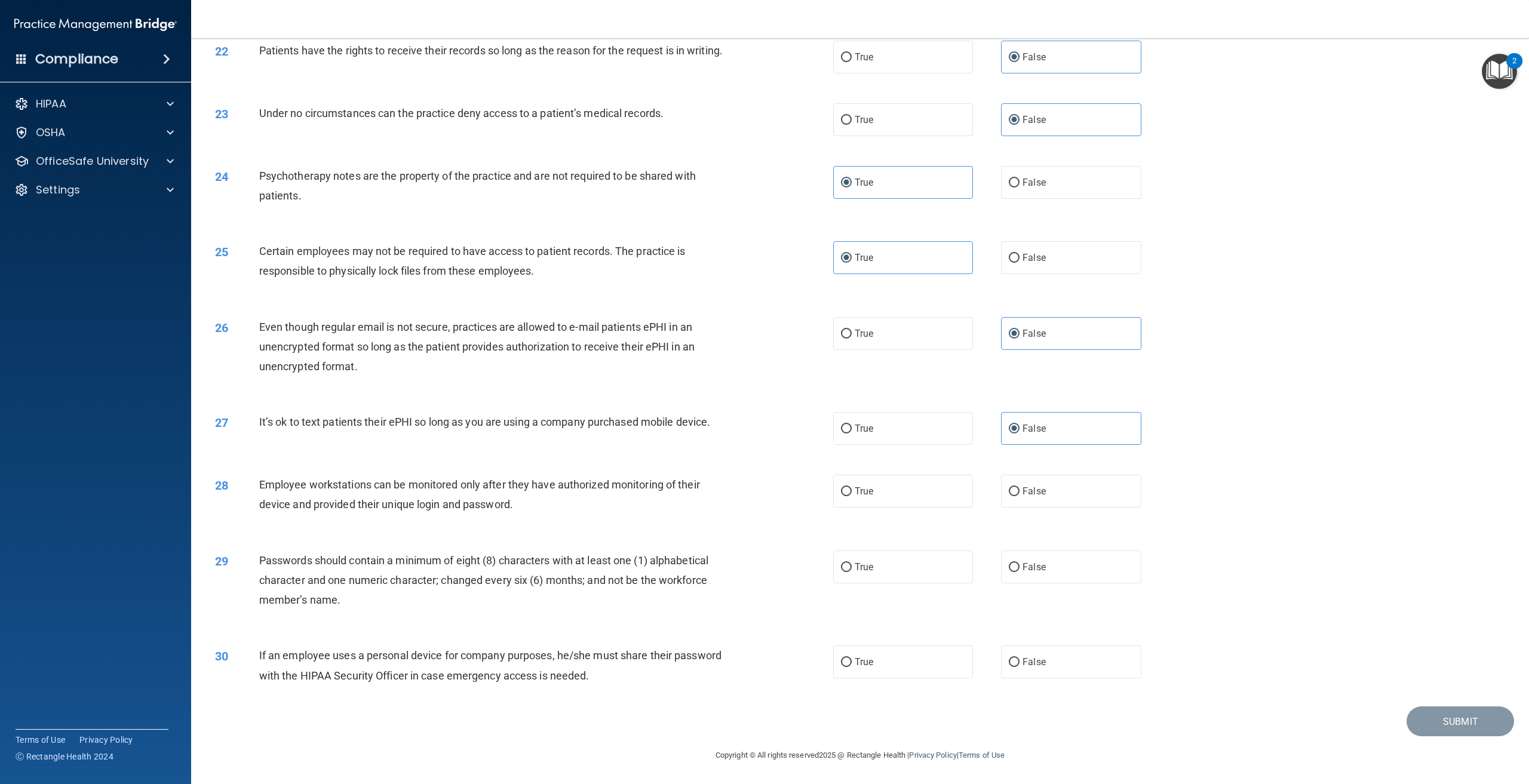
click at [343, 554] on span "Passwords should contain a minimum of eight (8) characters with at least one (1…" at bounding box center [484, 580] width 450 height 52
click at [1094, 481] on label "False" at bounding box center [1071, 491] width 140 height 33
click at [1020, 487] on input "False" at bounding box center [1014, 492] width 11 height 9
radio input "true"
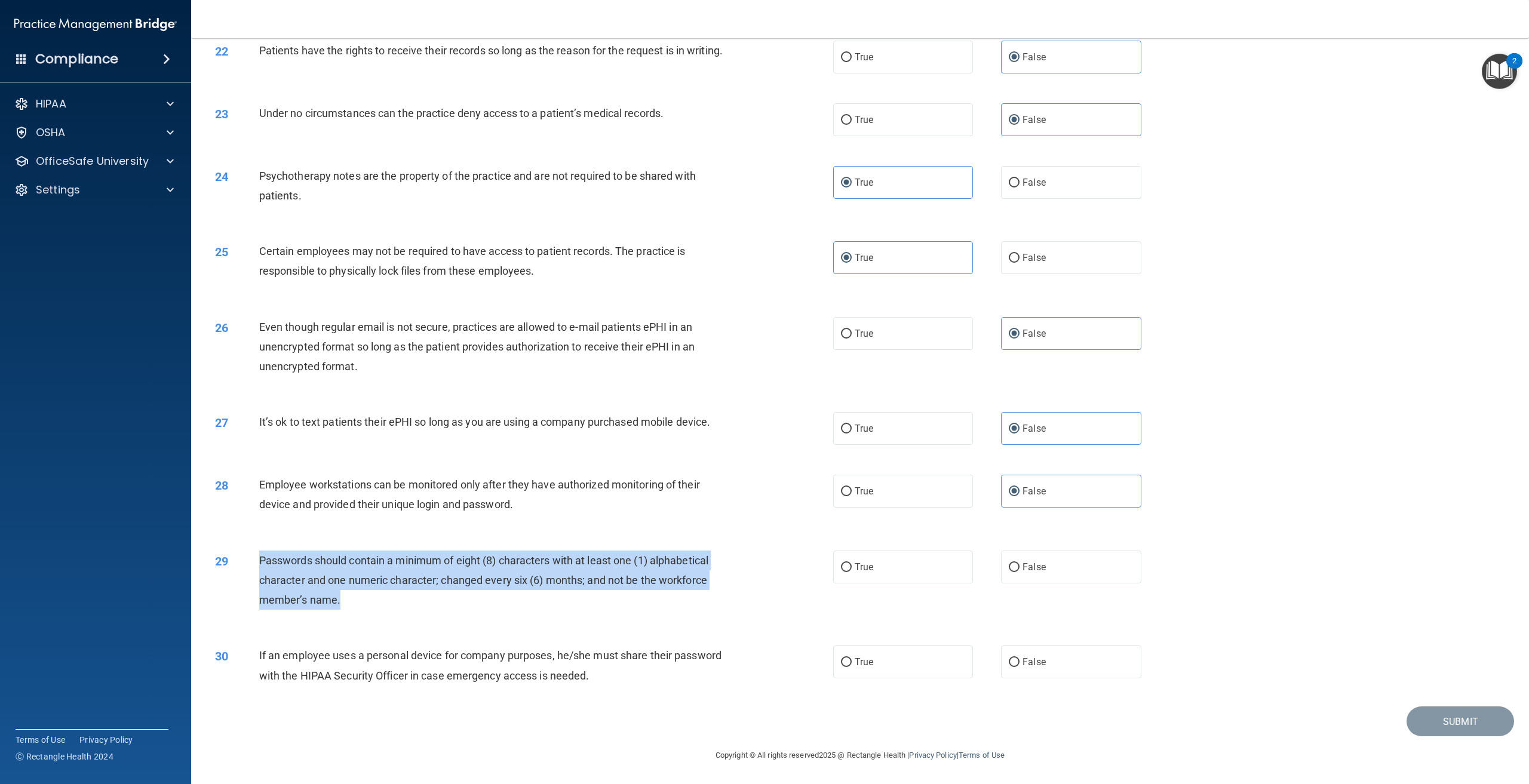
drag, startPoint x: 344, startPoint y: 599, endPoint x: 259, endPoint y: 559, distance: 93.9
click at [259, 559] on div "Passwords should contain a minimum of eight (8) characters with at least one (1…" at bounding box center [497, 580] width 477 height 60
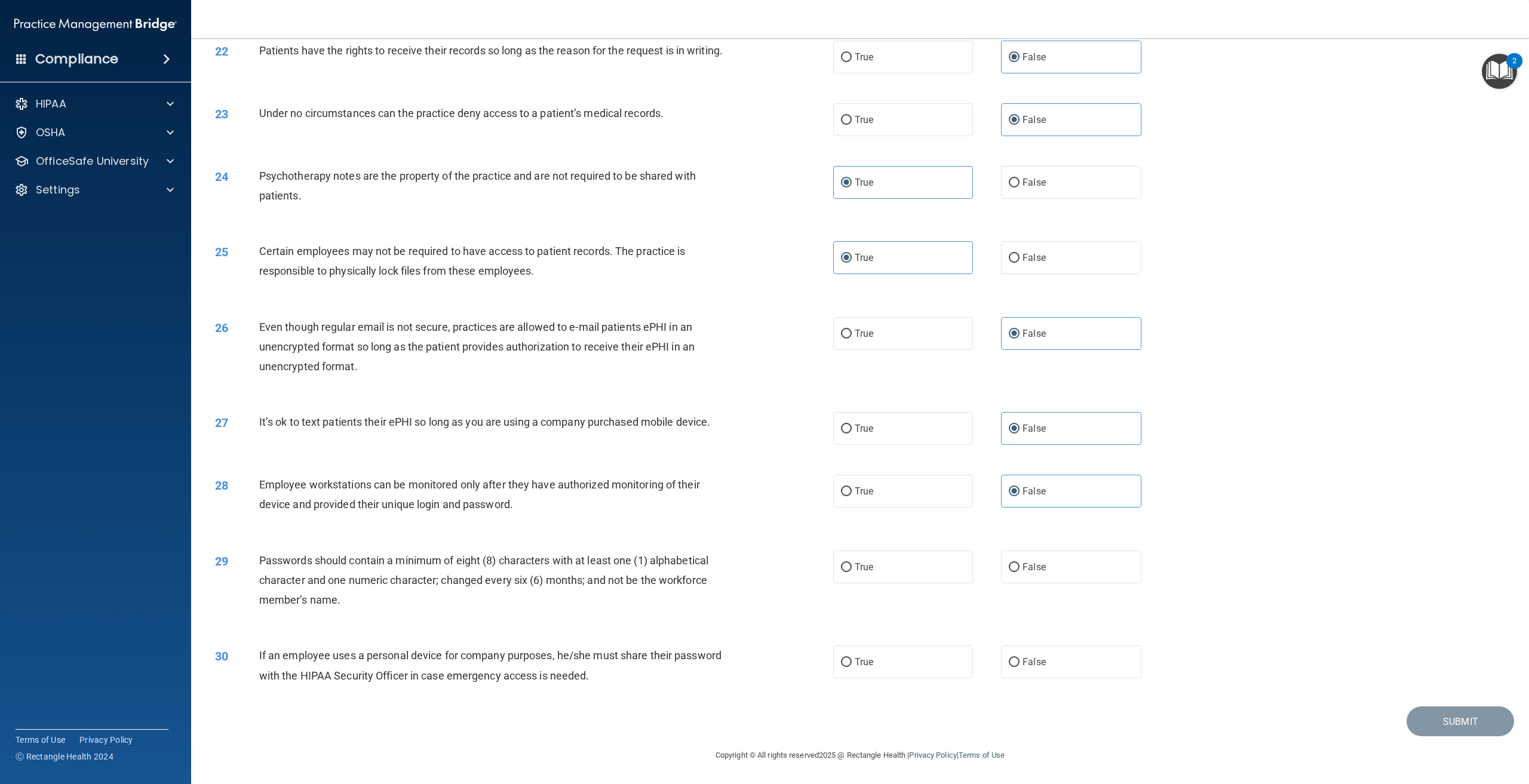
click at [513, 641] on div "30 If an employee uses a personal device for company purposes, he/she must shar…" at bounding box center [860, 668] width 1308 height 75
drag, startPoint x: 908, startPoint y: 575, endPoint x: 803, endPoint y: 580, distance: 105.1
click at [908, 575] on label "True" at bounding box center [903, 567] width 140 height 33
click at [852, 572] on input "True" at bounding box center [846, 568] width 11 height 9
radio input "true"
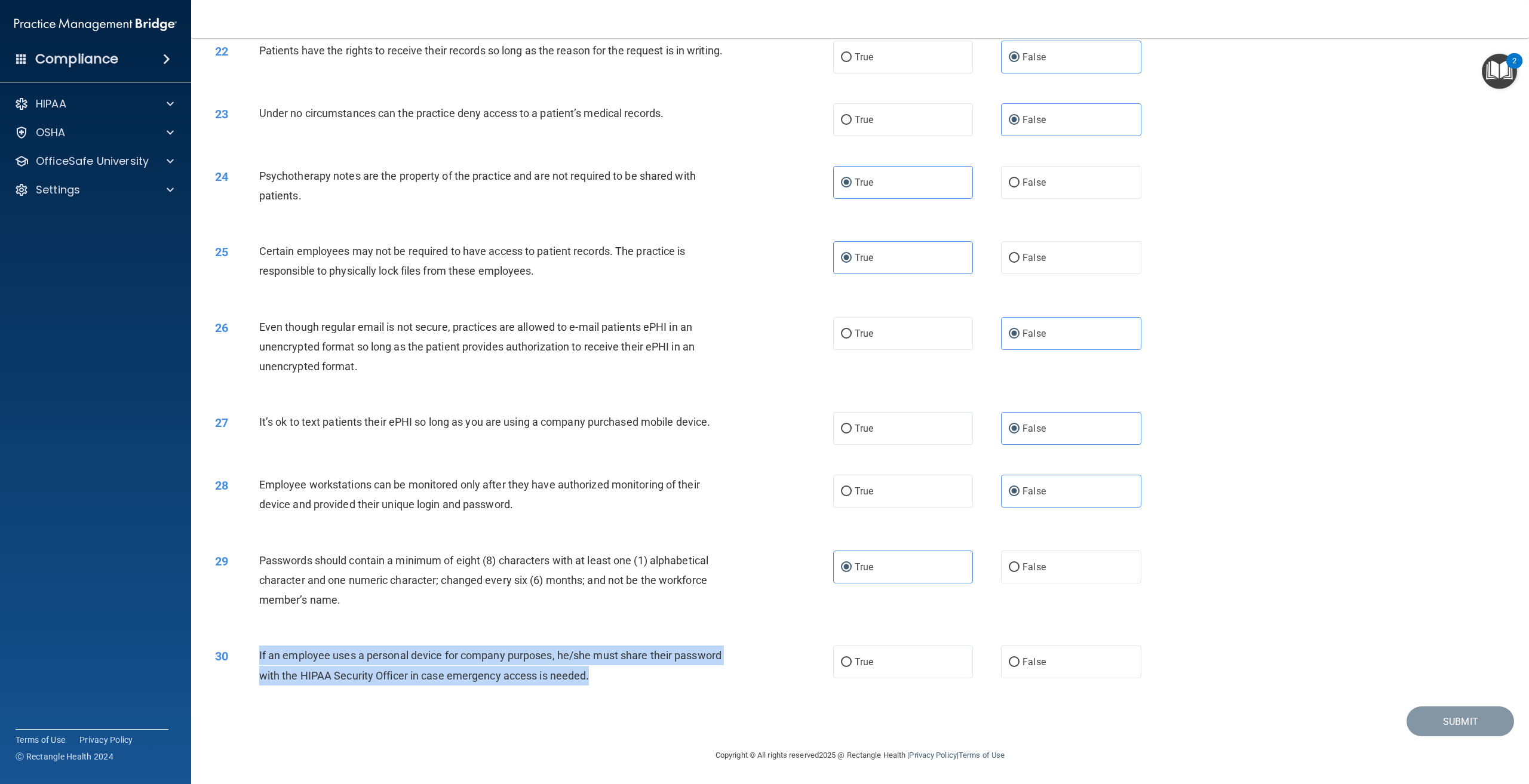
drag, startPoint x: 640, startPoint y: 680, endPoint x: 253, endPoint y: 652, distance: 388.0
click at [253, 652] on div "30 If an employee uses a personal device for company purposes, he/she must shar…" at bounding box center [524, 668] width 654 height 45
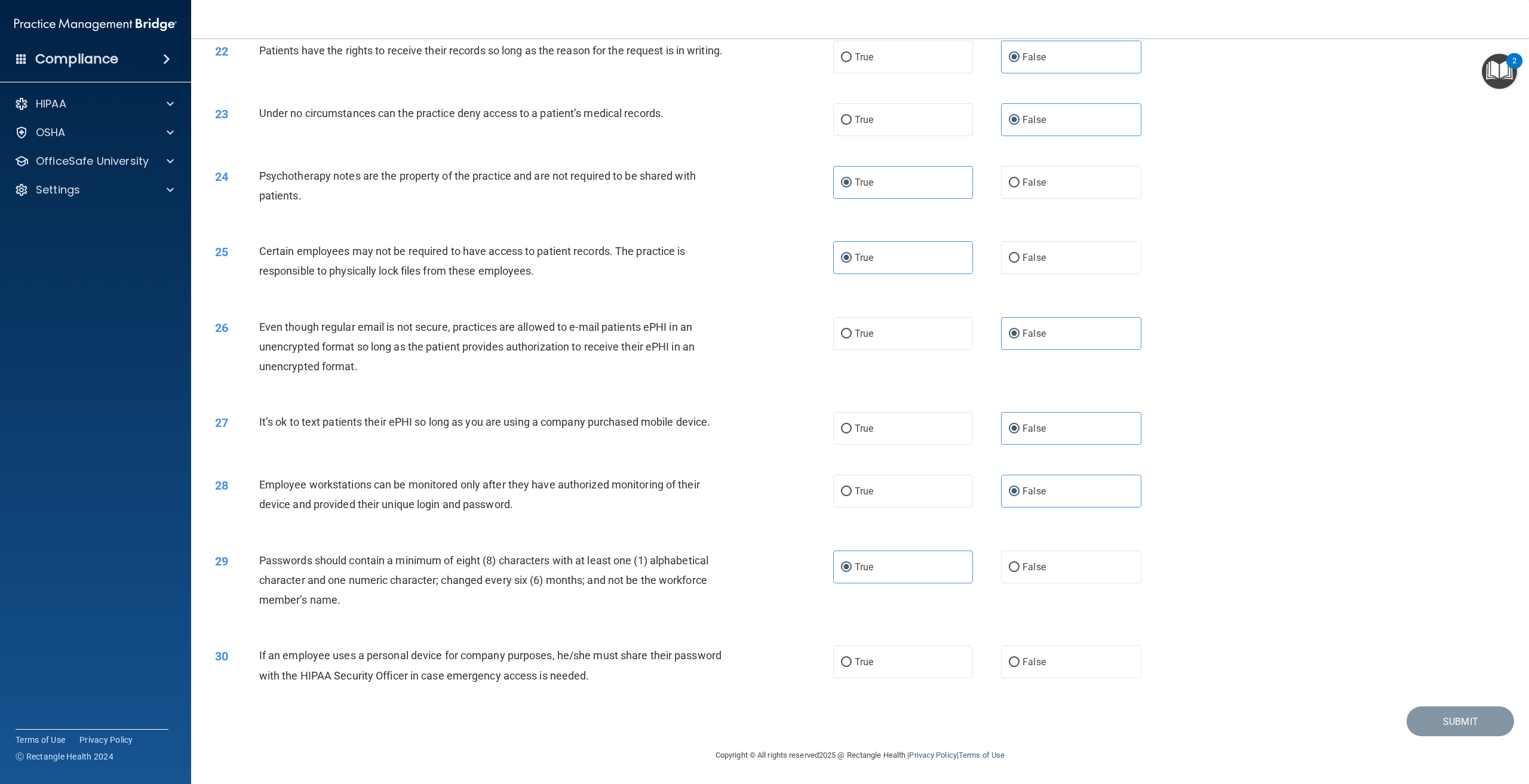
click at [379, 735] on div "Submit" at bounding box center [860, 721] width 1308 height 30
click at [1034, 660] on span "False" at bounding box center [1034, 662] width 23 height 11
click at [1020, 660] on input "False" at bounding box center [1014, 662] width 11 height 9
radio input "true"
click at [1468, 716] on button "Submit" at bounding box center [1461, 721] width 108 height 30
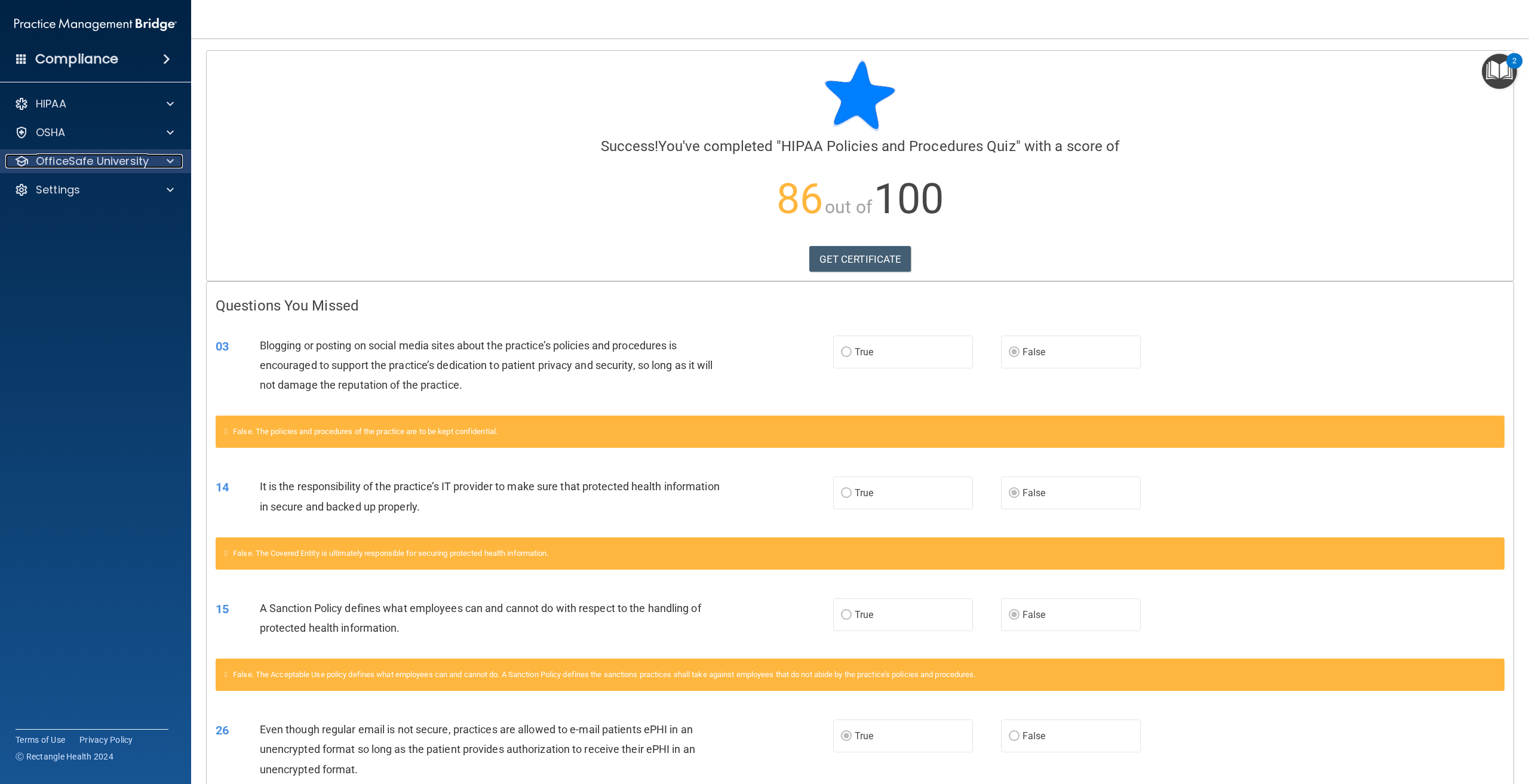
click at [140, 162] on p "OfficeSafe University" at bounding box center [92, 161] width 113 height 14
click at [140, 190] on img at bounding box center [144, 189] width 15 height 15
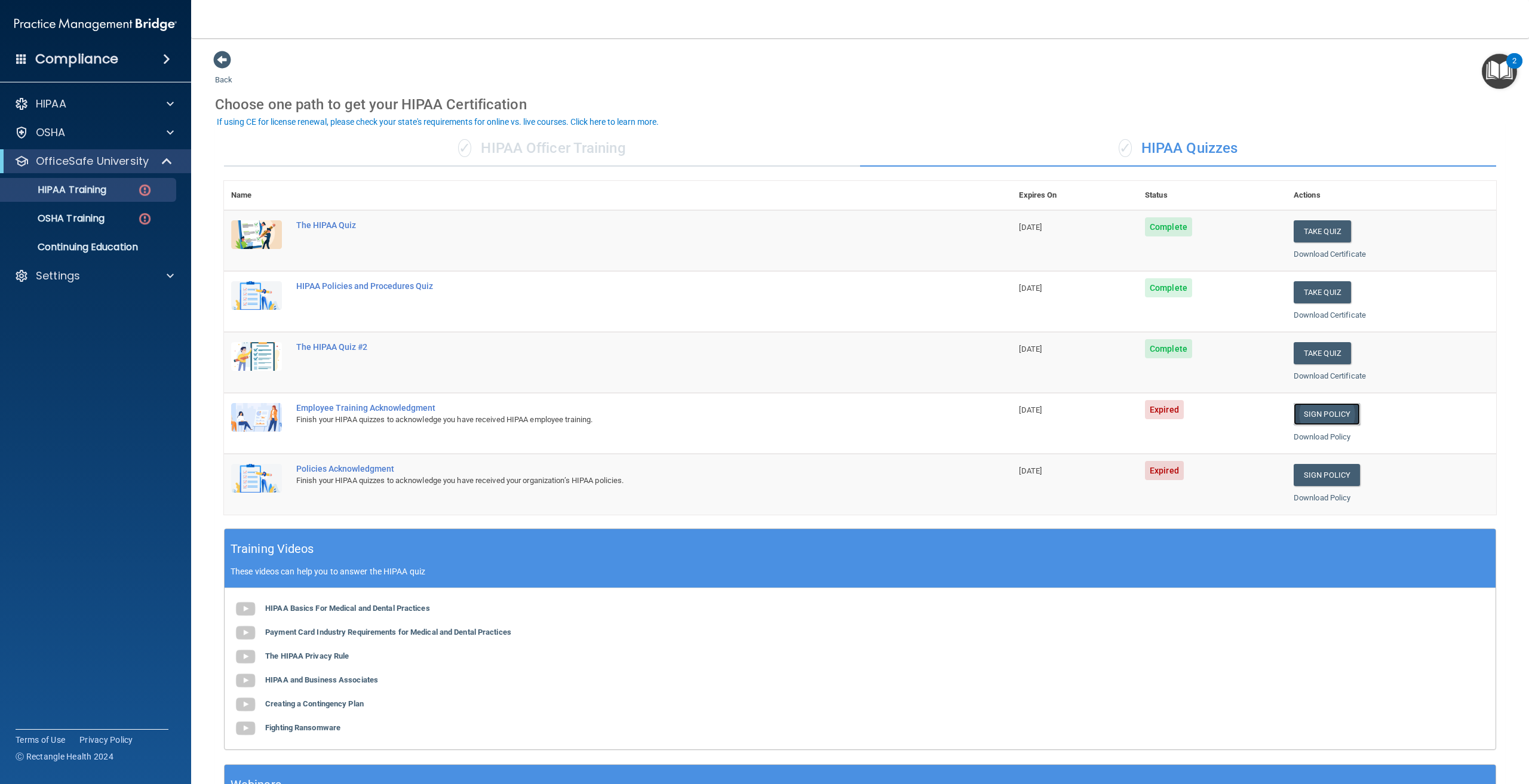
click at [1300, 416] on link "Sign Policy" at bounding box center [1327, 413] width 66 height 22
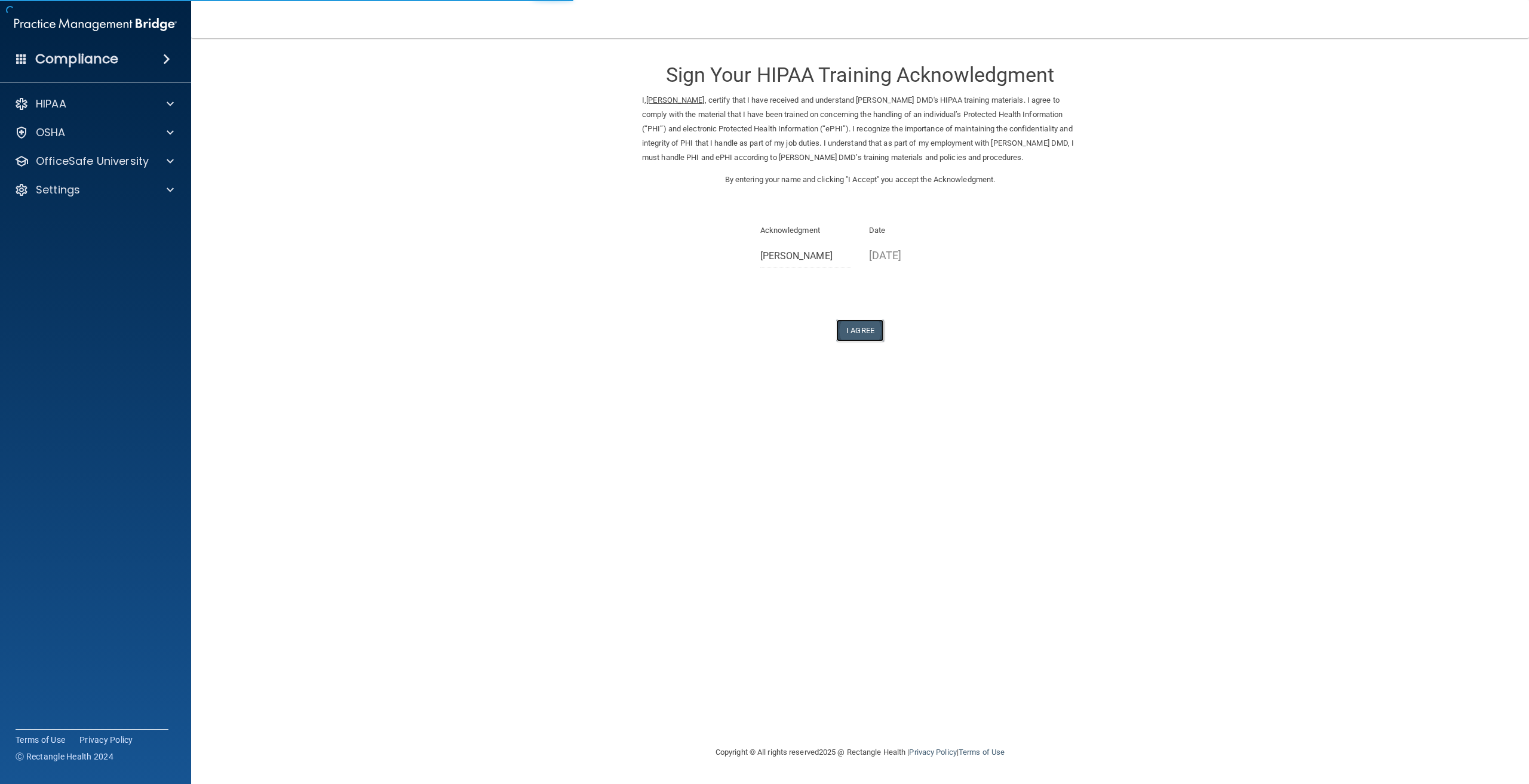
click at [853, 334] on button "I Agree" at bounding box center [860, 330] width 48 height 22
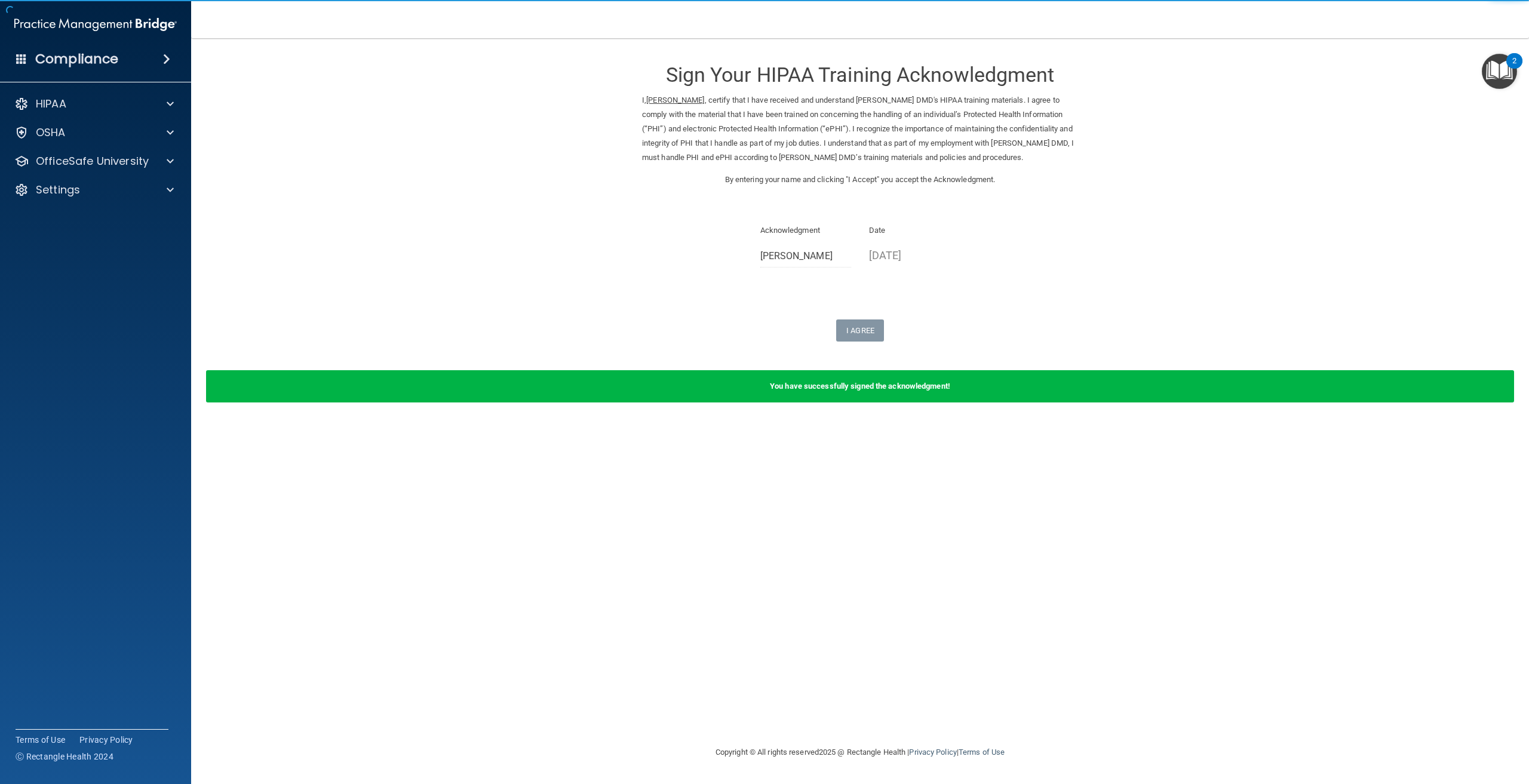
click at [75, 147] on div "HIPAA Documents and Policies Report an Incident Business Associates Emergency P…" at bounding box center [96, 149] width 192 height 124
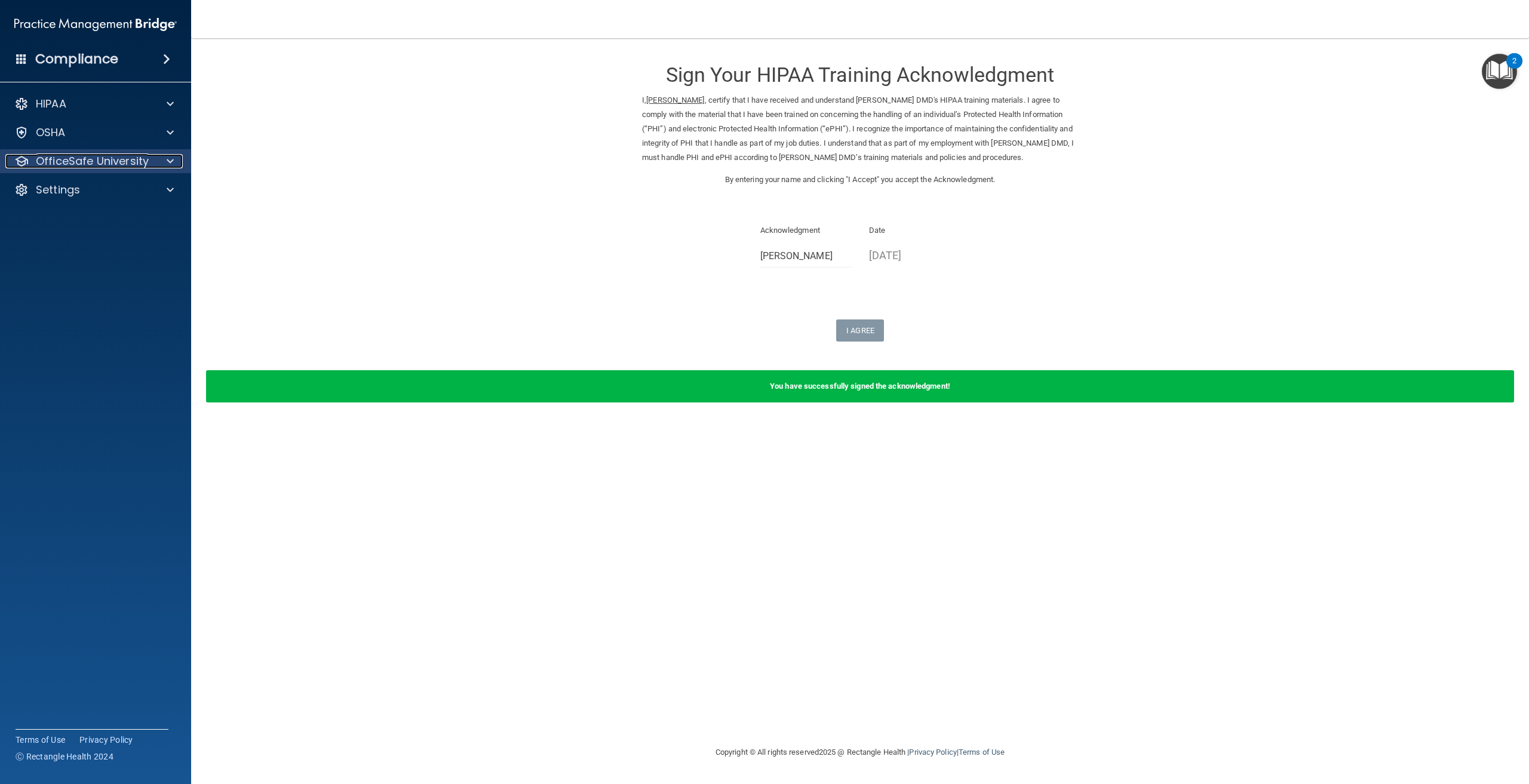
click at [75, 156] on p "OfficeSafe University" at bounding box center [92, 161] width 113 height 14
click at [106, 194] on p "HIPAA Training" at bounding box center [57, 189] width 99 height 12
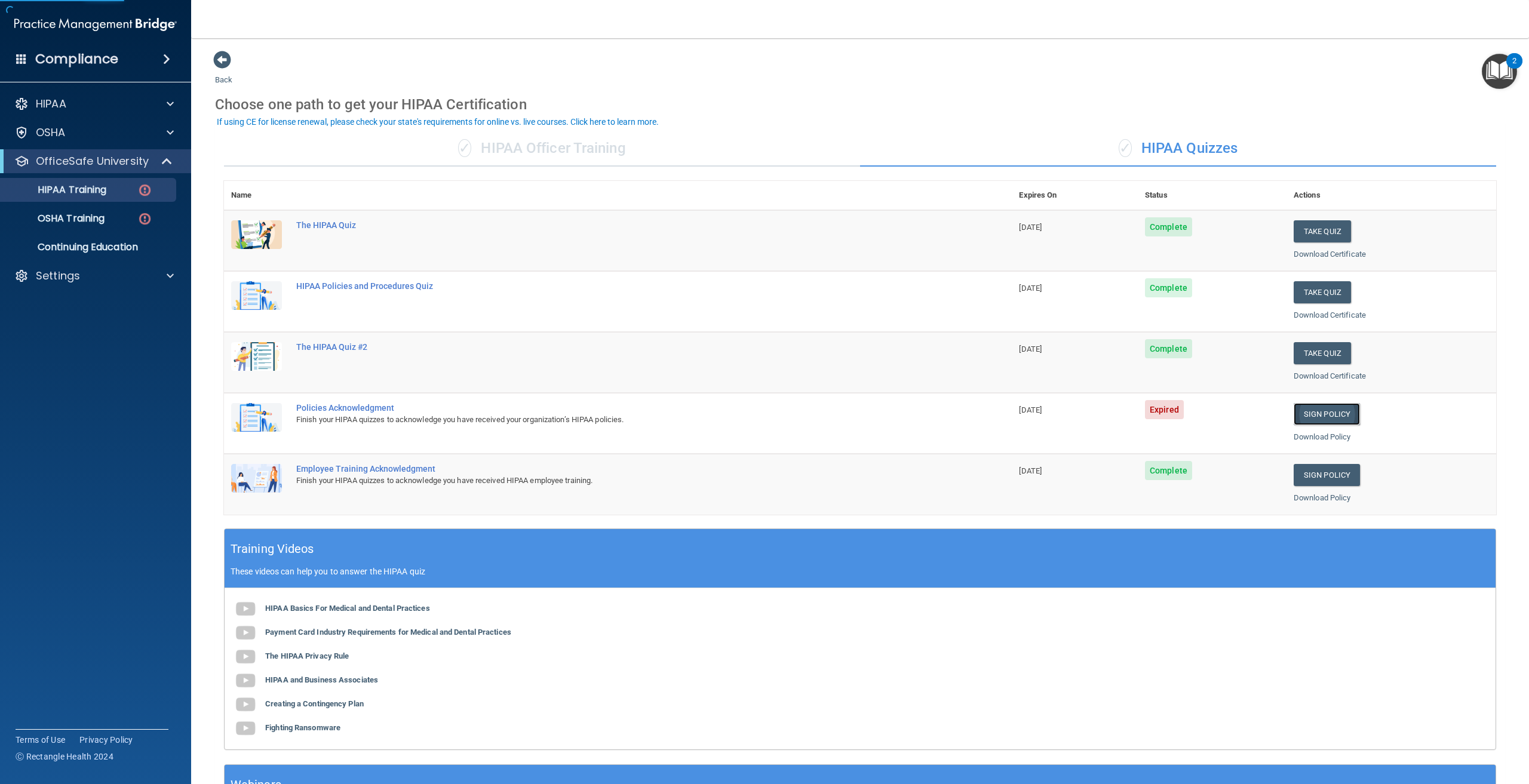
click at [1322, 409] on link "Sign Policy" at bounding box center [1327, 413] width 66 height 22
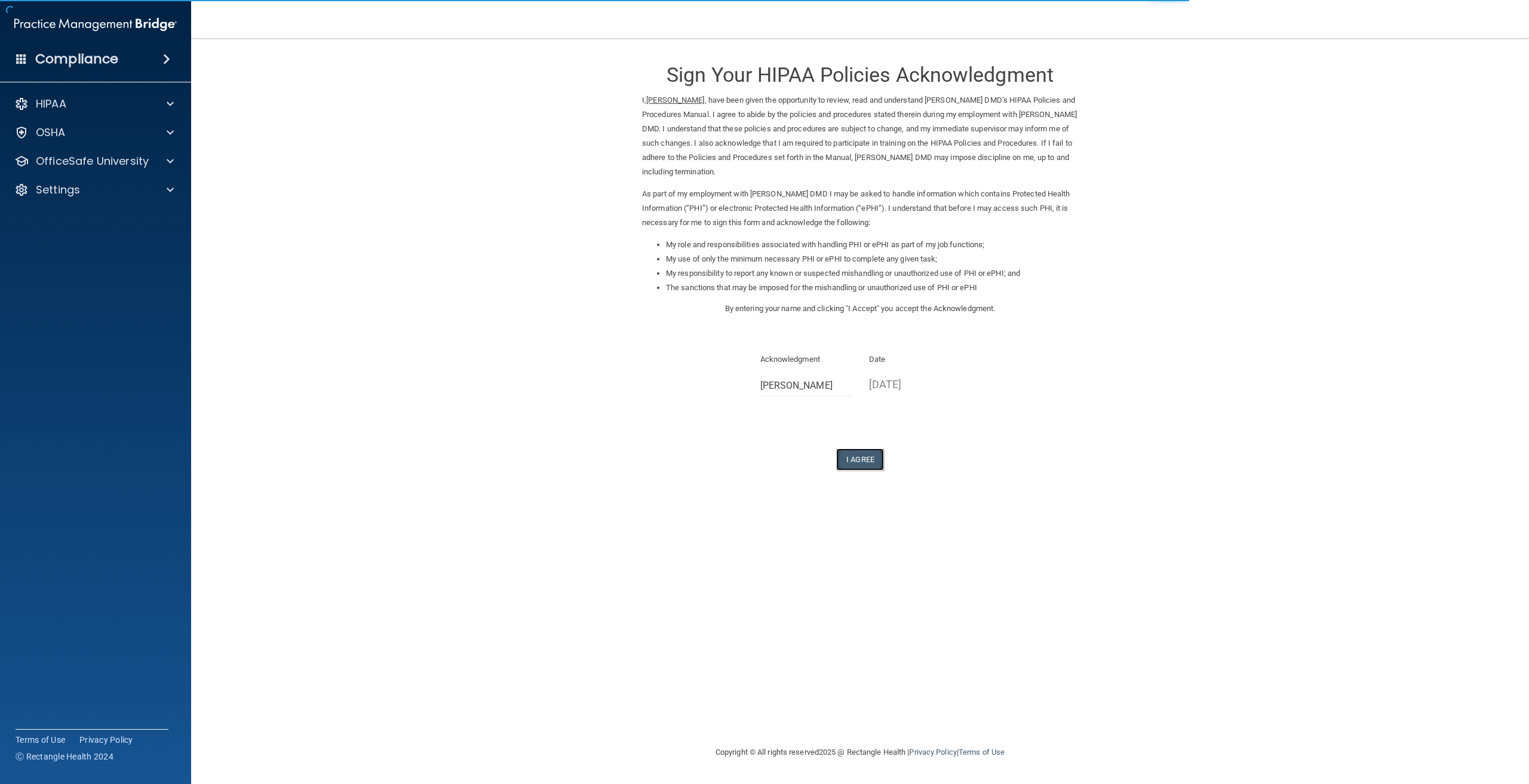
click at [865, 454] on button "I Agree" at bounding box center [860, 459] width 48 height 22
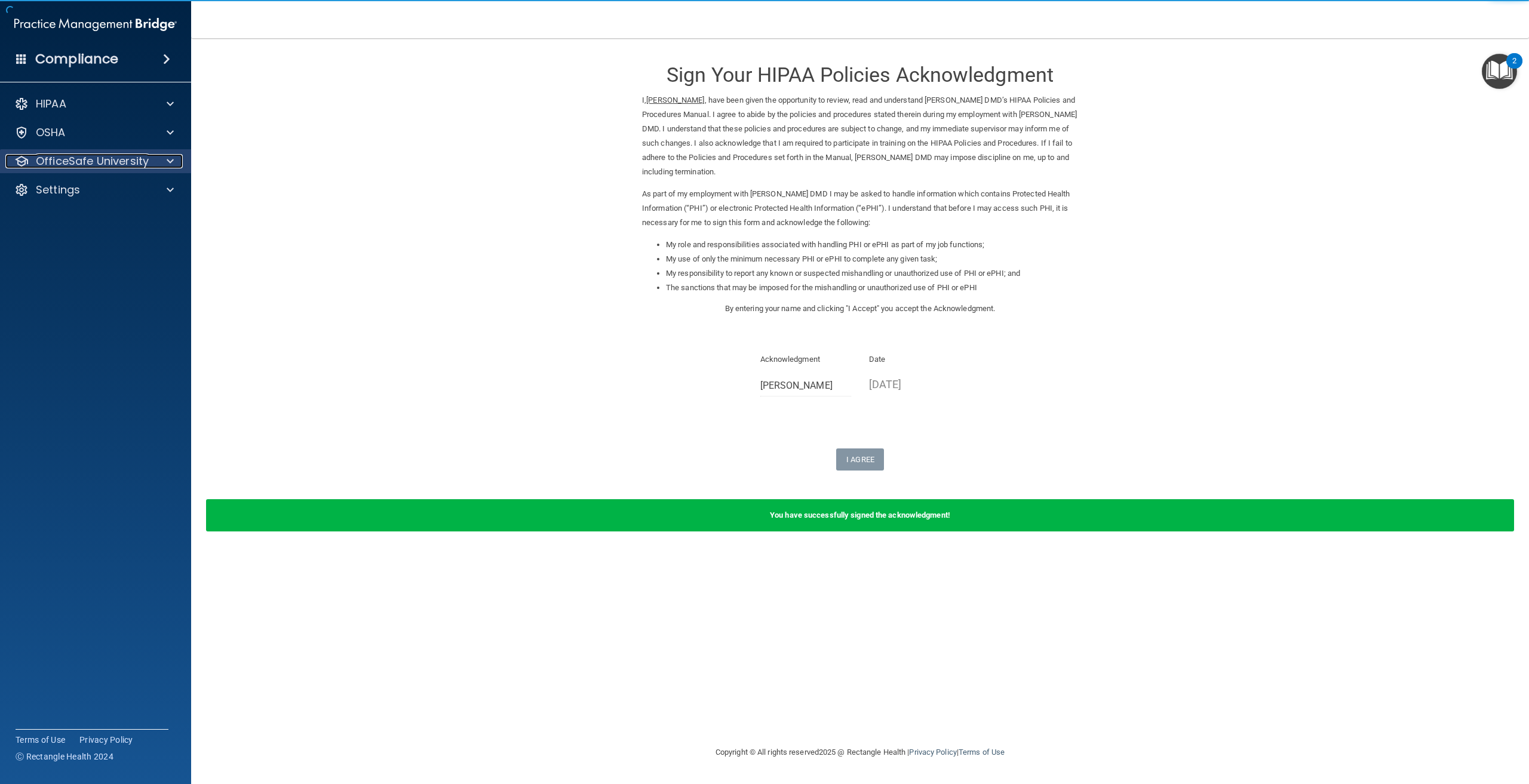
click at [80, 161] on p "OfficeSafe University" at bounding box center [92, 161] width 113 height 14
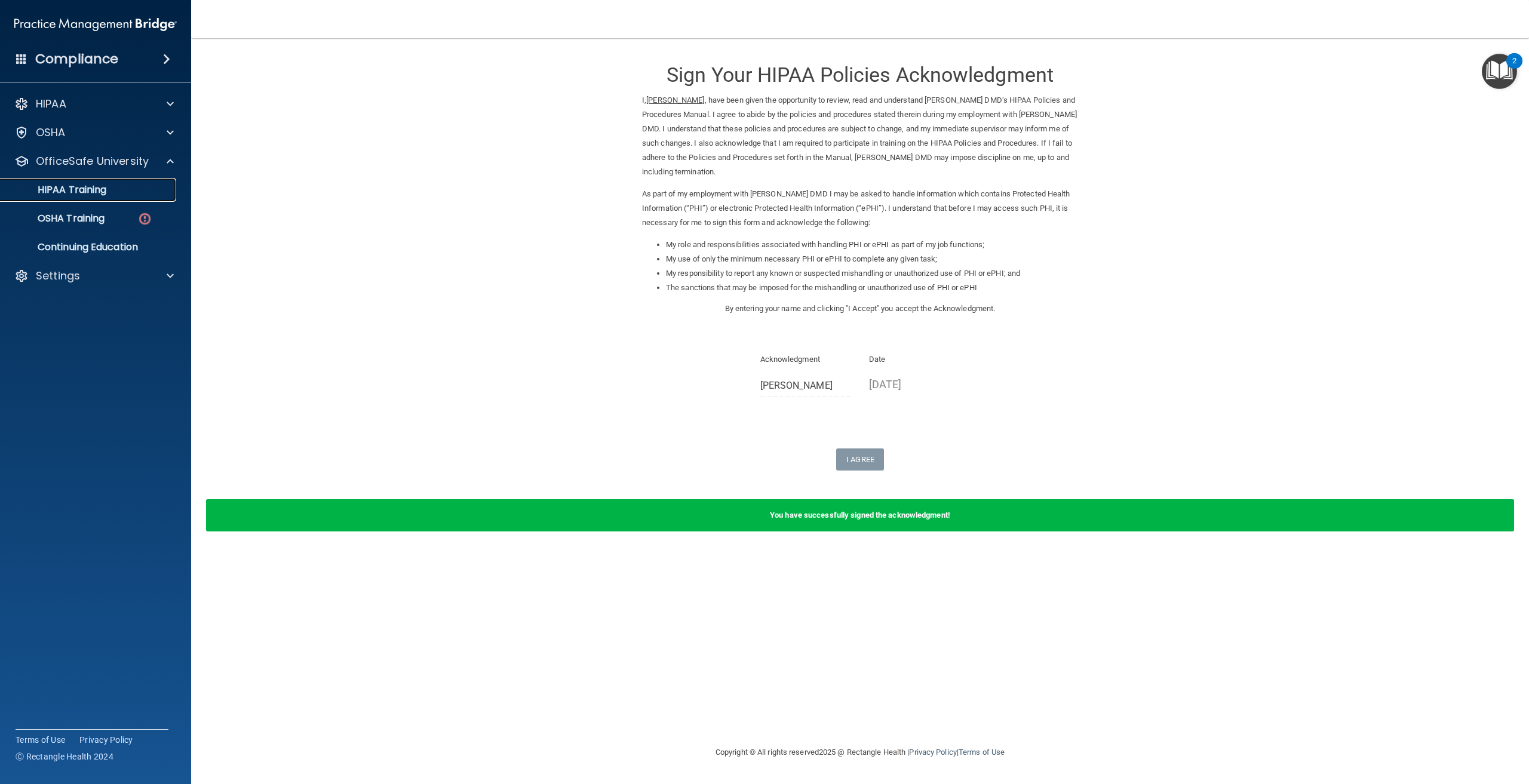
click at [95, 194] on p "HIPAA Training" at bounding box center [57, 189] width 99 height 12
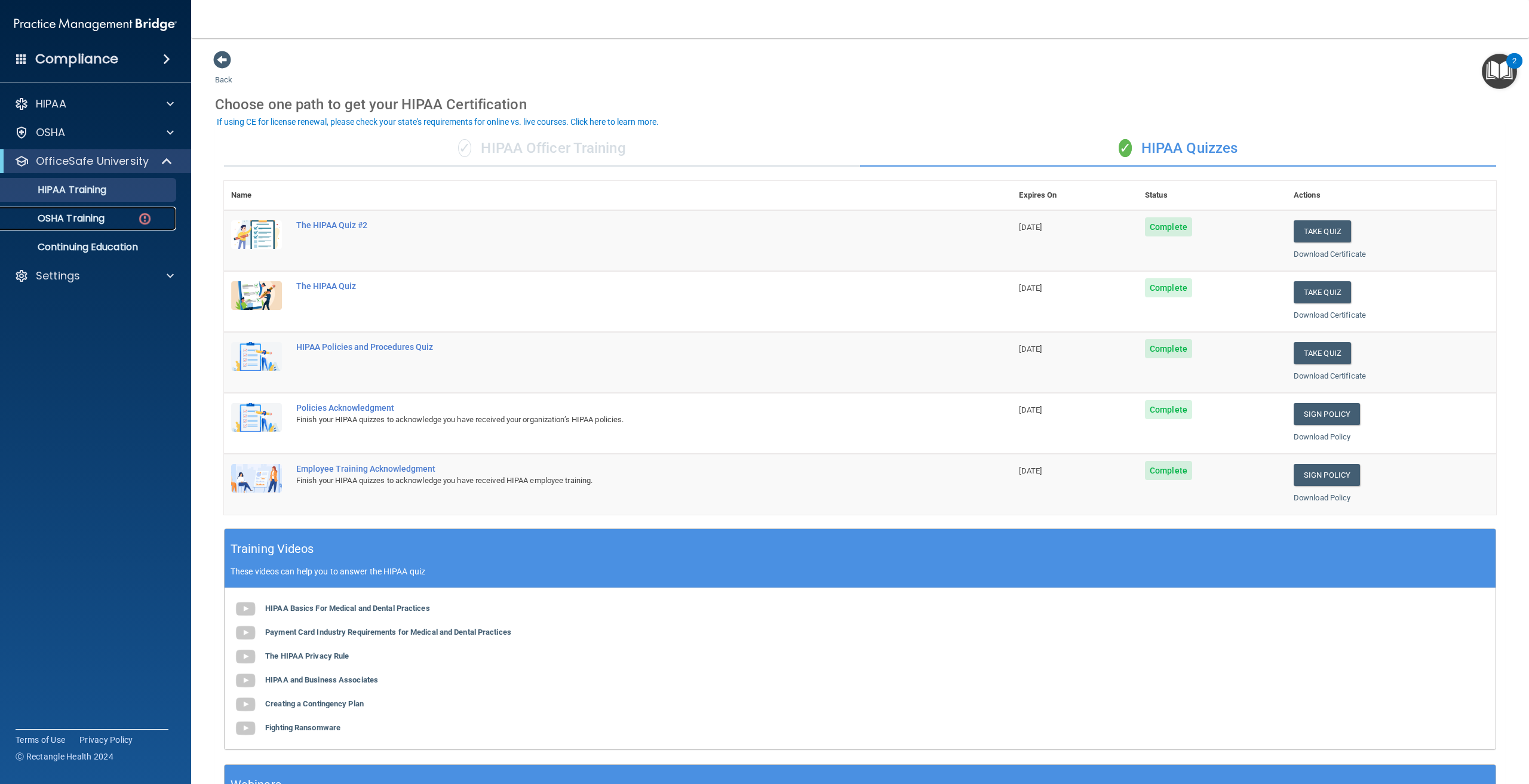
click at [121, 225] on link "OSHA Training" at bounding box center [82, 218] width 188 height 24
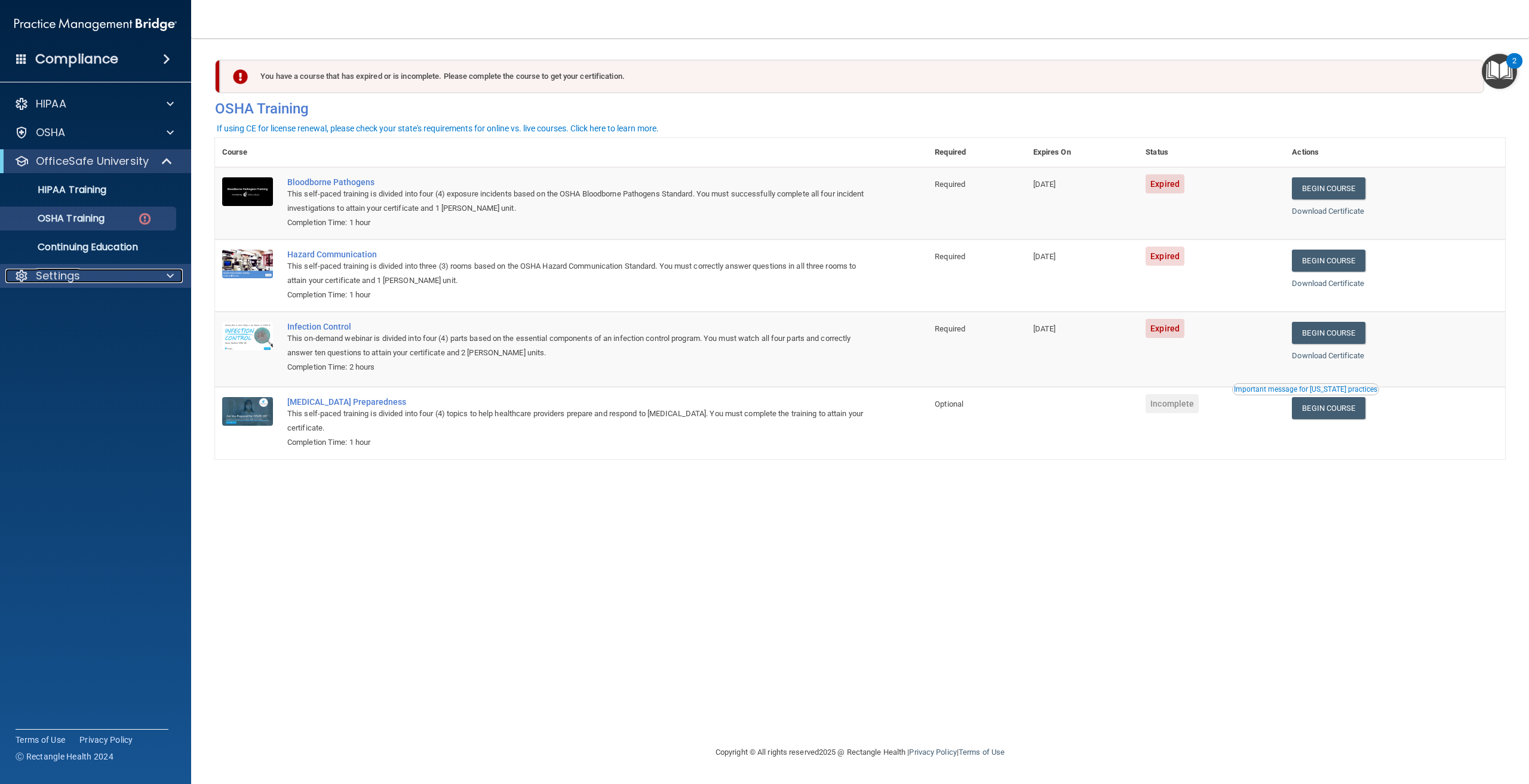
click at [133, 275] on div "Settings" at bounding box center [80, 276] width 148 height 14
click at [85, 340] on link "Sign Out" at bounding box center [82, 333] width 188 height 24
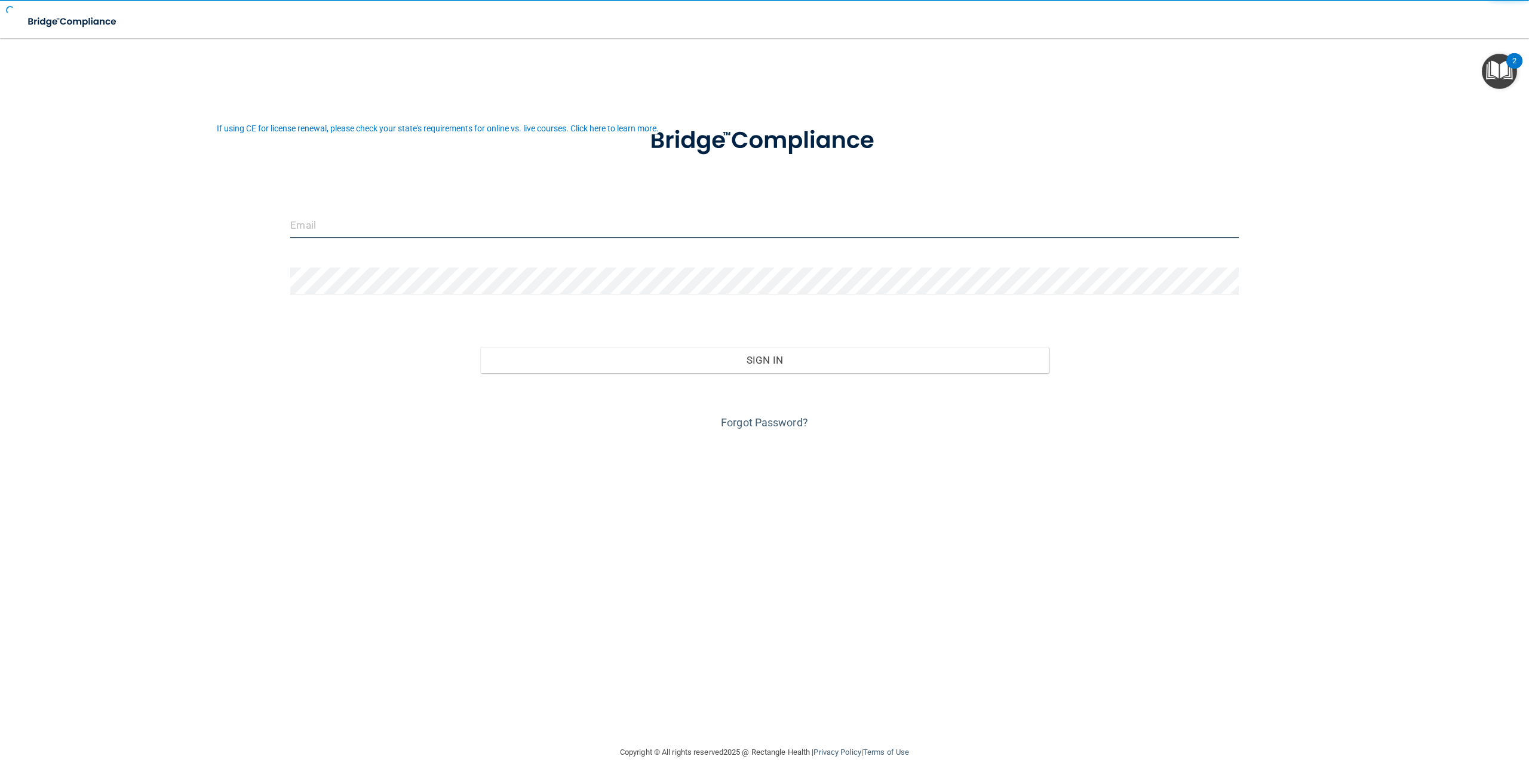
type input "[EMAIL_ADDRESS][DOMAIN_NAME]"
